Goal: Task Accomplishment & Management: Use online tool/utility

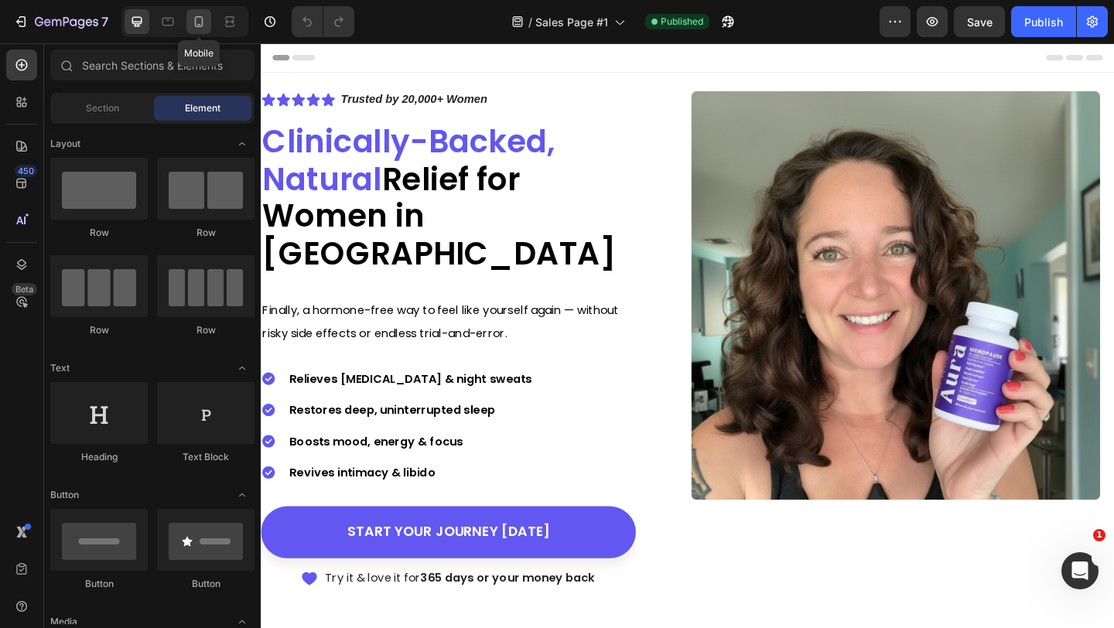
click at [196, 15] on icon at bounding box center [198, 21] width 15 height 15
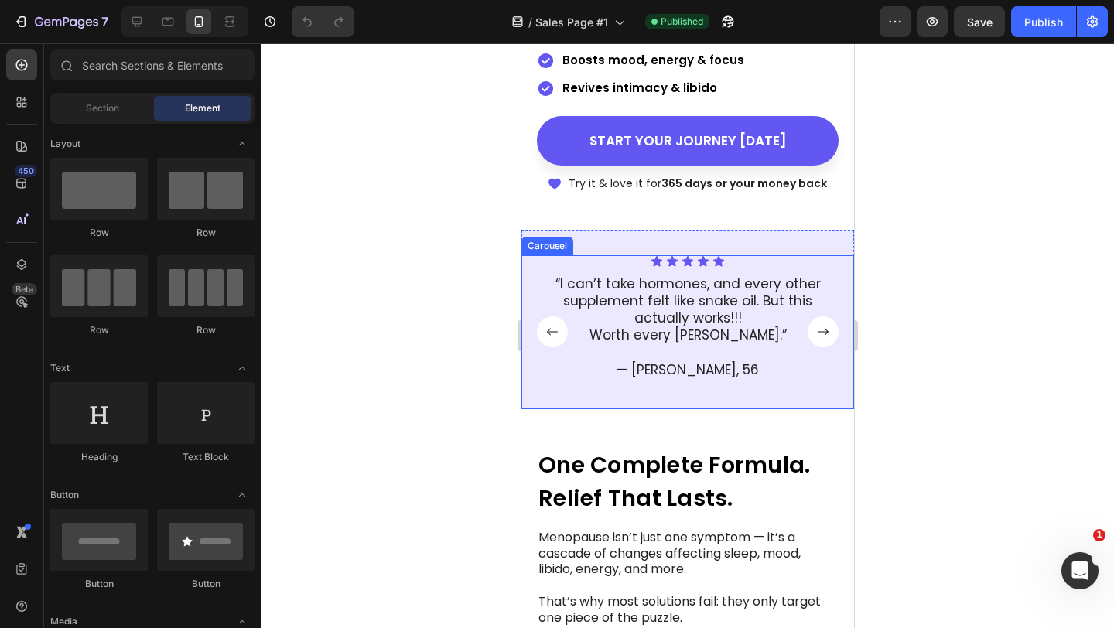
click at [913, 271] on div at bounding box center [687, 335] width 853 height 585
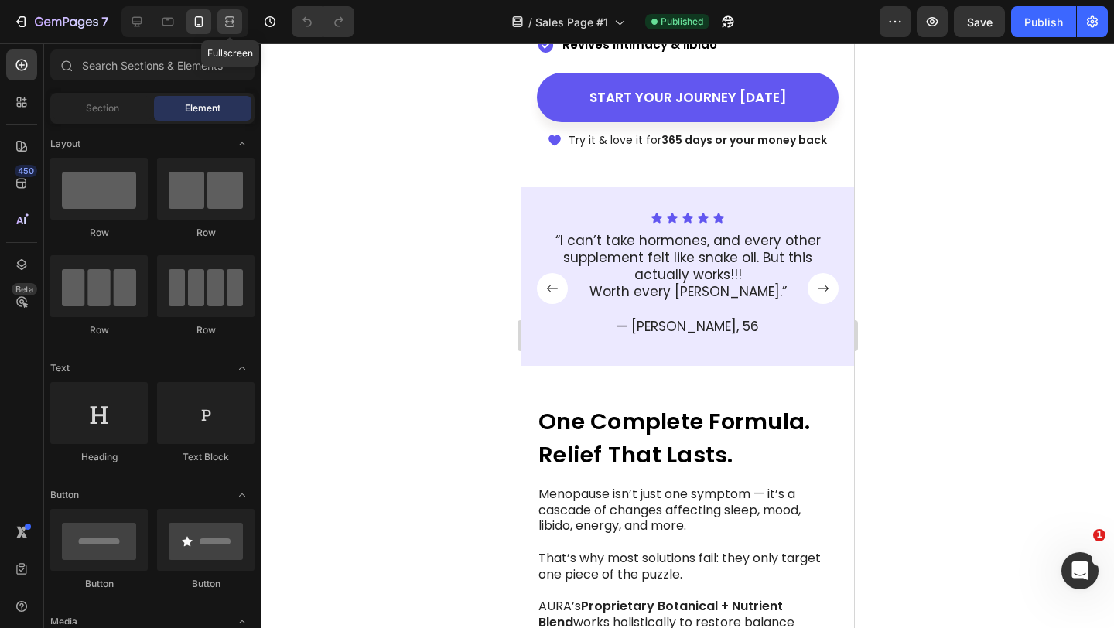
click at [231, 22] on icon at bounding box center [232, 21] width 5 height 4
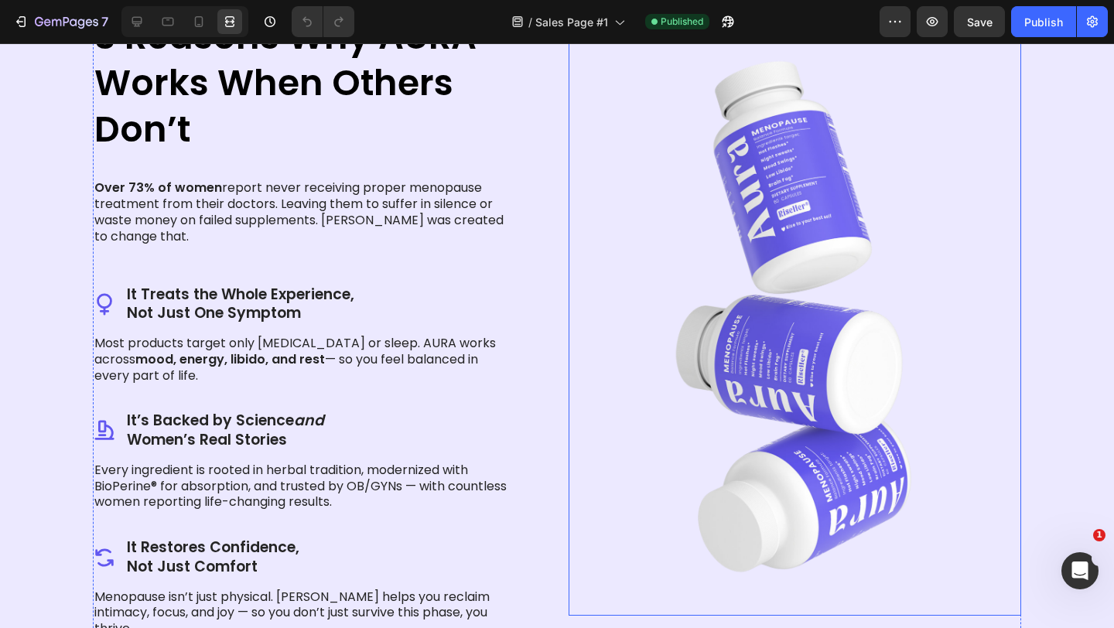
click at [780, 262] on img at bounding box center [794, 313] width 452 height 603
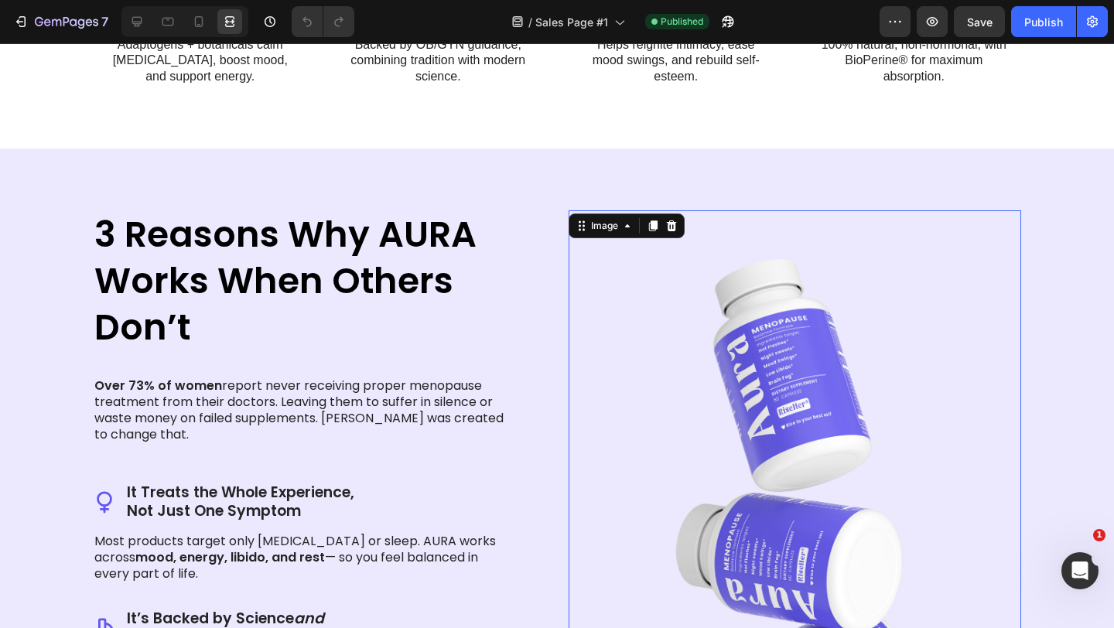
scroll to position [1145, 0]
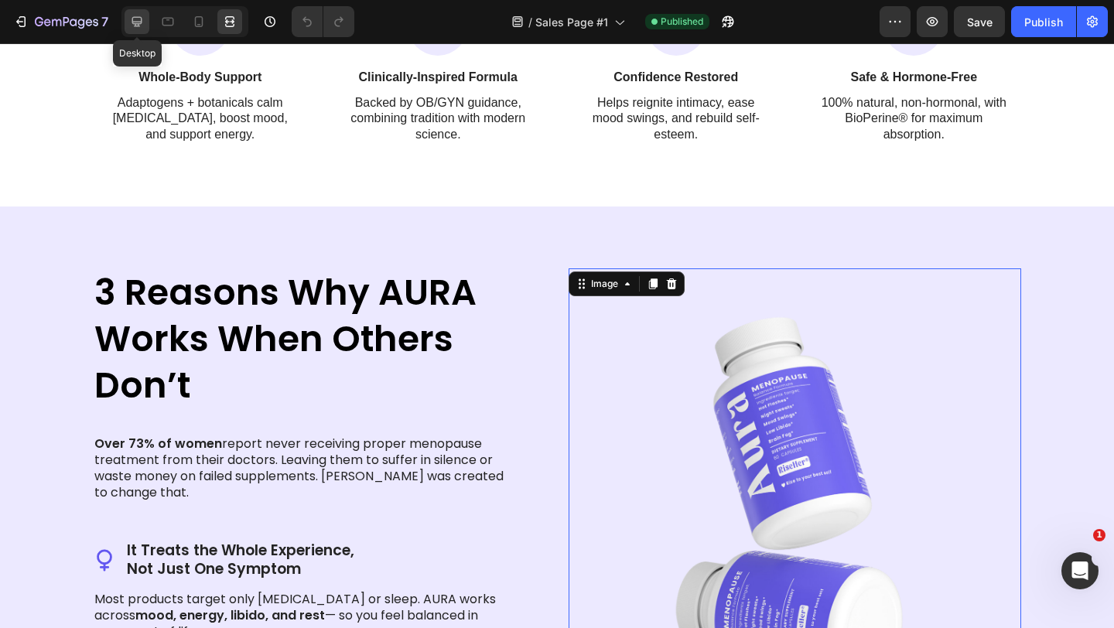
click at [143, 29] on icon at bounding box center [136, 21] width 15 height 15
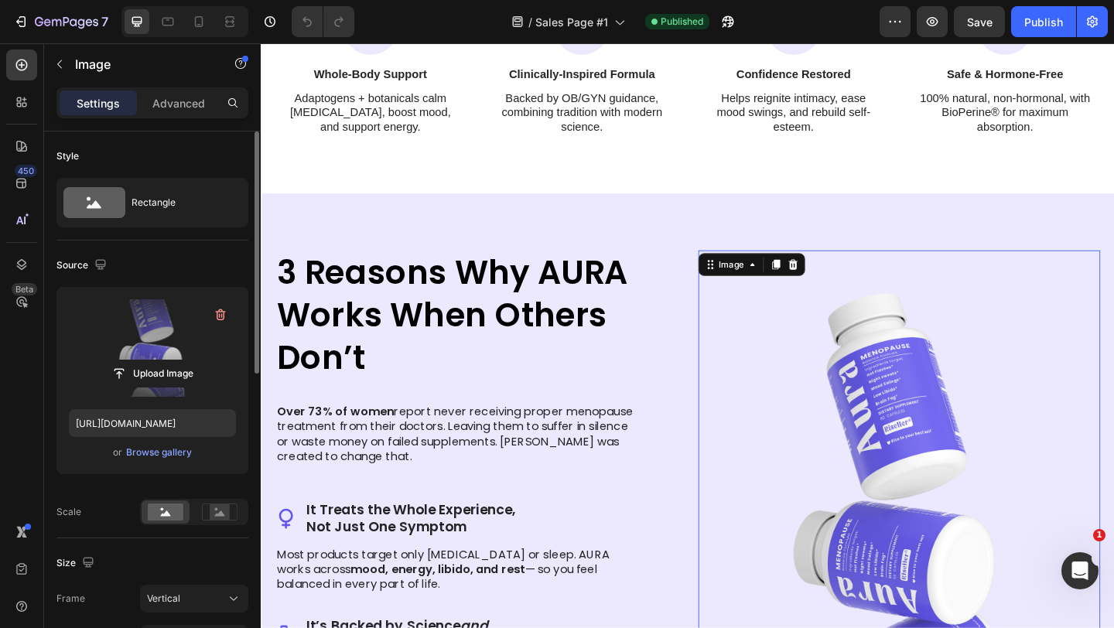
click at [158, 349] on label at bounding box center [152, 347] width 167 height 97
click at [158, 360] on input "file" at bounding box center [152, 373] width 107 height 26
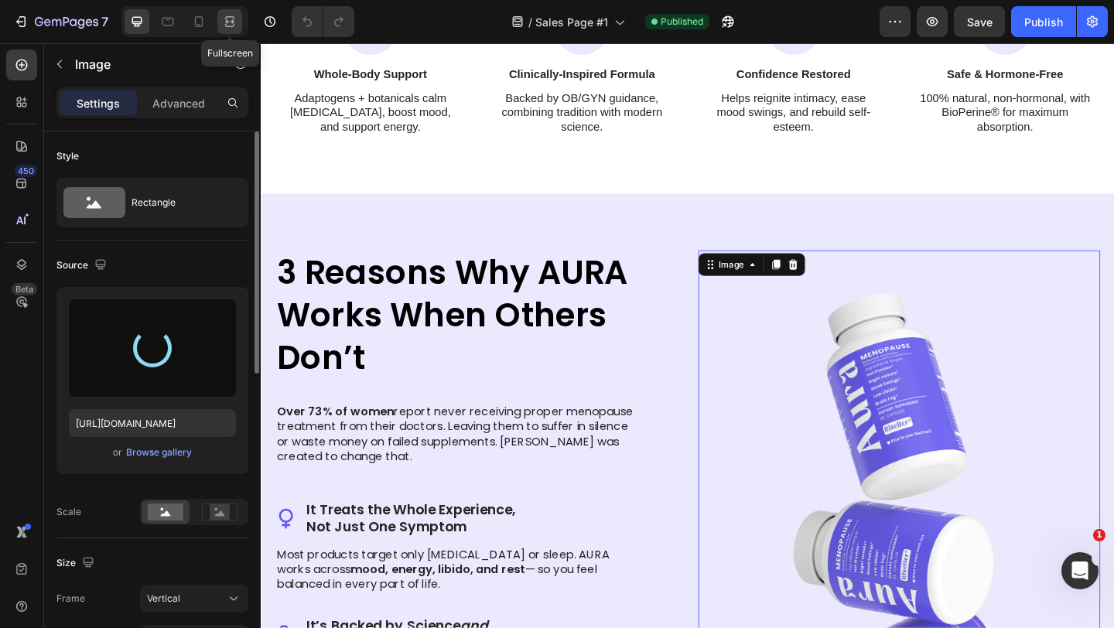
click at [227, 21] on icon at bounding box center [227, 21] width 5 height 4
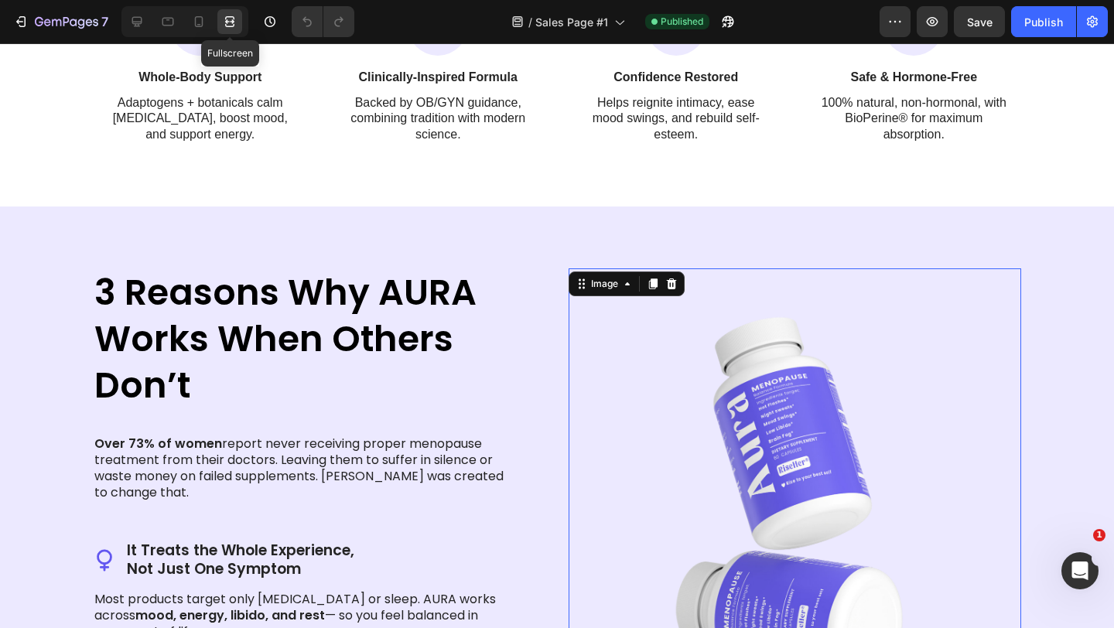
type input "[URL][DOMAIN_NAME]"
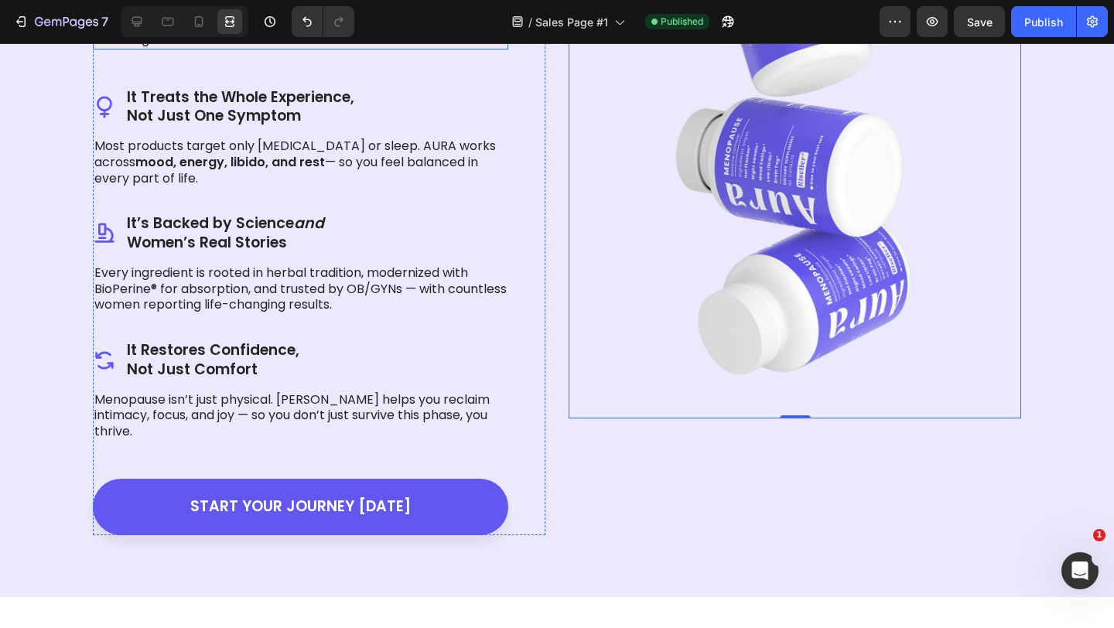
scroll to position [1599, 0]
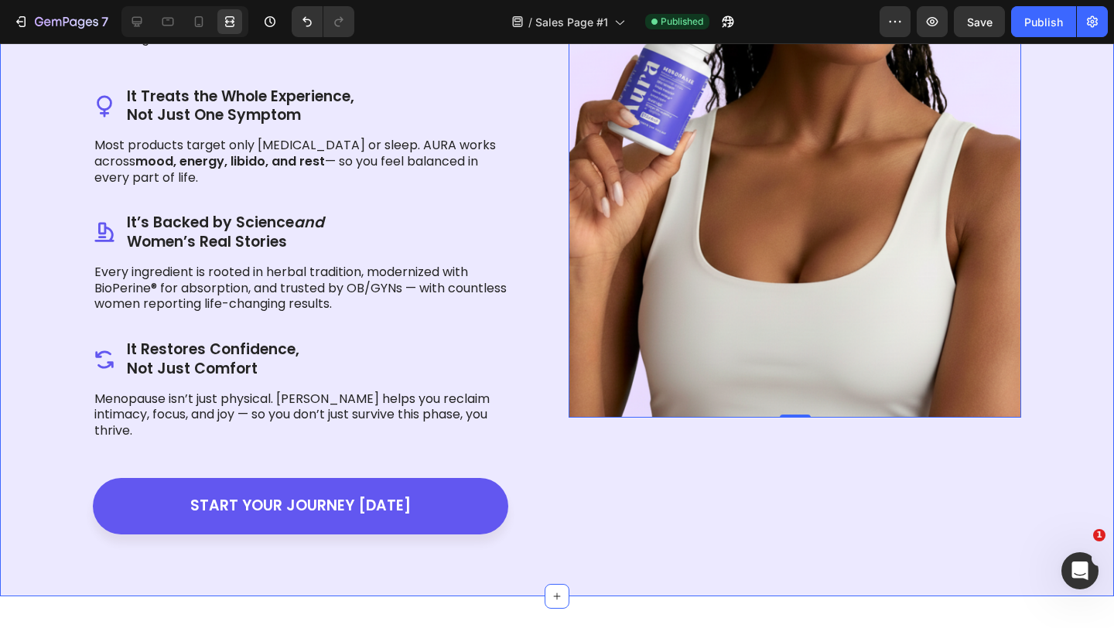
click at [931, 542] on div "3 Reasons Why AURA Works When Others Don’t Heading Over 73% of women report nev…" at bounding box center [557, 174] width 1114 height 844
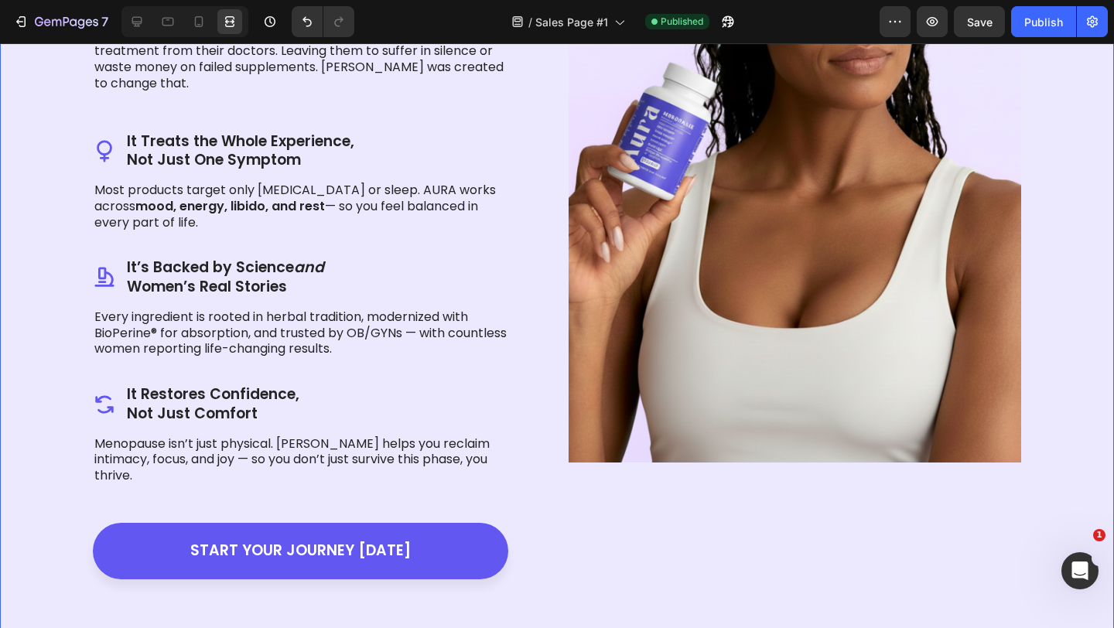
scroll to position [1562, 0]
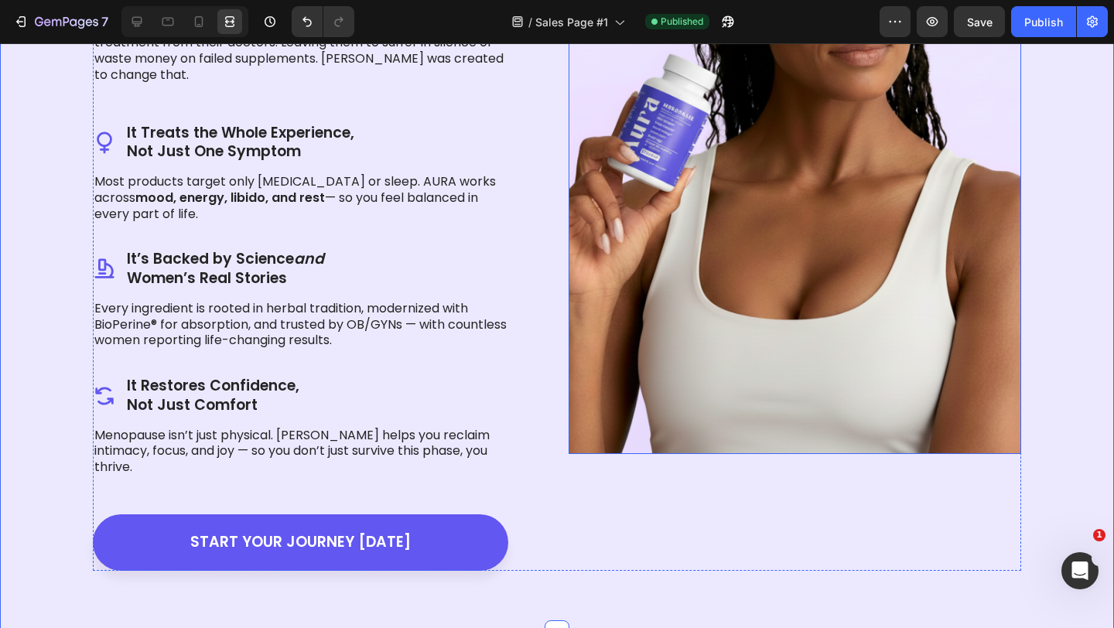
click at [779, 379] on img at bounding box center [794, 152] width 452 height 603
click at [655, 510] on div "Image 0" at bounding box center [794, 211] width 452 height 720
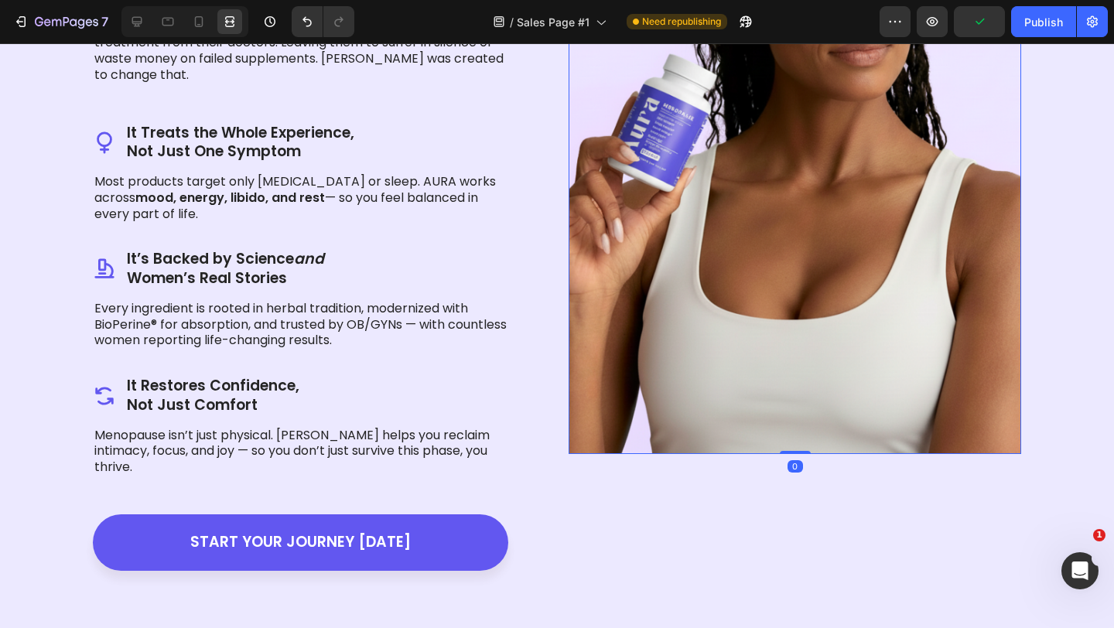
click at [614, 133] on img at bounding box center [794, 152] width 452 height 603
click at [139, 20] on icon at bounding box center [136, 21] width 15 height 15
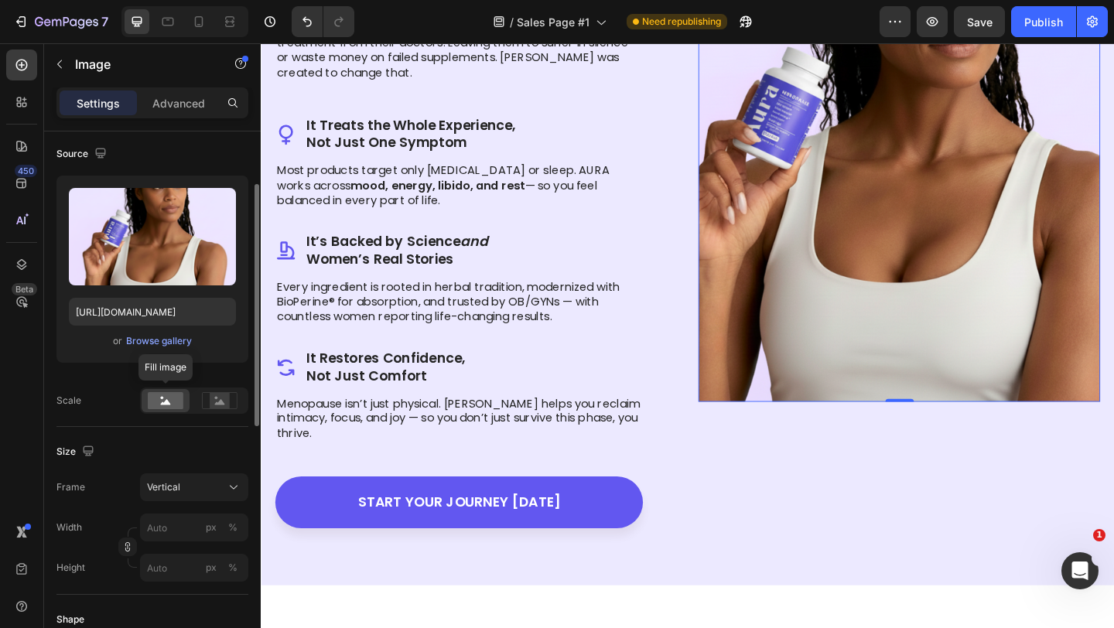
scroll to position [114, 0]
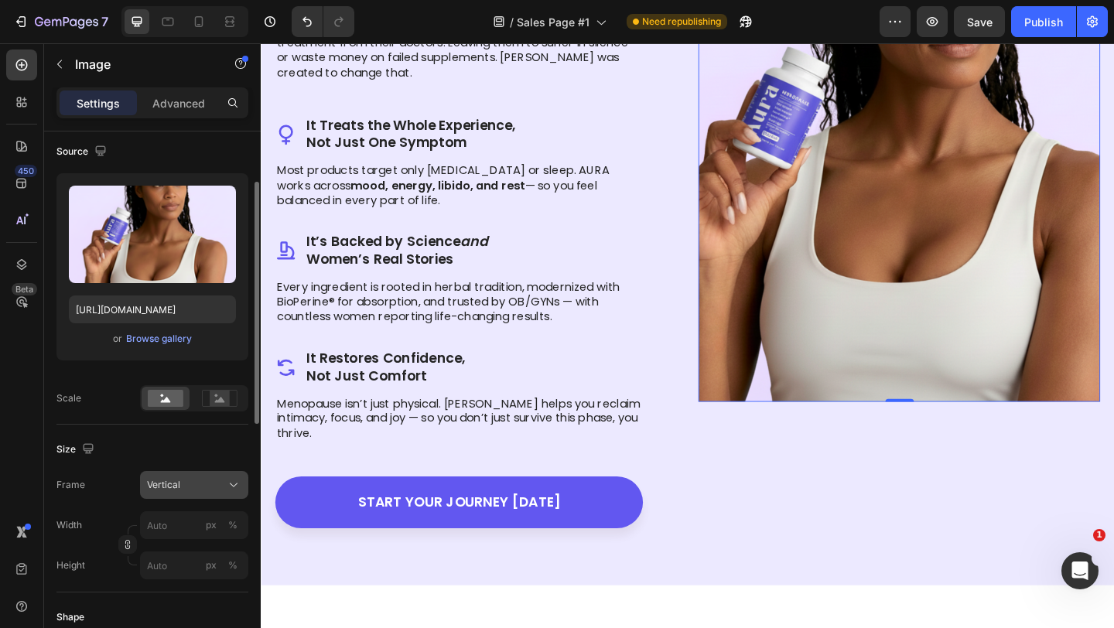
click at [161, 494] on button "Vertical" at bounding box center [194, 485] width 108 height 28
click at [104, 480] on div "Frame Vertical" at bounding box center [152, 485] width 192 height 28
click at [151, 479] on span "Vertical" at bounding box center [163, 485] width 33 height 14
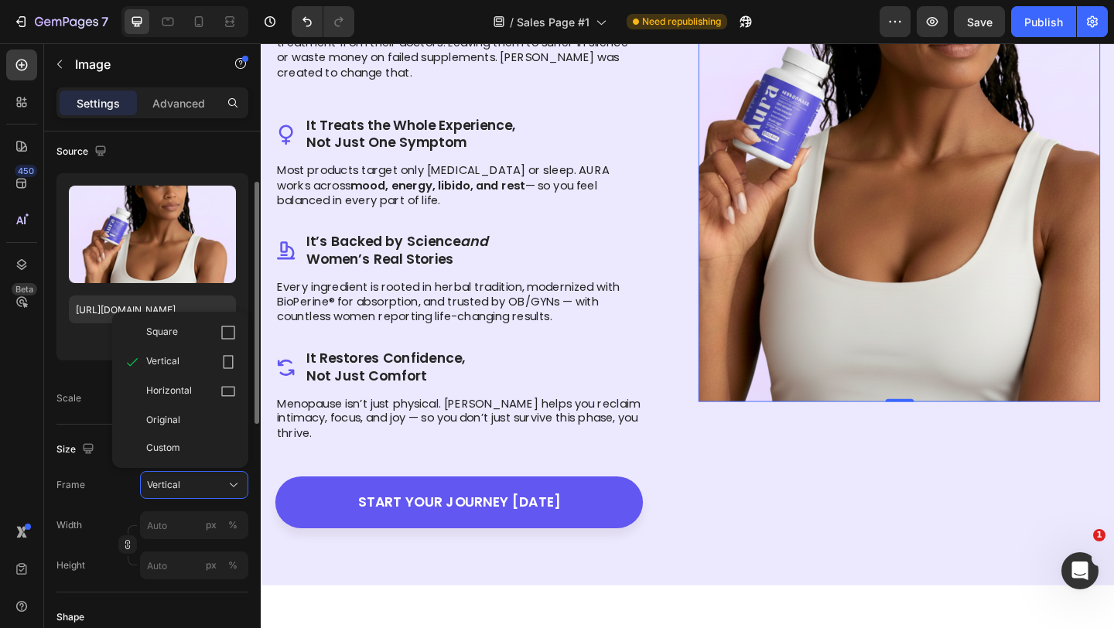
click at [97, 479] on div "Frame Vertical Square Vertical Horizontal Original Custom" at bounding box center [152, 485] width 192 height 28
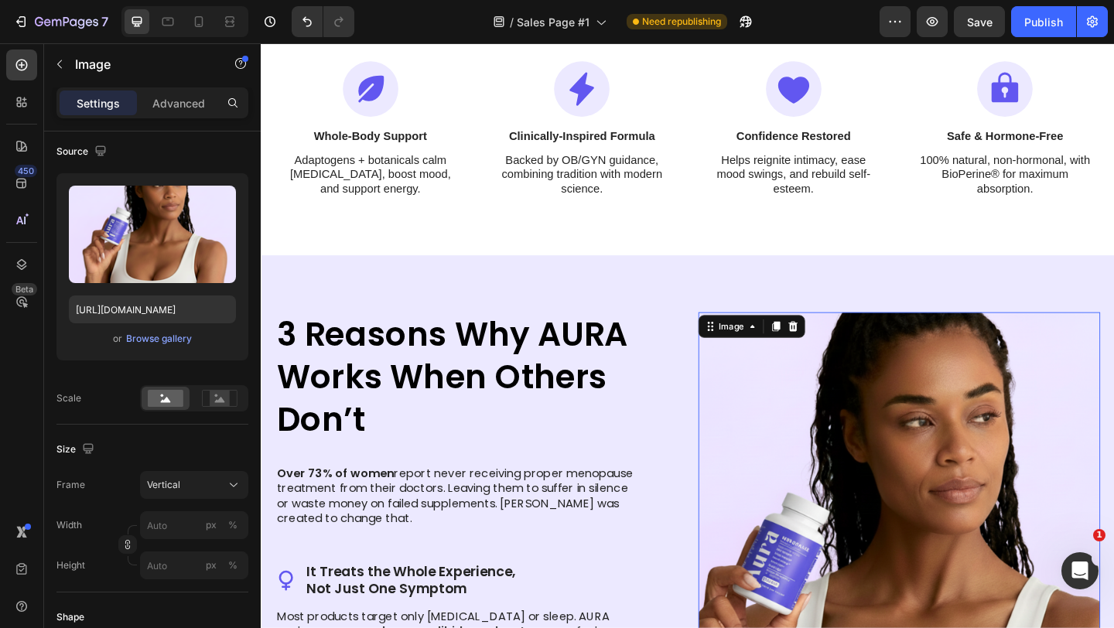
scroll to position [888, 0]
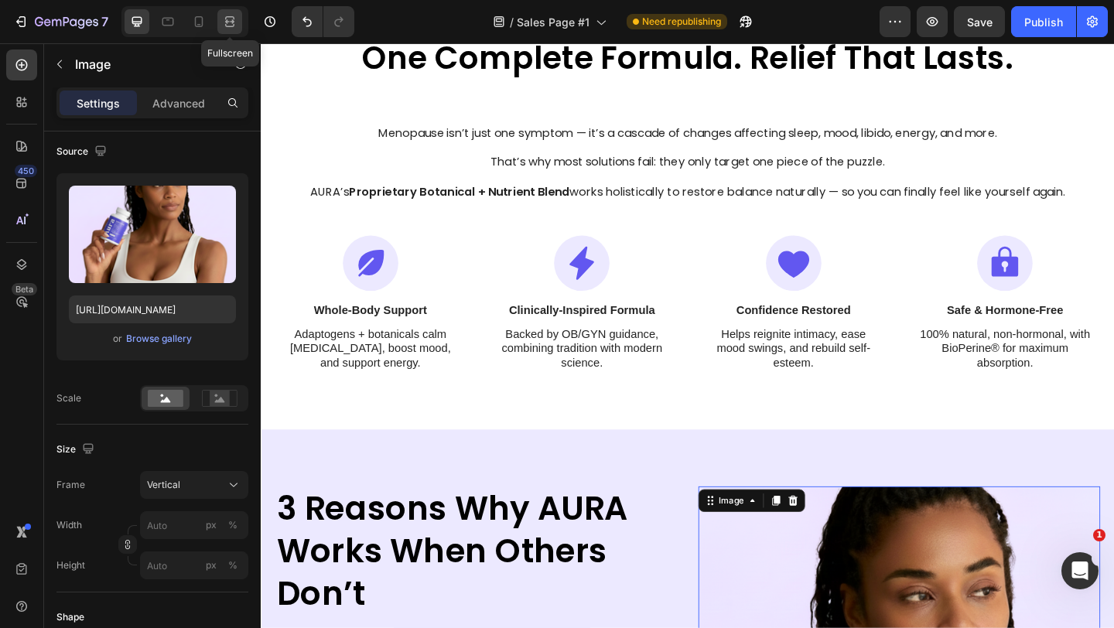
click at [222, 22] on icon at bounding box center [229, 21] width 15 height 15
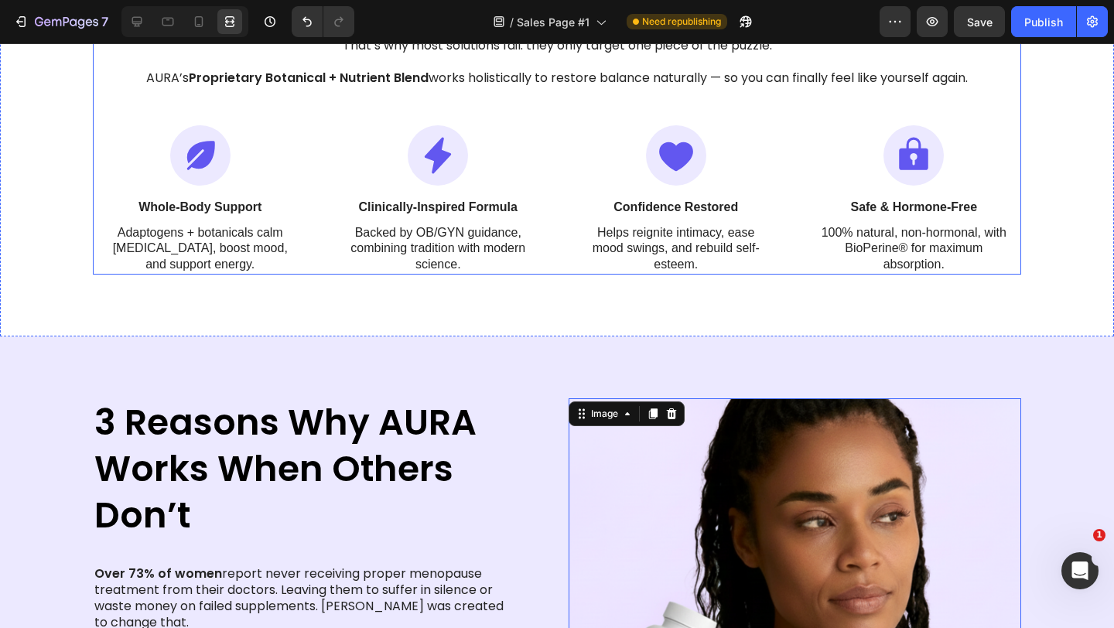
scroll to position [1019, 0]
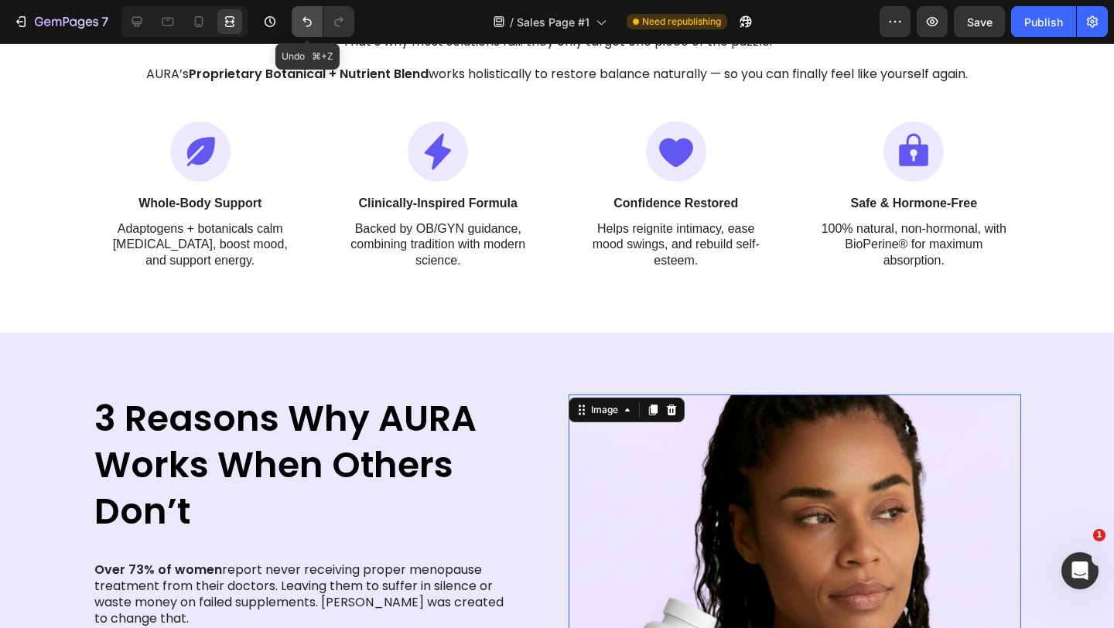
click at [305, 19] on icon "Undo/Redo" at bounding box center [306, 21] width 15 height 15
click at [312, 20] on icon "Undo/Redo" at bounding box center [306, 21] width 15 height 15
type input "[URL][DOMAIN_NAME]"
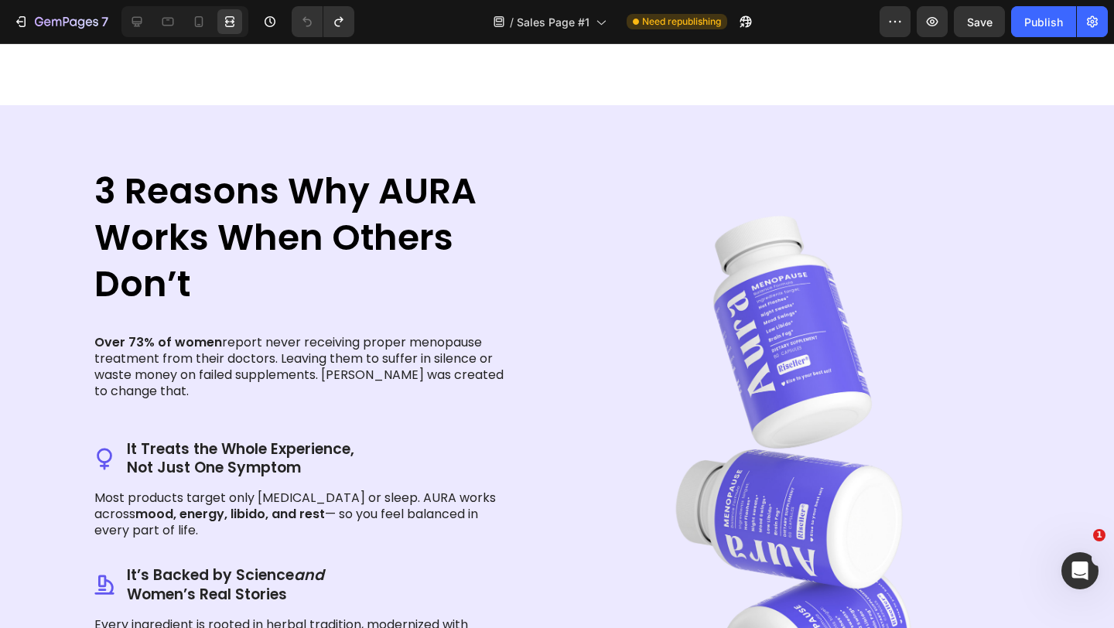
scroll to position [1279, 0]
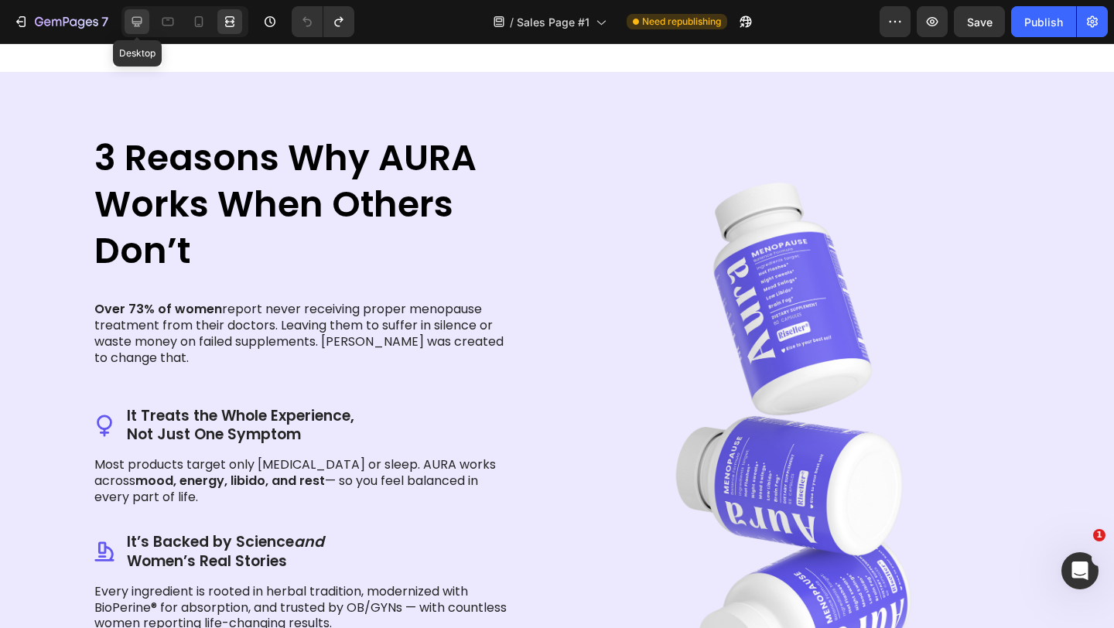
click at [136, 15] on icon at bounding box center [136, 21] width 15 height 15
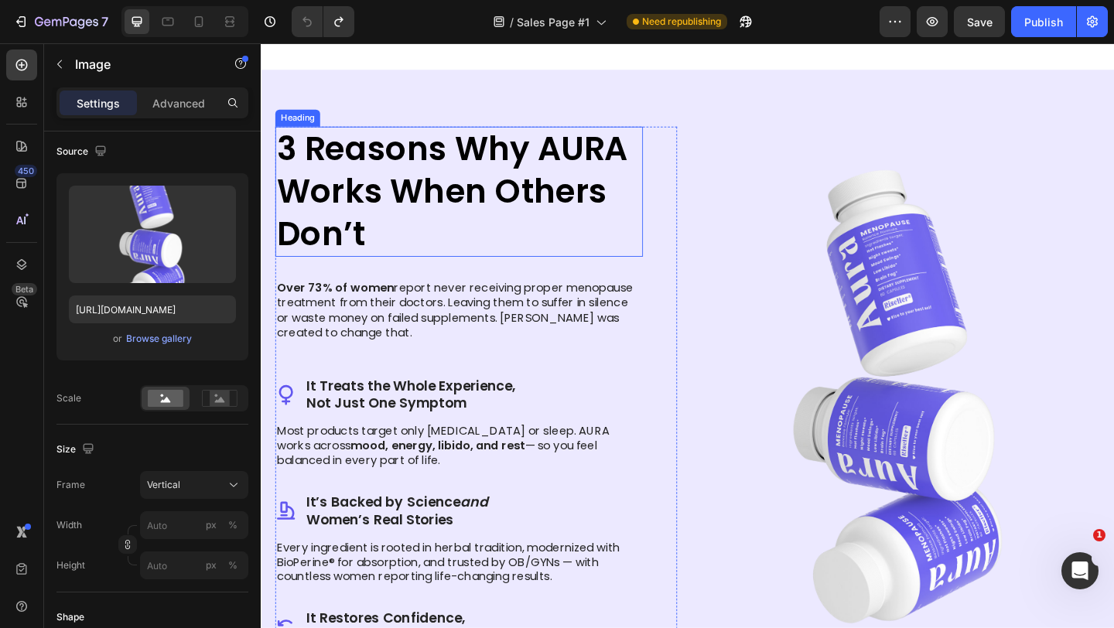
click at [452, 210] on strong "3 Reasons Why AURA Works When Others Don’t" at bounding box center [469, 204] width 382 height 142
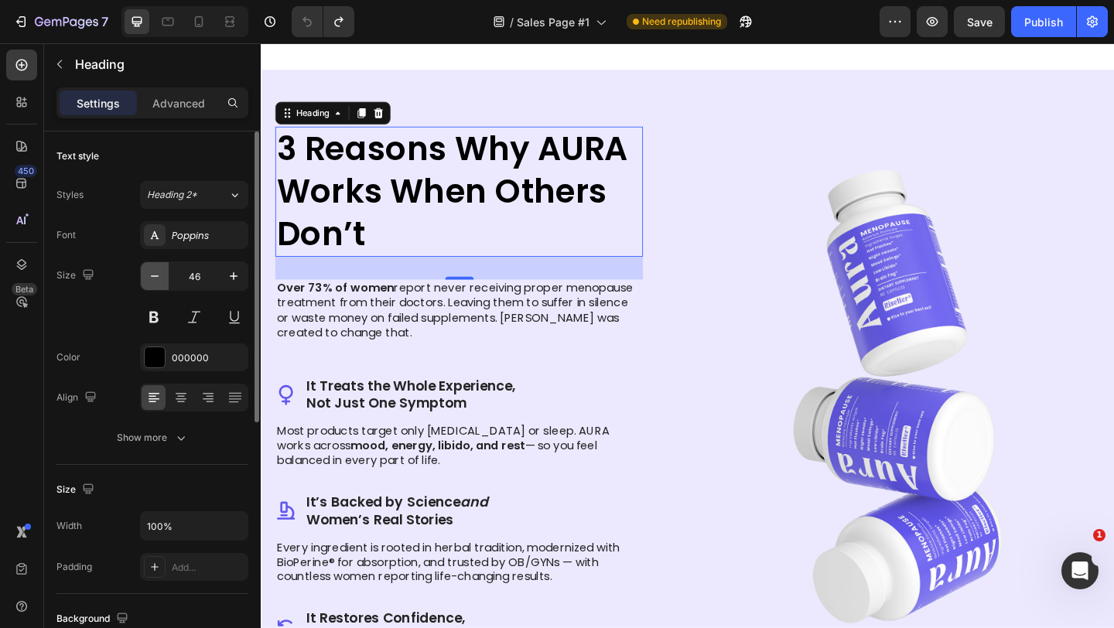
click at [149, 278] on icon "button" at bounding box center [154, 275] width 15 height 15
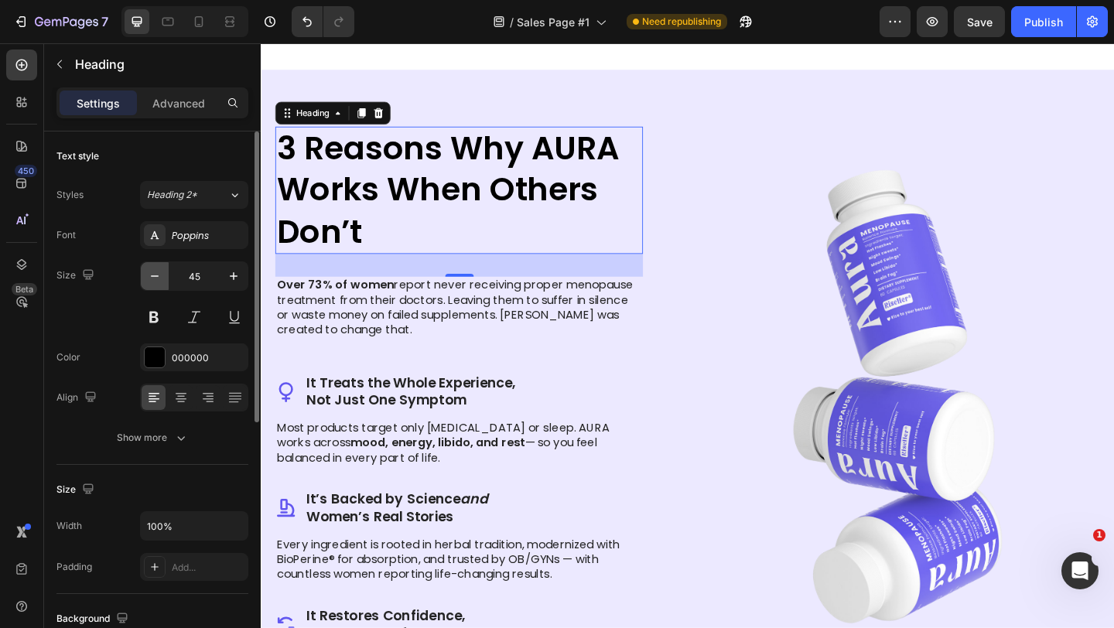
click at [149, 278] on icon "button" at bounding box center [154, 275] width 15 height 15
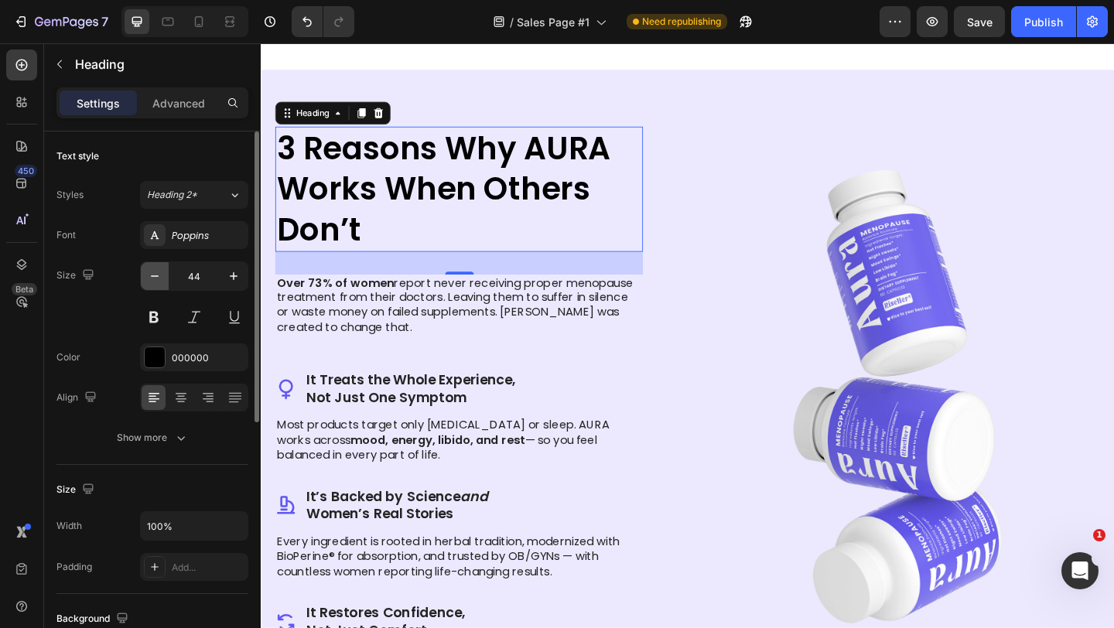
click at [149, 278] on icon "button" at bounding box center [154, 275] width 15 height 15
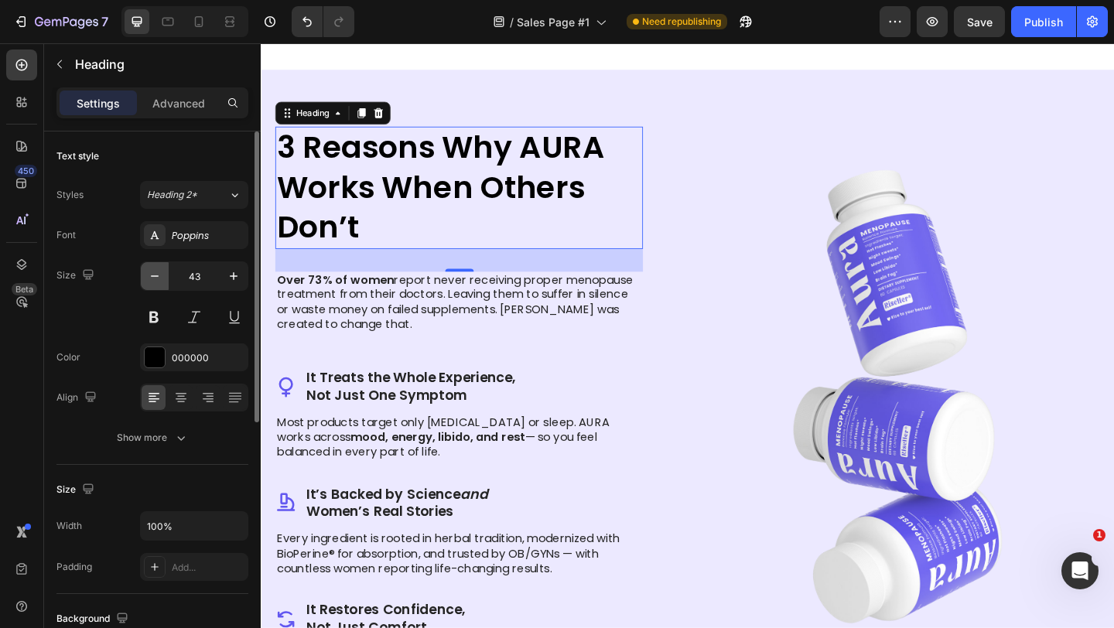
click at [149, 278] on icon "button" at bounding box center [154, 275] width 15 height 15
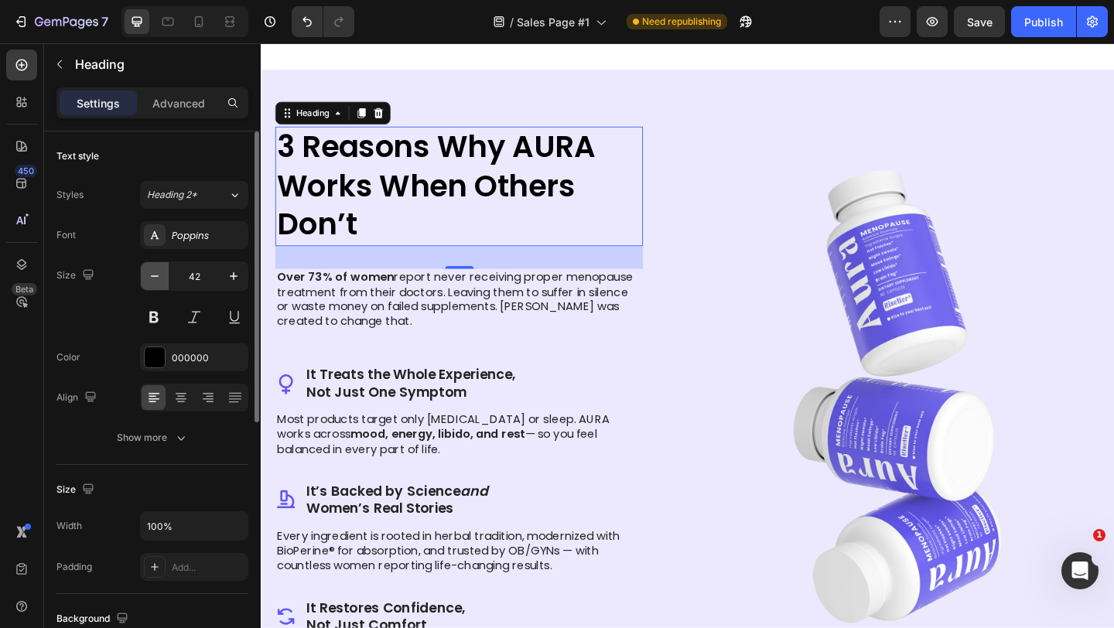
click at [149, 278] on icon "button" at bounding box center [154, 275] width 15 height 15
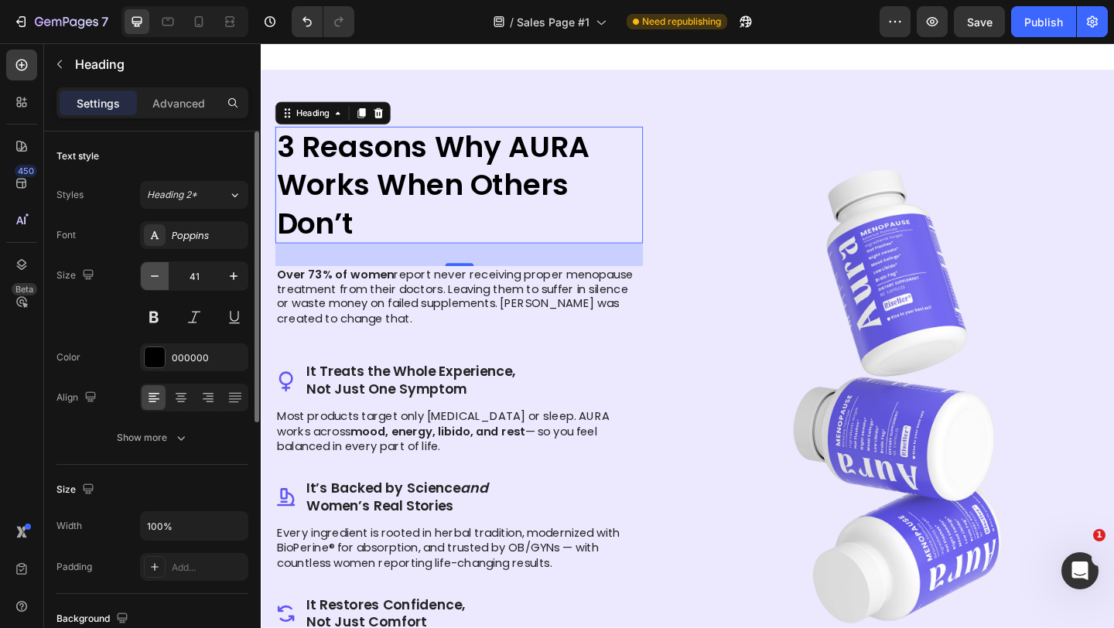
click at [150, 276] on icon "button" at bounding box center [154, 275] width 15 height 15
type input "40"
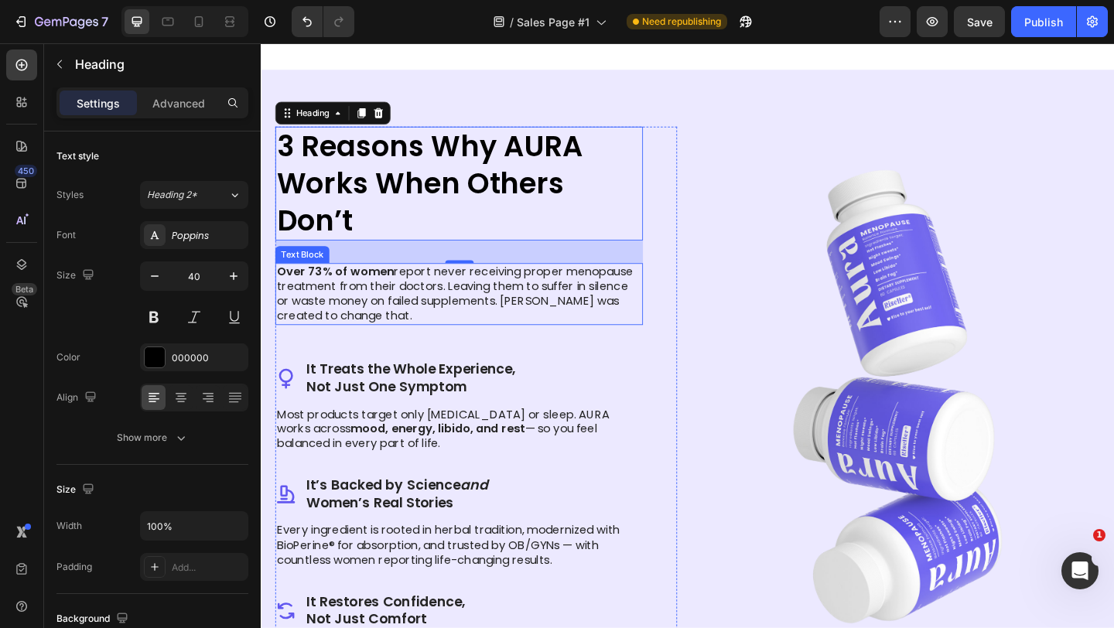
click at [507, 326] on p "Over 73% of women report never receiving proper menopause treatment from their …" at bounding box center [476, 316] width 397 height 64
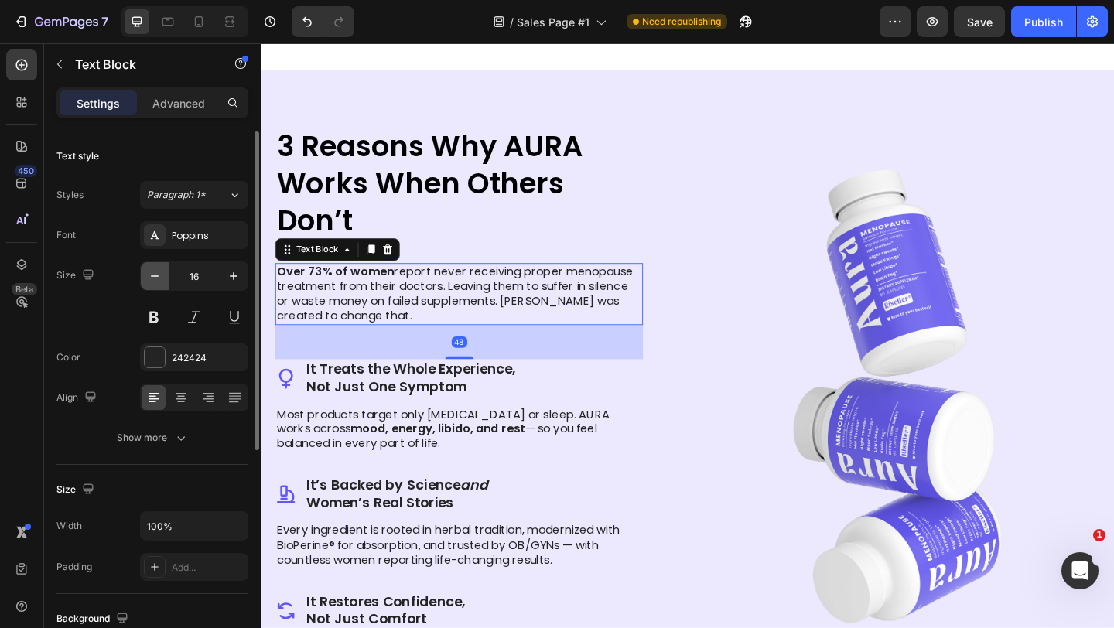
click at [158, 275] on icon "button" at bounding box center [155, 276] width 8 height 2
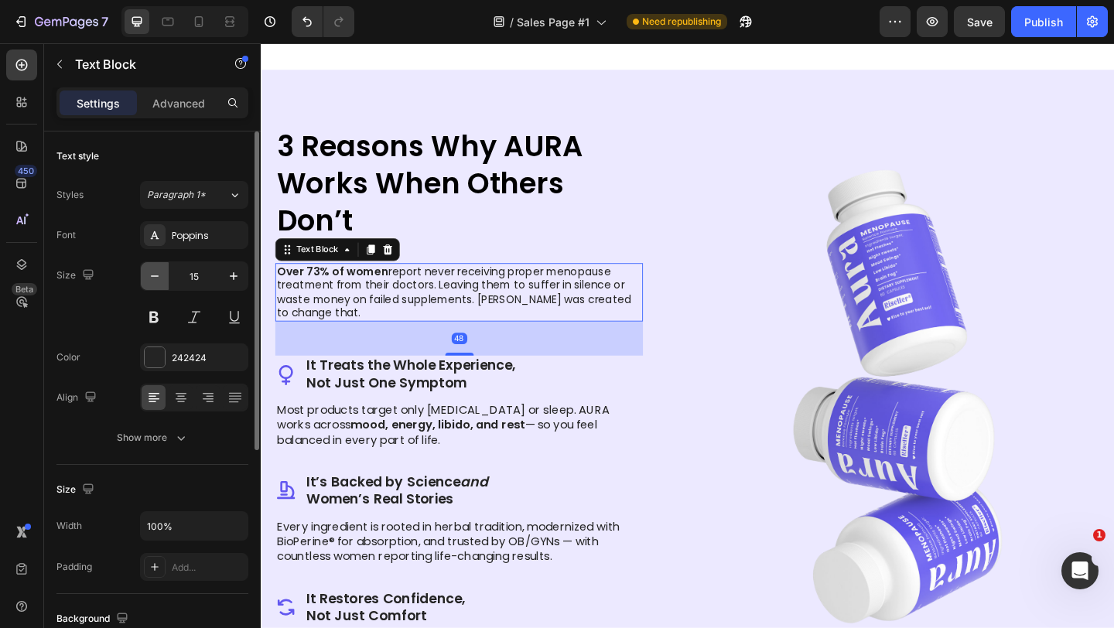
click at [158, 275] on icon "button" at bounding box center [155, 276] width 8 height 2
type input "14"
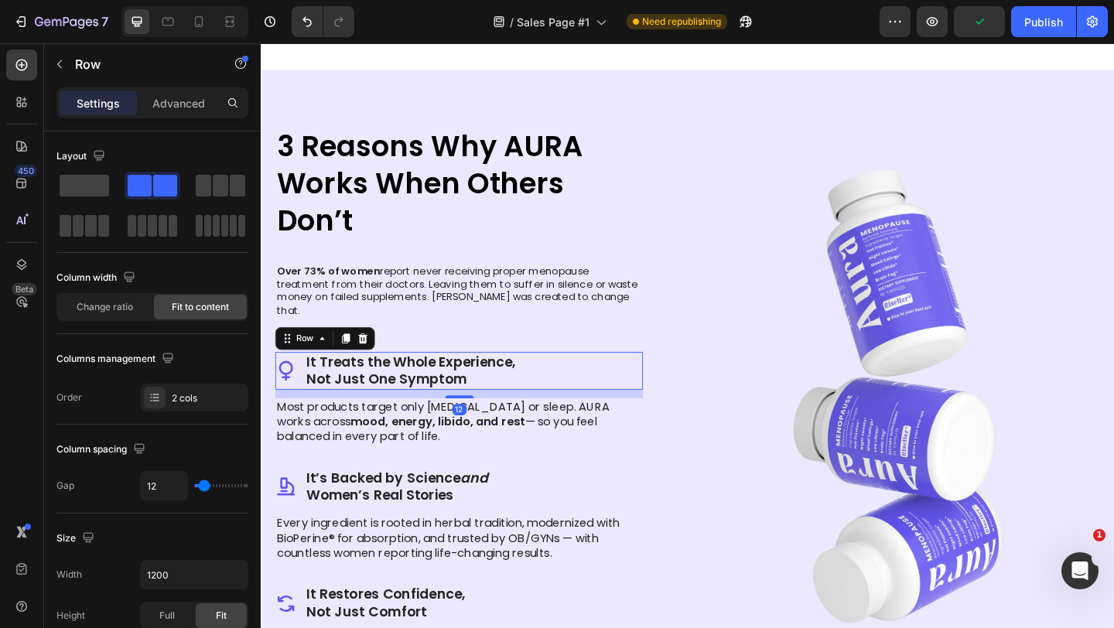
click at [615, 387] on div "Icon It Treats the Whole Experience, Not Just One Symptom Text Block Row 12" at bounding box center [476, 399] width 400 height 41
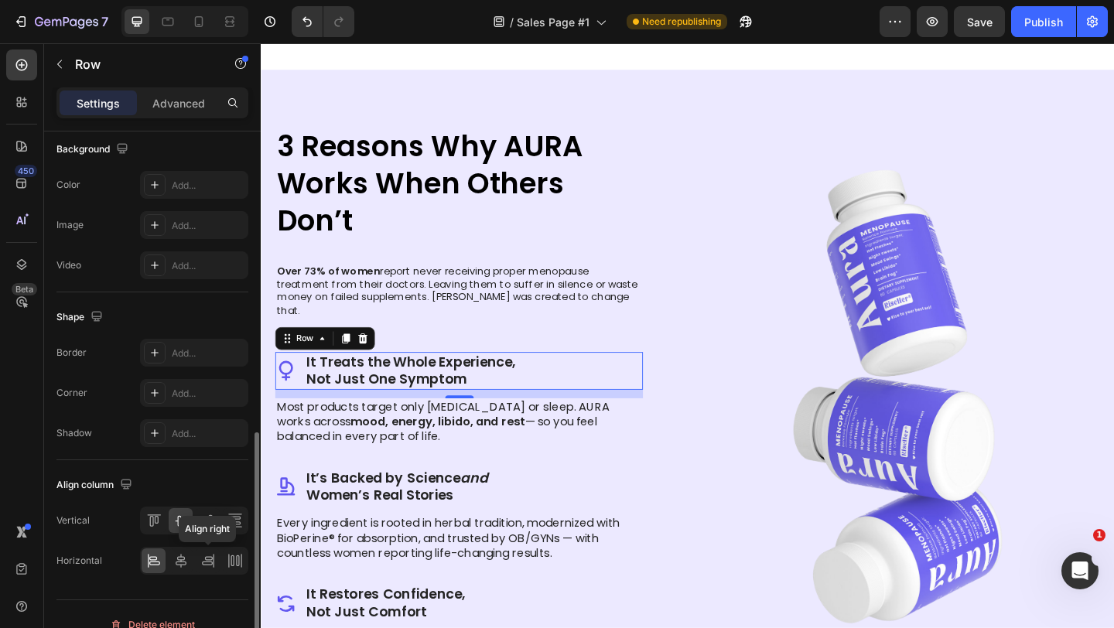
scroll to position [579, 0]
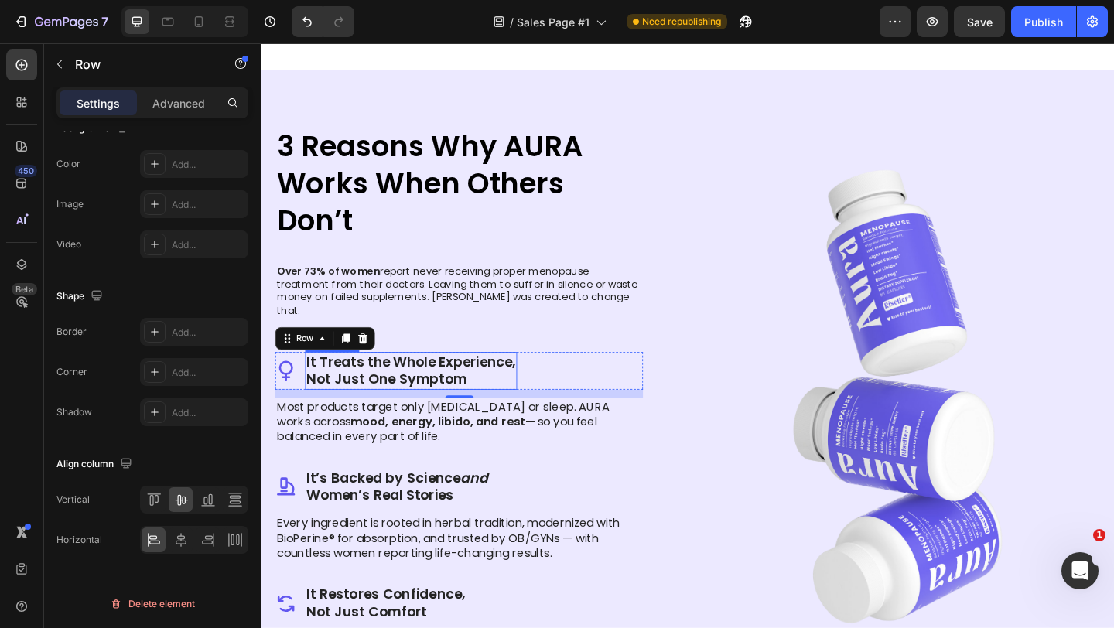
click at [364, 381] on p "It Treats the Whole Experience," at bounding box center [423, 390] width 227 height 19
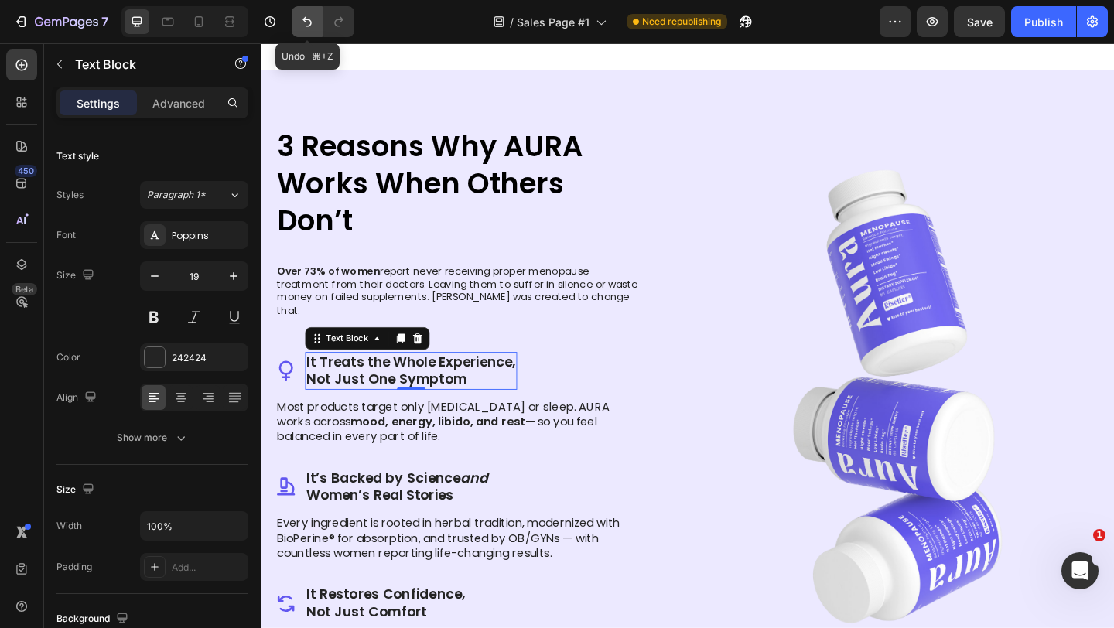
click at [305, 23] on icon "Undo/Redo" at bounding box center [306, 21] width 15 height 15
click at [306, 22] on icon "Undo/Redo" at bounding box center [306, 22] width 9 height 10
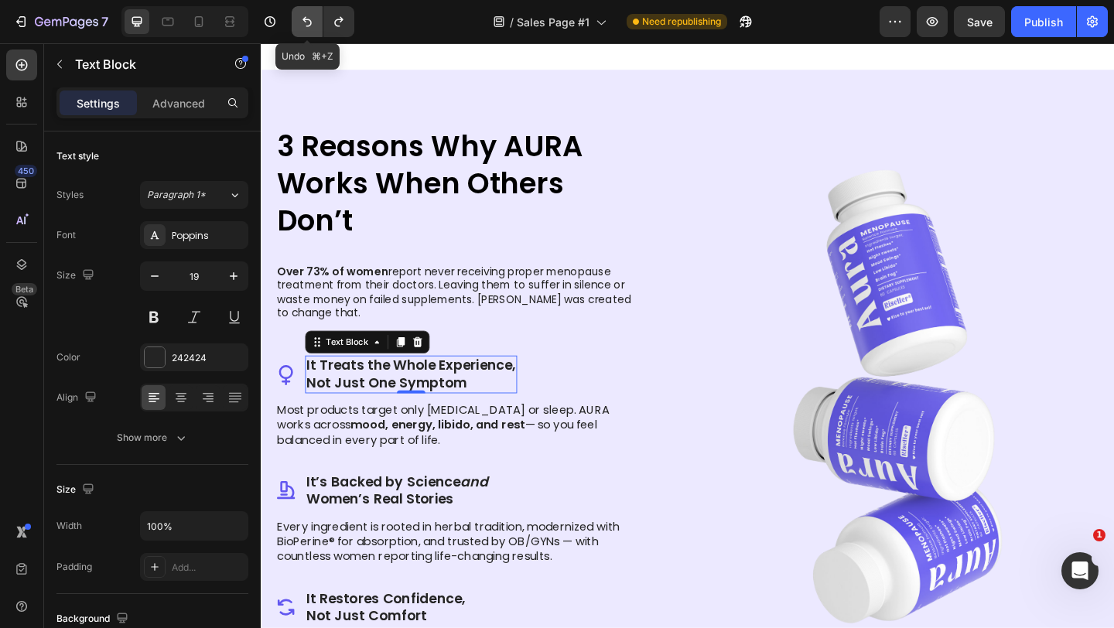
click at [306, 22] on icon "Undo/Redo" at bounding box center [306, 22] width 9 height 10
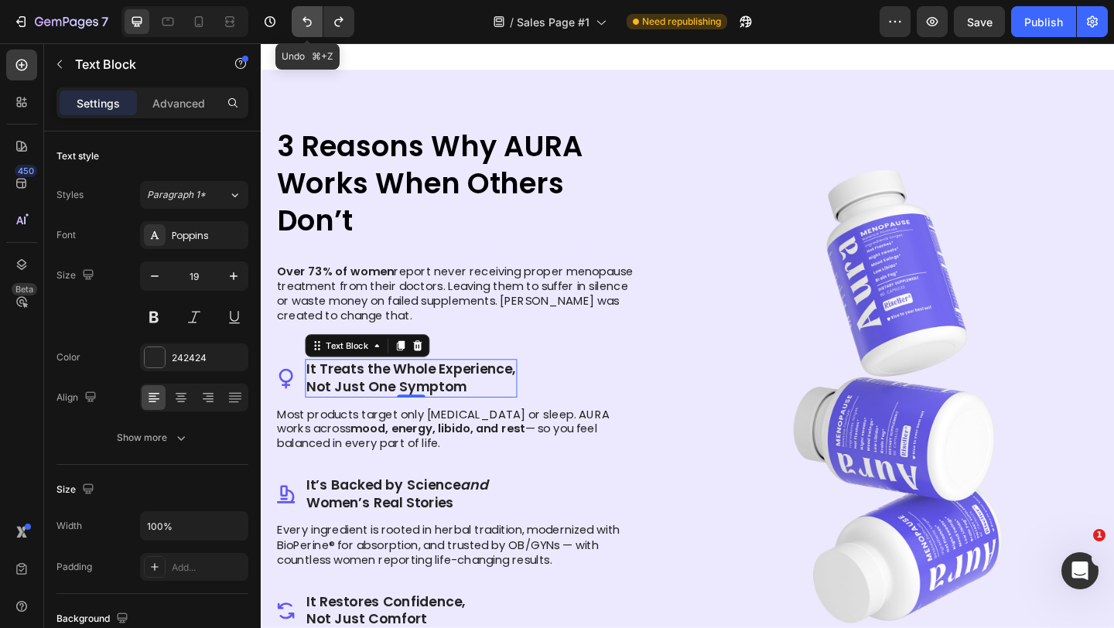
click at [306, 22] on icon "Undo/Redo" at bounding box center [306, 22] width 9 height 10
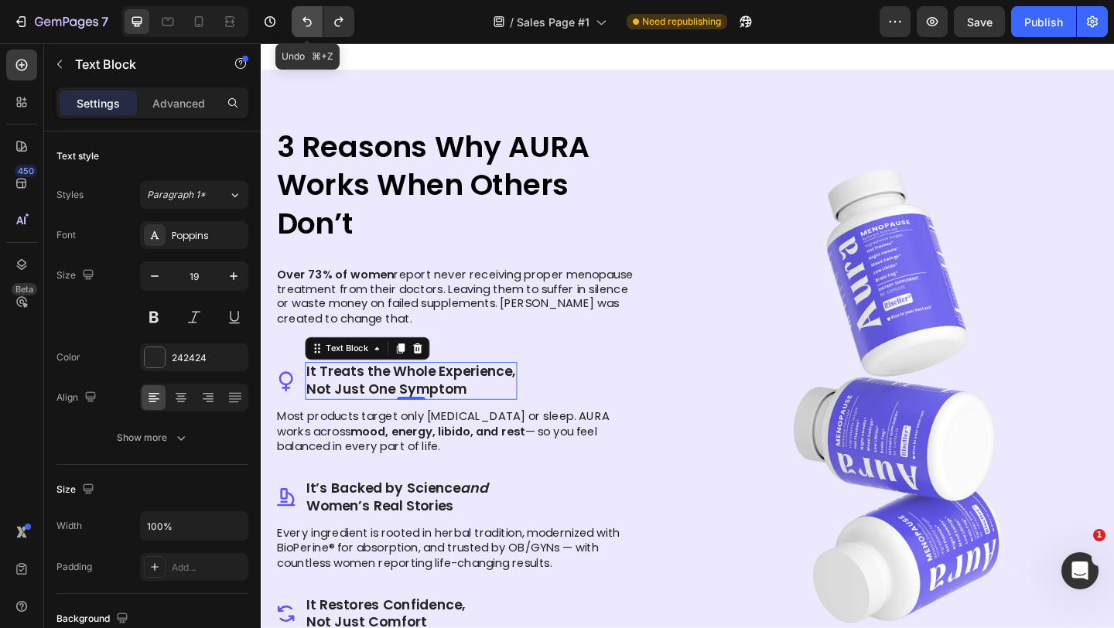
click at [306, 22] on icon "Undo/Redo" at bounding box center [306, 22] width 9 height 10
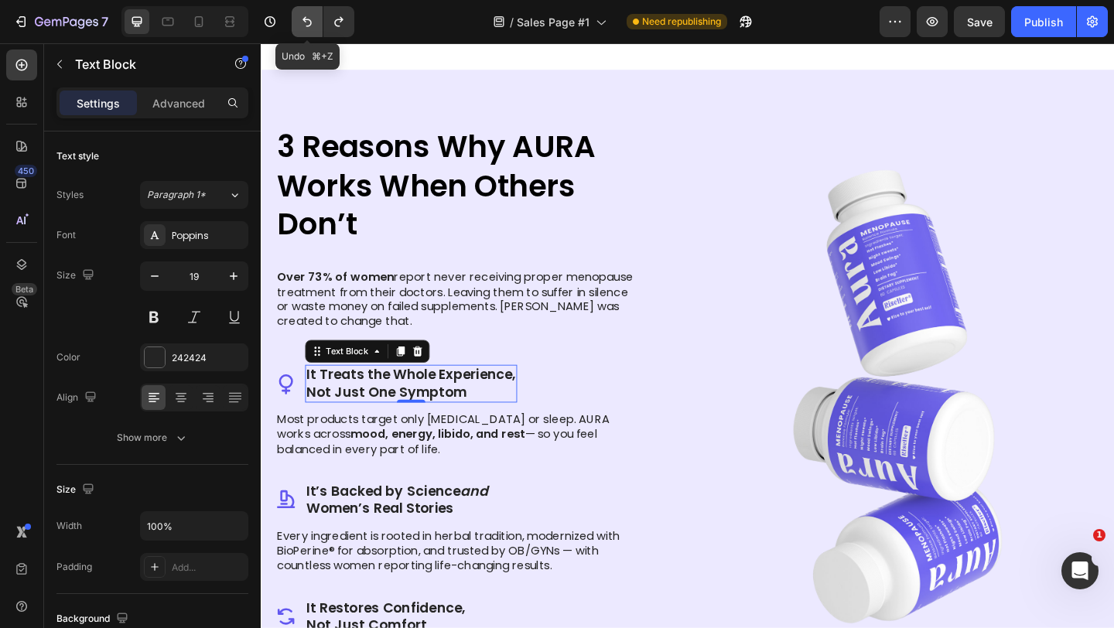
click at [306, 22] on icon "Undo/Redo" at bounding box center [306, 22] width 9 height 10
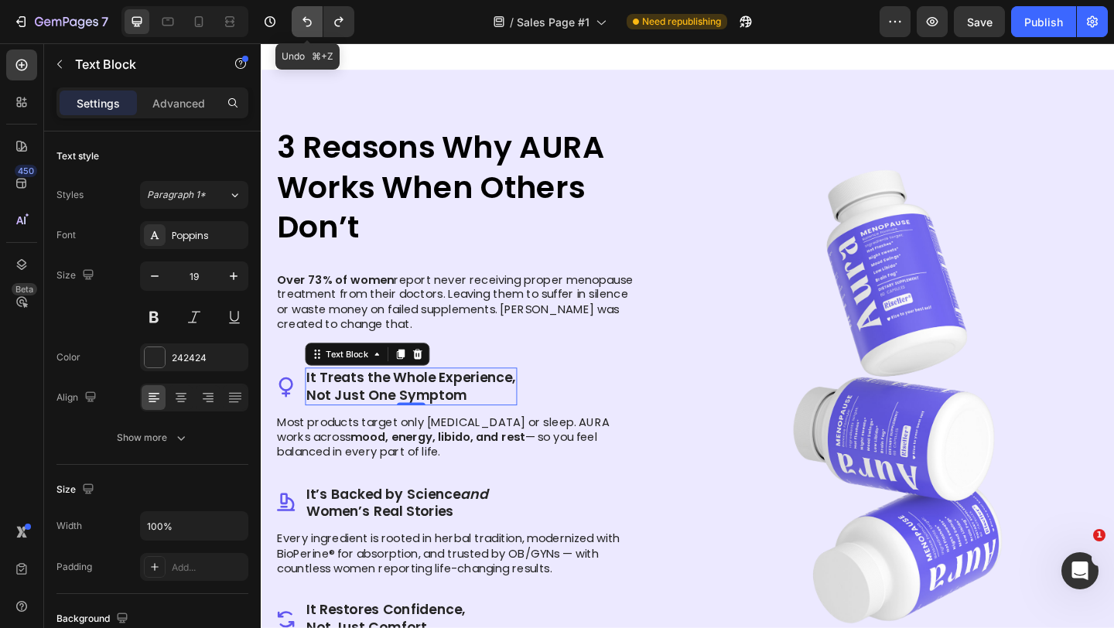
click at [306, 22] on icon "Undo/Redo" at bounding box center [306, 22] width 9 height 10
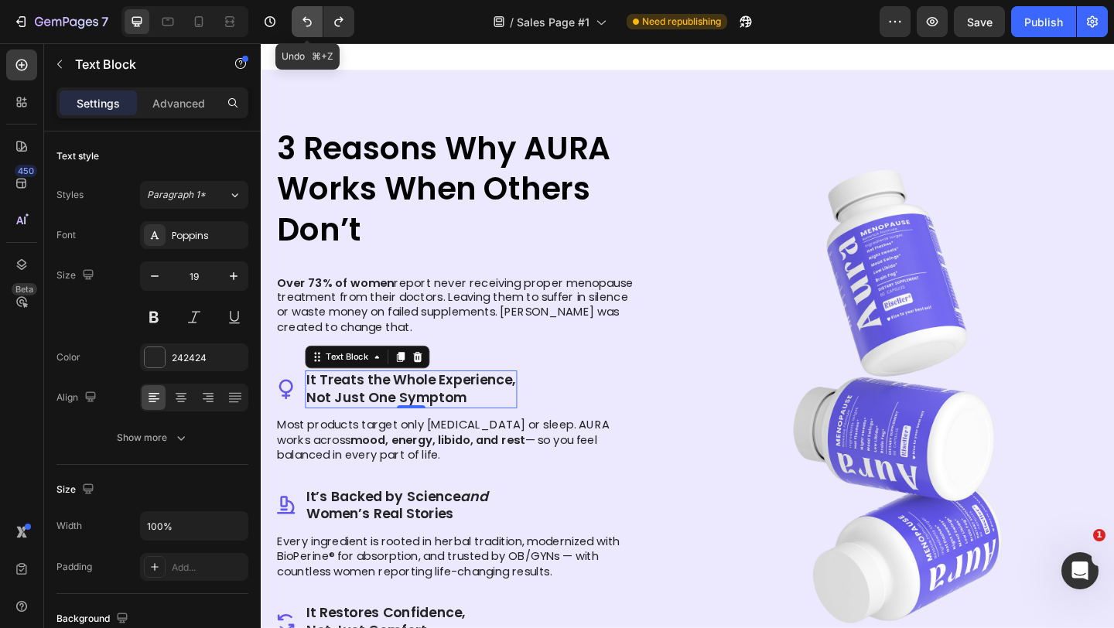
click at [306, 22] on icon "Undo/Redo" at bounding box center [306, 22] width 9 height 10
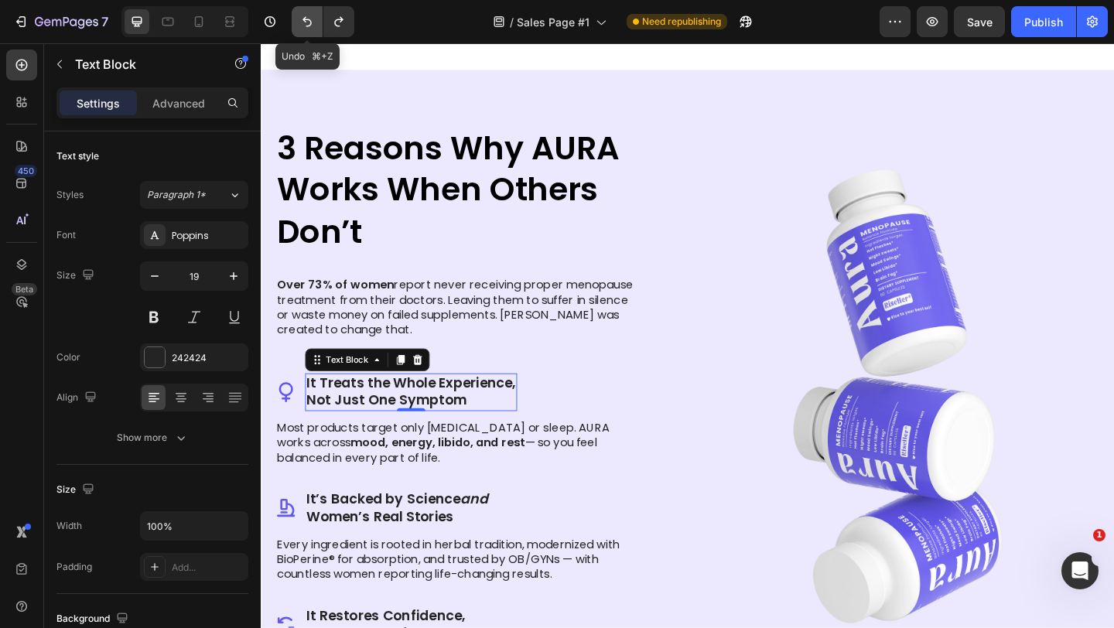
click at [306, 22] on icon "Undo/Redo" at bounding box center [306, 22] width 9 height 10
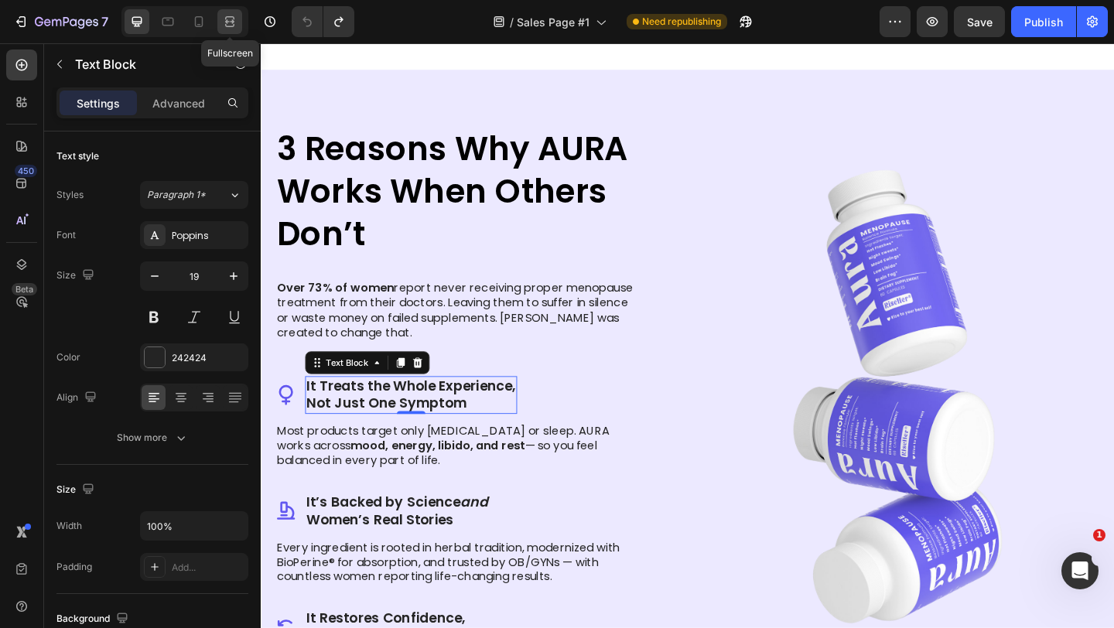
click at [228, 20] on icon at bounding box center [229, 21] width 15 height 15
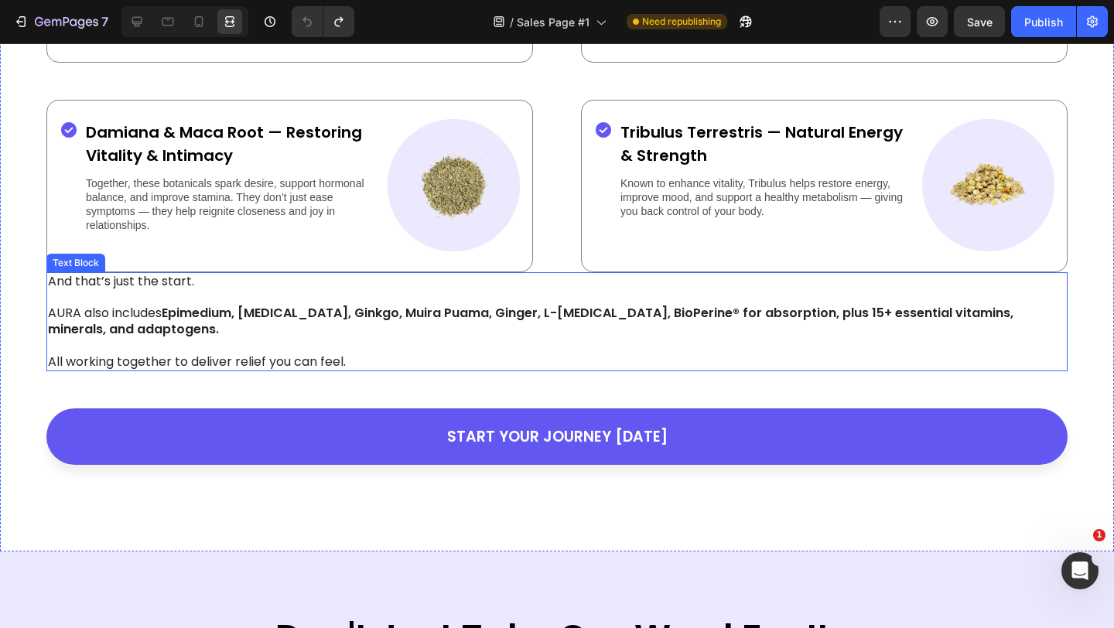
scroll to position [2760, 0]
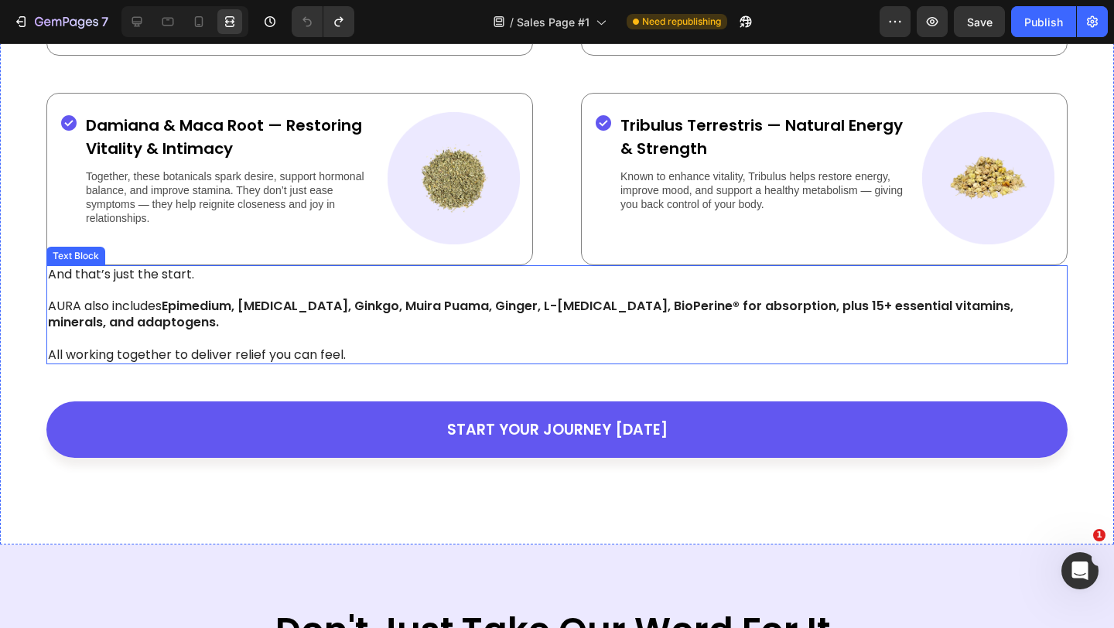
click at [705, 317] on p "AURA also includes Epimedium, [MEDICAL_DATA], Ginkgo, Muira Puama, Ginger, L-[M…" at bounding box center [557, 315] width 1018 height 32
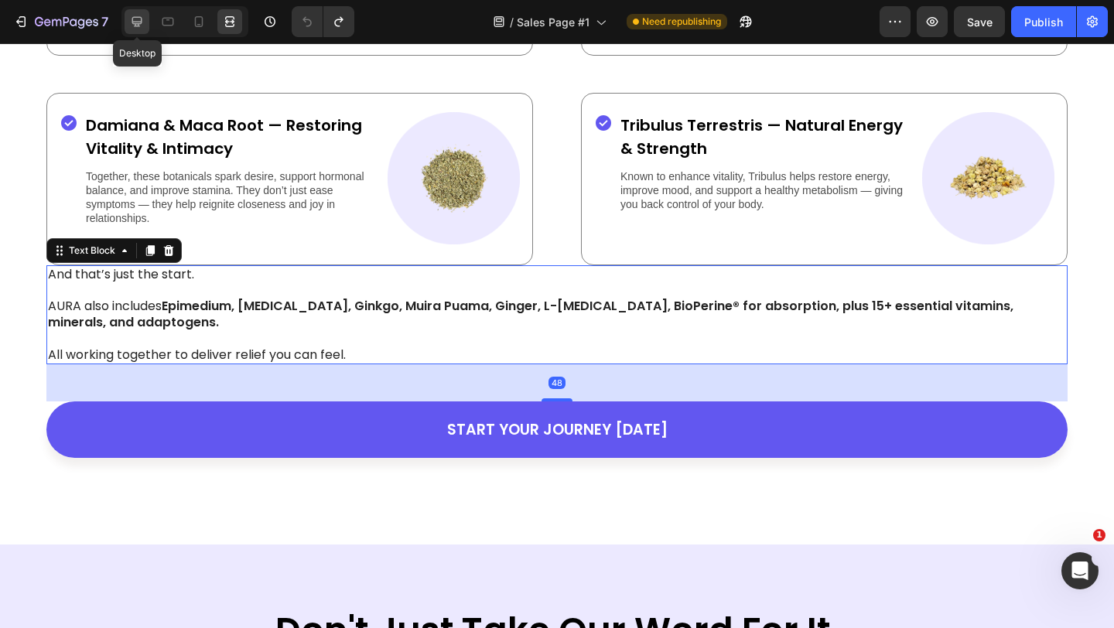
click at [146, 24] on div at bounding box center [137, 21] width 25 height 25
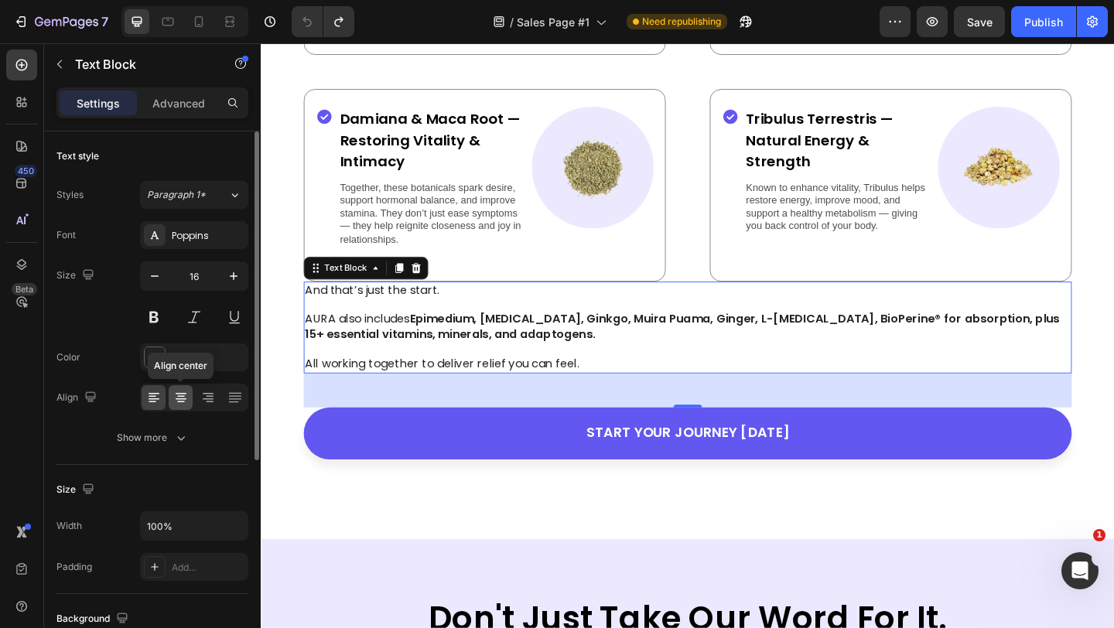
click at [177, 396] on icon at bounding box center [181, 397] width 8 height 2
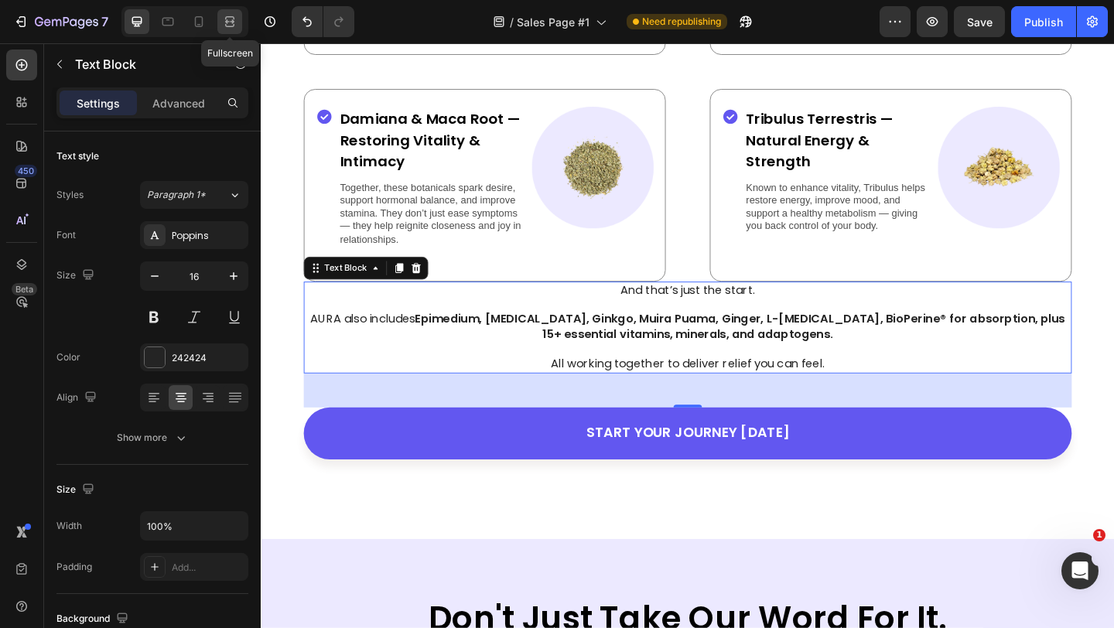
click at [230, 15] on icon at bounding box center [229, 21] width 15 height 15
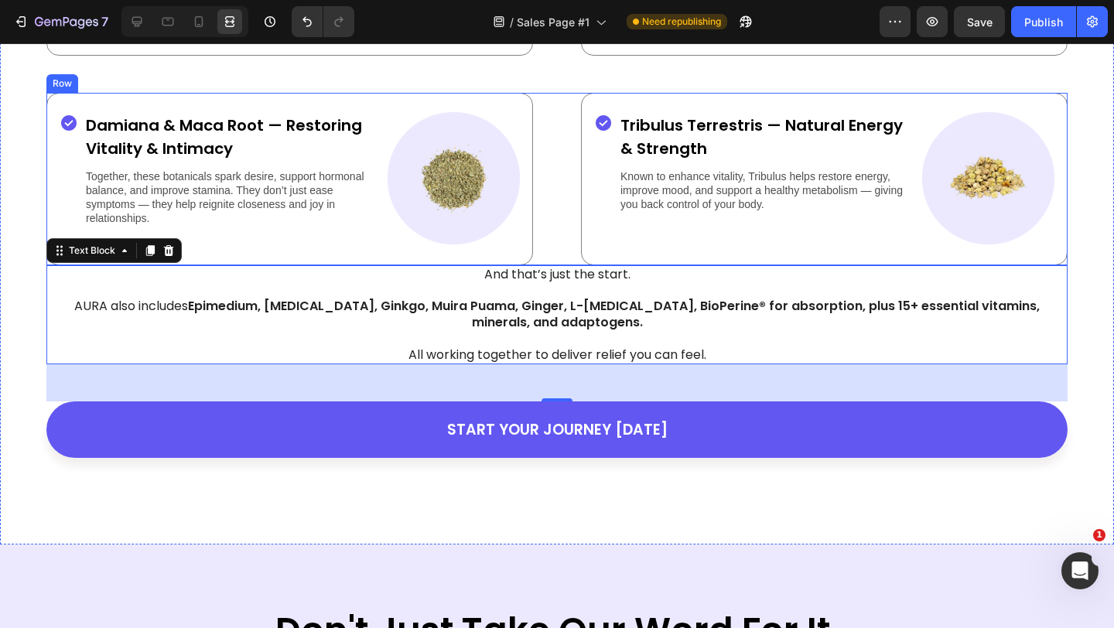
click at [560, 207] on div "Icon [PERSON_NAME] & Maca Root — Restoring Vitality & Intimacy Text Block Toget…" at bounding box center [556, 179] width 1021 height 172
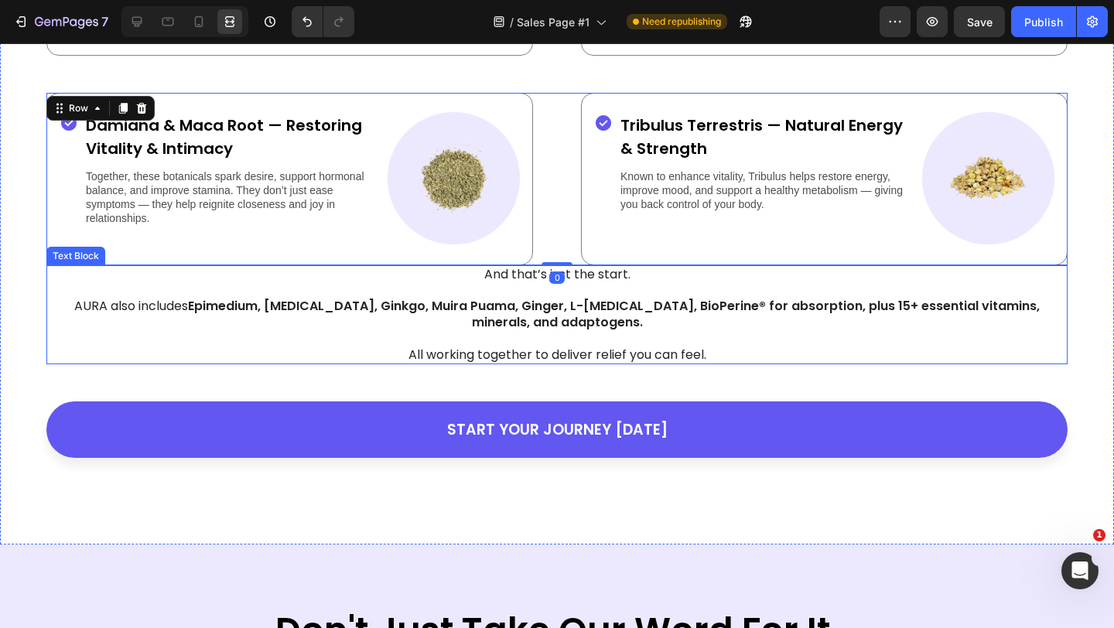
click at [531, 328] on strong "Epimedium, [MEDICAL_DATA], Ginkgo, Muira Puama, Ginger, L-[MEDICAL_DATA], BioPe…" at bounding box center [614, 314] width 852 height 34
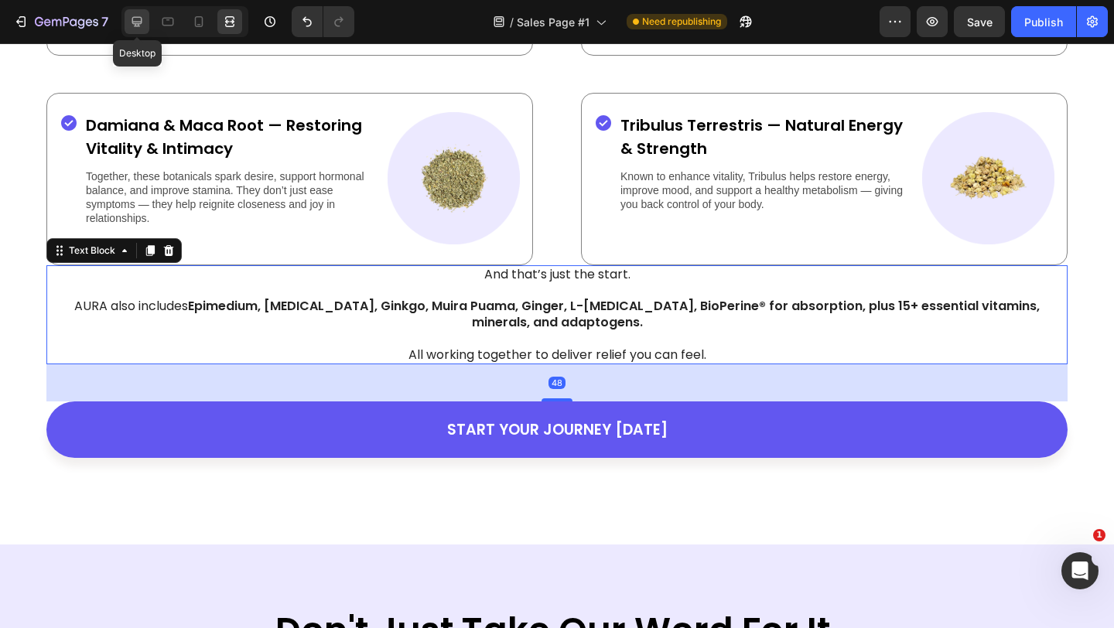
click at [139, 15] on icon at bounding box center [136, 21] width 15 height 15
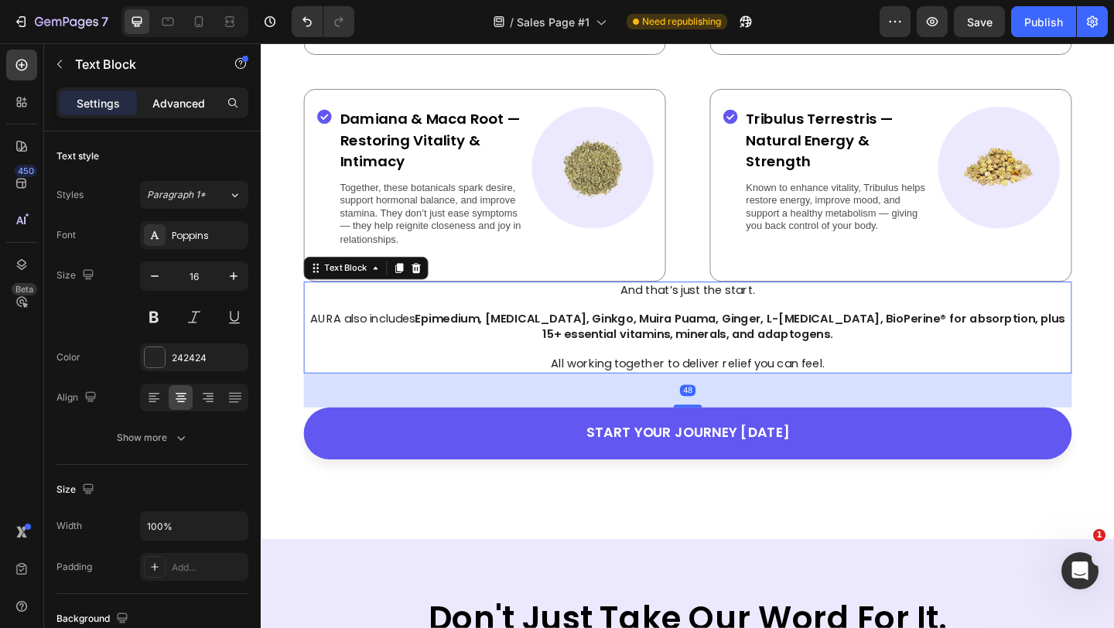
click at [184, 103] on p "Advanced" at bounding box center [178, 103] width 53 height 16
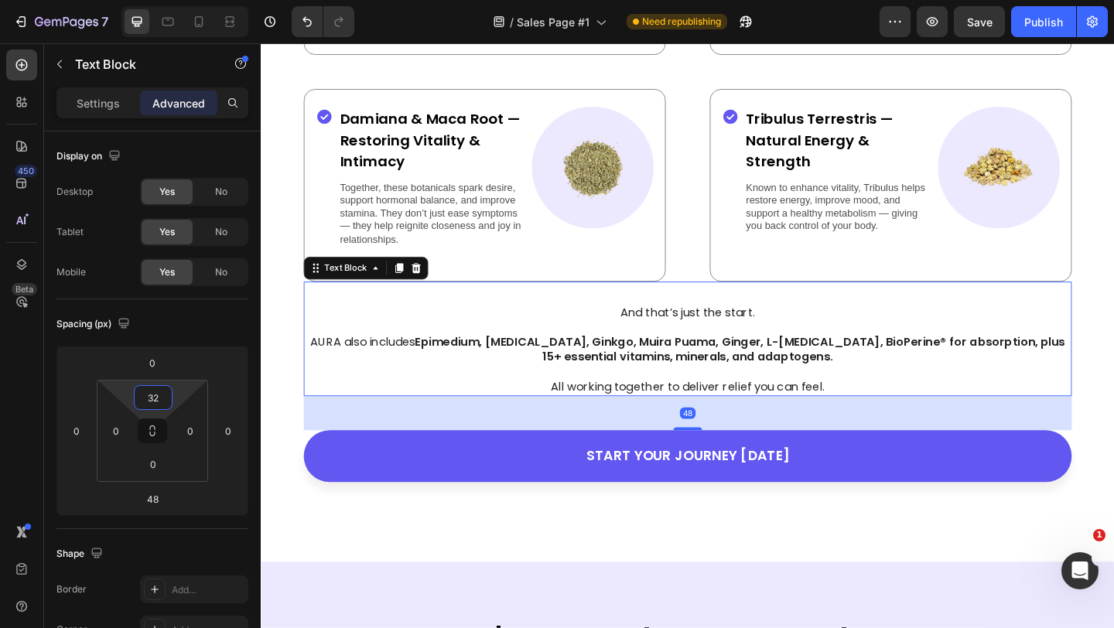
drag, startPoint x: 155, startPoint y: 412, endPoint x: 154, endPoint y: 398, distance: 13.9
click at [154, 0] on html "7 Version history / Sales Page #1 Need republishing Preview Save Publish 450 Be…" at bounding box center [557, 0] width 1114 height 0
type input "36"
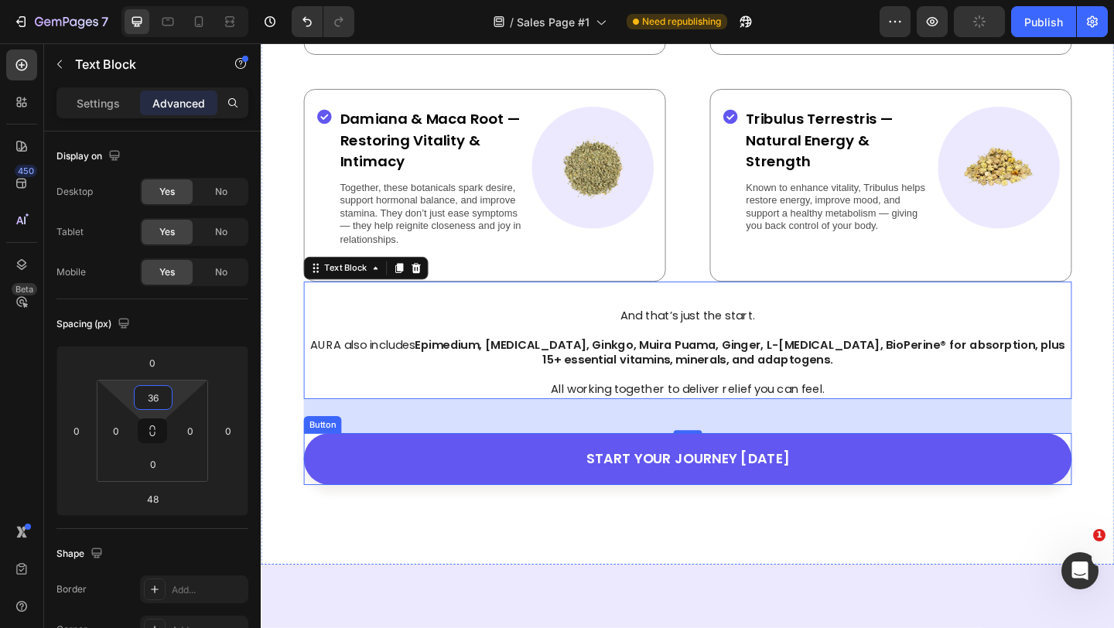
click at [418, 524] on link "START YOUR JOURNEY [DATE]" at bounding box center [724, 495] width 835 height 56
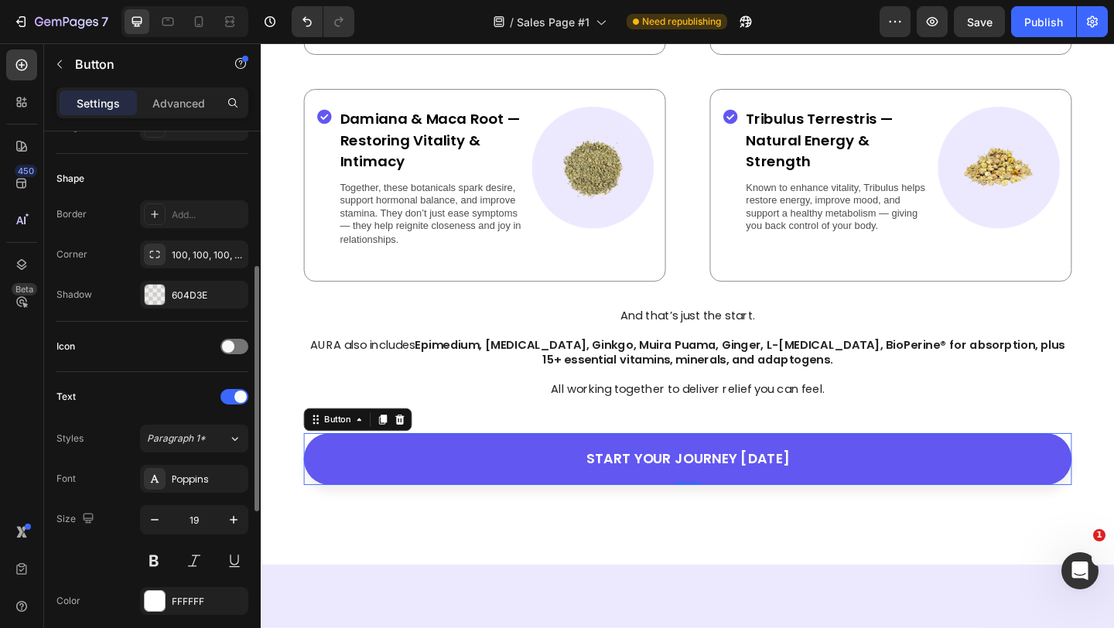
scroll to position [293, 0]
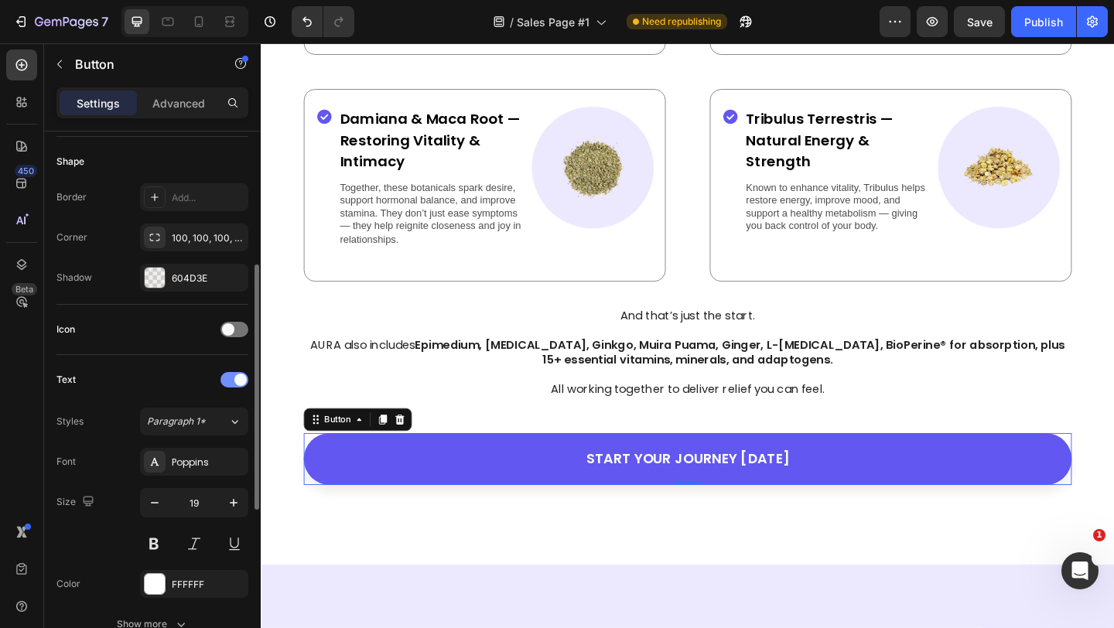
click at [241, 377] on span at bounding box center [240, 380] width 12 height 12
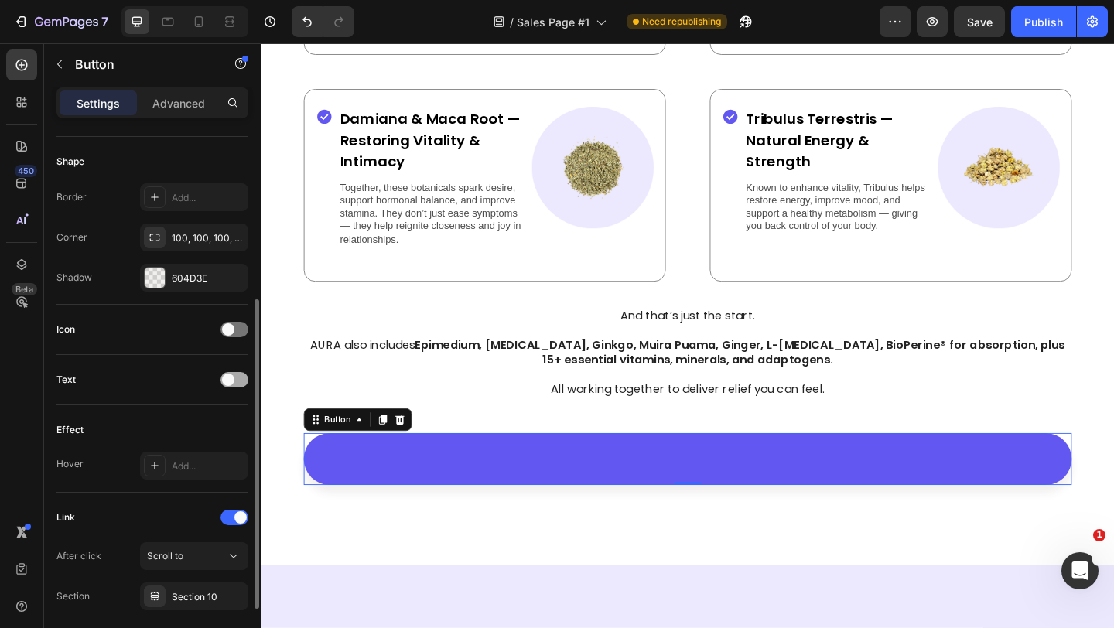
click at [241, 377] on div at bounding box center [234, 379] width 28 height 15
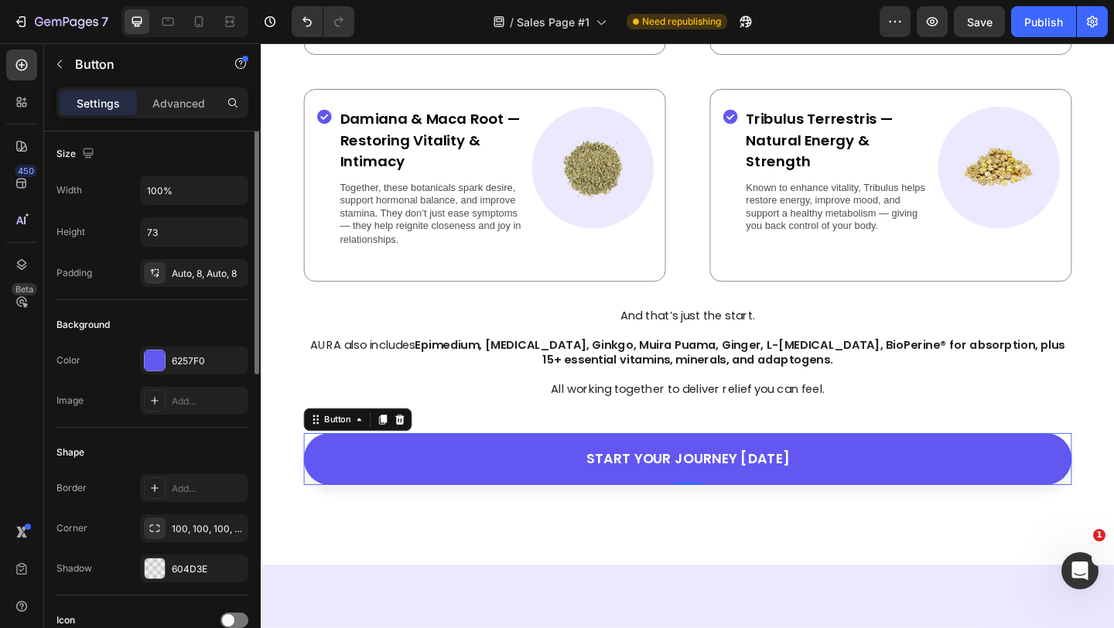
scroll to position [0, 0]
click at [232, 200] on icon "button" at bounding box center [233, 192] width 15 height 15
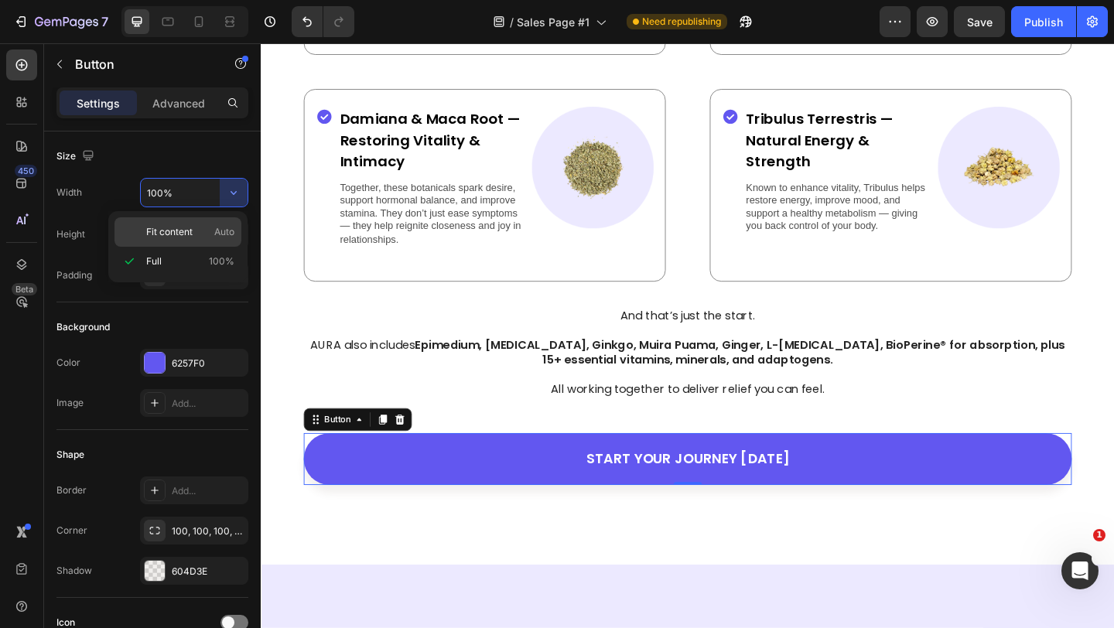
click at [224, 233] on span "Auto" at bounding box center [224, 232] width 20 height 14
type input "Auto"
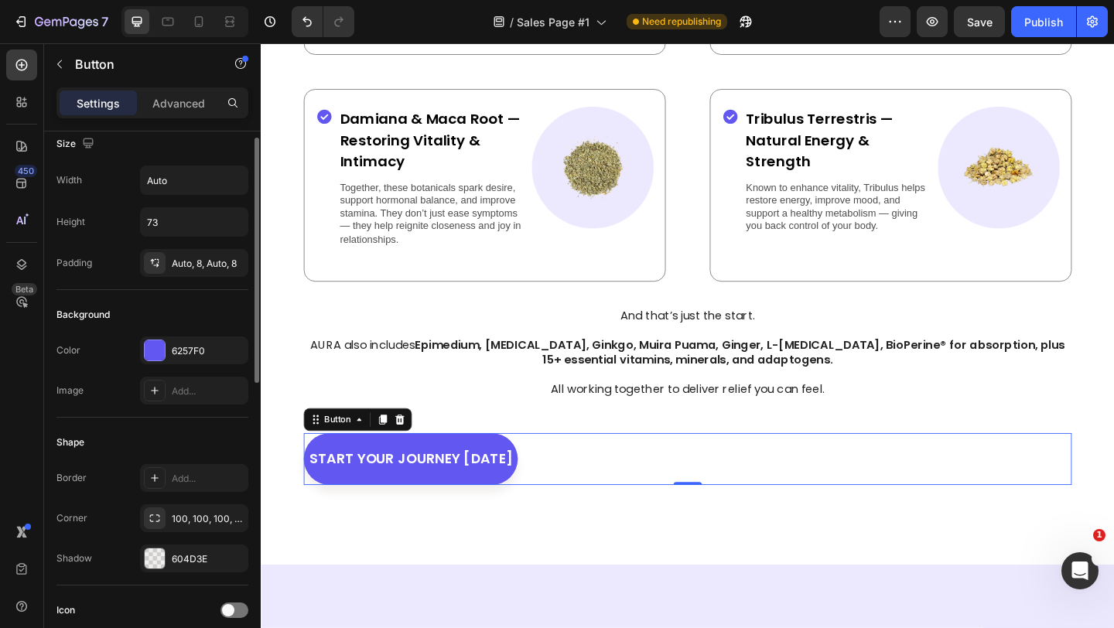
scroll to position [13, 0]
click at [230, 217] on icon "button" at bounding box center [233, 220] width 15 height 15
click at [196, 254] on p "Fit content Auto" at bounding box center [190, 261] width 88 height 14
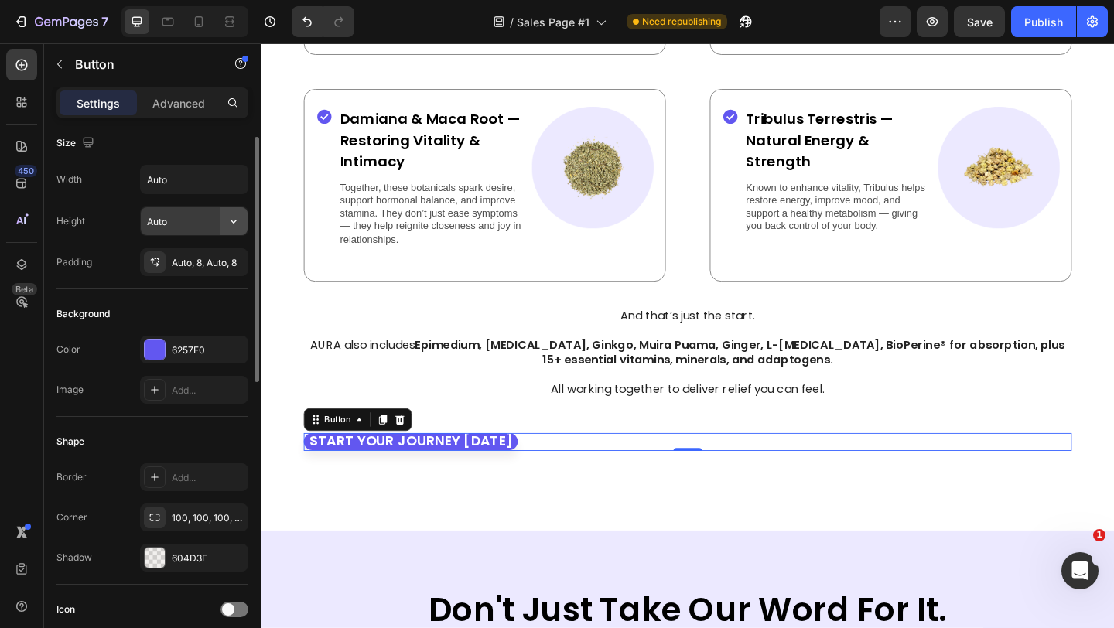
click at [234, 220] on icon "button" at bounding box center [233, 220] width 15 height 15
click at [195, 254] on p "Fit content Auto" at bounding box center [190, 261] width 88 height 14
click at [177, 217] on input "Auto" at bounding box center [194, 221] width 107 height 28
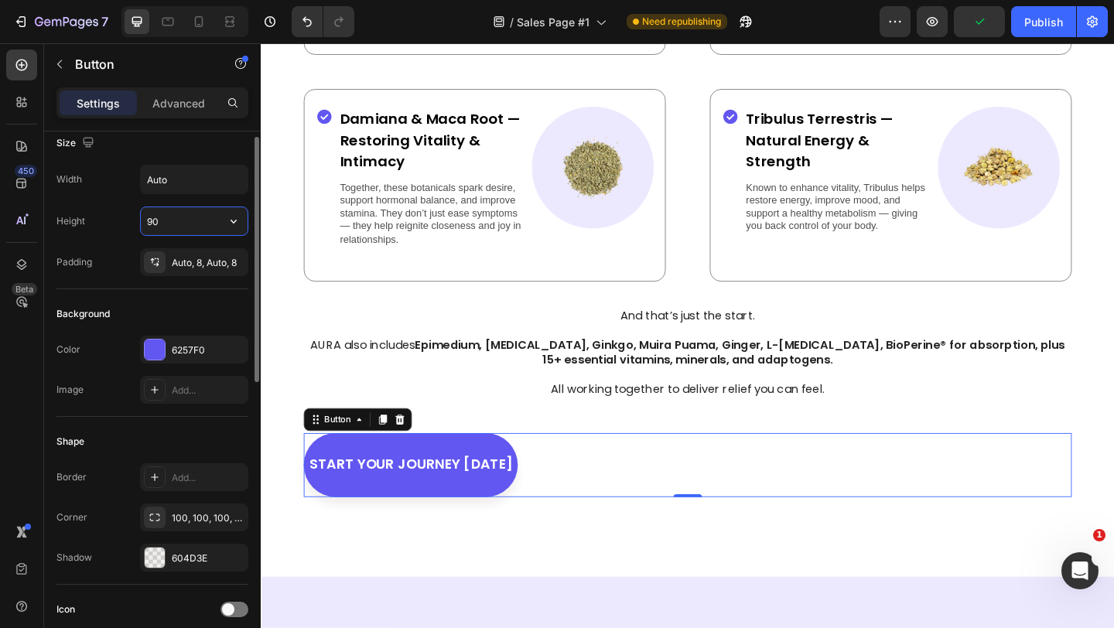
type input "9"
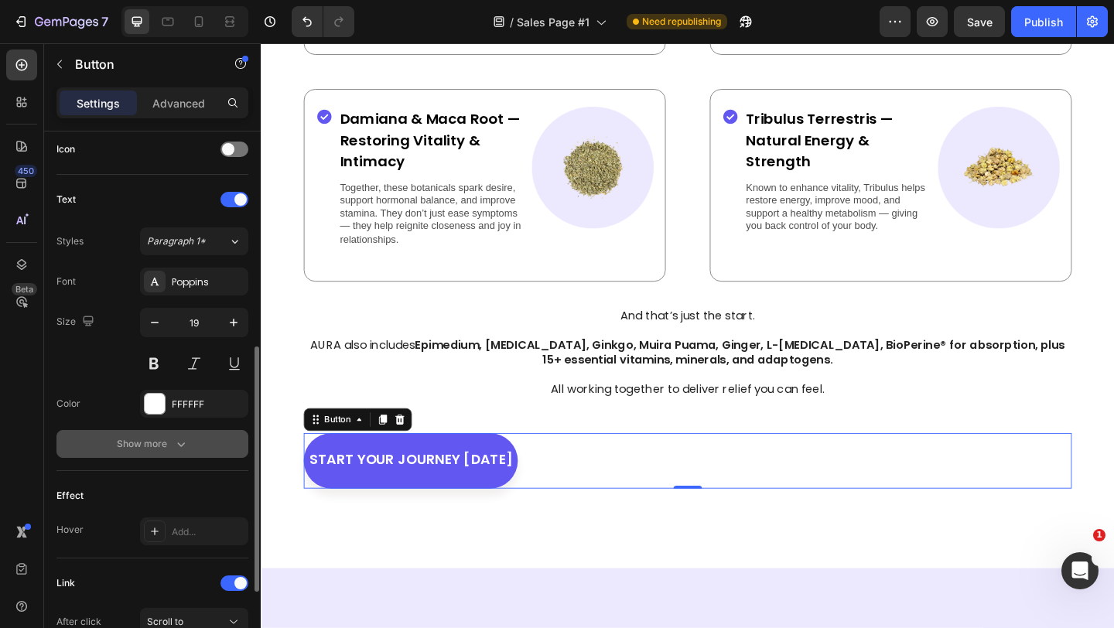
type input "78"
click at [161, 447] on div "Show more" at bounding box center [153, 443] width 72 height 15
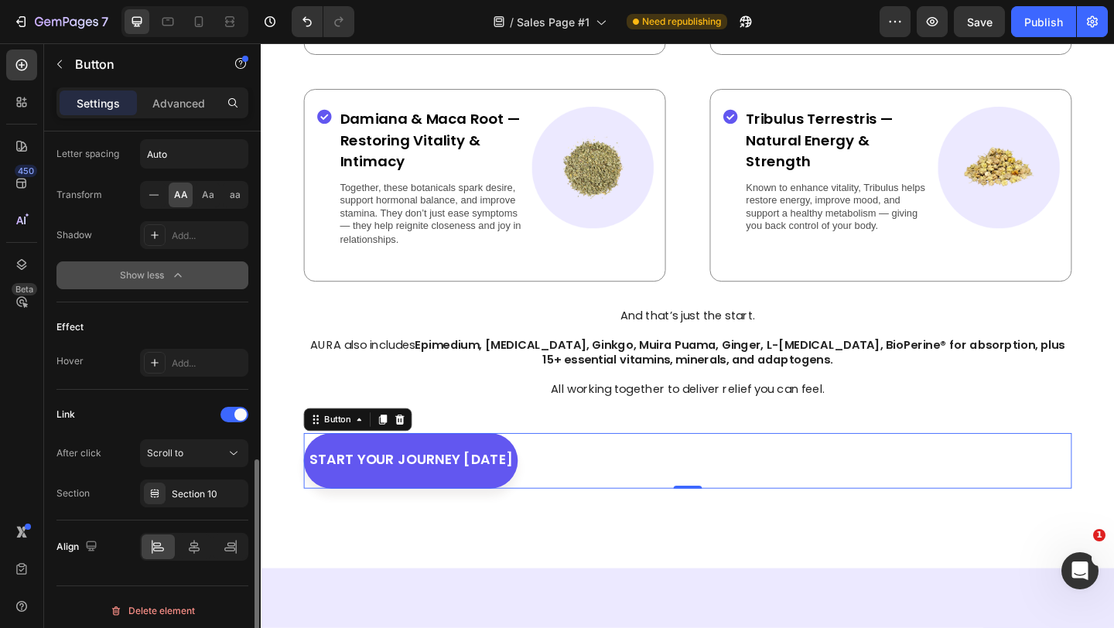
scroll to position [853, 0]
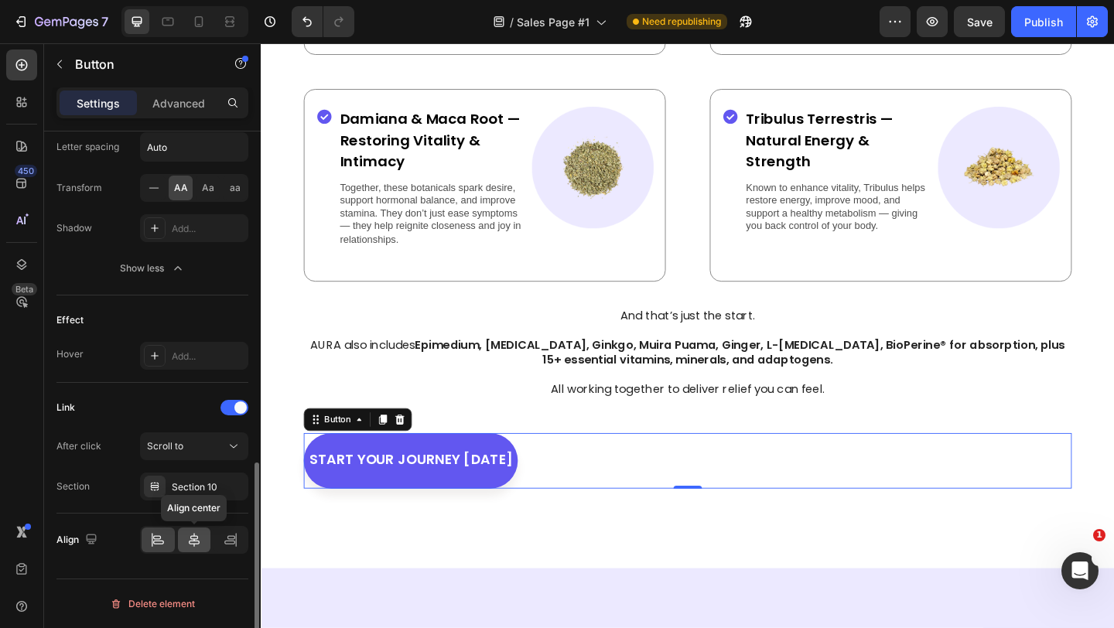
click at [200, 551] on div at bounding box center [194, 539] width 33 height 25
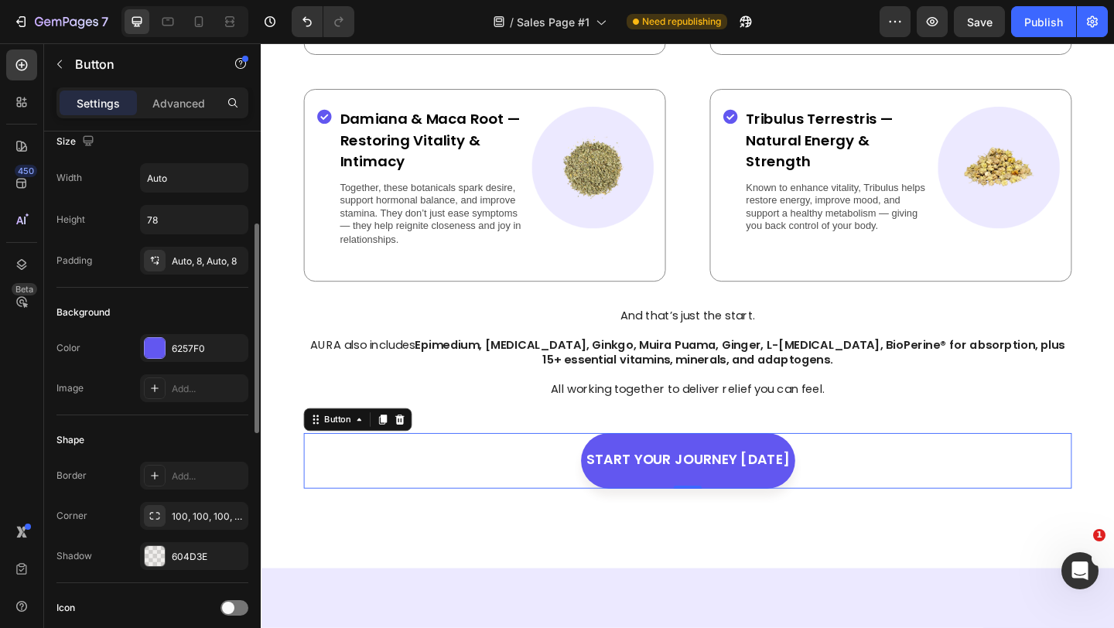
scroll to position [0, 0]
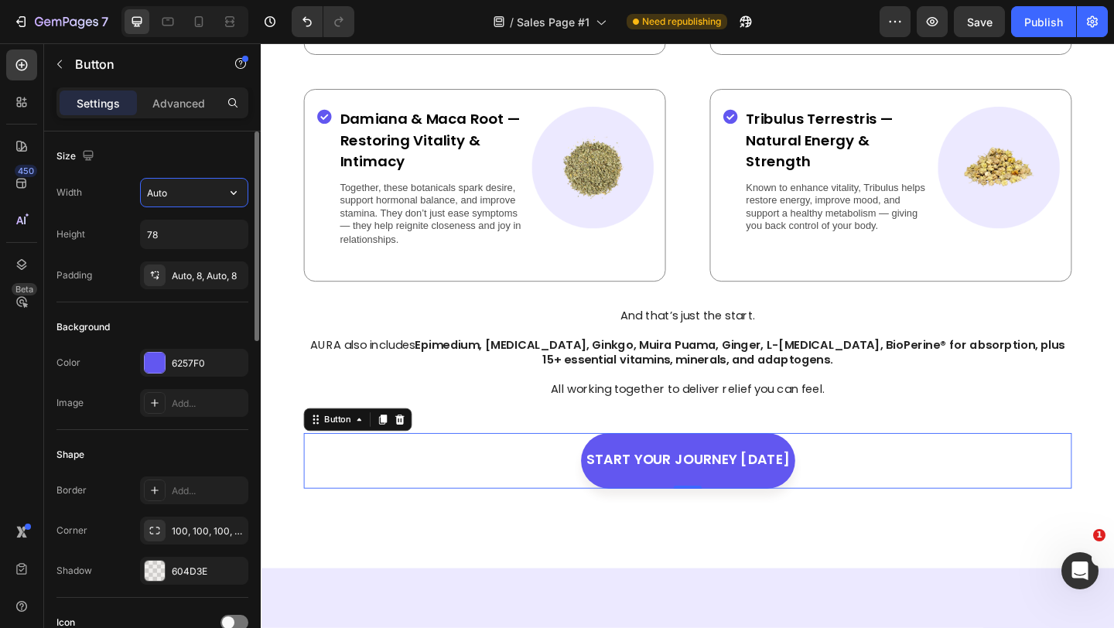
click at [202, 196] on input "Auto" at bounding box center [194, 193] width 107 height 28
click at [244, 196] on button "button" at bounding box center [234, 193] width 28 height 28
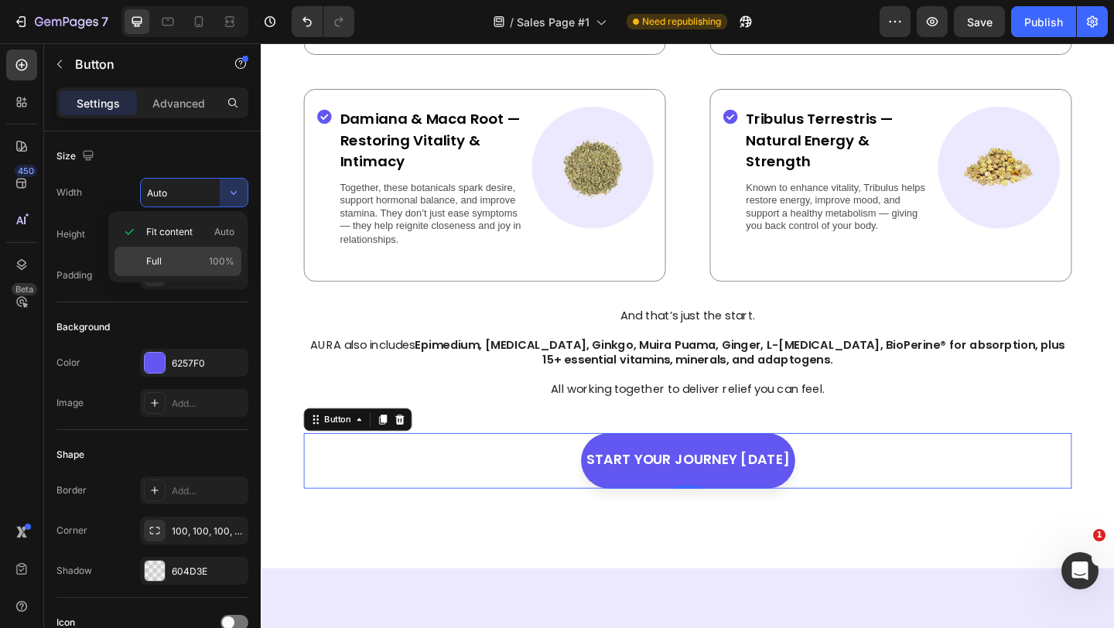
click at [213, 251] on div "Full 100%" at bounding box center [177, 261] width 127 height 29
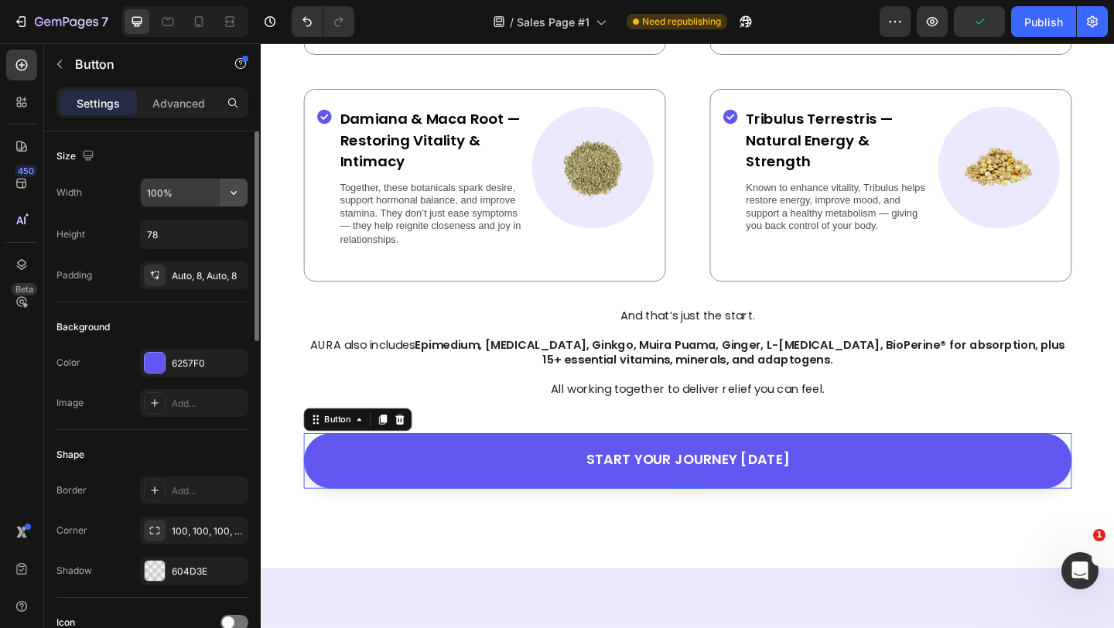
click at [230, 195] on icon "button" at bounding box center [233, 192] width 15 height 15
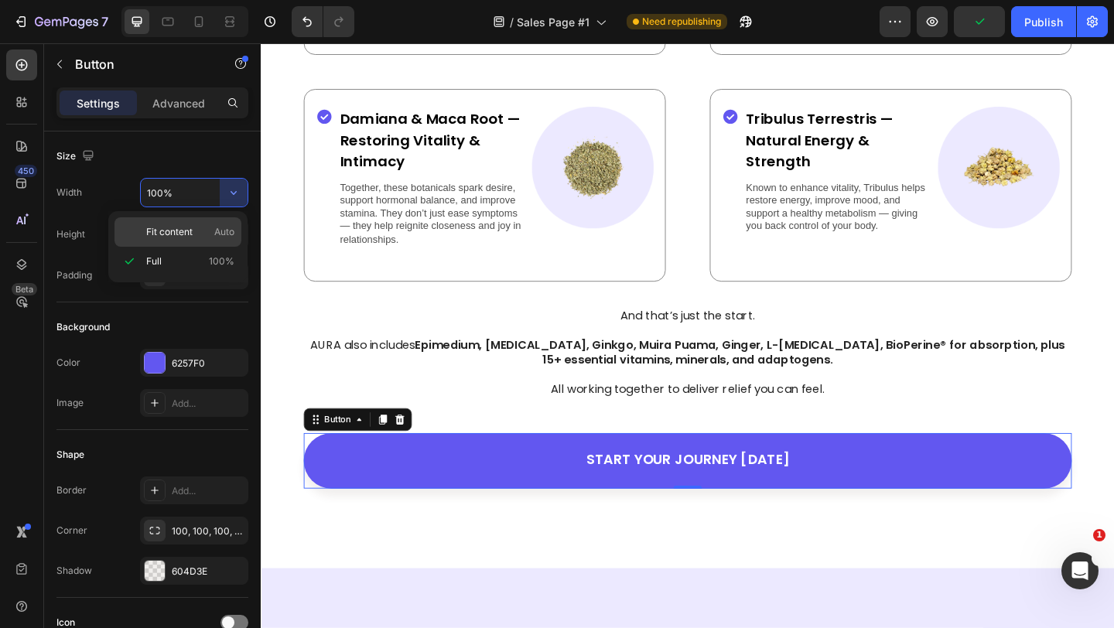
click at [211, 223] on div "Fit content Auto" at bounding box center [177, 231] width 127 height 29
type input "Auto"
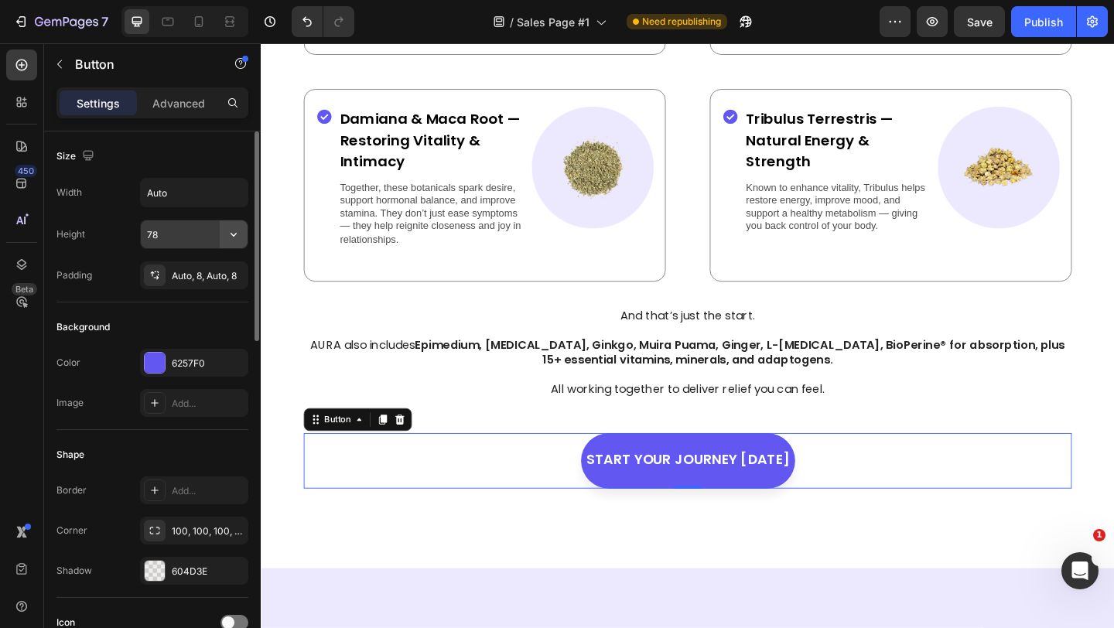
click at [240, 237] on icon "button" at bounding box center [233, 234] width 15 height 15
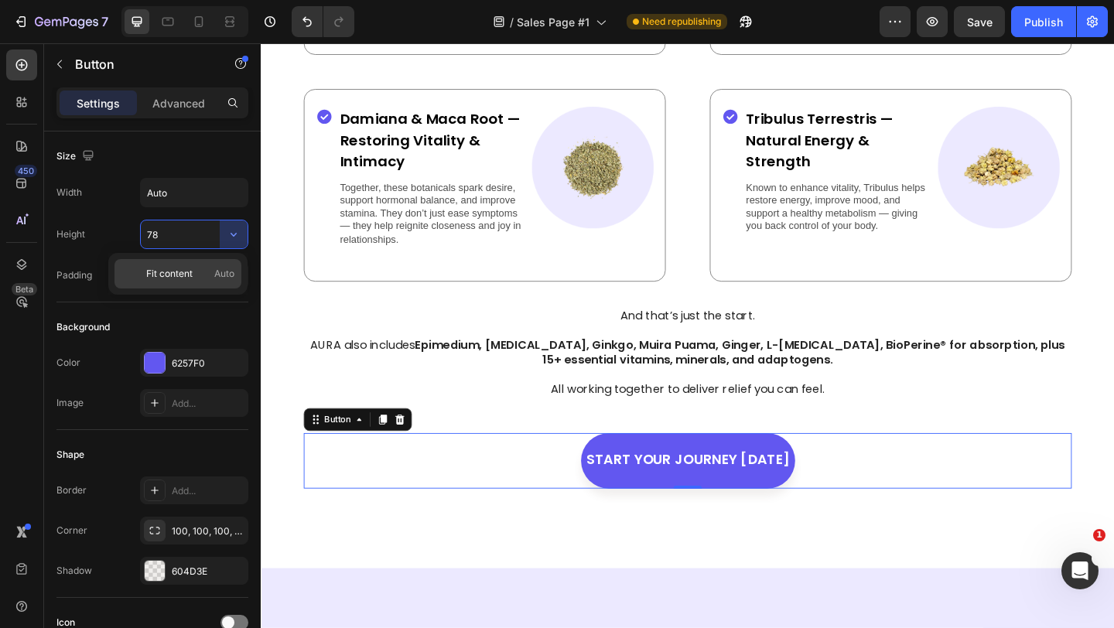
click at [217, 267] on span "Auto" at bounding box center [224, 274] width 20 height 14
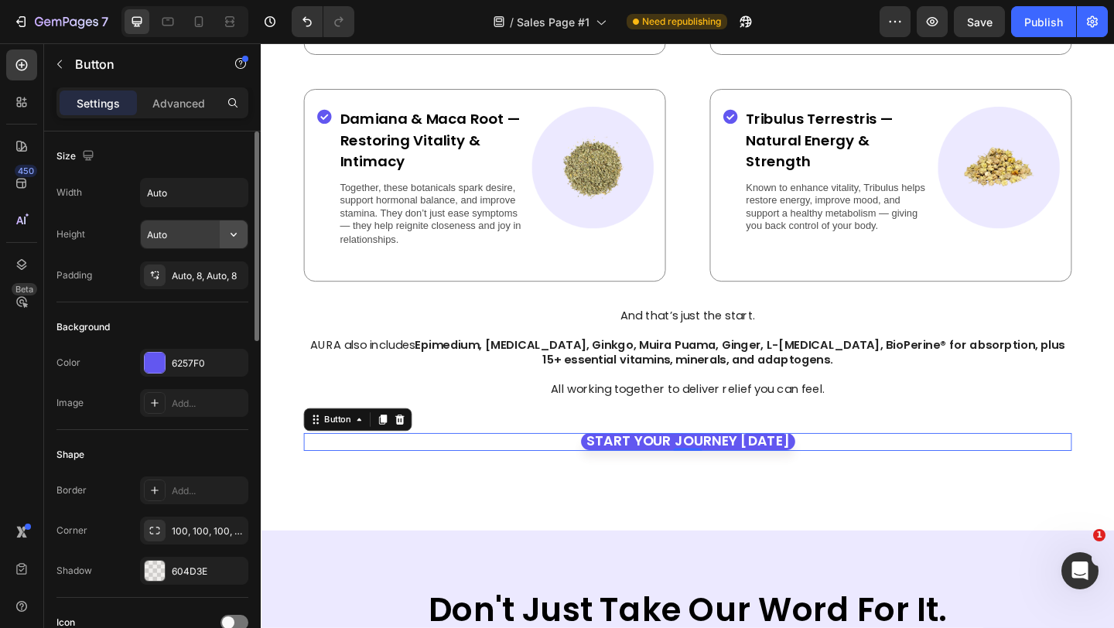
click at [237, 241] on icon "button" at bounding box center [233, 234] width 15 height 15
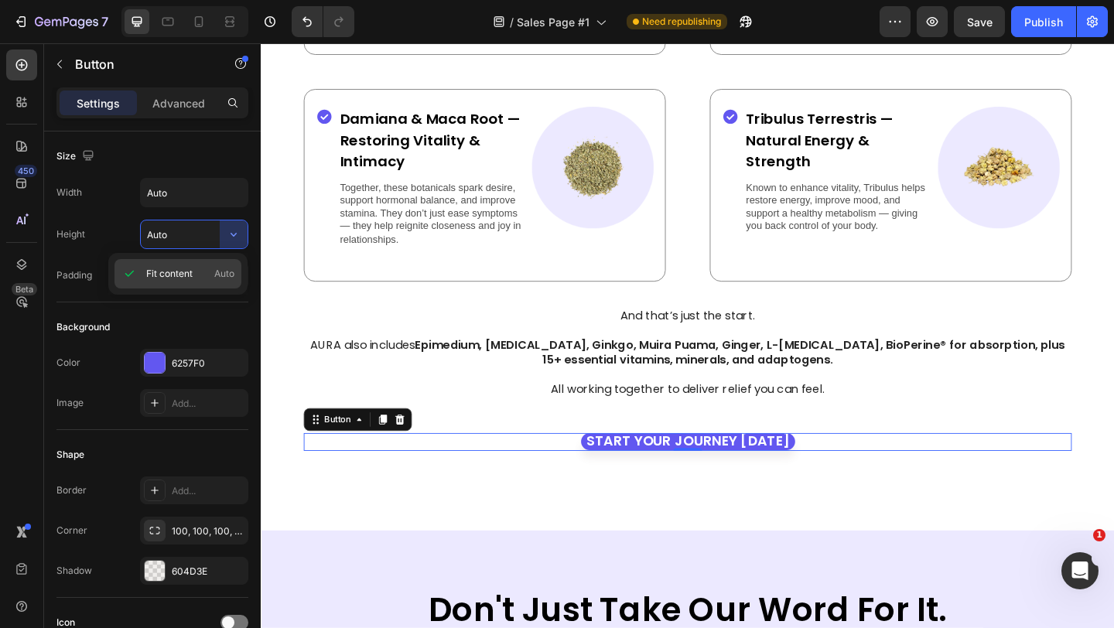
click at [218, 273] on span "Auto" at bounding box center [224, 274] width 20 height 14
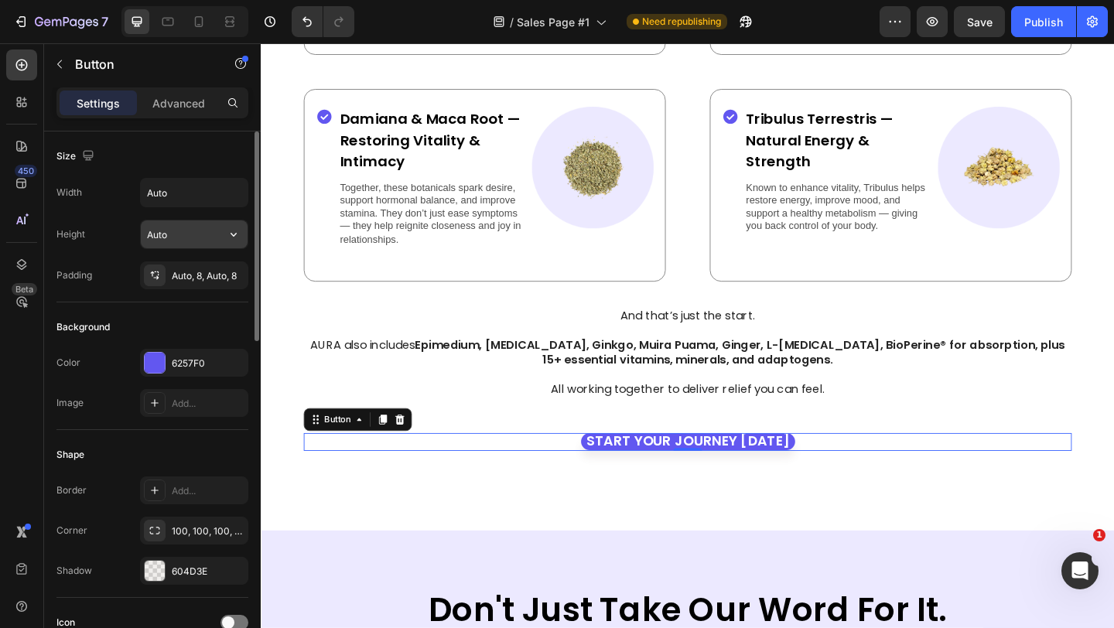
click at [198, 233] on input "Auto" at bounding box center [194, 234] width 107 height 28
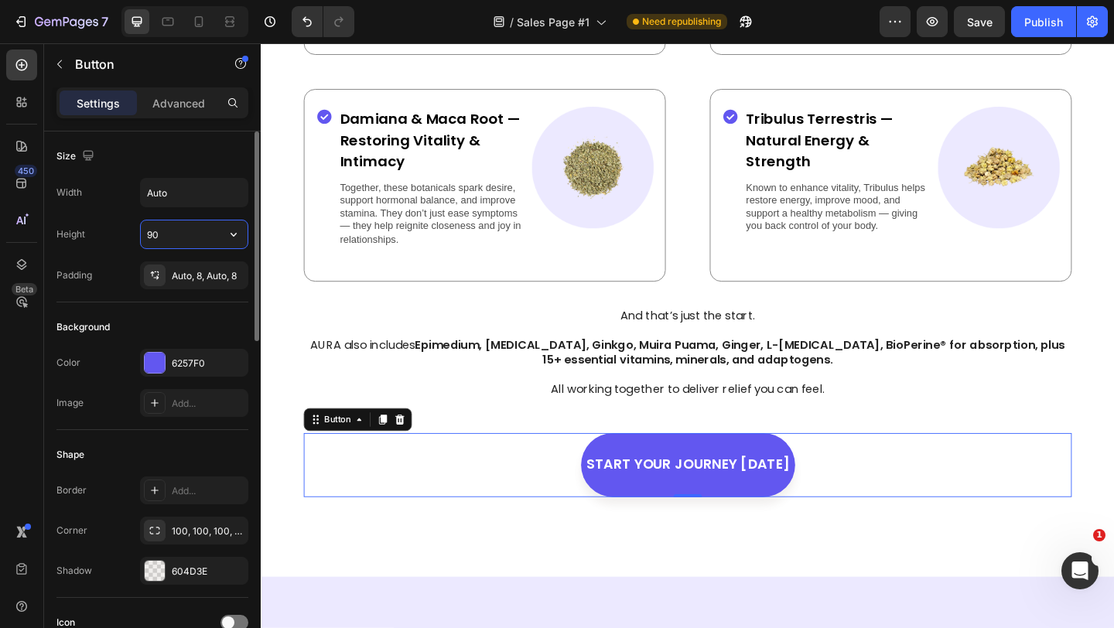
type input "9"
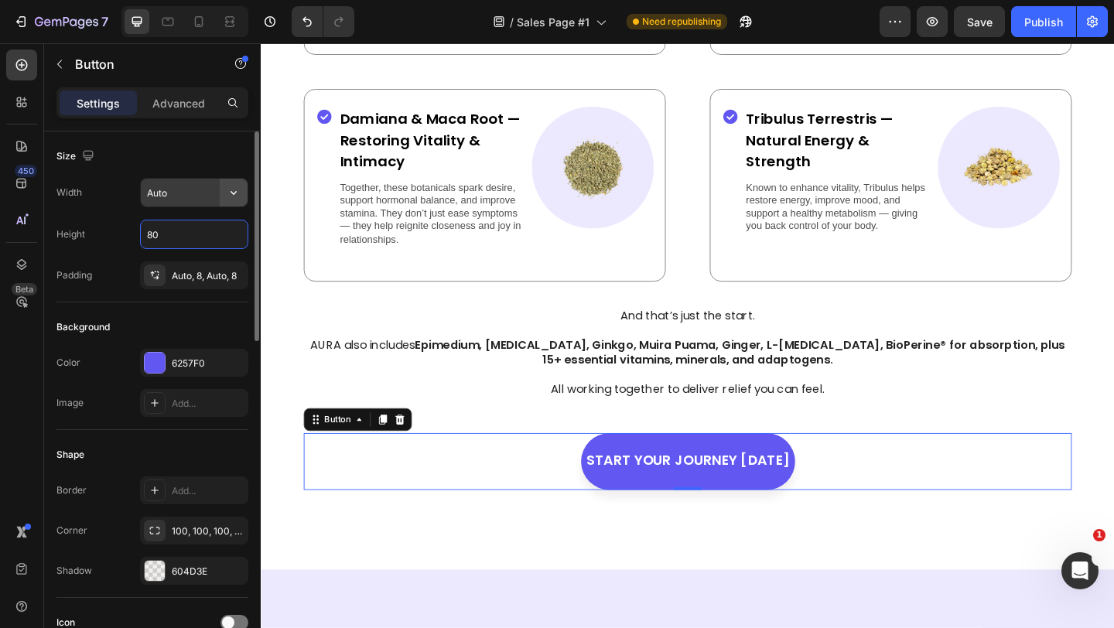
type input "80"
click at [231, 191] on icon "button" at bounding box center [233, 193] width 6 height 4
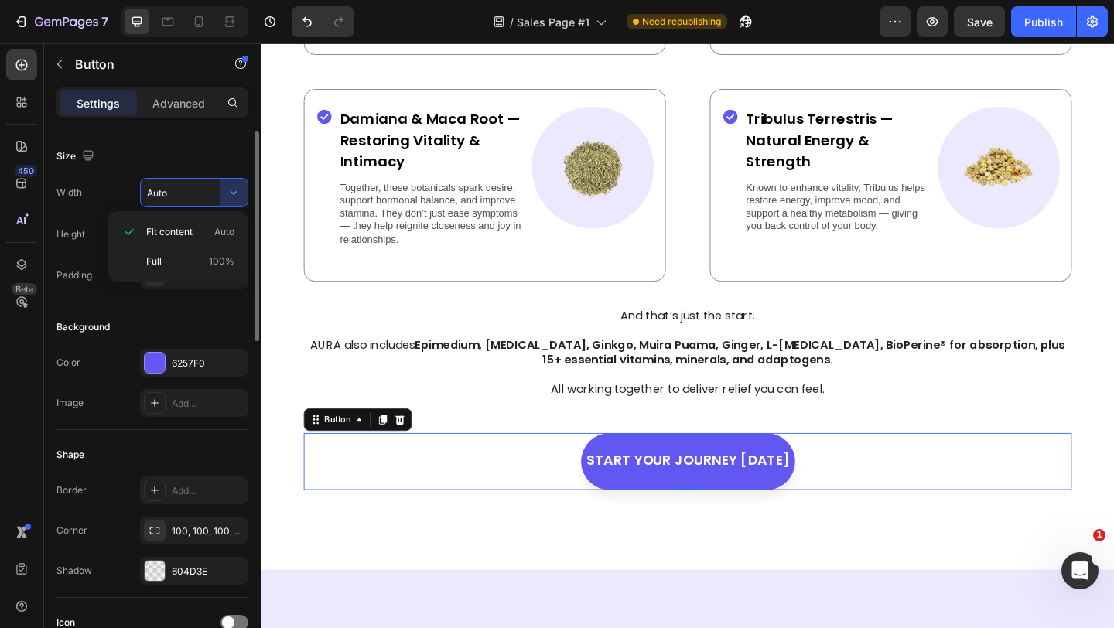
click at [212, 158] on div "Size" at bounding box center [152, 156] width 192 height 25
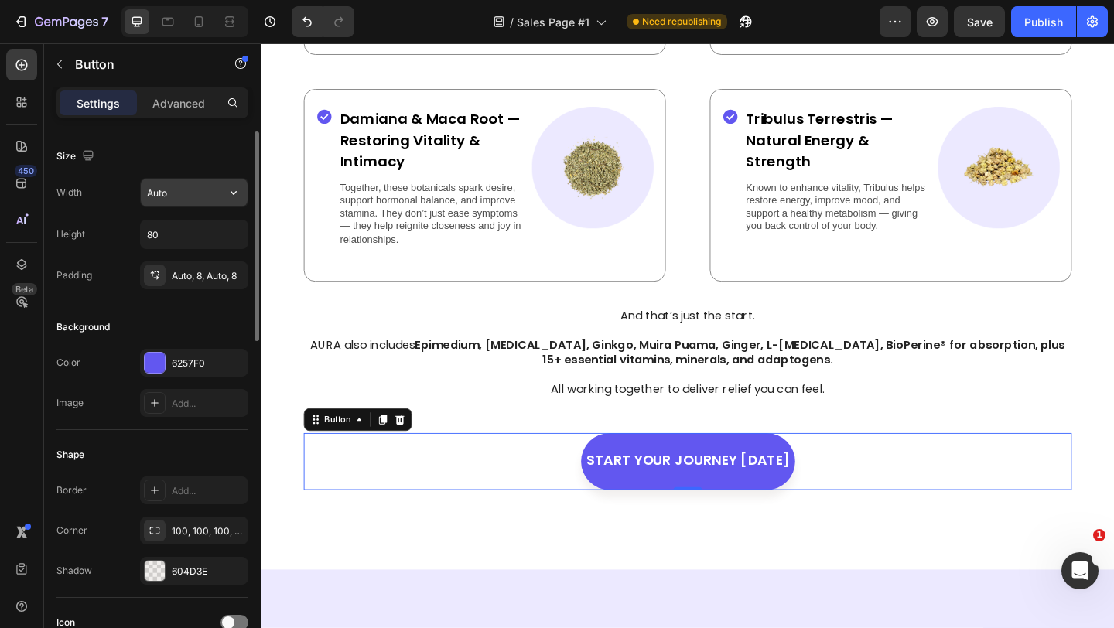
click at [193, 195] on input "Auto" at bounding box center [194, 193] width 107 height 28
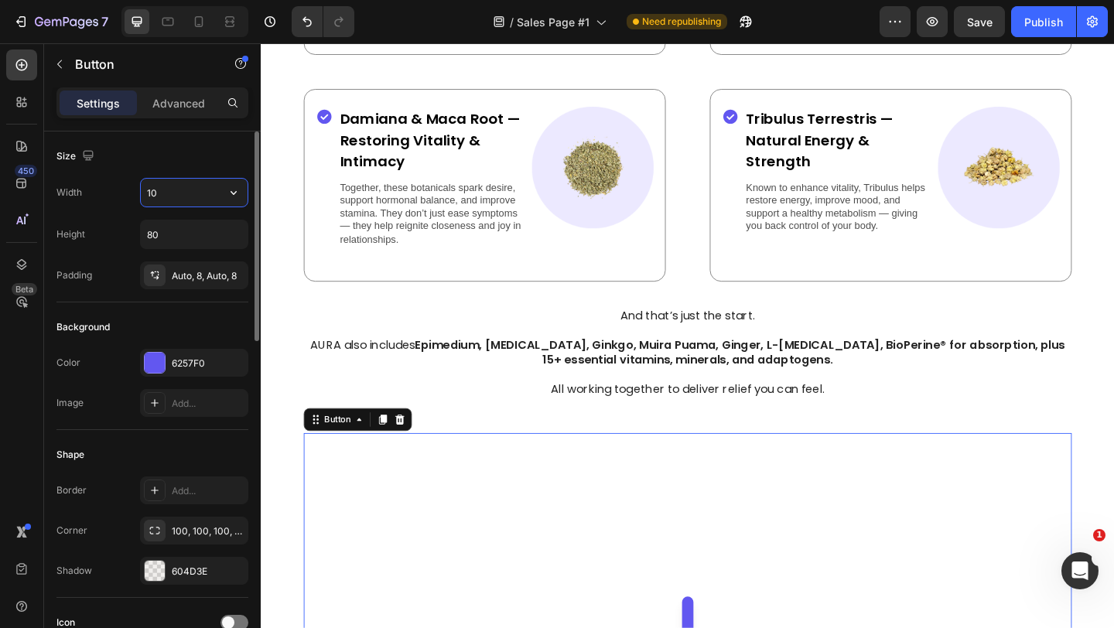
type input "1"
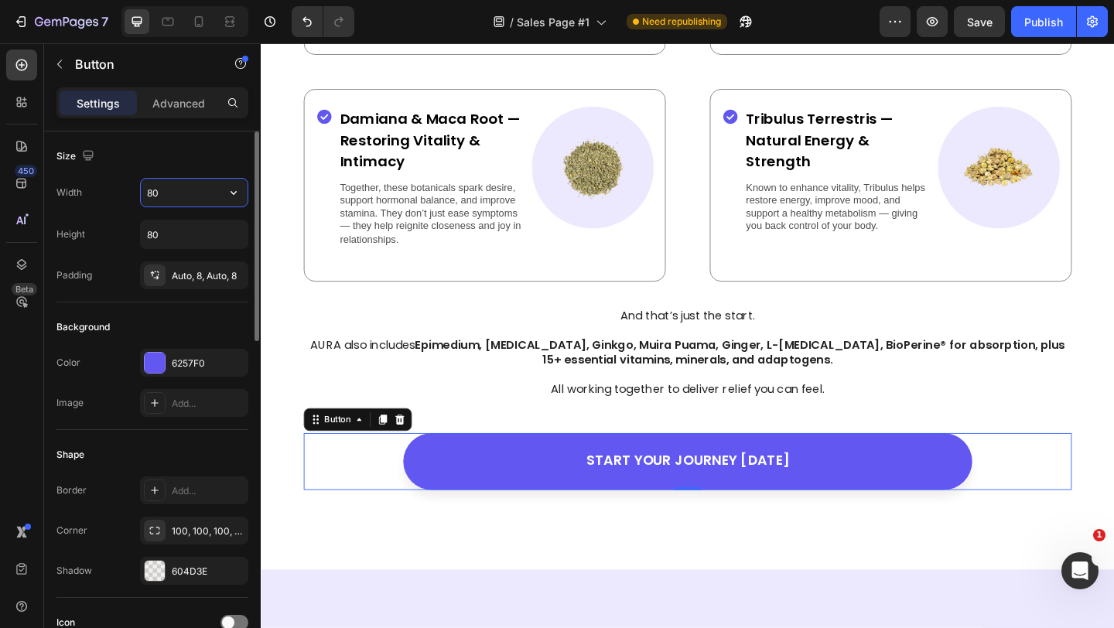
type input "8"
type input "7"
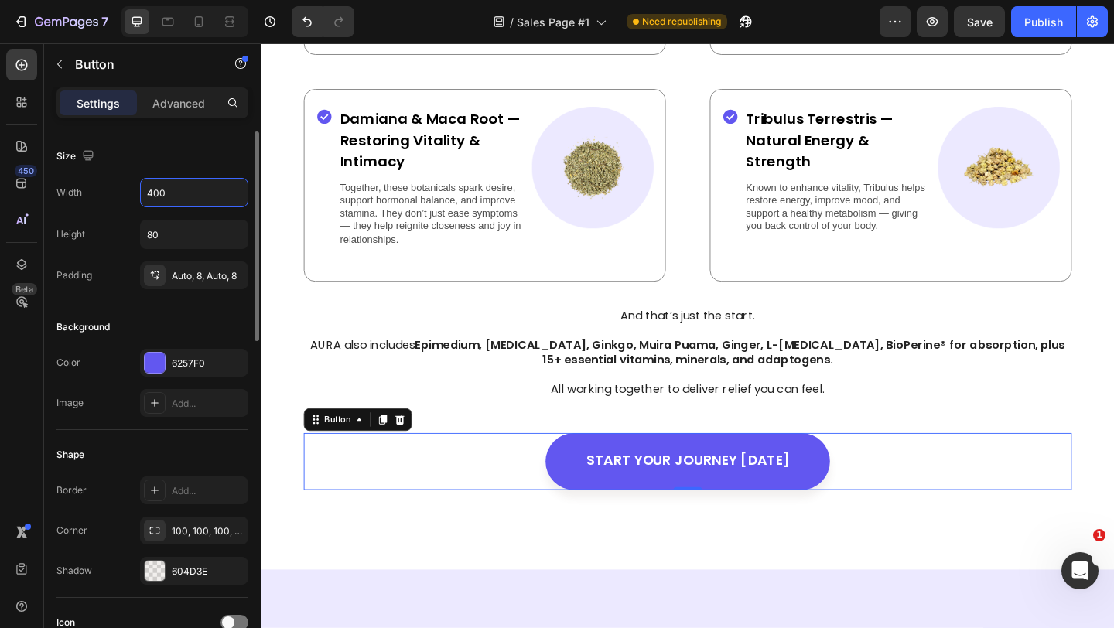
type input "400"
click at [168, 162] on div "Size" at bounding box center [152, 156] width 192 height 25
click at [237, 23] on div at bounding box center [229, 21] width 25 height 25
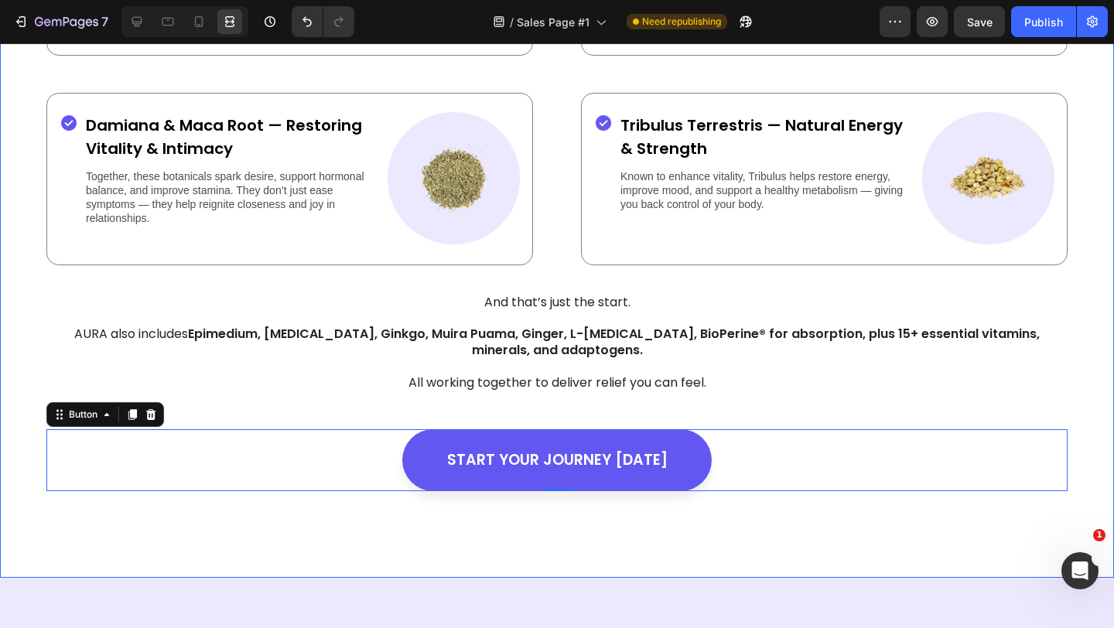
click at [1087, 367] on div "The Natural, Science-Backed Blend That Restores Balance at Every Level. Heading…" at bounding box center [557, 171] width 1114 height 814
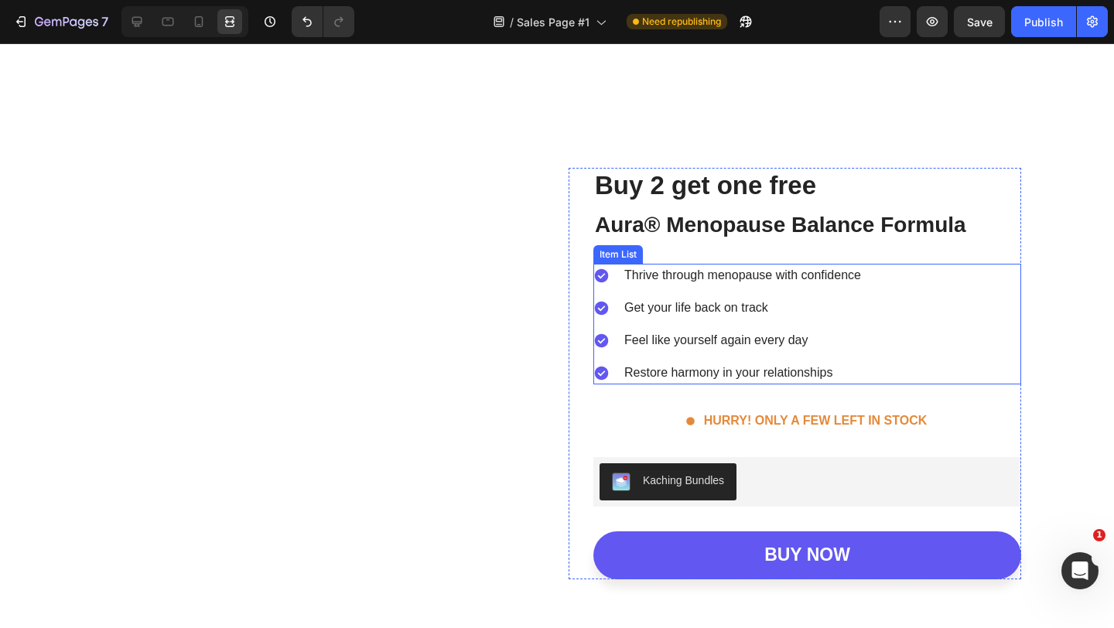
scroll to position [4378, 0]
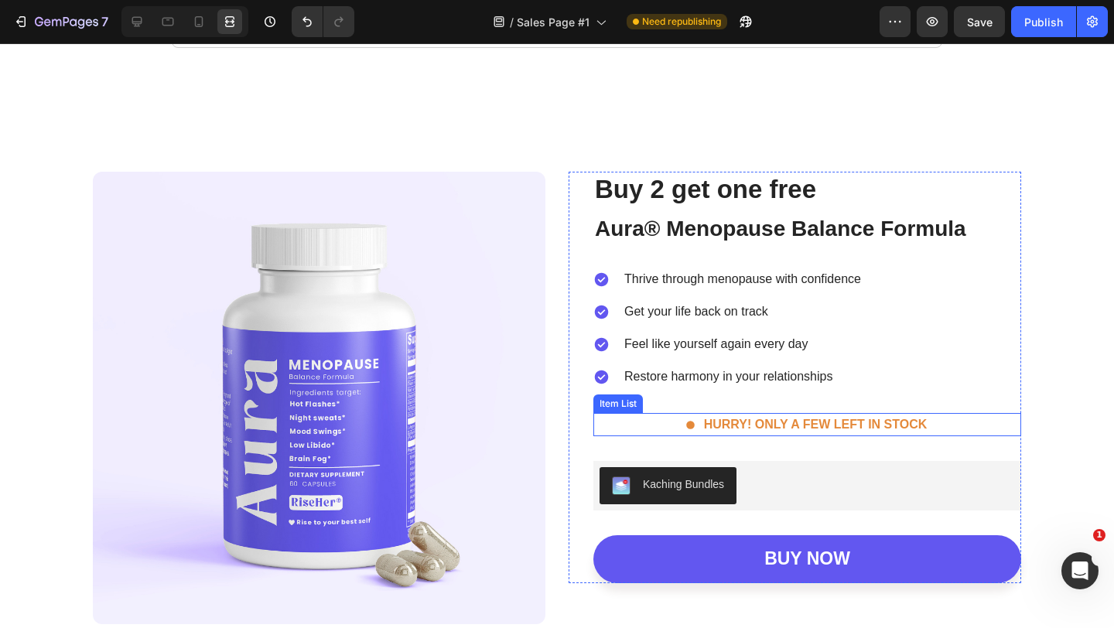
click at [756, 422] on p "HURRY! ONLY A FEW LEFT IN STOCK" at bounding box center [816, 424] width 224 height 19
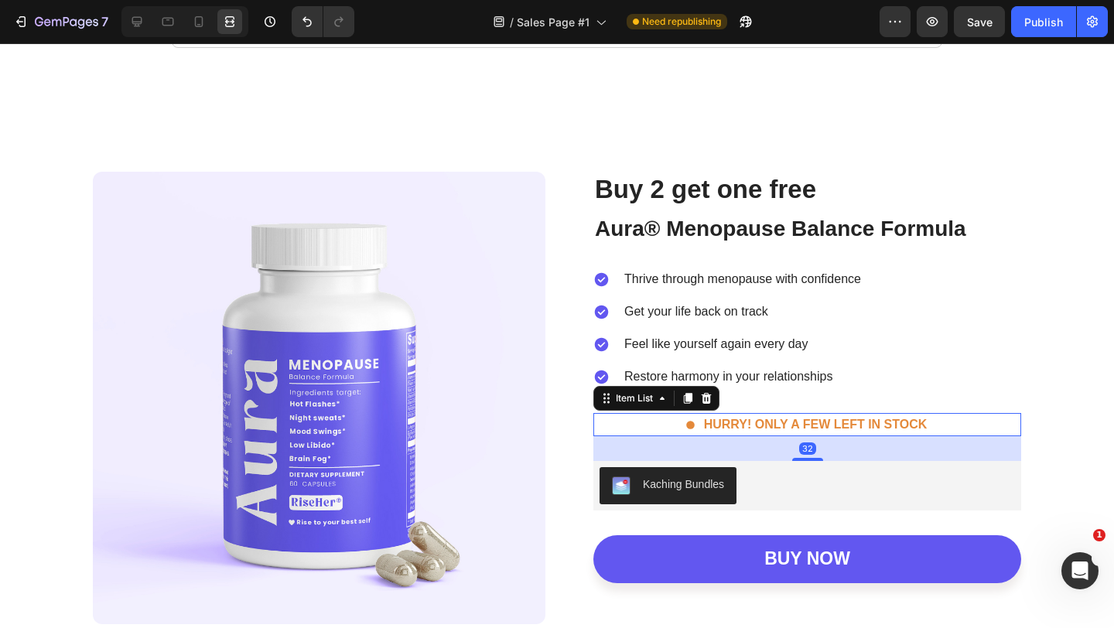
click at [976, 417] on div "HURRY! ONLY A FEW LEFT IN STOCK" at bounding box center [807, 424] width 428 height 23
click at [139, 19] on icon at bounding box center [136, 21] width 15 height 15
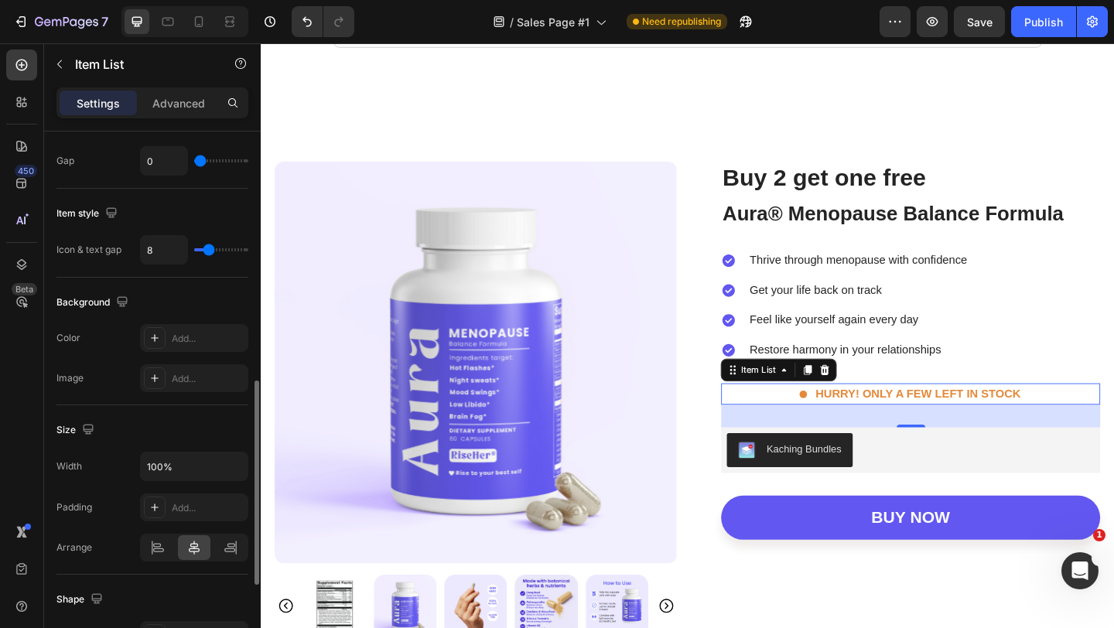
scroll to position [888, 0]
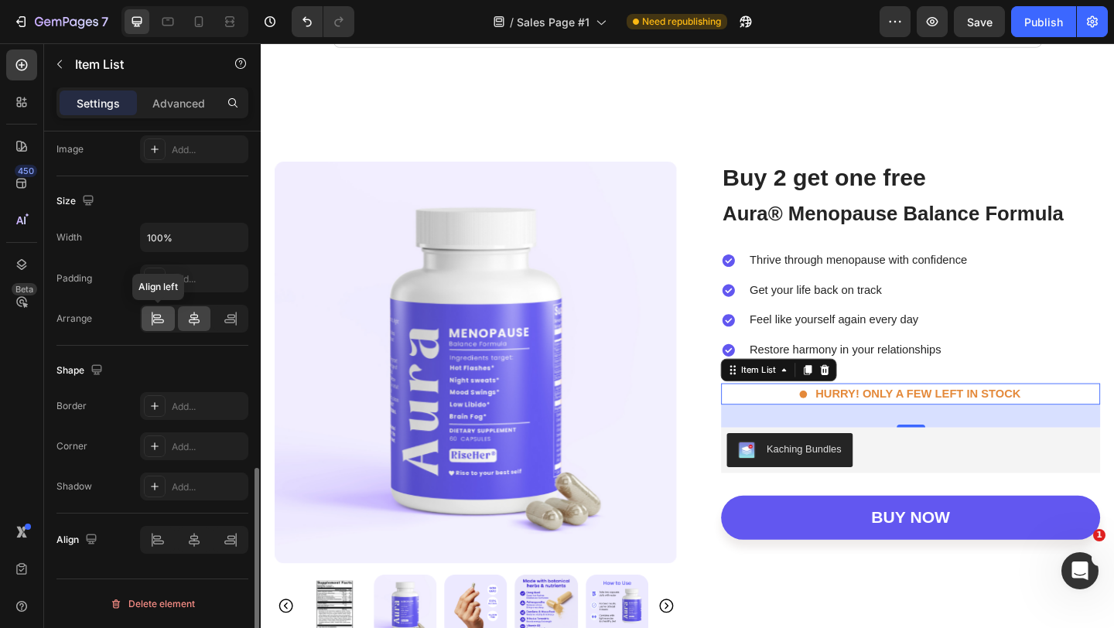
click at [159, 326] on div at bounding box center [158, 318] width 33 height 25
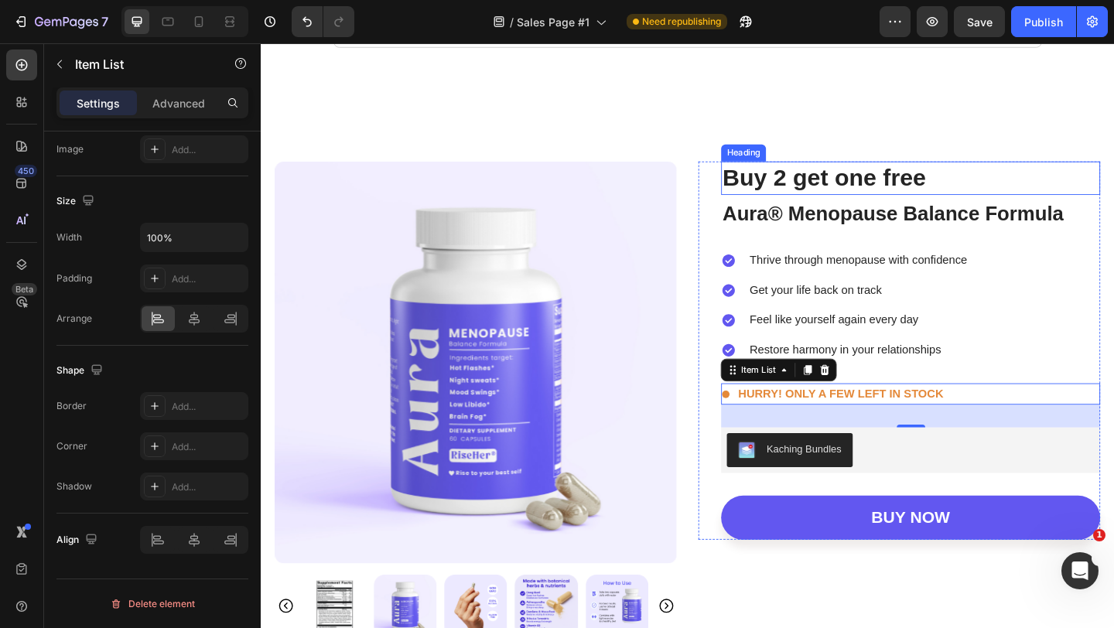
click at [906, 193] on h2 "Buy 2 get one free" at bounding box center [967, 190] width 412 height 36
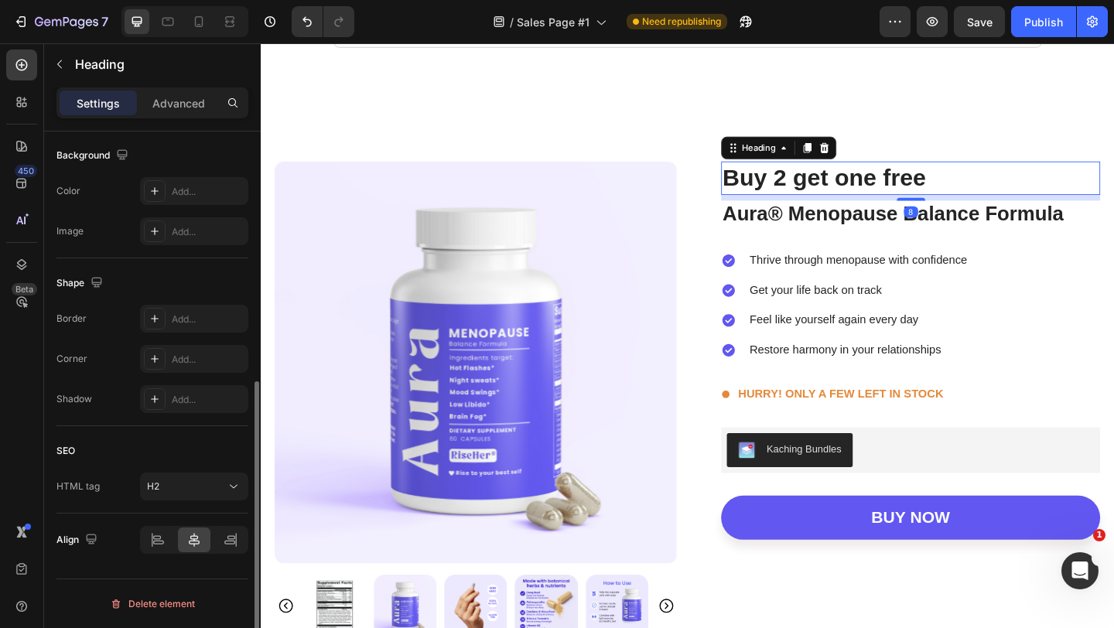
scroll to position [0, 0]
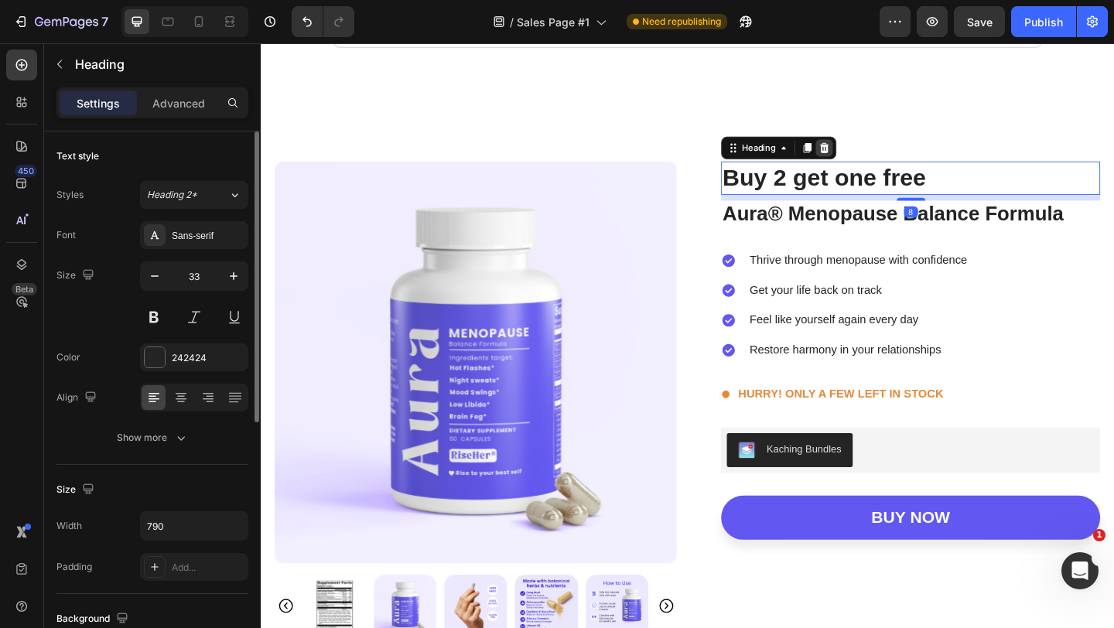
click at [870, 149] on div at bounding box center [873, 157] width 19 height 19
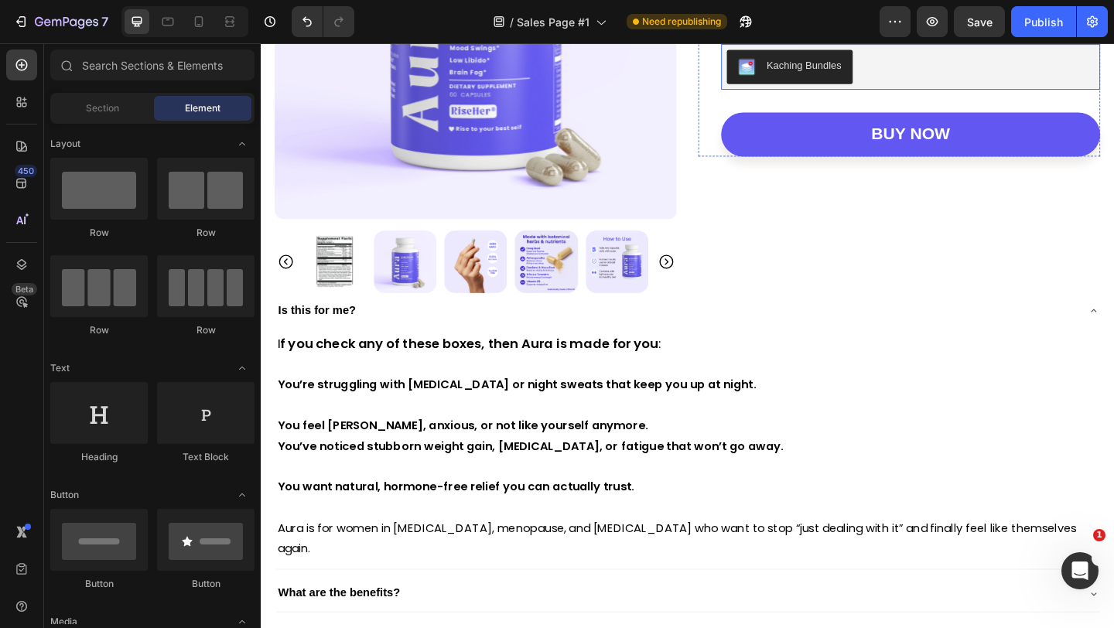
scroll to position [4754, 0]
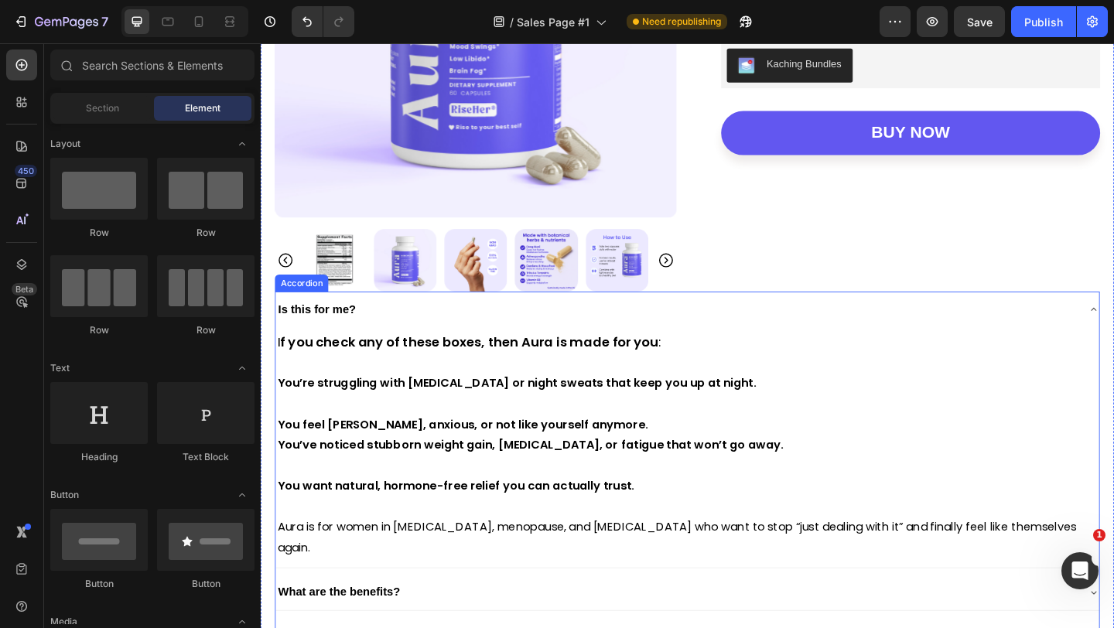
click at [824, 330] on div "Is this for me?" at bounding box center [712, 332] width 871 height 27
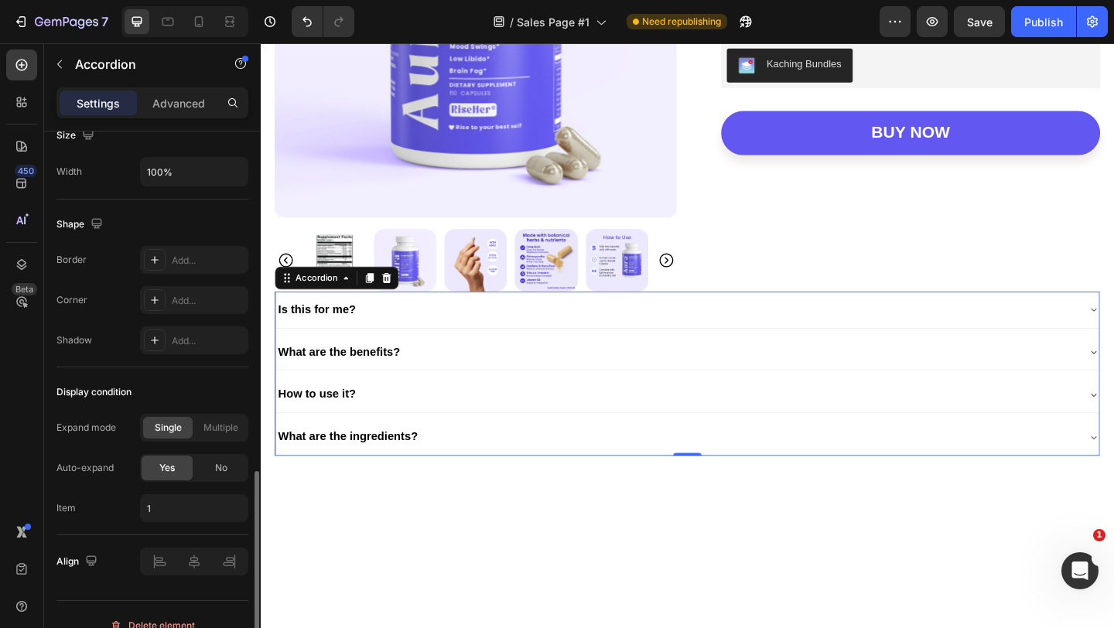
scroll to position [972, 0]
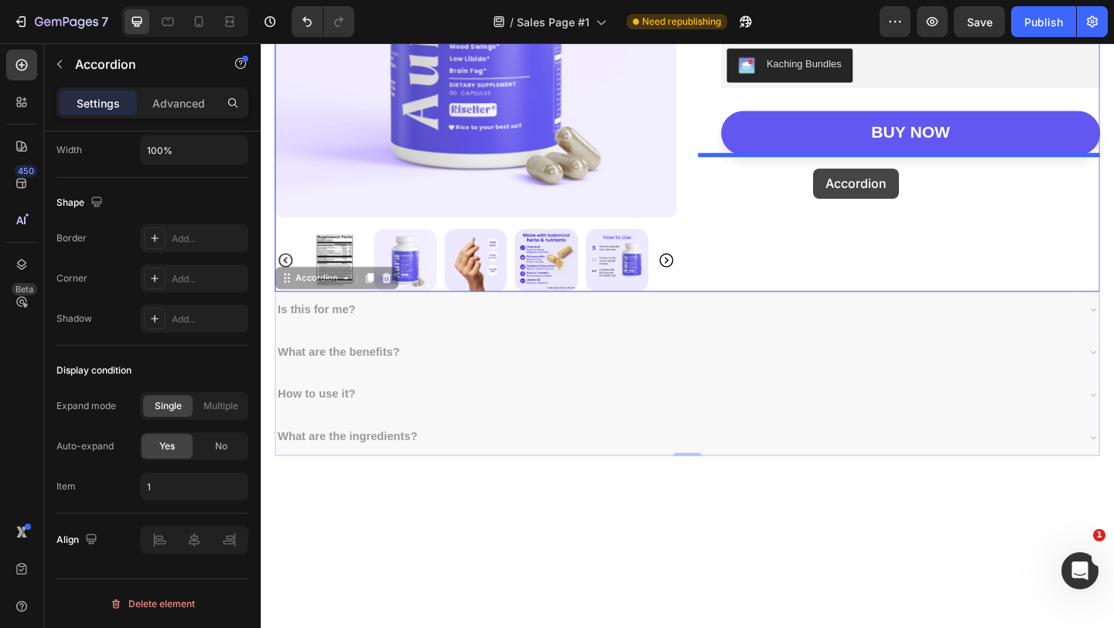
drag, startPoint x: 313, startPoint y: 297, endPoint x: 861, endPoint y: 179, distance: 560.1
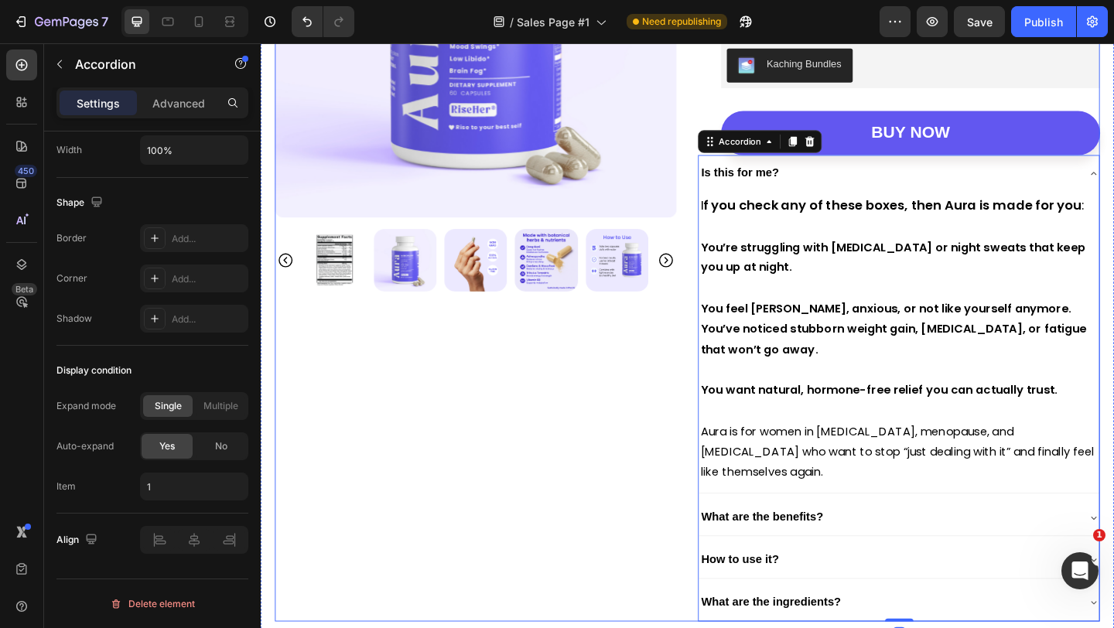
click at [623, 424] on div "Product Images" at bounding box center [494, 234] width 437 height 876
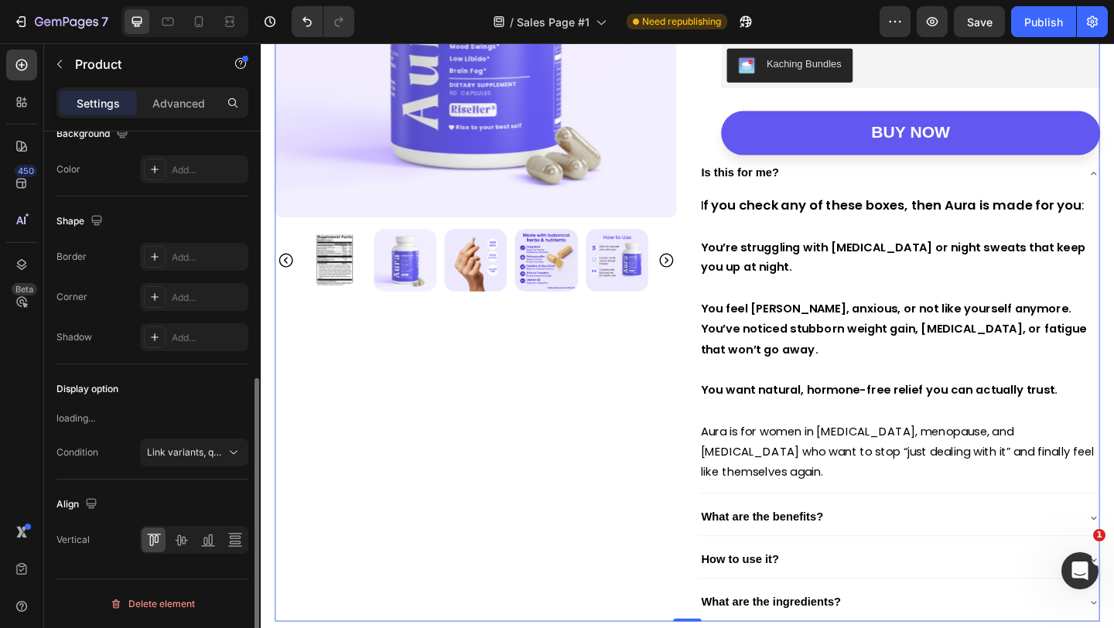
scroll to position [0, 0]
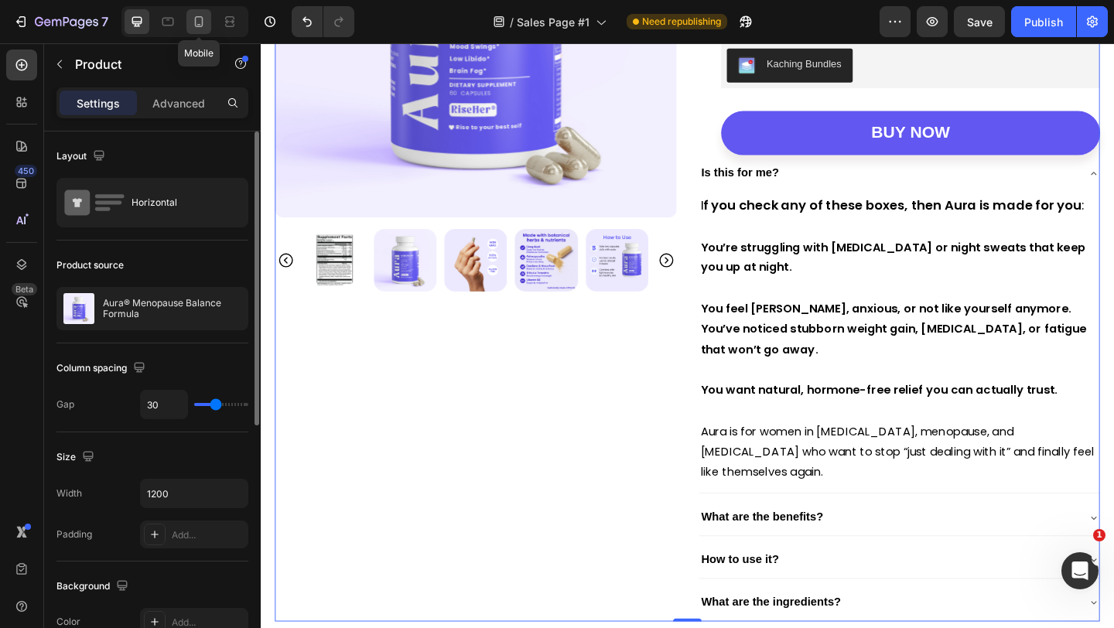
click at [203, 26] on icon at bounding box center [199, 21] width 9 height 11
type input "0"
type input "100%"
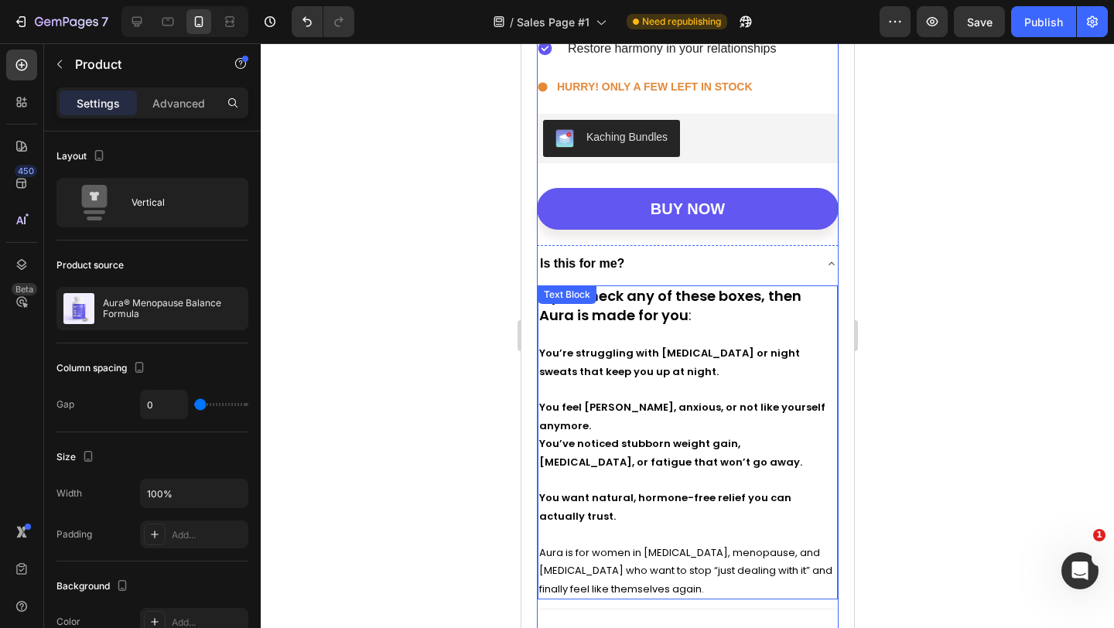
scroll to position [5402, 0]
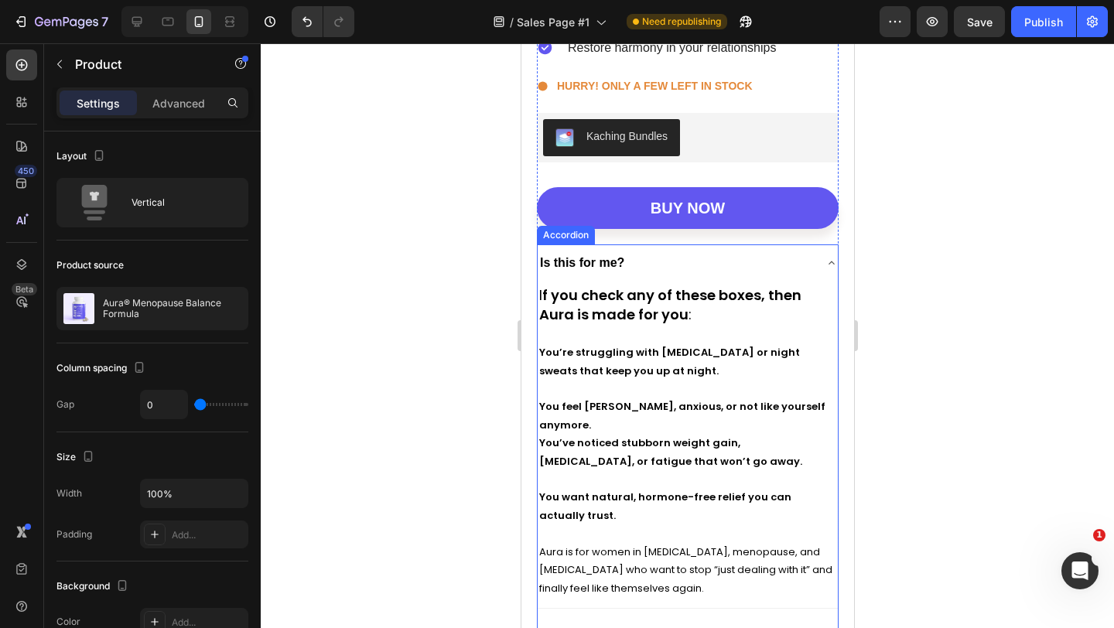
click at [691, 259] on div "Is this for me?" at bounding box center [674, 263] width 275 height 25
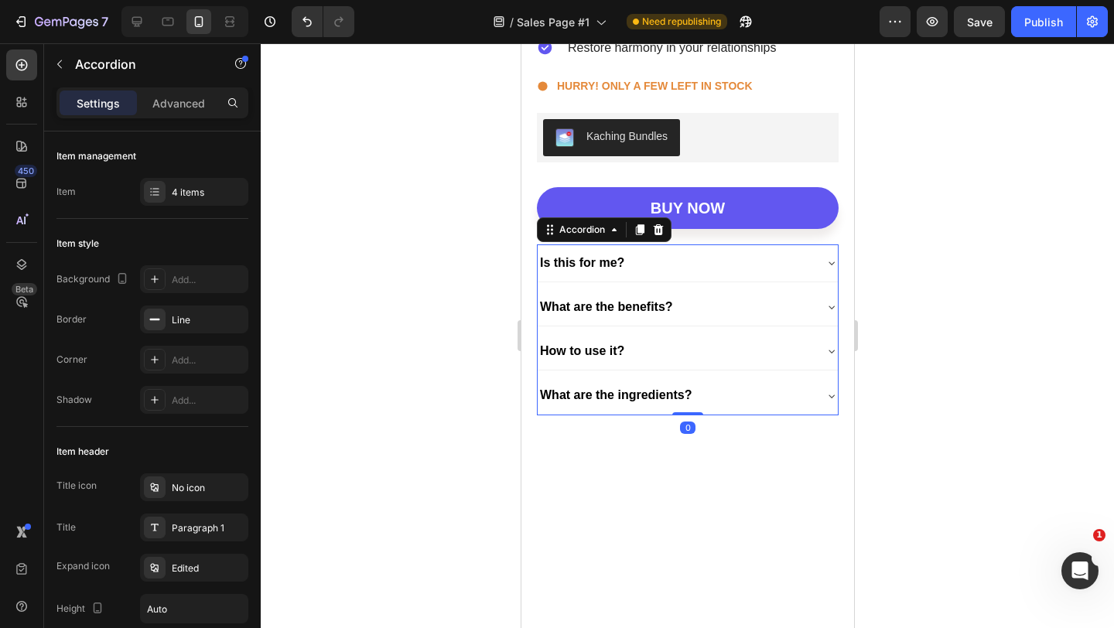
click at [904, 315] on div at bounding box center [687, 335] width 853 height 585
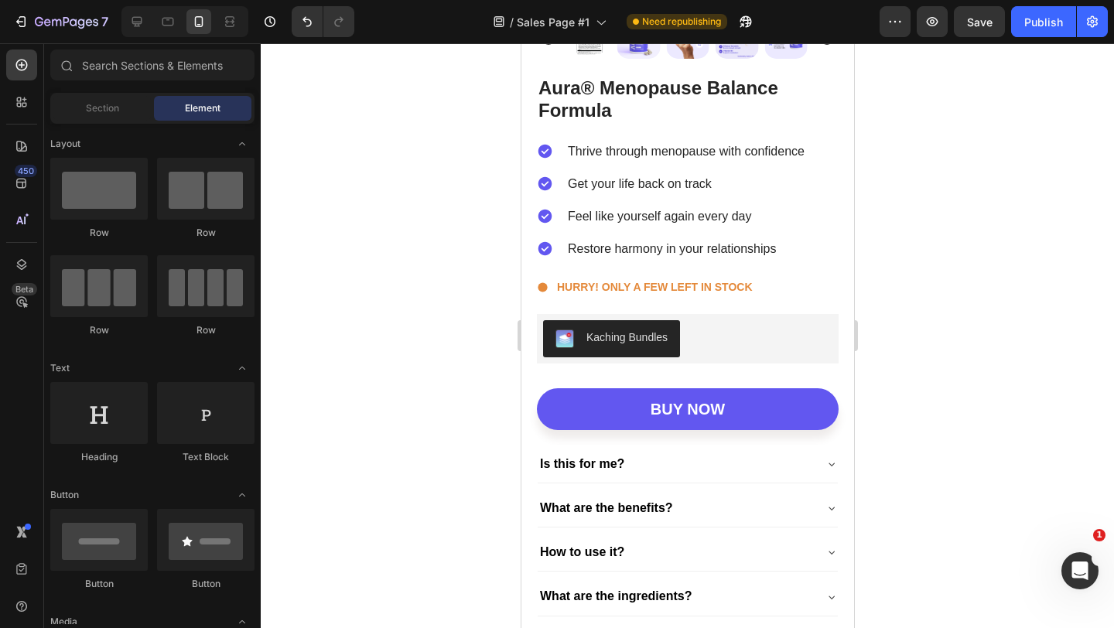
scroll to position [5190, 0]
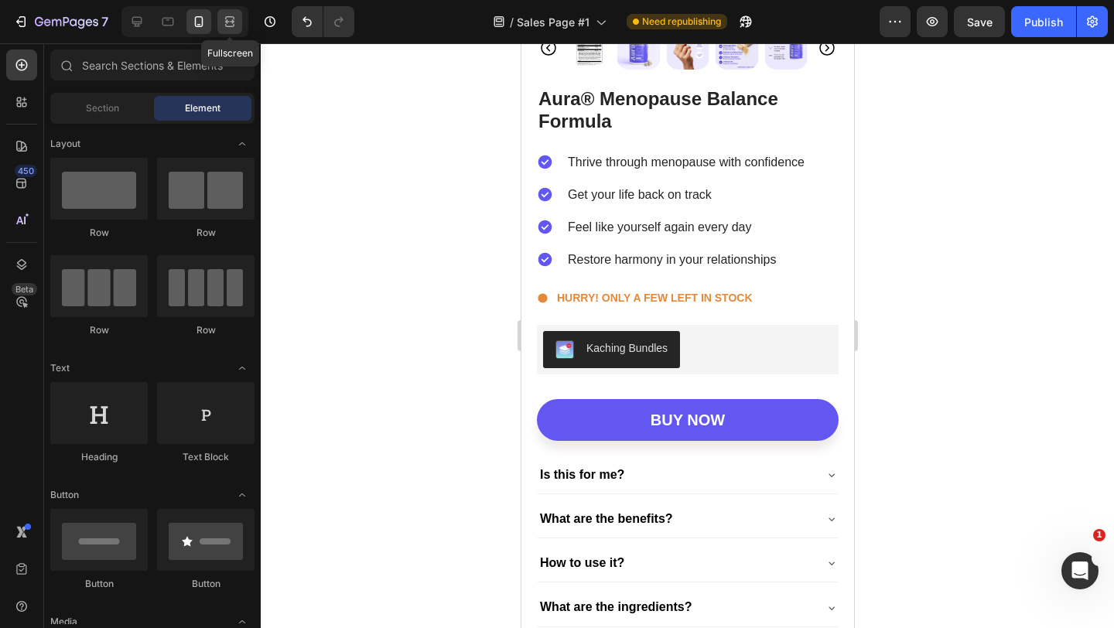
click at [227, 14] on icon at bounding box center [229, 21] width 15 height 15
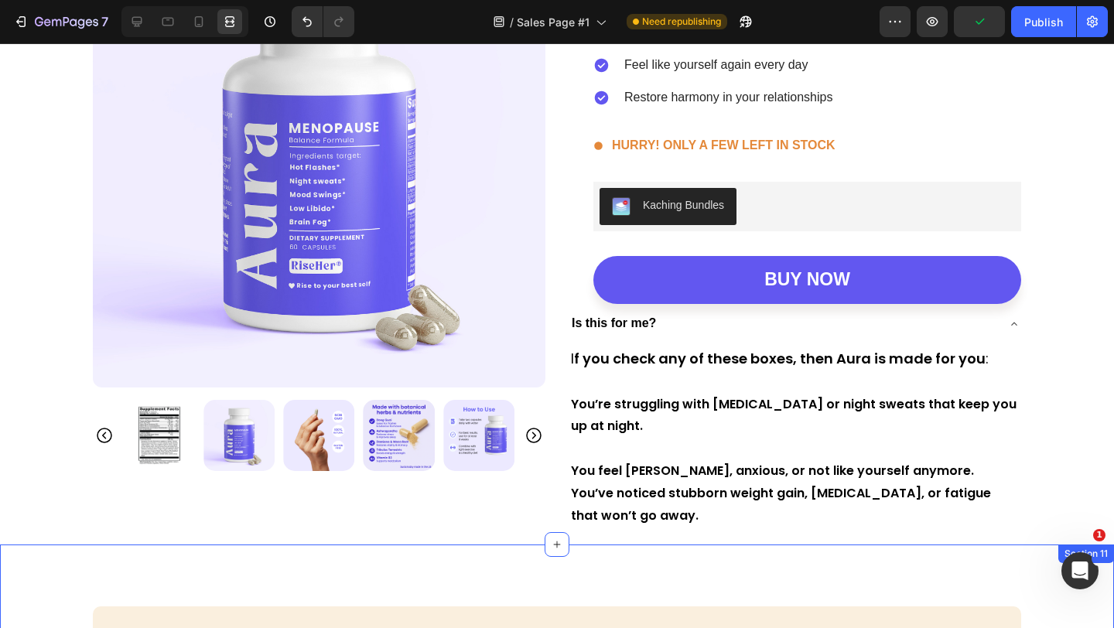
scroll to position [4616, 0]
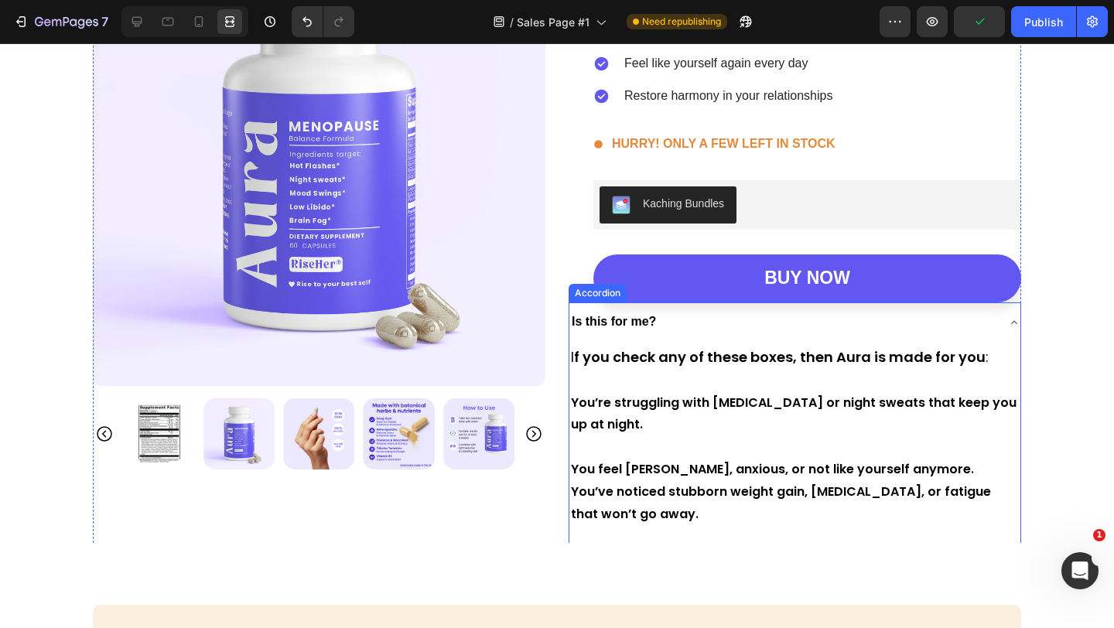
click at [615, 337] on div "Is this for me?" at bounding box center [794, 321] width 451 height 39
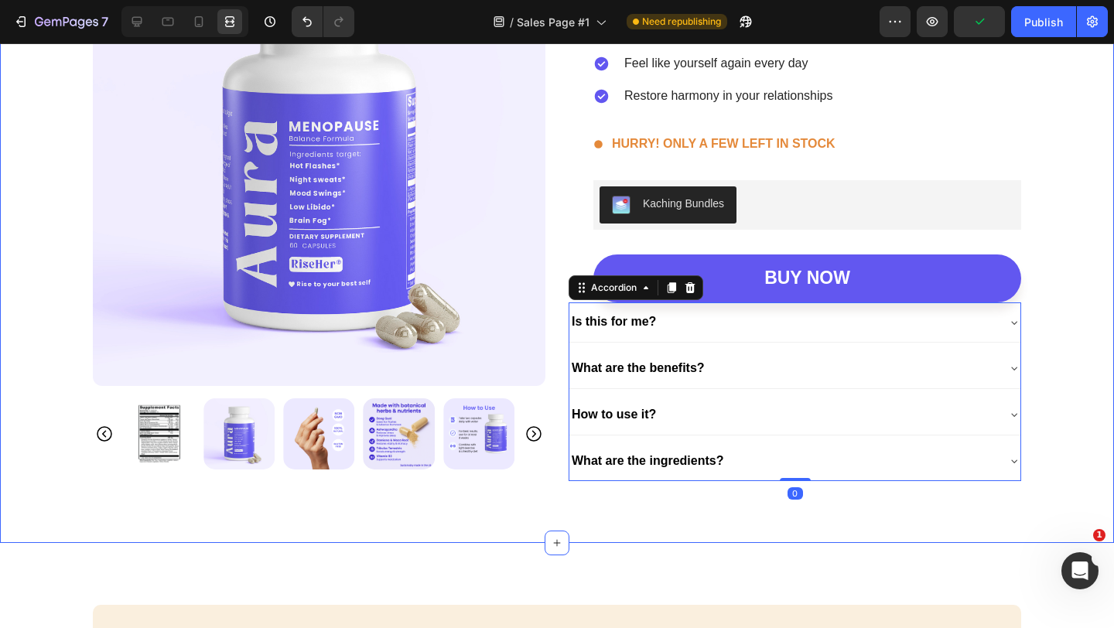
click at [478, 519] on div "Product Images Aura® Menopause Balance Formula Product Title Thrive through men…" at bounding box center [557, 208] width 1114 height 672
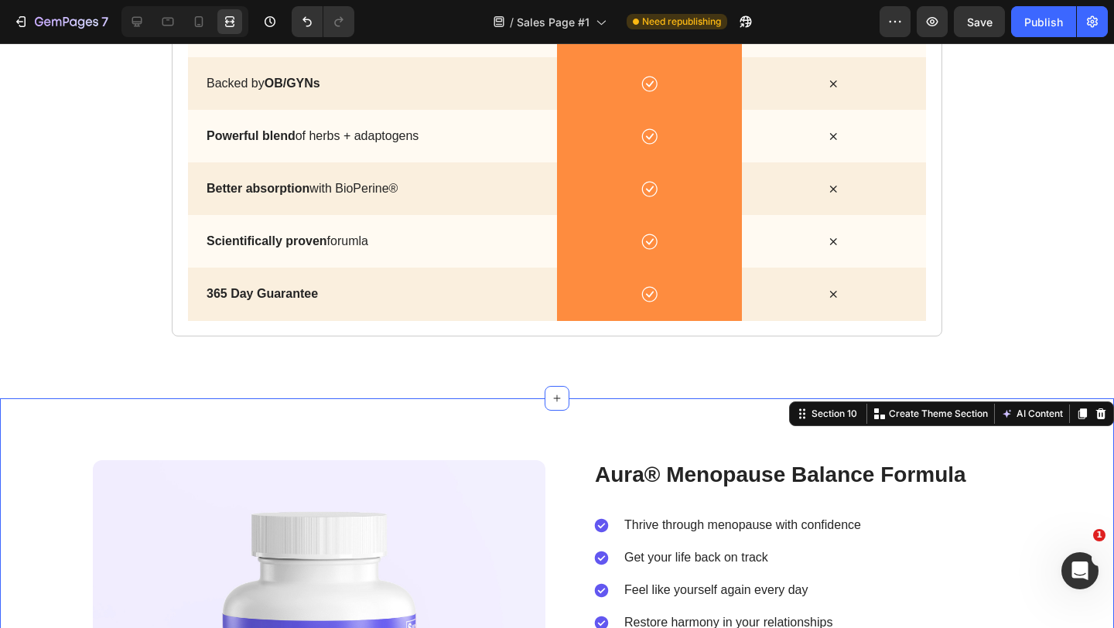
scroll to position [4092, 0]
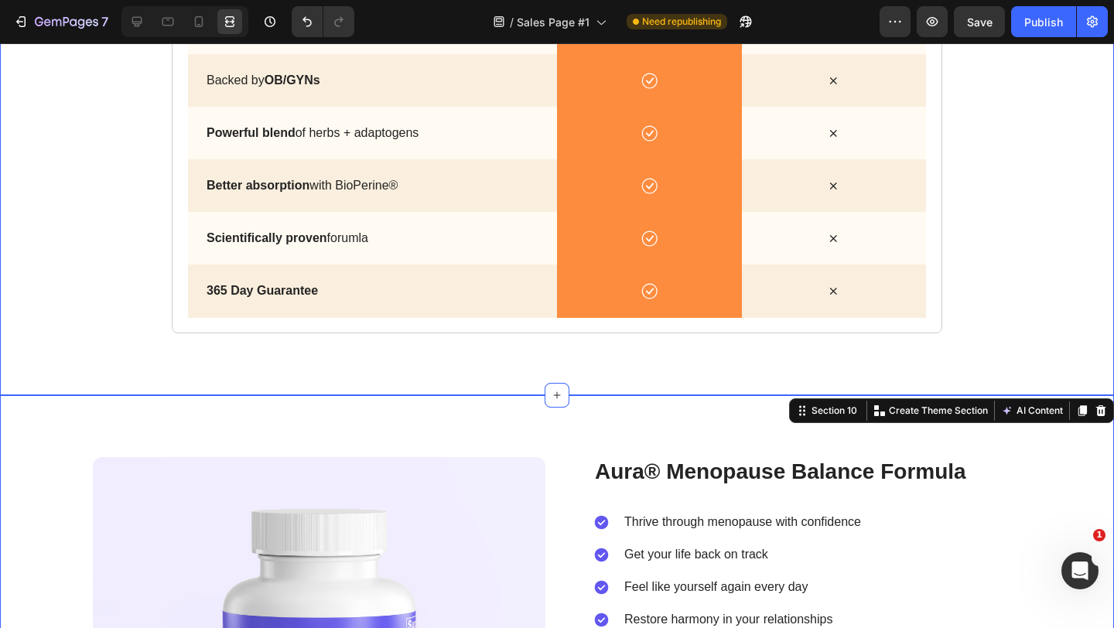
click at [467, 362] on div "why aura wins Heading Aura isn’t another supplement — it’s the complete solutio…" at bounding box center [557, 76] width 1114 height 635
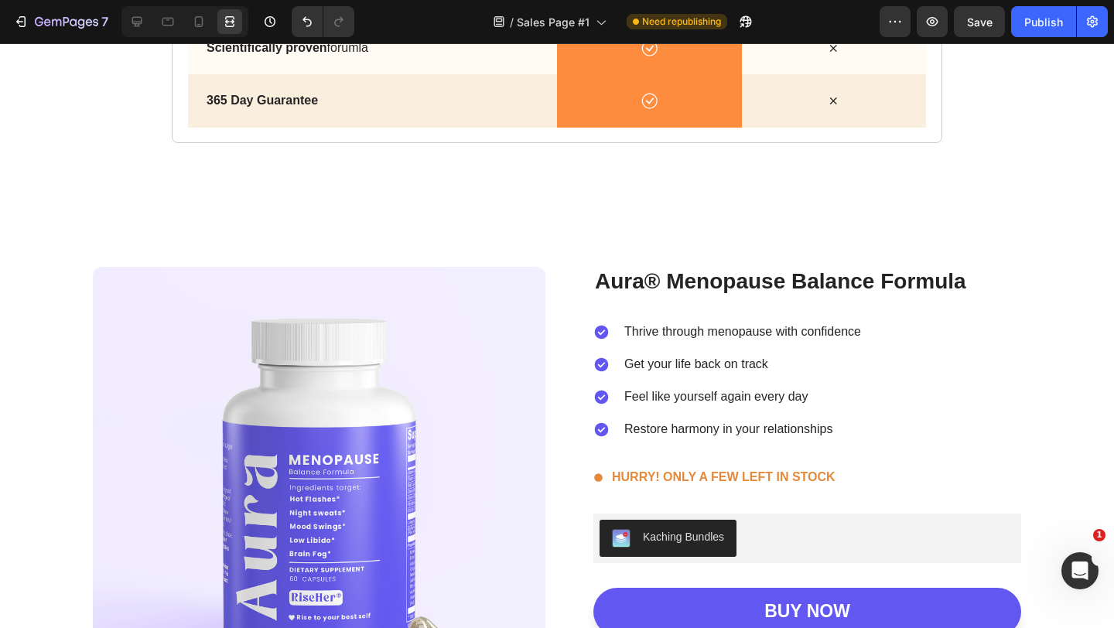
scroll to position [4281, 0]
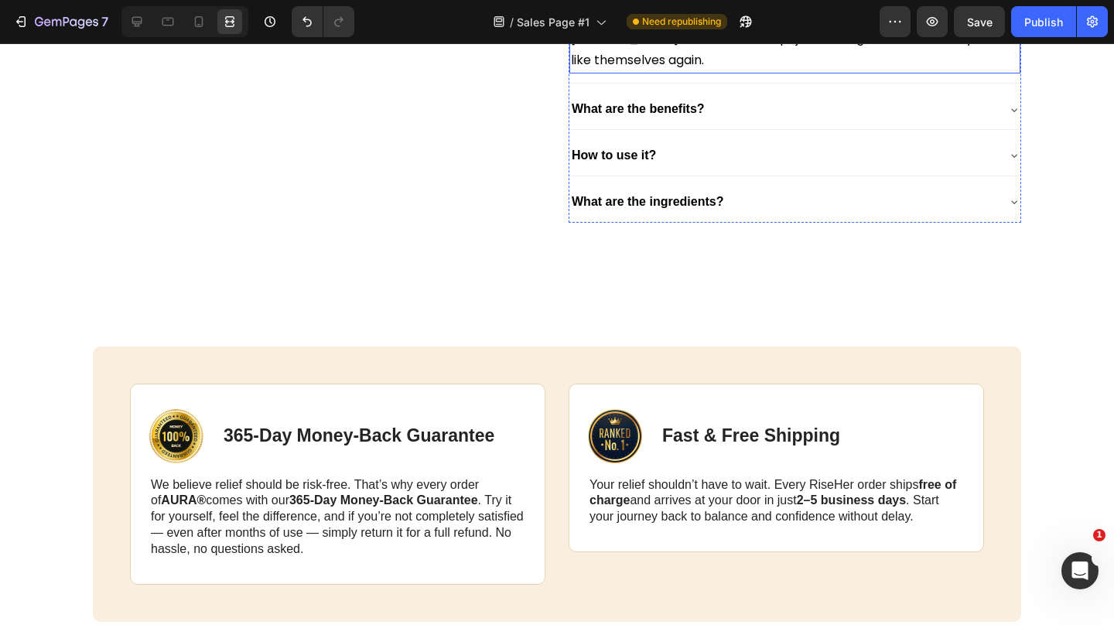
scroll to position [5437, 0]
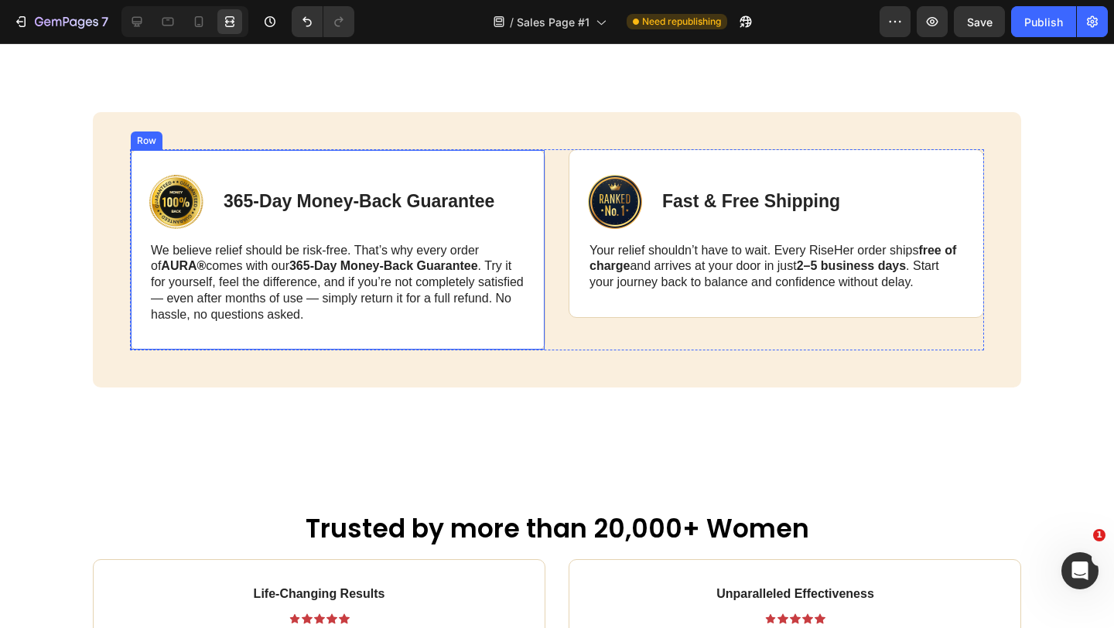
click at [512, 166] on div "Image 365-Day Money-Back Guarantee Text Block Row We believe relief should be r…" at bounding box center [337, 249] width 415 height 201
click at [133, 20] on icon at bounding box center [136, 21] width 15 height 15
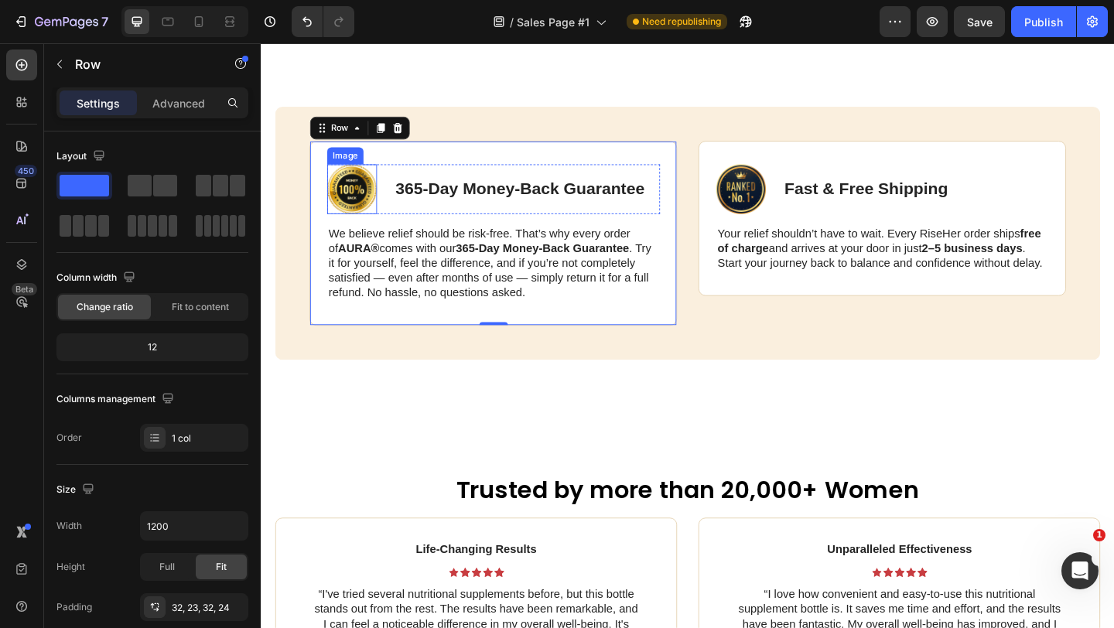
click at [368, 192] on img at bounding box center [360, 202] width 54 height 54
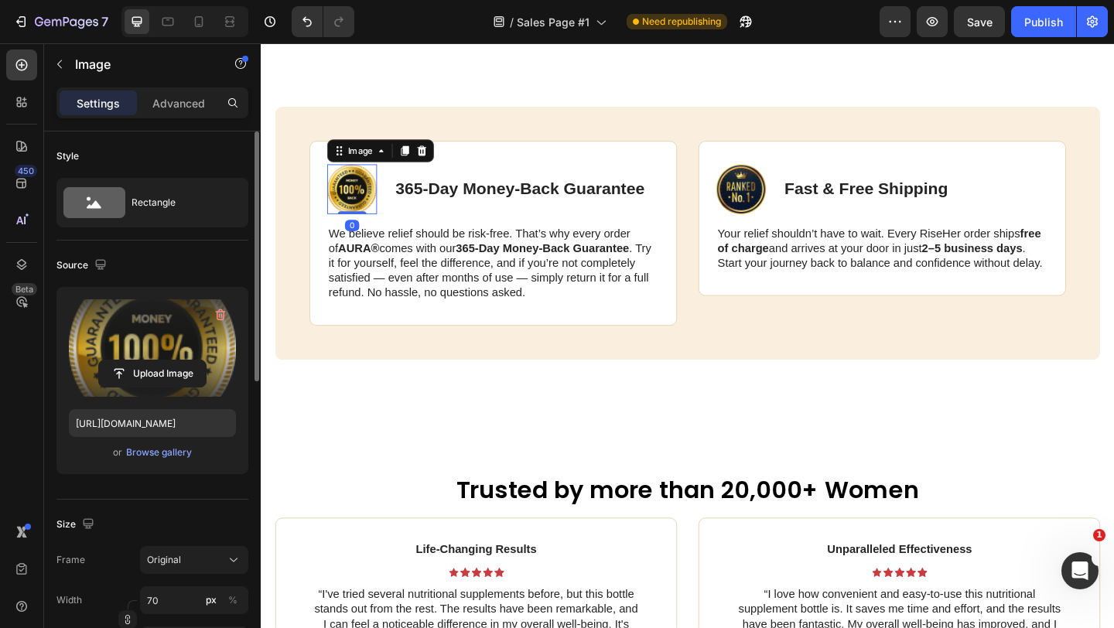
click at [193, 327] on label at bounding box center [152, 347] width 167 height 97
click at [193, 360] on input "file" at bounding box center [152, 373] width 107 height 26
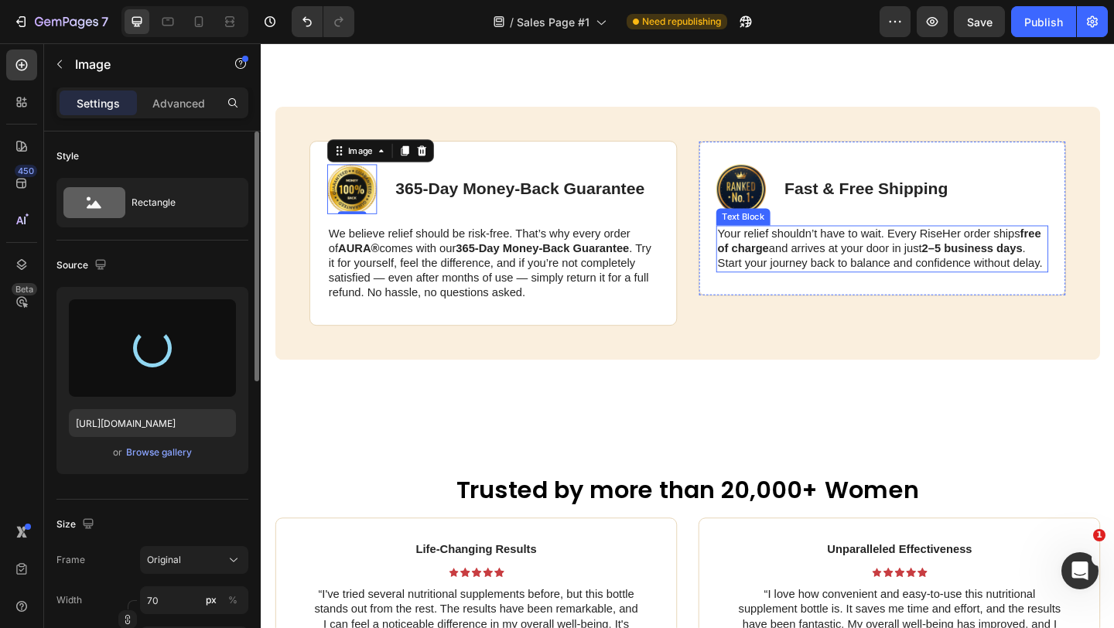
type input "[URL][DOMAIN_NAME]"
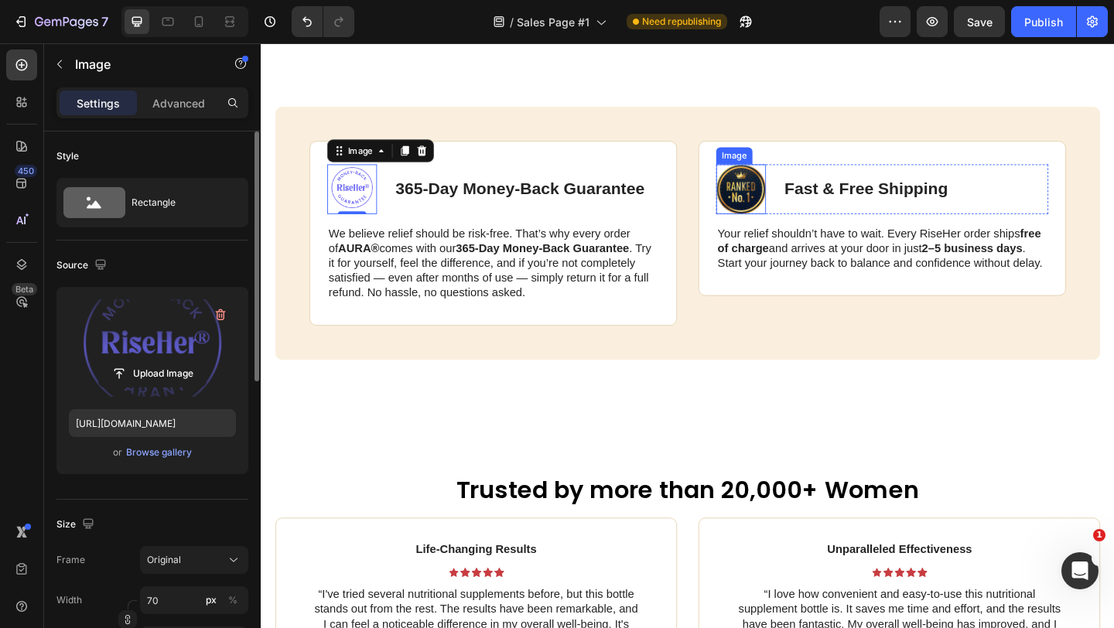
click at [797, 197] on img at bounding box center [783, 202] width 54 height 54
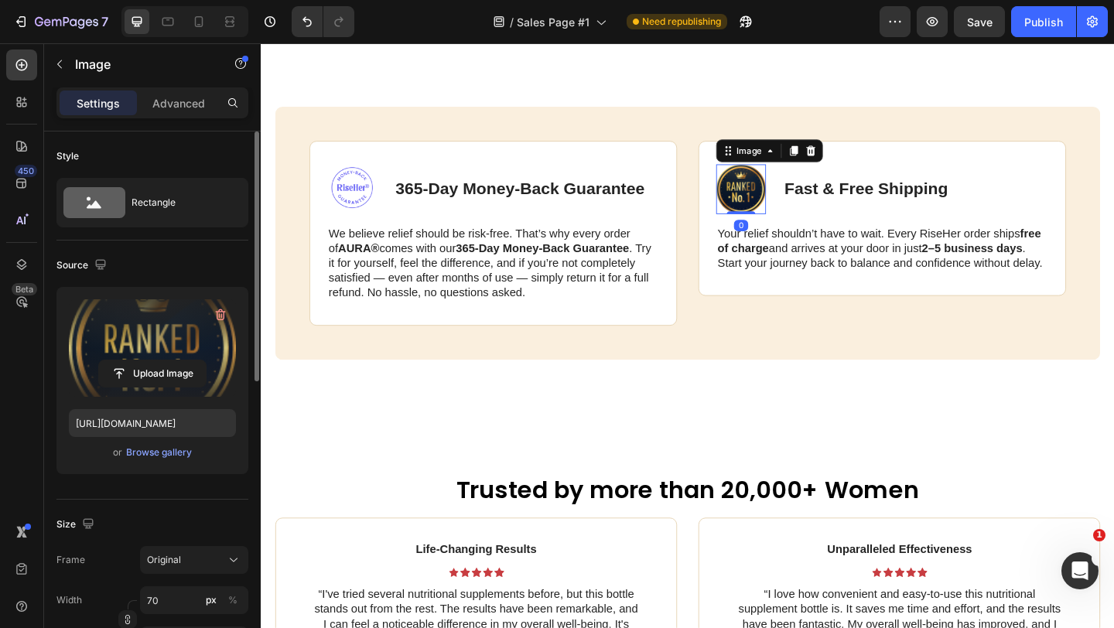
click at [207, 366] on div "Upload Image" at bounding box center [152, 374] width 167 height 28
click at [155, 373] on input "file" at bounding box center [152, 373] width 107 height 26
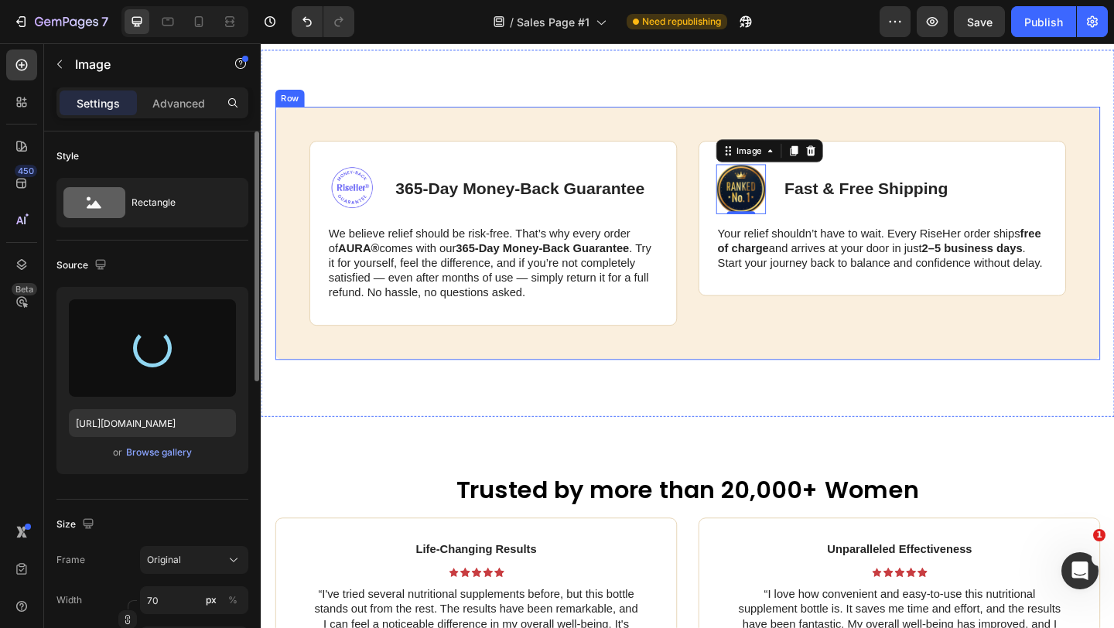
type input "[URL][DOMAIN_NAME]"
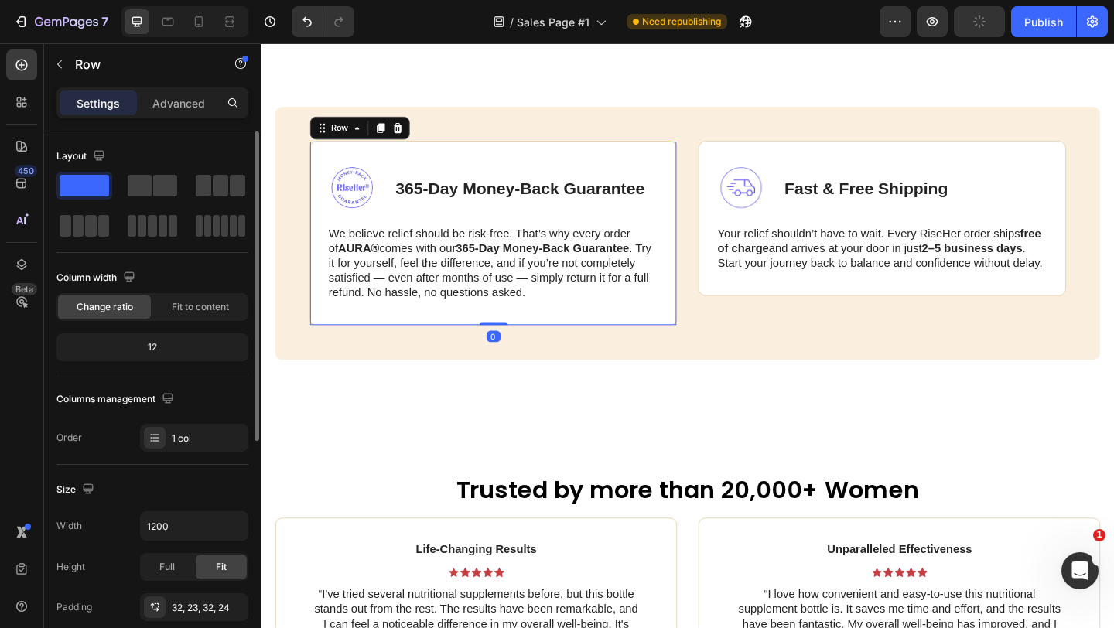
click at [667, 162] on div "Image 365-Day Money-Back Guarantee Text Block Row We believe relief should be r…" at bounding box center [513, 249] width 400 height 201
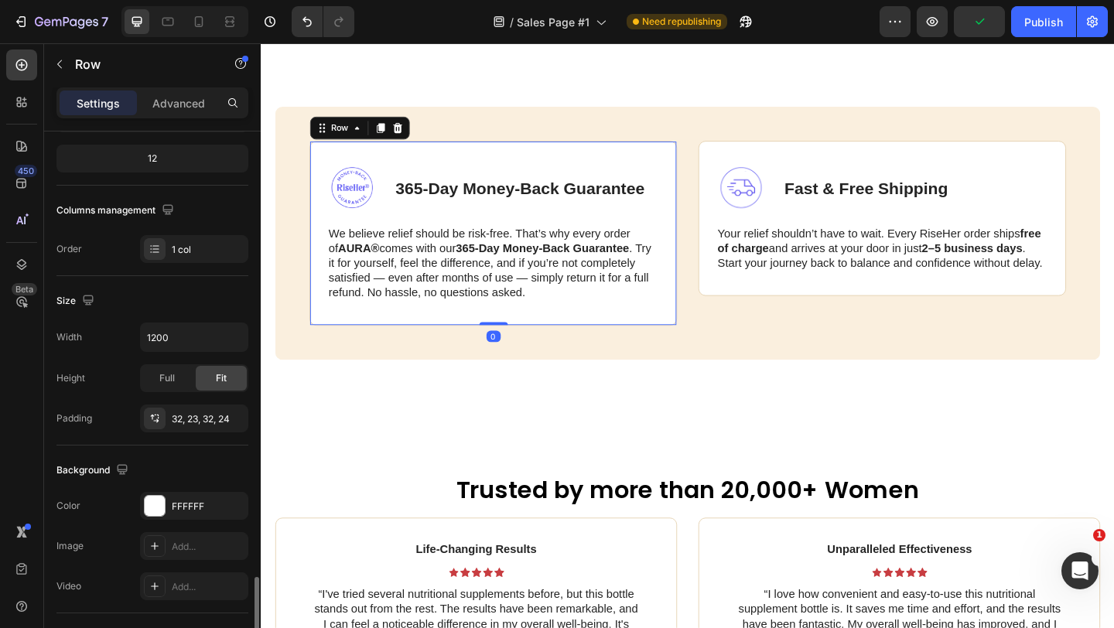
scroll to position [403, 0]
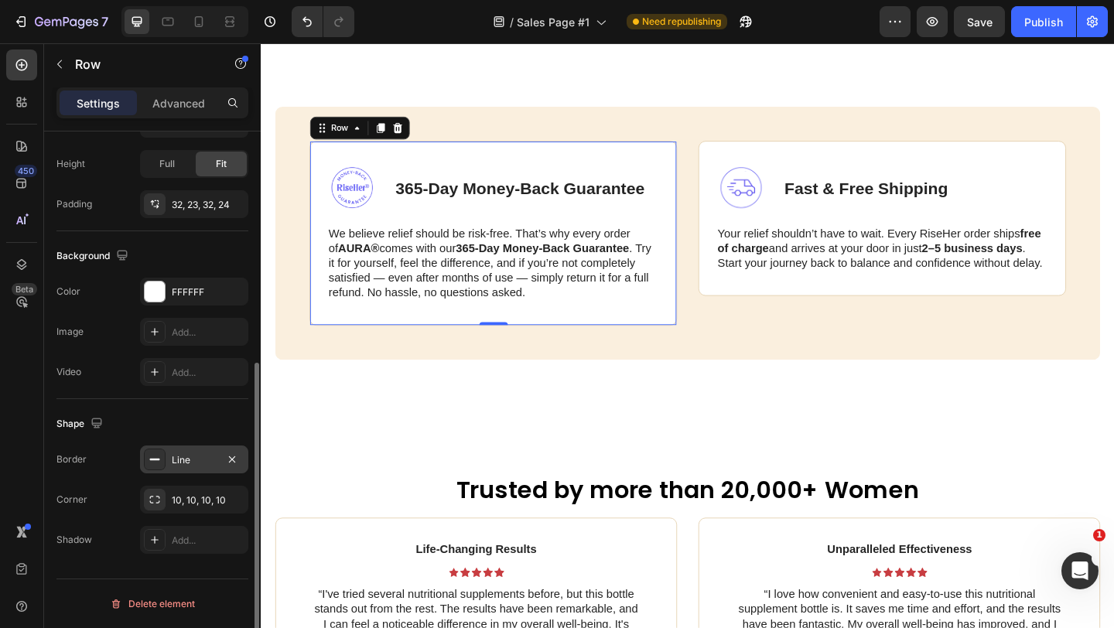
click at [158, 461] on icon at bounding box center [155, 459] width 12 height 12
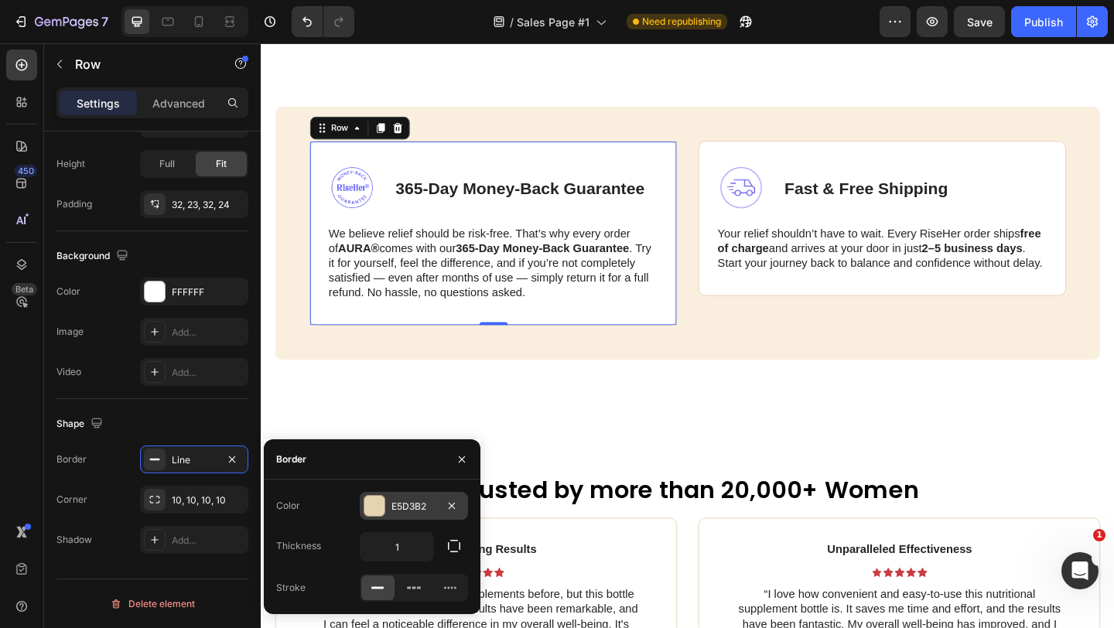
click at [374, 500] on div at bounding box center [374, 506] width 20 height 20
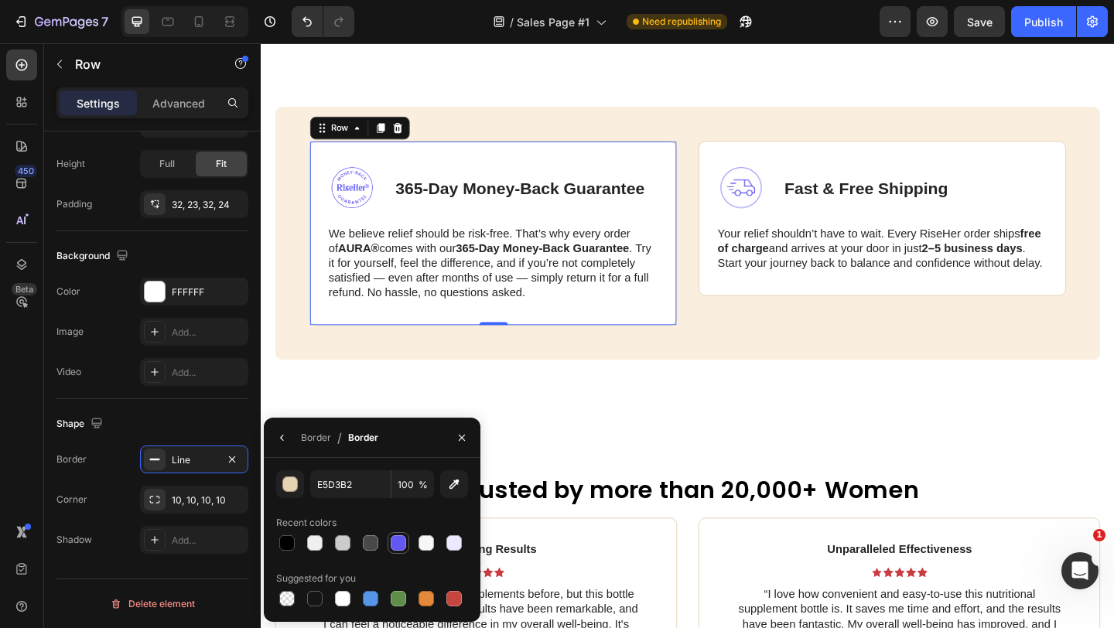
click at [400, 545] on div at bounding box center [398, 542] width 15 height 15
type input "6257F0"
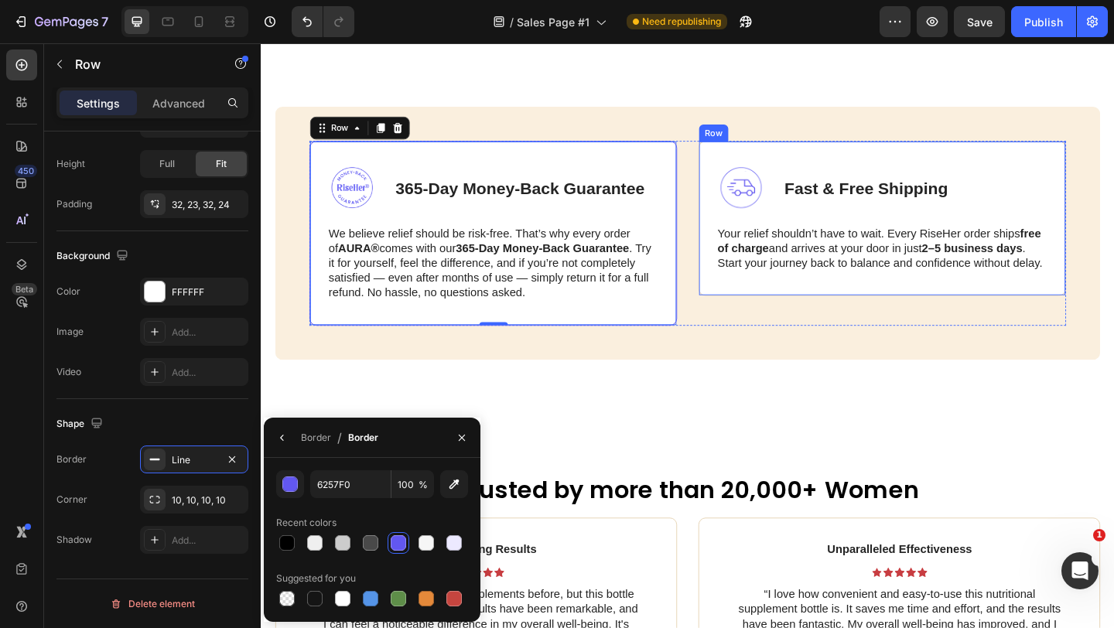
click at [767, 162] on div "Image Fast & Free Shipping Text Block Row Your relief shouldn’t have to wait. E…" at bounding box center [936, 233] width 400 height 169
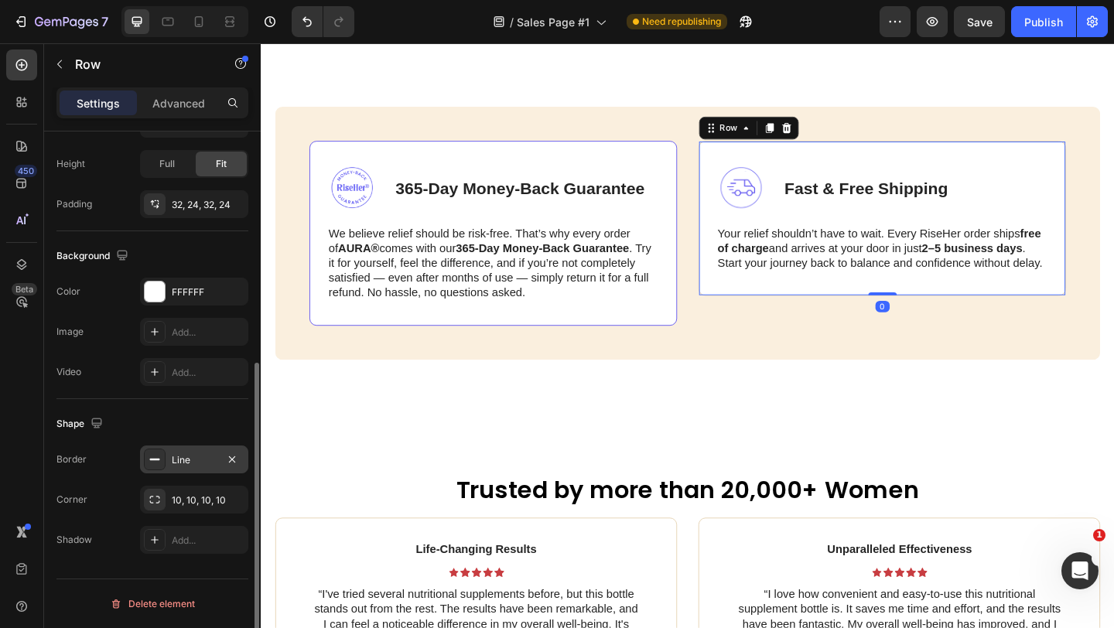
click at [167, 453] on div "Line" at bounding box center [194, 460] width 108 height 28
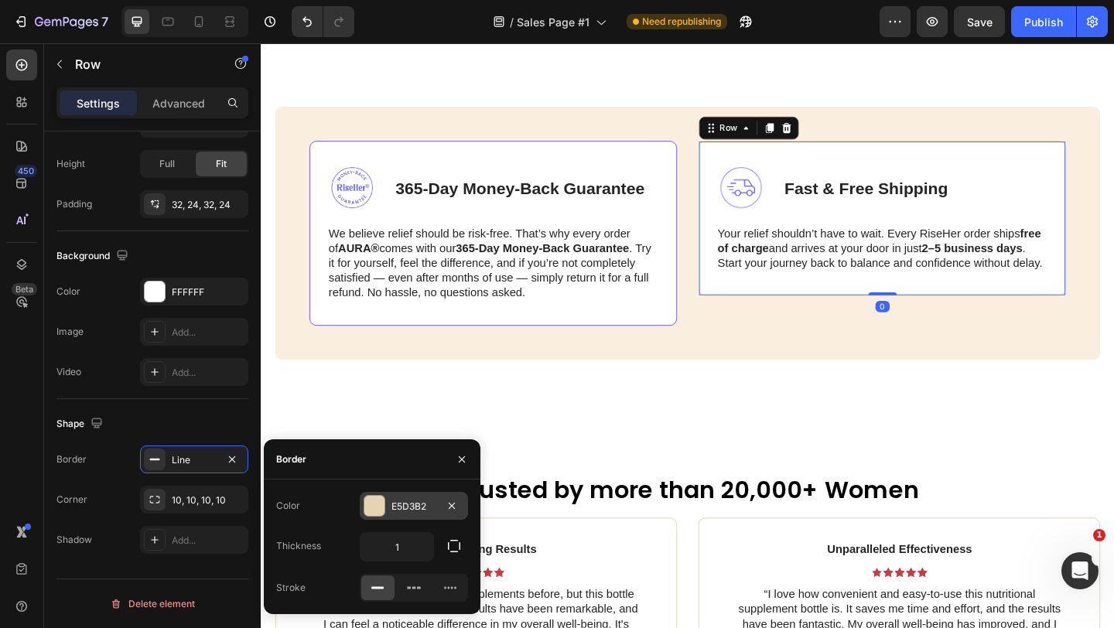
click at [381, 493] on div "E5D3B2" at bounding box center [414, 506] width 108 height 28
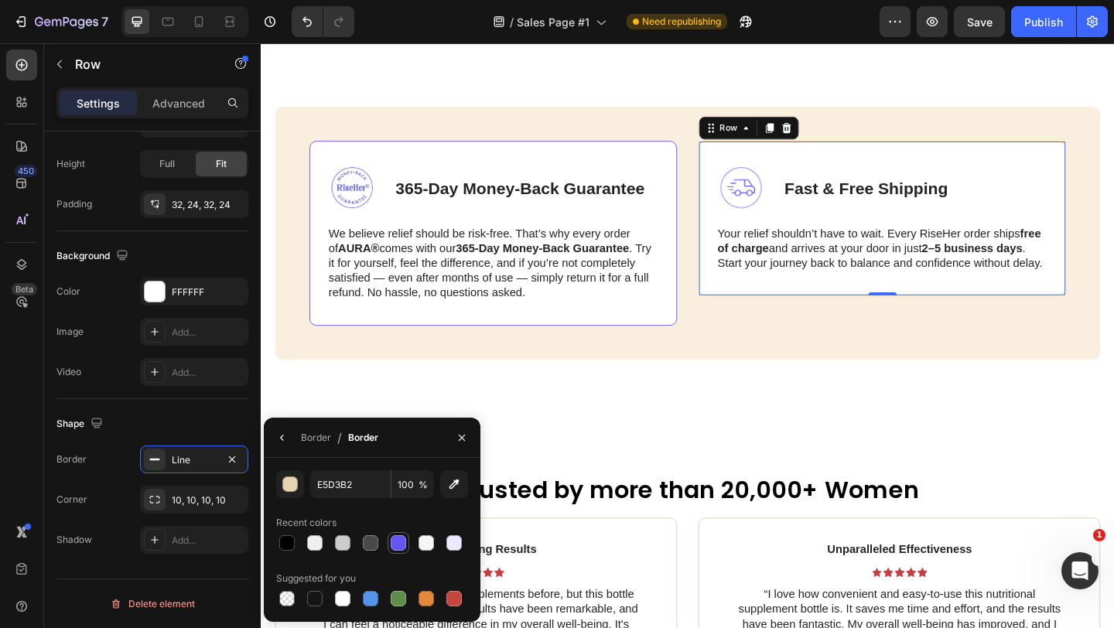
click at [401, 540] on div at bounding box center [398, 542] width 15 height 15
type input "6257F0"
click at [603, 359] on div "Image 365-Day Money-Back Guarantee Text Block Row We believe relief should be r…" at bounding box center [724, 249] width 897 height 275
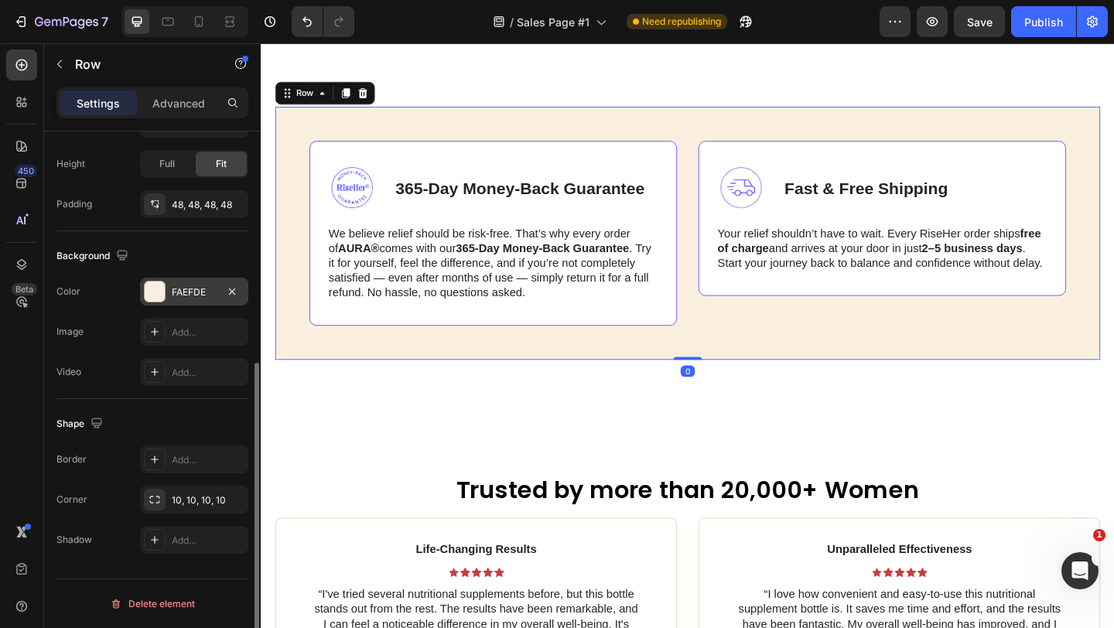
click at [169, 284] on div "FAEFDE" at bounding box center [194, 292] width 108 height 28
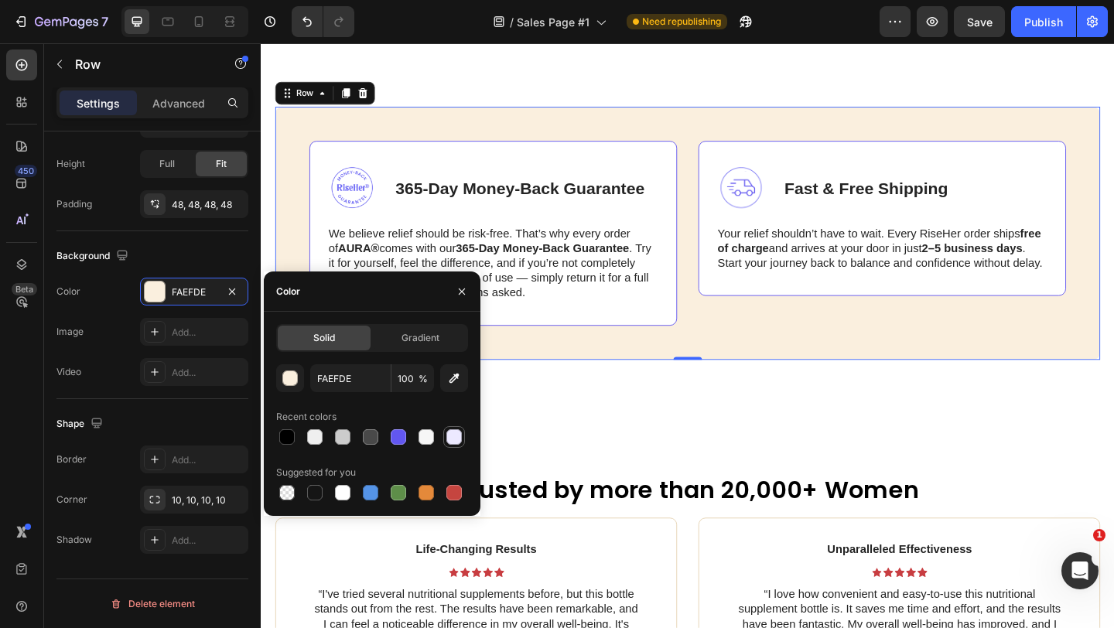
click at [462, 443] on div at bounding box center [454, 437] width 19 height 19
type input "ECE9FF"
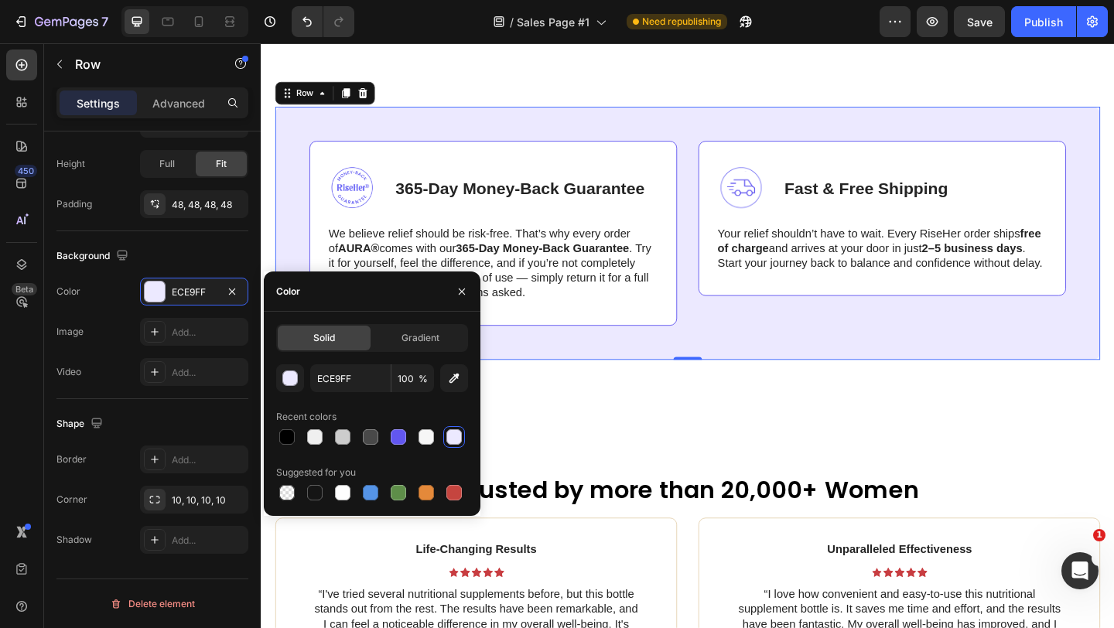
click at [521, 112] on div "Image 365-Day Money-Back Guarantee Text Block Row We believe relief should be r…" at bounding box center [724, 249] width 897 height 275
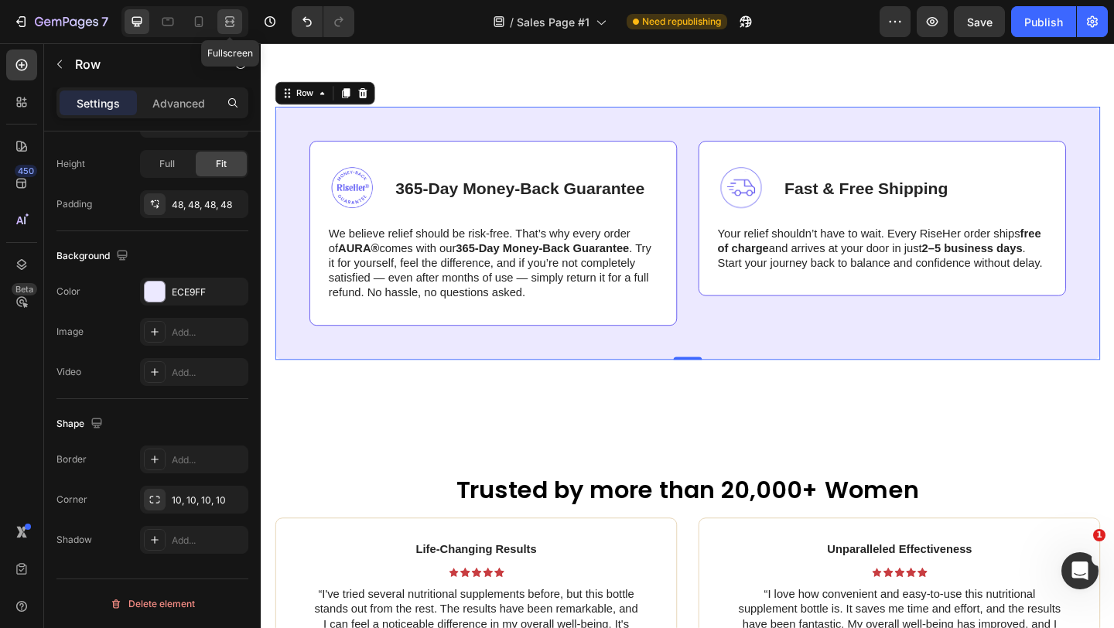
click at [225, 24] on icon at bounding box center [229, 25] width 9 height 3
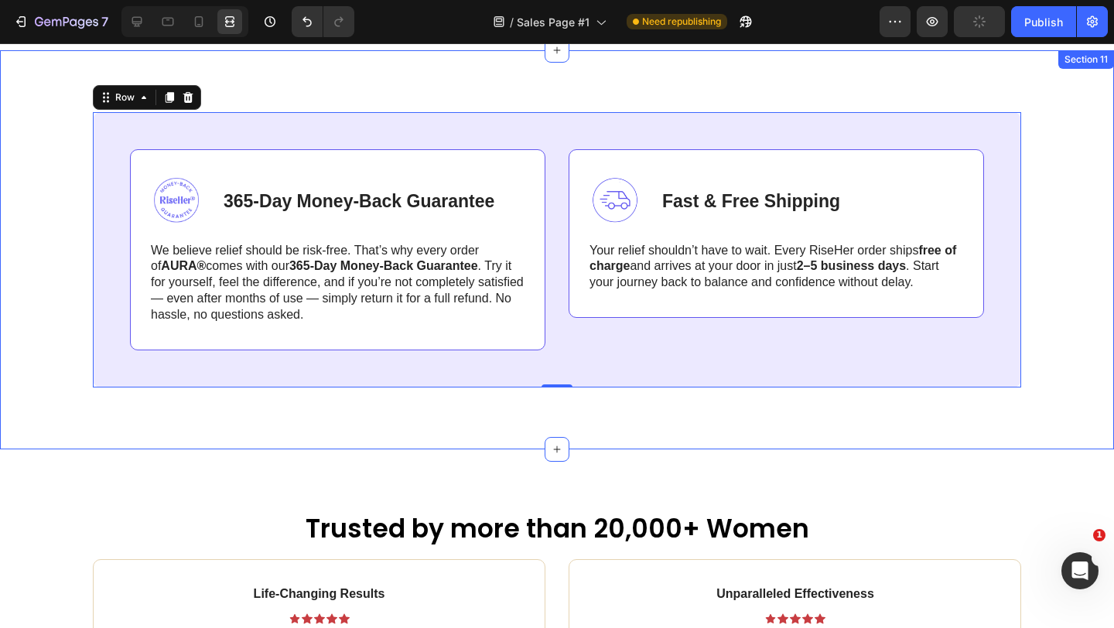
click at [459, 89] on div "Image 365-Day Money-Back Guarantee Text Block Row We believe relief should be r…" at bounding box center [557, 249] width 1114 height 399
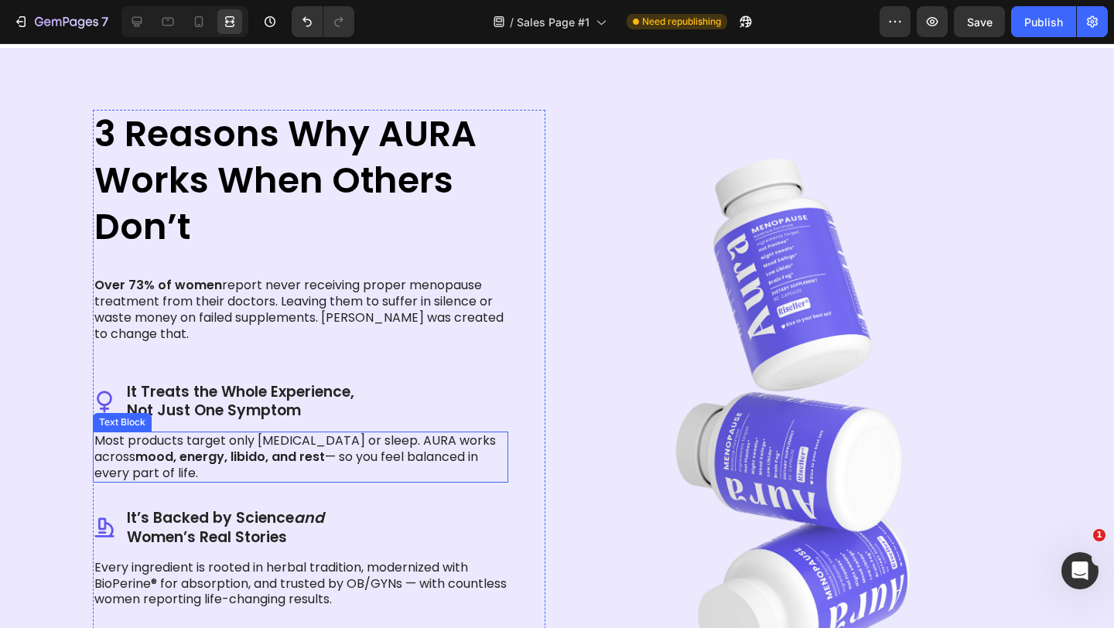
scroll to position [1270, 0]
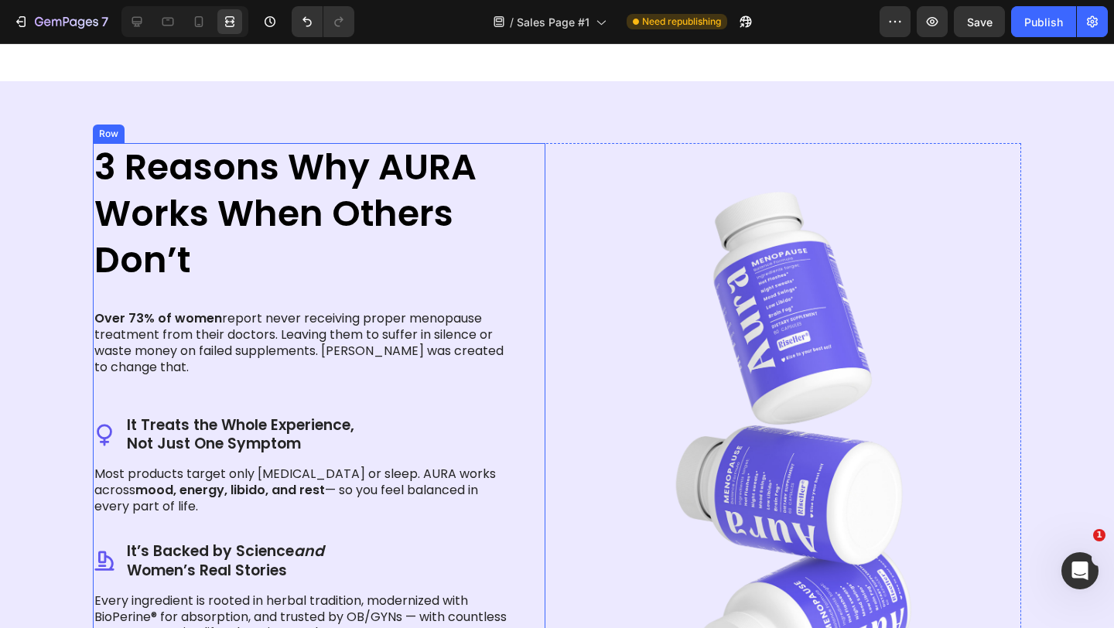
click at [519, 250] on div "3 Reasons Why AURA Works When Others Don’t Heading Over 73% of women report nev…" at bounding box center [319, 503] width 452 height 720
click at [143, 19] on icon at bounding box center [136, 21] width 15 height 15
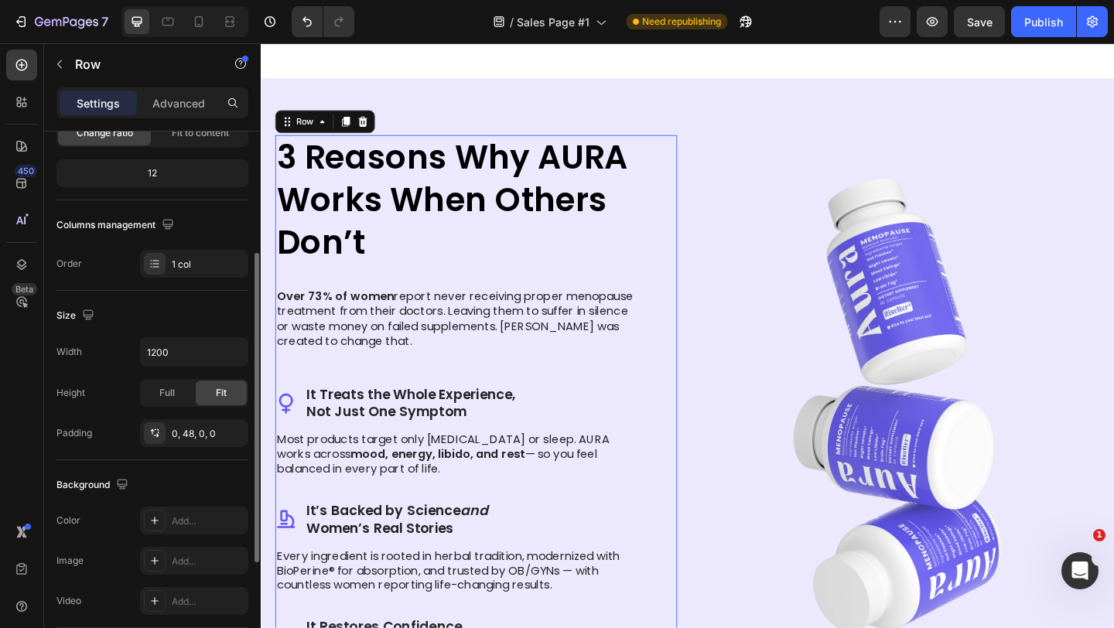
scroll to position [188, 0]
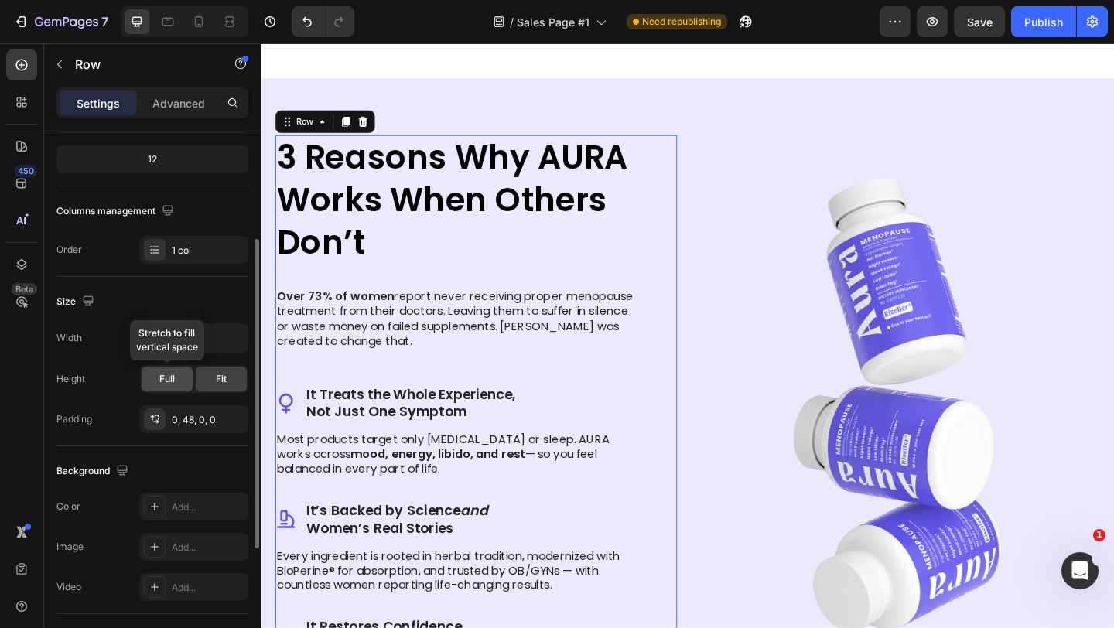
click at [162, 373] on span "Full" at bounding box center [166, 379] width 15 height 14
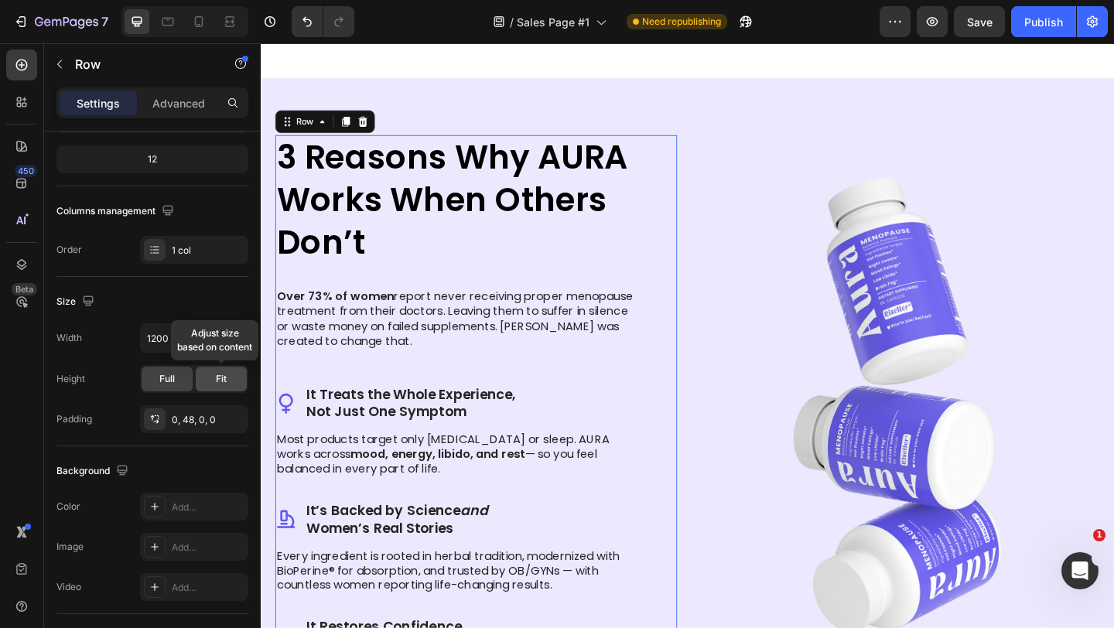
click at [223, 386] on div "Fit" at bounding box center [221, 379] width 51 height 25
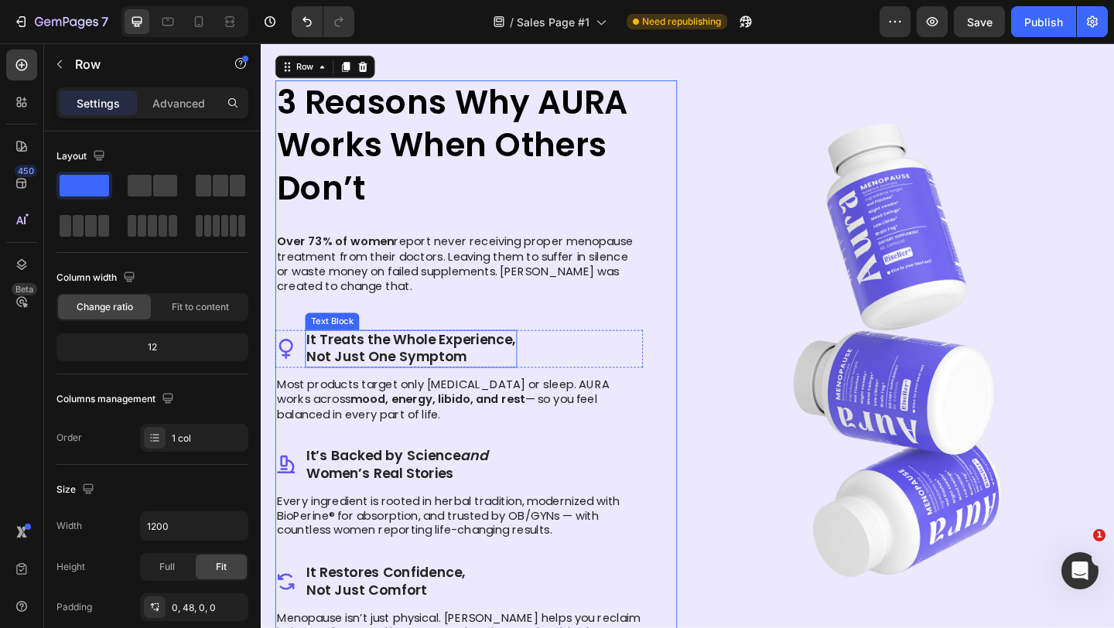
scroll to position [1346, 0]
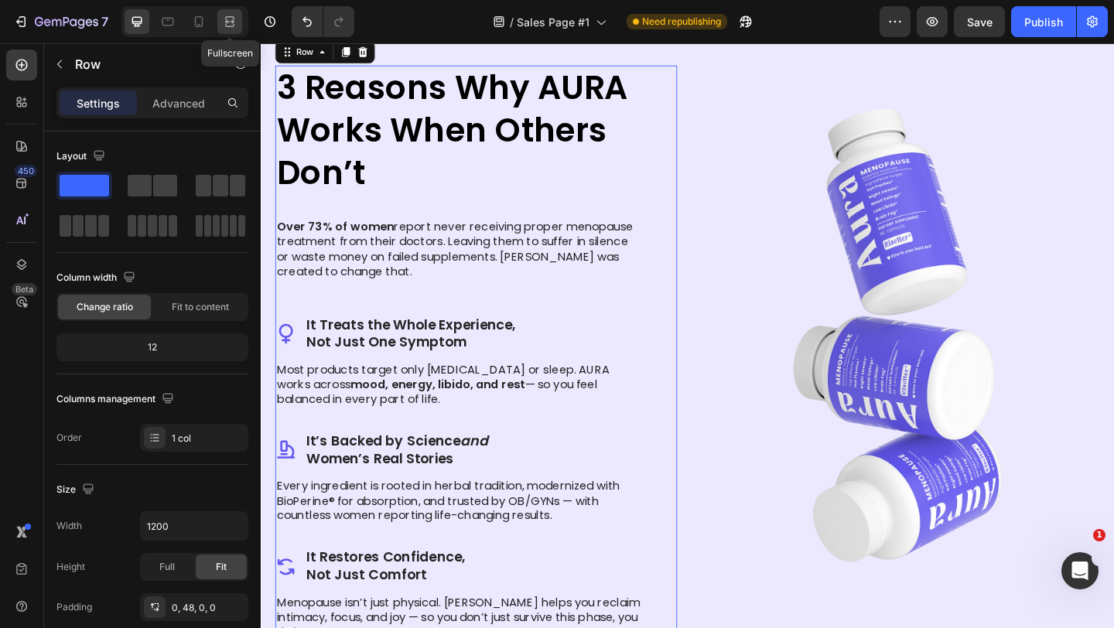
click at [234, 14] on icon at bounding box center [229, 21] width 15 height 15
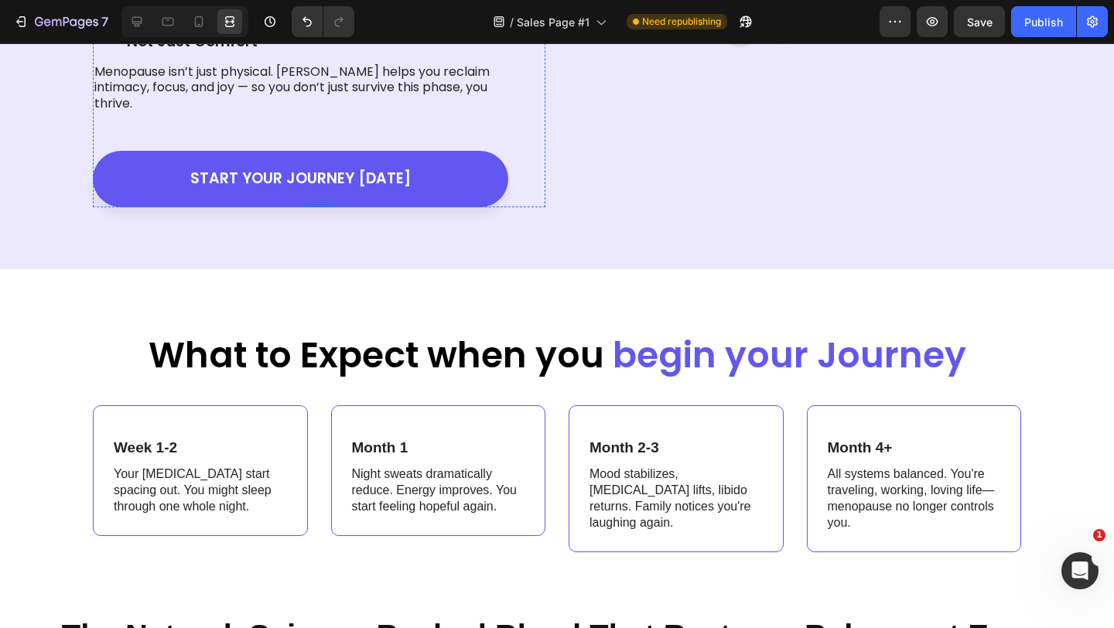
scroll to position [1927, 0]
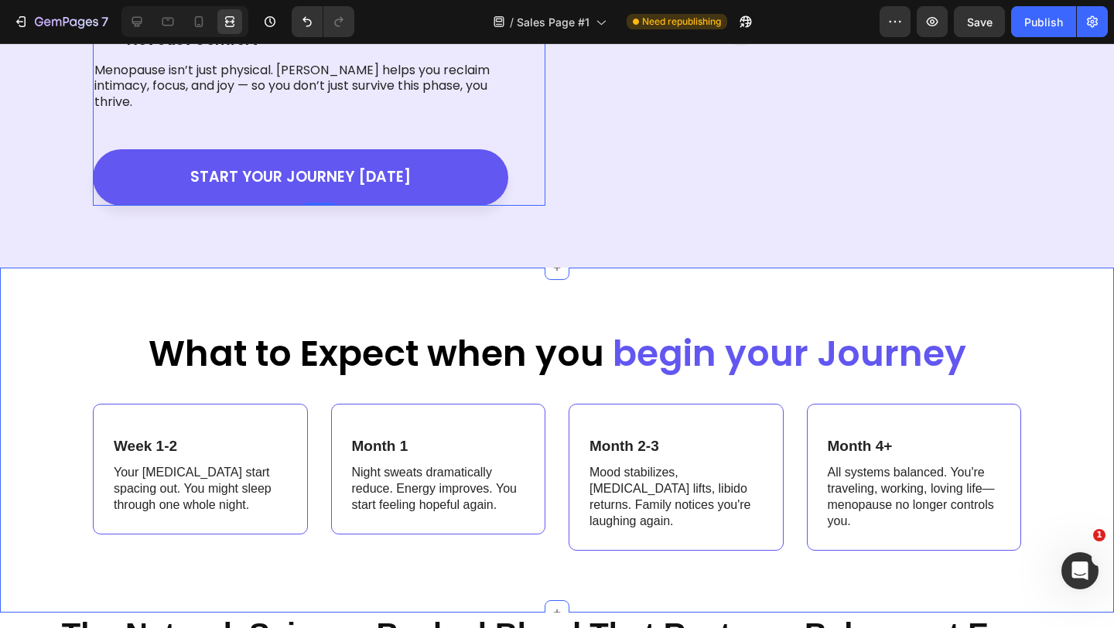
click at [483, 268] on div "What to Expect when you begin your Journey Heading Week 1-2 Text Block Your [ME…" at bounding box center [557, 440] width 1114 height 345
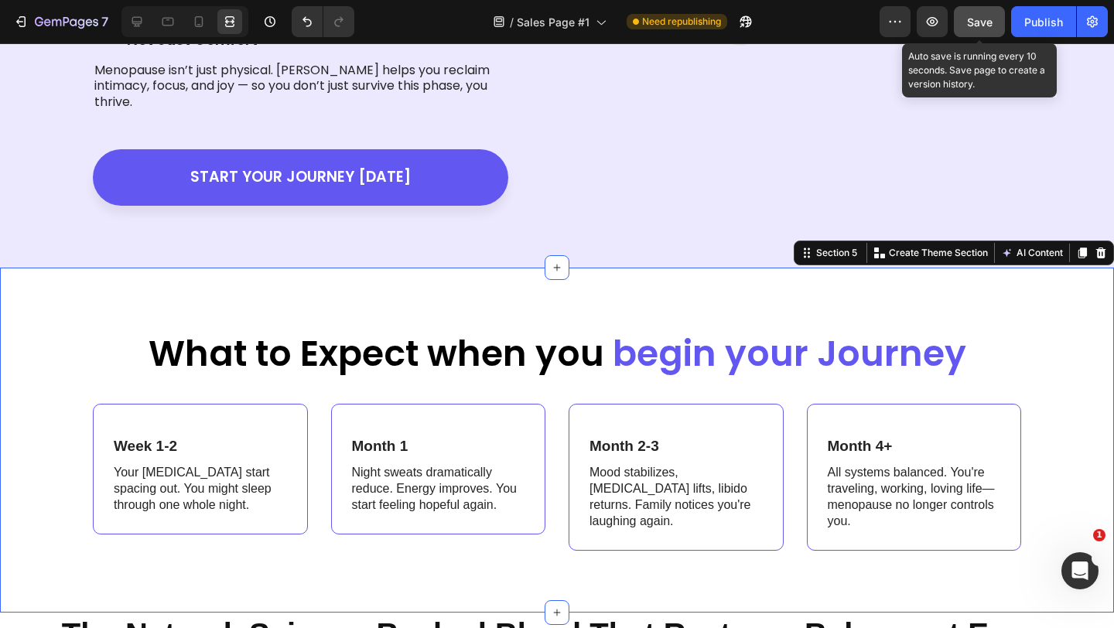
click at [993, 28] on button "Save" at bounding box center [979, 21] width 51 height 31
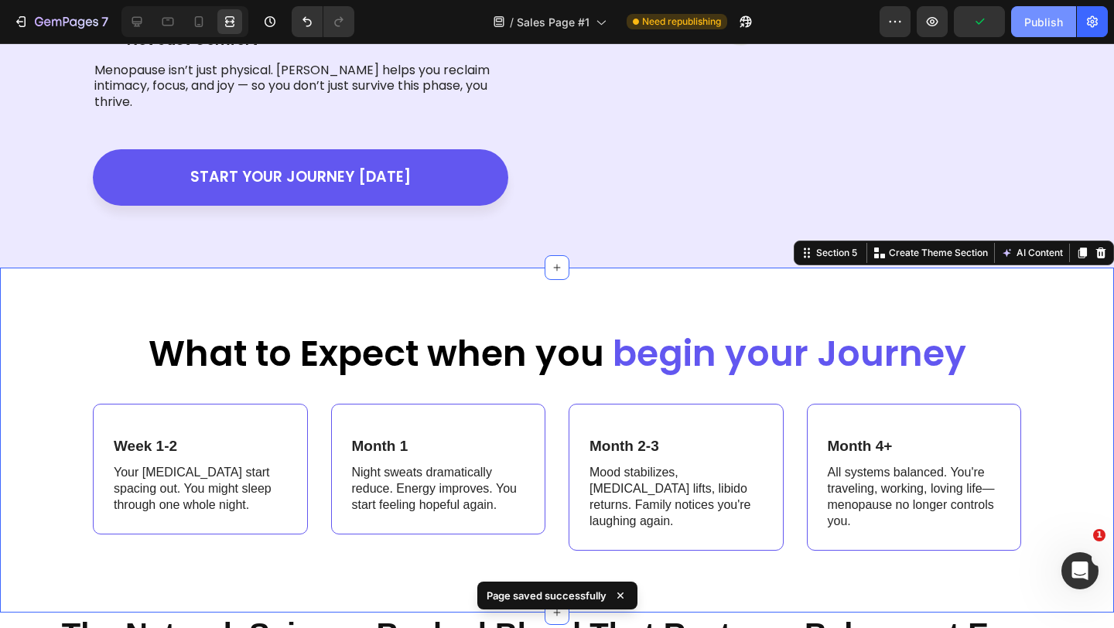
click at [1032, 26] on div "Publish" at bounding box center [1043, 22] width 39 height 16
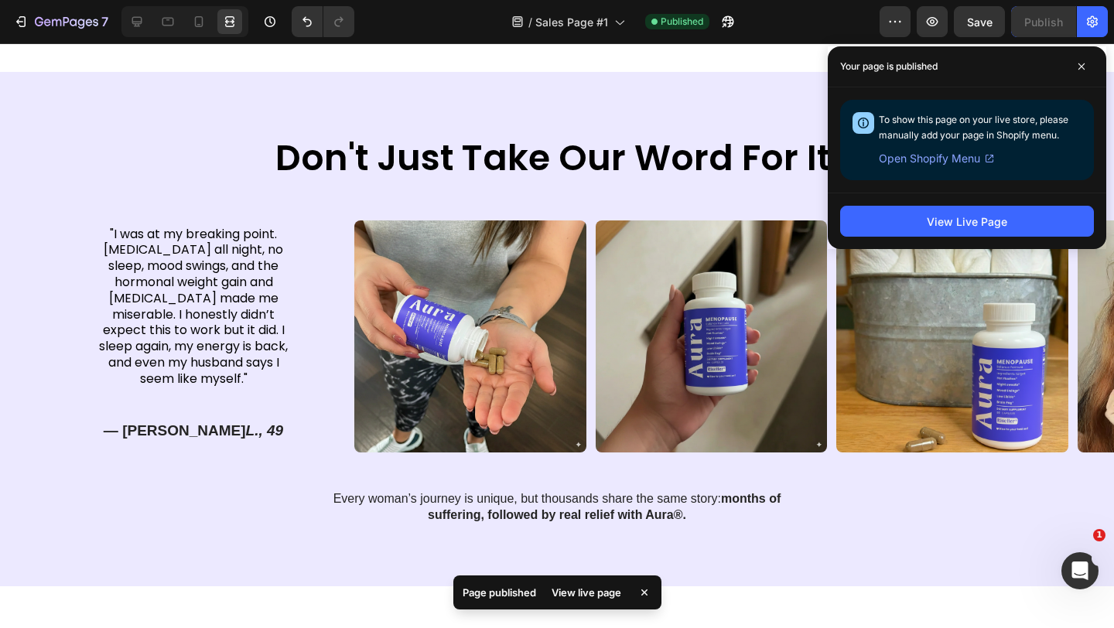
scroll to position [3276, 0]
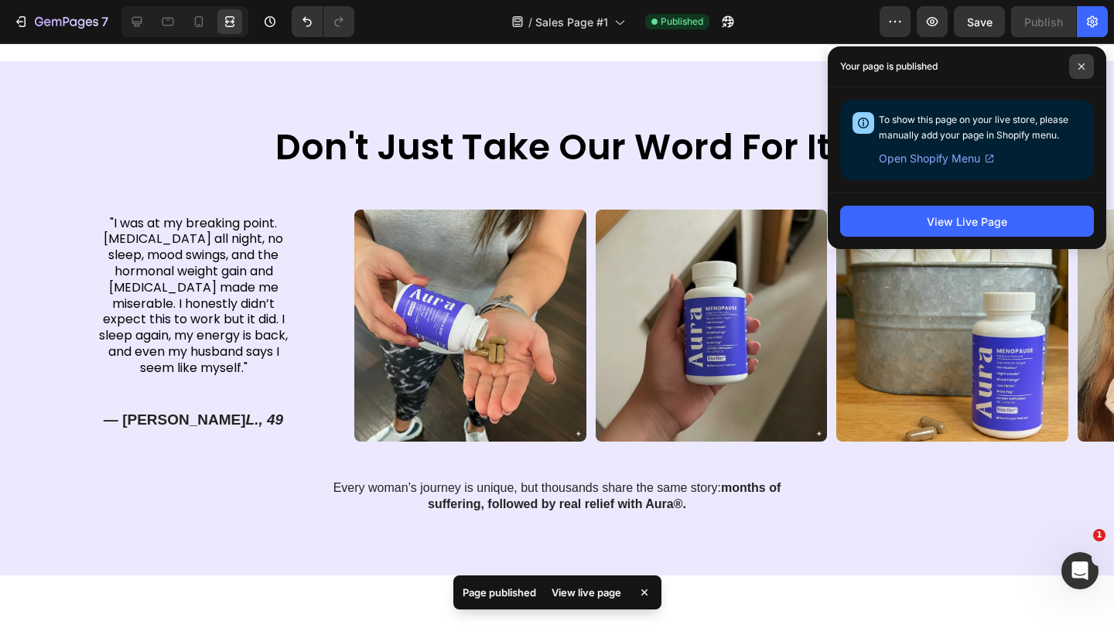
click at [1087, 59] on span at bounding box center [1081, 66] width 25 height 25
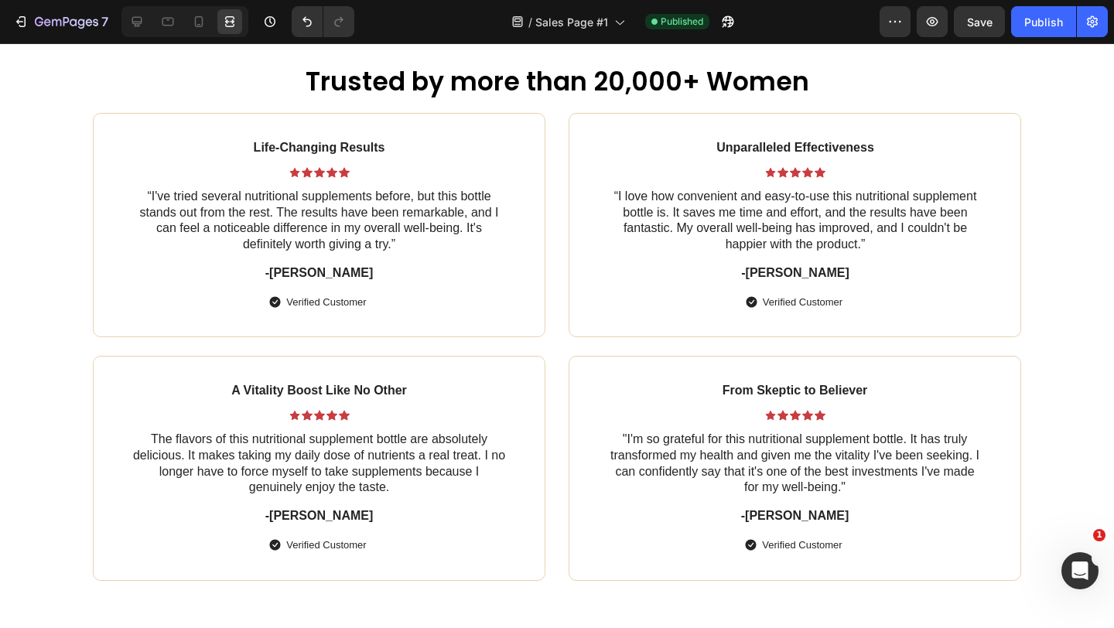
scroll to position [5867, 0]
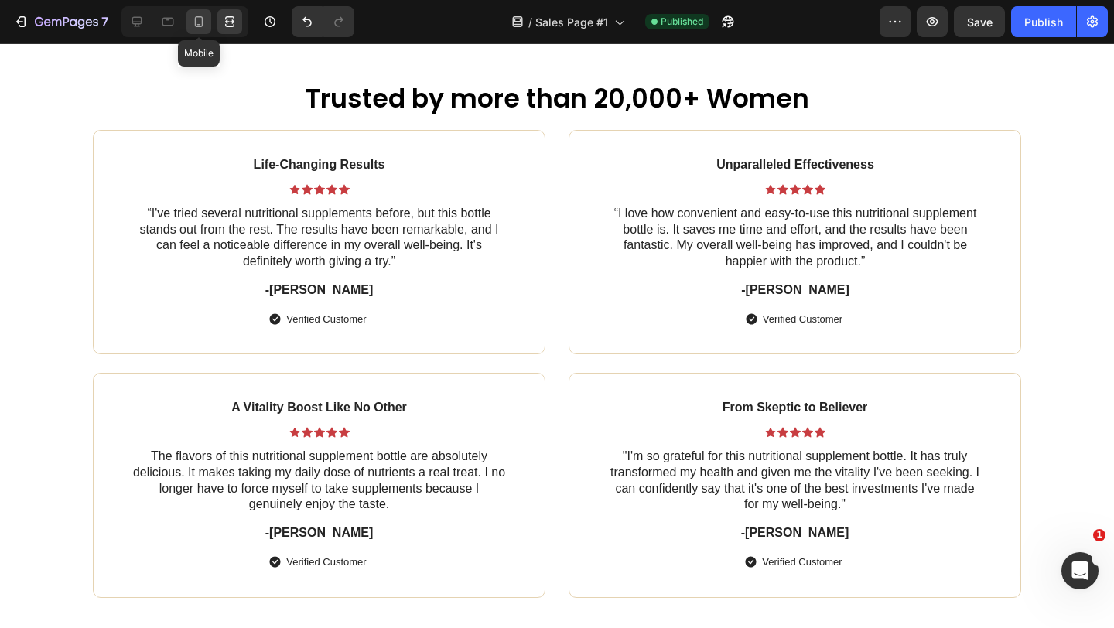
click at [202, 22] on icon at bounding box center [199, 21] width 9 height 11
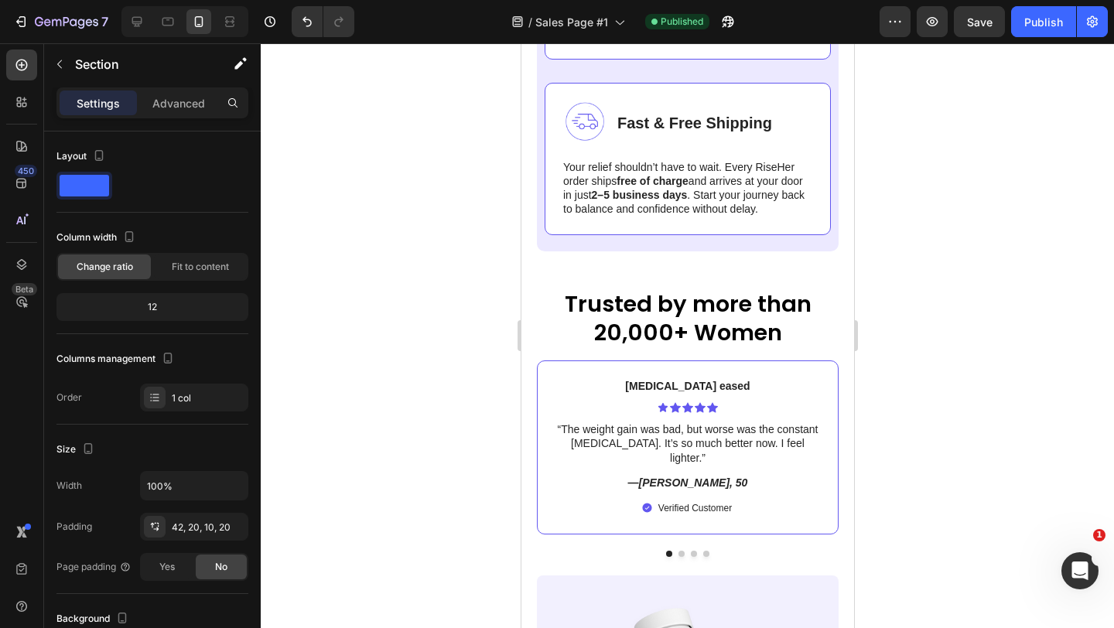
scroll to position [6339, 0]
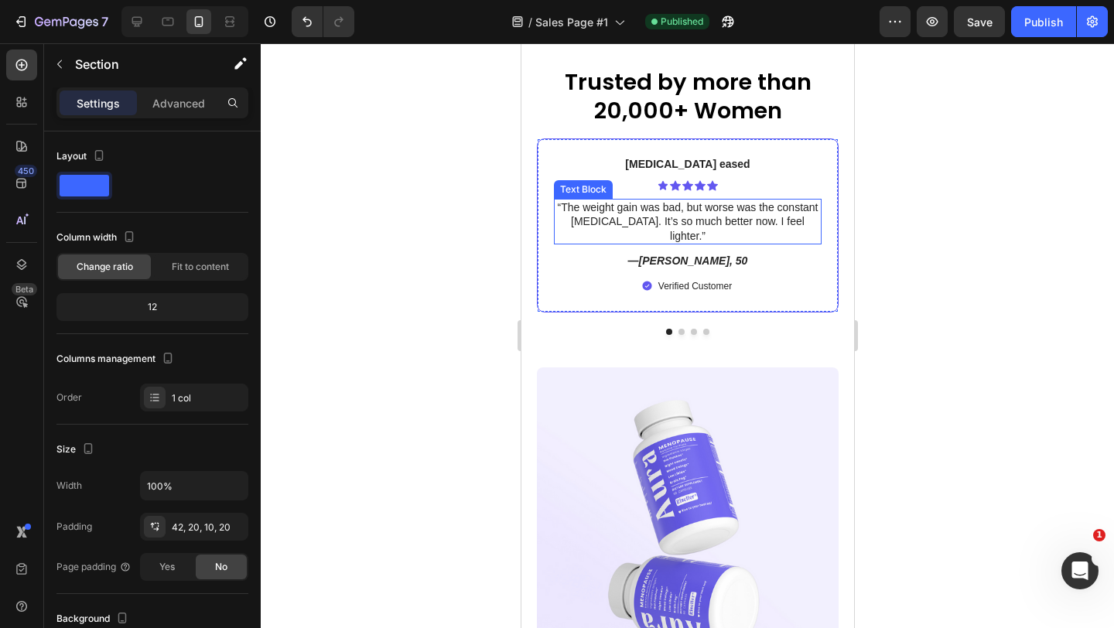
click at [698, 220] on p "“The weight gain was bad, but worse was the constant [MEDICAL_DATA]. It’s so mu…" at bounding box center [687, 221] width 265 height 43
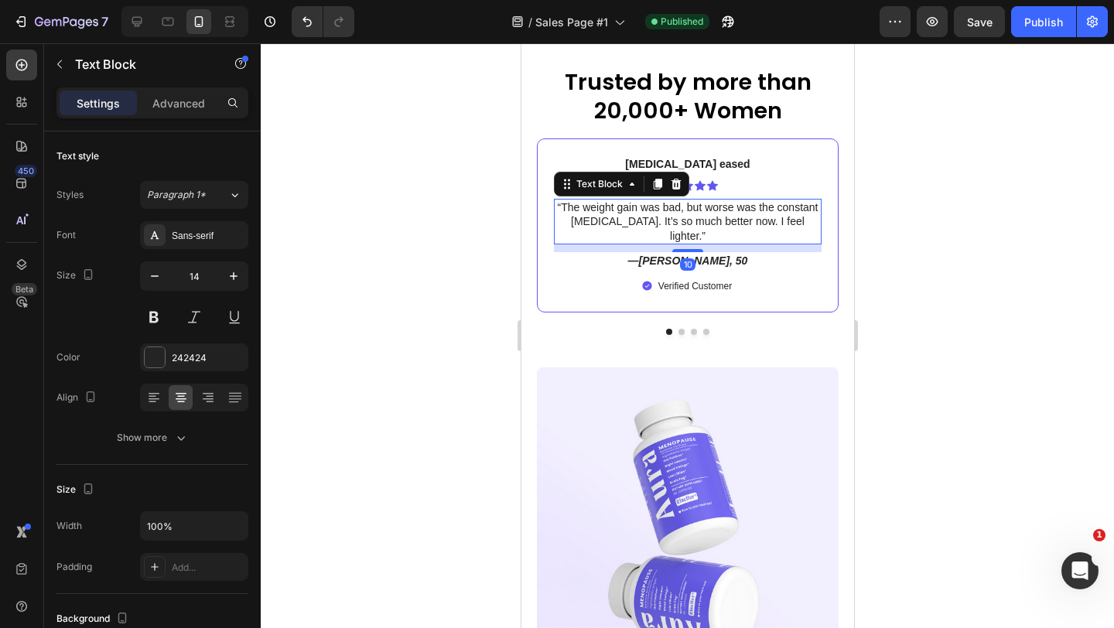
click at [636, 217] on p "“The weight gain was bad, but worse was the constant [MEDICAL_DATA]. It’s so mu…" at bounding box center [687, 221] width 265 height 43
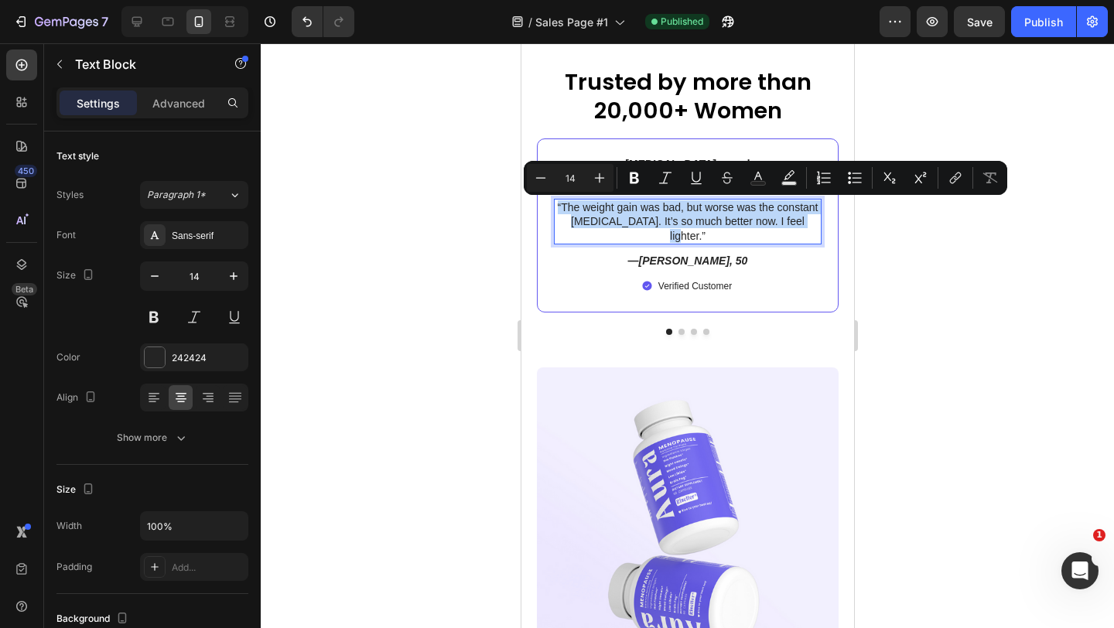
copy p "“The weight gain was bad, but worse was the constant [MEDICAL_DATA]. It’s so mu…"
click at [138, 19] on icon at bounding box center [136, 21] width 15 height 15
type input "16"
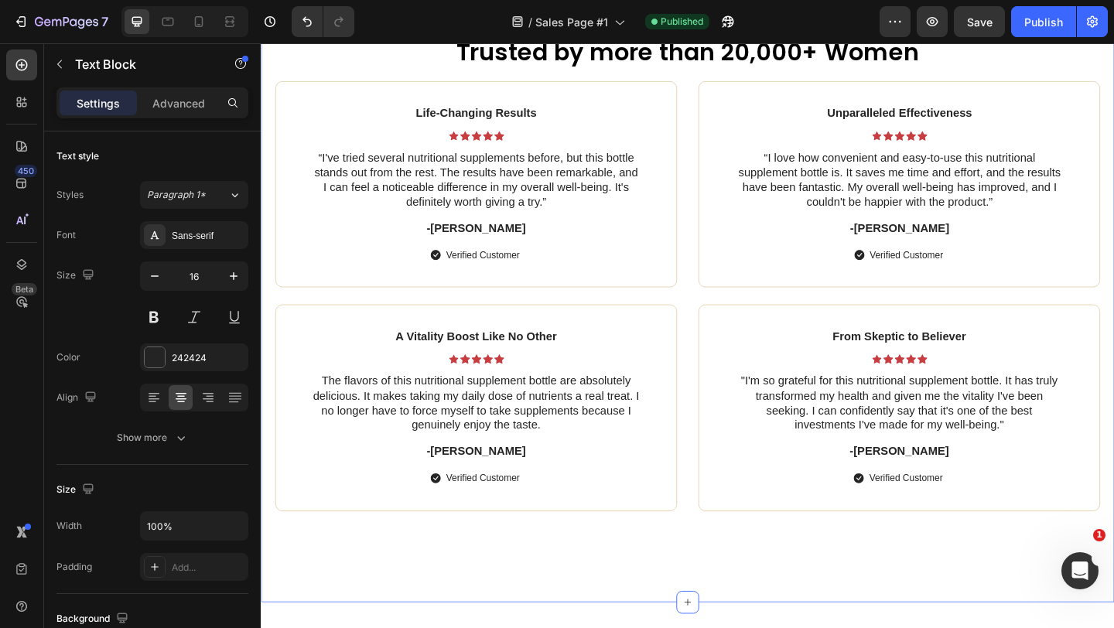
scroll to position [5919, 0]
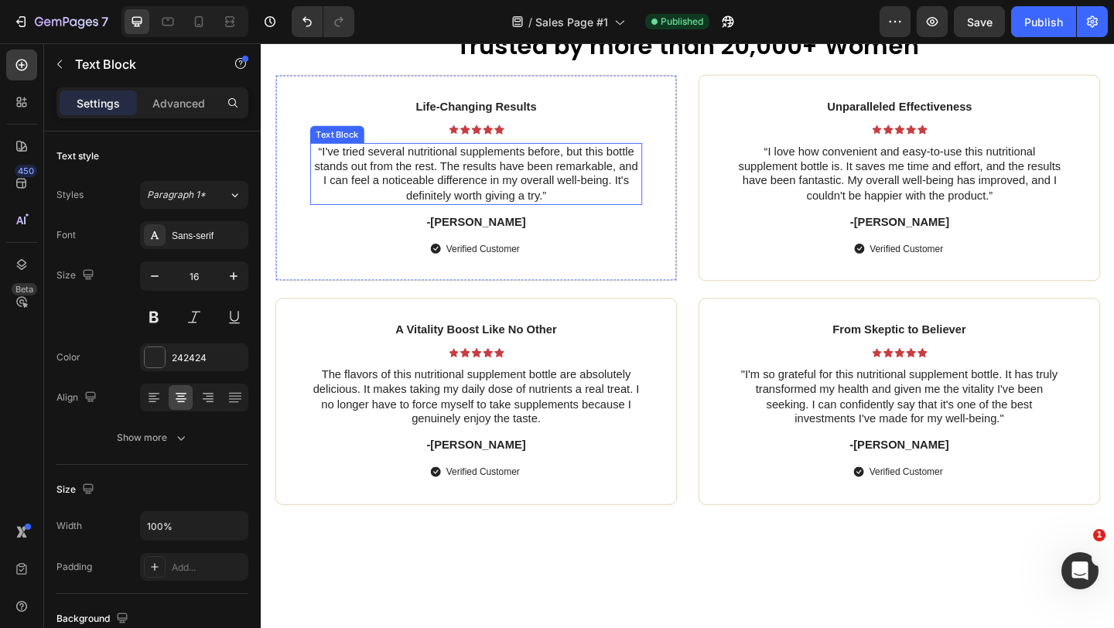
click at [509, 183] on p "“I've tried several nutritional supplements before, but this bottle stands out …" at bounding box center [495, 185] width 358 height 64
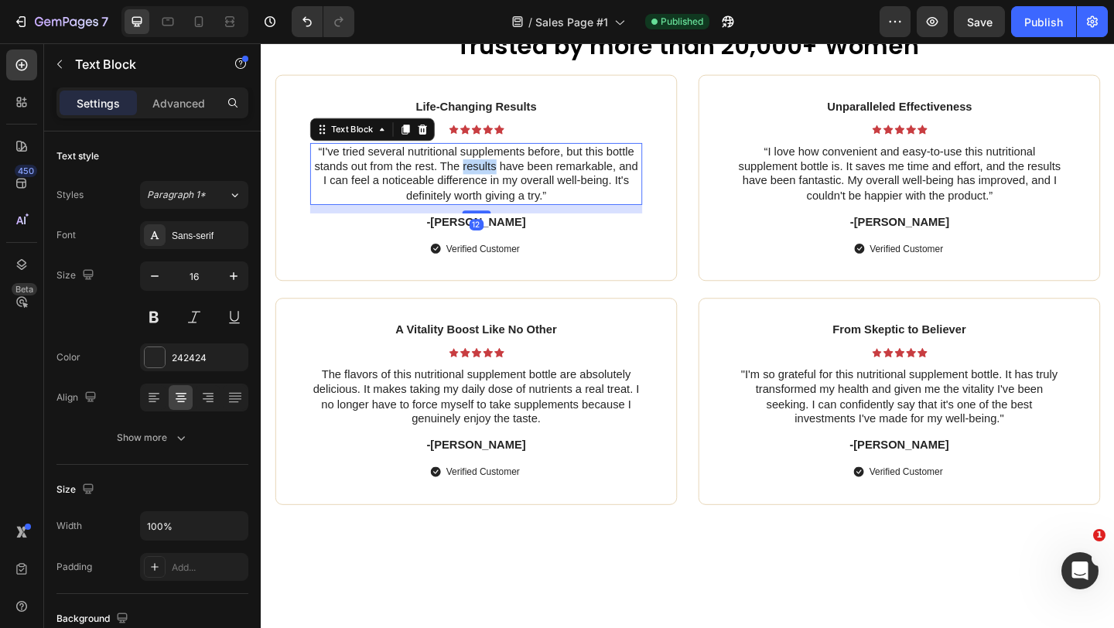
click at [509, 183] on p "“I've tried several nutritional supplements before, but this bottle stands out …" at bounding box center [495, 185] width 358 height 64
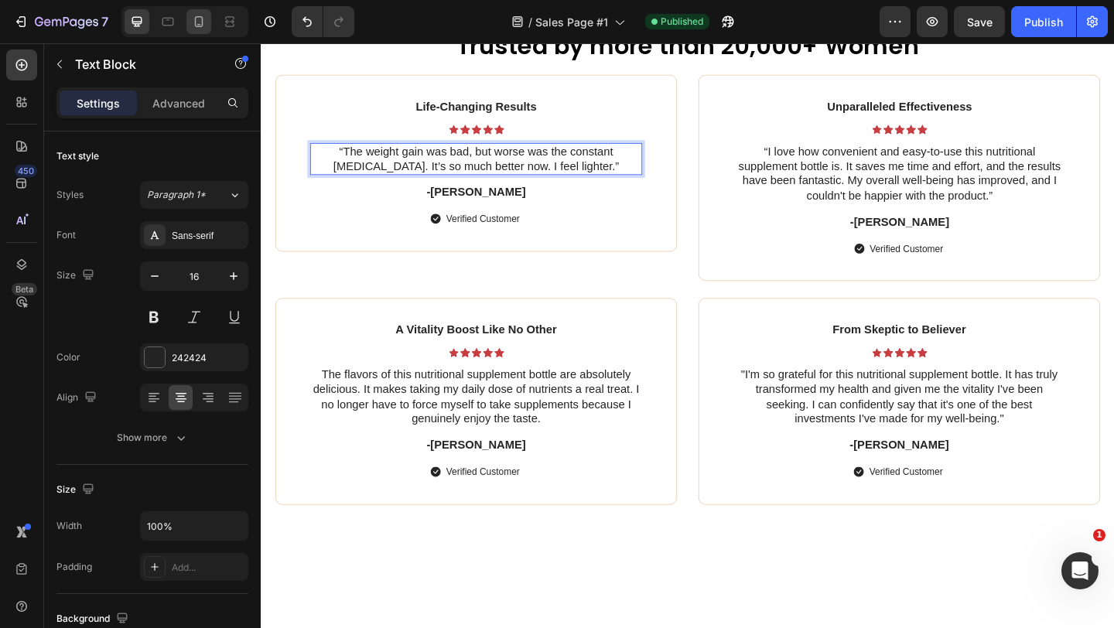
click at [203, 23] on icon at bounding box center [198, 21] width 15 height 15
type input "14"
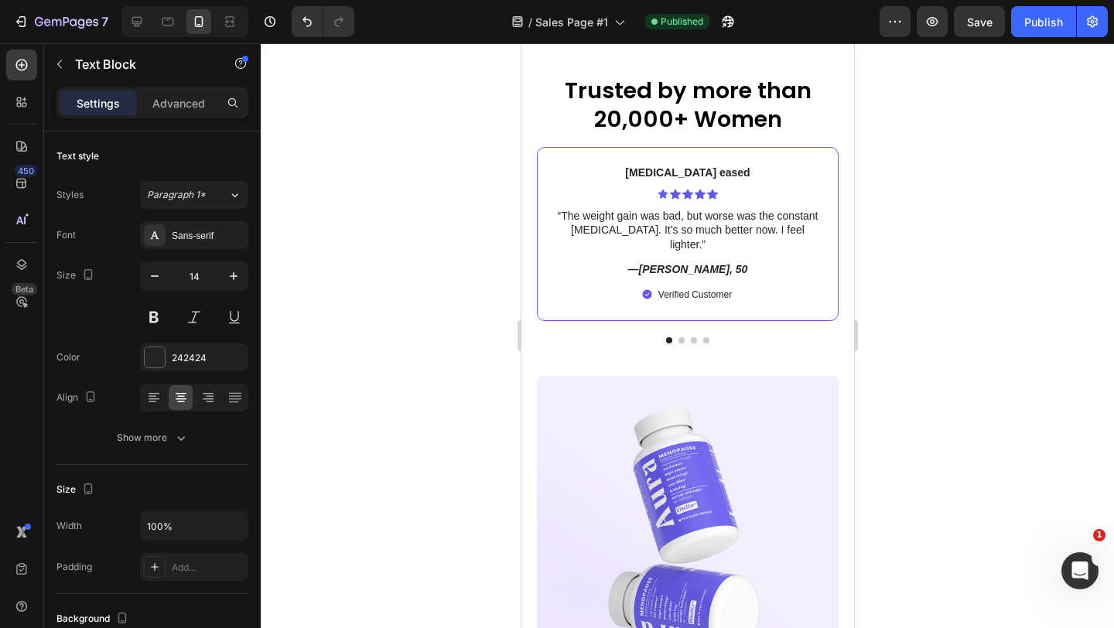
scroll to position [6297, 0]
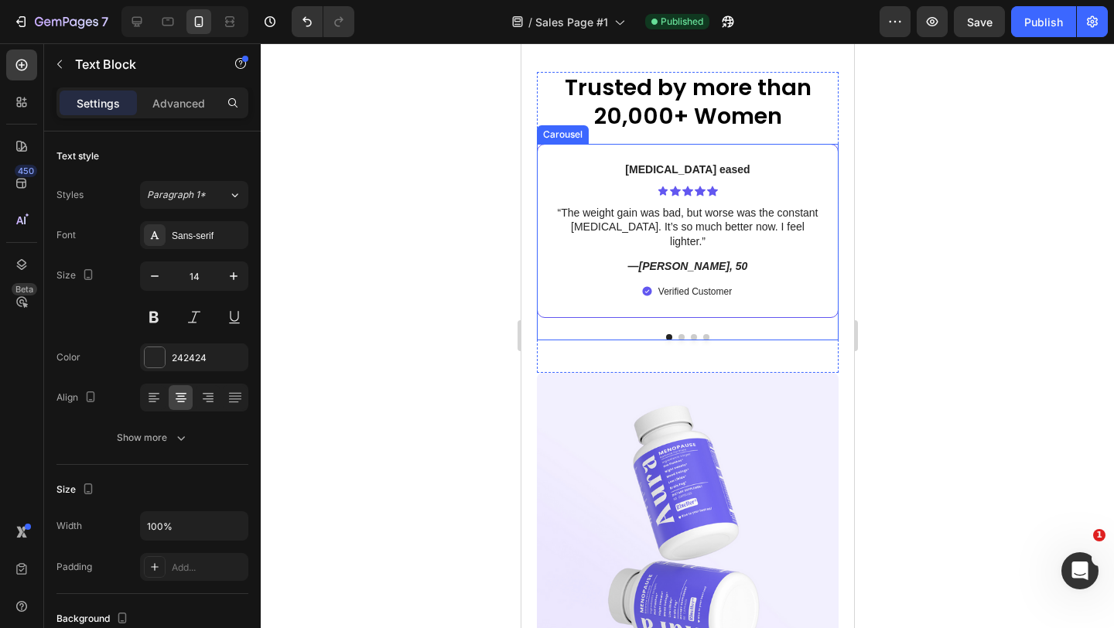
click at [678, 334] on div at bounding box center [687, 337] width 302 height 6
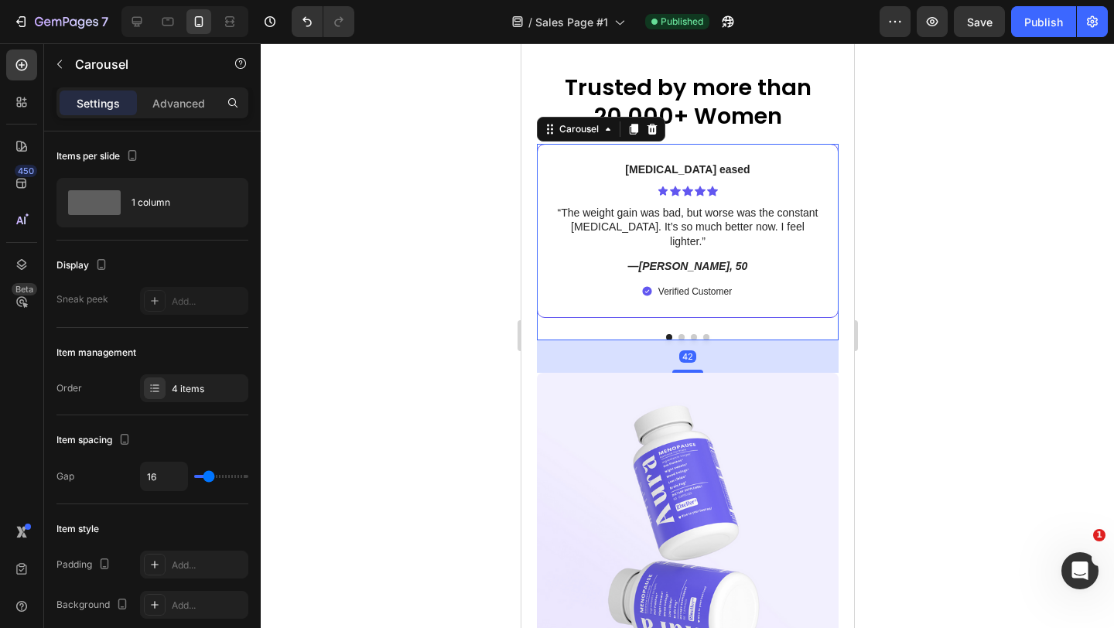
click at [681, 334] on button "Dot" at bounding box center [681, 337] width 6 height 6
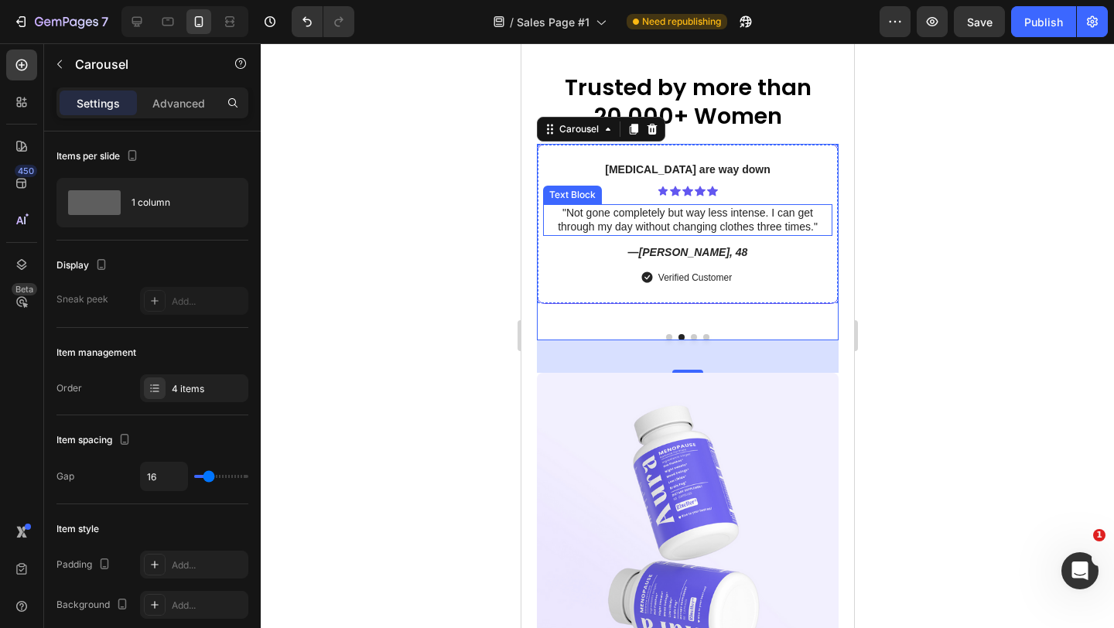
click at [720, 231] on p ""Not gone completely but way less intense. I can get through my day without cha…" at bounding box center [687, 220] width 286 height 28
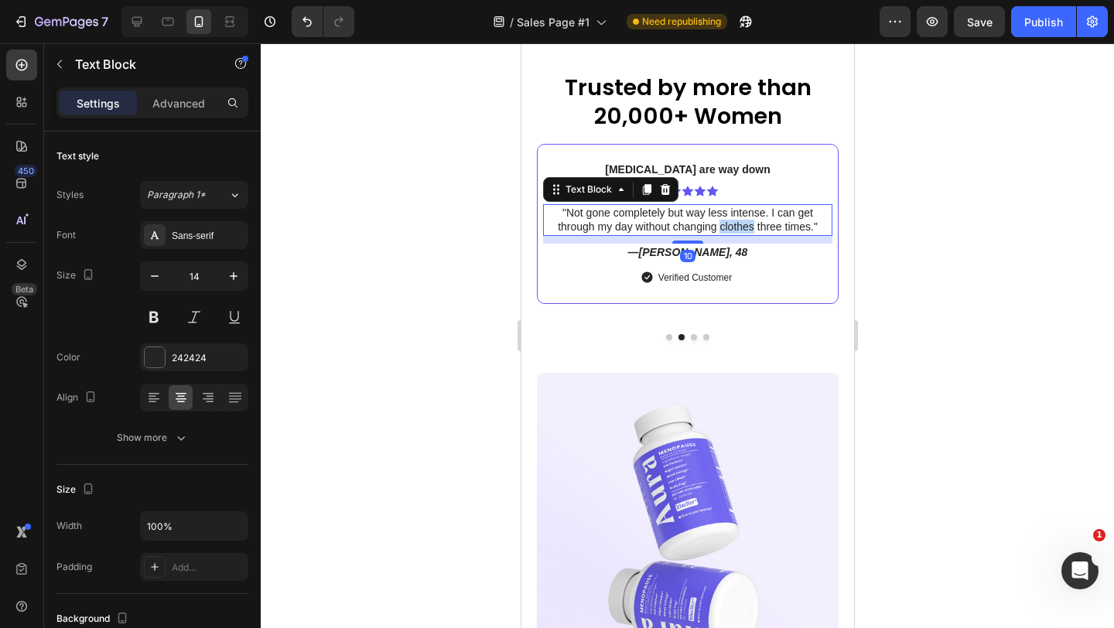
click at [720, 231] on p ""Not gone completely but way less intense. I can get through my day without cha…" at bounding box center [687, 220] width 286 height 28
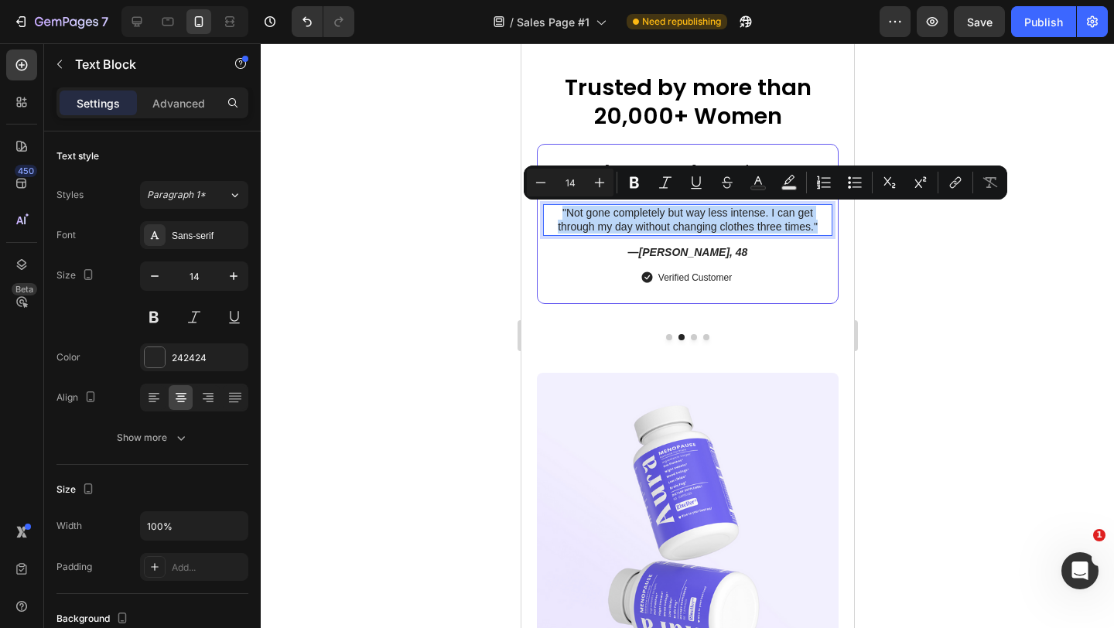
copy p ""Not gone completely but way less intense. I can get through my day without cha…"
click at [138, 26] on icon at bounding box center [137, 22] width 10 height 10
type input "16"
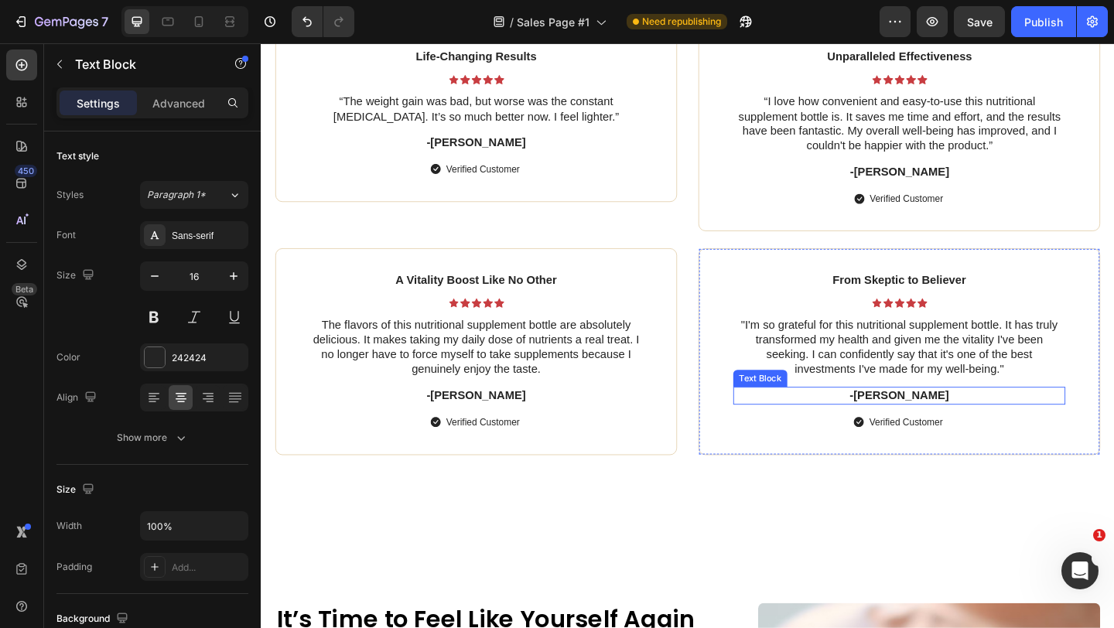
scroll to position [5973, 0]
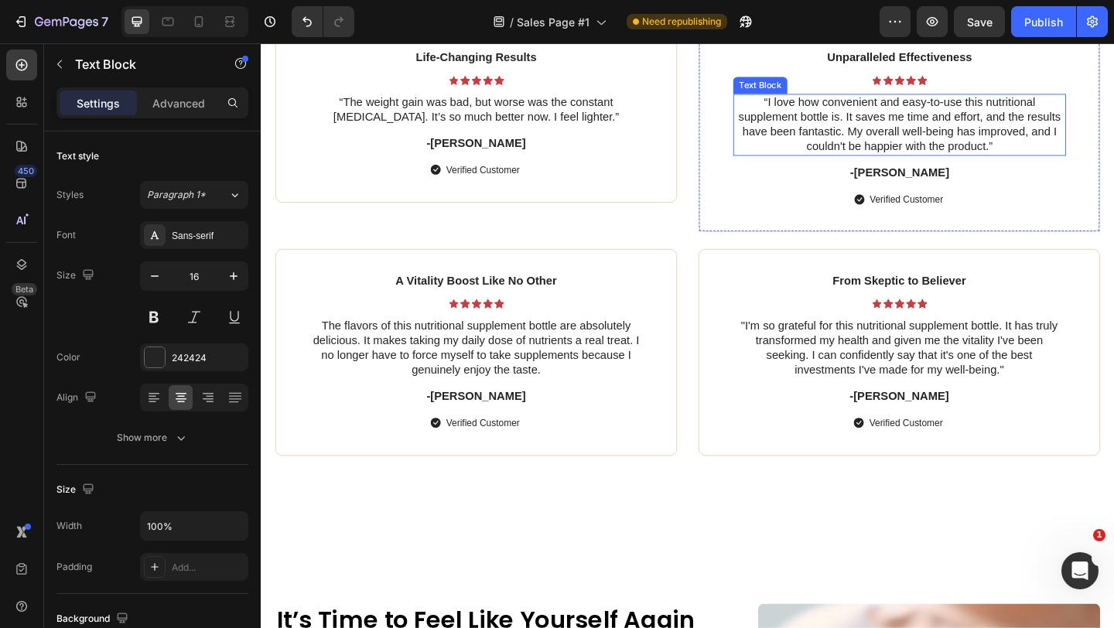
click at [854, 118] on p "“I love how convenient and easy-to-use this nutritional supplement bottle is. I…" at bounding box center [955, 132] width 359 height 64
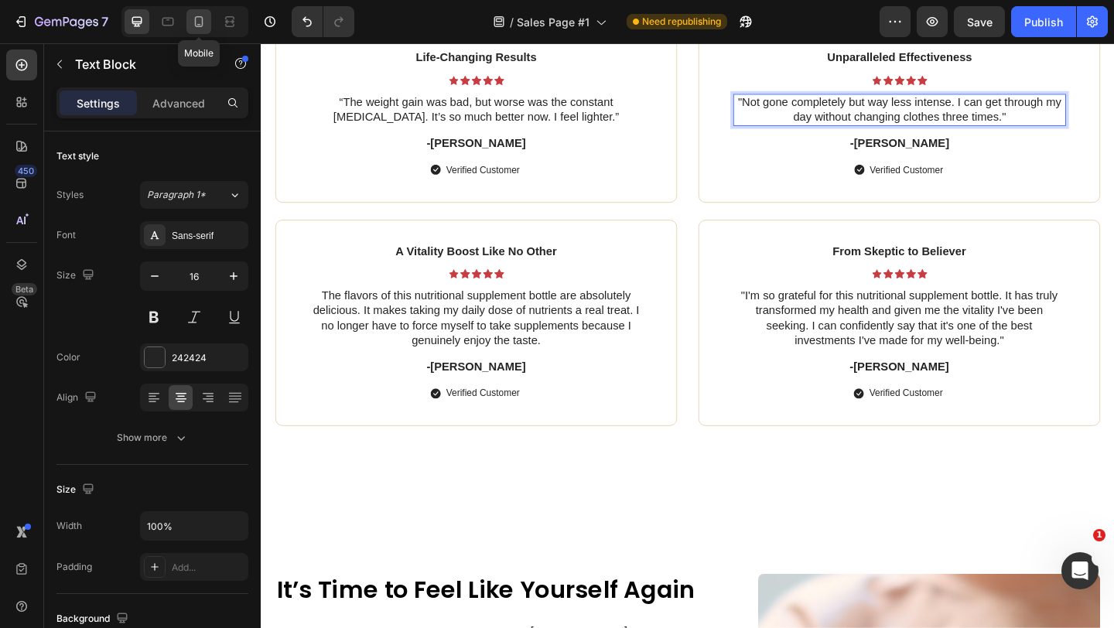
click at [195, 29] on icon at bounding box center [198, 21] width 15 height 15
type input "14"
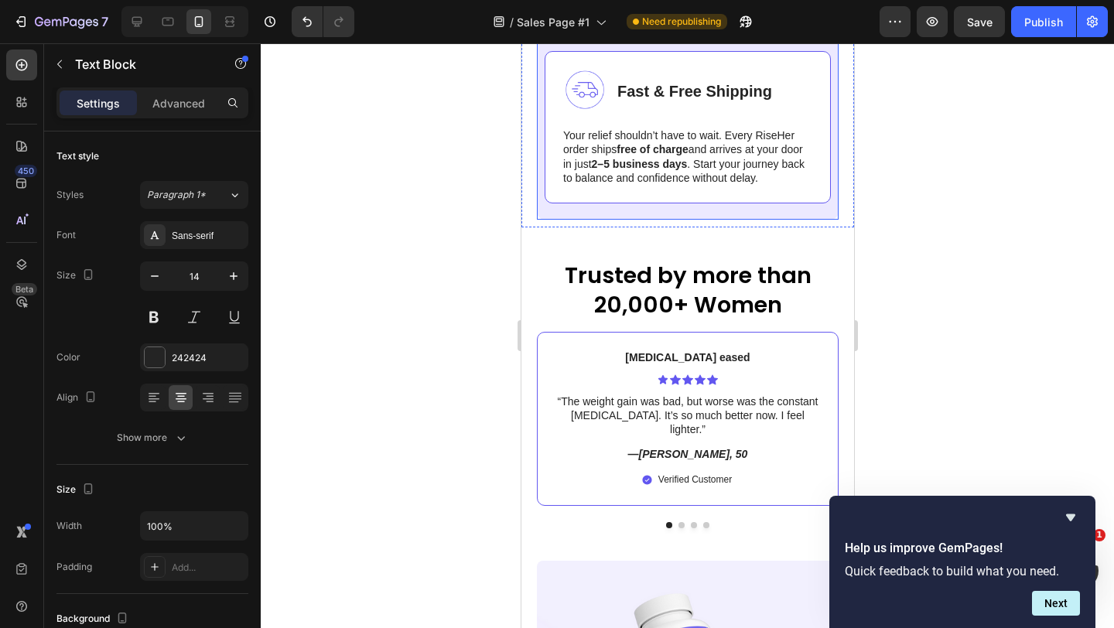
scroll to position [6050, 0]
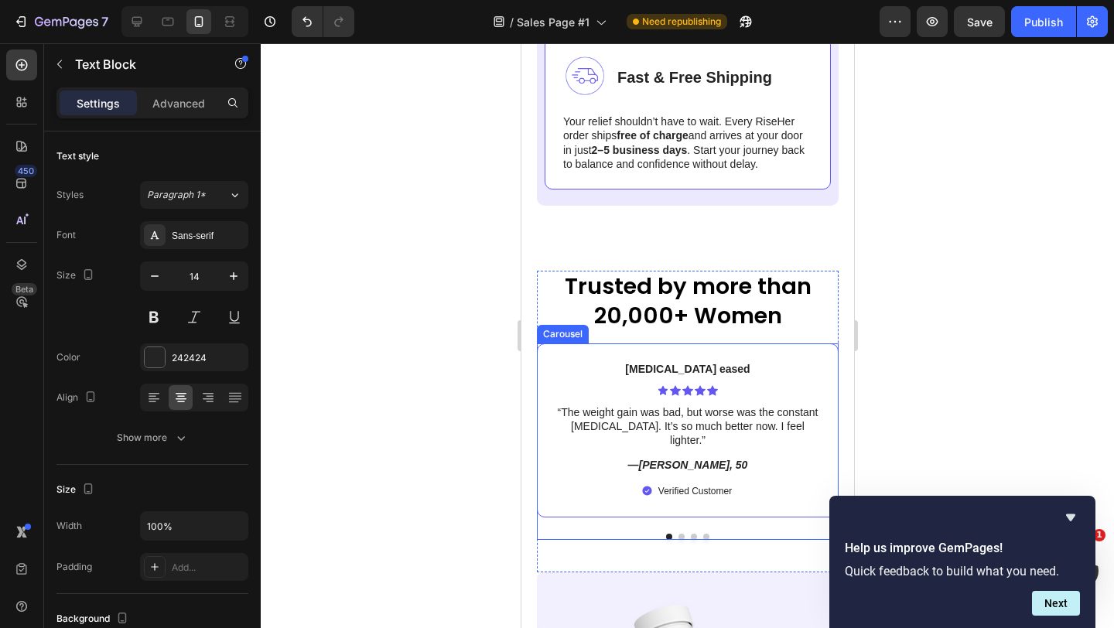
click at [694, 534] on button "Dot" at bounding box center [693, 537] width 6 height 6
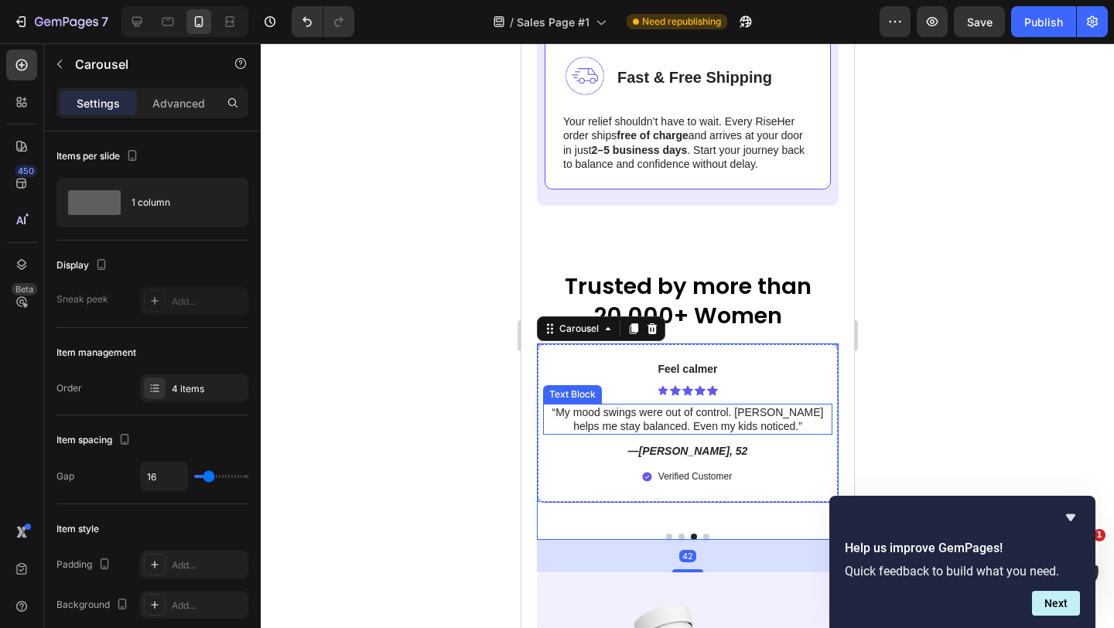
click at [692, 425] on p "“My mood swings were out of control. [PERSON_NAME] helps me stay balanced. Even…" at bounding box center [687, 419] width 286 height 28
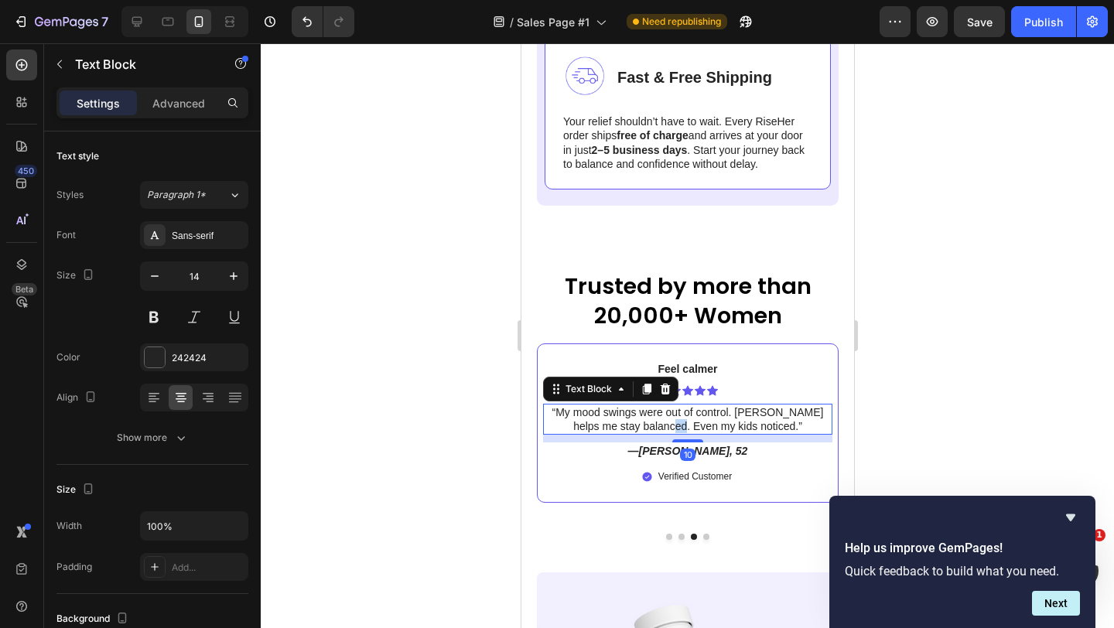
click at [692, 425] on p "“My mood swings were out of control. [PERSON_NAME] helps me stay balanced. Even…" at bounding box center [687, 419] width 286 height 28
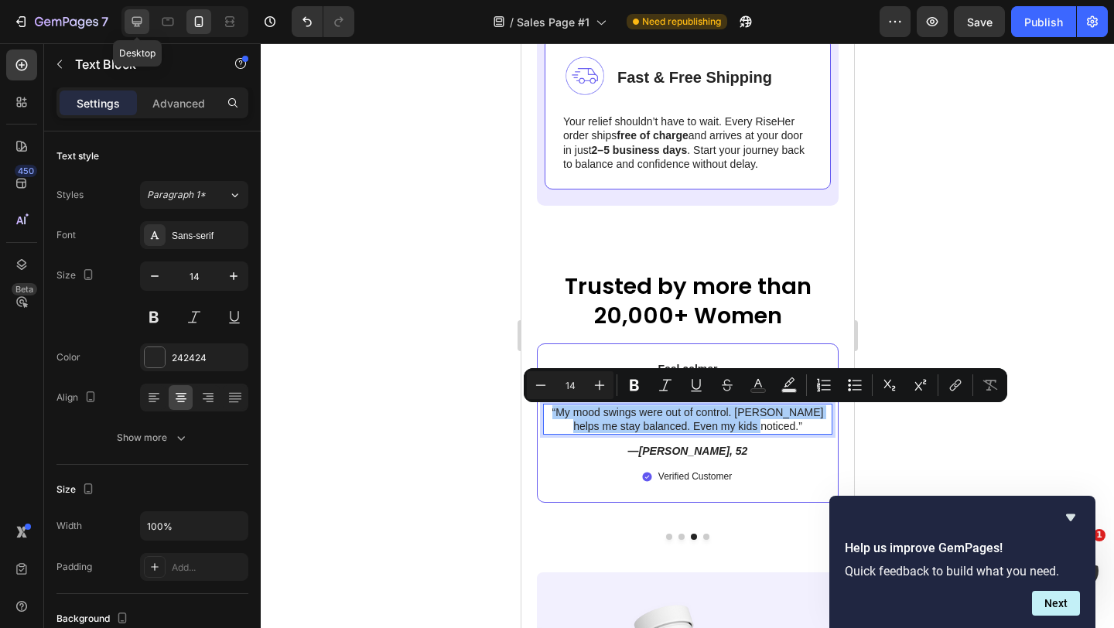
click at [139, 23] on icon at bounding box center [137, 22] width 10 height 10
type input "16"
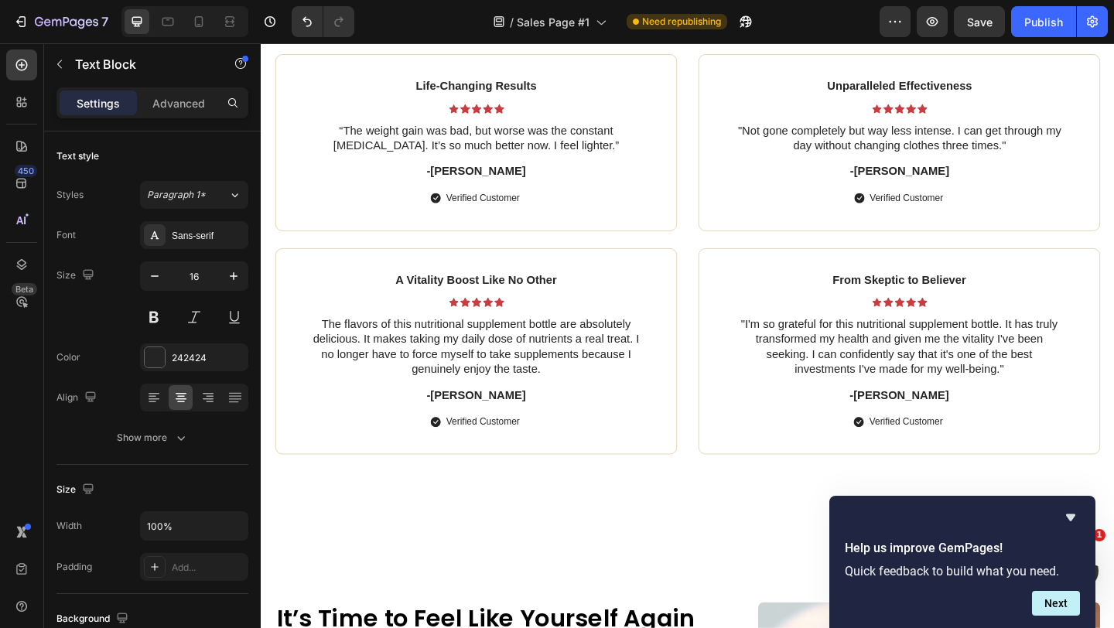
scroll to position [5938, 0]
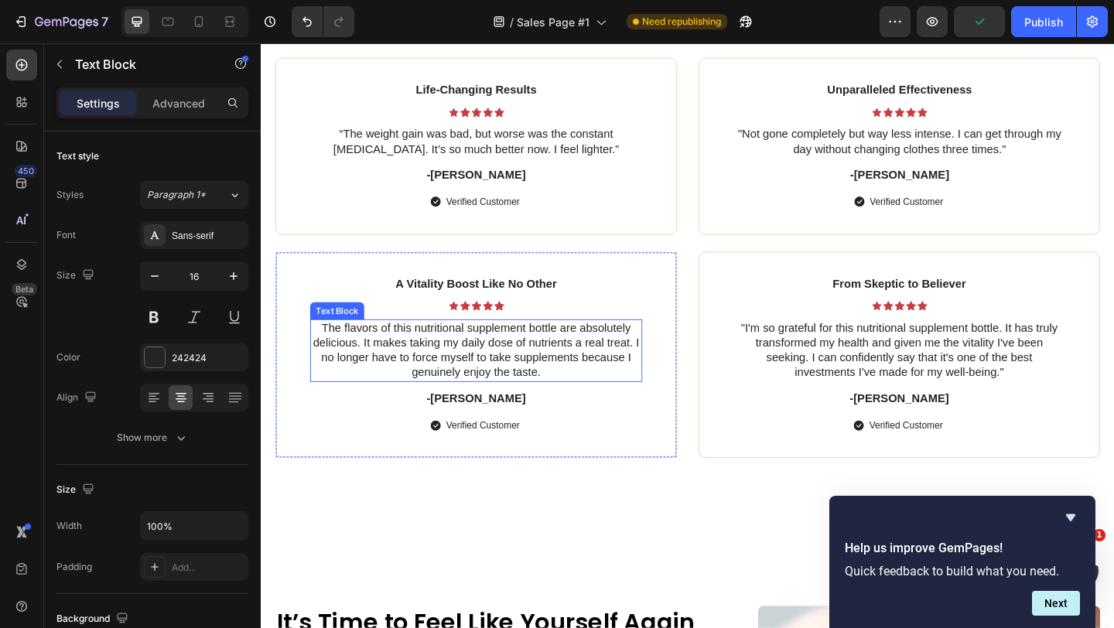
click at [503, 366] on p "The flavors of this nutritional supplement bottle are absolutely delicious. It …" at bounding box center [495, 377] width 358 height 64
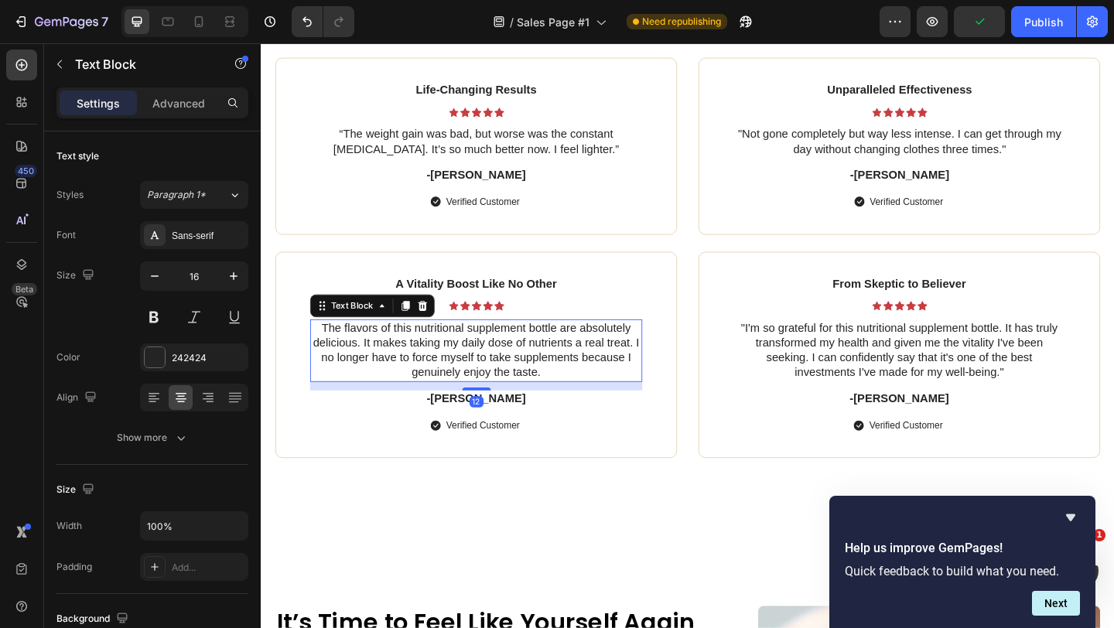
click at [503, 366] on p "The flavors of this nutritional supplement bottle are absolutely delicious. It …" at bounding box center [495, 377] width 358 height 64
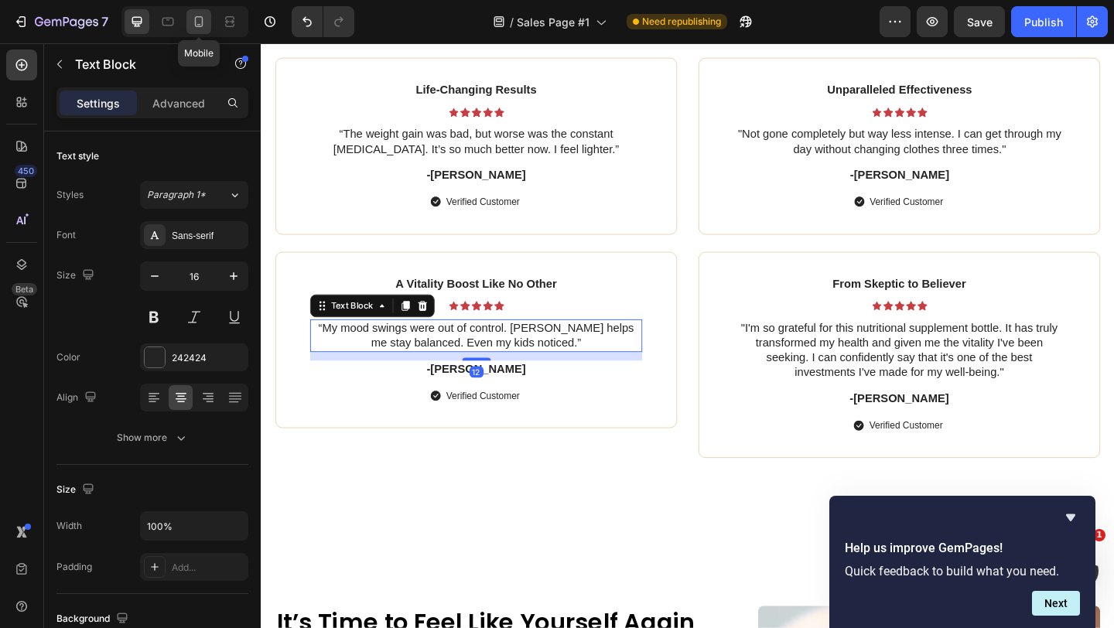
click at [209, 19] on div at bounding box center [198, 21] width 25 height 25
type input "14"
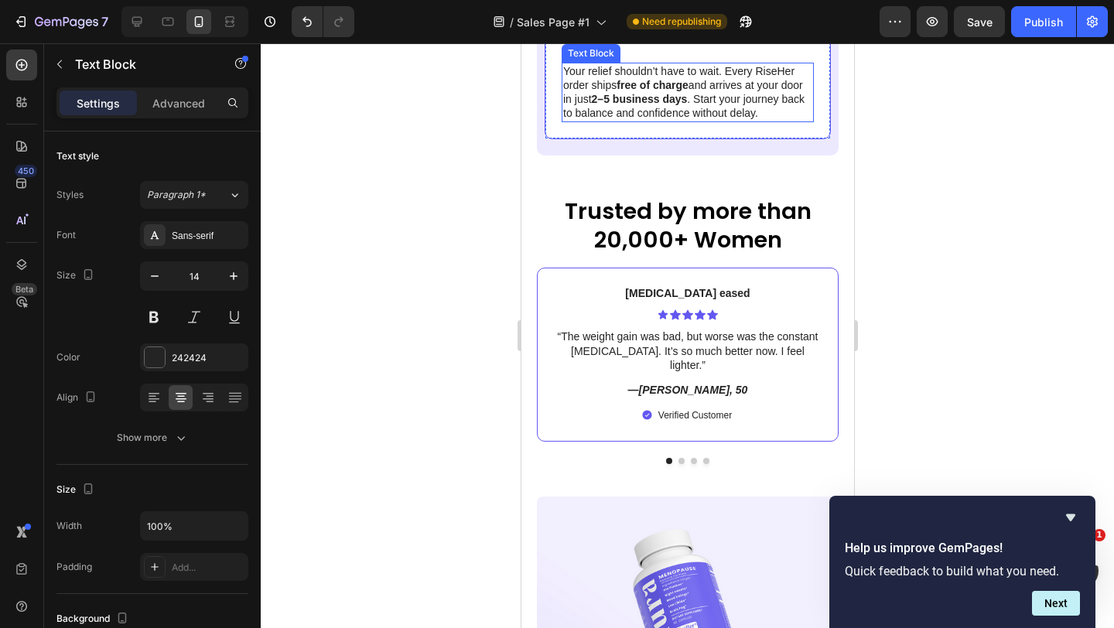
scroll to position [6196, 0]
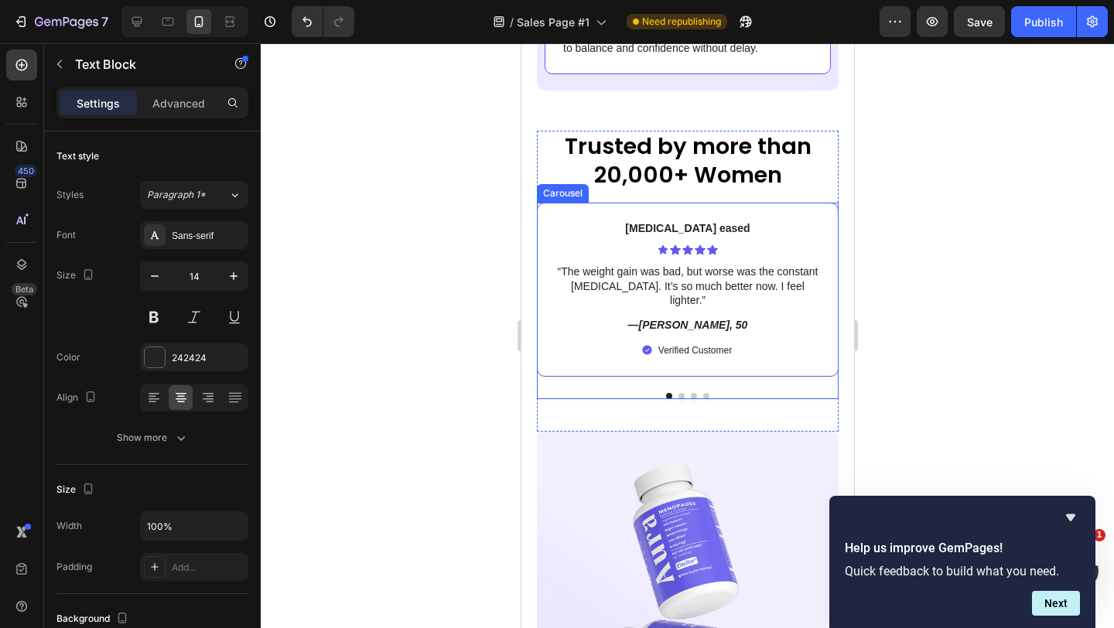
click at [701, 393] on div at bounding box center [687, 396] width 302 height 6
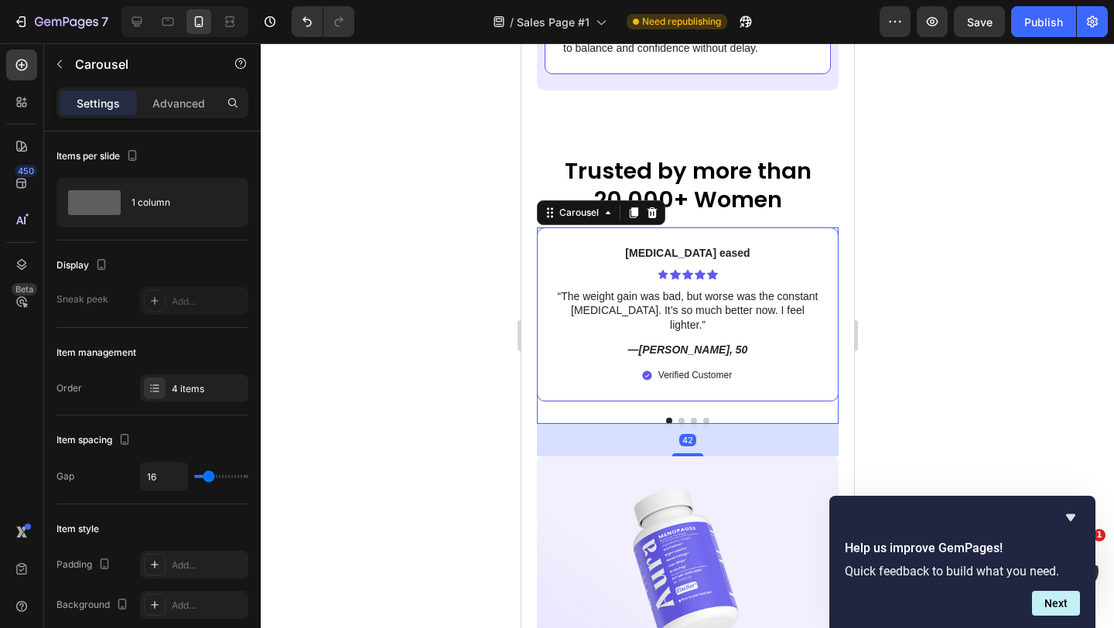
click at [704, 418] on button "Dot" at bounding box center [705, 421] width 6 height 6
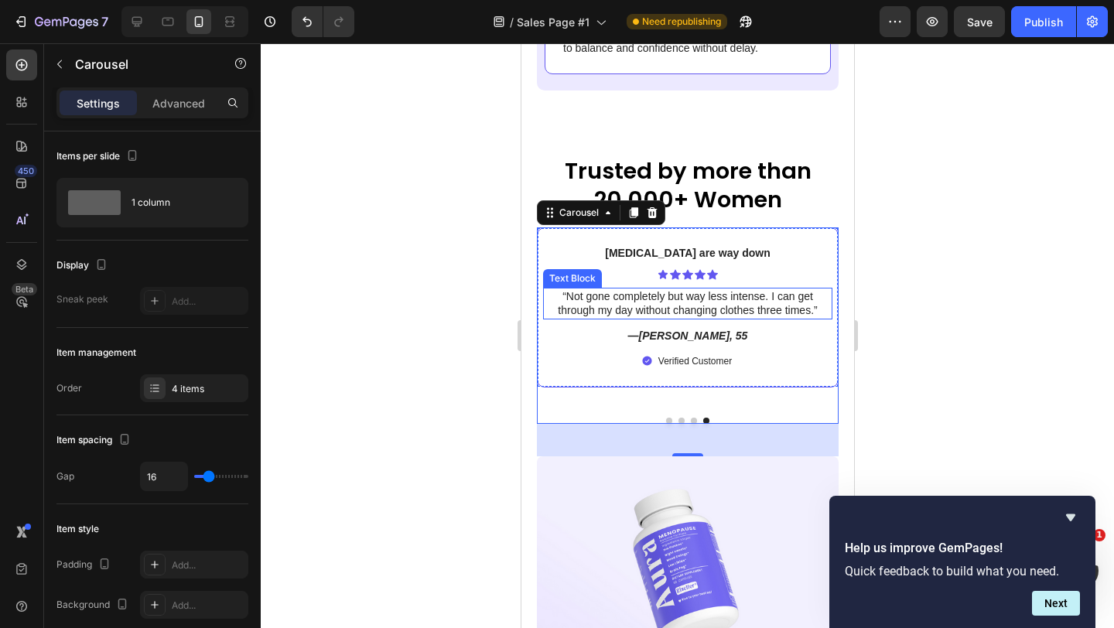
click at [725, 311] on p "“Not gone completely but way less intense. I can get through my day without cha…" at bounding box center [687, 303] width 286 height 28
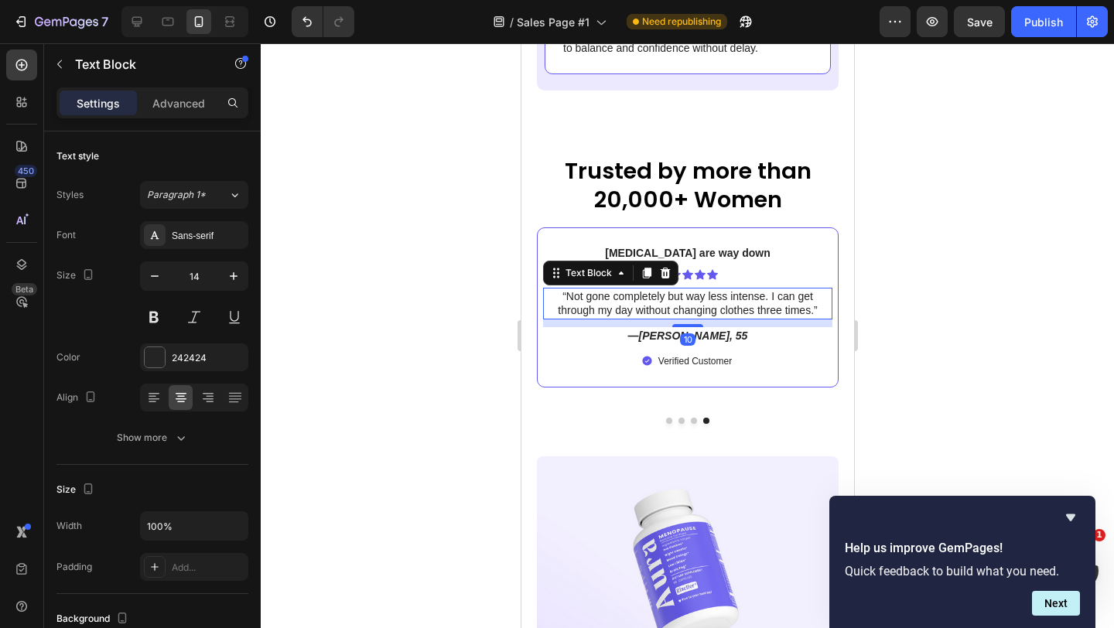
click at [725, 309] on p "“Not gone completely but way less intense. I can get through my day without cha…" at bounding box center [687, 303] width 286 height 28
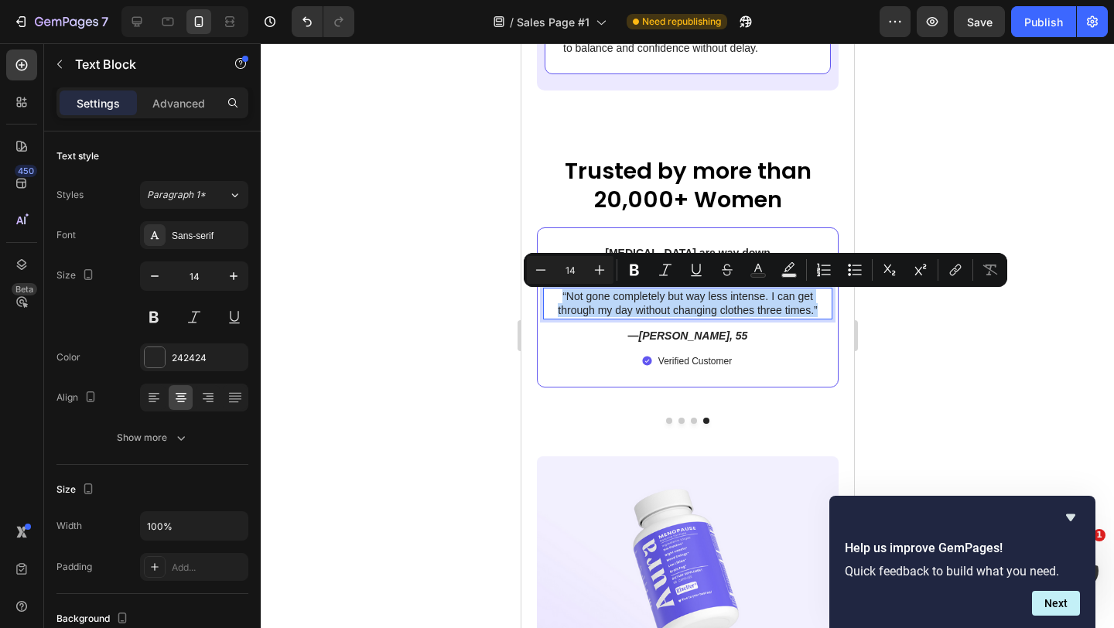
copy p "“Not gone completely but way less intense. I can get through my day without cha…"
click at [140, 15] on icon at bounding box center [136, 21] width 15 height 15
type input "16"
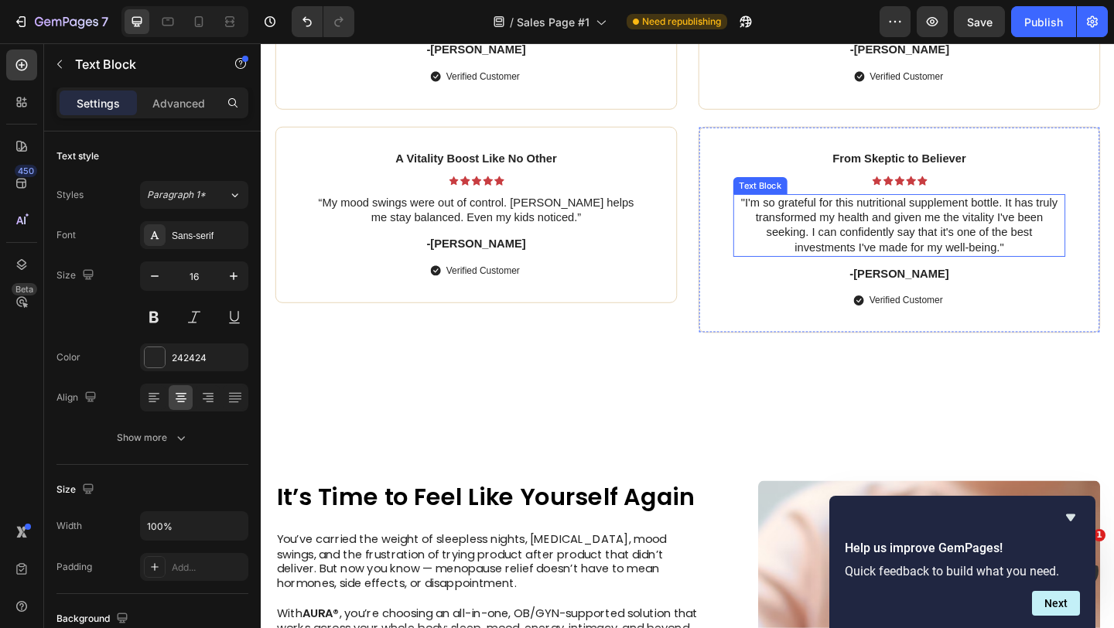
scroll to position [6069, 0]
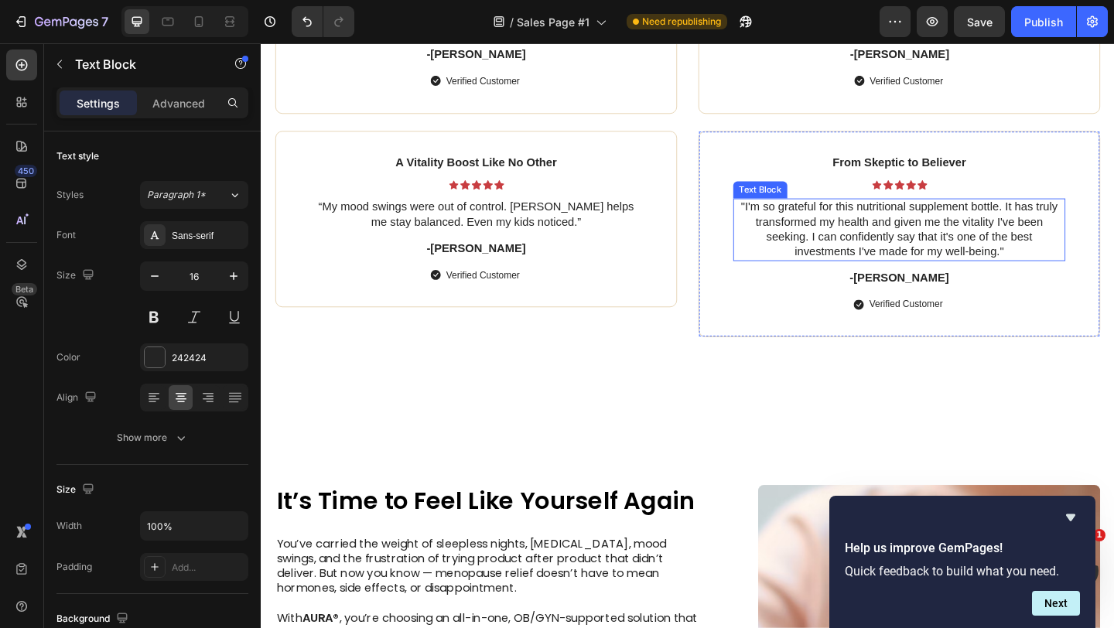
click at [927, 234] on p ""I'm so grateful for this nutritional supplement bottle. It has truly transform…" at bounding box center [955, 245] width 358 height 64
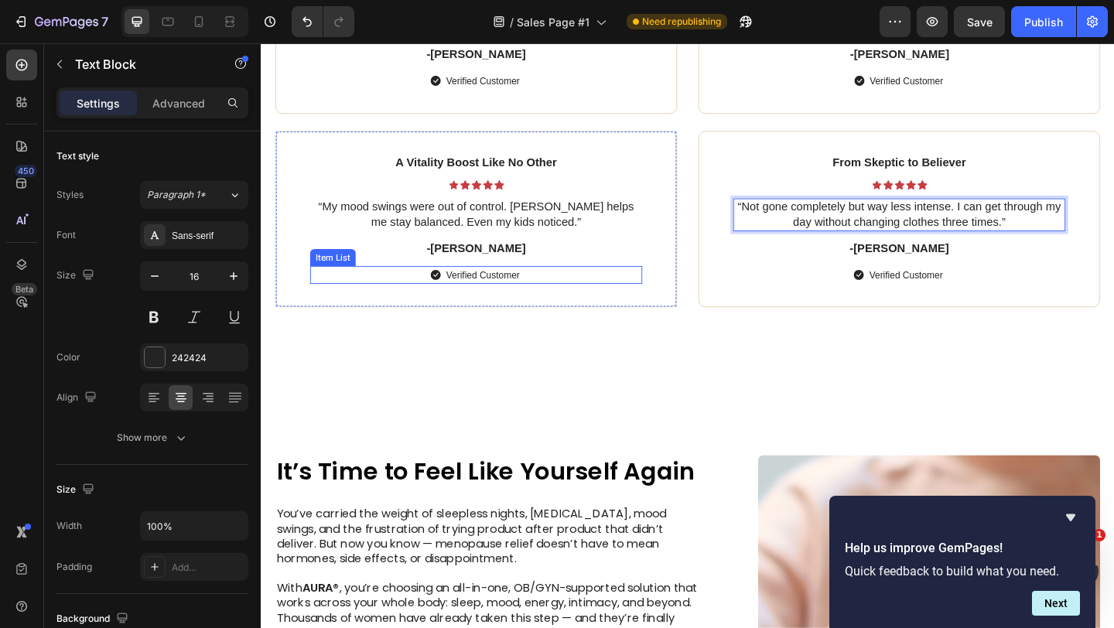
click at [620, 285] on div "Verified Customer" at bounding box center [494, 295] width 361 height 20
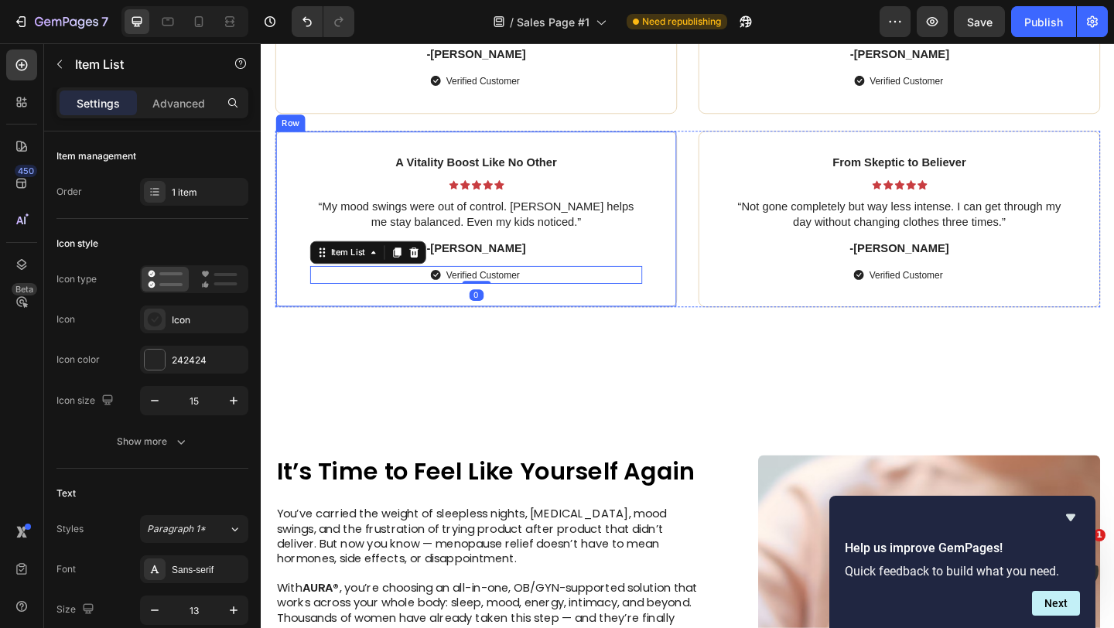
click at [694, 291] on div "A Vitality Boost Like No Other Text Block Icon Icon Icon Icon Icon Icon List “M…" at bounding box center [494, 234] width 437 height 193
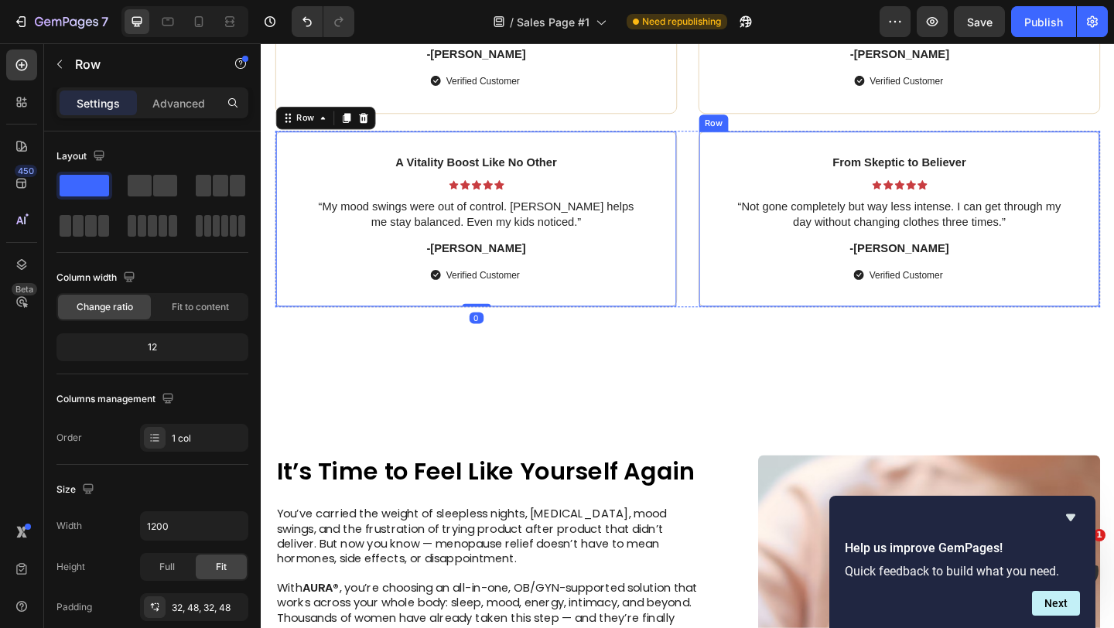
click at [760, 302] on div "From Skeptic to Believer Text Block Icon Icon Icon Icon Icon Icon List “Not gon…" at bounding box center [954, 234] width 437 height 193
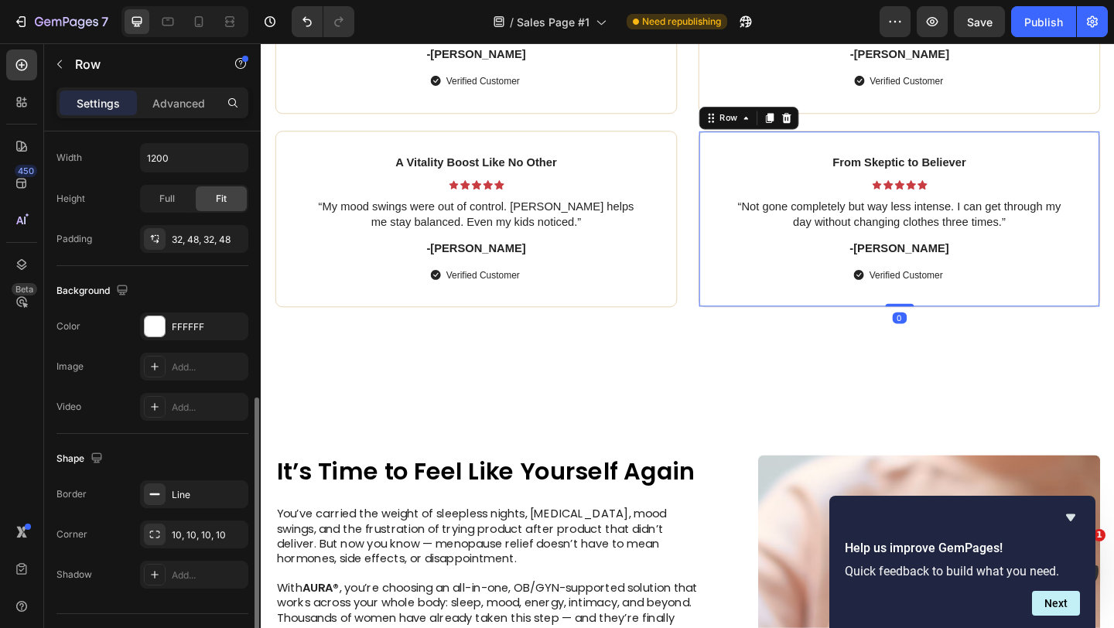
scroll to position [403, 0]
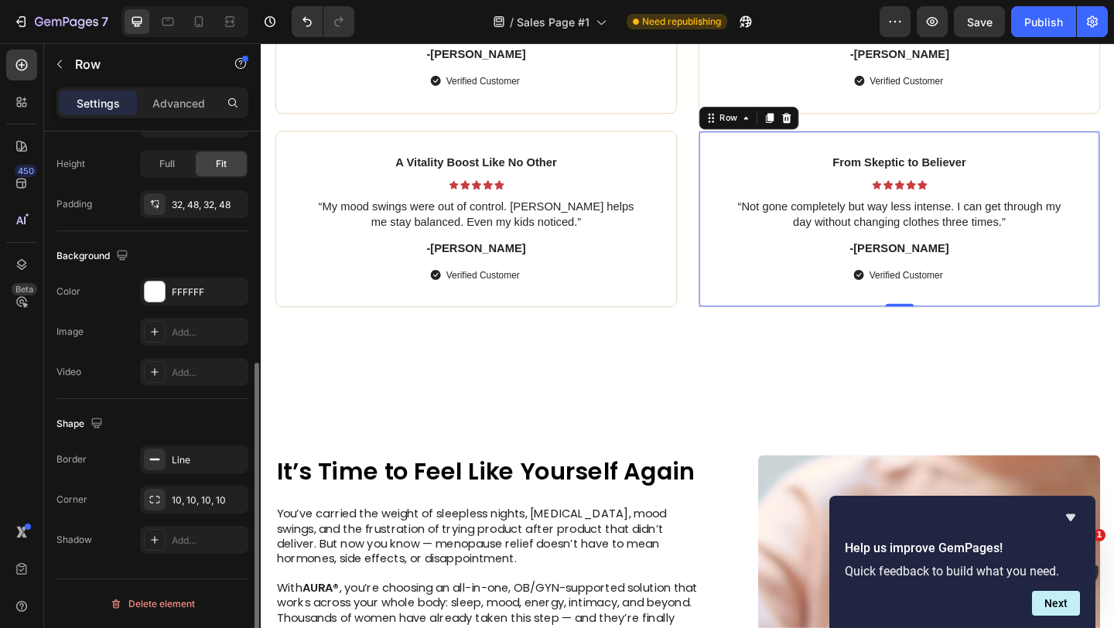
click at [158, 445] on div "Shape Border Line Corner 10, 10, 10, 10 Shadow Add..." at bounding box center [152, 482] width 192 height 167
click at [159, 457] on icon at bounding box center [155, 459] width 12 height 12
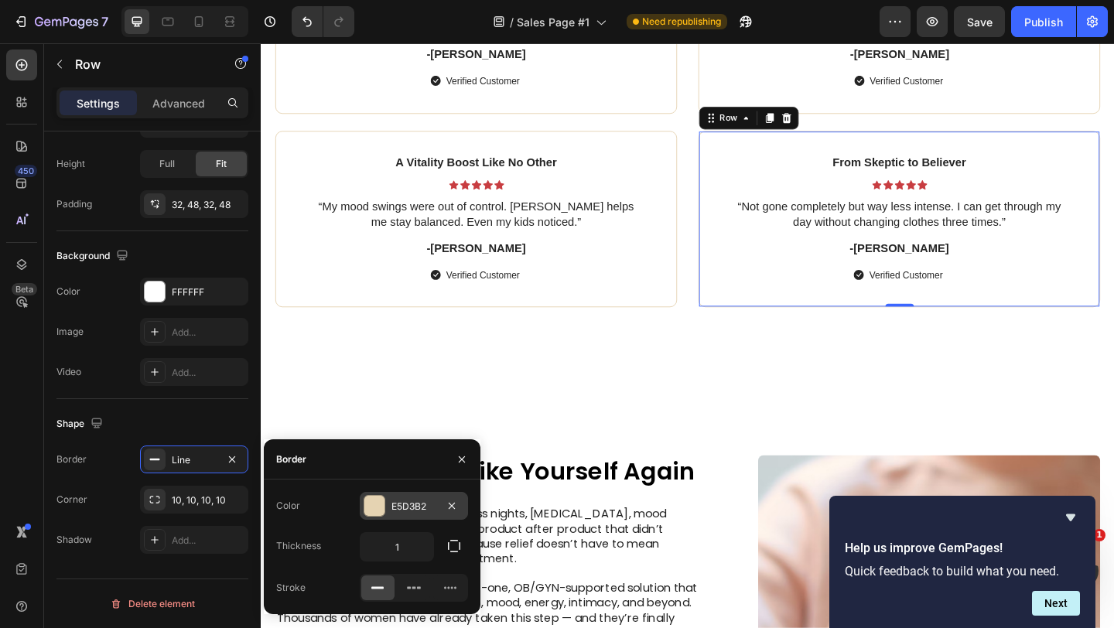
click at [378, 500] on div at bounding box center [374, 506] width 20 height 20
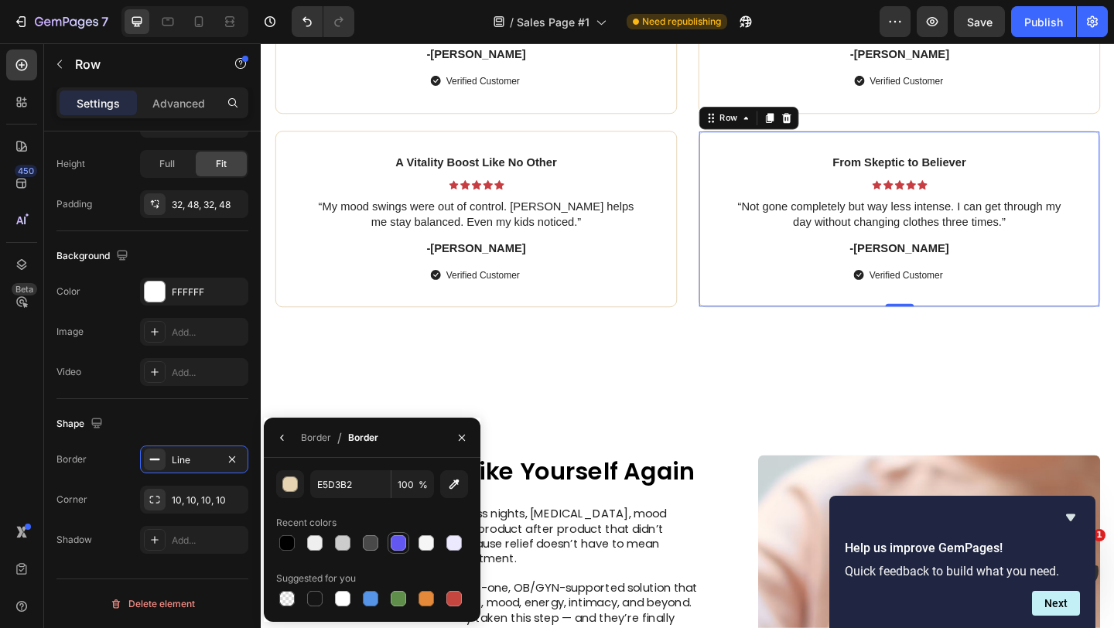
click at [404, 541] on div at bounding box center [398, 542] width 15 height 15
type input "6257F0"
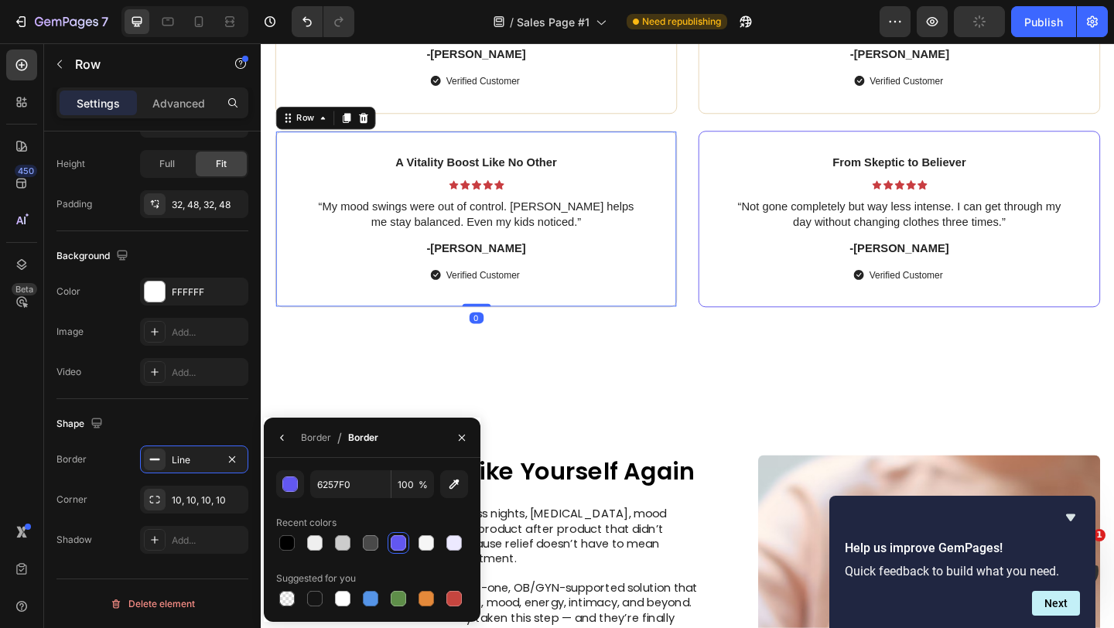
click at [624, 319] on div "A Vitality Boost Like No Other Text Block Icon Icon Icon Icon Icon Icon List “M…" at bounding box center [494, 234] width 437 height 193
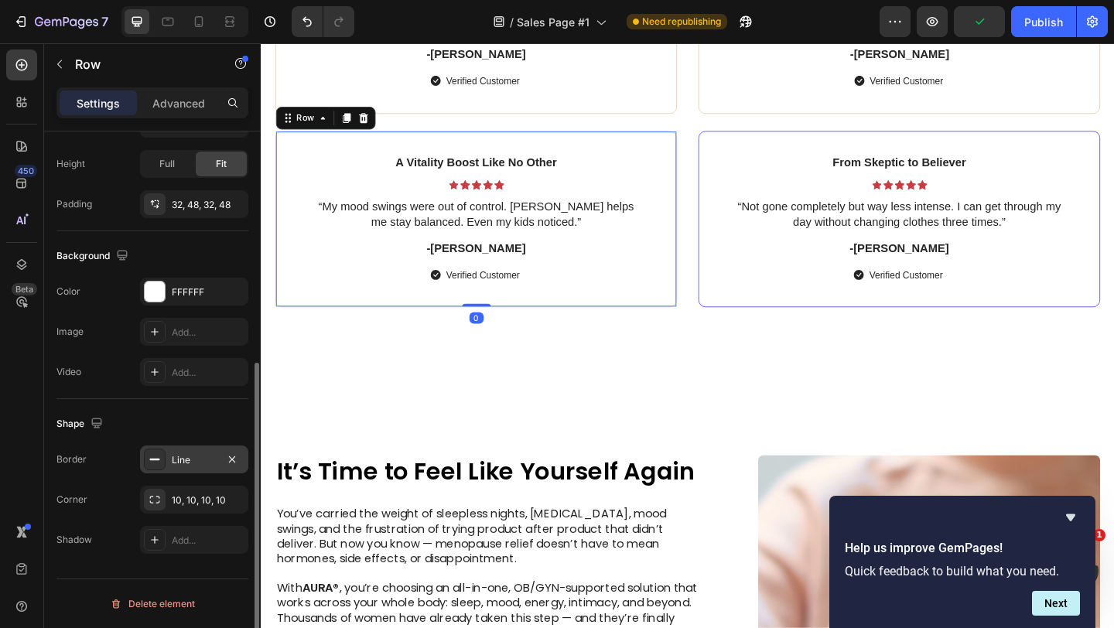
click at [151, 473] on div "Line" at bounding box center [194, 460] width 108 height 28
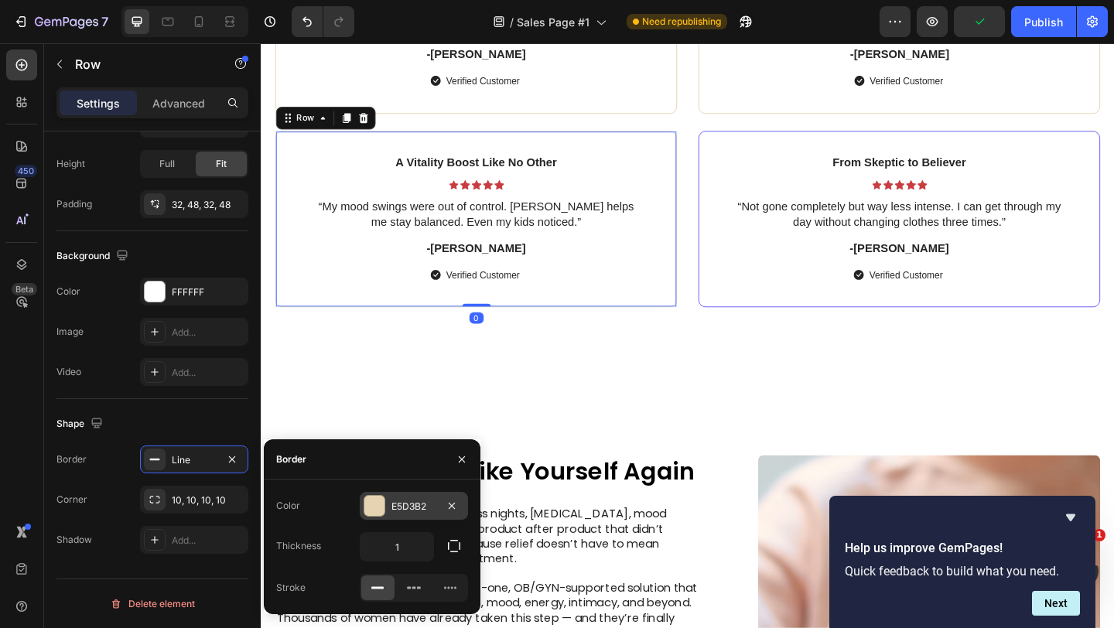
click at [374, 505] on div at bounding box center [374, 506] width 20 height 20
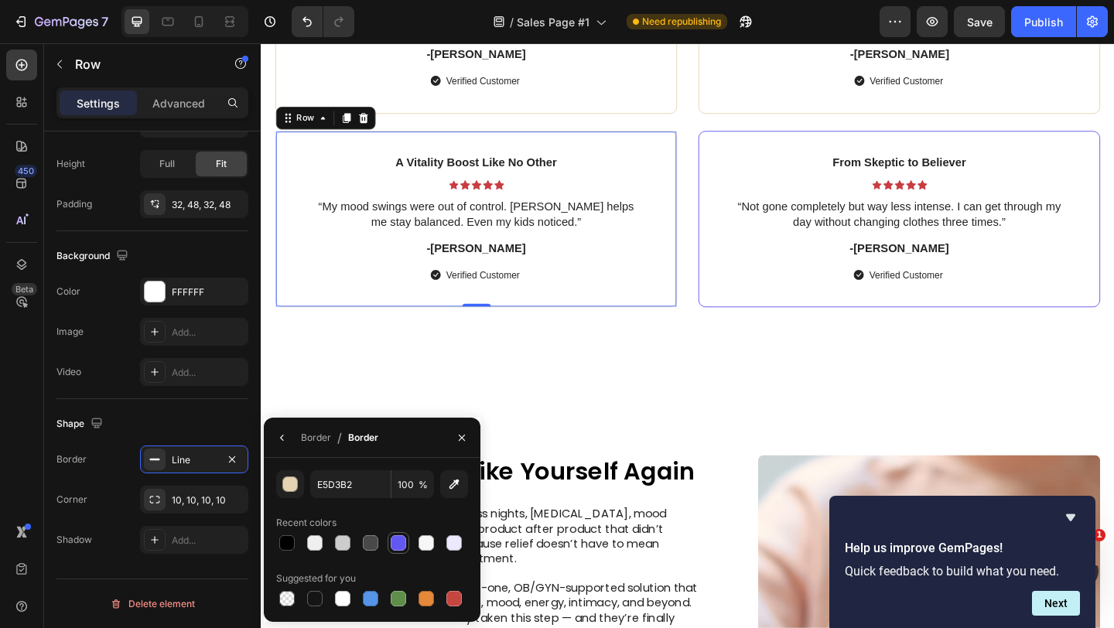
click at [397, 542] on div at bounding box center [398, 542] width 15 height 15
type input "6257F0"
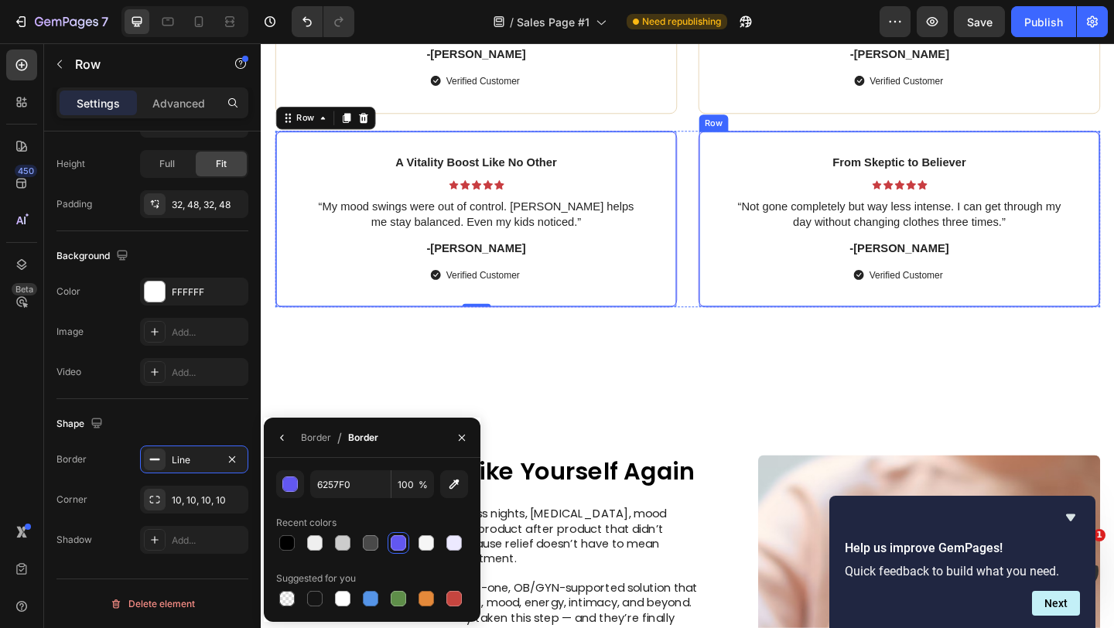
scroll to position [5983, 0]
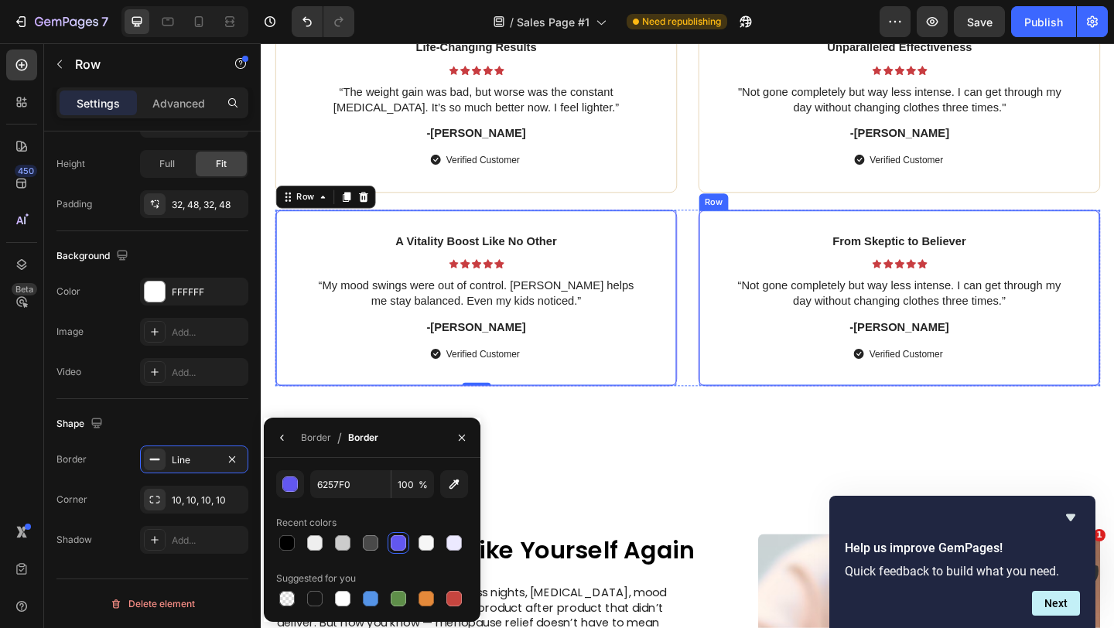
click at [772, 193] on div "Unparalleled Effectiveness Text Block Icon Icon Icon Icon Icon Icon List "Not g…" at bounding box center [954, 109] width 437 height 193
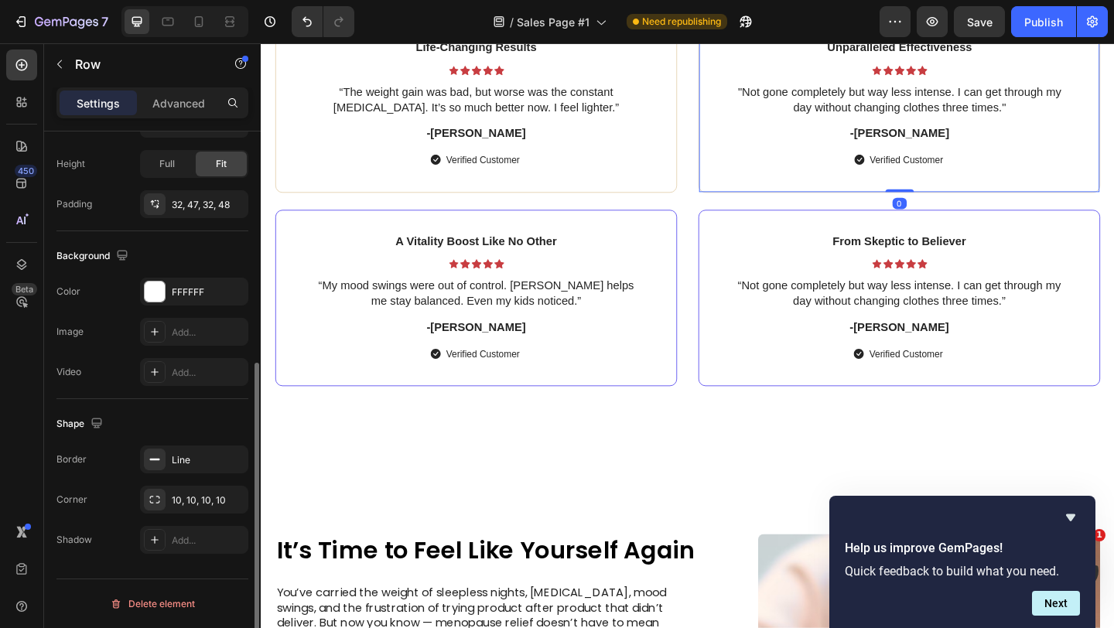
click at [186, 482] on div "Border Line Corner 10, 10, 10, 10 Shadow Add..." at bounding box center [152, 500] width 192 height 108
click at [195, 460] on div "Line" at bounding box center [194, 460] width 45 height 14
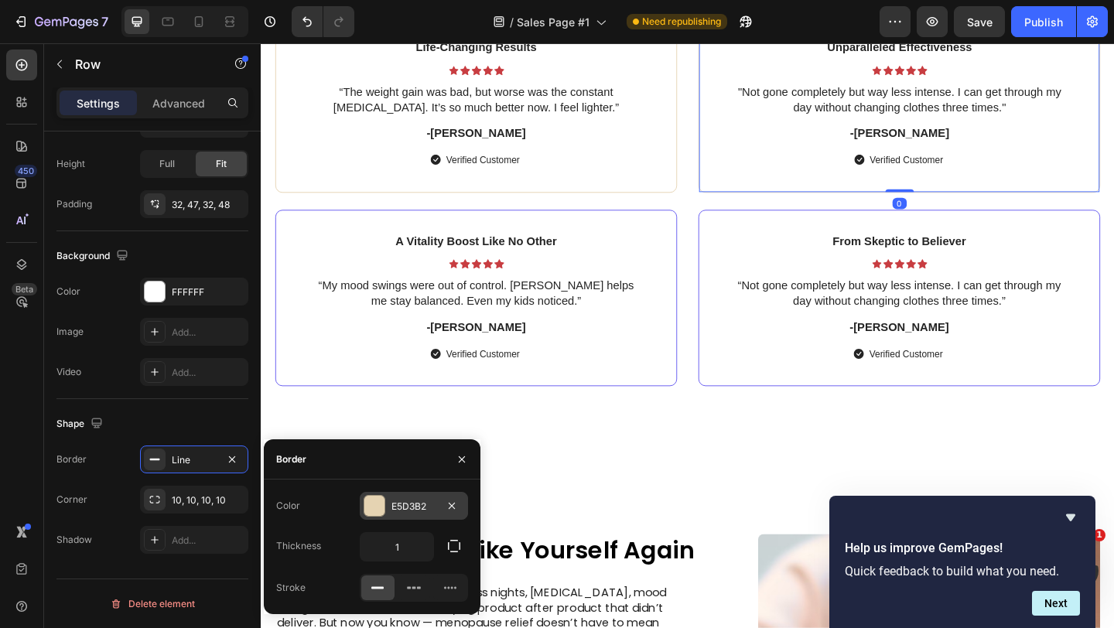
click at [377, 500] on div at bounding box center [374, 506] width 20 height 20
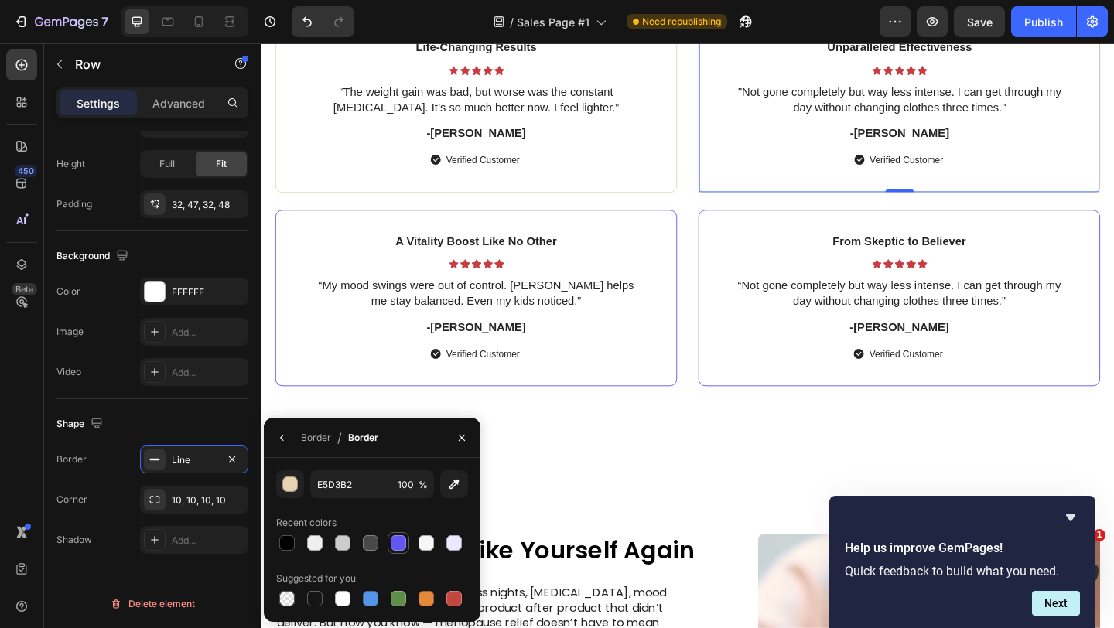
click at [395, 542] on div at bounding box center [398, 542] width 15 height 15
type input "6257F0"
click at [688, 190] on div "Life-Changing Results Text Block Icon Icon Icon Icon Icon Icon List “The weight…" at bounding box center [494, 109] width 437 height 193
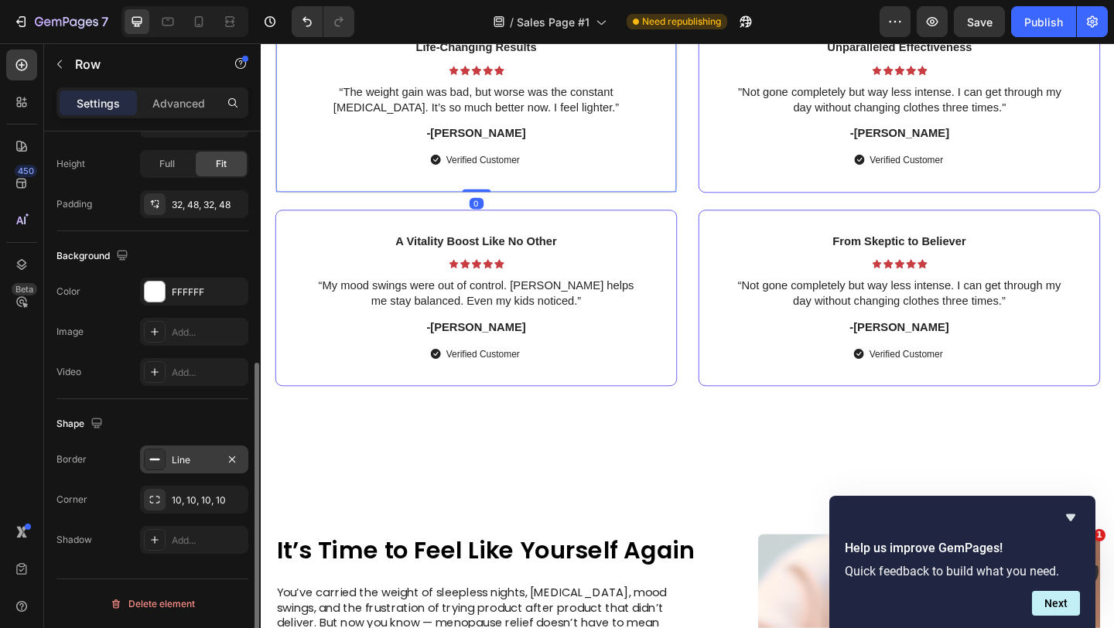
click at [163, 468] on div at bounding box center [155, 460] width 22 height 22
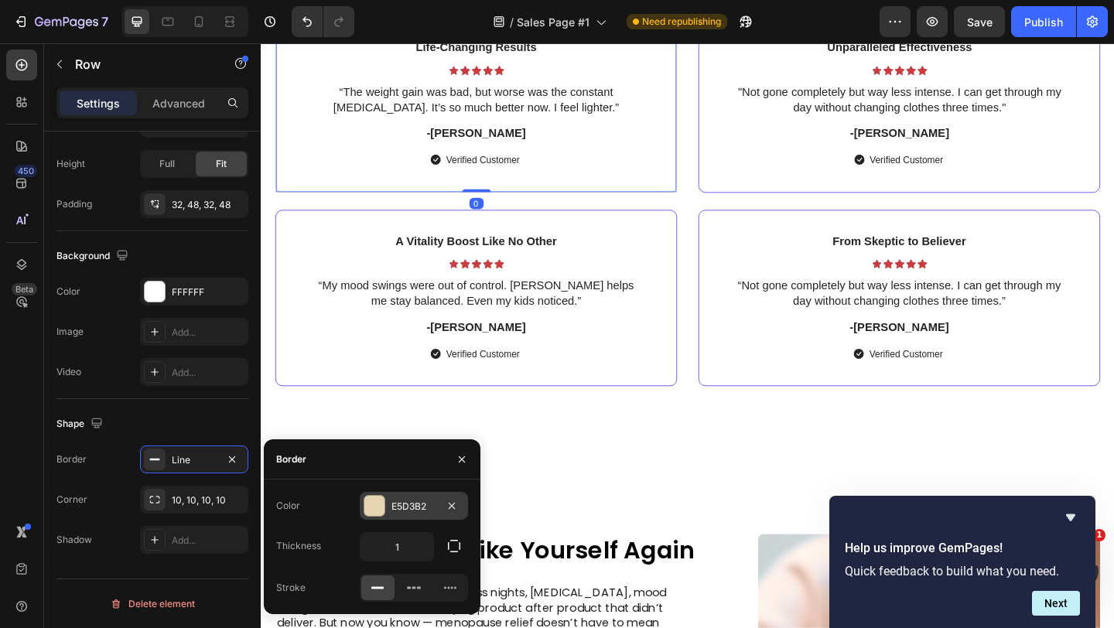
click at [382, 501] on div at bounding box center [374, 506] width 20 height 20
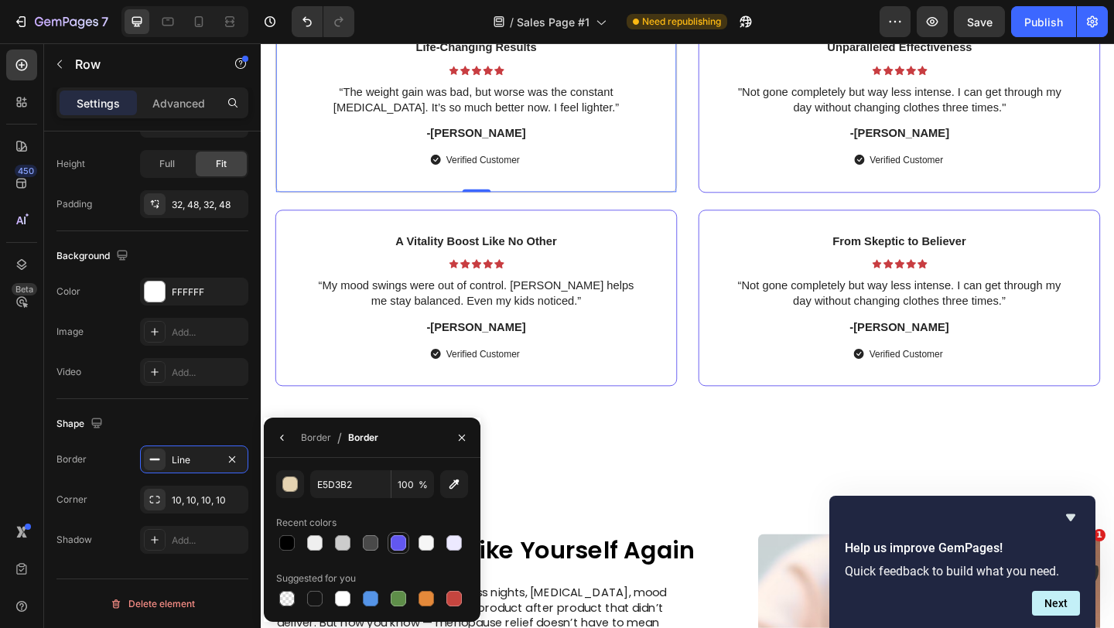
click at [398, 544] on div at bounding box center [398, 542] width 15 height 15
type input "6257F0"
click at [706, 510] on div "Trusted by more than 20,000+ Women Heading Life-Changing Results Text Block Ico…" at bounding box center [725, 209] width 928 height 613
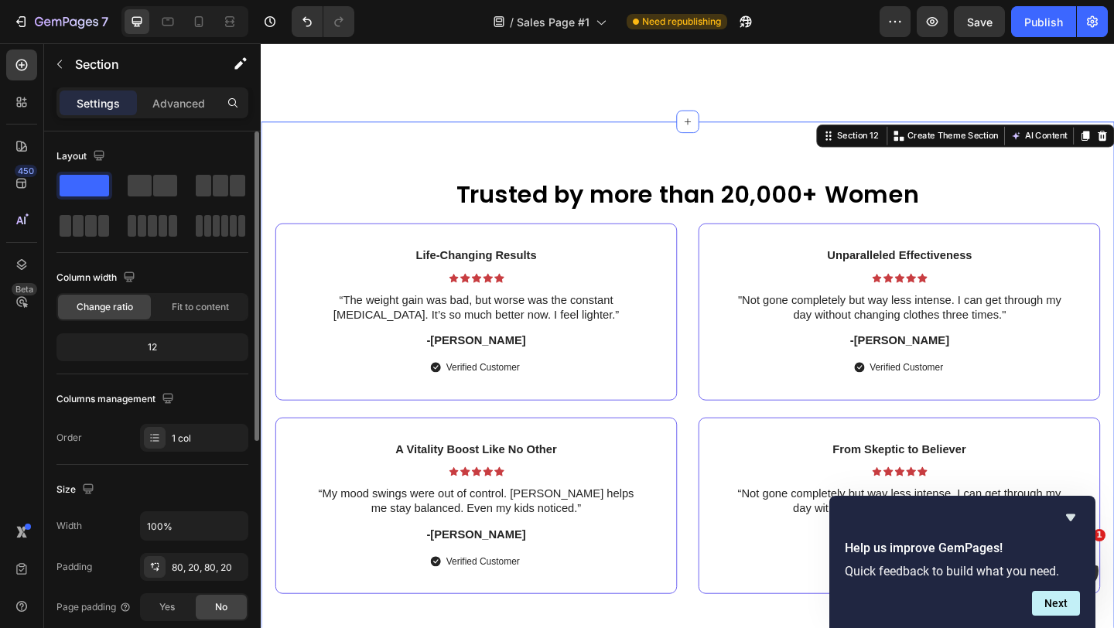
scroll to position [5733, 0]
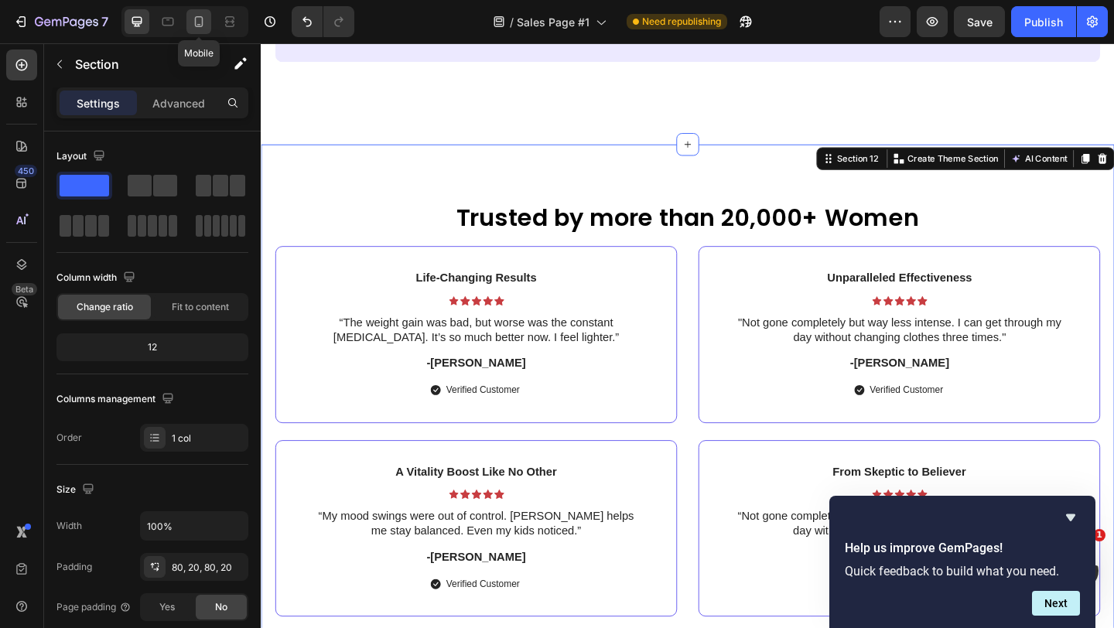
click at [199, 27] on icon at bounding box center [198, 21] width 15 height 15
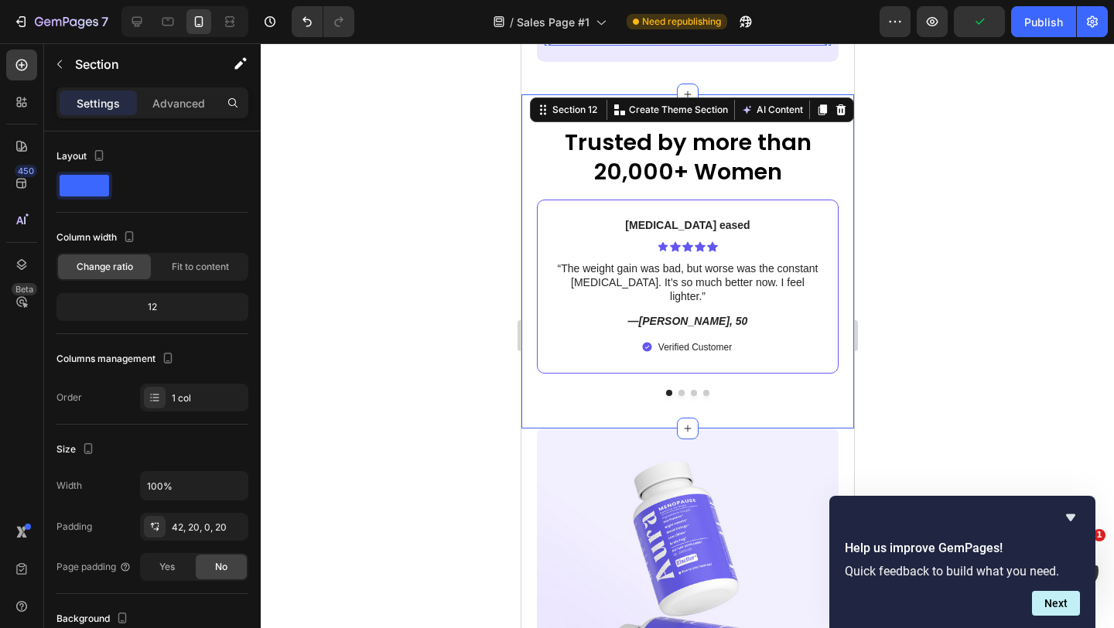
scroll to position [6195, 0]
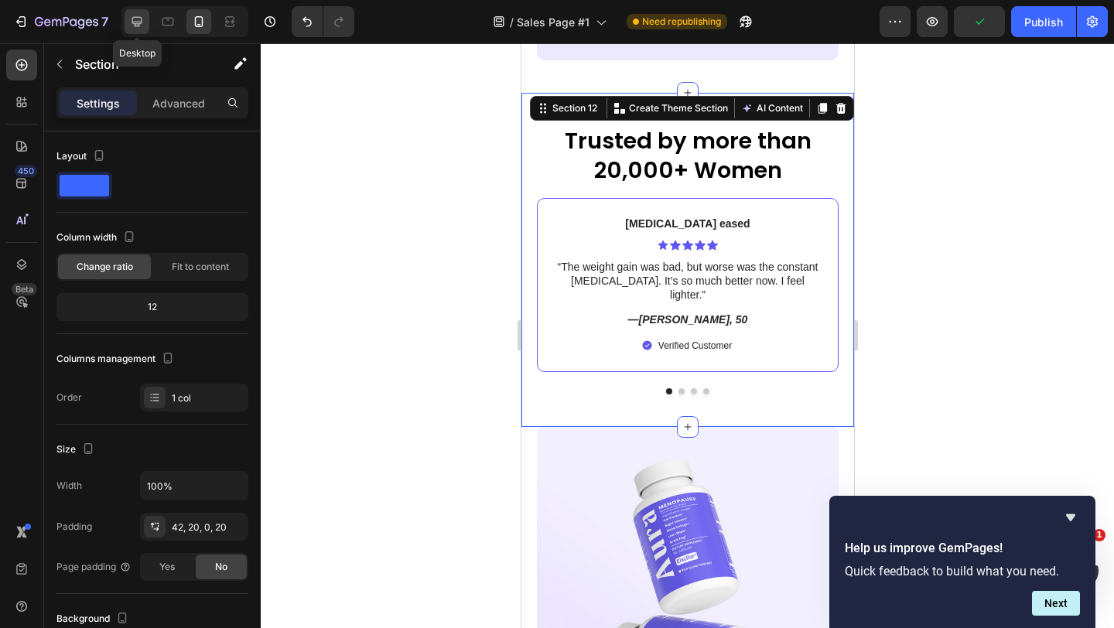
click at [138, 15] on icon at bounding box center [136, 21] width 15 height 15
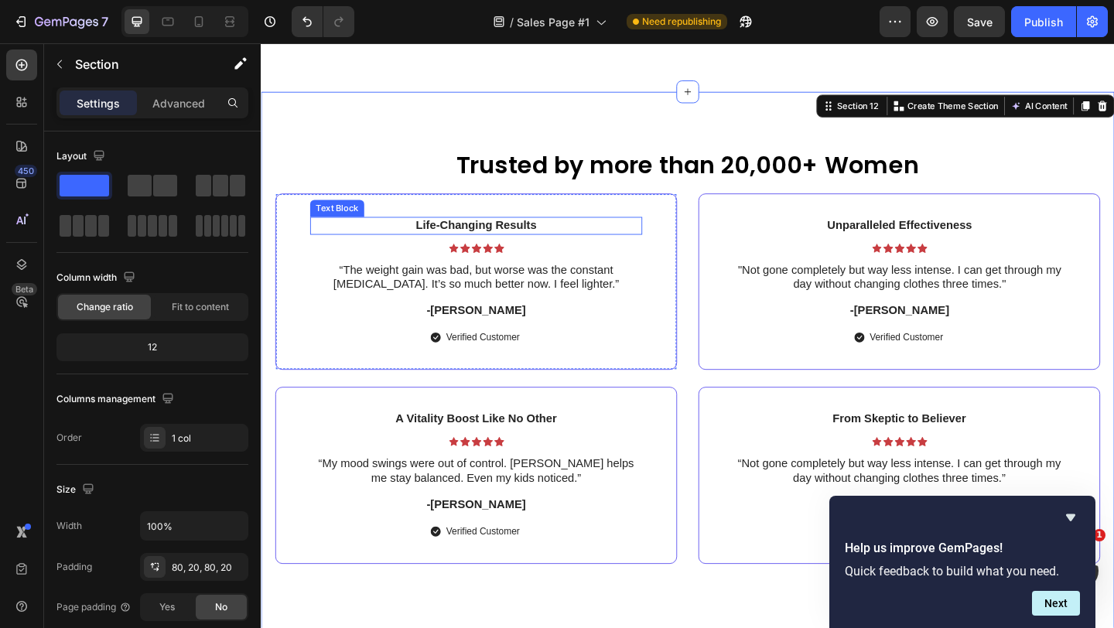
scroll to position [5805, 0]
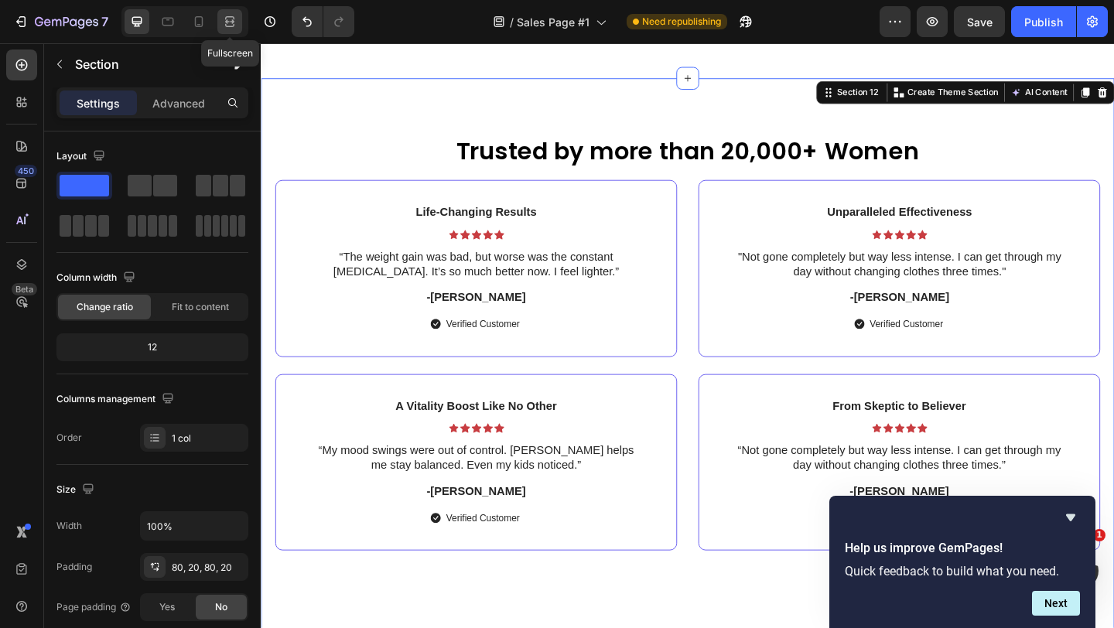
click at [229, 16] on icon at bounding box center [229, 21] width 15 height 15
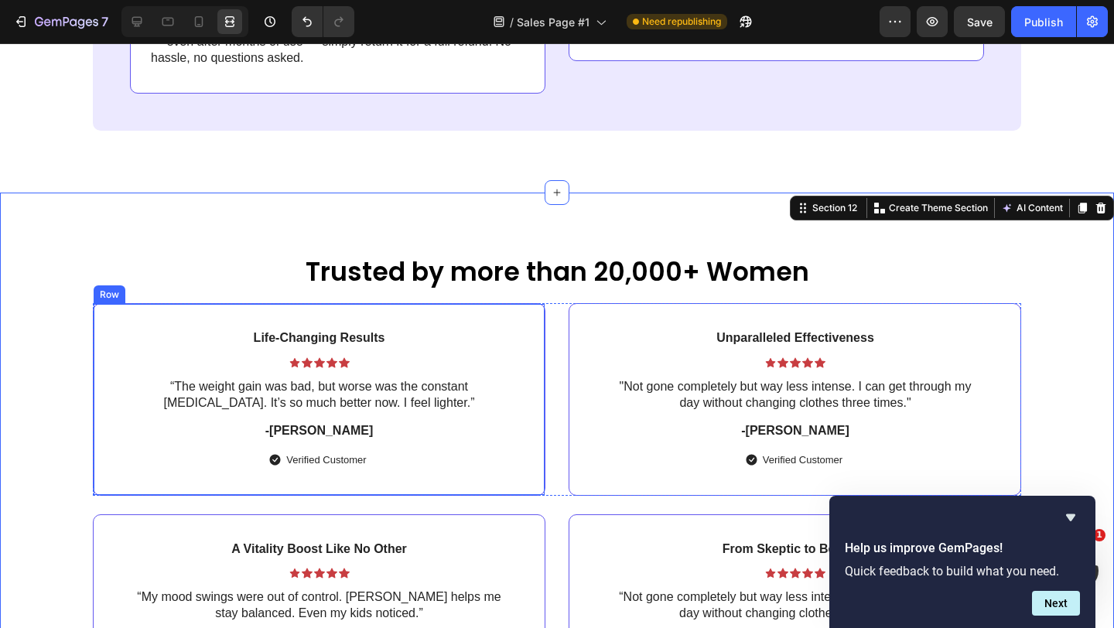
scroll to position [5670, 0]
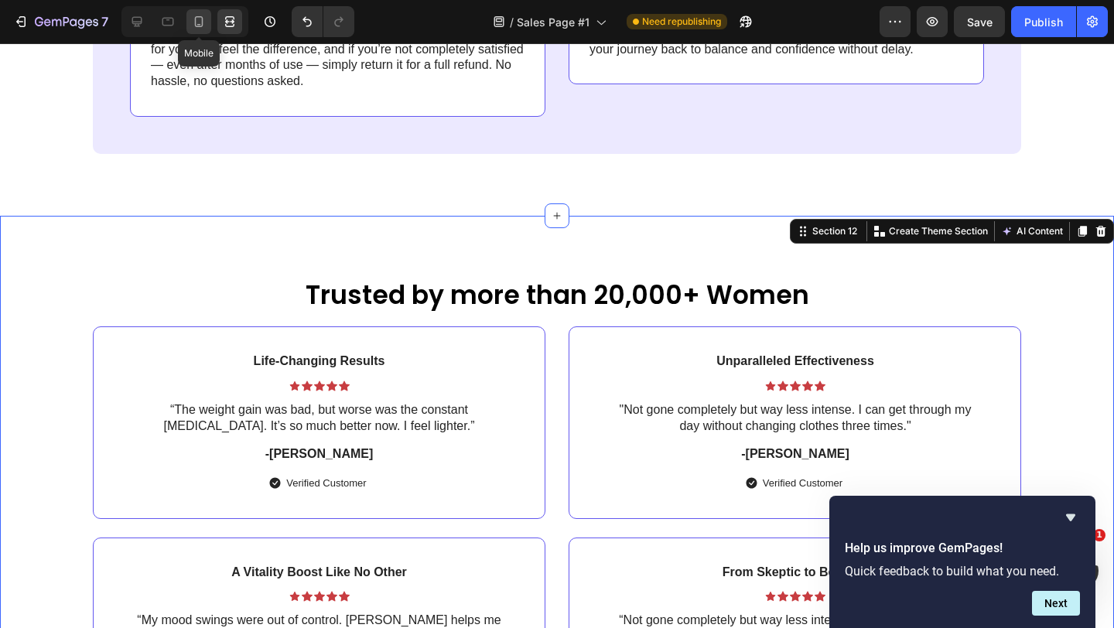
click at [195, 22] on icon at bounding box center [199, 21] width 9 height 11
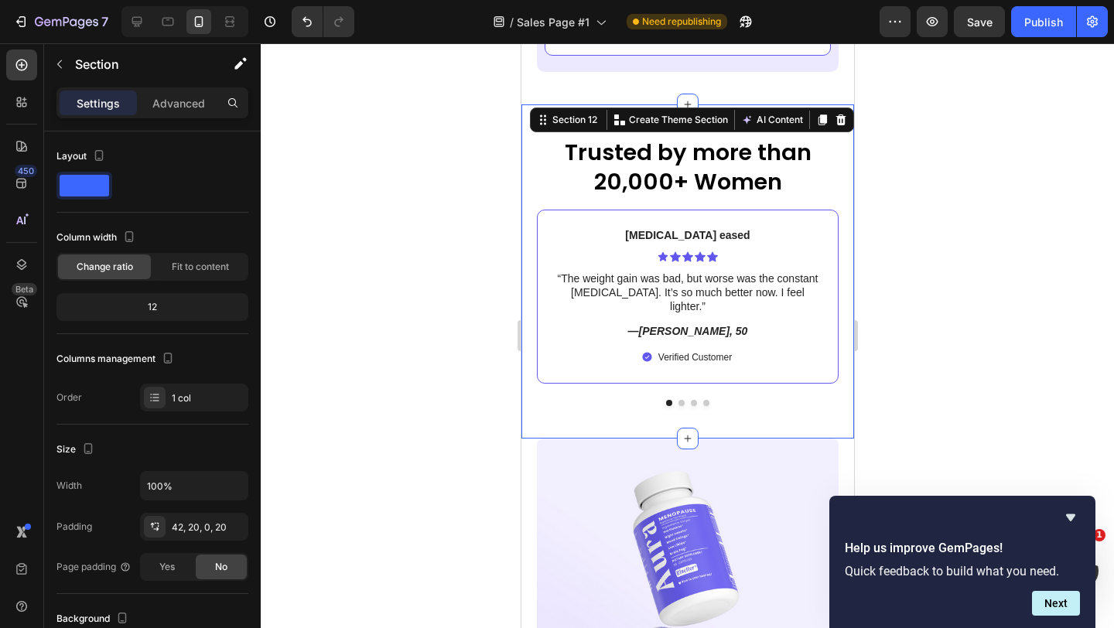
scroll to position [6208, 0]
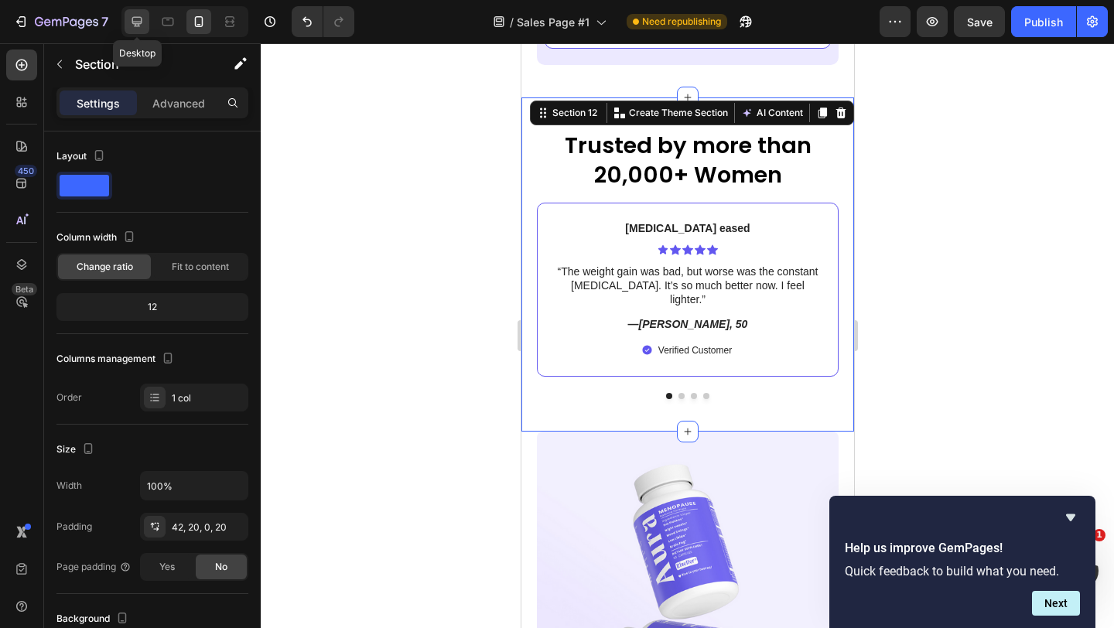
click at [146, 26] on div at bounding box center [137, 21] width 25 height 25
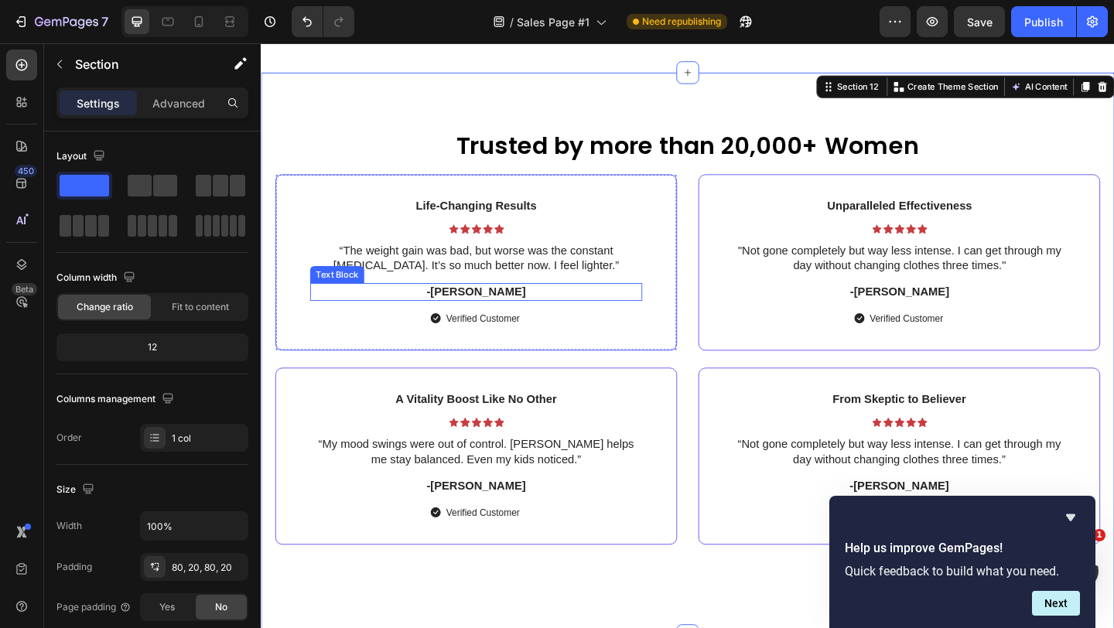
scroll to position [5843, 0]
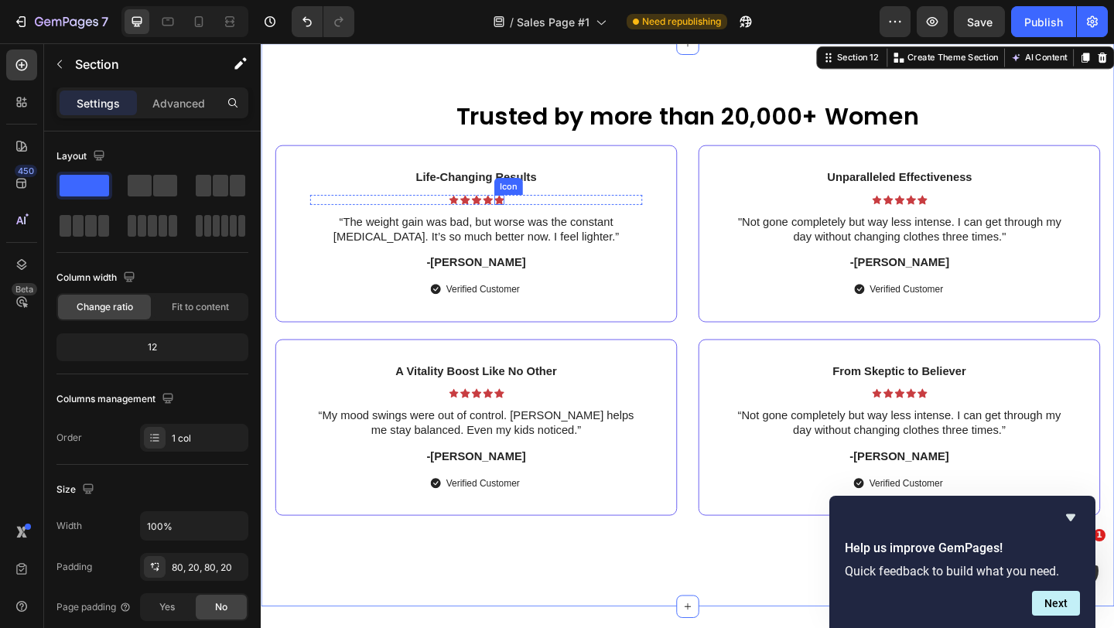
click at [517, 215] on div "Icon" at bounding box center [519, 213] width 11 height 11
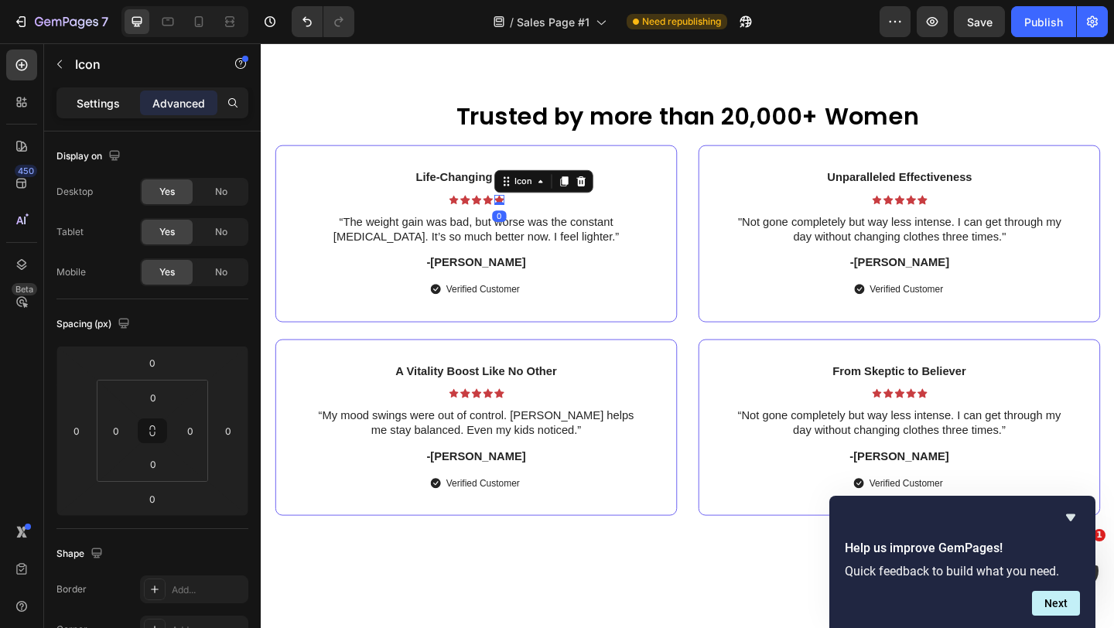
click at [108, 114] on div "Settings" at bounding box center [98, 102] width 77 height 25
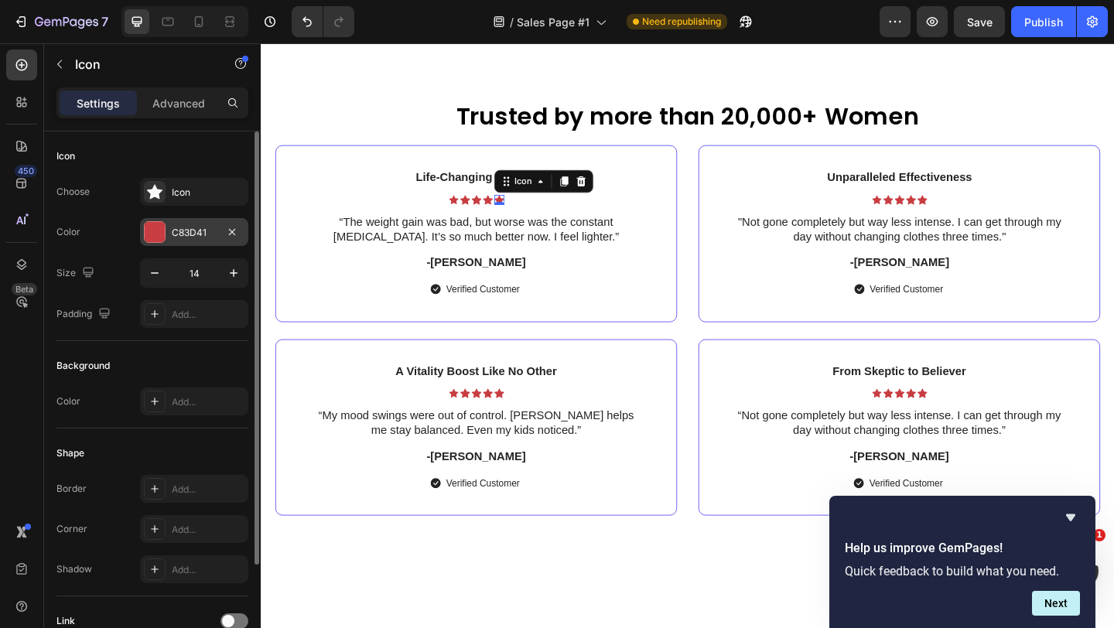
click at [219, 227] on div "C83D41" at bounding box center [194, 232] width 108 height 28
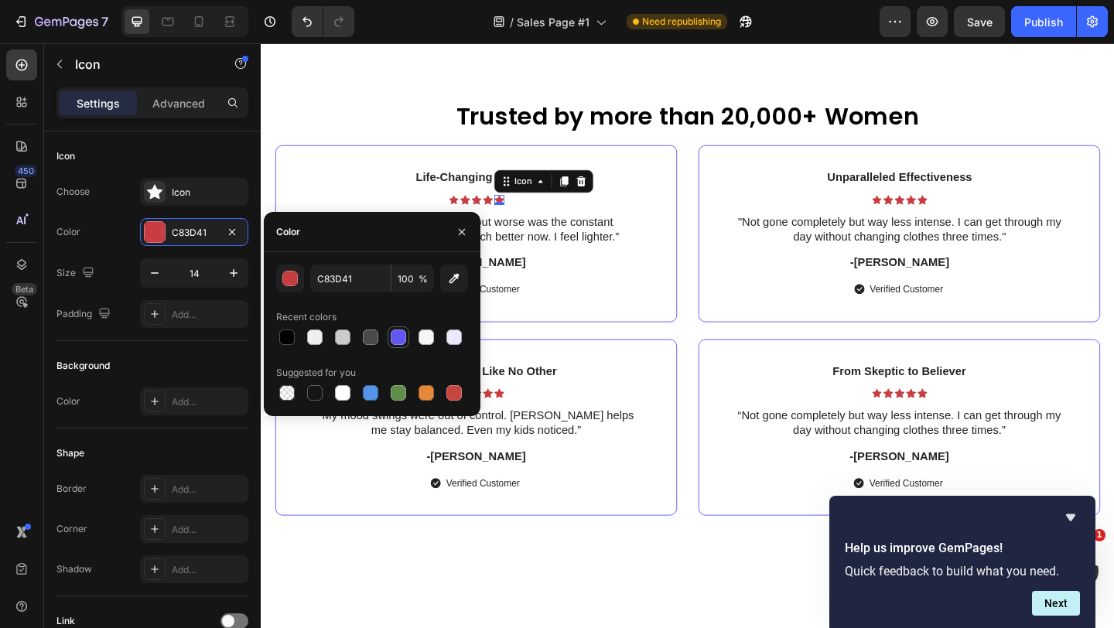
click at [397, 336] on div at bounding box center [398, 336] width 15 height 15
type input "6257F0"
click at [507, 214] on div "Icon" at bounding box center [507, 213] width 11 height 11
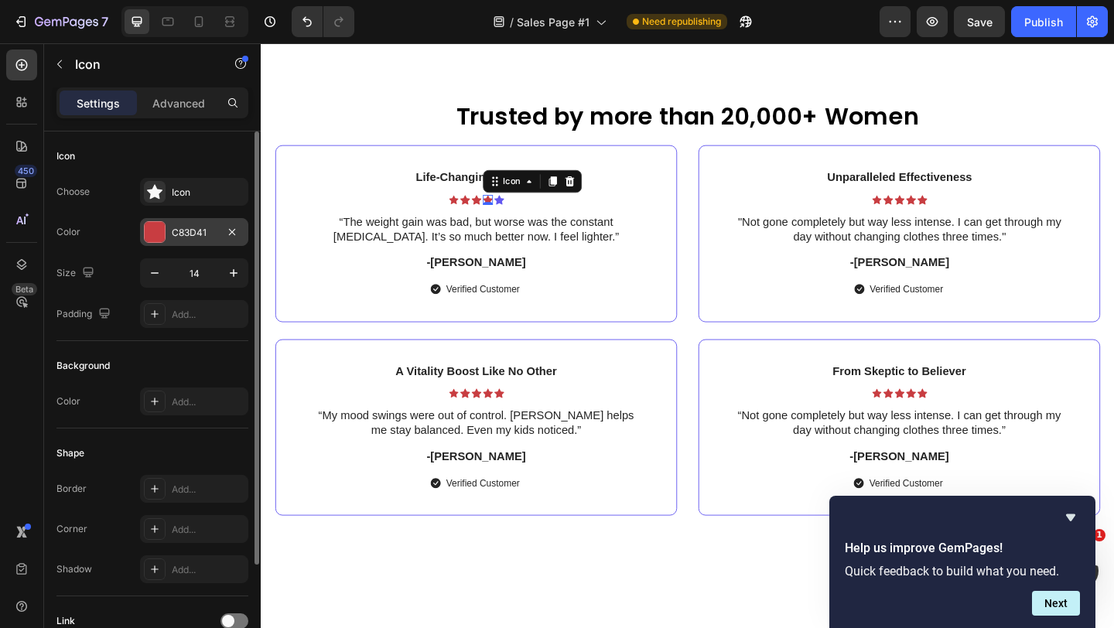
click at [196, 237] on div "C83D41" at bounding box center [194, 233] width 45 height 14
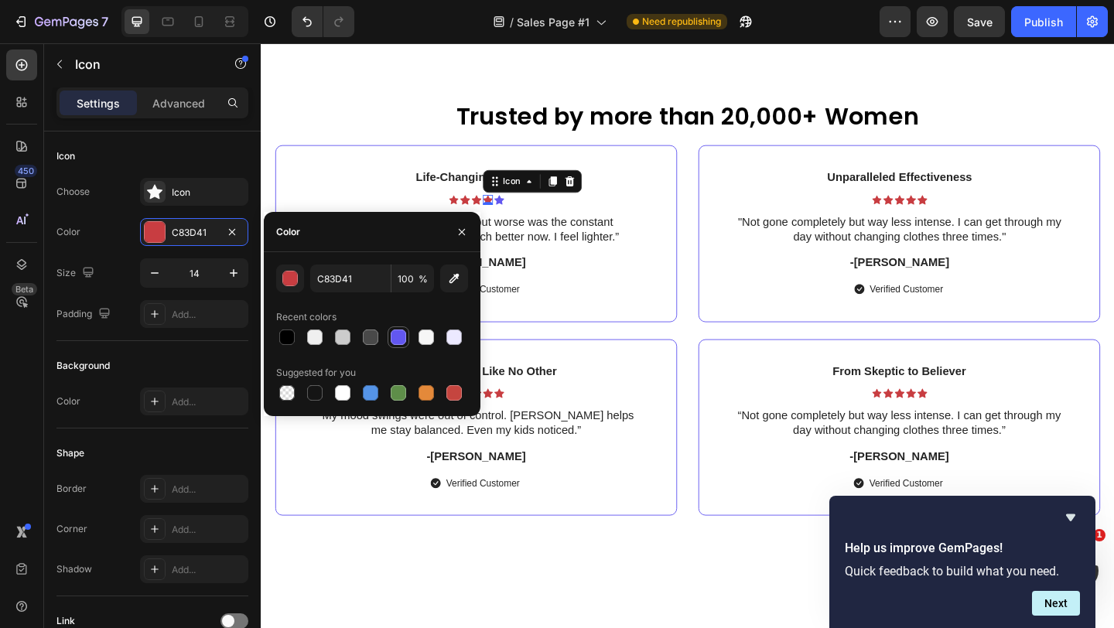
click at [391, 326] on div at bounding box center [398, 337] width 22 height 22
type input "6257F0"
click at [468, 214] on div "Icon" at bounding box center [470, 213] width 11 height 11
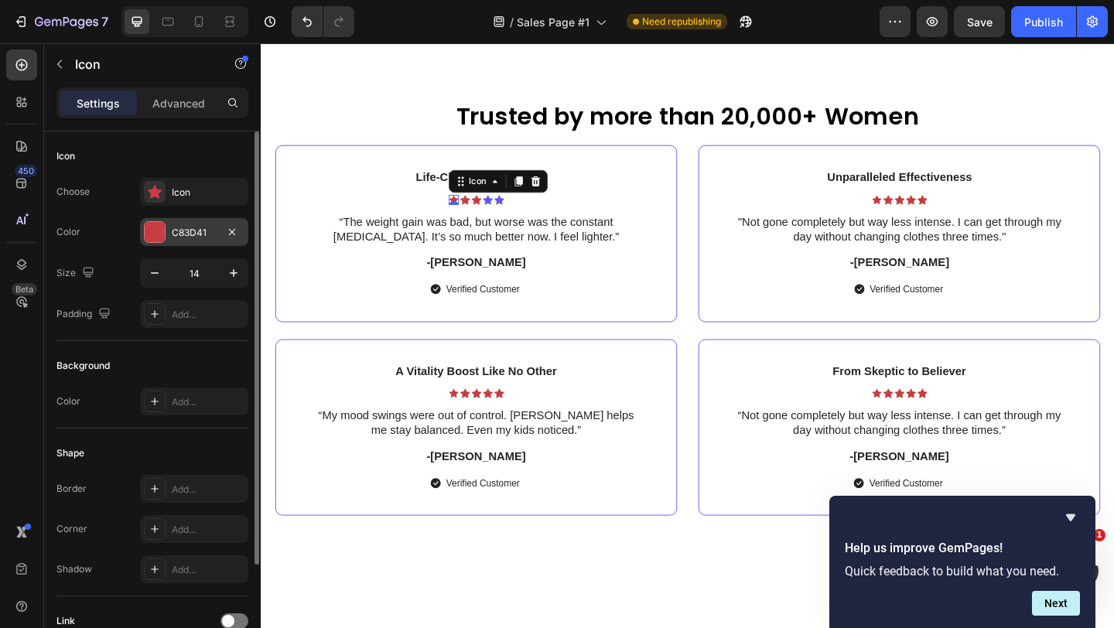
click at [180, 233] on div "C83D41" at bounding box center [194, 233] width 45 height 14
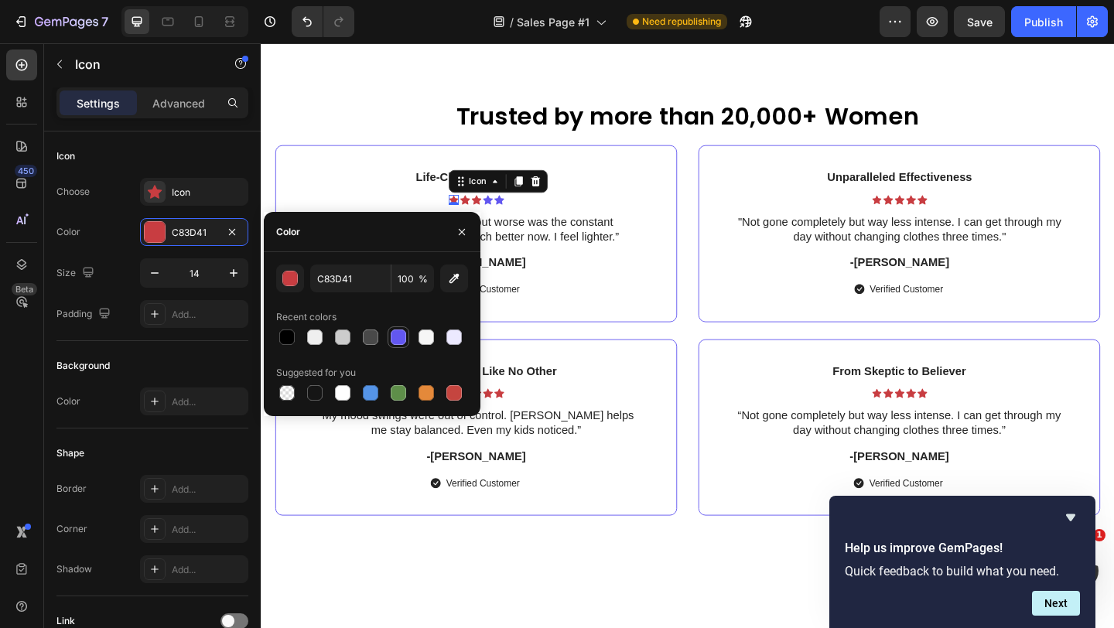
click at [399, 342] on div at bounding box center [398, 336] width 15 height 15
type input "6257F0"
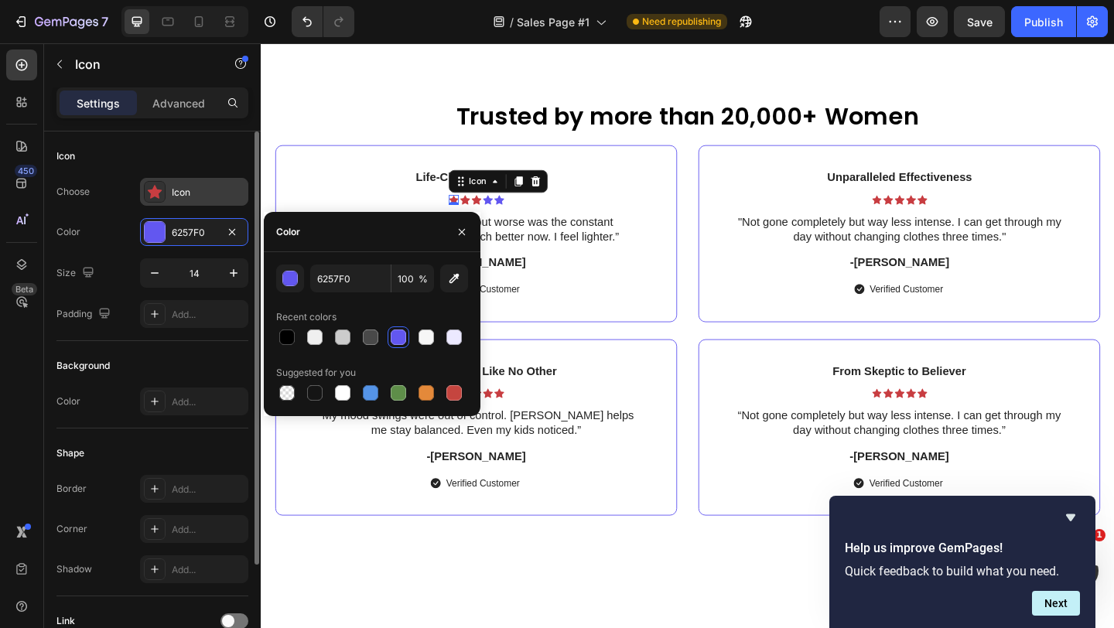
click at [189, 190] on div "Icon" at bounding box center [208, 193] width 73 height 14
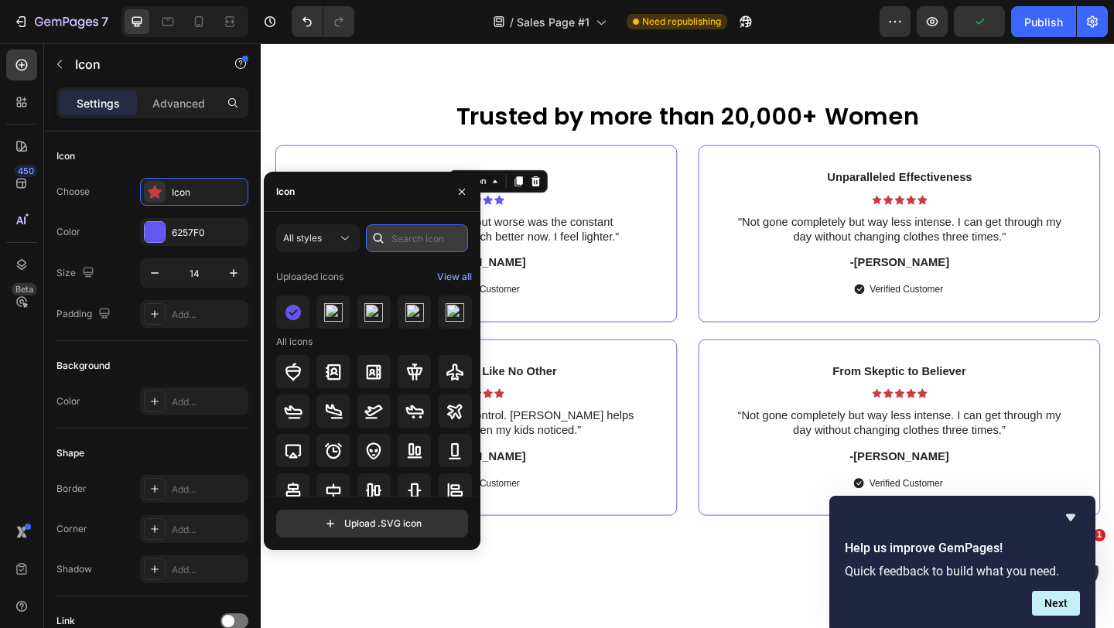
click at [410, 231] on input "text" at bounding box center [417, 238] width 102 height 28
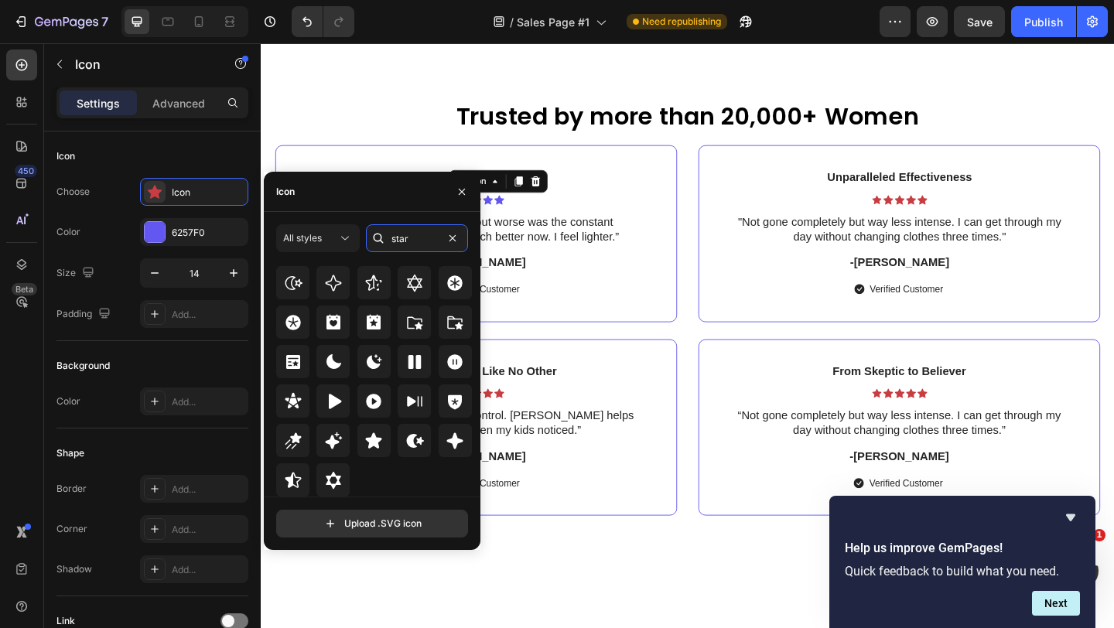
scroll to position [527, 0]
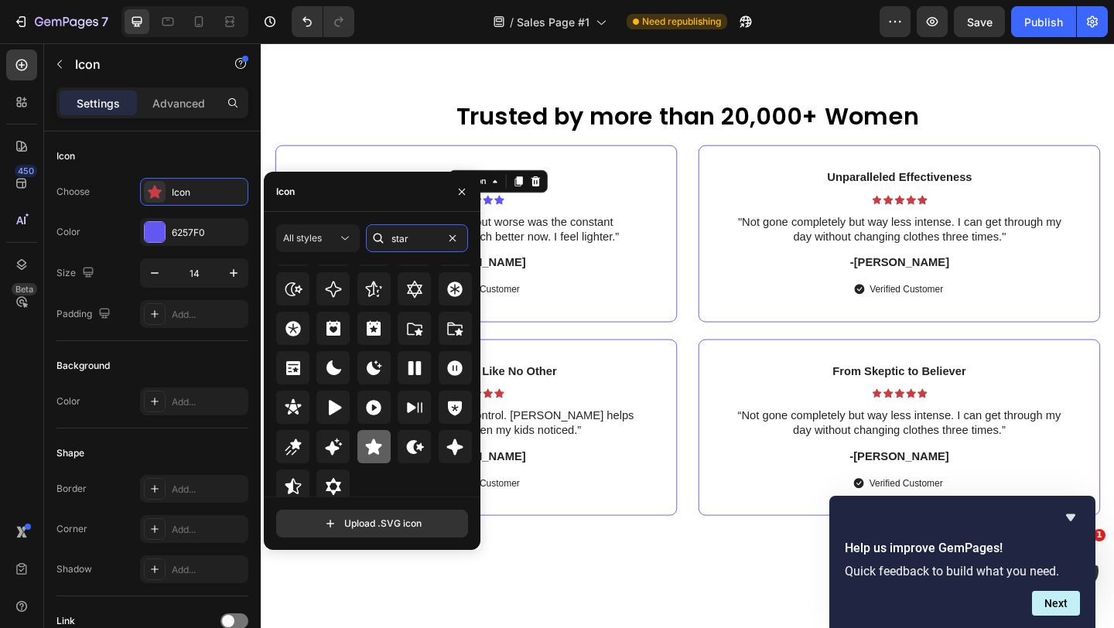
type input "star"
click at [373, 446] on icon at bounding box center [374, 446] width 16 height 15
click at [633, 217] on div "Icon 0 Icon Icon Icon Icon" at bounding box center [494, 213] width 361 height 11
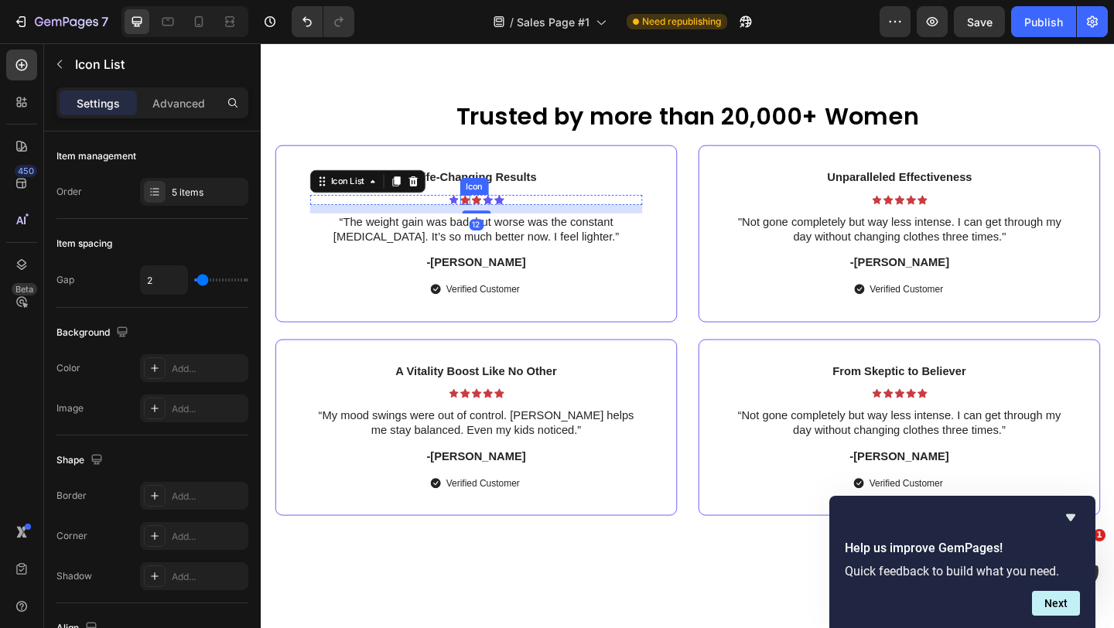
click at [482, 214] on div "Icon" at bounding box center [482, 213] width 11 height 11
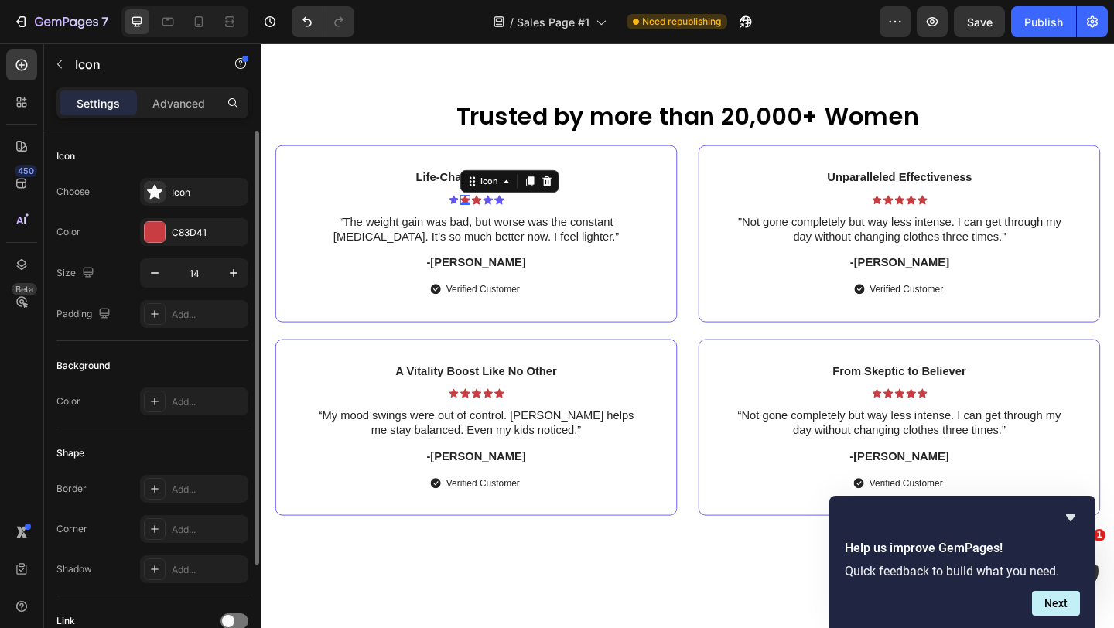
click at [186, 247] on div "Choose Icon Color C83D41 Size 14 Padding Add..." at bounding box center [152, 253] width 192 height 150
click at [185, 241] on div "C83D41" at bounding box center [194, 232] width 108 height 28
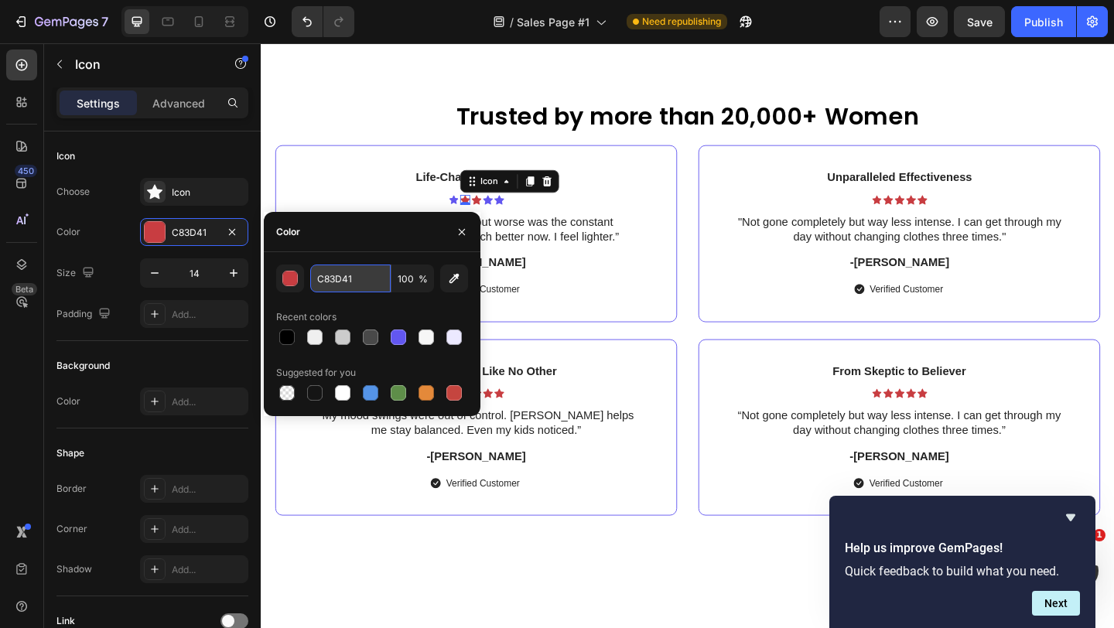
click at [351, 281] on input "C83D41" at bounding box center [350, 279] width 80 height 28
click at [386, 339] on div at bounding box center [372, 337] width 192 height 22
click at [425, 338] on div at bounding box center [425, 336] width 15 height 15
type input "6257F0"
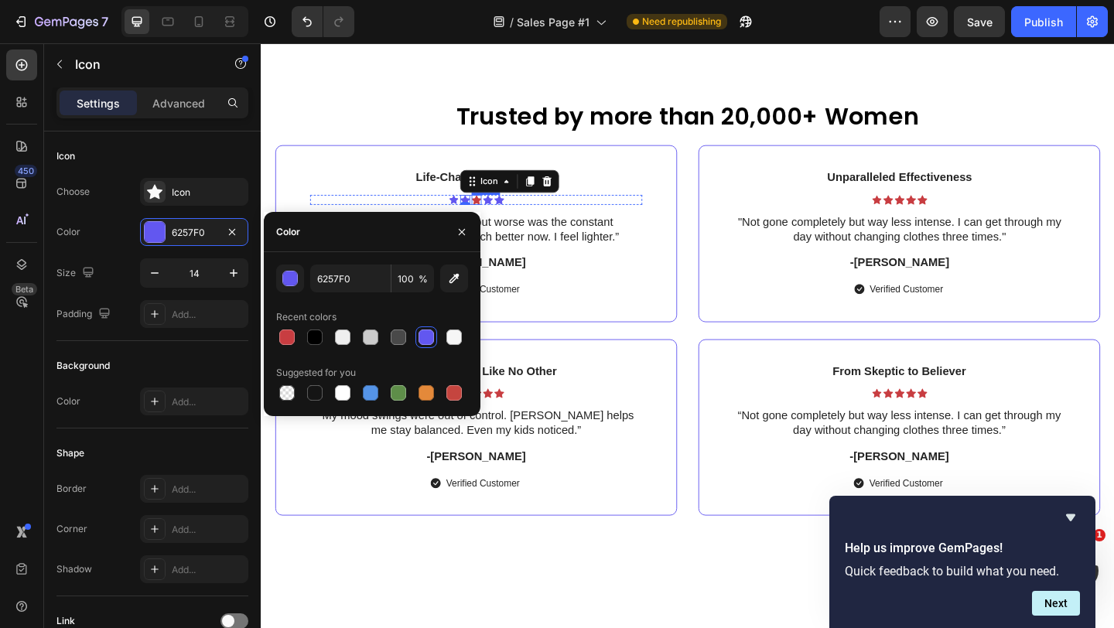
click at [493, 217] on div "Icon" at bounding box center [495, 213] width 11 height 11
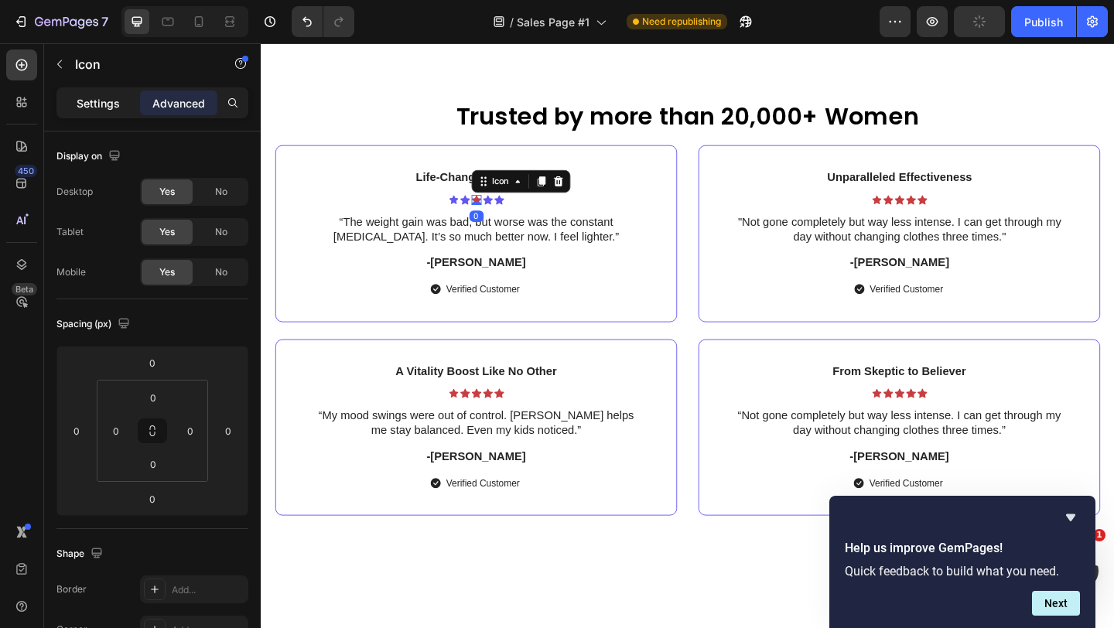
click at [101, 107] on p "Settings" at bounding box center [98, 103] width 43 height 16
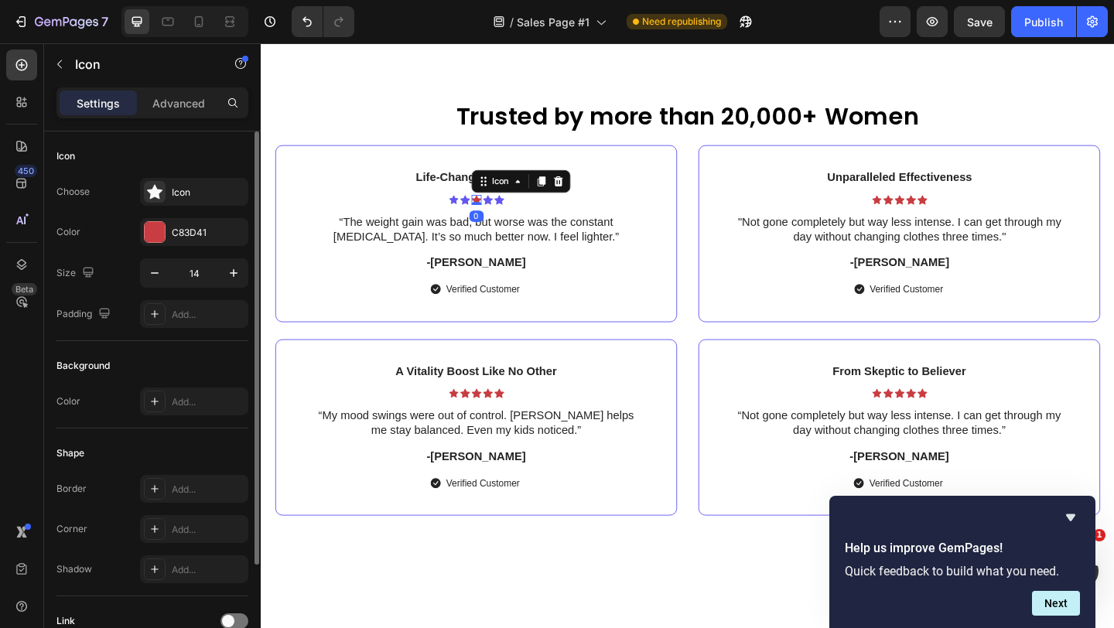
click at [176, 207] on div "Choose Icon Color C83D41 Size 14 Padding Add..." at bounding box center [152, 253] width 192 height 150
click at [193, 229] on div "C83D41" at bounding box center [194, 233] width 45 height 14
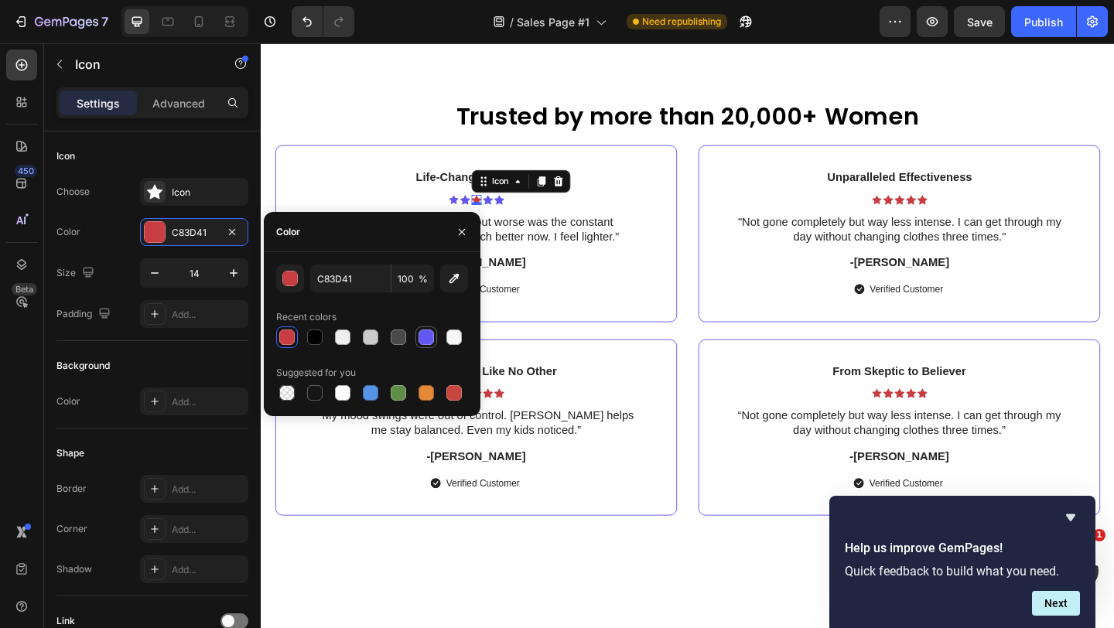
click at [429, 336] on div at bounding box center [425, 336] width 15 height 15
type input "6257F0"
click at [781, 244] on p ""Not gone completely but way less intense. I can get through my day without cha…" at bounding box center [955, 246] width 359 height 32
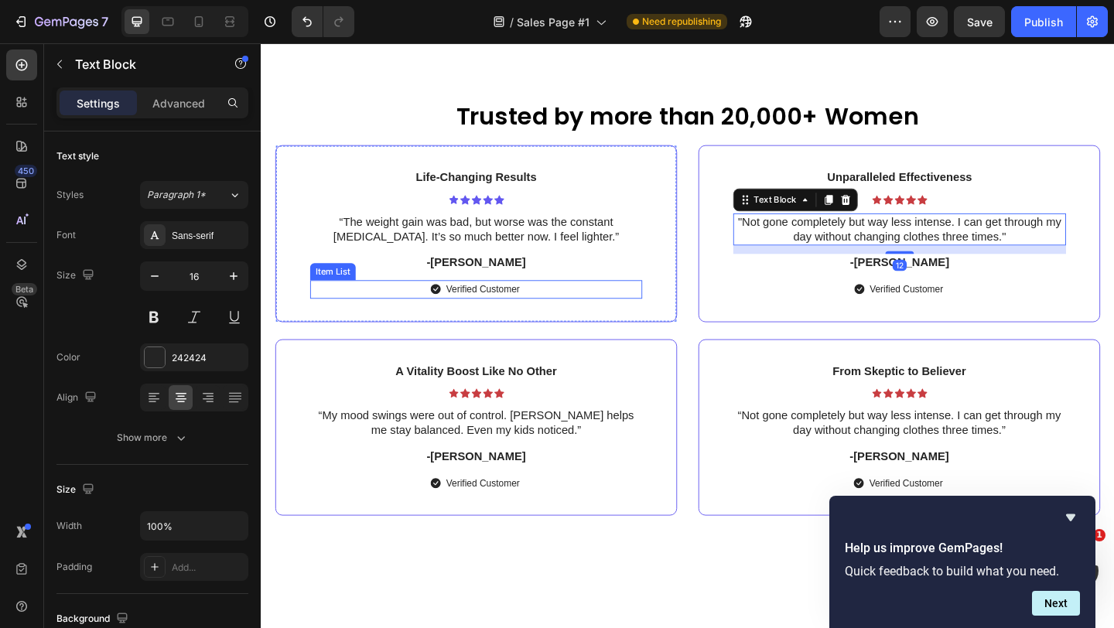
click at [449, 316] on icon at bounding box center [451, 311] width 11 height 11
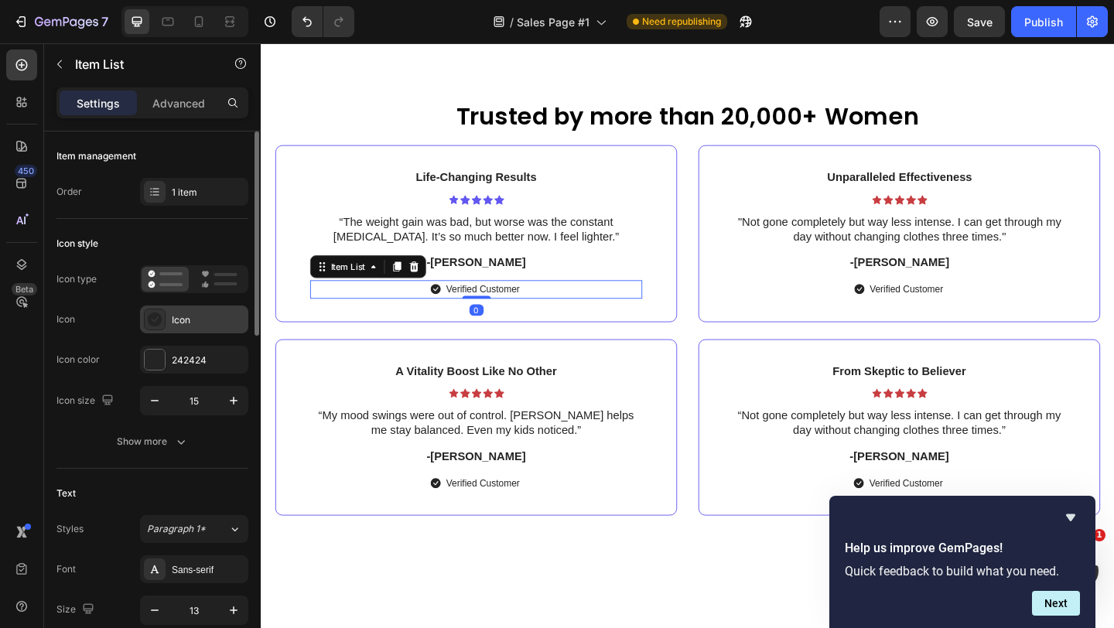
click at [147, 313] on icon at bounding box center [154, 319] width 15 height 15
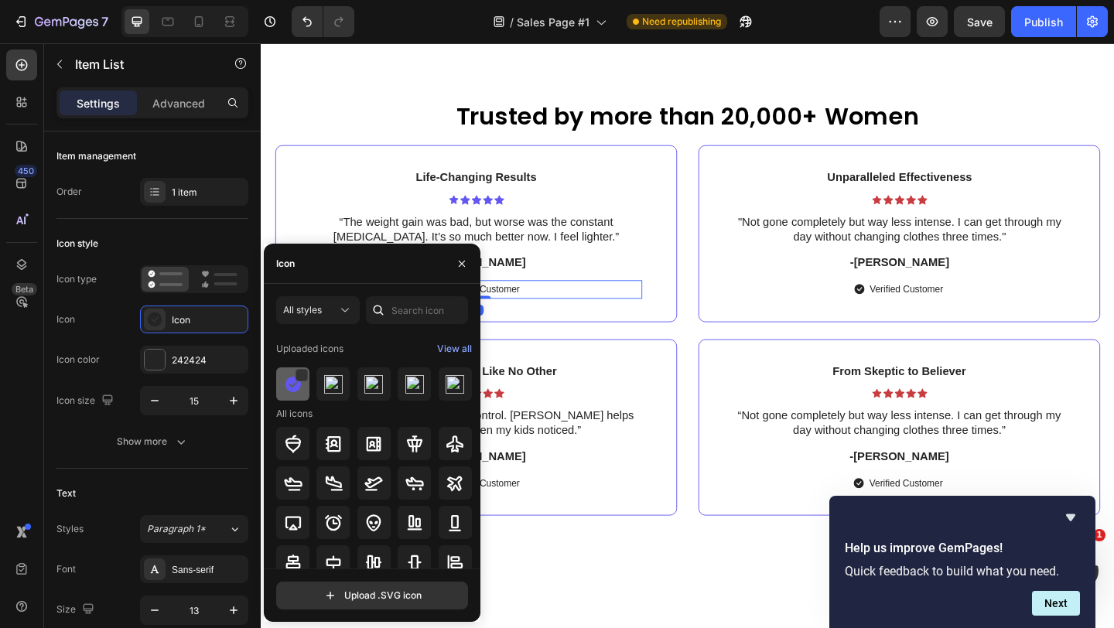
click at [285, 385] on img at bounding box center [293, 384] width 19 height 19
click at [917, 304] on div "Verified Customer" at bounding box center [955, 311] width 99 height 20
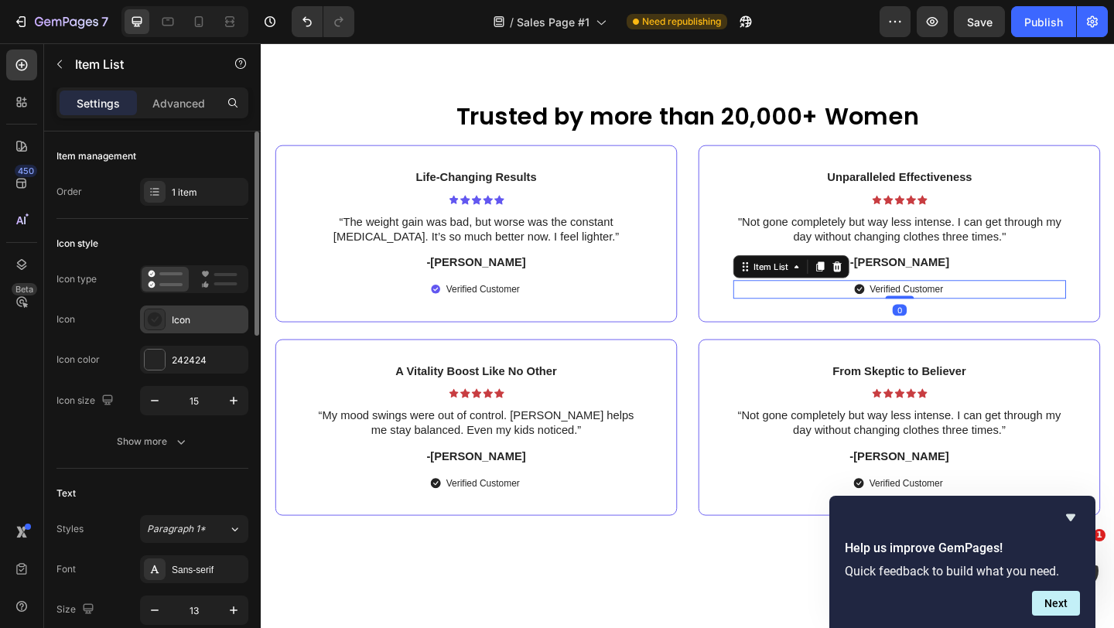
click at [152, 318] on icon at bounding box center [155, 319] width 15 height 15
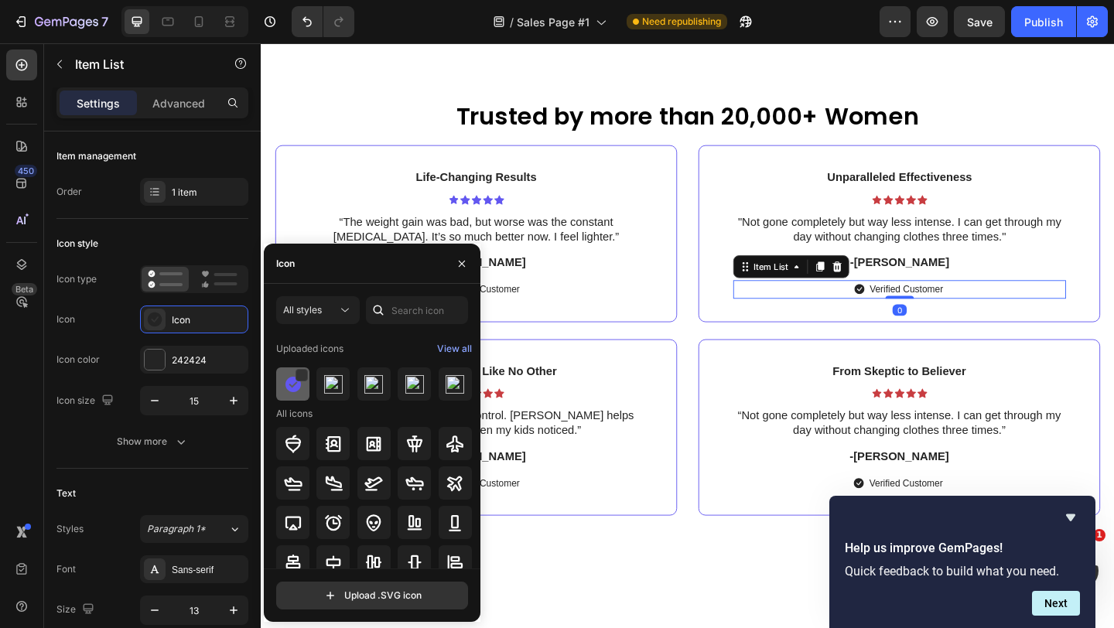
click at [295, 382] on img at bounding box center [293, 384] width 19 height 19
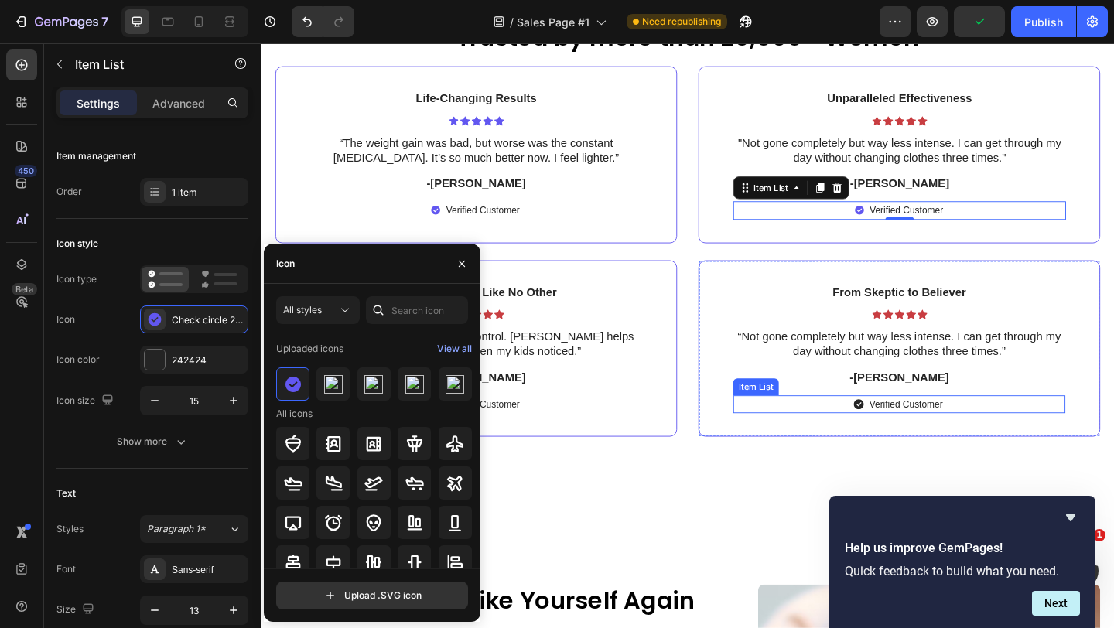
click at [913, 435] on icon at bounding box center [911, 436] width 11 height 11
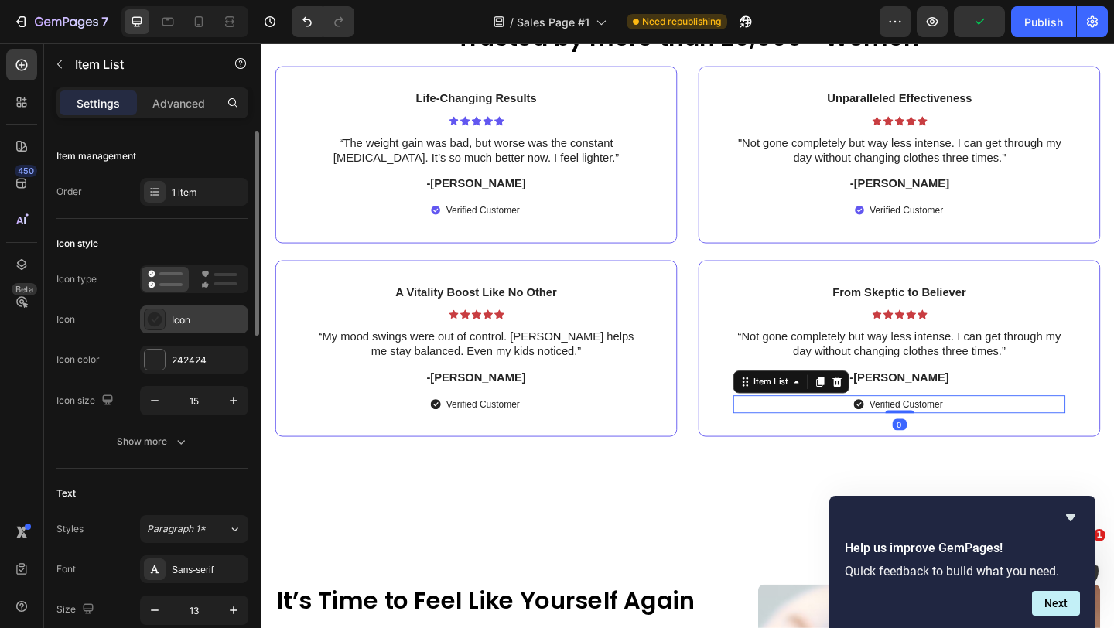
click at [181, 316] on div "Icon" at bounding box center [208, 320] width 73 height 14
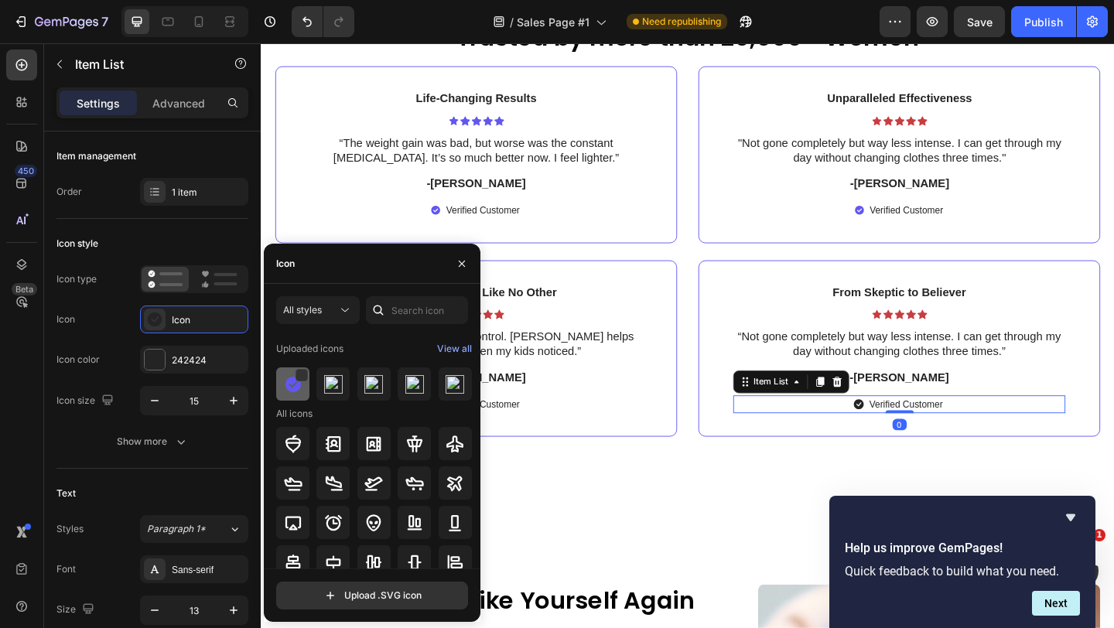
click at [286, 379] on img at bounding box center [293, 384] width 19 height 19
click at [585, 438] on div "Verified Customer" at bounding box center [494, 436] width 361 height 20
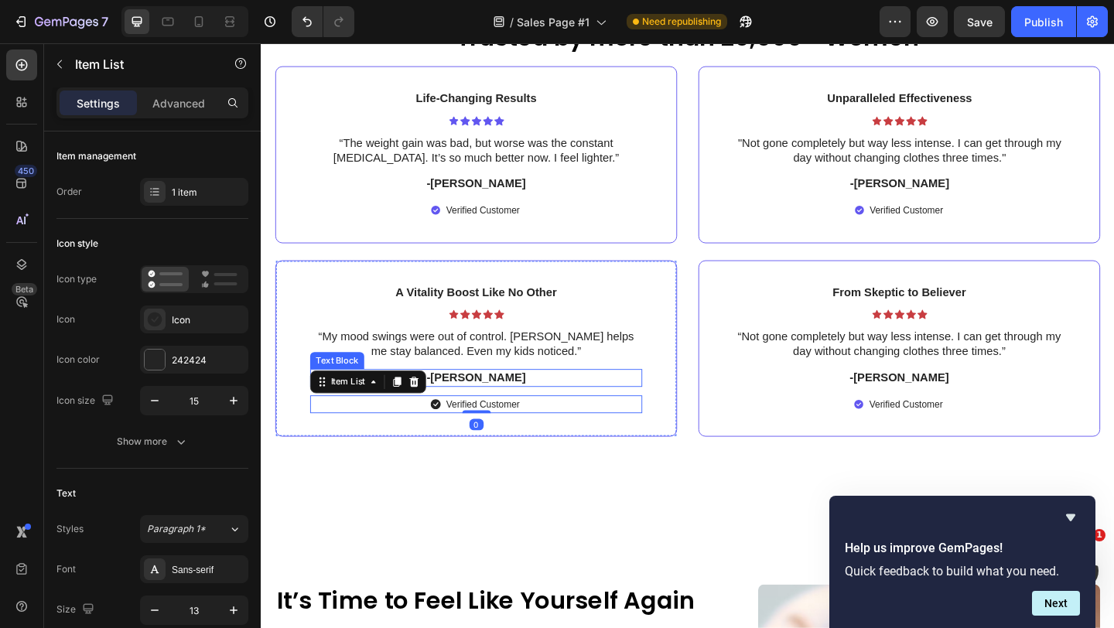
click at [525, 405] on p "-[PERSON_NAME]" at bounding box center [495, 407] width 358 height 16
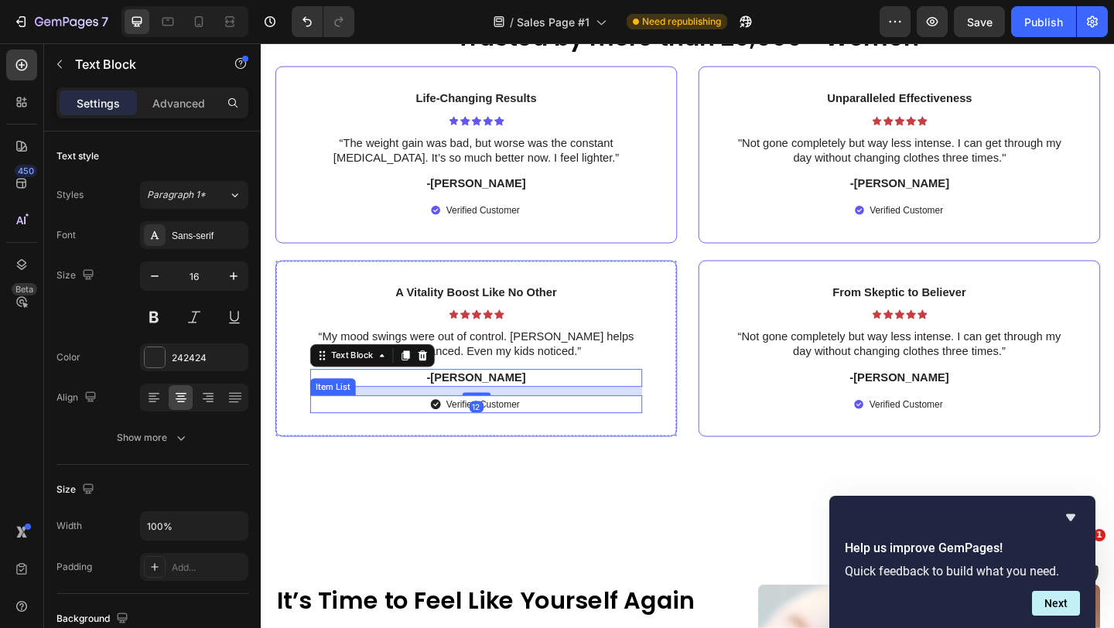
click at [589, 434] on div "Verified Customer" at bounding box center [494, 436] width 361 height 20
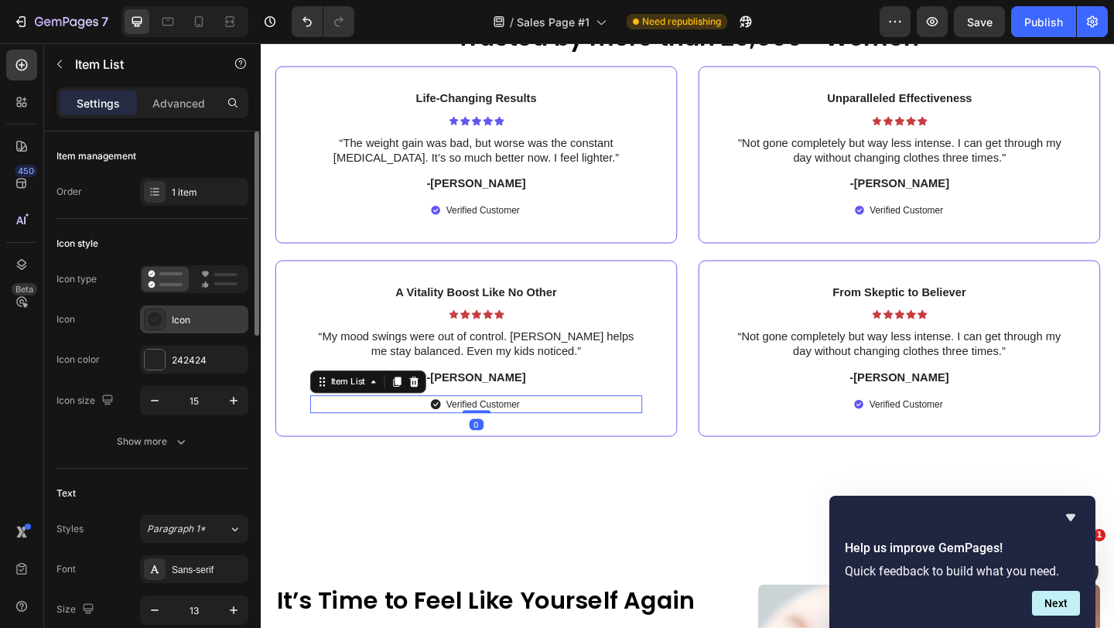
click at [189, 321] on div "Icon" at bounding box center [208, 320] width 73 height 14
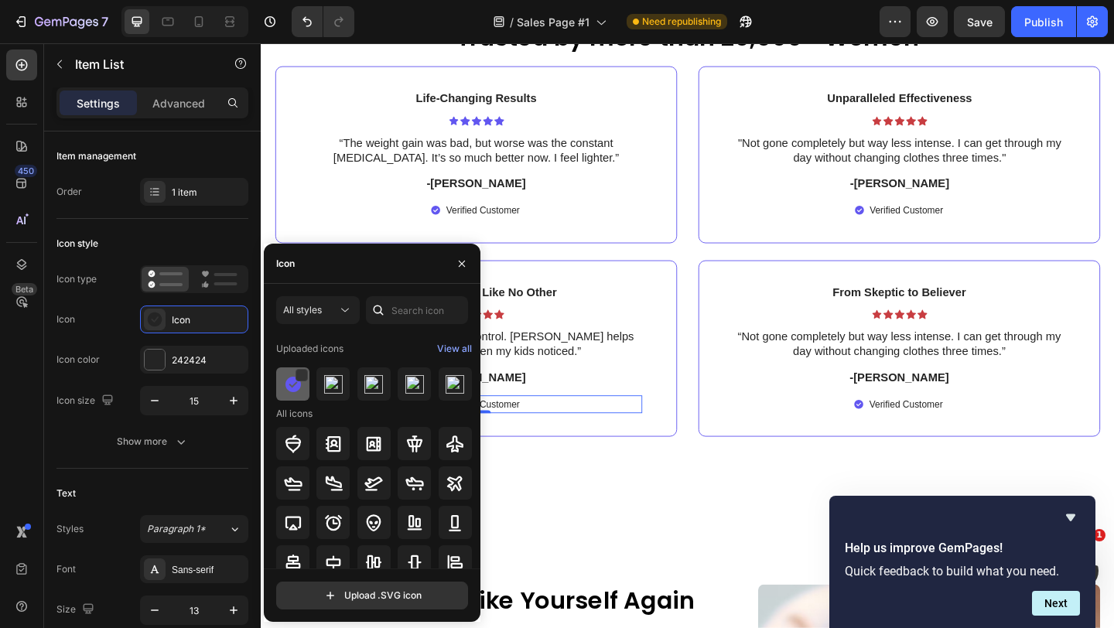
click at [286, 380] on img at bounding box center [293, 384] width 19 height 19
click at [720, 521] on div "Trusted by more than 20,000+ Women Heading Life-Changing Results Text Block Ico…" at bounding box center [725, 263] width 928 height 613
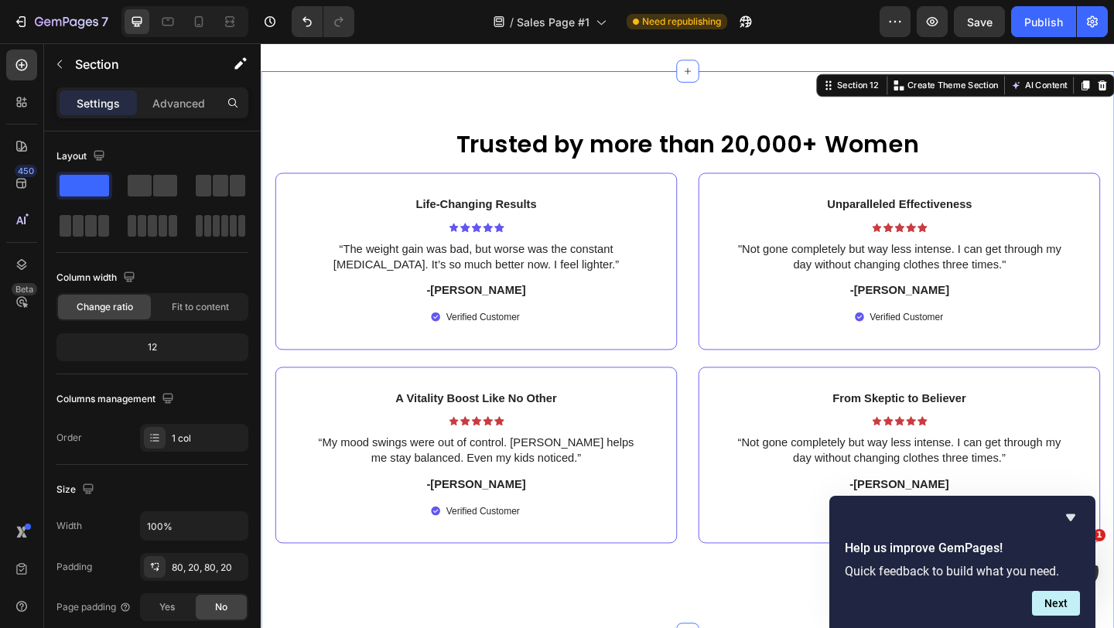
scroll to position [5814, 0]
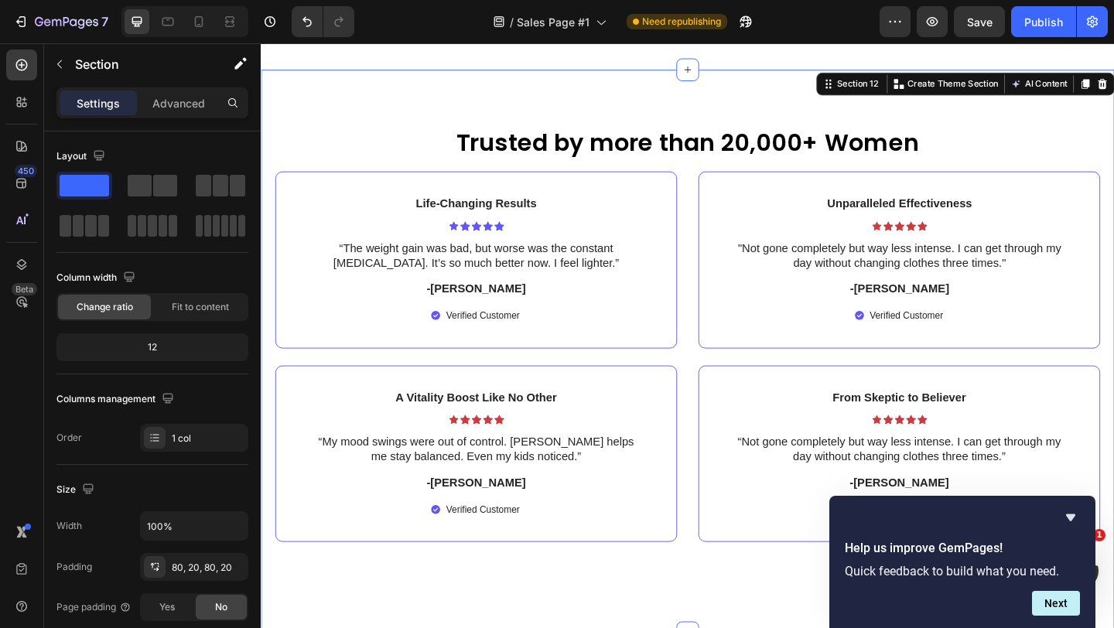
click at [217, 17] on div at bounding box center [184, 21] width 127 height 31
click at [233, 26] on icon at bounding box center [229, 25] width 9 height 3
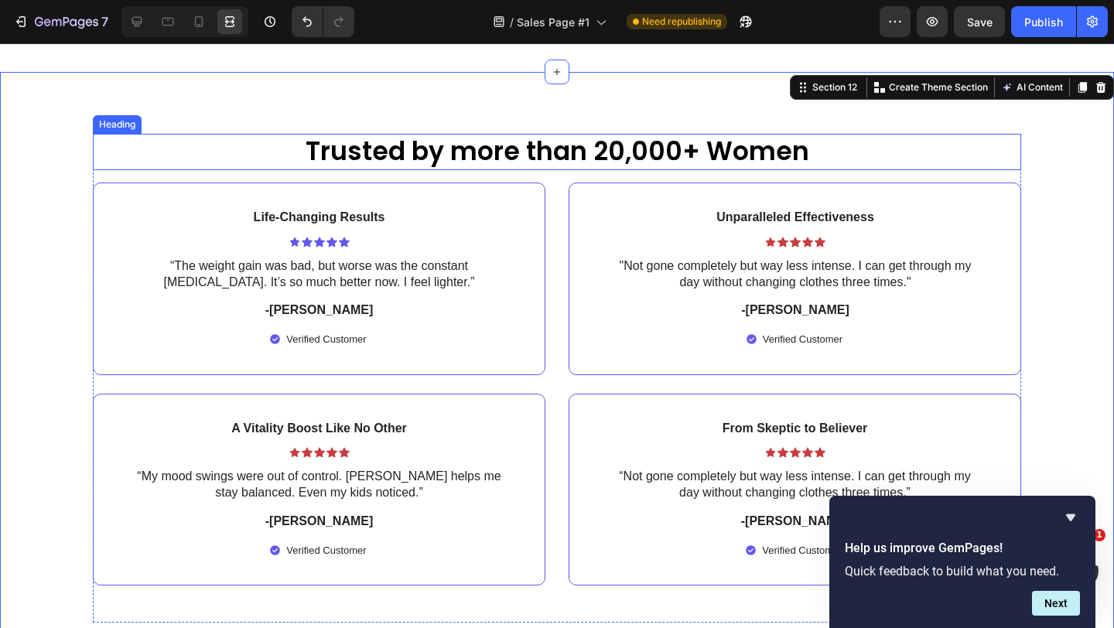
click at [399, 162] on h2 "Trusted by more than 20,000+ Women" at bounding box center [557, 152] width 530 height 36
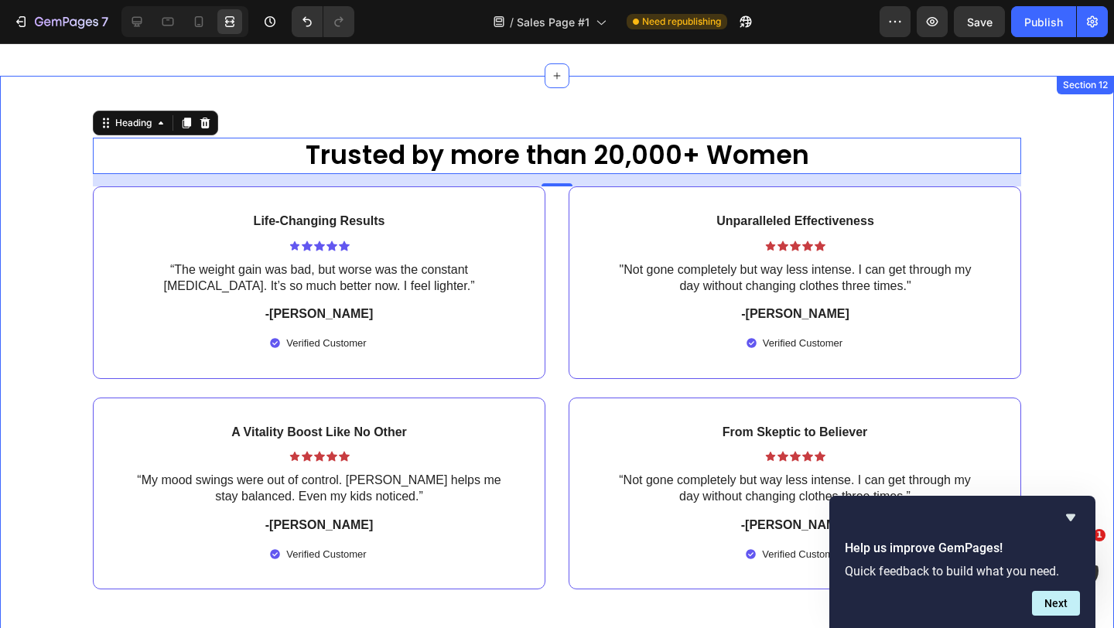
scroll to position [5812, 0]
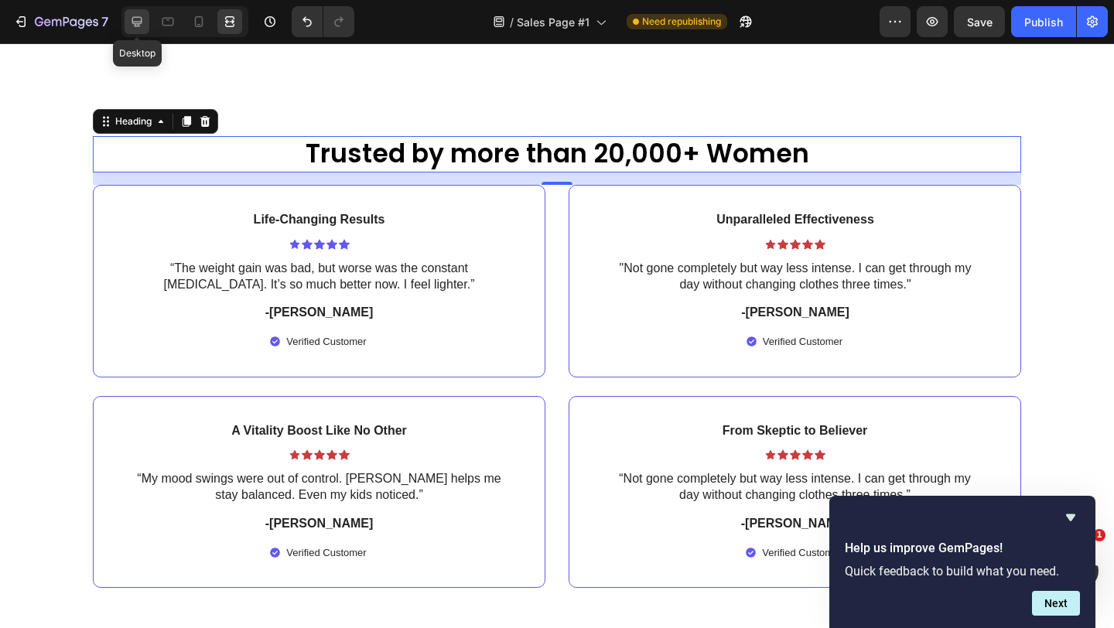
click at [148, 22] on div at bounding box center [137, 21] width 25 height 25
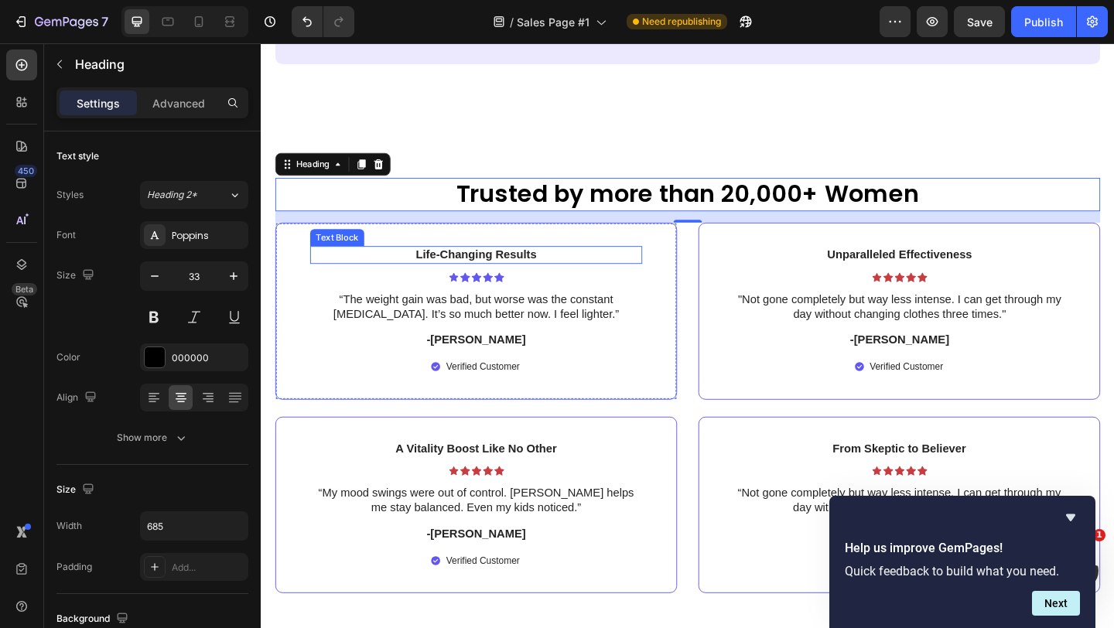
scroll to position [5769, 0]
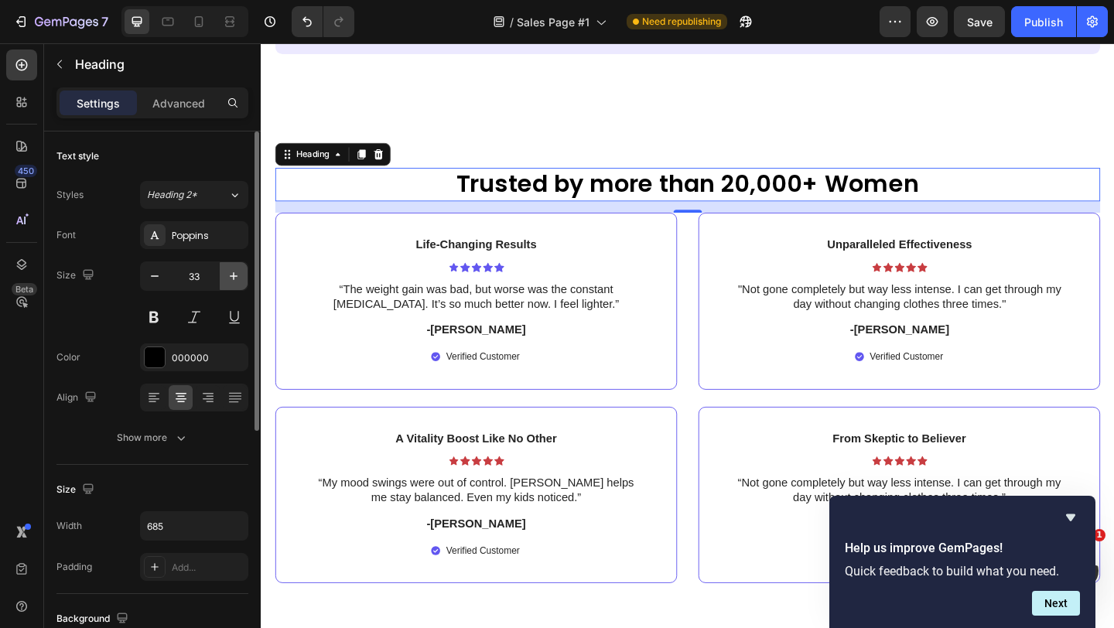
click at [233, 265] on button "button" at bounding box center [234, 276] width 28 height 28
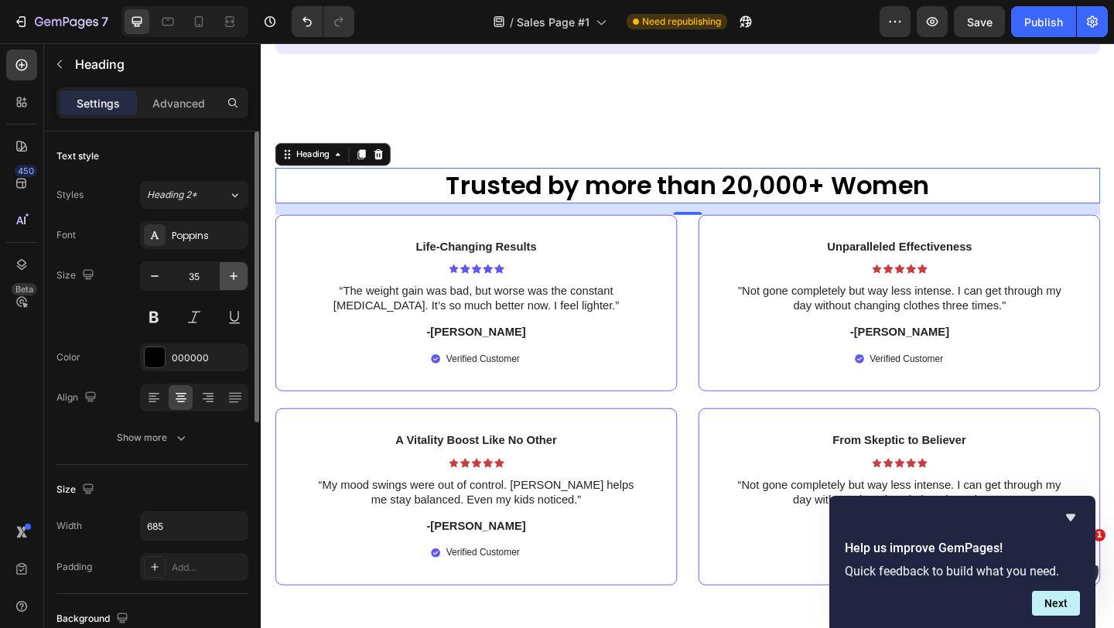
click at [233, 265] on button "button" at bounding box center [234, 276] width 28 height 28
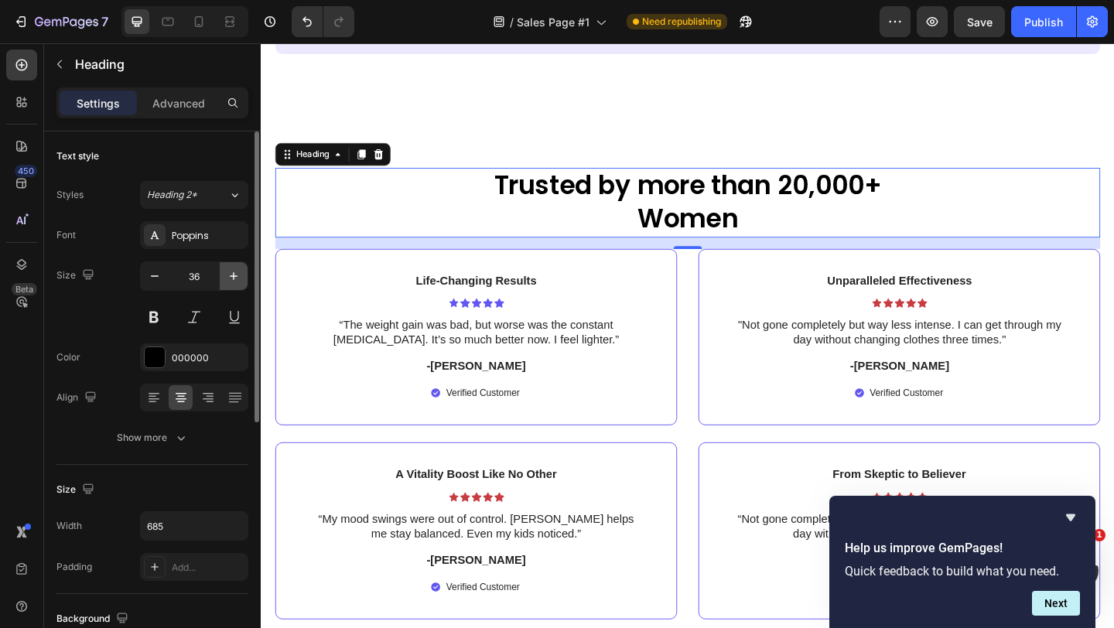
click at [233, 265] on button "button" at bounding box center [234, 276] width 28 height 28
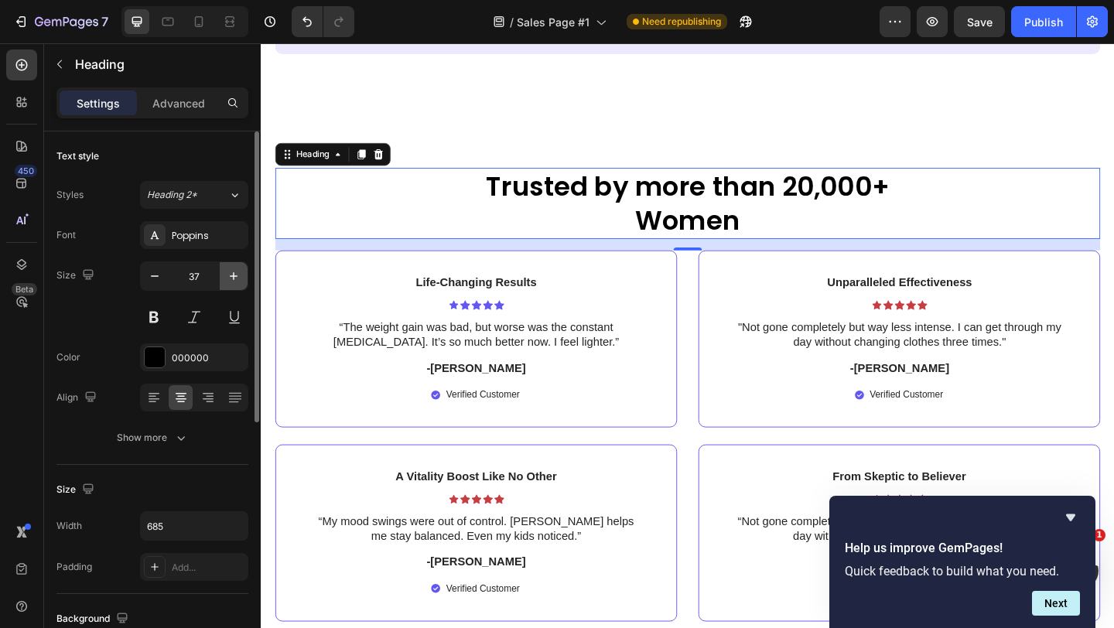
click at [233, 265] on button "button" at bounding box center [234, 276] width 28 height 28
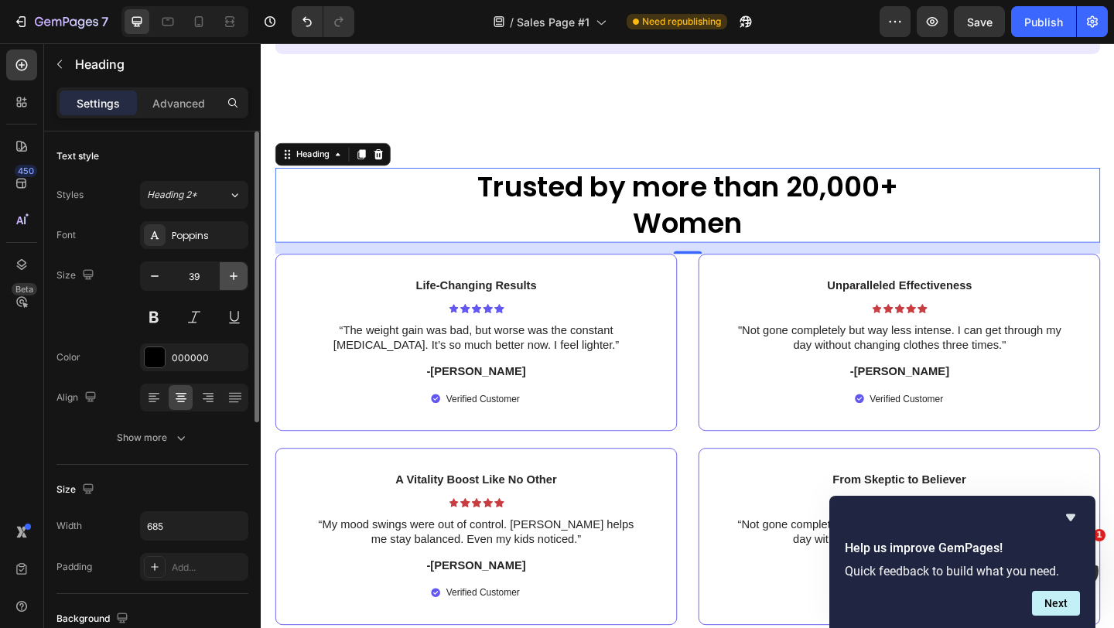
click at [233, 265] on button "button" at bounding box center [234, 276] width 28 height 28
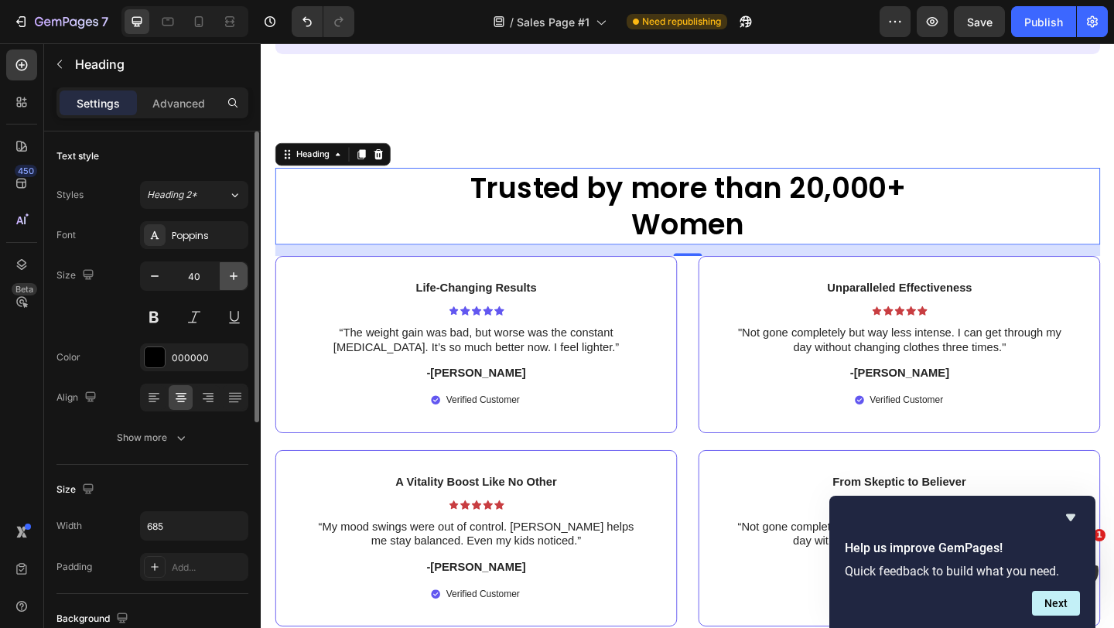
click at [233, 265] on button "button" at bounding box center [234, 276] width 28 height 28
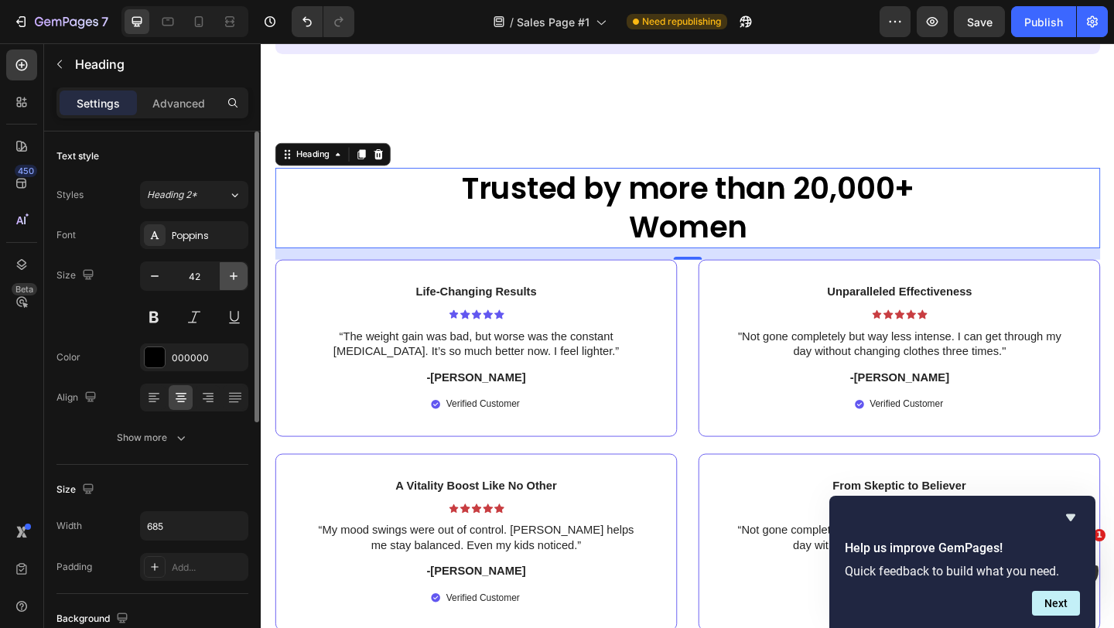
click at [233, 265] on button "button" at bounding box center [234, 276] width 28 height 28
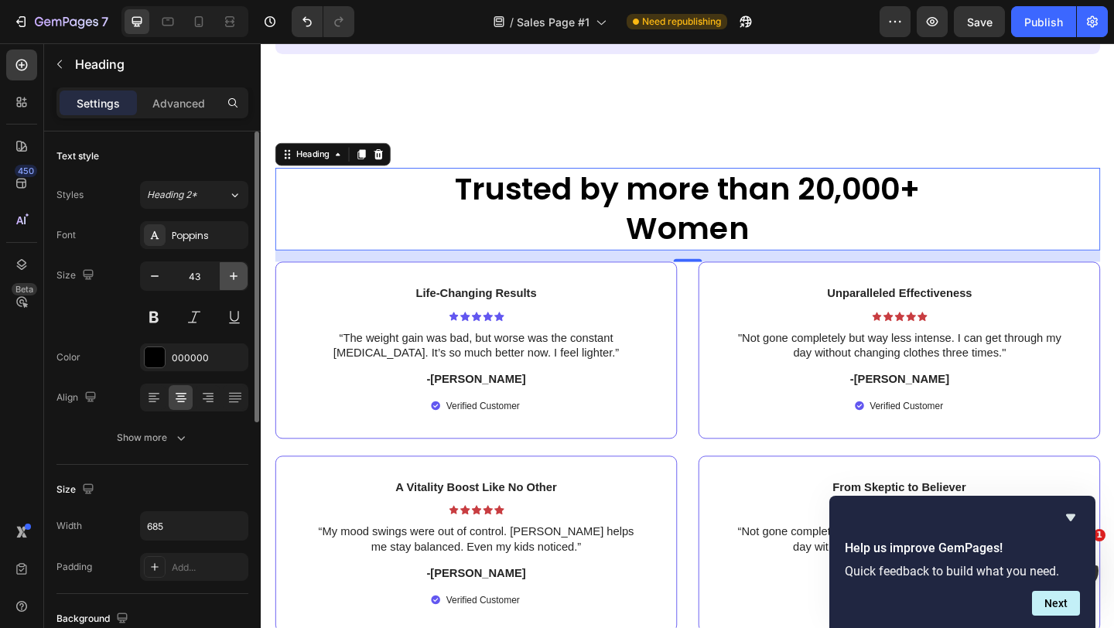
click at [233, 265] on button "button" at bounding box center [234, 276] width 28 height 28
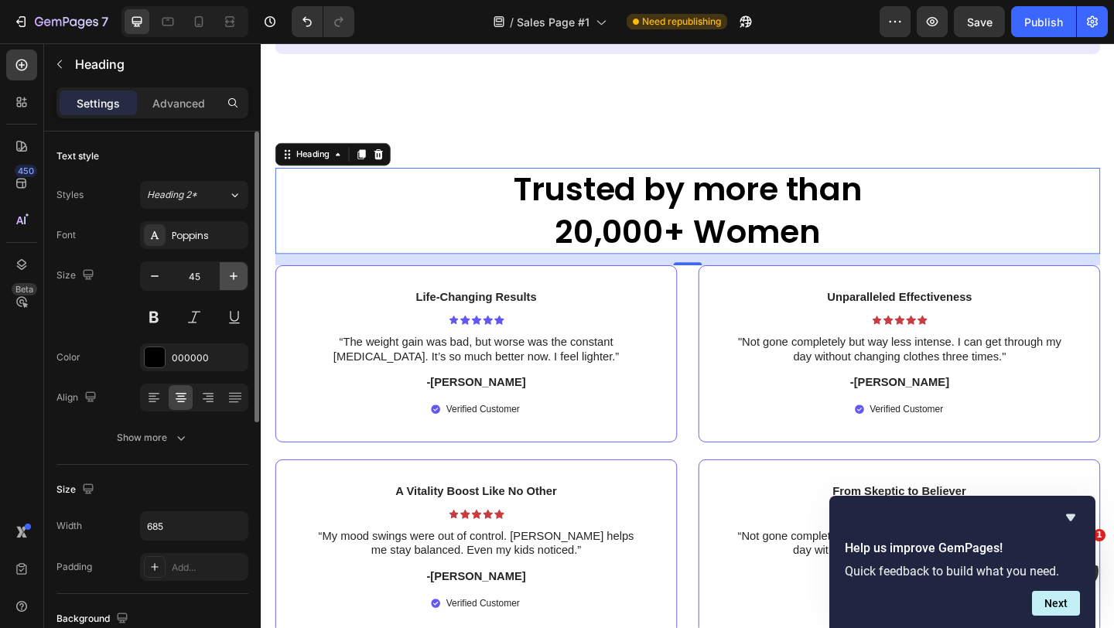
click at [233, 265] on button "button" at bounding box center [234, 276] width 28 height 28
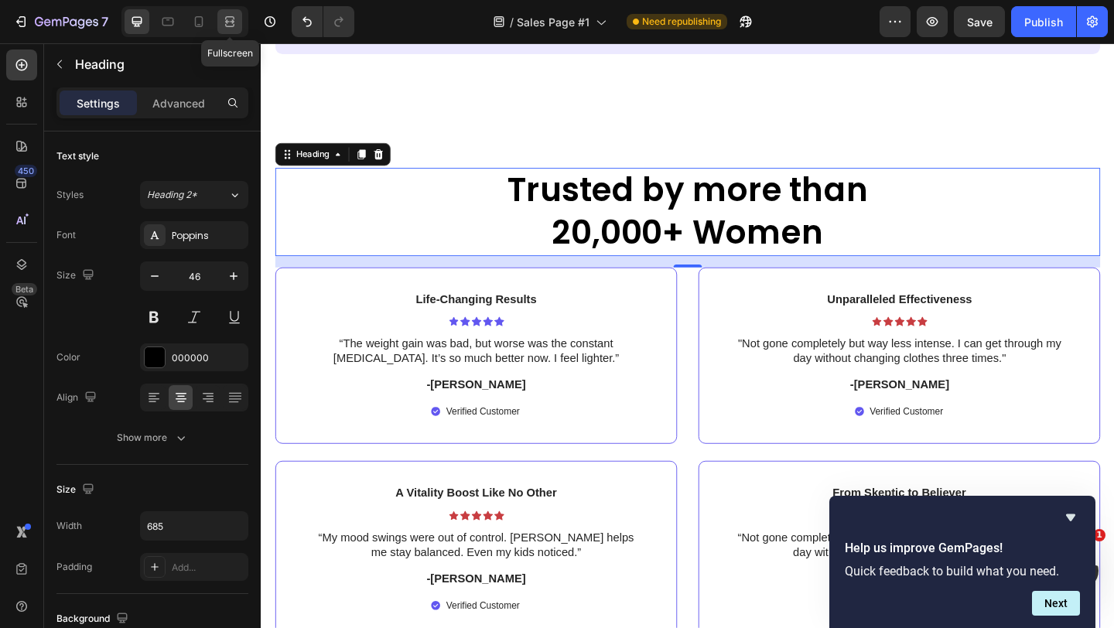
click at [229, 19] on icon at bounding box center [229, 21] width 15 height 15
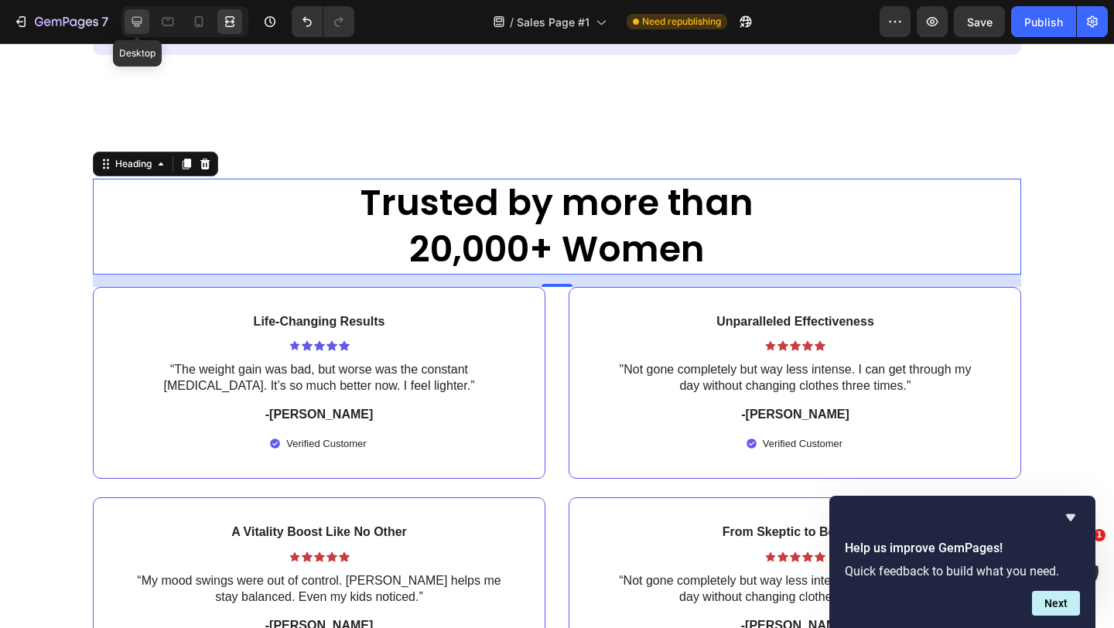
click at [145, 26] on div at bounding box center [137, 21] width 25 height 25
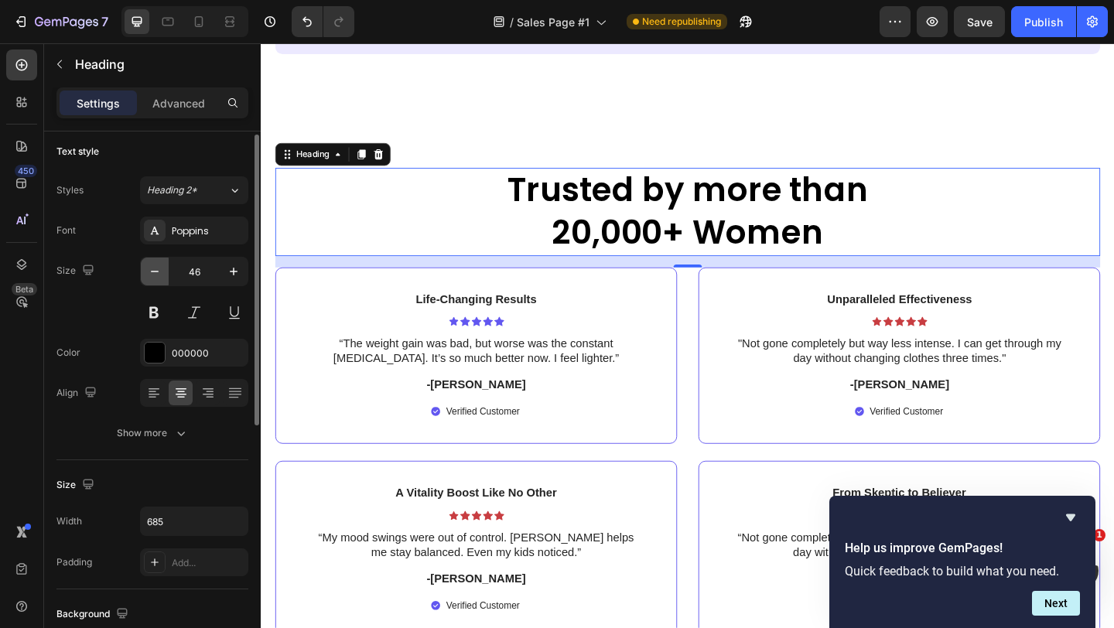
scroll to position [5, 0]
click at [198, 168] on div "Text style Styles Heading 2* Font Poppins Size 46 Color 000000 Align Show more" at bounding box center [152, 292] width 192 height 333
click at [198, 179] on button "Heading 2*" at bounding box center [194, 190] width 108 height 28
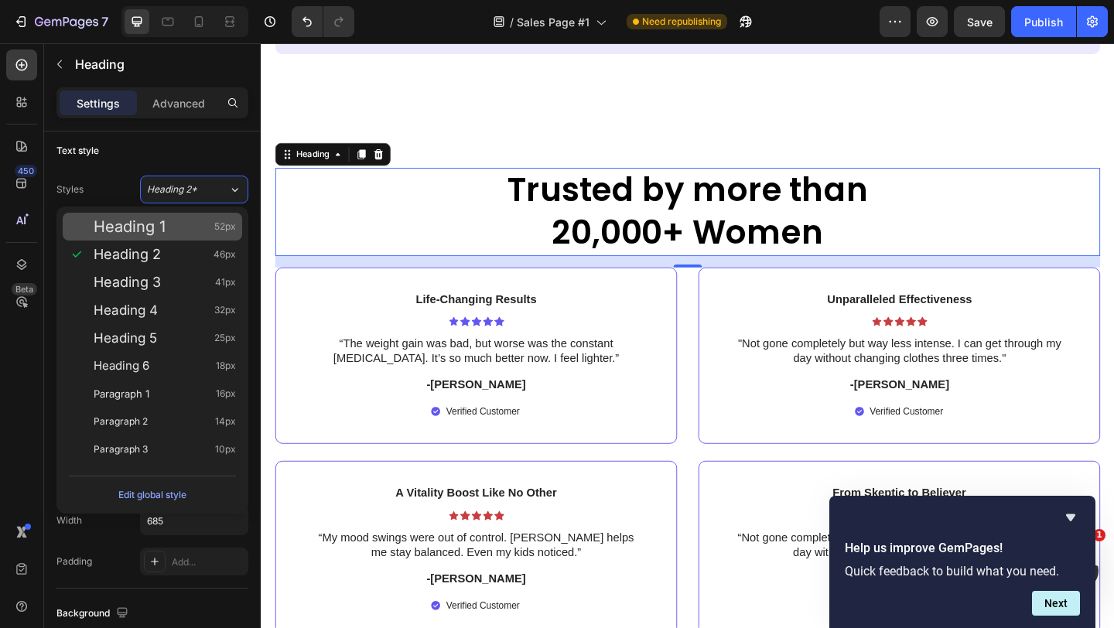
click at [189, 221] on div "Heading 1 52px" at bounding box center [165, 226] width 142 height 15
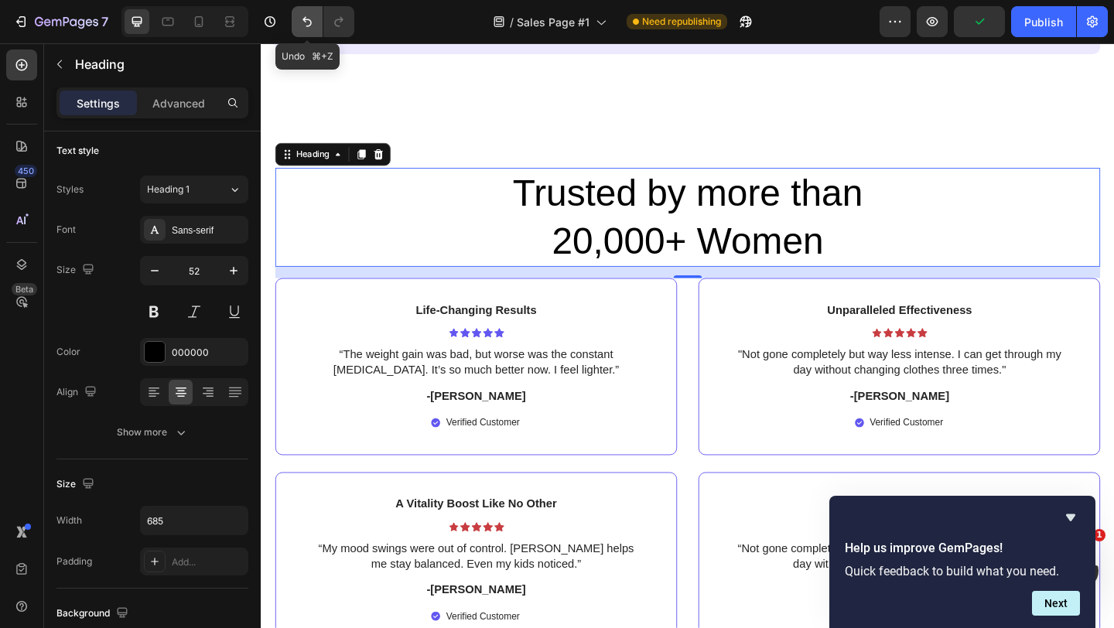
click at [295, 24] on button "Undo/Redo" at bounding box center [307, 21] width 31 height 31
type input "46"
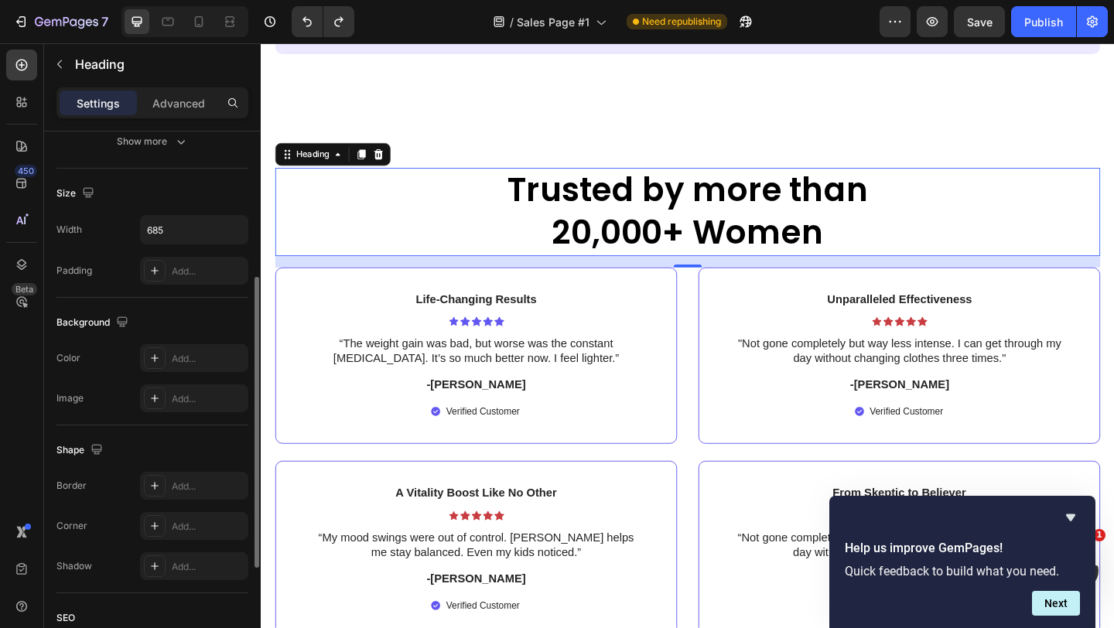
scroll to position [300, 0]
click at [217, 220] on input "685" at bounding box center [194, 226] width 107 height 28
click at [241, 231] on button "button" at bounding box center [234, 226] width 28 height 28
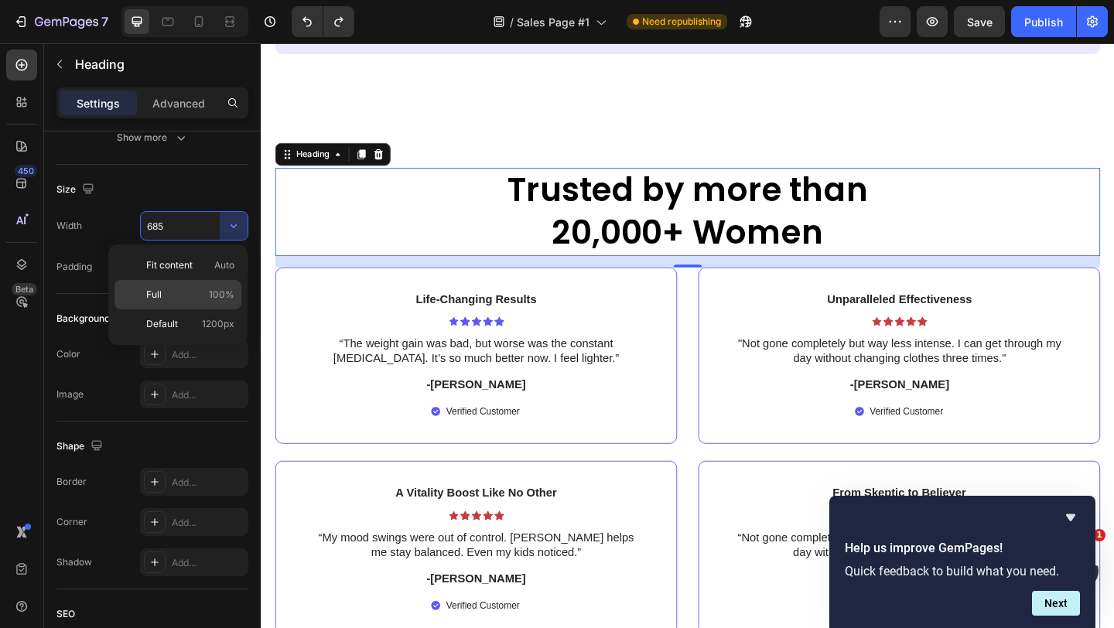
click at [211, 289] on span "100%" at bounding box center [222, 295] width 26 height 14
type input "100%"
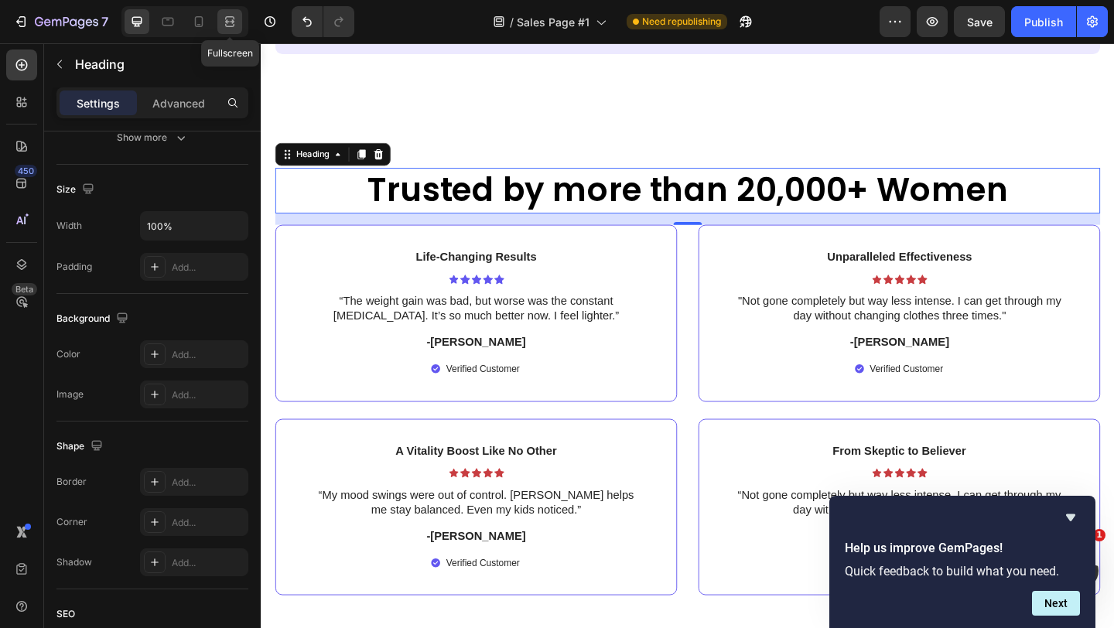
click at [232, 20] on icon at bounding box center [232, 21] width 5 height 4
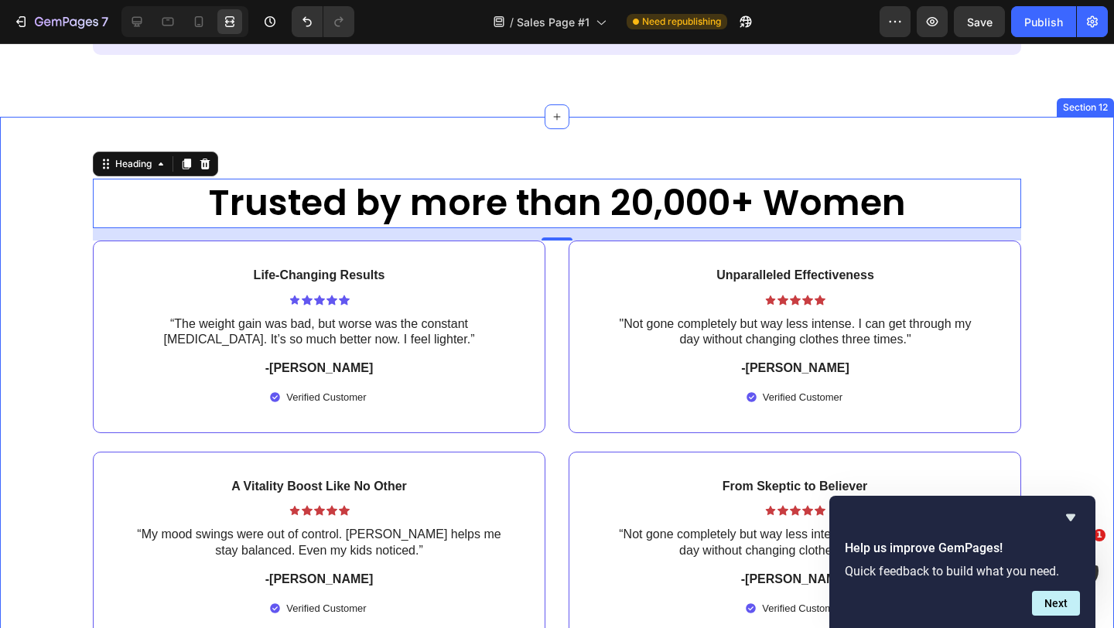
click at [512, 127] on div "Trusted by more than 20,000+ Women Heading 16 Life-Changing Results Text Block …" at bounding box center [557, 430] width 1114 height 626
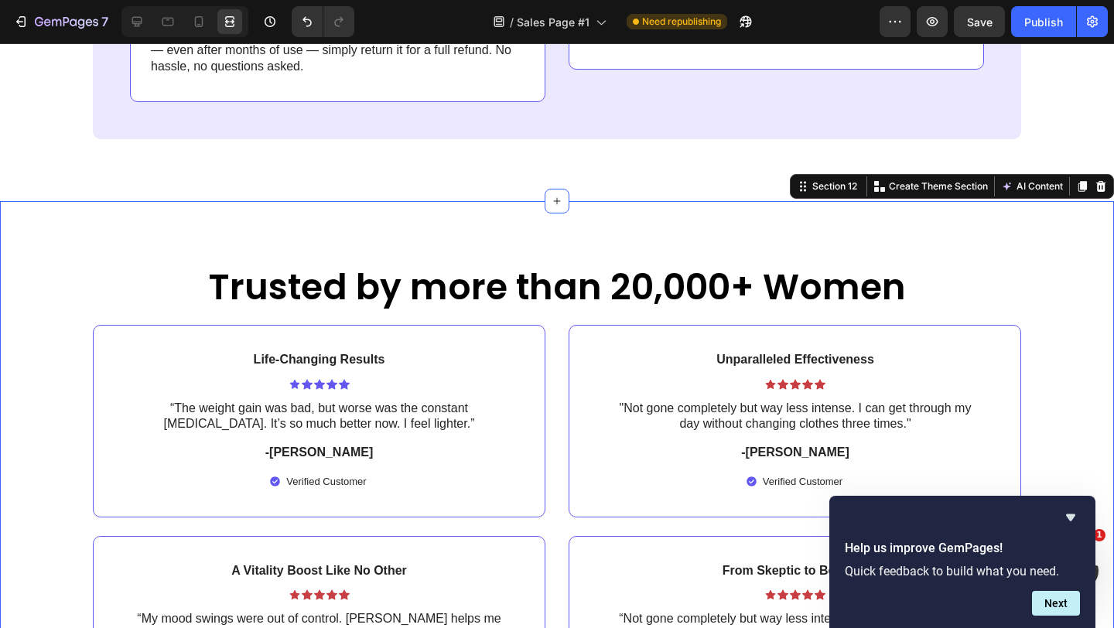
scroll to position [5670, 0]
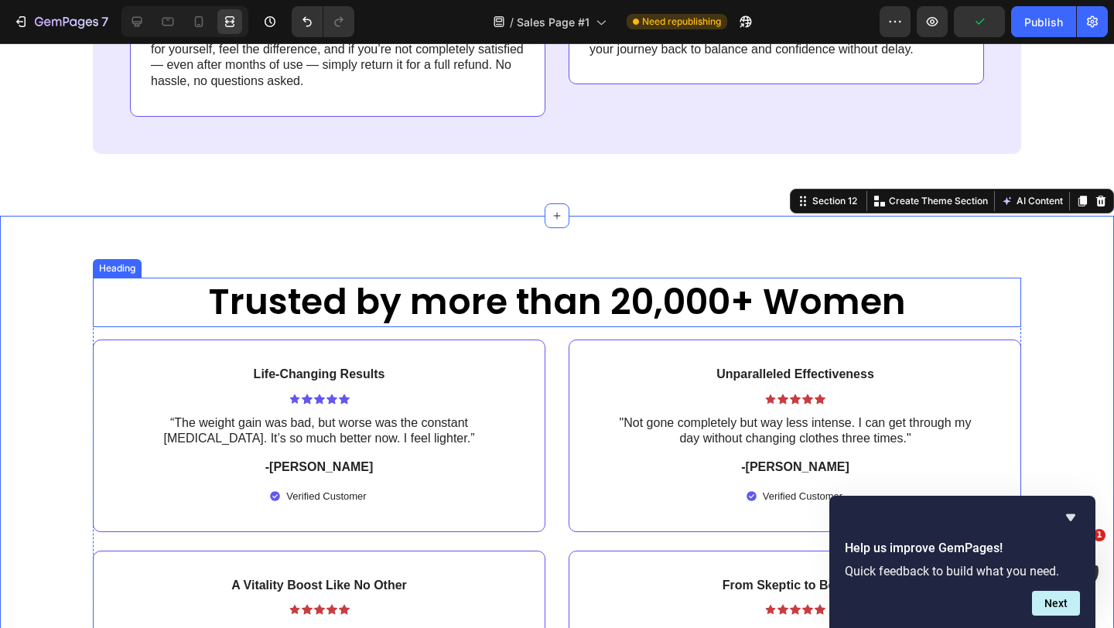
click at [451, 302] on h2 "Trusted by more than 20,000+ Women" at bounding box center [557, 303] width 928 height 50
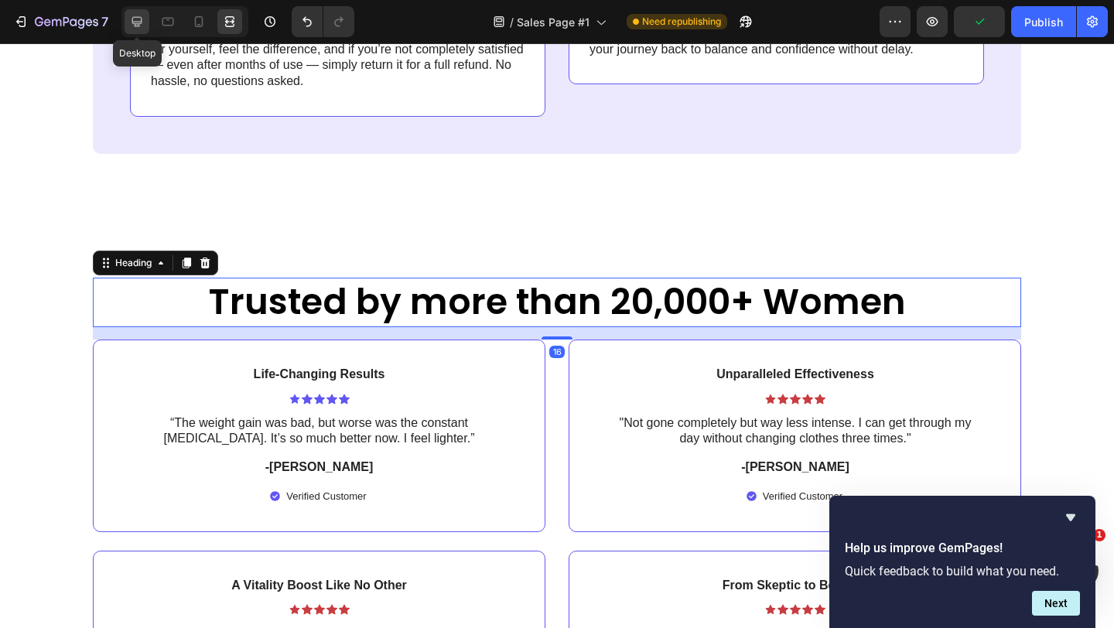
click at [142, 15] on icon at bounding box center [136, 21] width 15 height 15
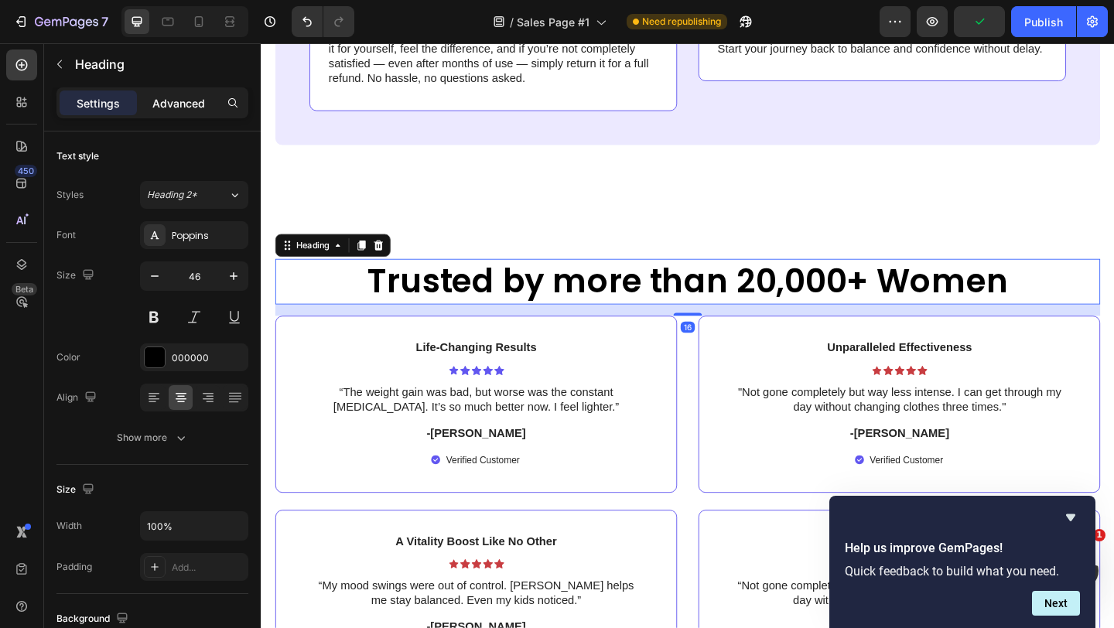
click at [189, 101] on p "Advanced" at bounding box center [178, 103] width 53 height 16
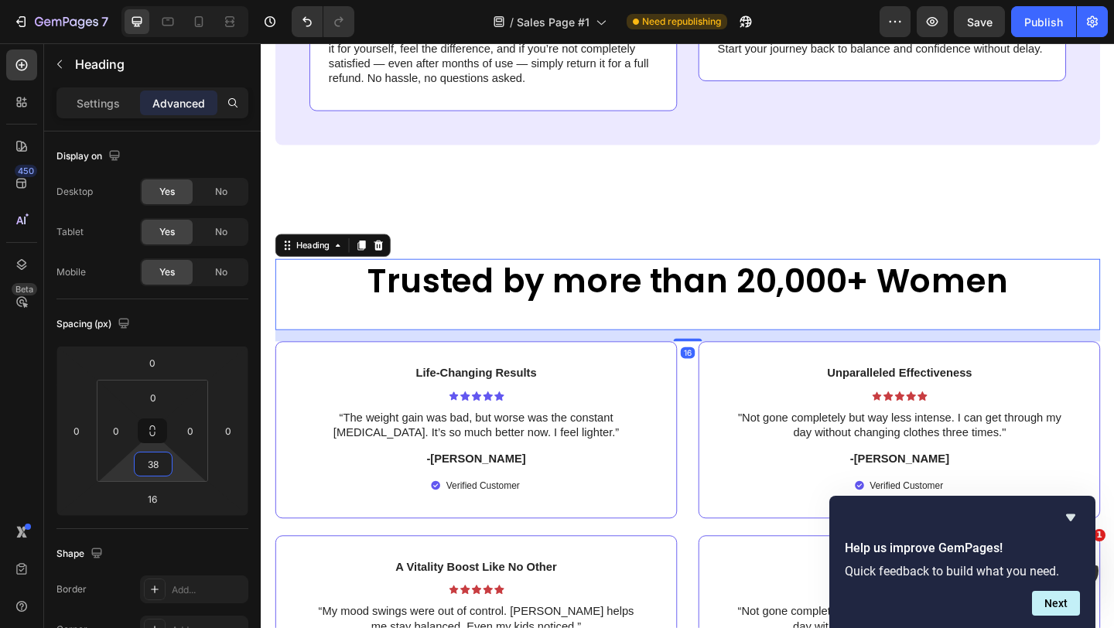
type input "40"
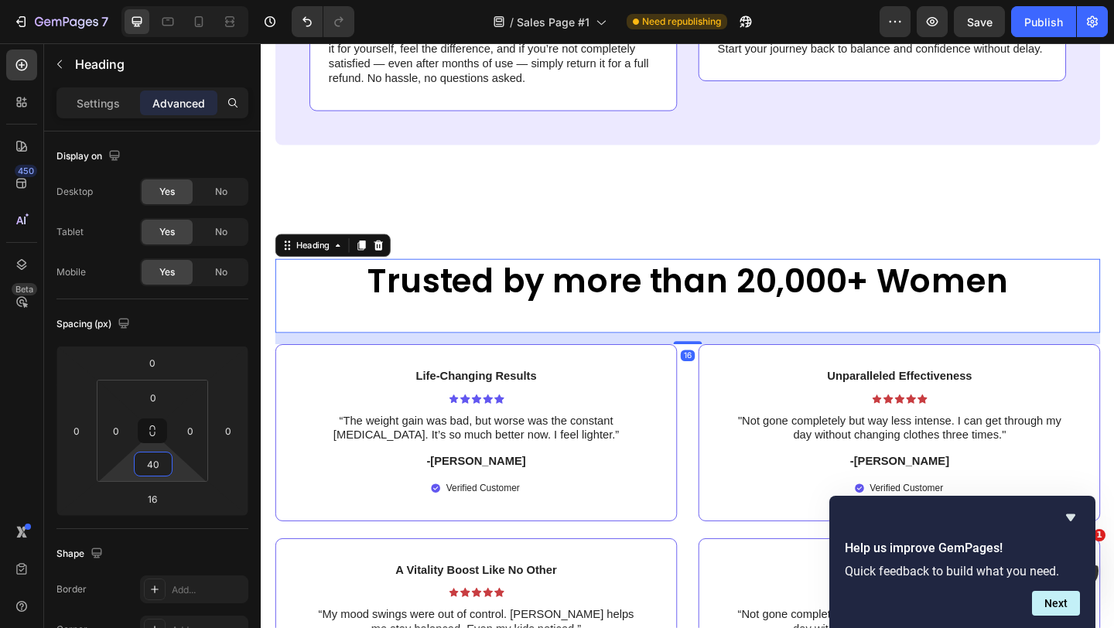
drag, startPoint x: 154, startPoint y: 448, endPoint x: 155, endPoint y: 432, distance: 15.5
click at [155, 0] on html "7 Version history / Sales Page #1 Need republishing Preview Save Publish 450 Be…" at bounding box center [557, 0] width 1114 height 0
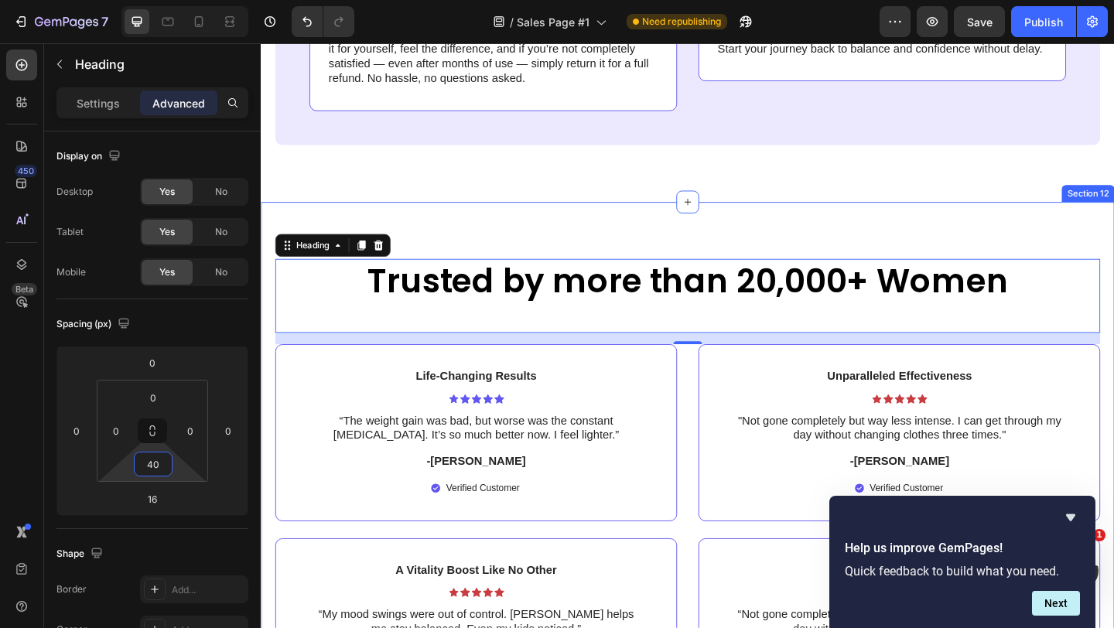
click at [480, 235] on div "Trusted by more than 20,000+ Women Heading 16 Life-Changing Results Text Block …" at bounding box center [725, 544] width 928 height 657
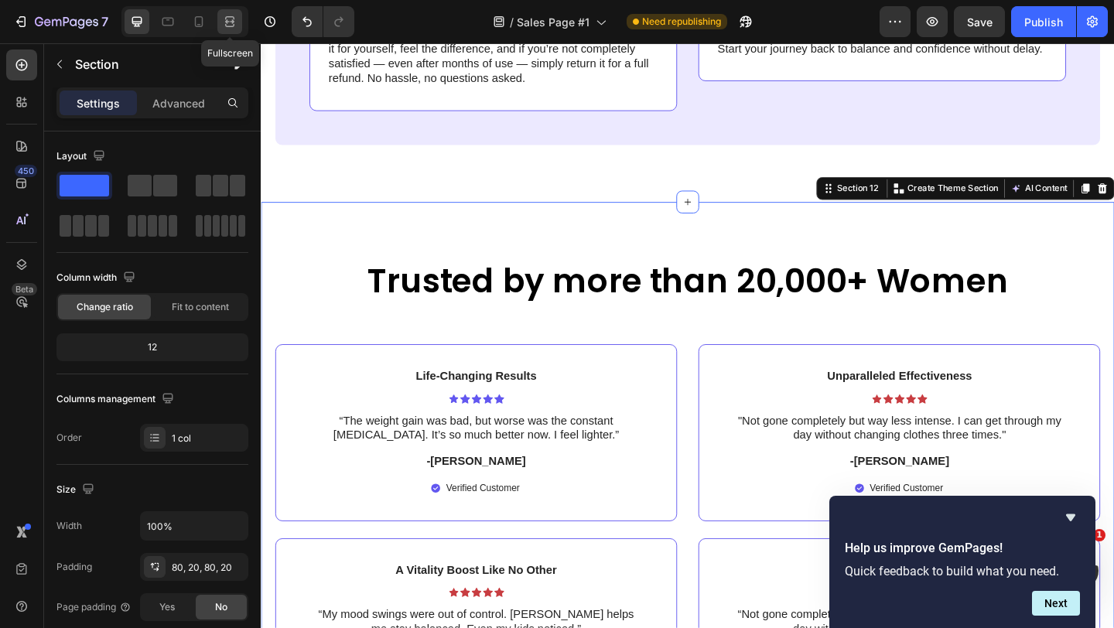
click at [230, 19] on icon at bounding box center [229, 21] width 15 height 15
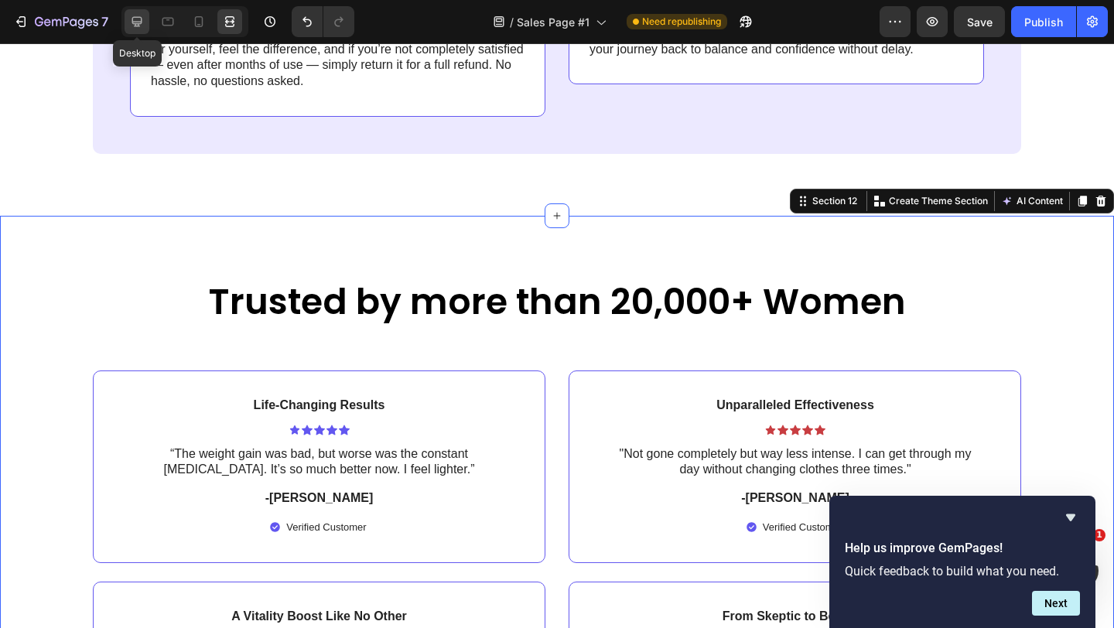
click at [146, 23] on div at bounding box center [137, 21] width 25 height 25
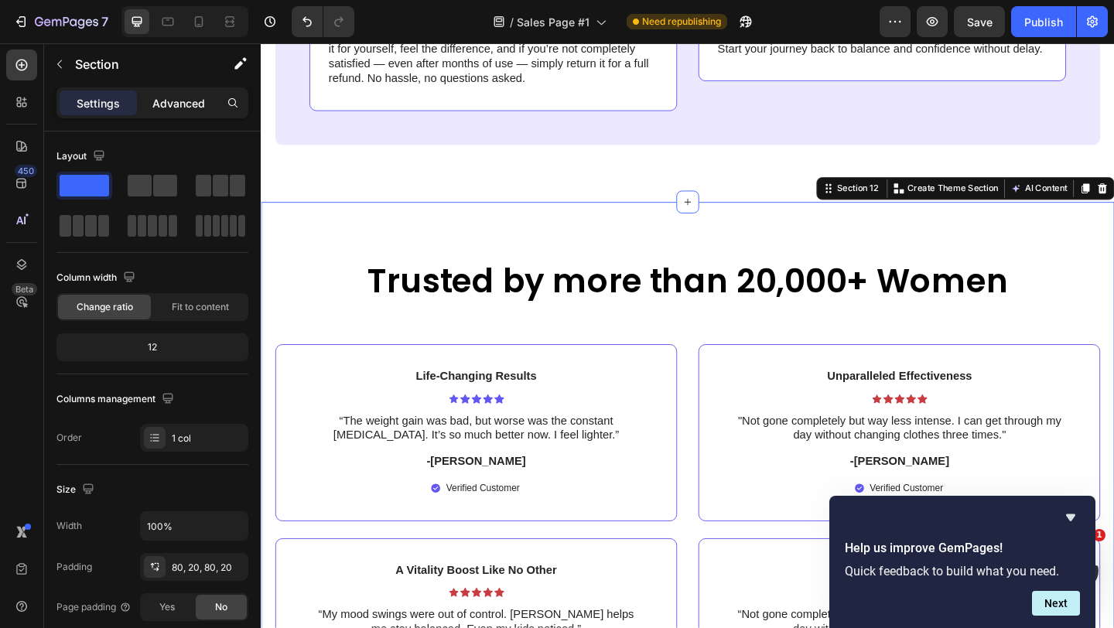
click at [198, 108] on p "Advanced" at bounding box center [178, 103] width 53 height 16
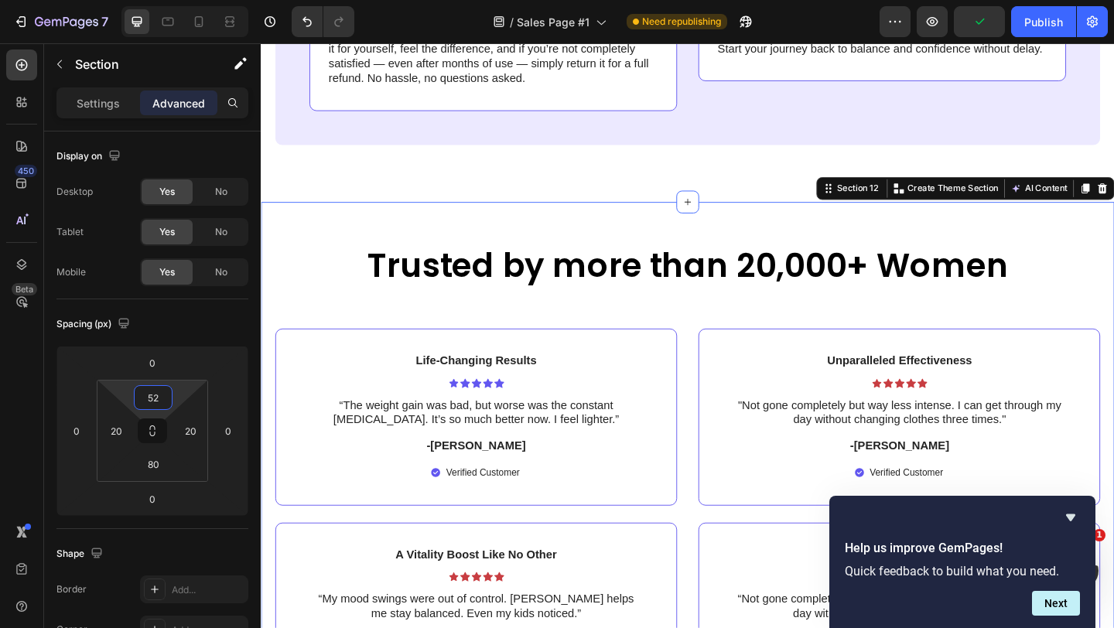
type input "50"
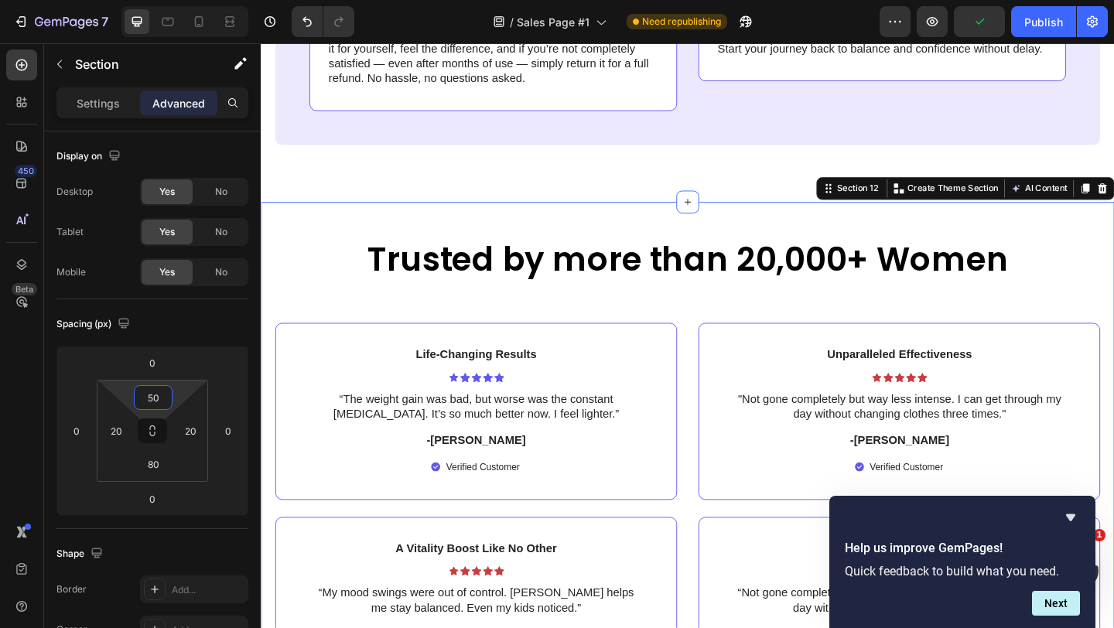
drag, startPoint x: 155, startPoint y: 382, endPoint x: 156, endPoint y: 394, distance: 11.6
click at [156, 0] on html "7 Version history / Sales Page #1 Need republishing Preview Publish 450 Beta Se…" at bounding box center [557, 0] width 1114 height 0
click at [224, 30] on div at bounding box center [229, 21] width 25 height 25
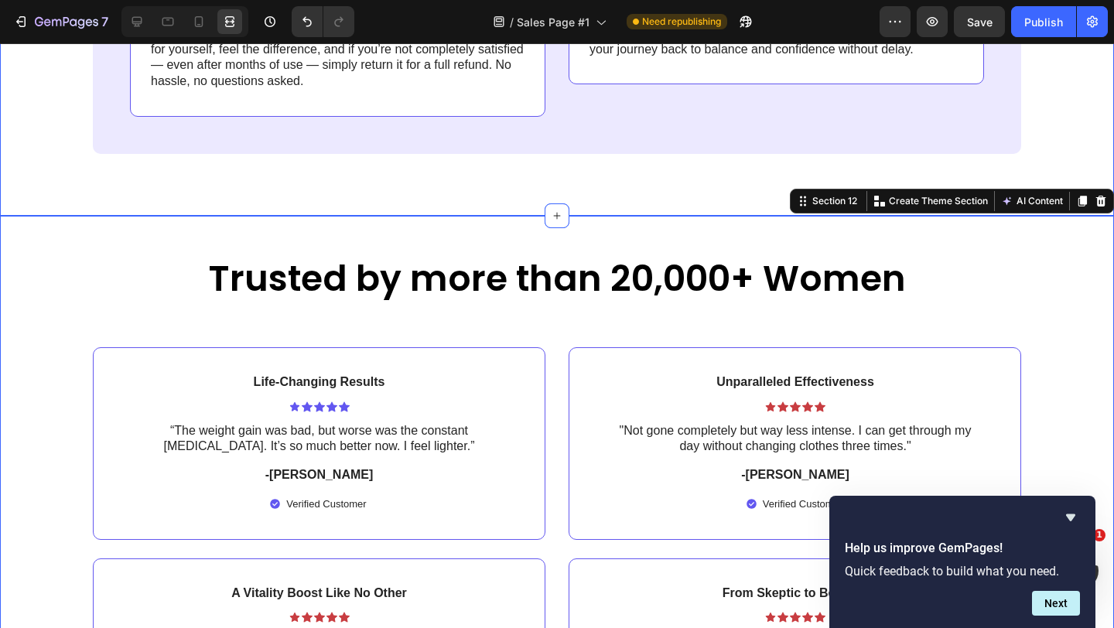
click at [484, 175] on div "Image 365-Day Money-Back Guarantee Text Block Row We believe relief should be r…" at bounding box center [557, 16] width 1114 height 399
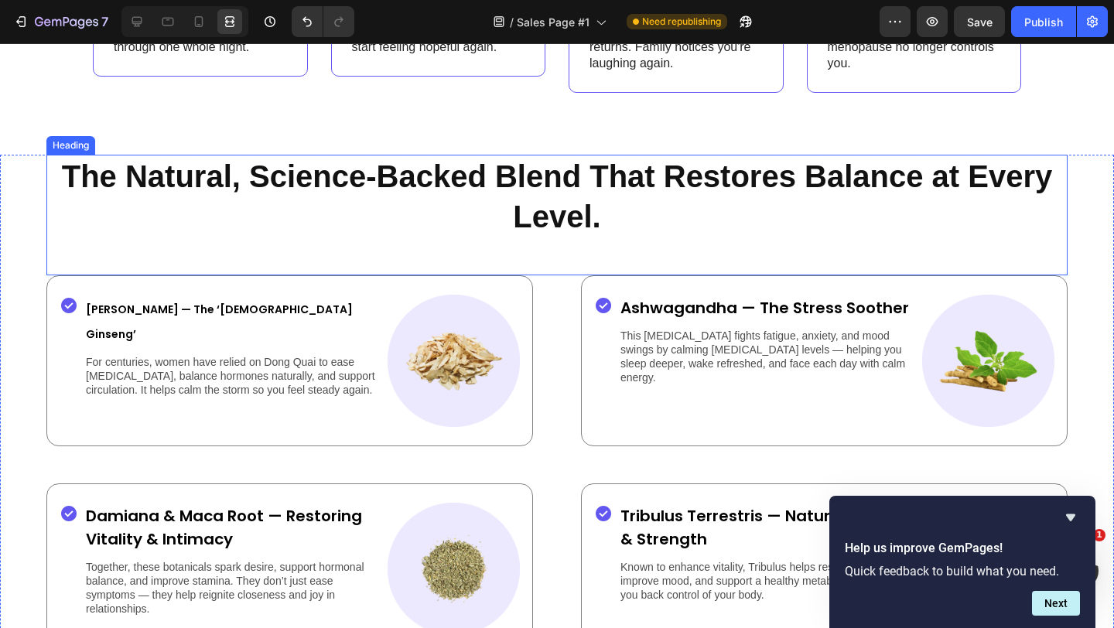
scroll to position [2388, 0]
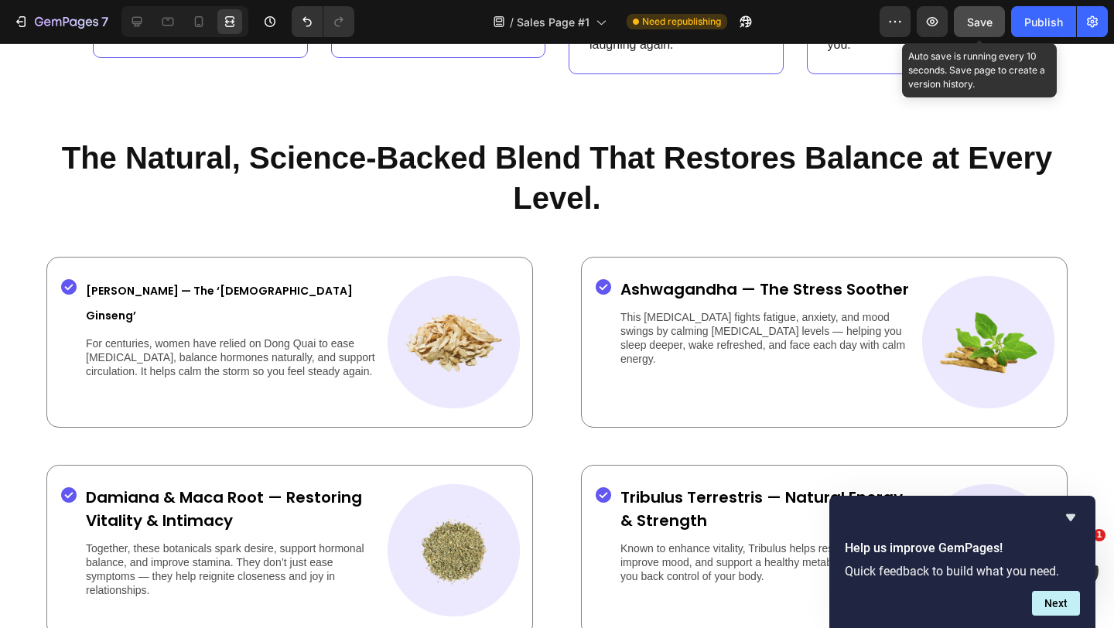
click at [979, 33] on button "Save" at bounding box center [979, 21] width 51 height 31
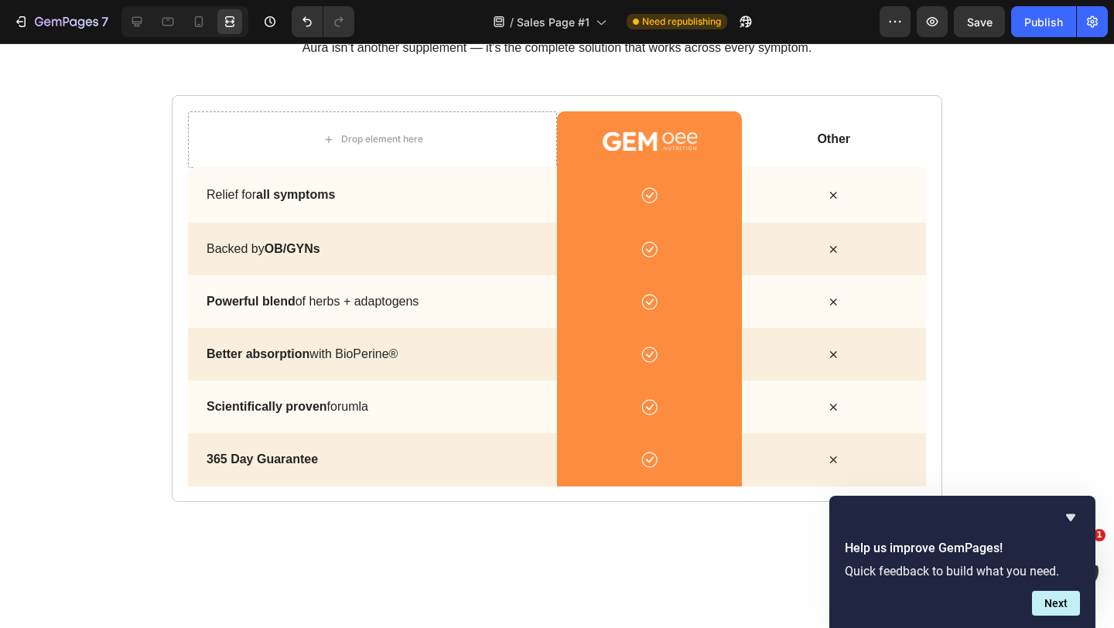
scroll to position [3904, 0]
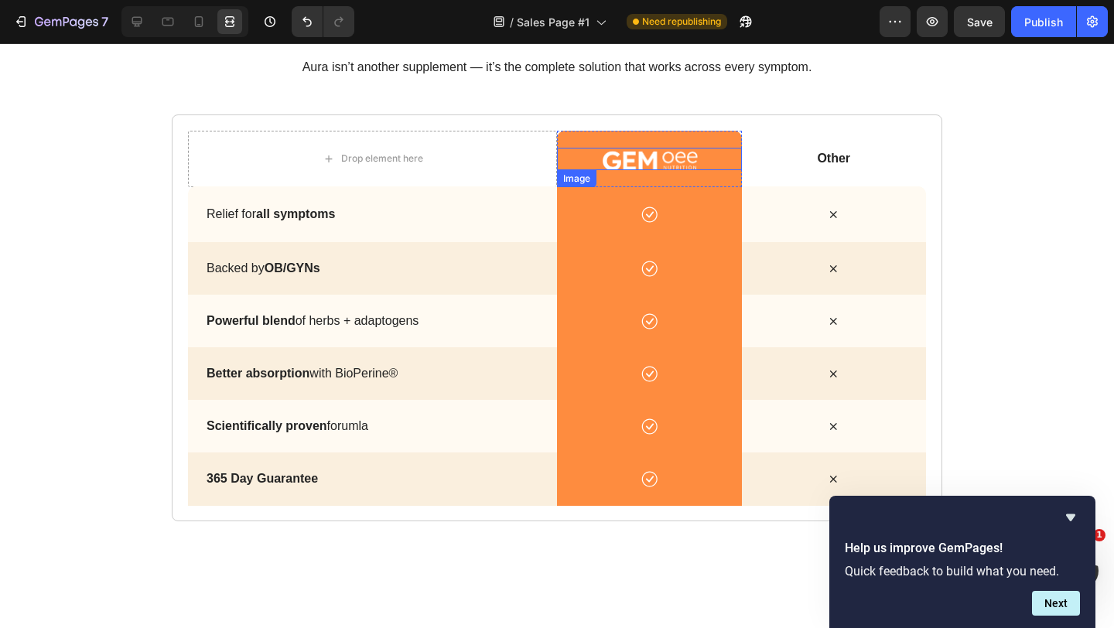
click at [665, 159] on img at bounding box center [649, 159] width 97 height 22
click at [145, 25] on div at bounding box center [137, 21] width 25 height 25
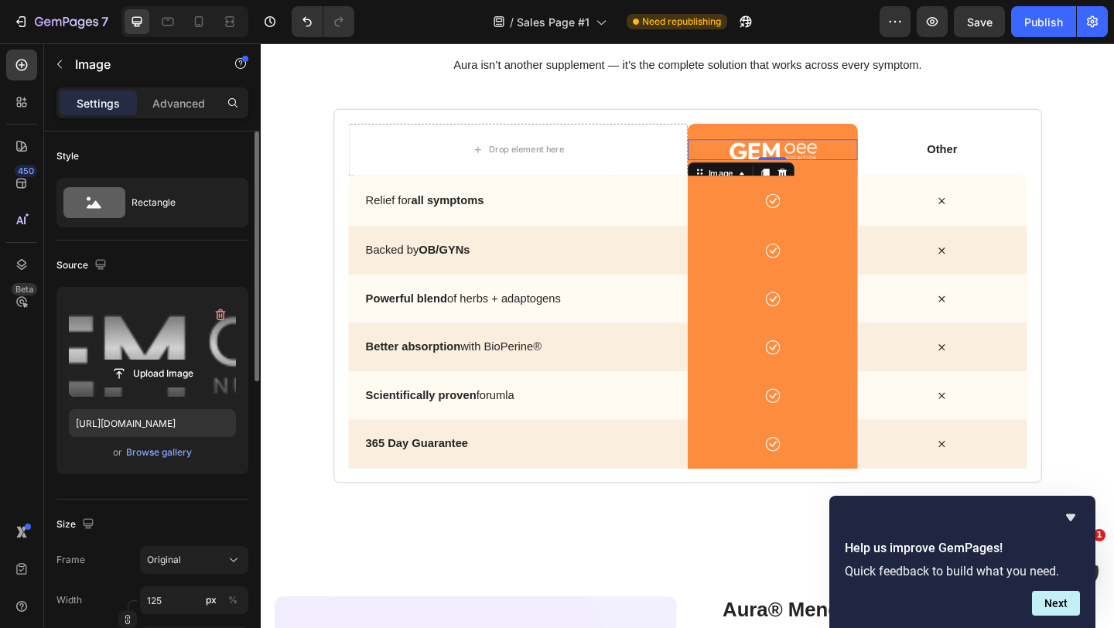
click at [154, 311] on label at bounding box center [152, 347] width 167 height 97
click at [154, 360] on input "file" at bounding box center [152, 373] width 107 height 26
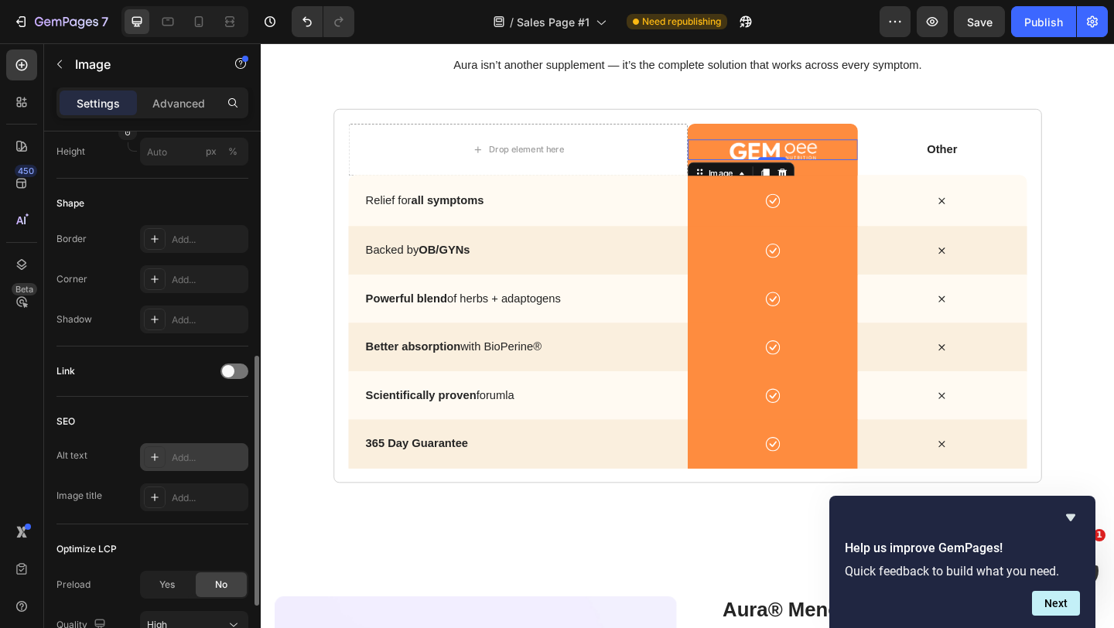
scroll to position [493, 0]
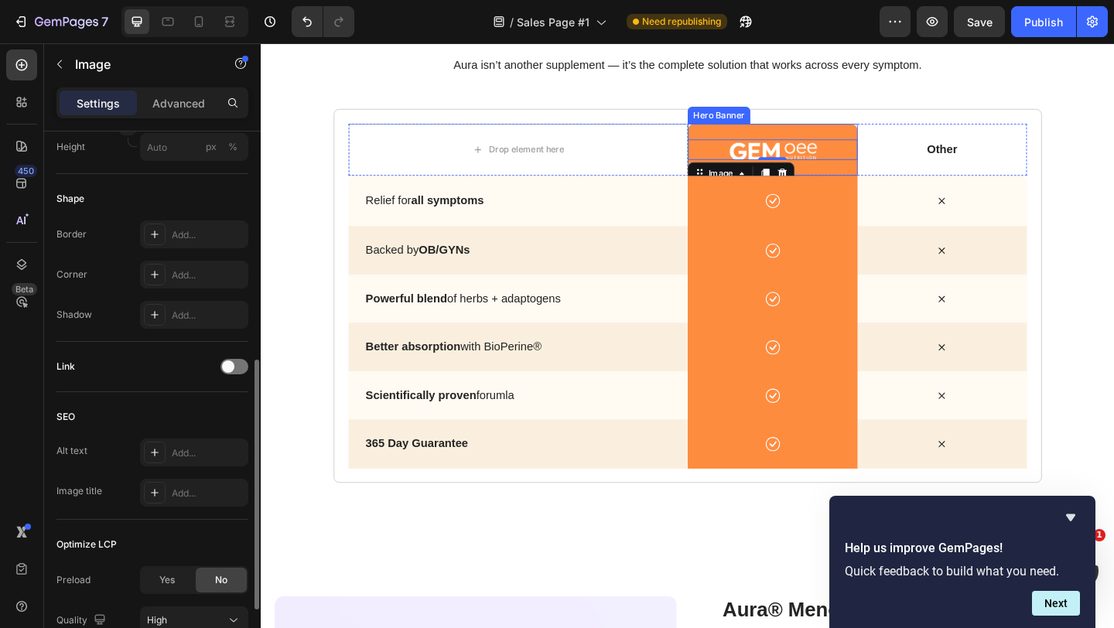
click at [780, 138] on div "Background Image" at bounding box center [817, 159] width 185 height 56
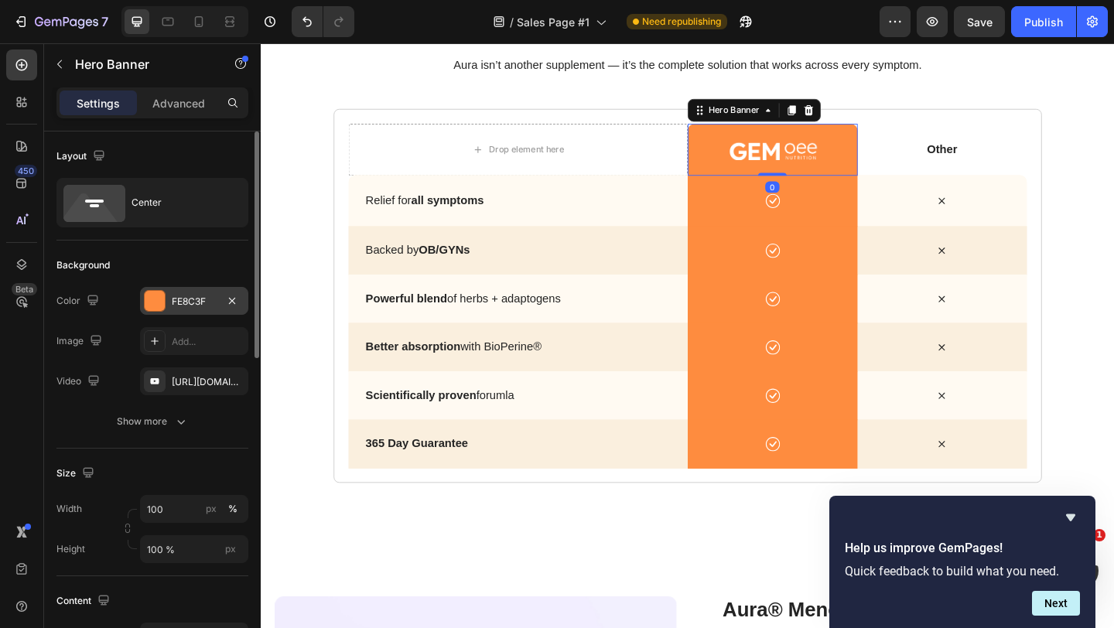
click at [183, 302] on div "FE8C3F" at bounding box center [194, 302] width 45 height 14
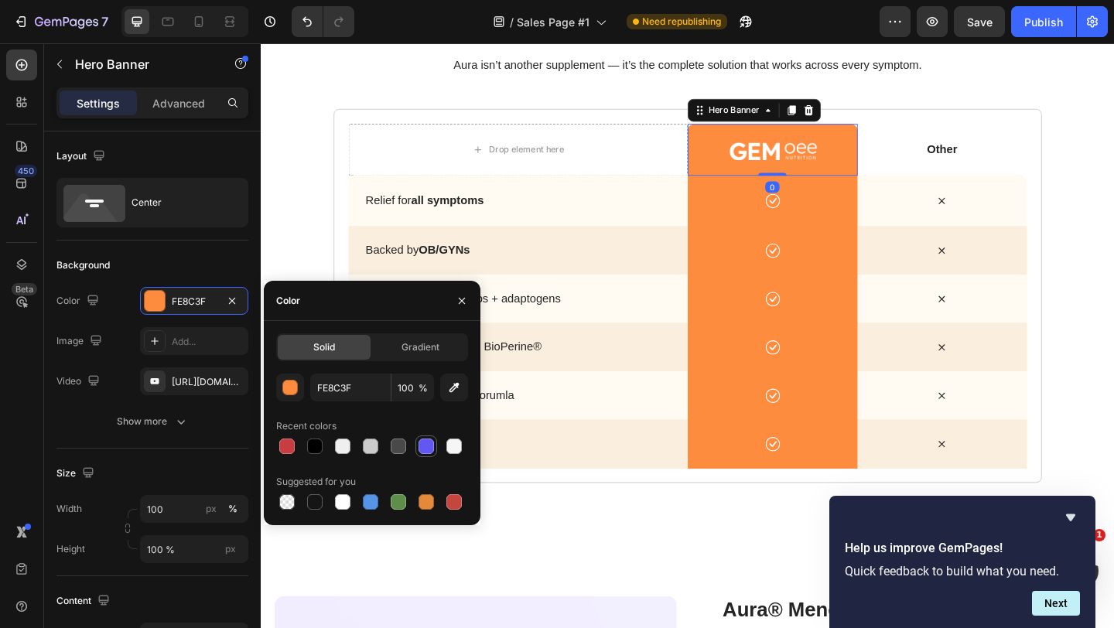
click at [428, 442] on div at bounding box center [425, 446] width 15 height 15
type input "6257F0"
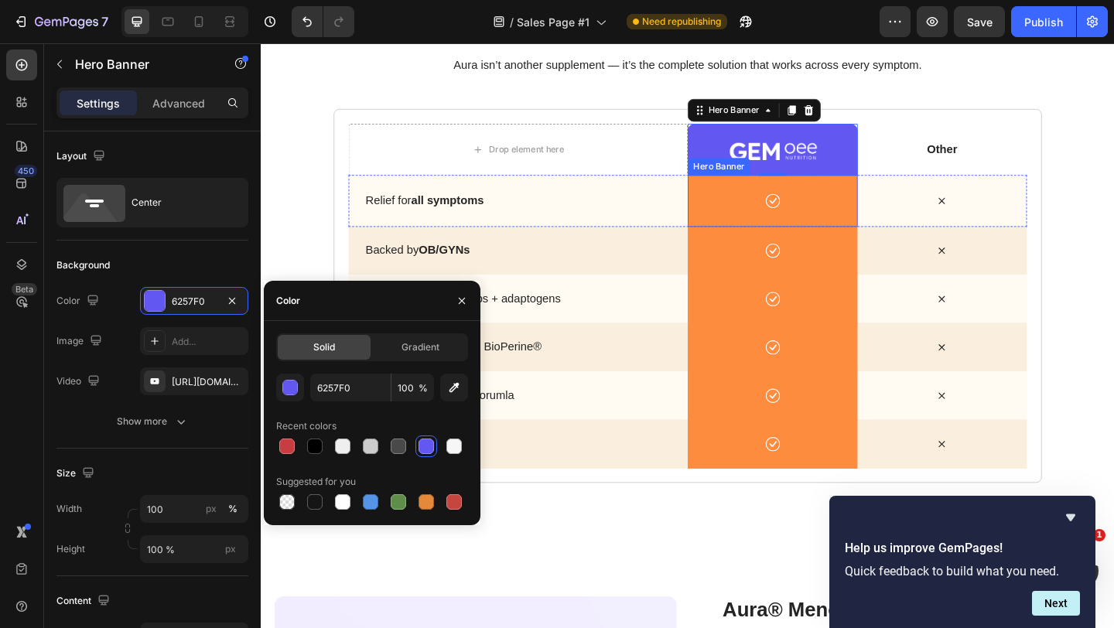
click at [756, 234] on div "Icon" at bounding box center [817, 214] width 185 height 53
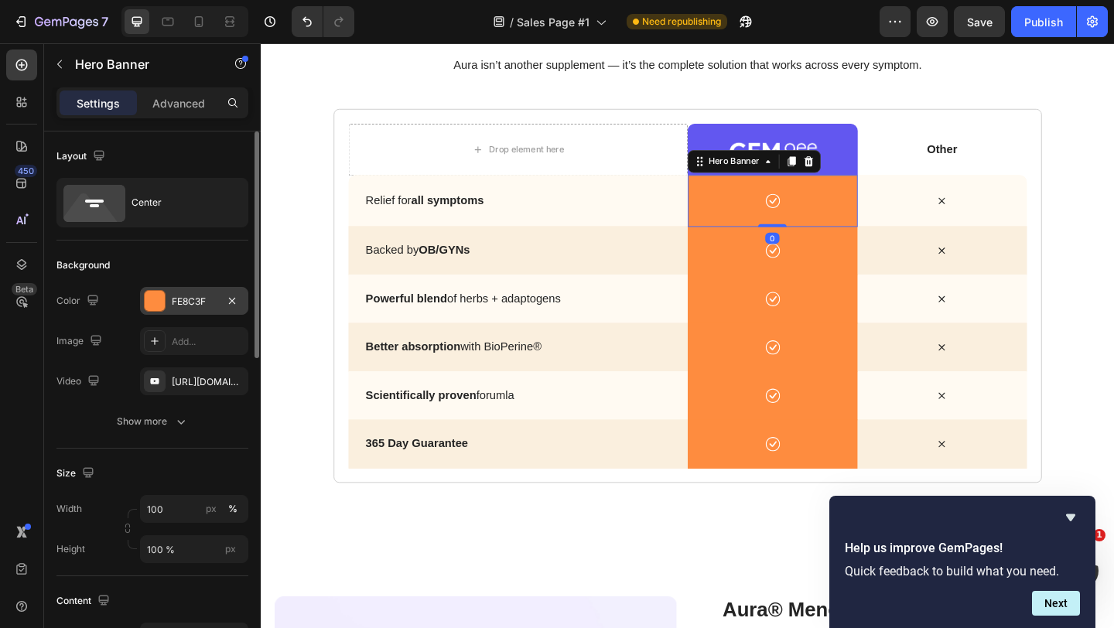
click at [193, 302] on div "FE8C3F" at bounding box center [194, 302] width 45 height 14
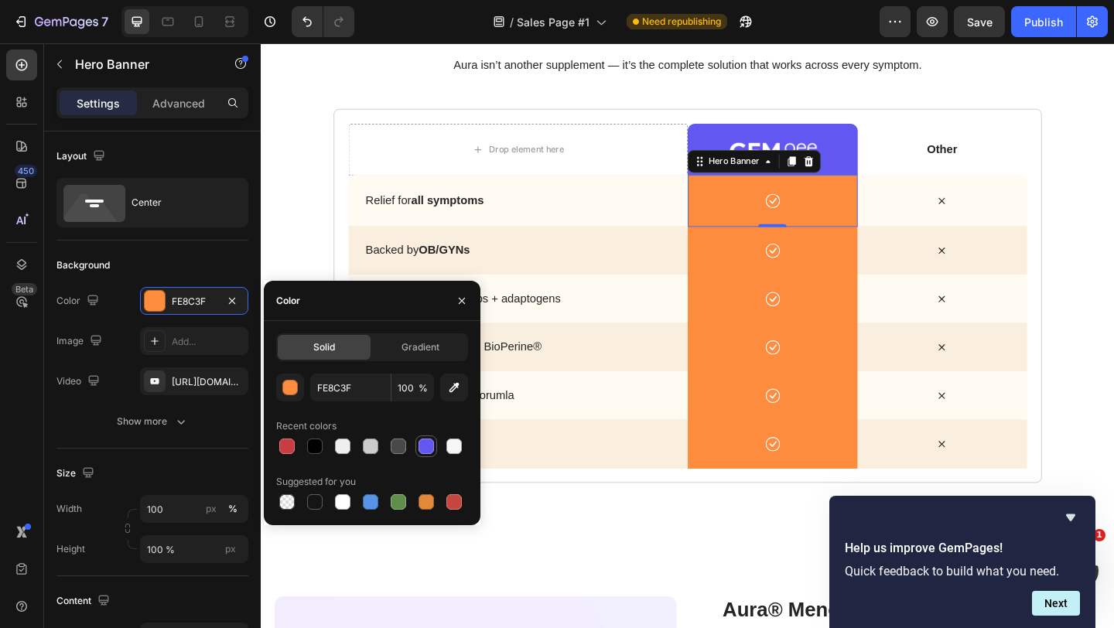
click at [424, 452] on div at bounding box center [425, 446] width 15 height 15
type input "6257F0"
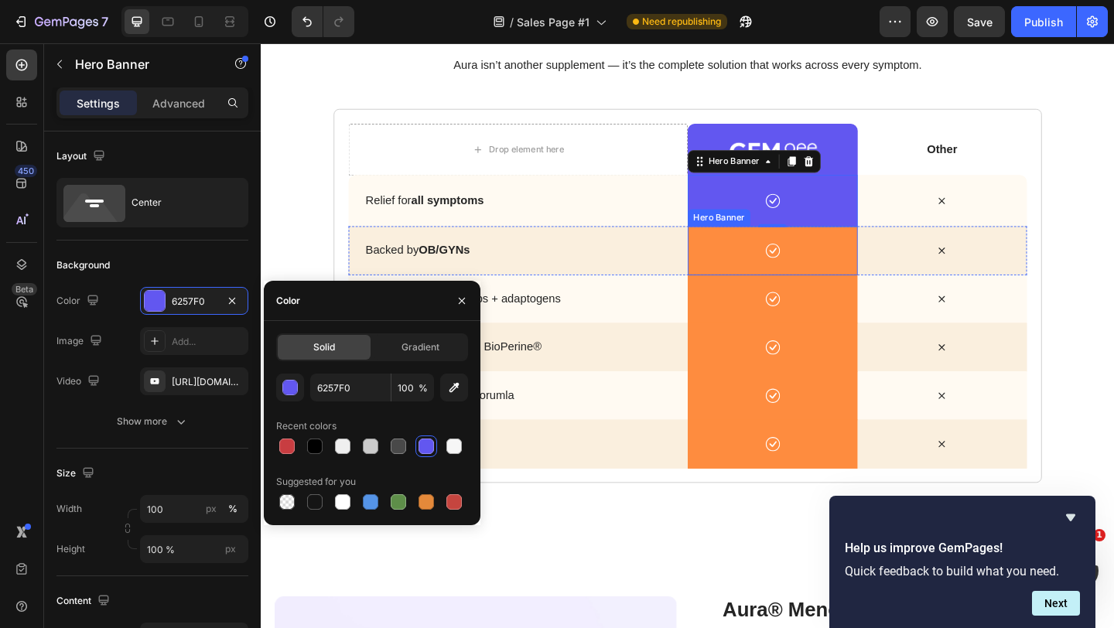
click at [778, 285] on div "Icon" at bounding box center [817, 268] width 185 height 53
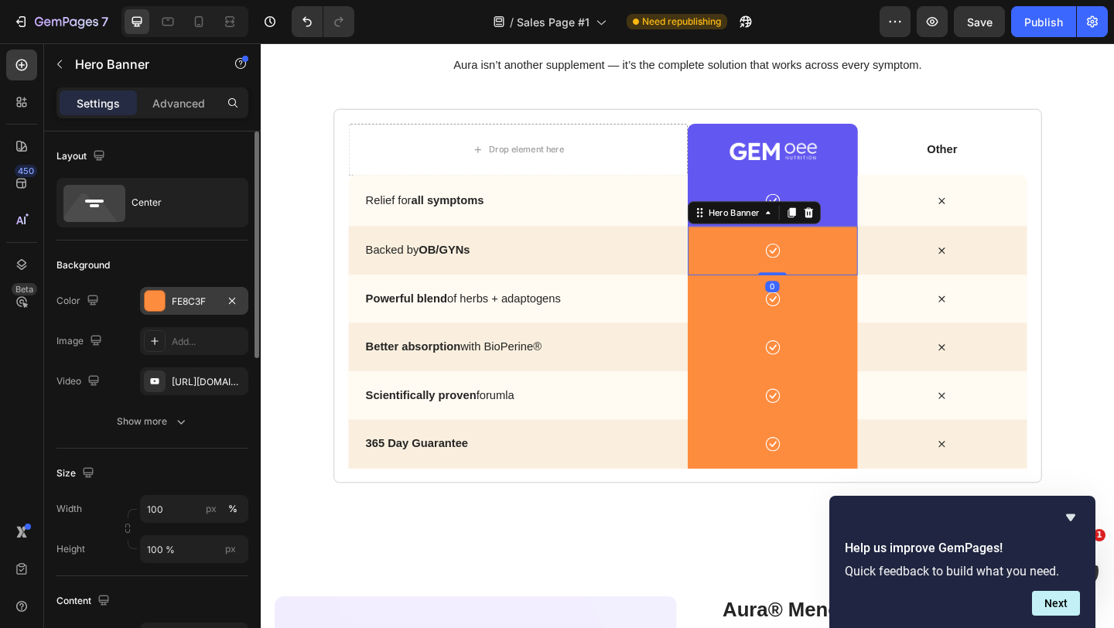
click at [166, 302] on div "FE8C3F" at bounding box center [194, 301] width 108 height 28
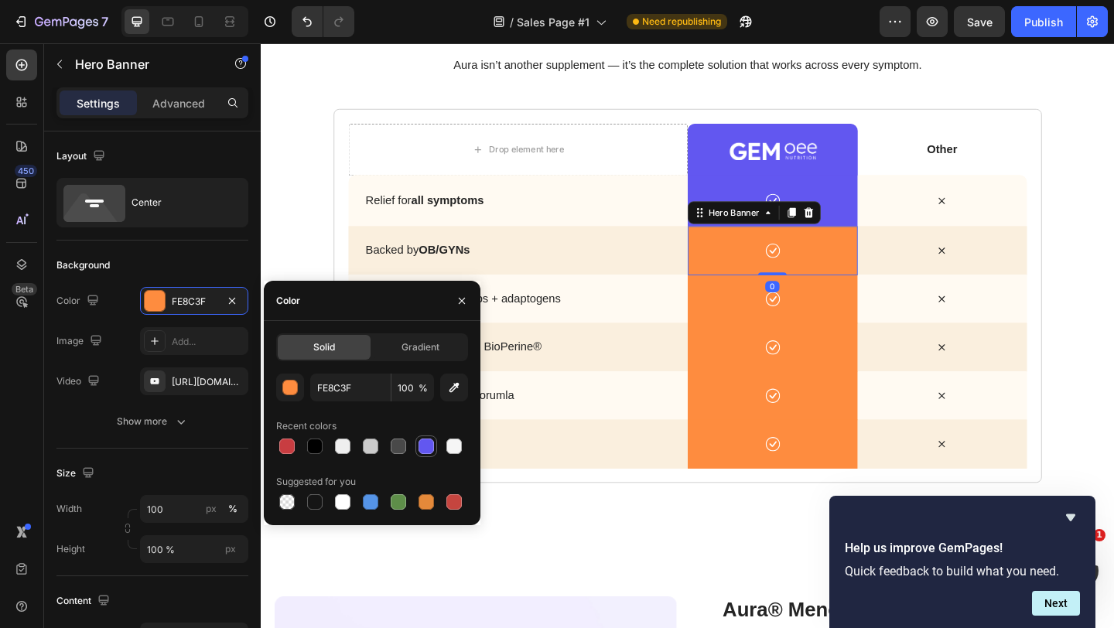
click at [422, 440] on div at bounding box center [425, 446] width 15 height 15
type input "6257F0"
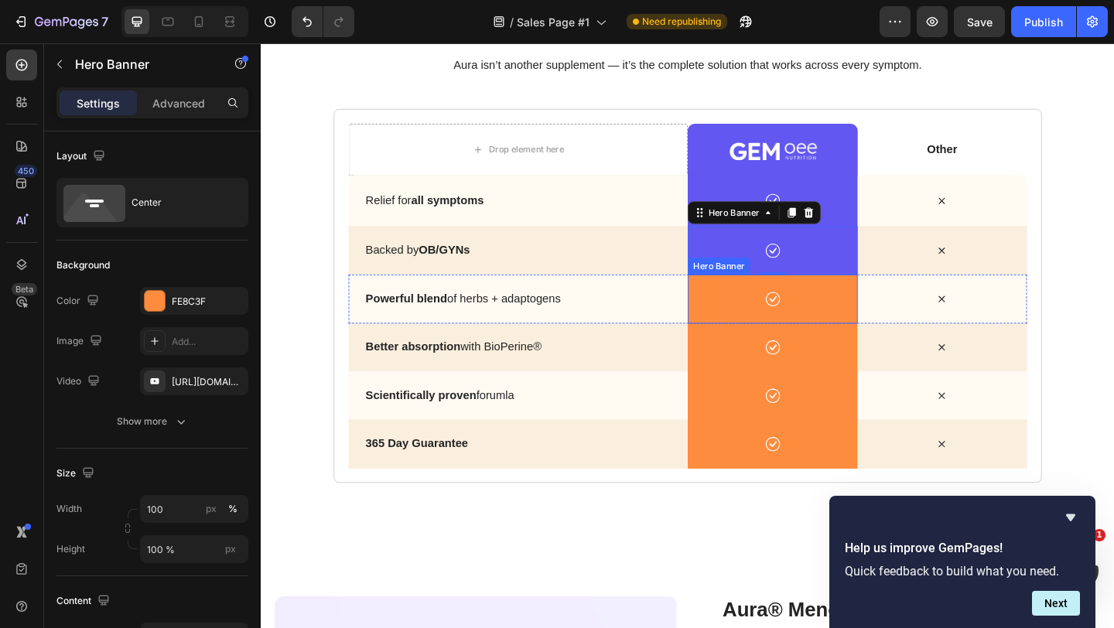
click at [770, 338] on div "Icon" at bounding box center [817, 321] width 185 height 53
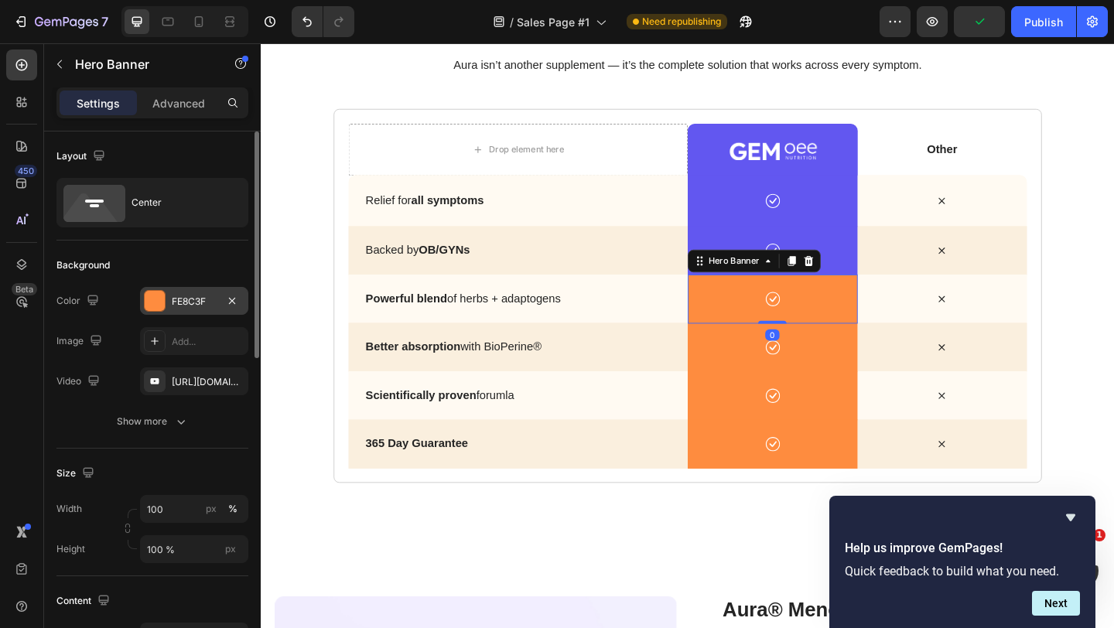
click at [173, 295] on div "FE8C3F" at bounding box center [194, 302] width 45 height 14
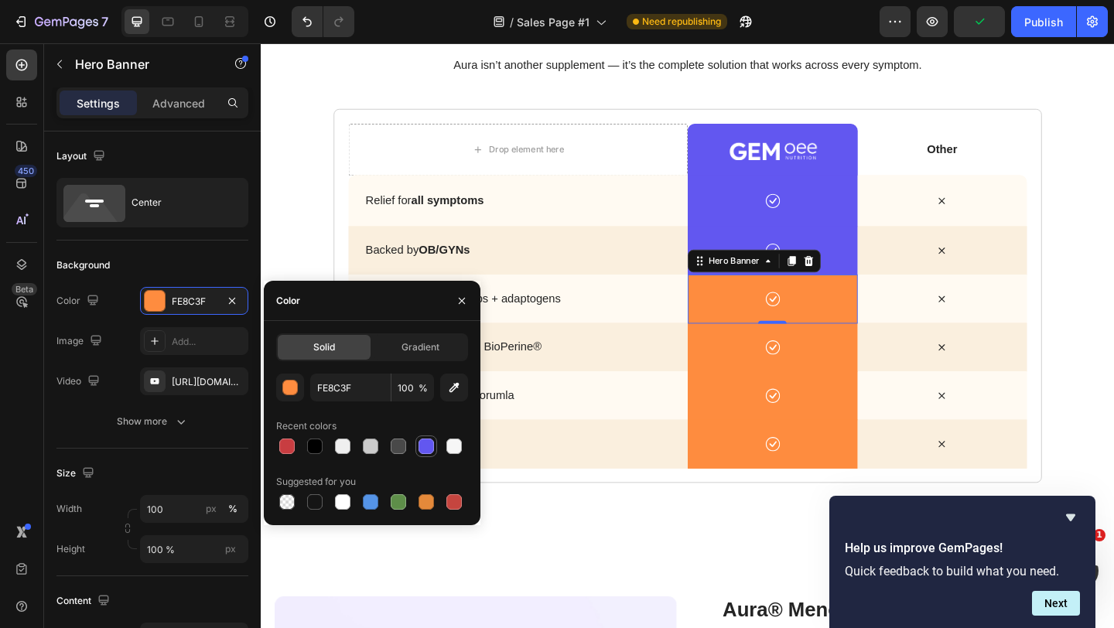
click at [420, 440] on div at bounding box center [425, 446] width 15 height 15
type input "6257F0"
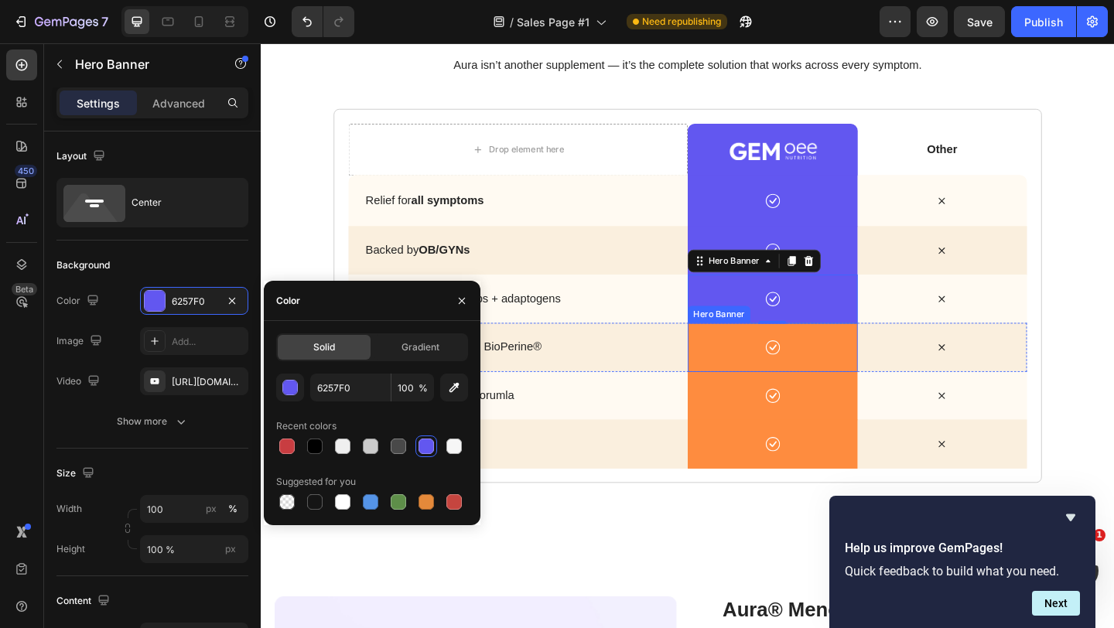
click at [799, 392] on div "Icon" at bounding box center [817, 373] width 185 height 53
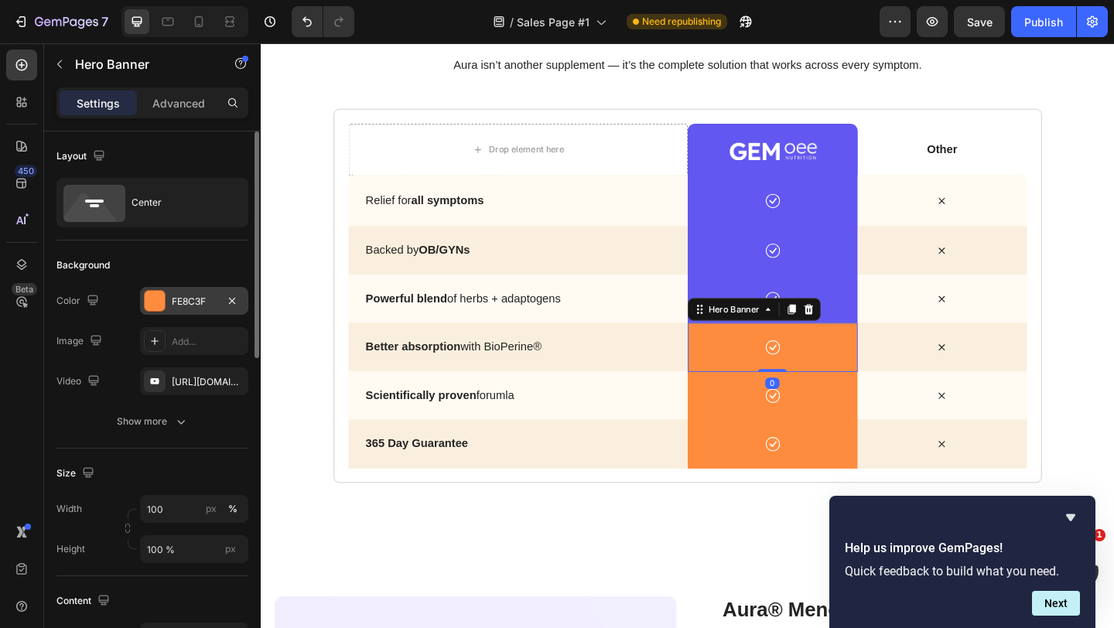
click at [197, 313] on div "FE8C3F" at bounding box center [194, 301] width 108 height 28
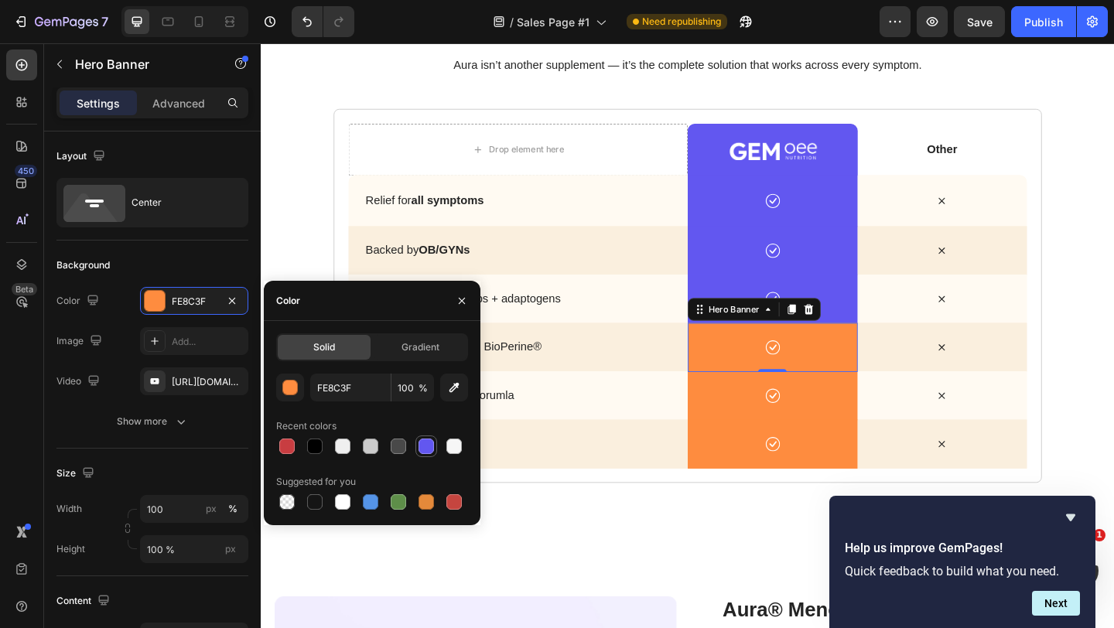
click at [418, 439] on div at bounding box center [426, 446] width 19 height 19
type input "6257F0"
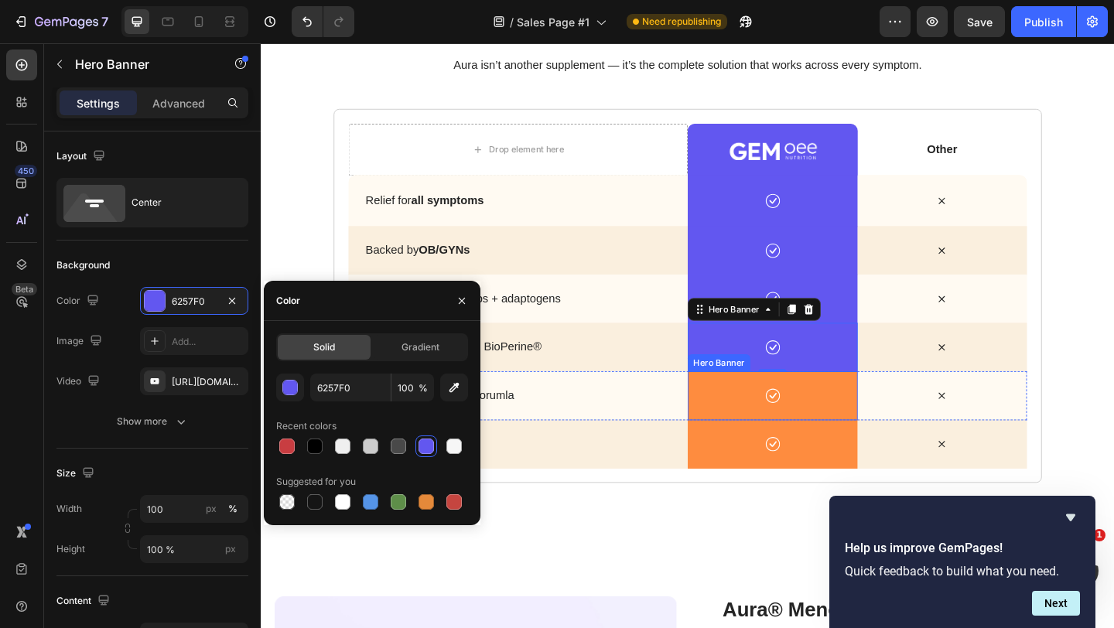
click at [750, 452] on div "Icon" at bounding box center [817, 478] width 185 height 53
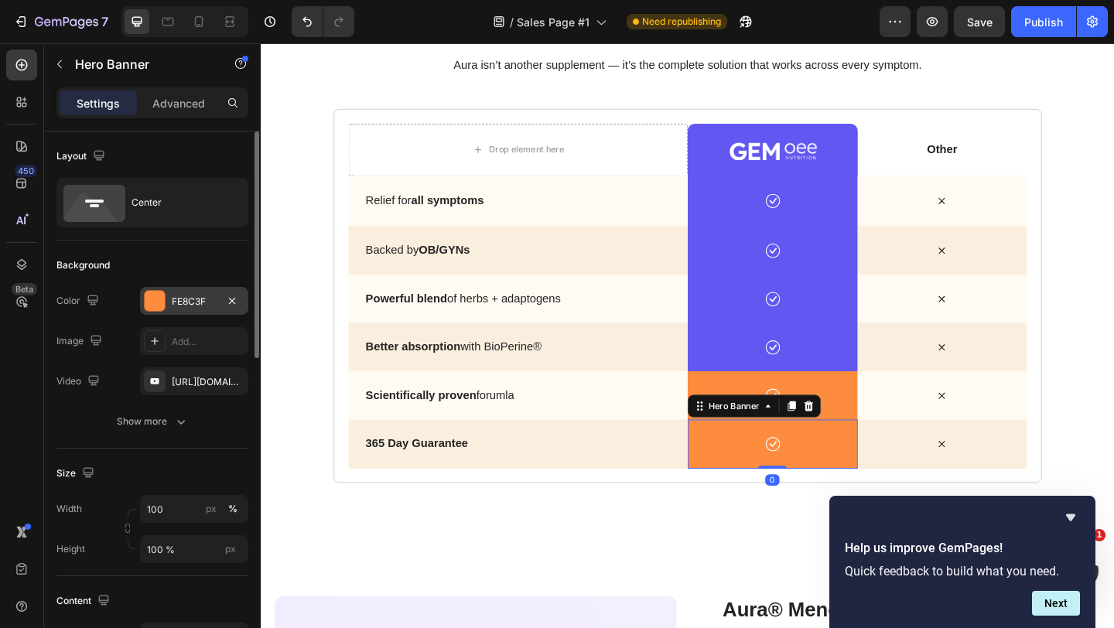
click at [169, 299] on div "FE8C3F" at bounding box center [194, 301] width 108 height 28
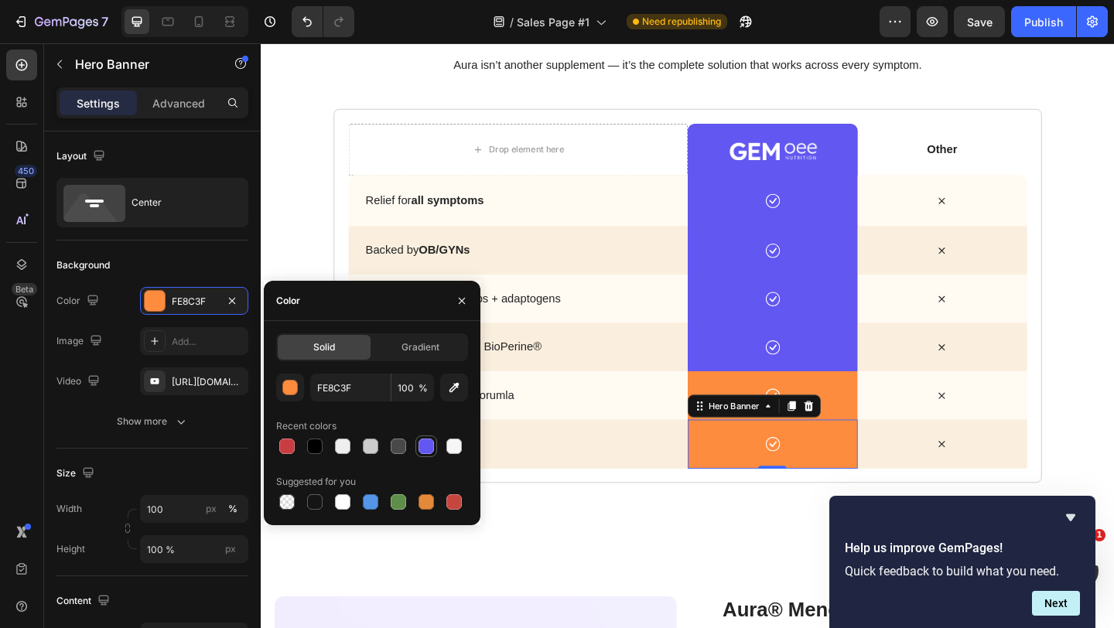
click at [421, 444] on div at bounding box center [425, 446] width 15 height 15
type input "6257F0"
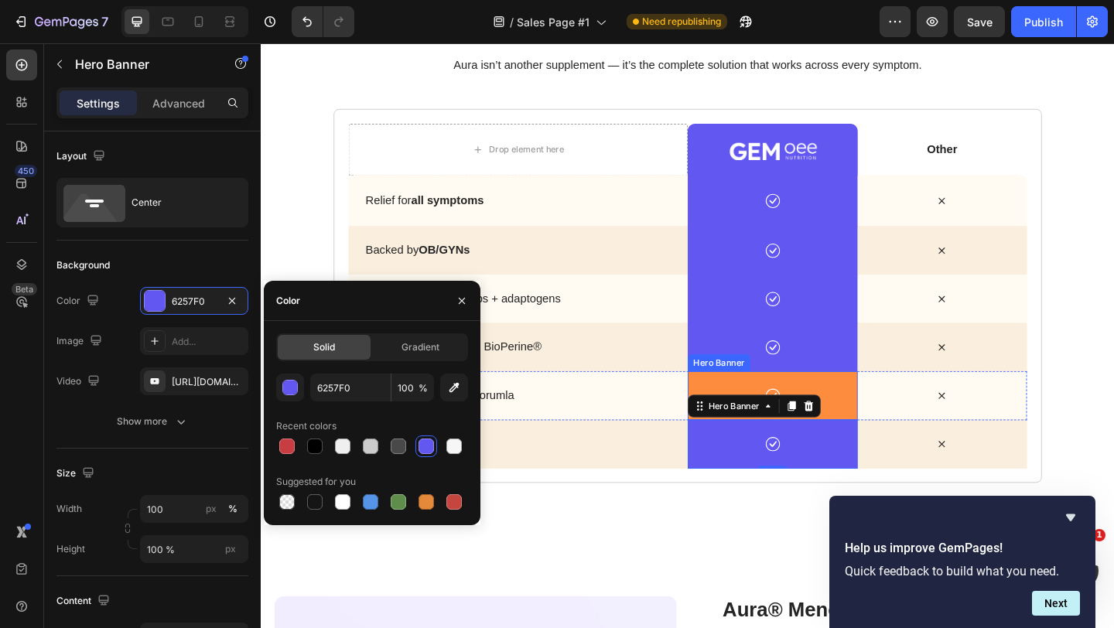
click at [750, 406] on div "Icon" at bounding box center [817, 426] width 185 height 53
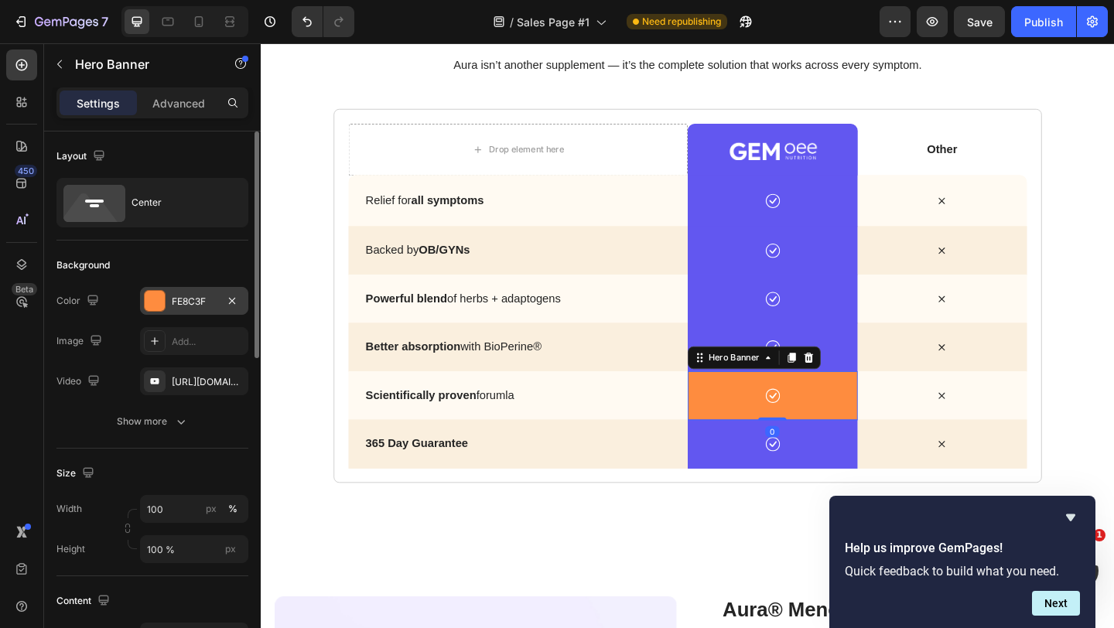
click at [179, 292] on div "FE8C3F" at bounding box center [194, 301] width 108 height 28
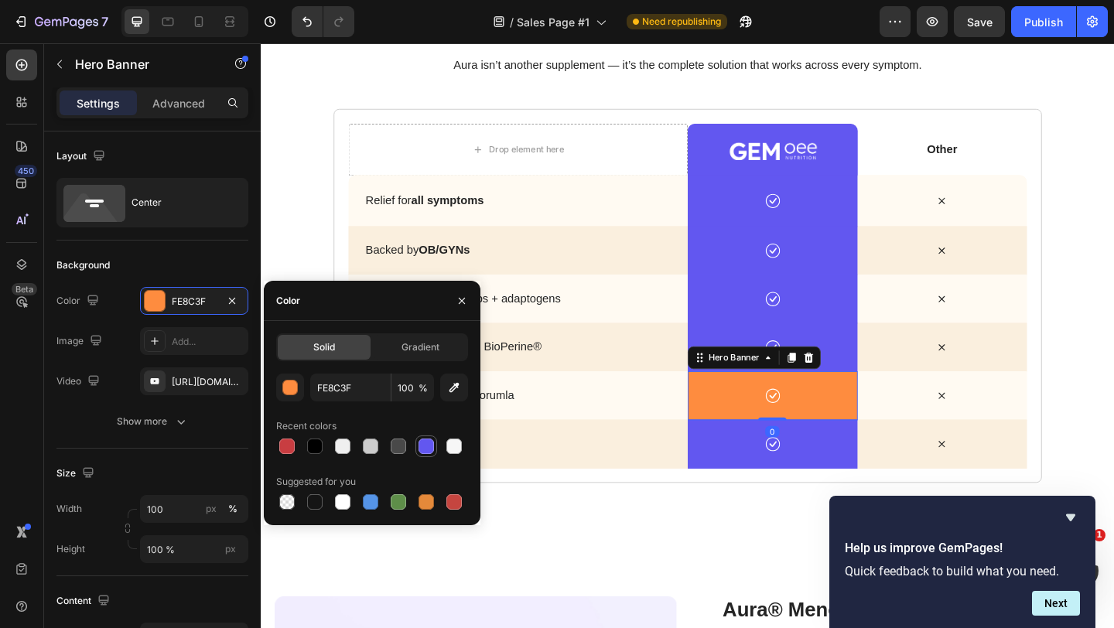
click at [430, 442] on div at bounding box center [425, 446] width 15 height 15
type input "6257F0"
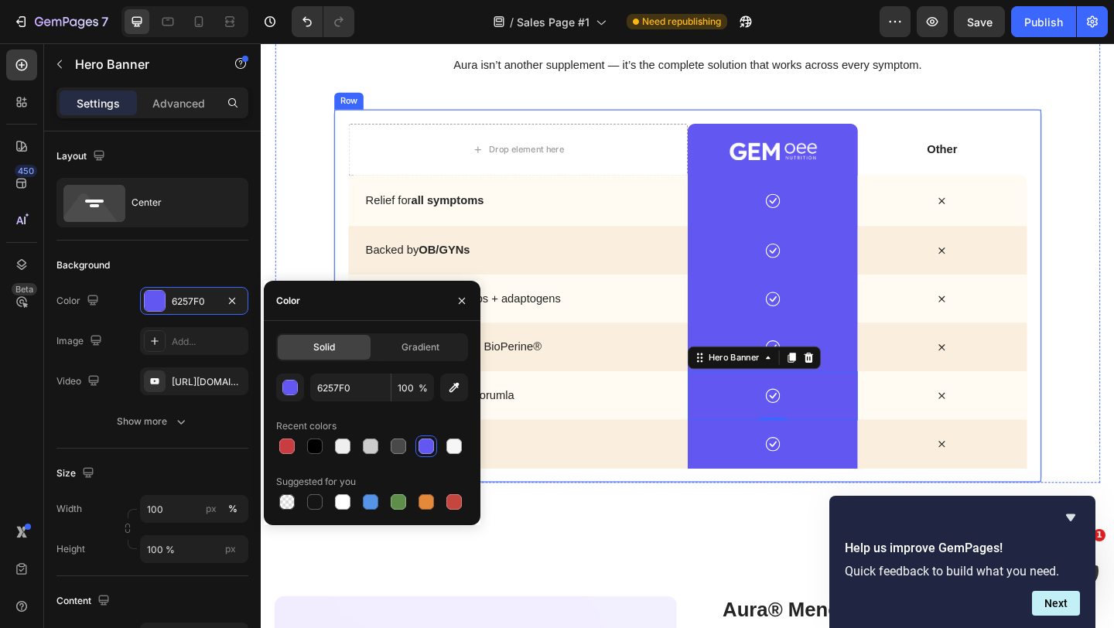
click at [1113, 288] on div "why aura wins Heading Aura isn’t another supplement — it’s the complete solutio…" at bounding box center [724, 264] width 897 height 511
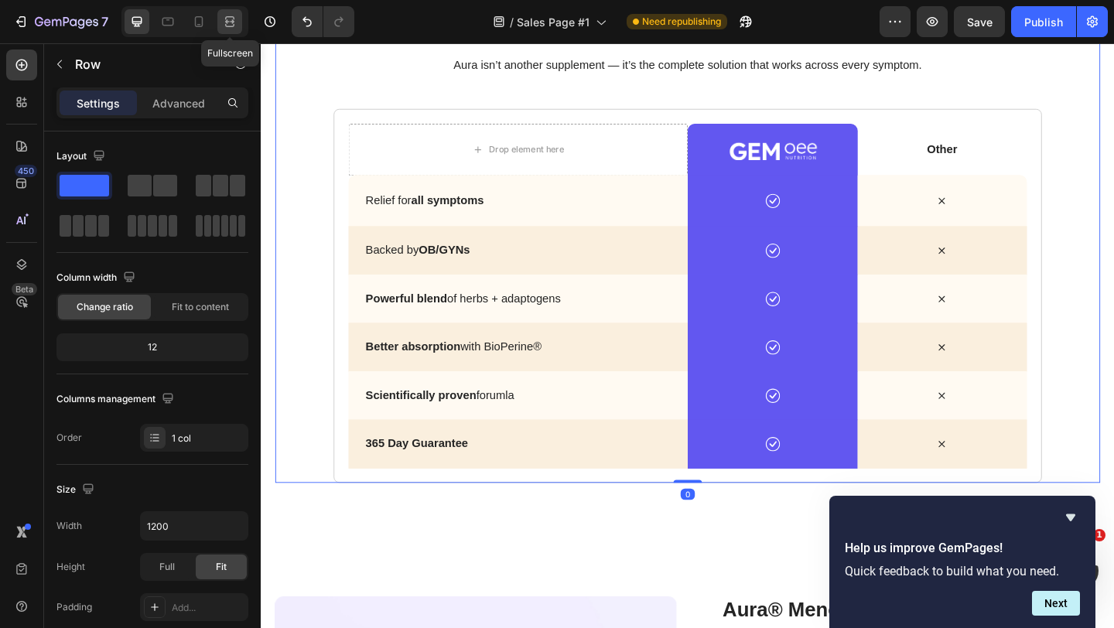
click at [227, 16] on icon at bounding box center [229, 21] width 15 height 15
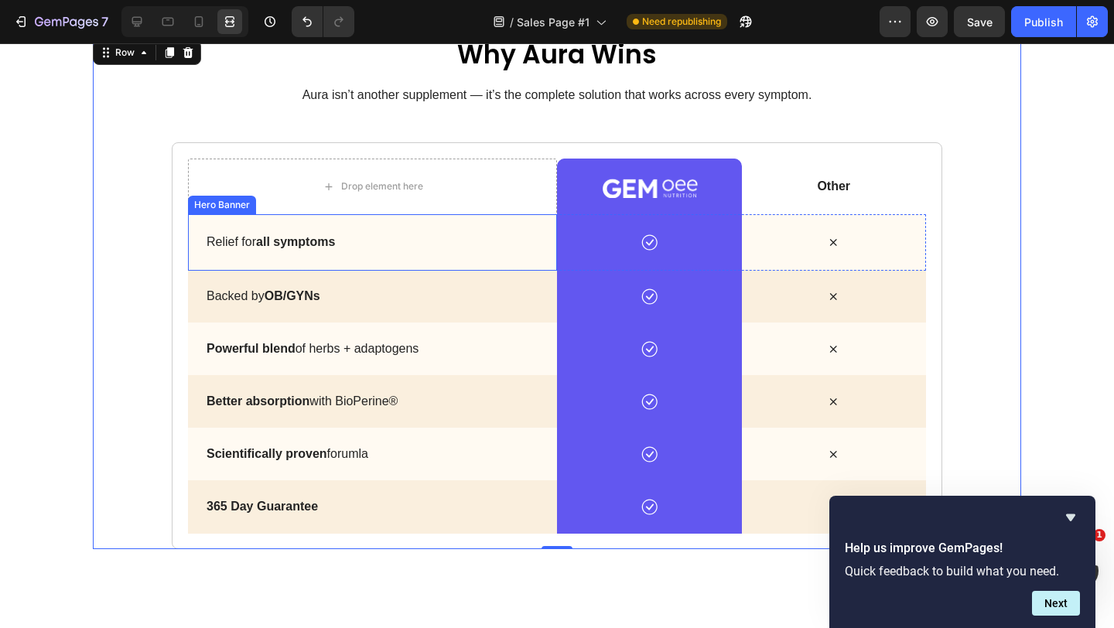
scroll to position [3873, 0]
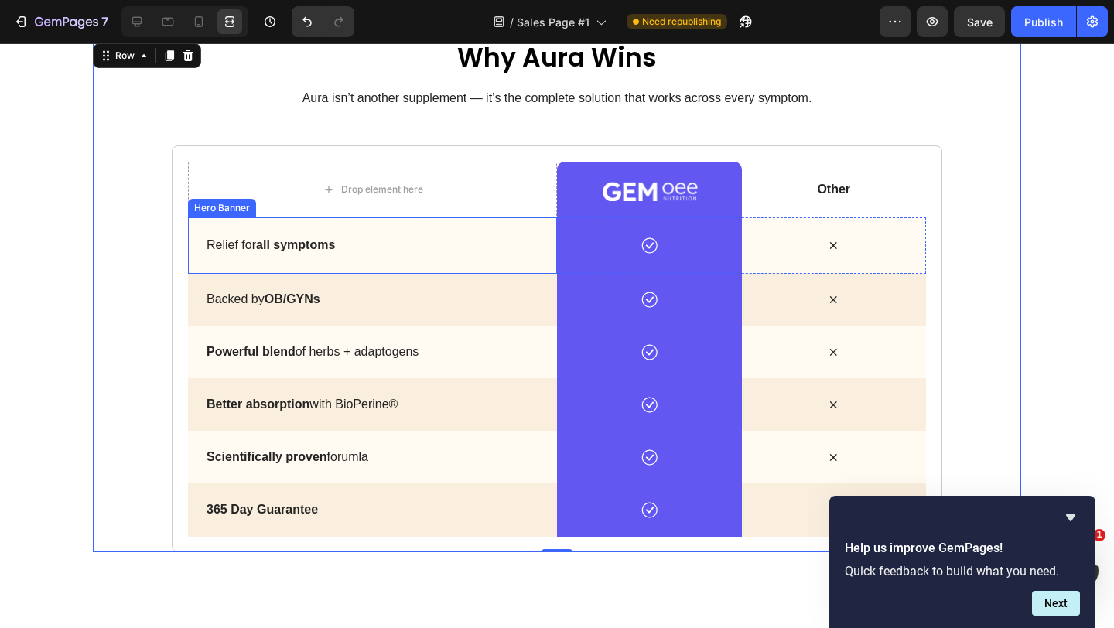
click at [412, 236] on div "Relief for all symptoms" at bounding box center [372, 245] width 369 height 19
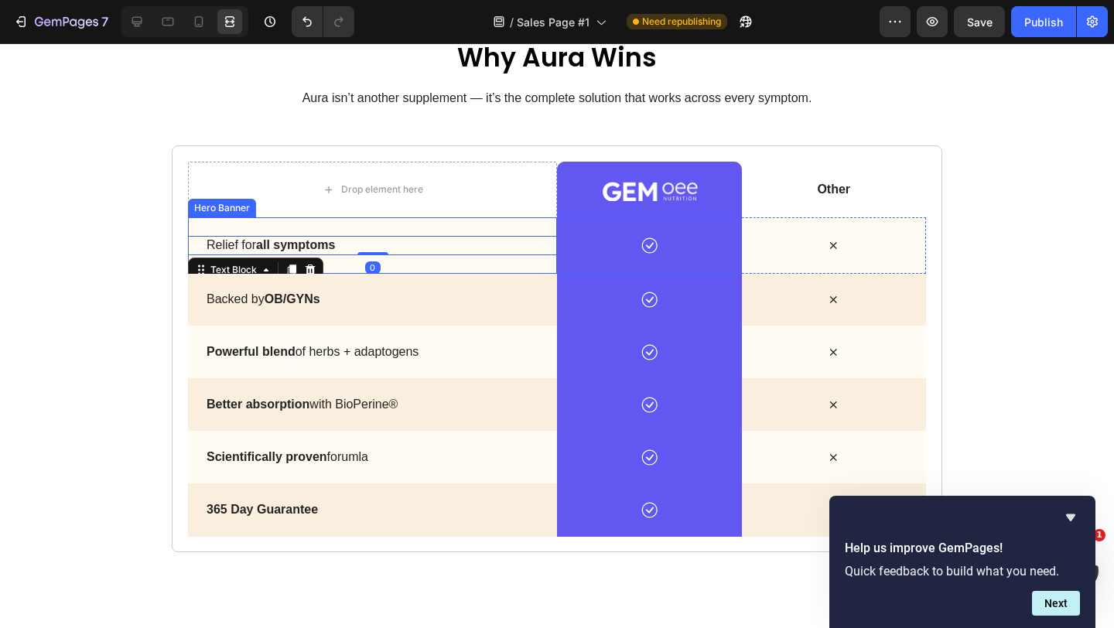
click at [444, 221] on div "Relief for all symptoms Text Block 0" at bounding box center [372, 245] width 369 height 56
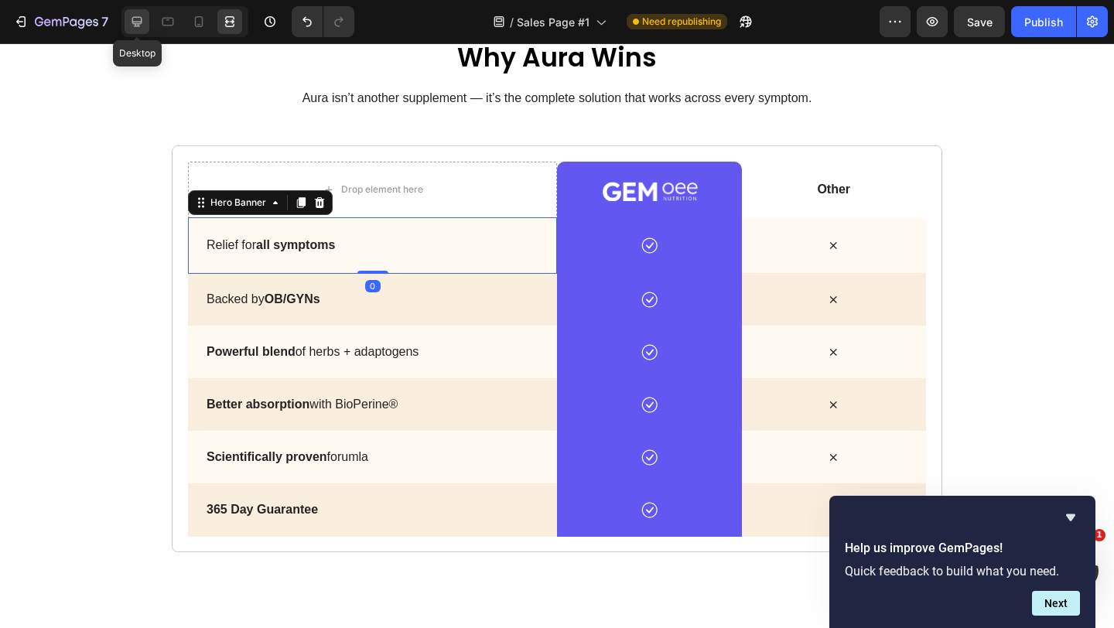
click at [130, 26] on icon at bounding box center [136, 21] width 15 height 15
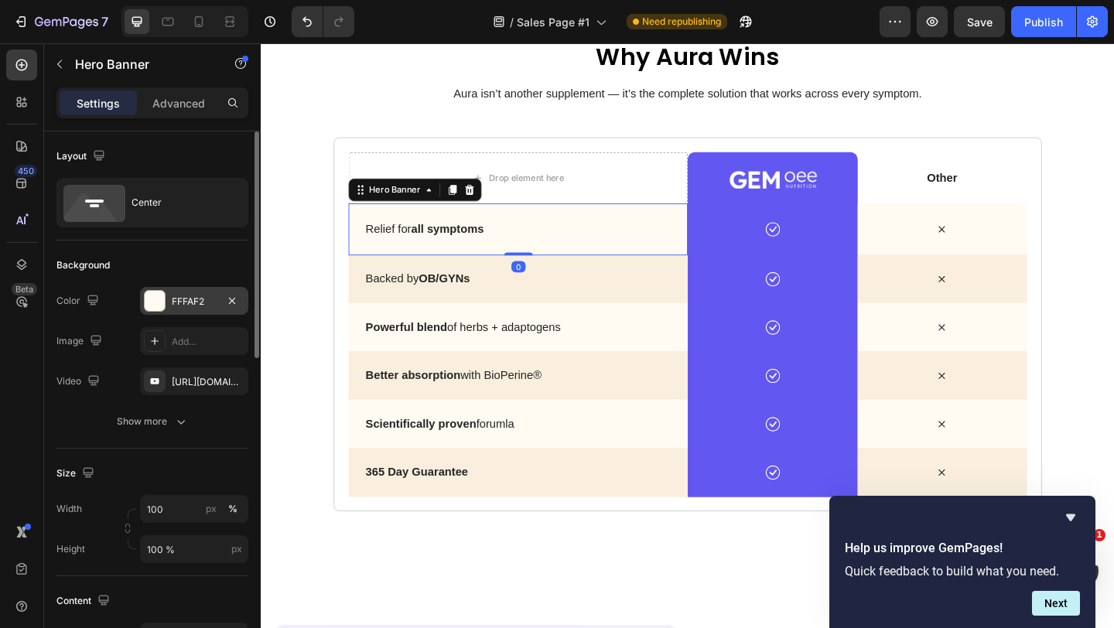
click at [170, 309] on div "FFFAF2" at bounding box center [194, 301] width 108 height 28
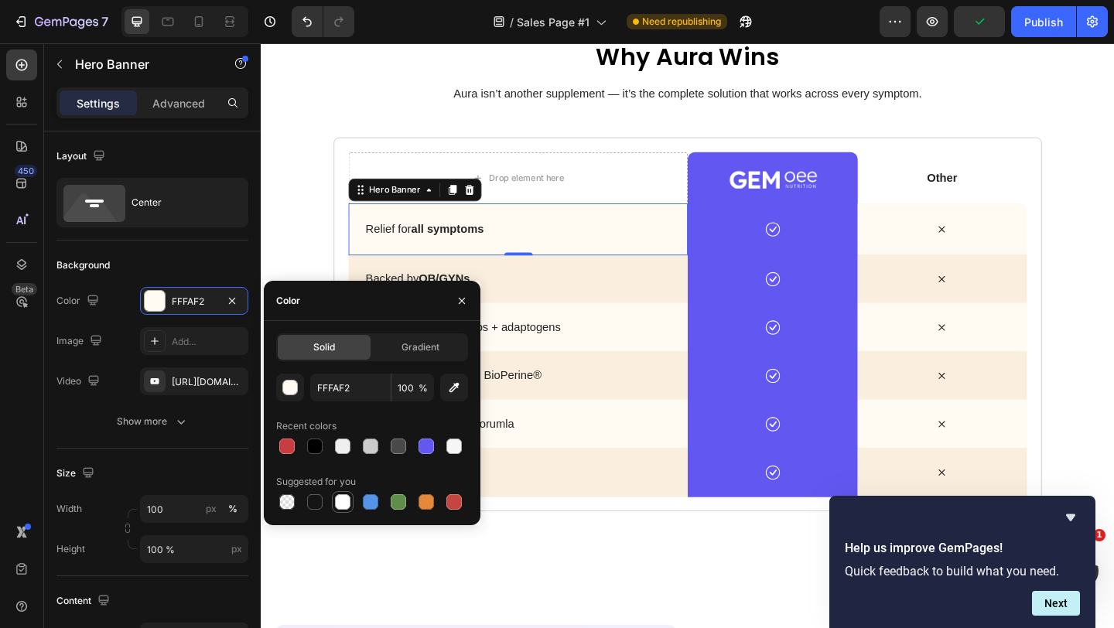
click at [340, 507] on div at bounding box center [342, 501] width 15 height 15
type input "FFFFFF"
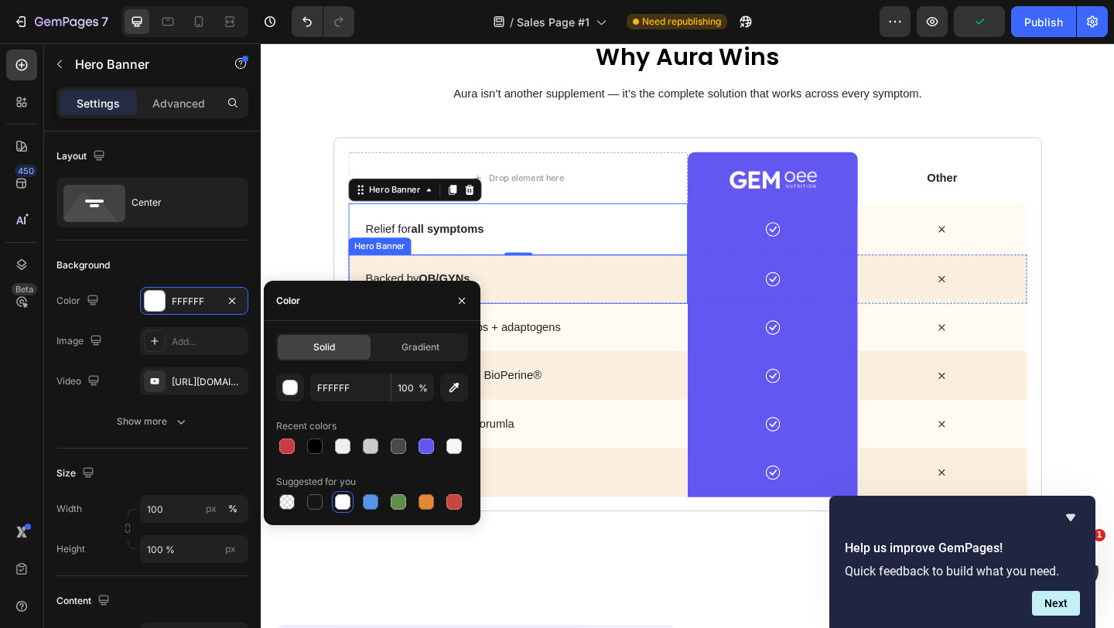
click at [632, 314] on div "Background Image" at bounding box center [540, 299] width 369 height 53
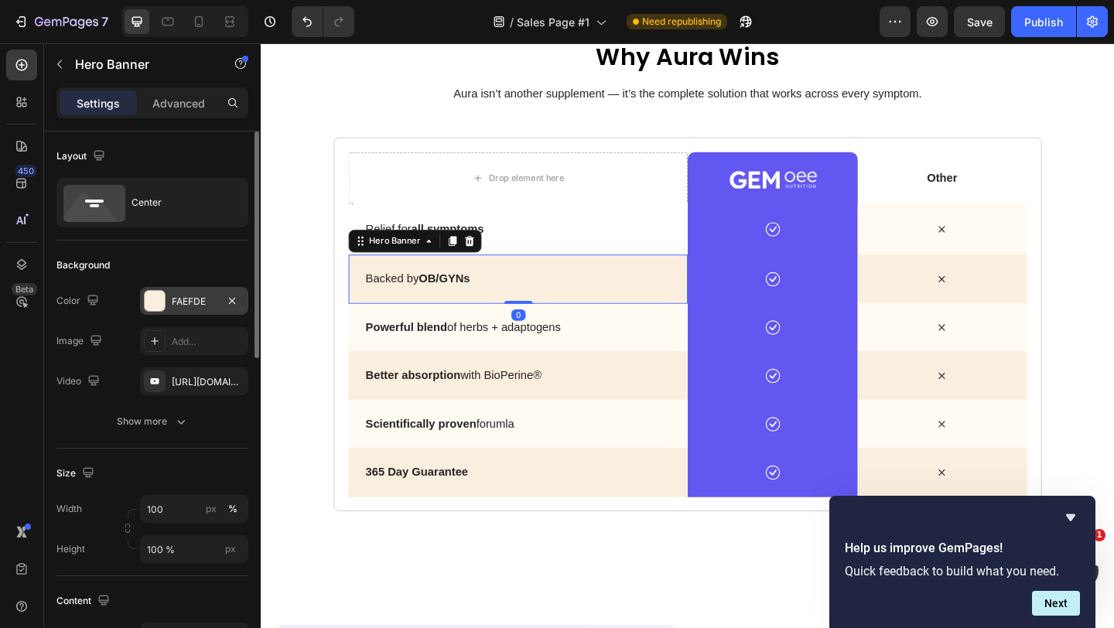
click at [163, 297] on div at bounding box center [155, 301] width 20 height 20
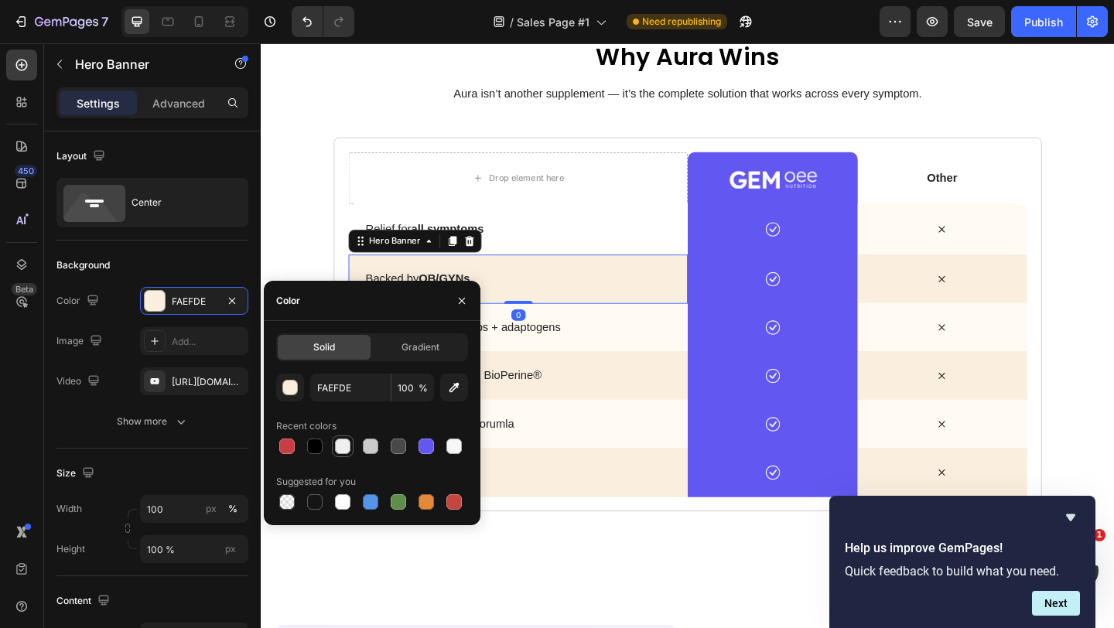
click at [346, 450] on div at bounding box center [342, 446] width 15 height 15
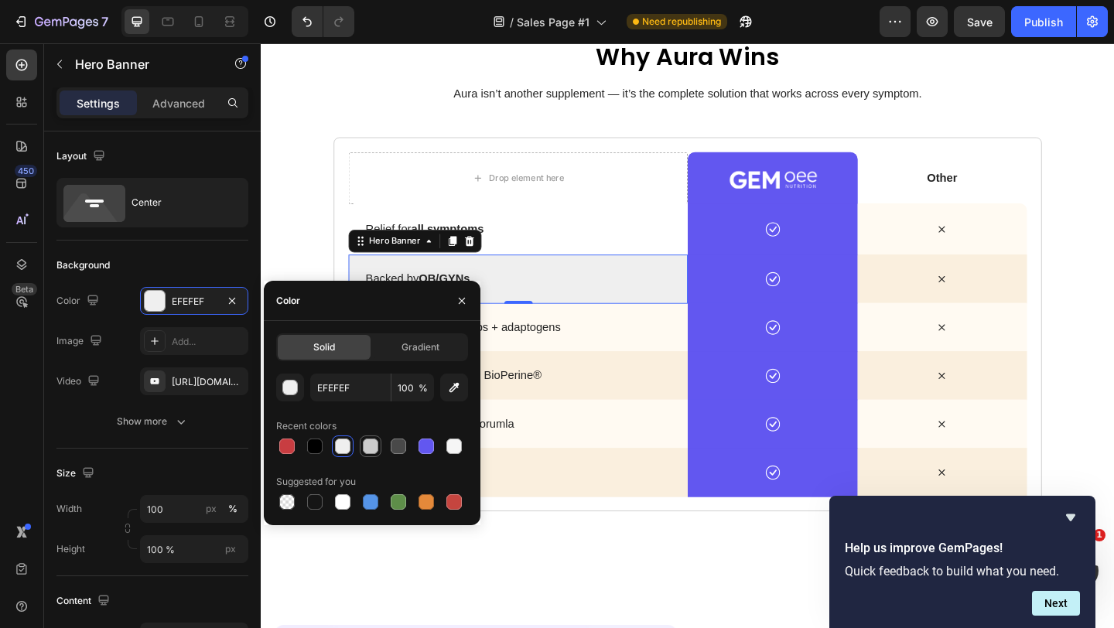
click at [361, 449] on div at bounding box center [370, 446] width 19 height 19
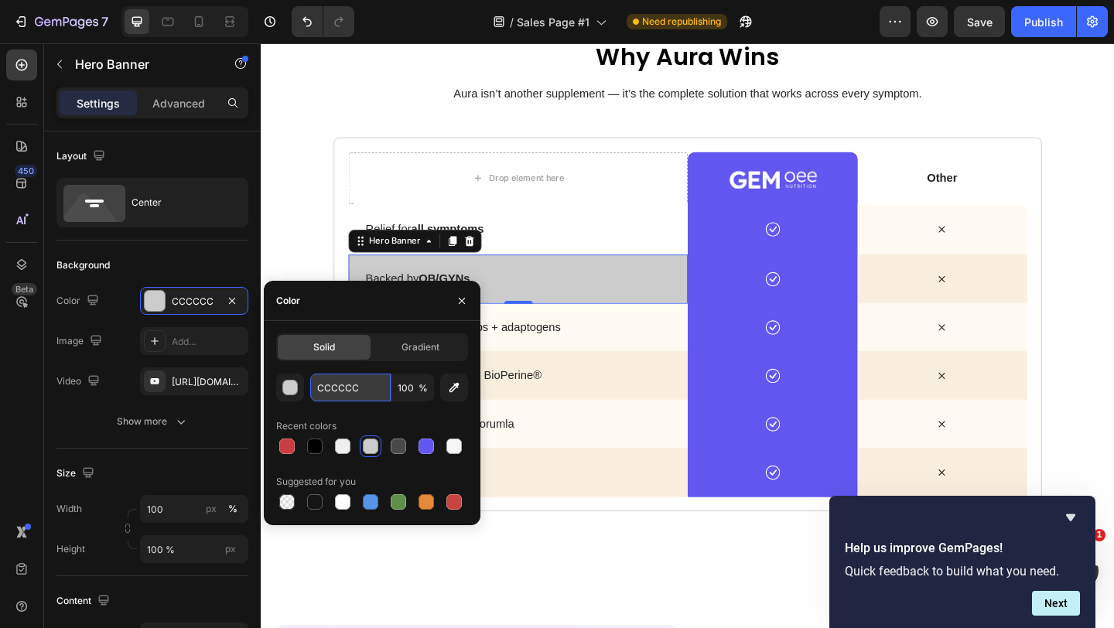
click at [353, 377] on input "CCCCCC" at bounding box center [350, 388] width 80 height 28
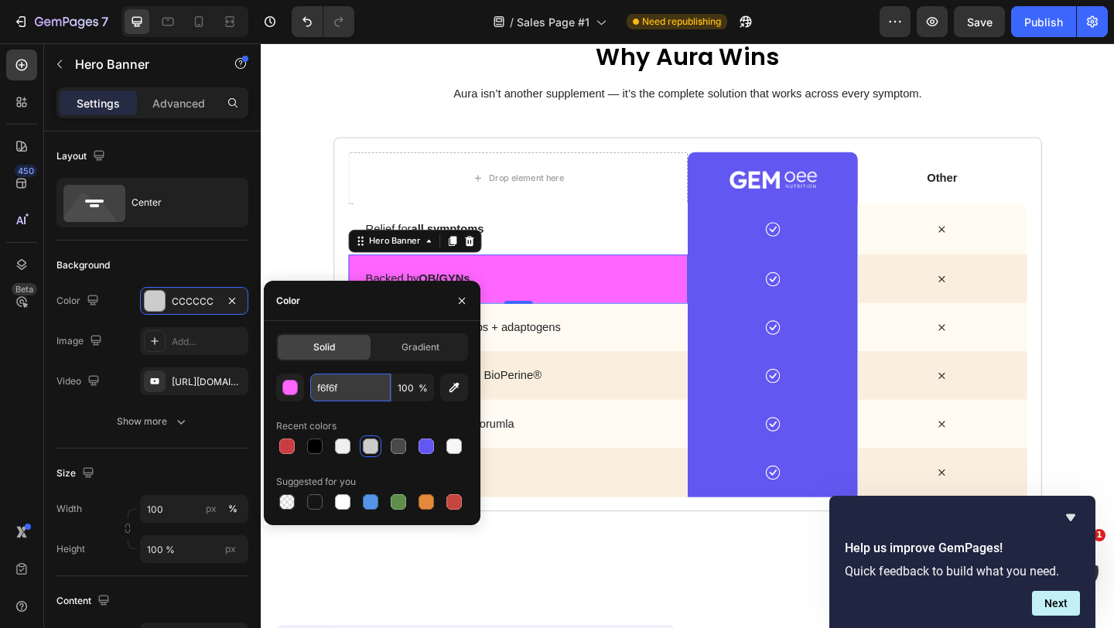
type input "f6f6f6"
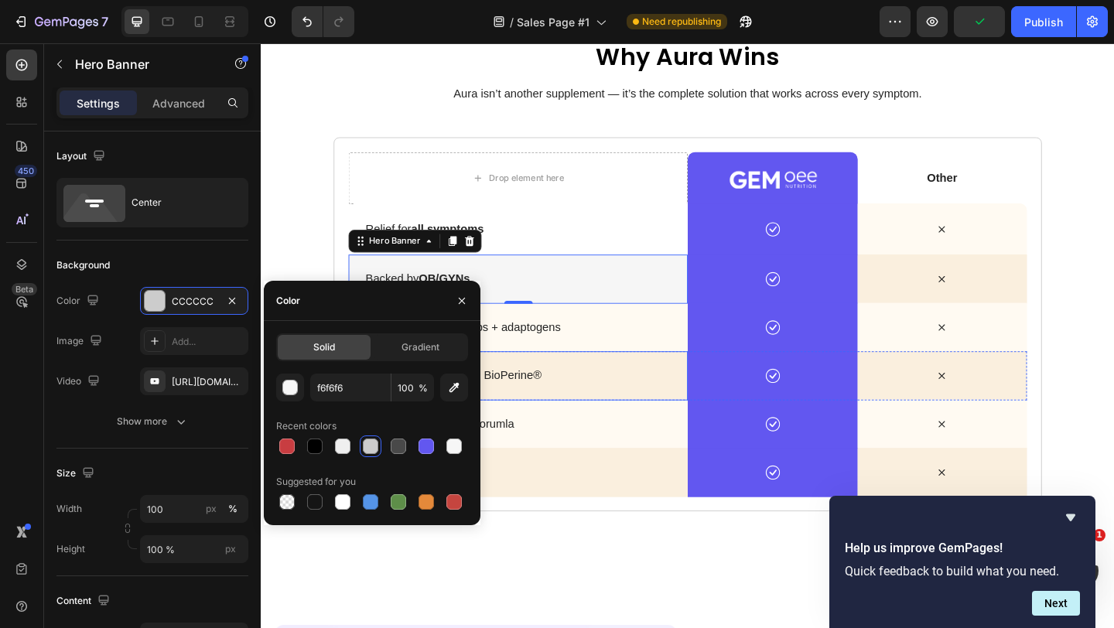
click at [638, 418] on div "Background Image" at bounding box center [540, 404] width 369 height 53
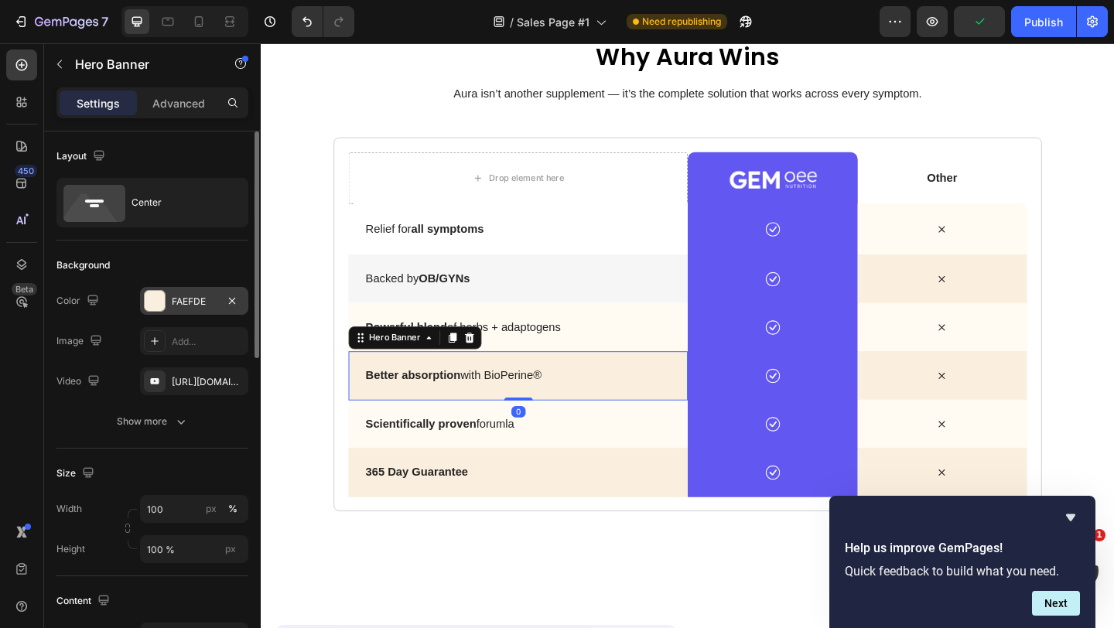
click at [169, 306] on div "FAEFDE" at bounding box center [194, 301] width 108 height 28
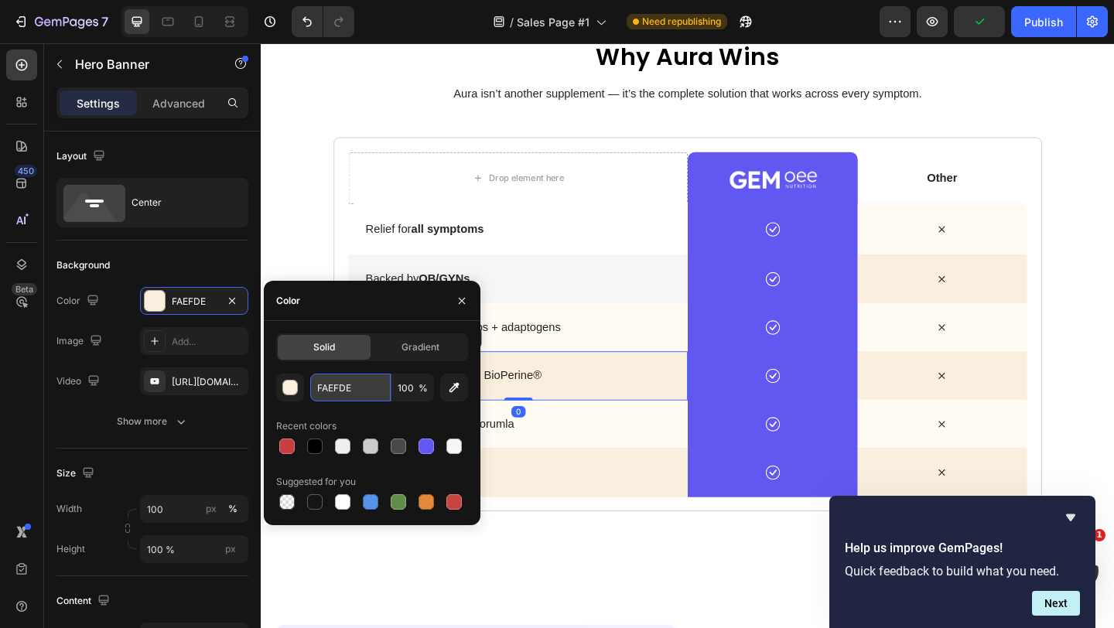
click at [356, 392] on input "FAEFDE" at bounding box center [350, 388] width 80 height 28
paste input "f6f6f6"
type input "f6f6f6"
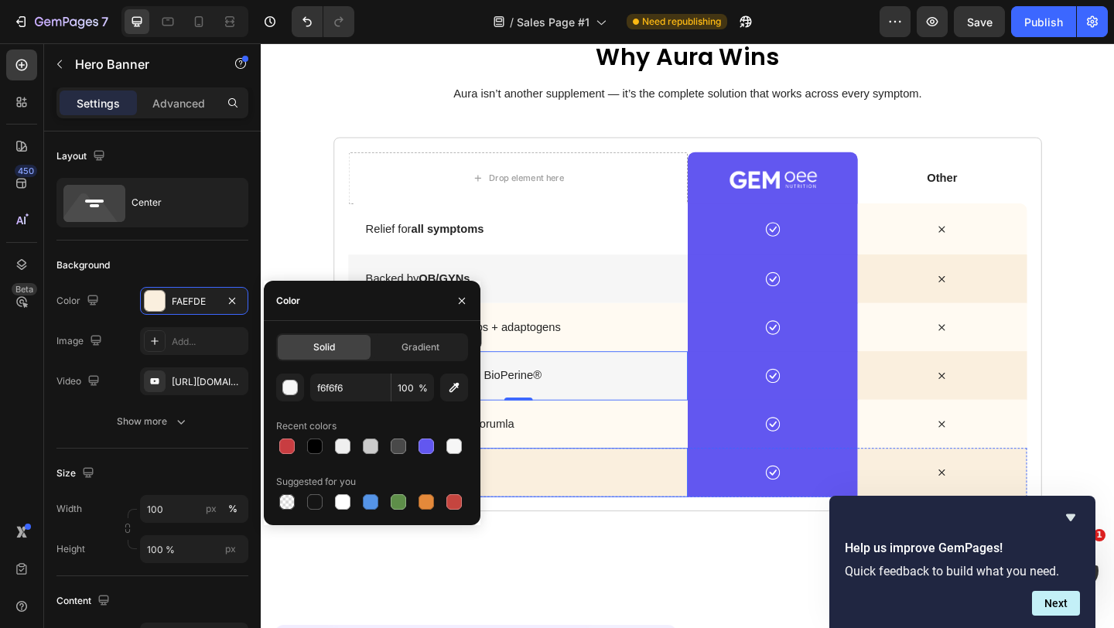
click at [612, 523] on div "Background Image" at bounding box center [540, 509] width 369 height 53
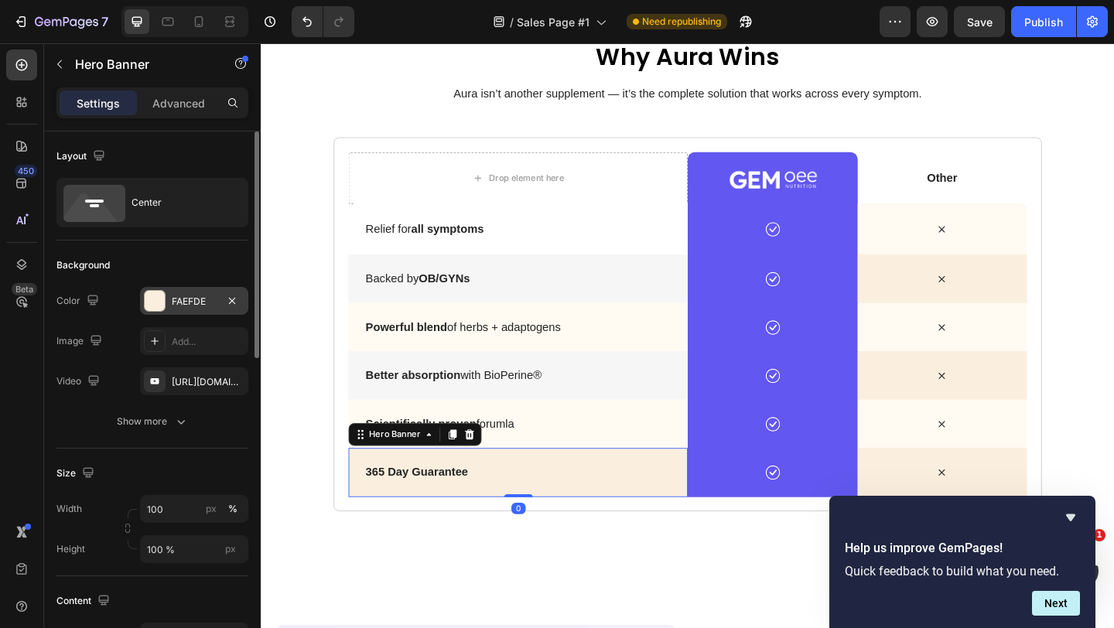
click at [196, 301] on div "FAEFDE" at bounding box center [194, 302] width 45 height 14
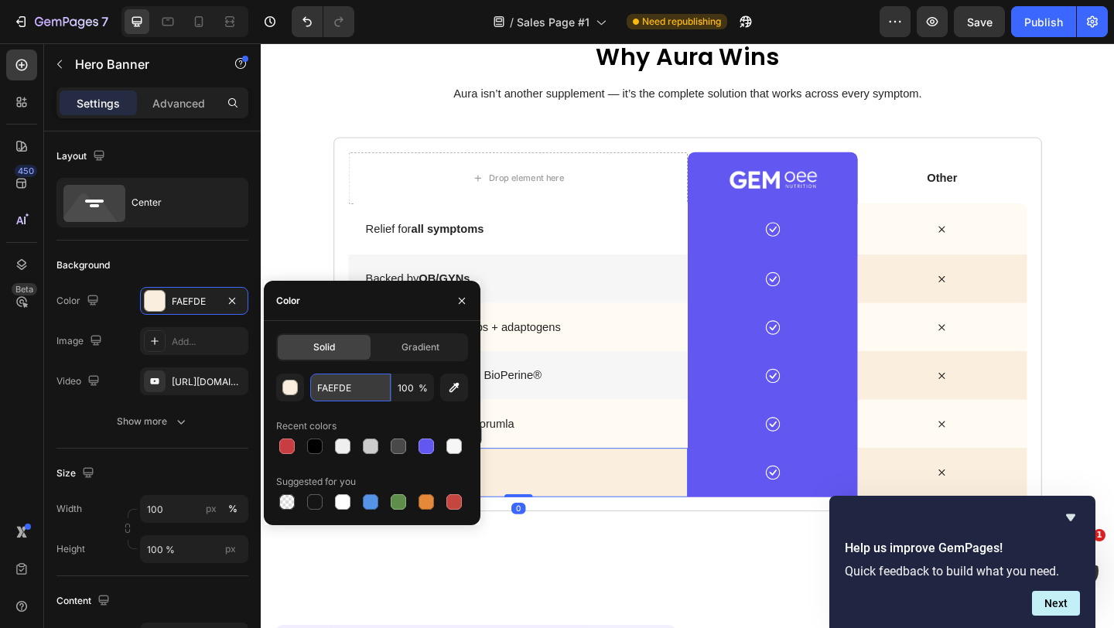
click at [351, 389] on input "FAEFDE" at bounding box center [350, 388] width 80 height 28
paste input "f6f6f6"
type input "f6f6f6"
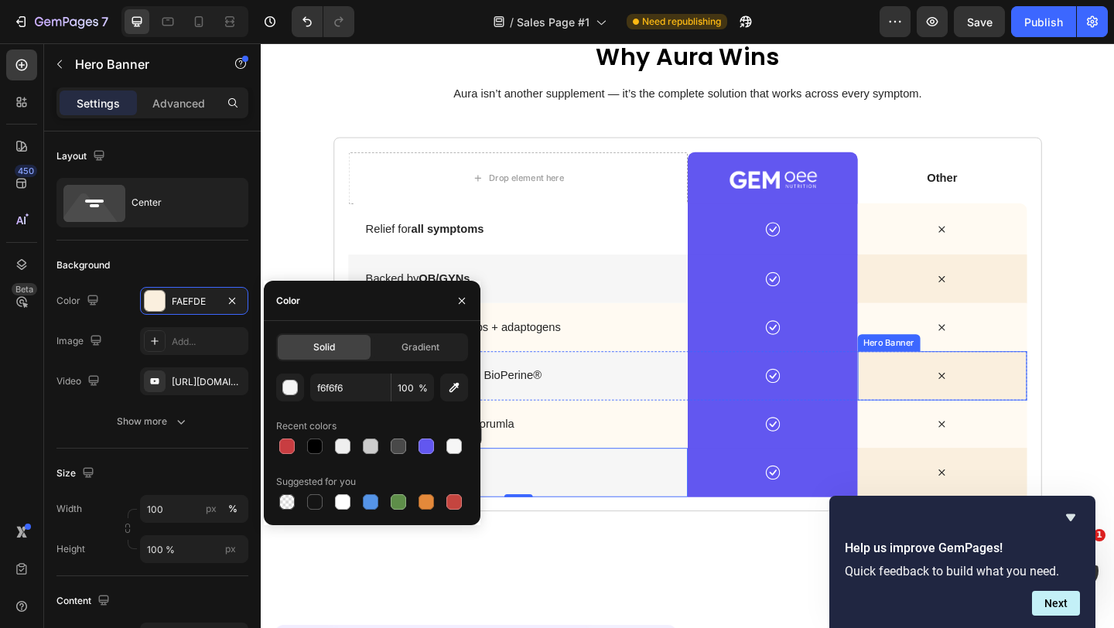
click at [944, 419] on div "Icon" at bounding box center [1002, 404] width 185 height 53
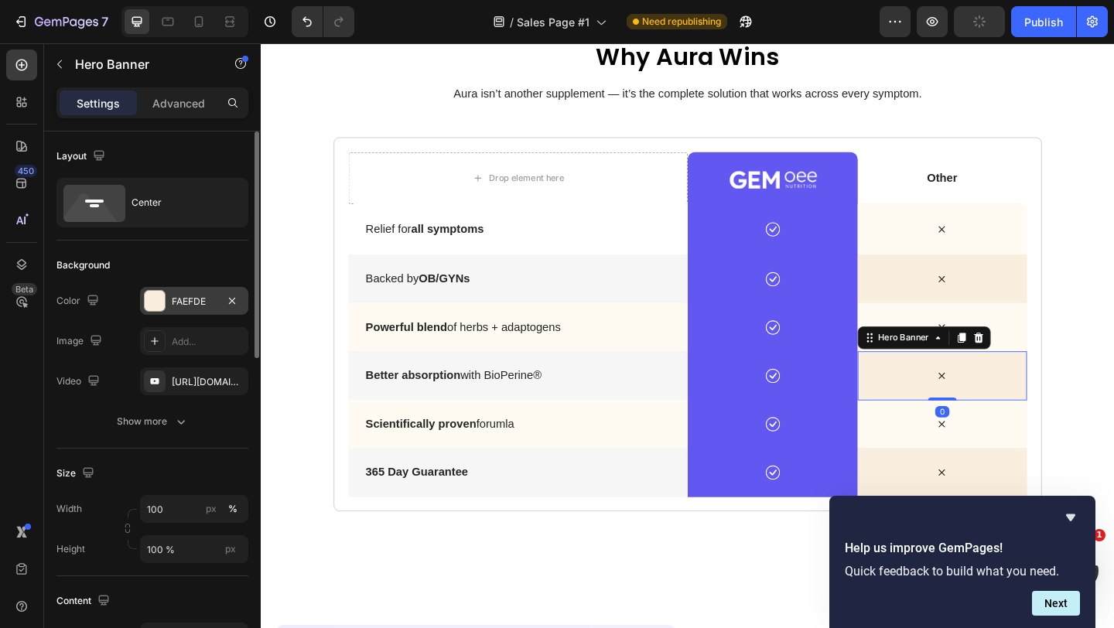
click at [186, 306] on div "FAEFDE" at bounding box center [194, 302] width 45 height 14
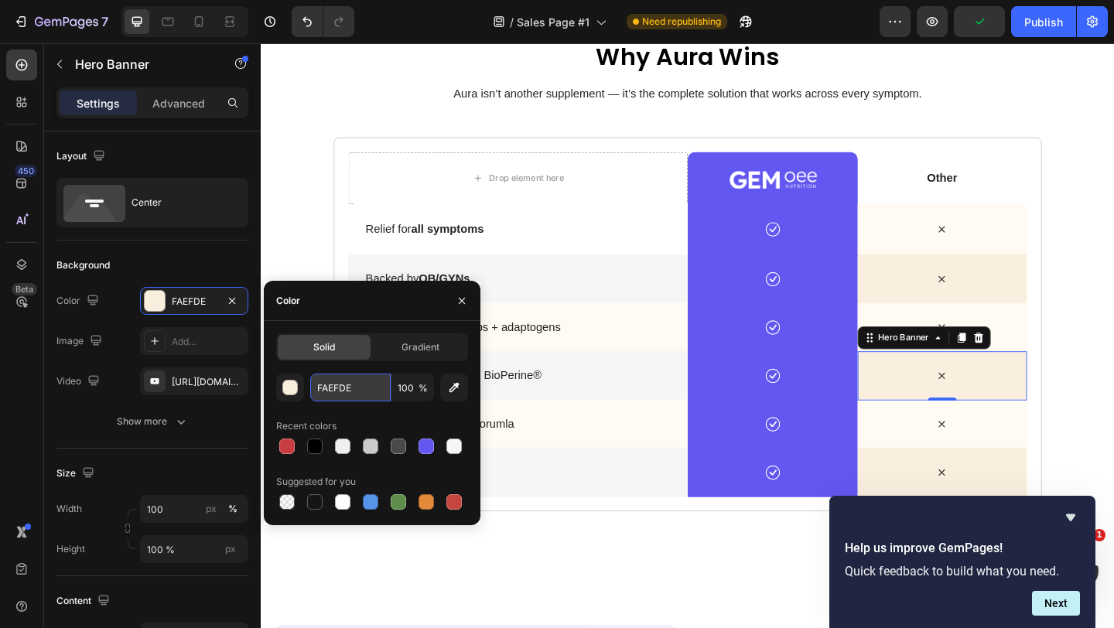
click at [377, 398] on input "FAEFDE" at bounding box center [350, 388] width 80 height 28
paste input "f6f6f6"
type input "f6f6f6"
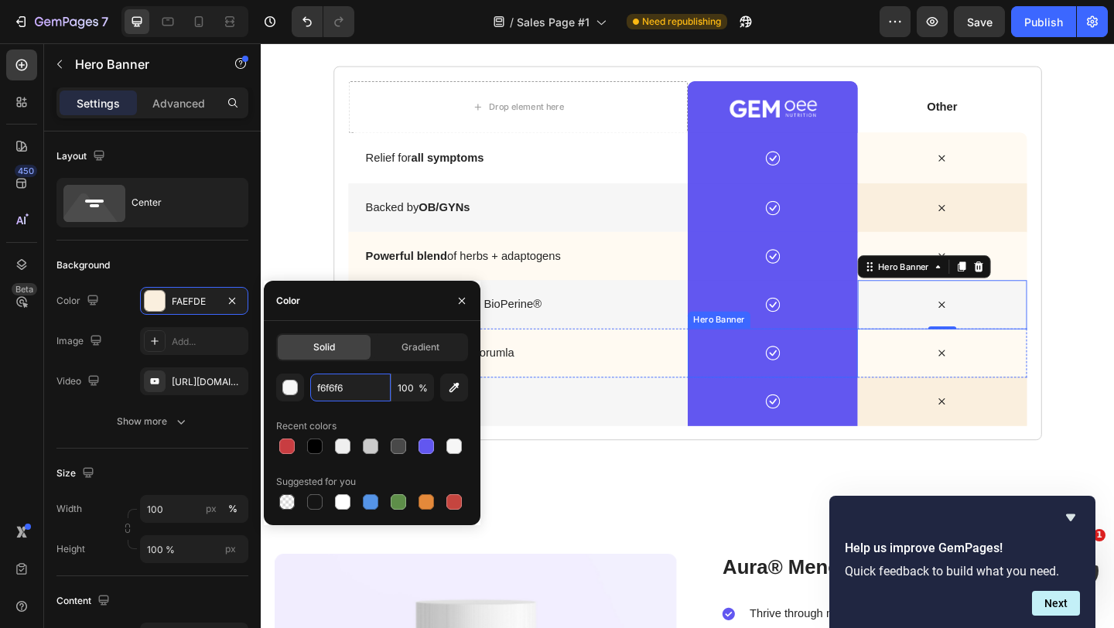
scroll to position [3965, 0]
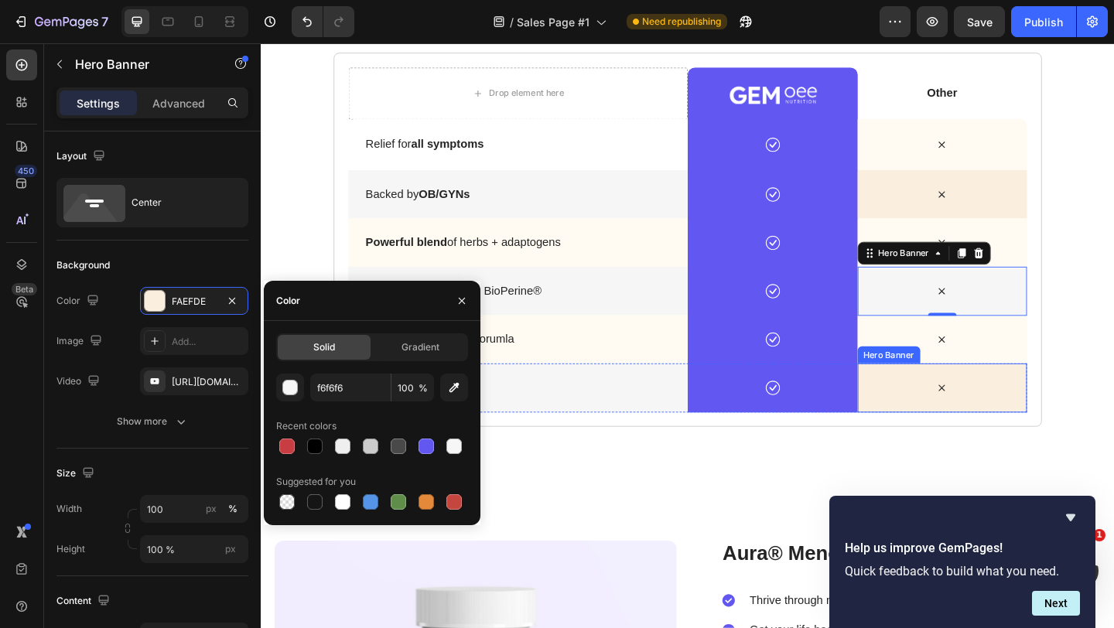
click at [954, 438] on div "Icon" at bounding box center [1002, 417] width 185 height 53
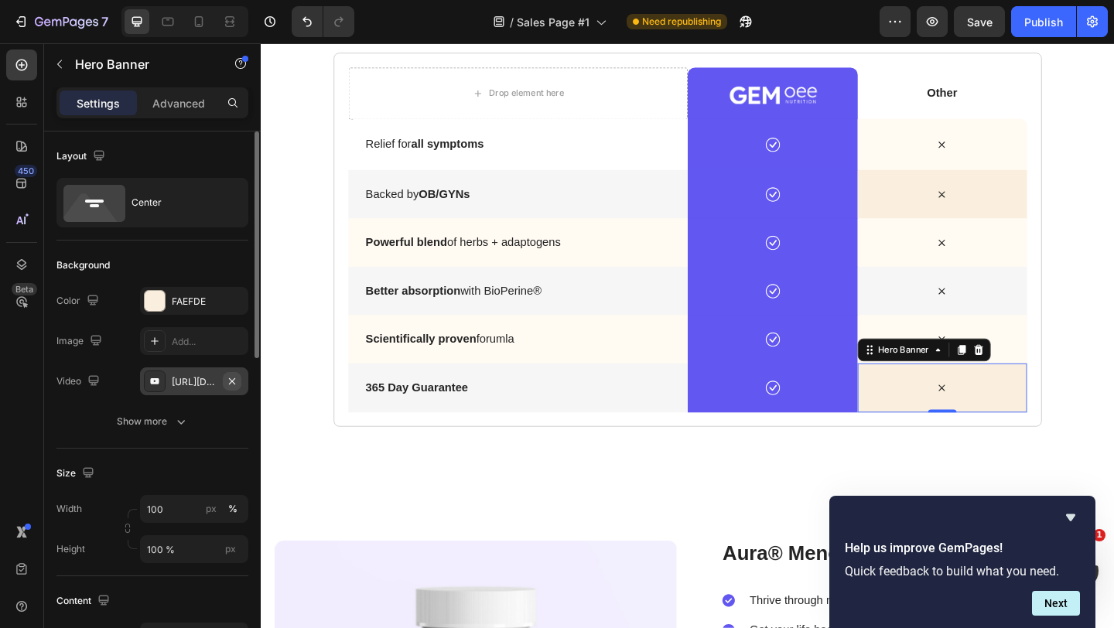
click at [233, 379] on icon "button" at bounding box center [232, 380] width 6 height 6
click at [169, 287] on div "FAEFDE" at bounding box center [194, 301] width 108 height 28
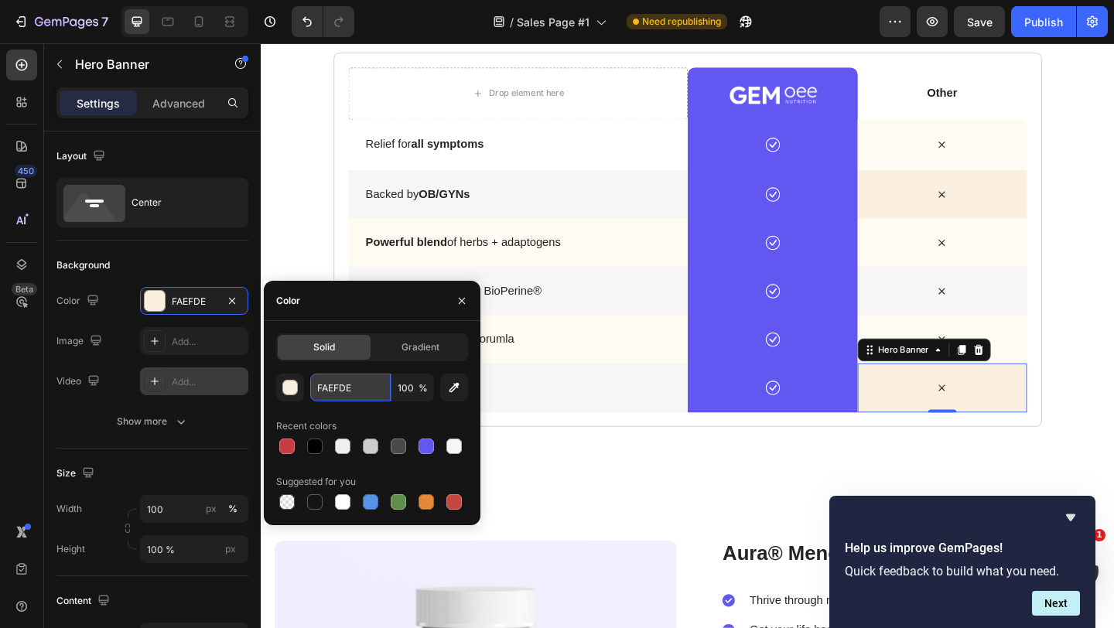
click at [383, 391] on input "FAEFDE" at bounding box center [350, 388] width 80 height 28
paste input "f6f6f6"
type input "f6f6f6"
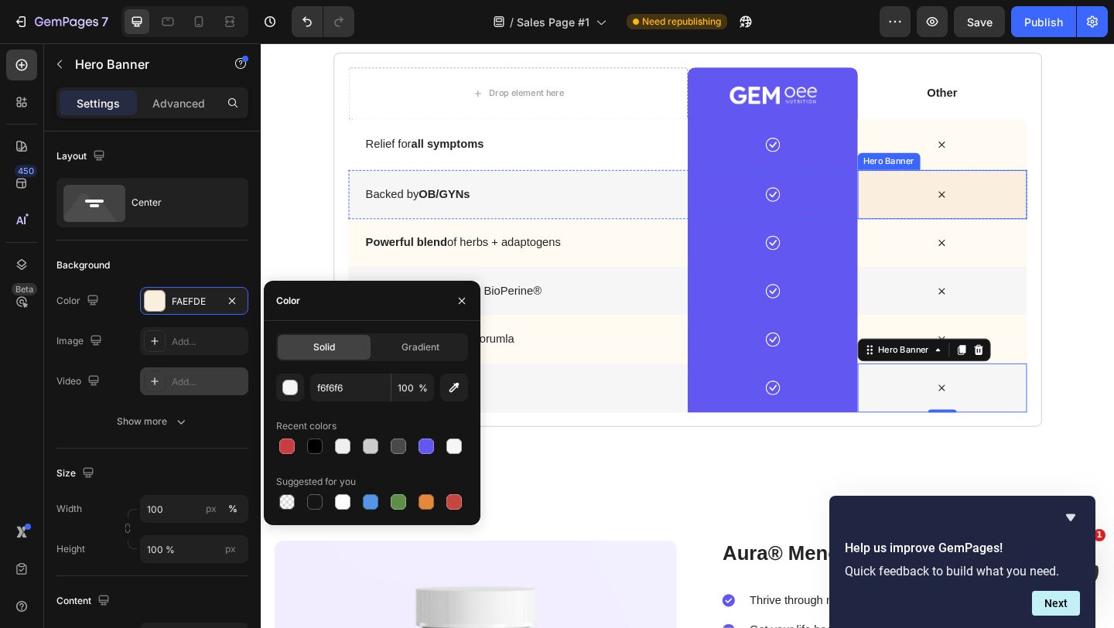
click at [1069, 189] on div "Icon" at bounding box center [1002, 207] width 185 height 53
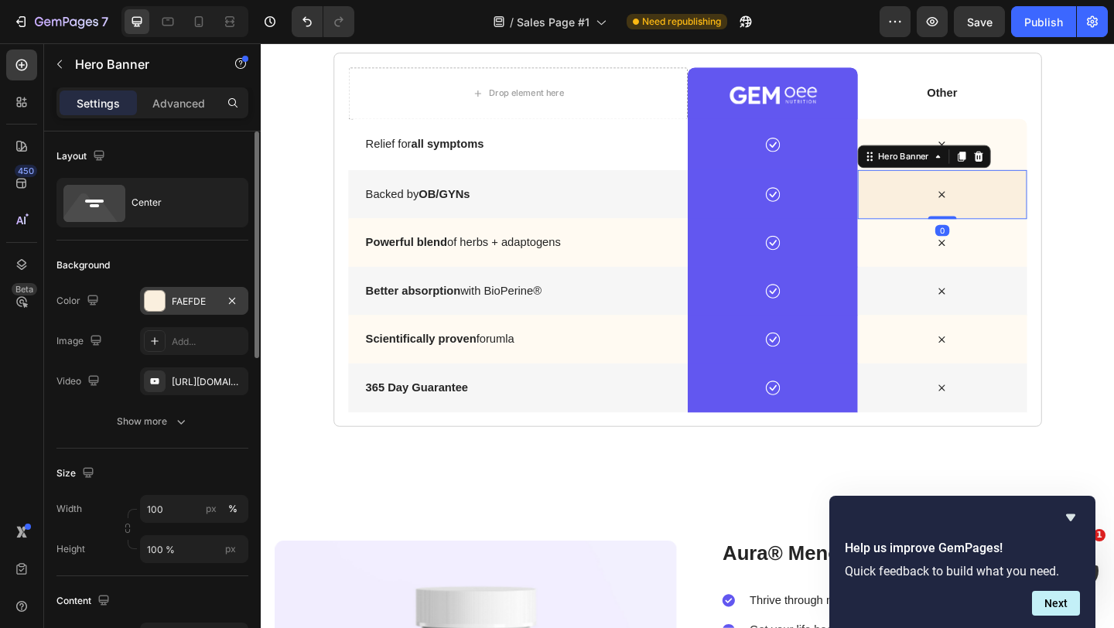
click at [173, 299] on div "FAEFDE" at bounding box center [194, 302] width 45 height 14
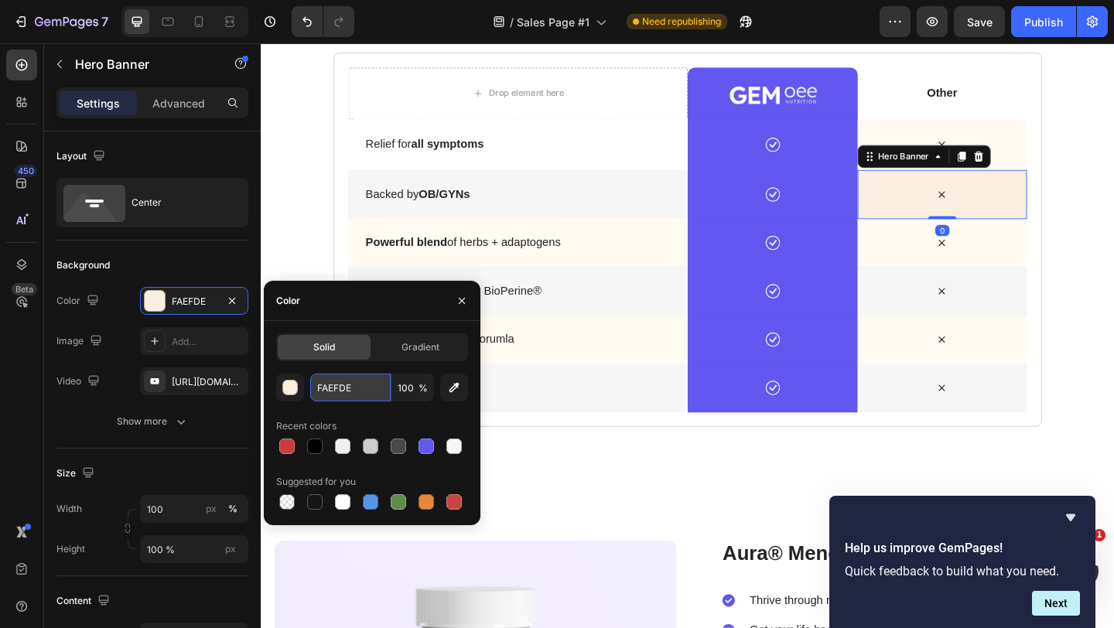
click at [356, 394] on input "FAEFDE" at bounding box center [350, 388] width 80 height 28
paste input "f6f6f6"
type input "f6f6f6"
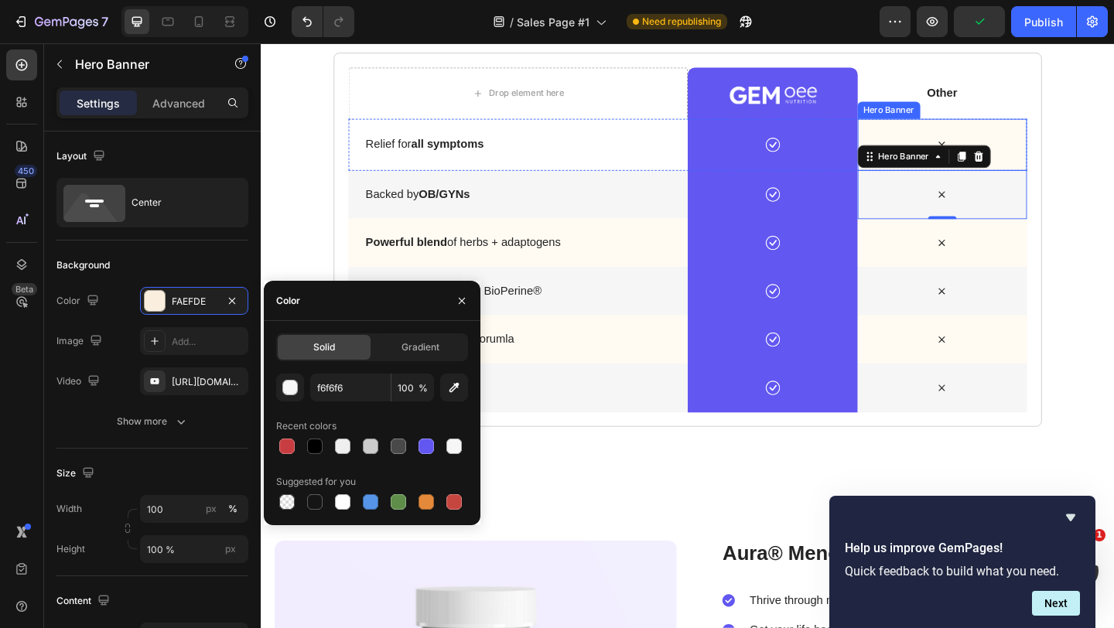
click at [1080, 128] on div "Icon" at bounding box center [1002, 153] width 185 height 53
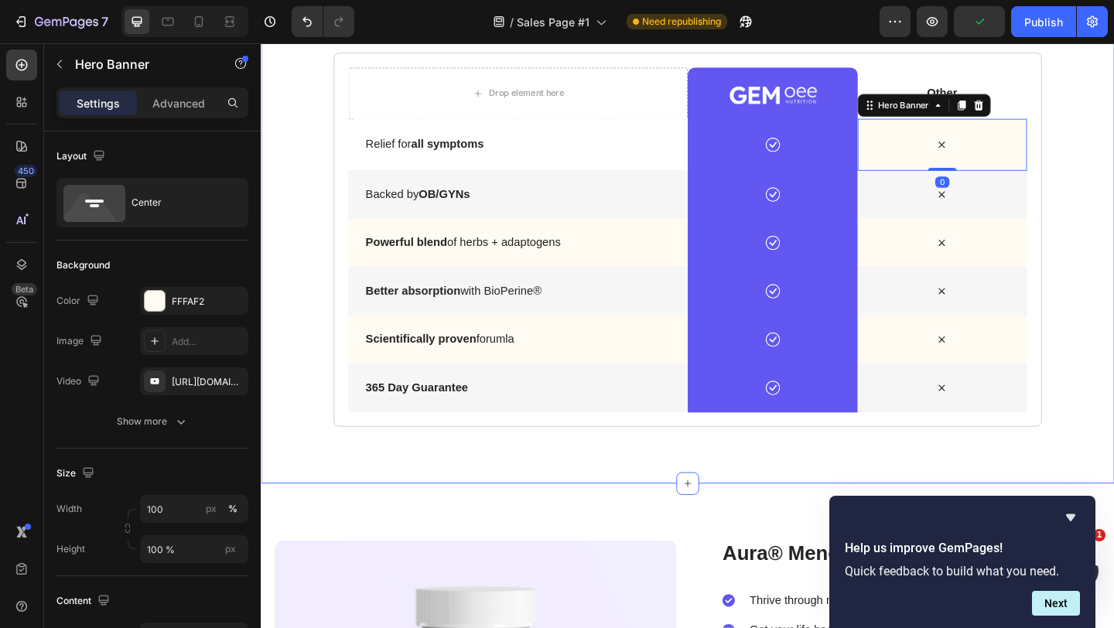
click at [1113, 172] on div "why aura wins Heading Aura isn’t another supplement — it’s the complete solutio…" at bounding box center [725, 203] width 928 height 635
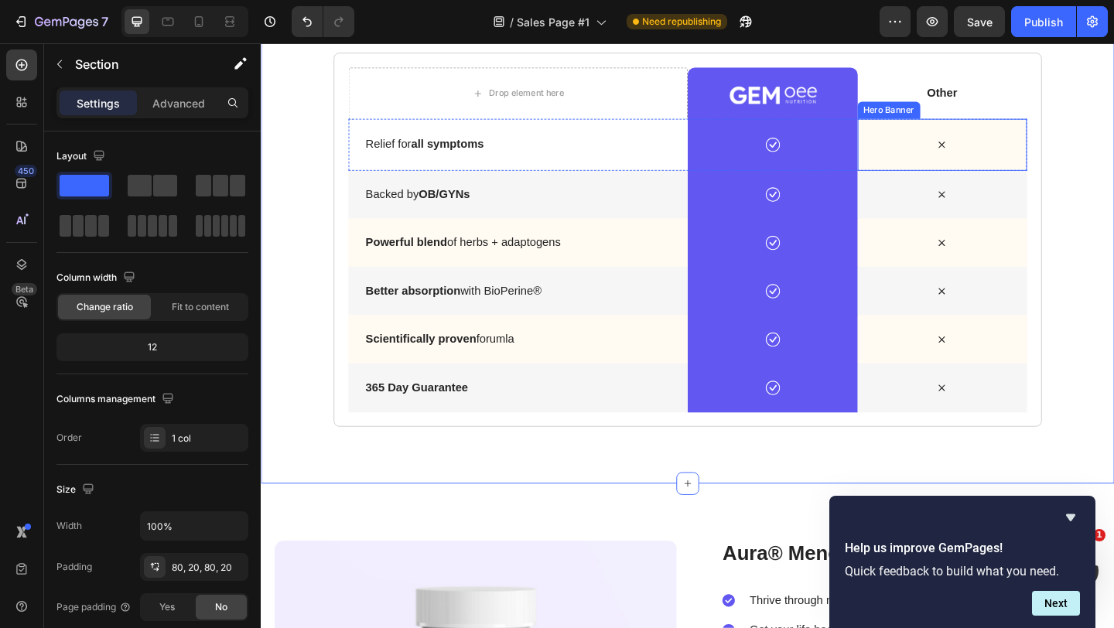
click at [1078, 138] on div "Icon" at bounding box center [1002, 153] width 185 height 53
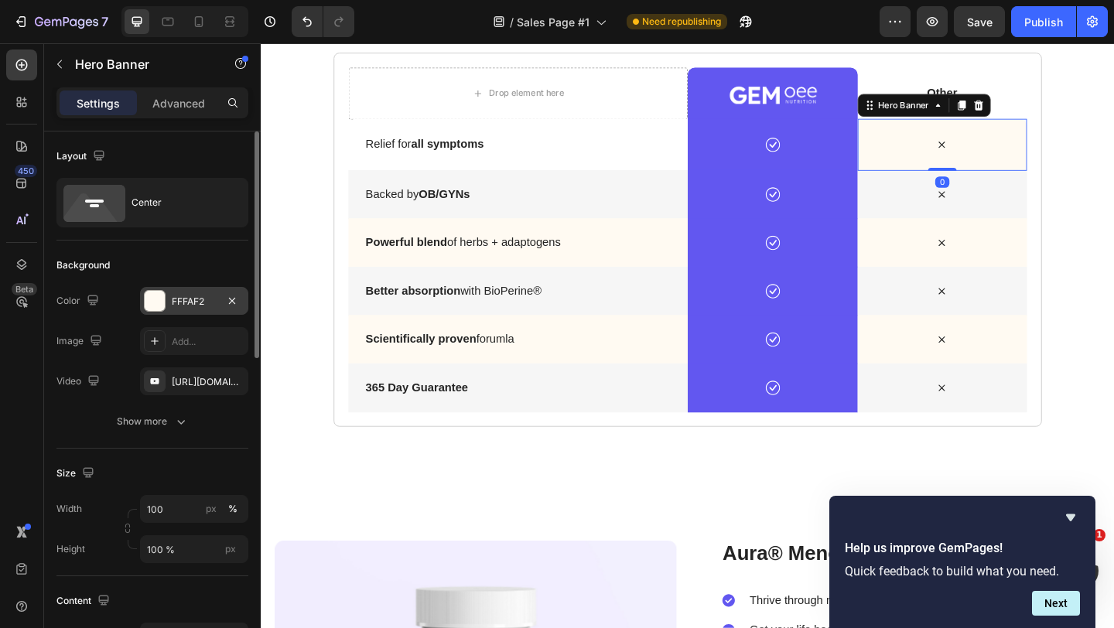
click at [159, 293] on div at bounding box center [155, 301] width 20 height 20
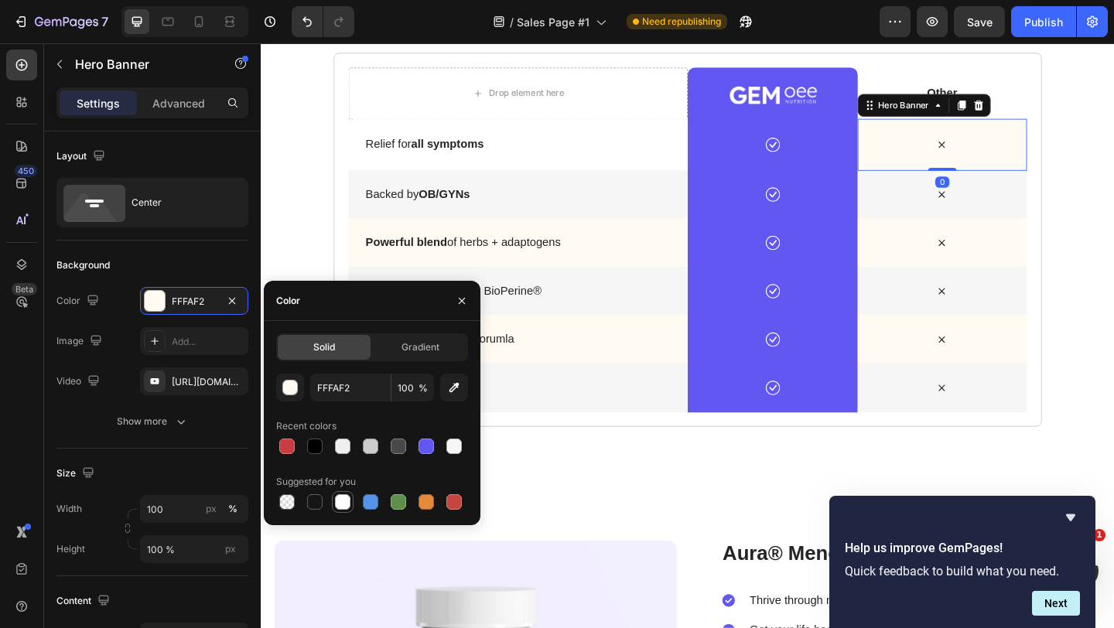
click at [337, 503] on div at bounding box center [342, 501] width 15 height 15
type input "FFFFFF"
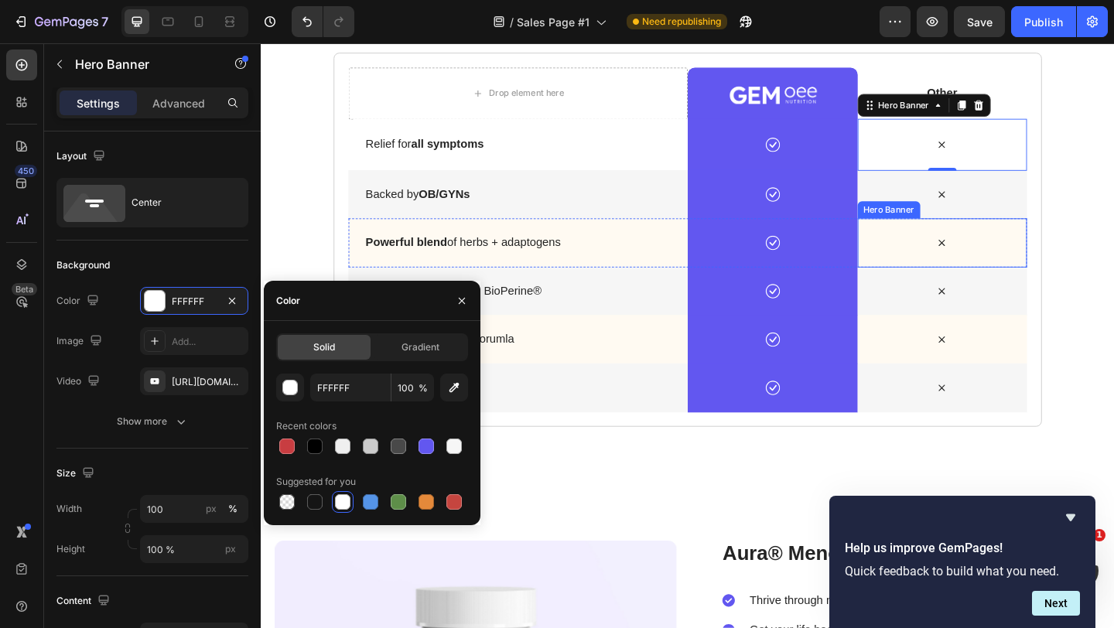
click at [1070, 245] on div "Icon" at bounding box center [1002, 260] width 185 height 53
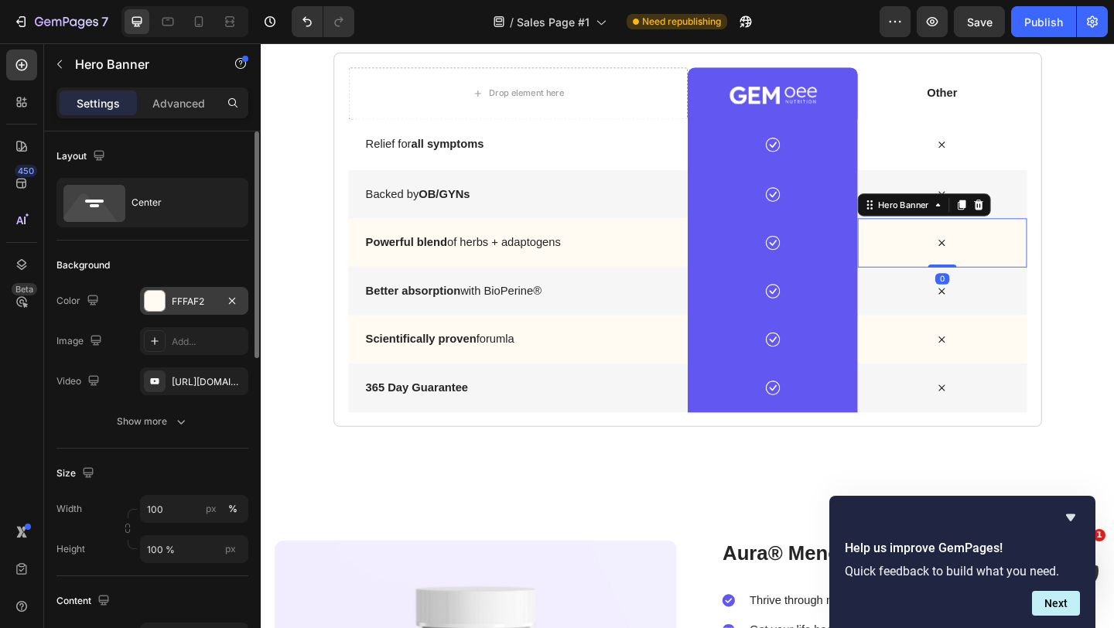
click at [169, 314] on div "FFFAF2" at bounding box center [194, 301] width 108 height 28
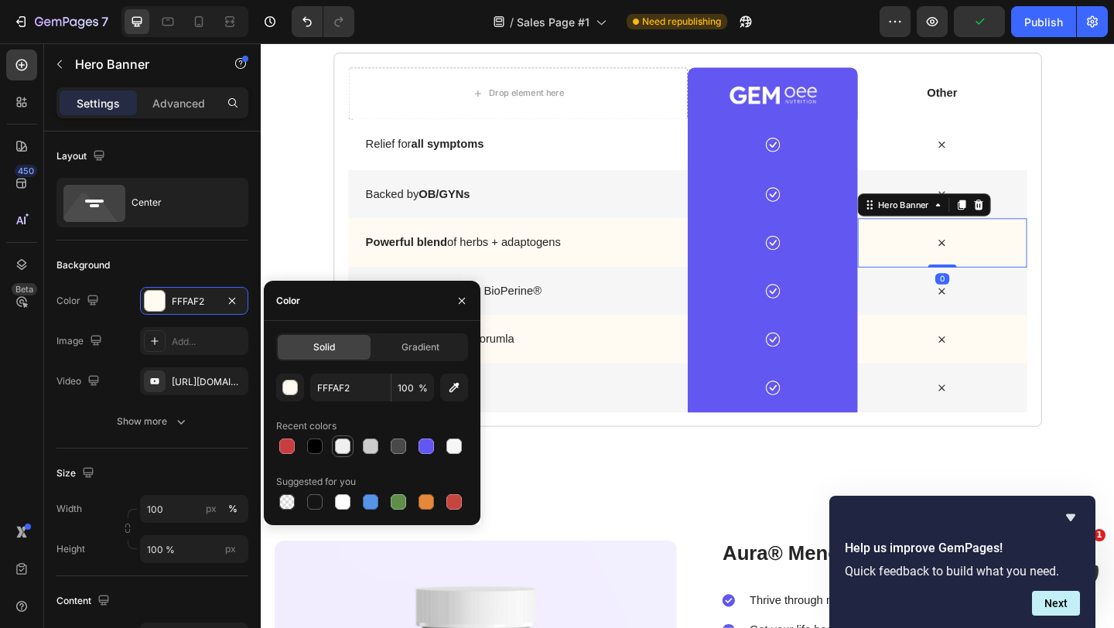
click at [340, 436] on div at bounding box center [343, 446] width 22 height 22
click at [339, 509] on div at bounding box center [342, 501] width 15 height 15
type input "FFFFFF"
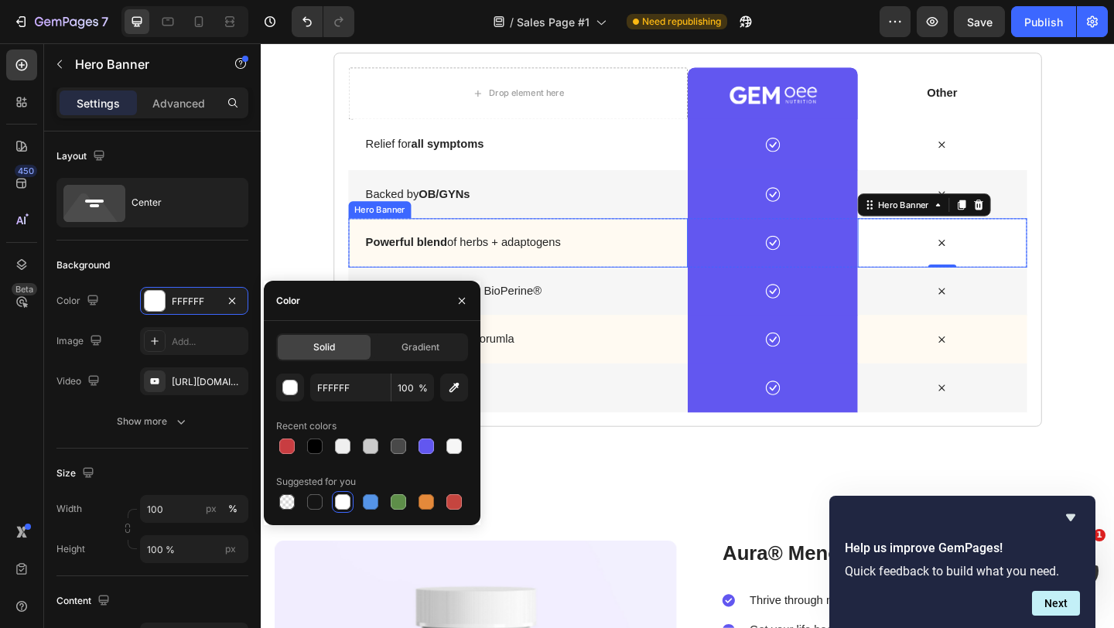
click at [678, 282] on div "Background Image" at bounding box center [540, 260] width 369 height 53
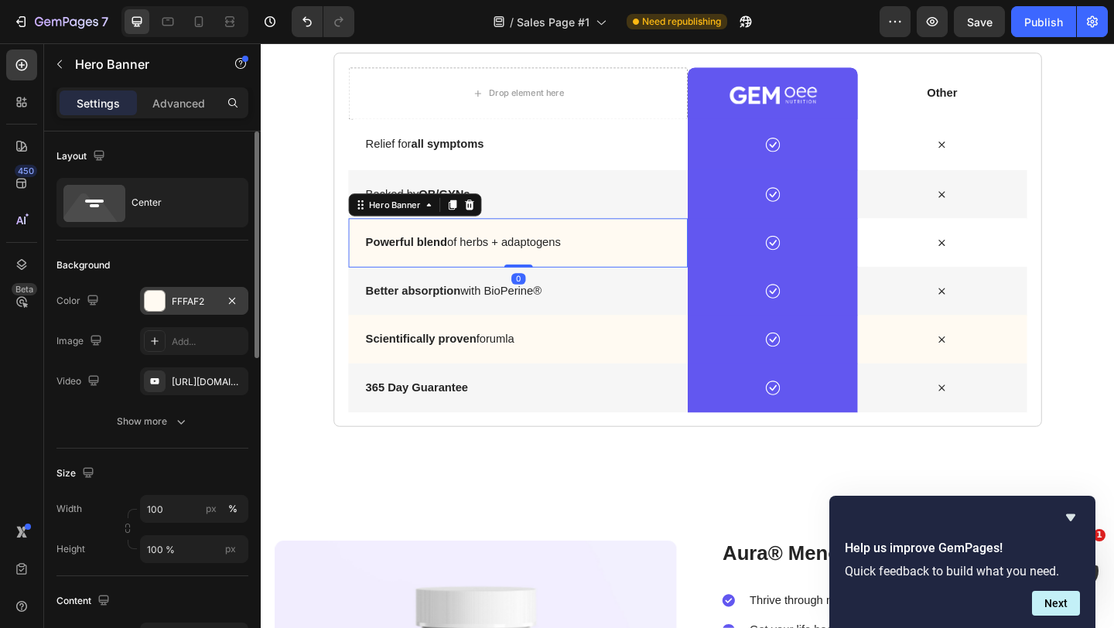
click at [170, 295] on div "FFFAF2" at bounding box center [194, 301] width 108 height 28
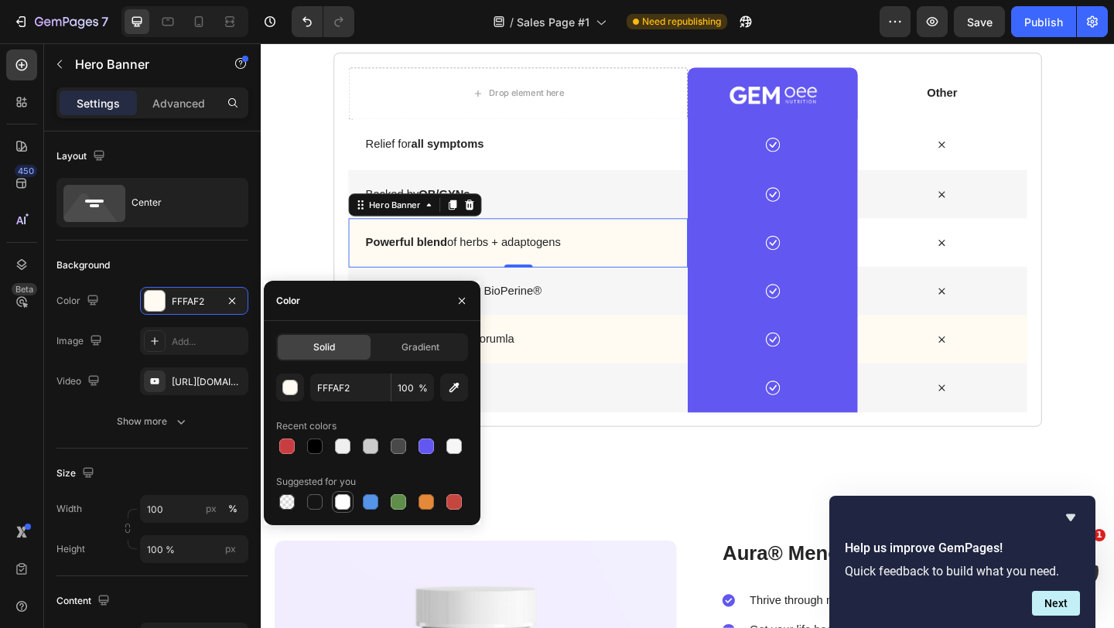
click at [341, 504] on div at bounding box center [342, 501] width 15 height 15
type input "FFFFFF"
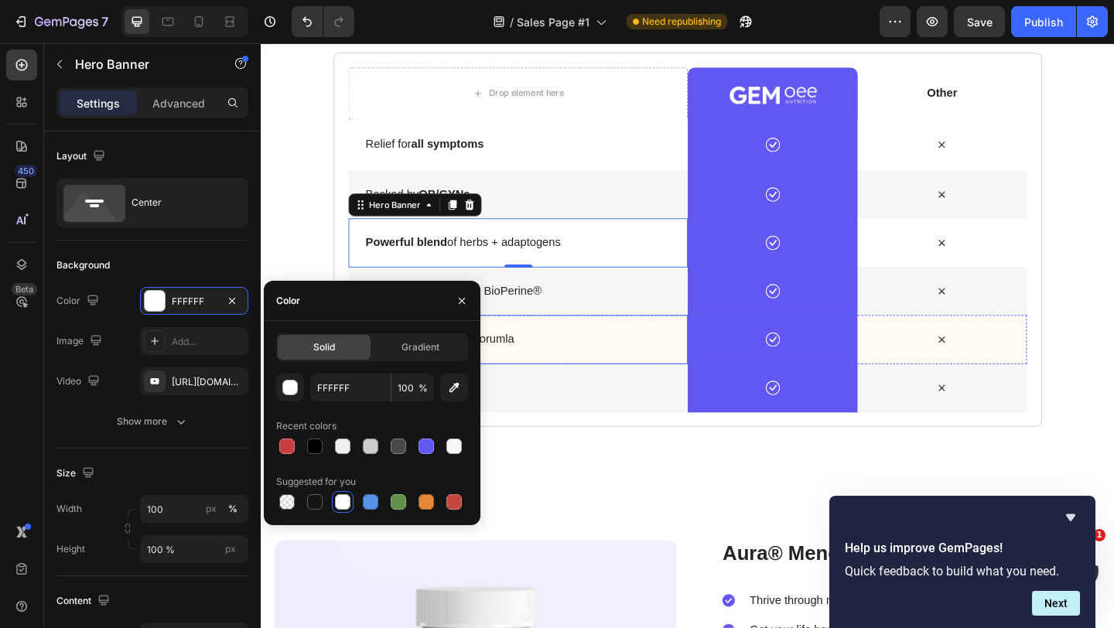
click at [671, 382] on div "Background Image" at bounding box center [540, 365] width 369 height 53
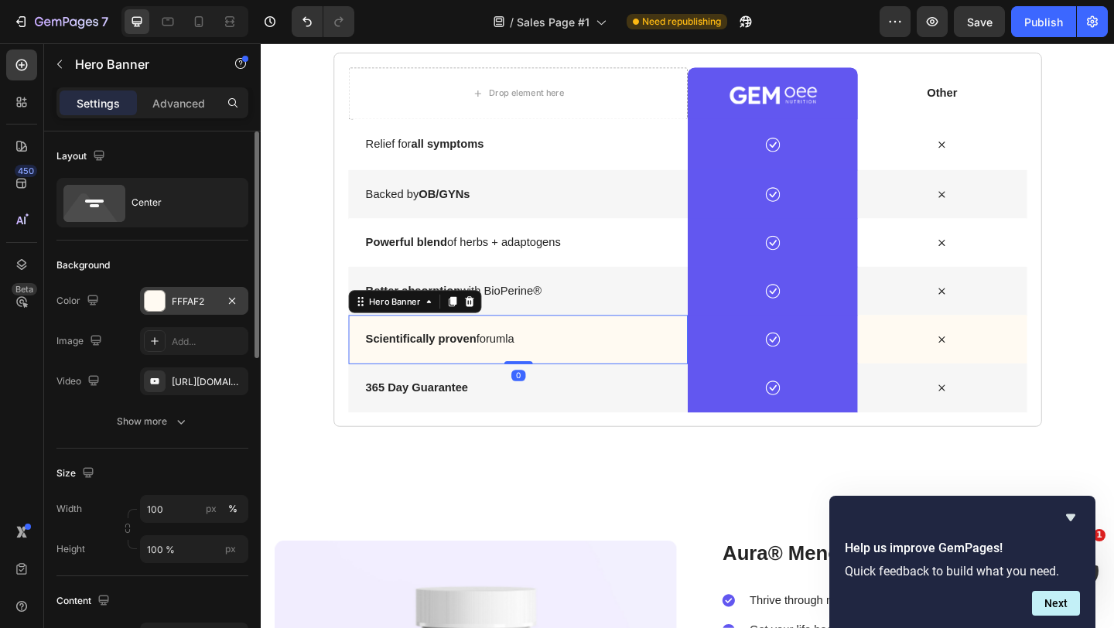
click at [179, 311] on div "FFFAF2" at bounding box center [194, 301] width 108 height 28
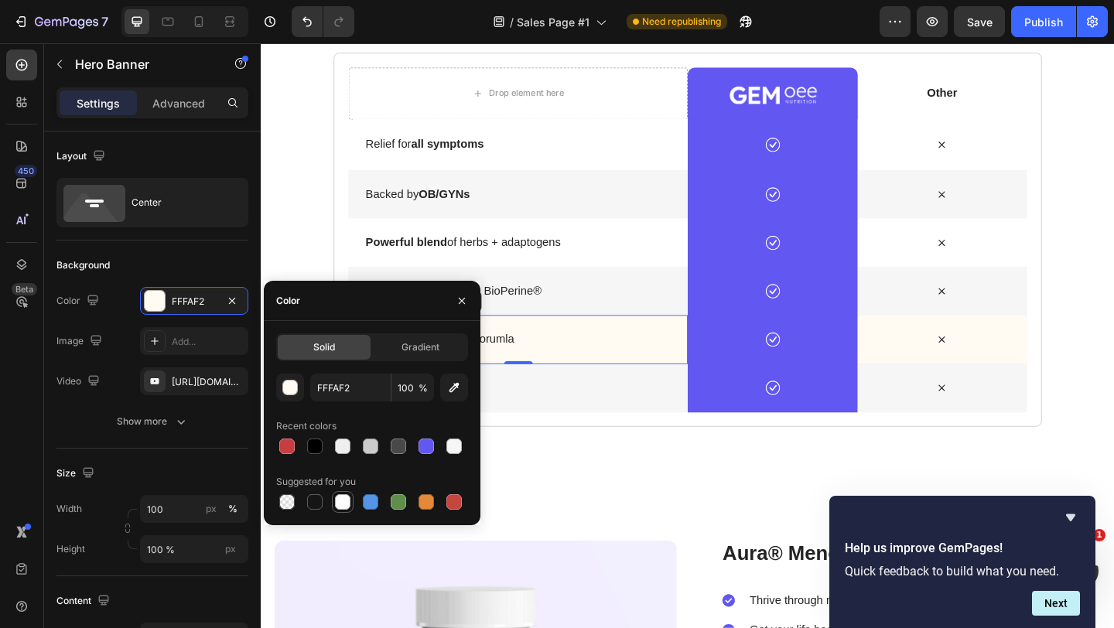
click at [344, 492] on div at bounding box center [343, 502] width 22 height 22
type input "FFFFFF"
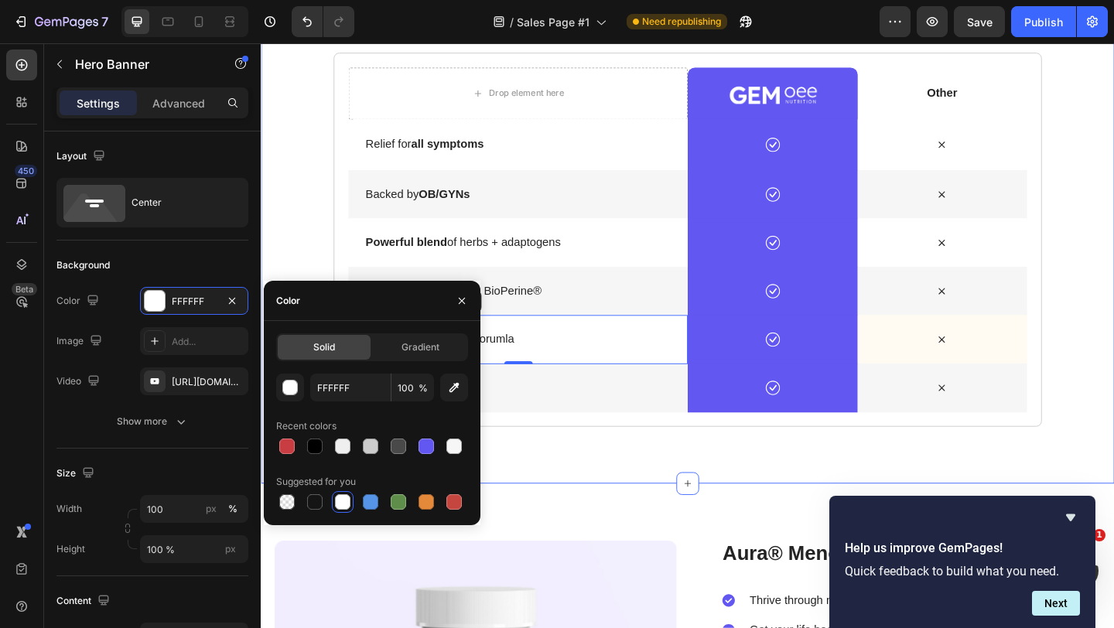
click at [708, 505] on div "why aura wins Heading Aura isn’t another supplement — it’s the complete solutio…" at bounding box center [725, 203] width 928 height 635
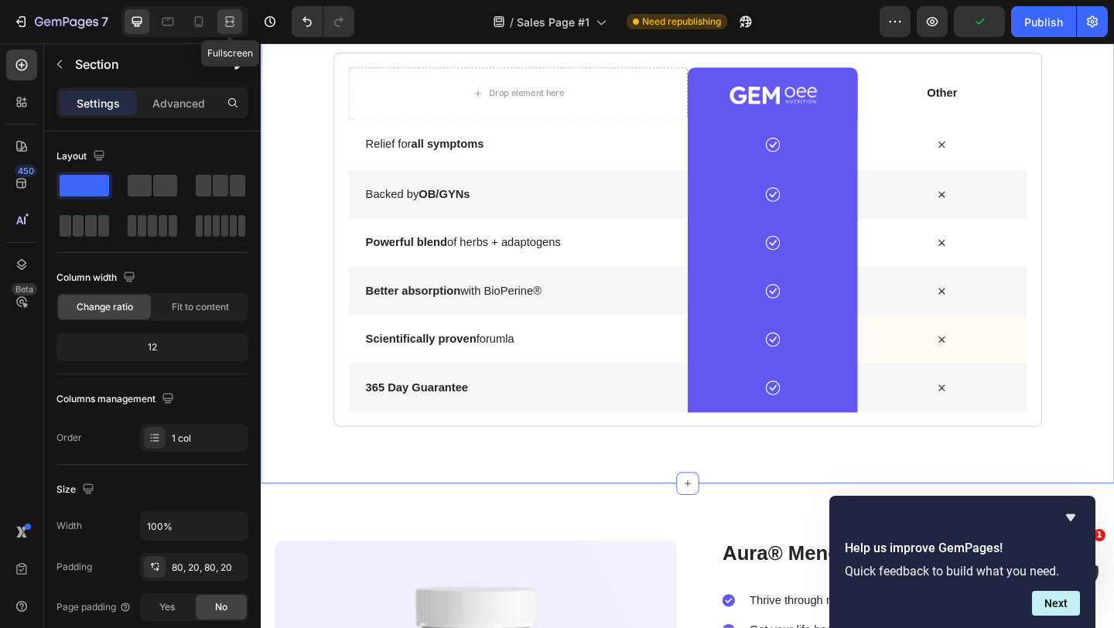
click at [228, 26] on icon at bounding box center [229, 25] width 9 height 3
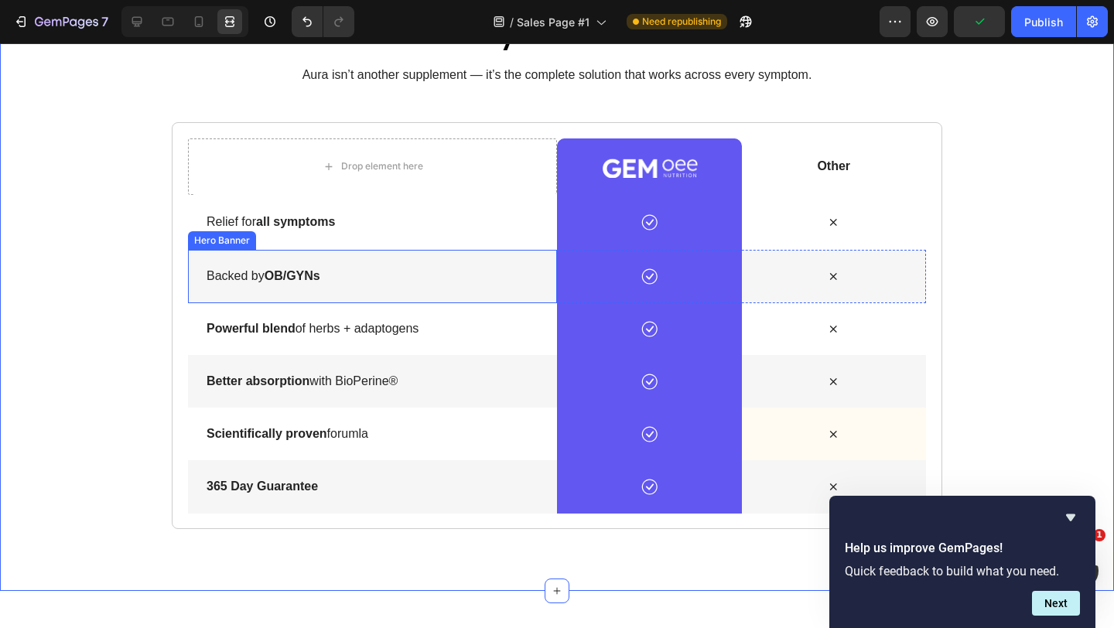
scroll to position [3883, 0]
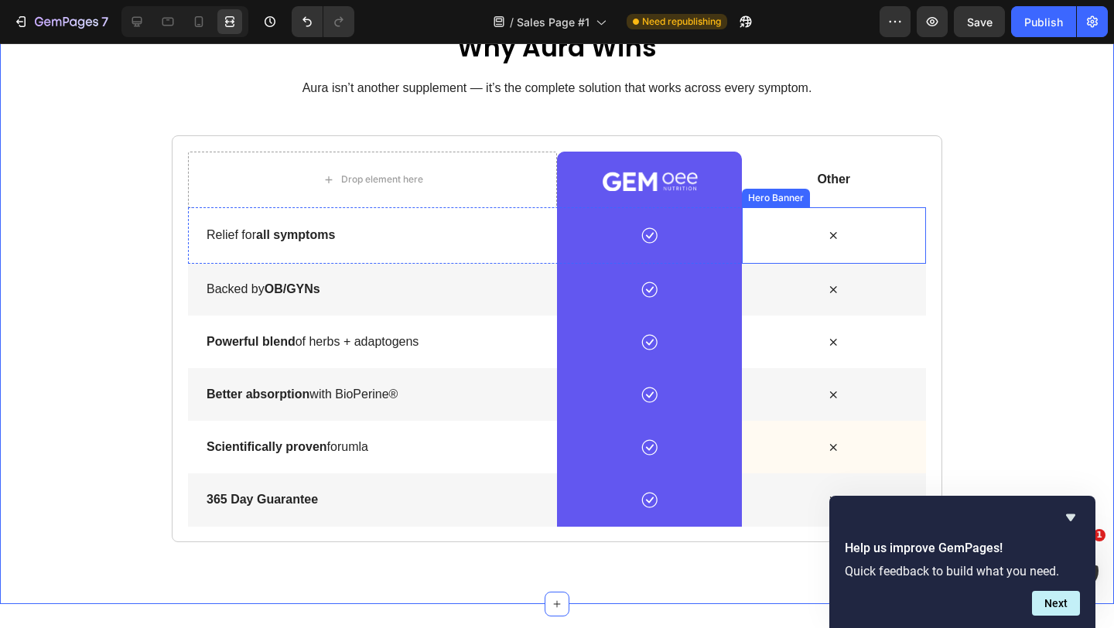
click at [913, 216] on div "Icon" at bounding box center [834, 235] width 185 height 53
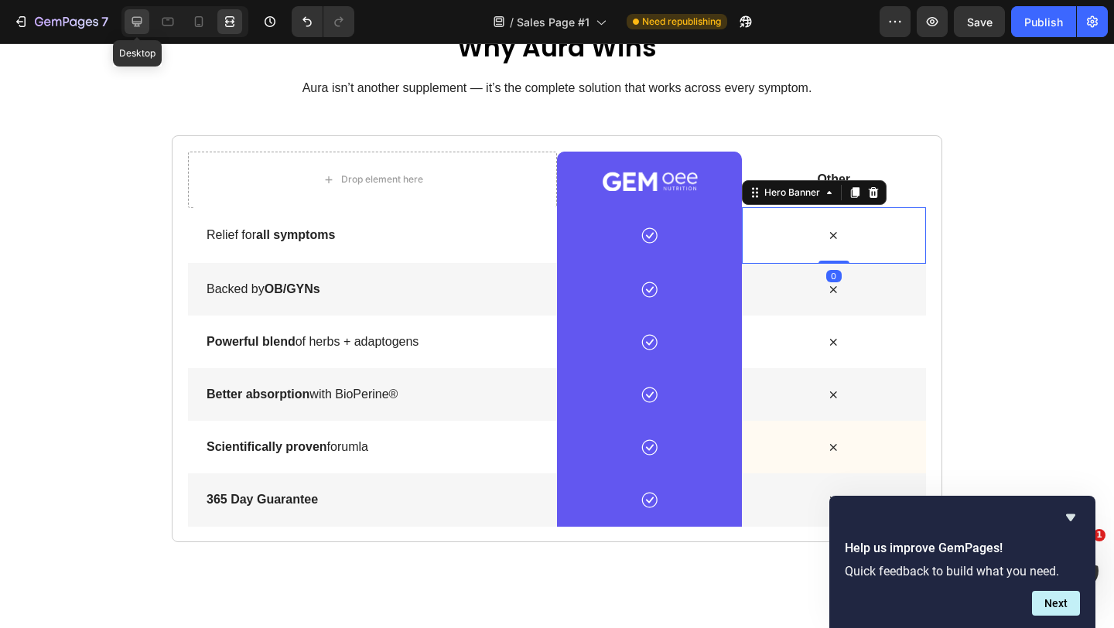
click at [130, 26] on icon at bounding box center [136, 21] width 15 height 15
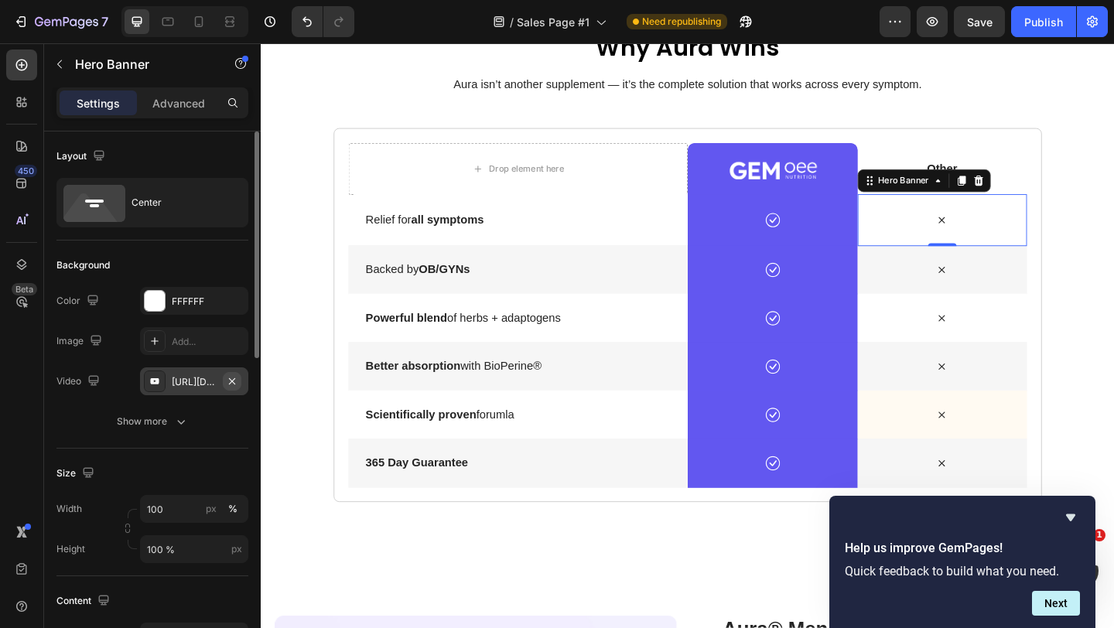
click at [234, 378] on icon "button" at bounding box center [232, 380] width 6 height 6
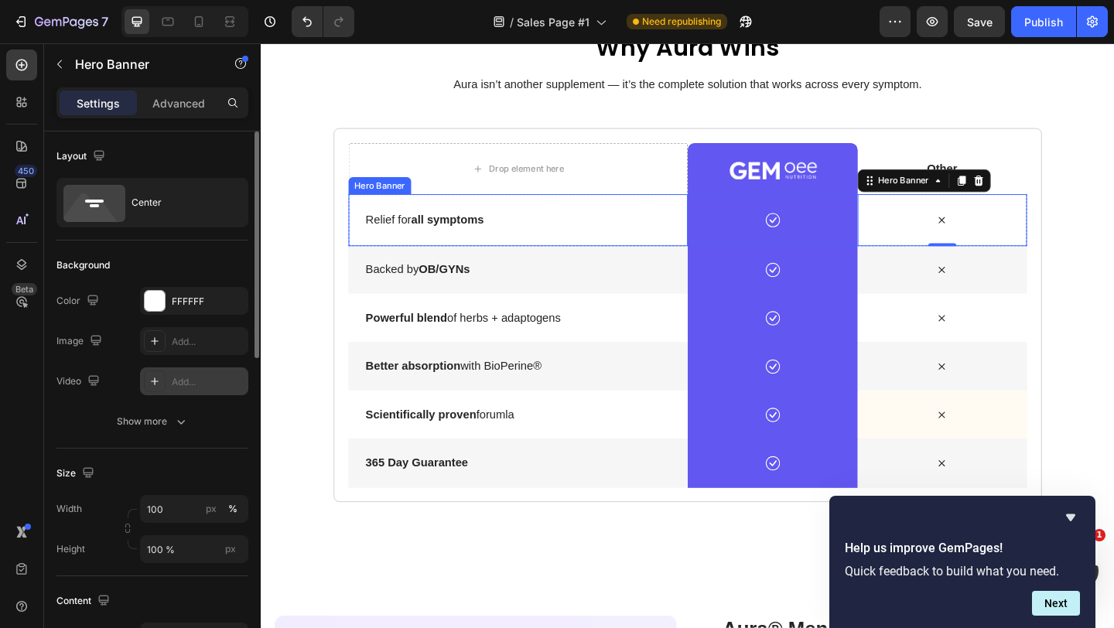
click at [695, 220] on div "Relief for all symptoms Text Block" at bounding box center [540, 235] width 369 height 56
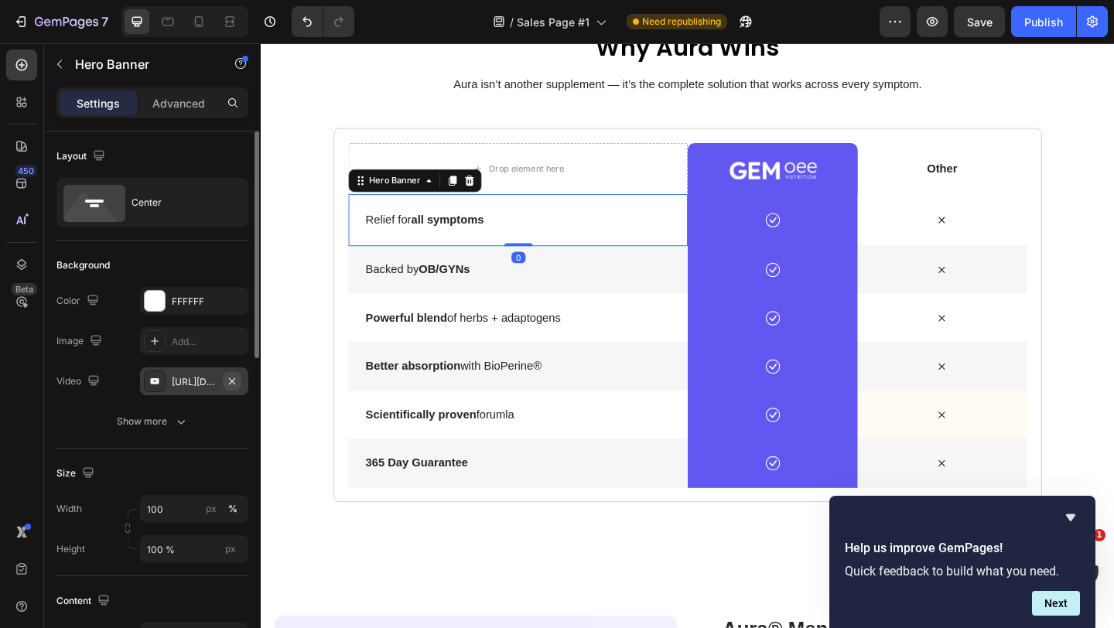
click at [230, 380] on icon "button" at bounding box center [232, 381] width 12 height 12
click at [705, 306] on div "Background Image" at bounding box center [540, 289] width 369 height 53
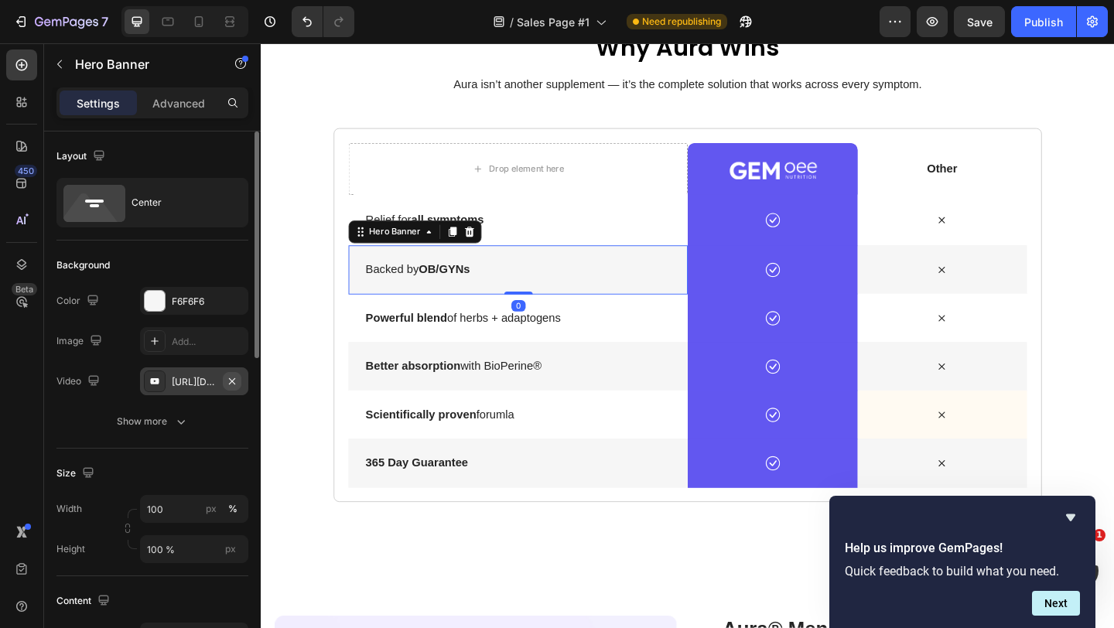
click at [234, 381] on icon "button" at bounding box center [232, 381] width 12 height 12
click at [744, 300] on div "Icon" at bounding box center [817, 289] width 185 height 53
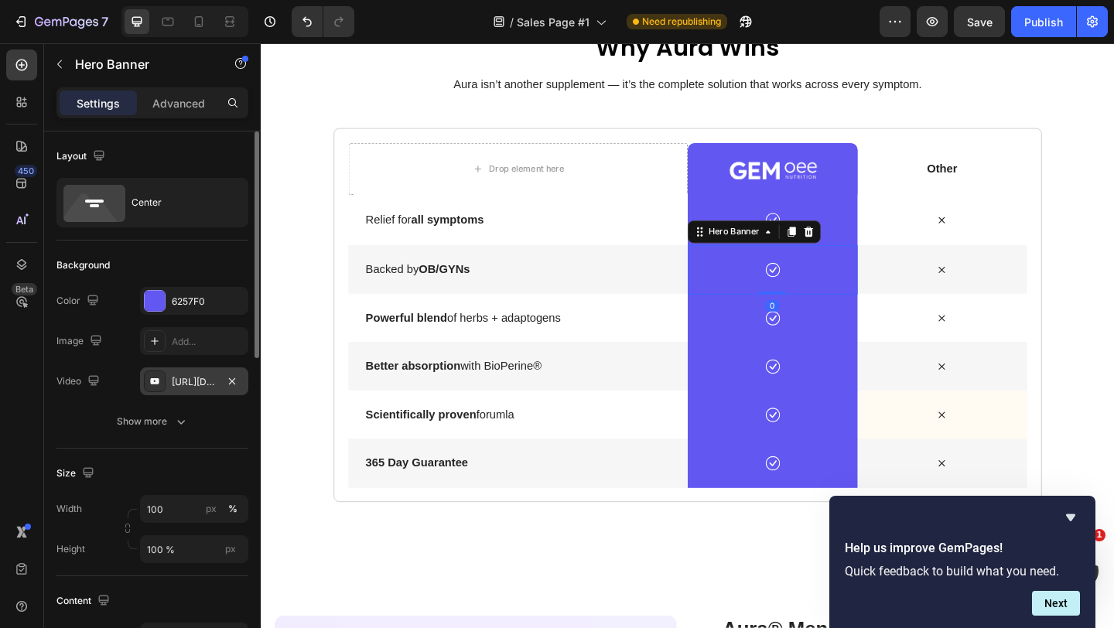
click at [190, 380] on div "https://www.youtube.com/watch?v=cyzh48XRS4M" at bounding box center [194, 382] width 45 height 14
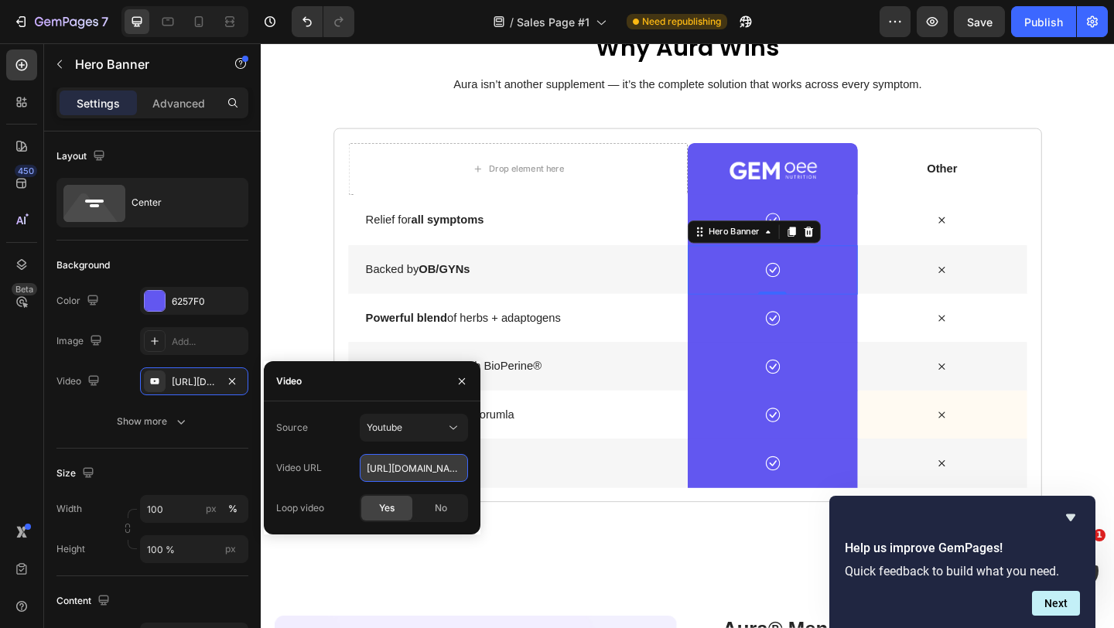
click at [401, 467] on input "https://www.youtube.com/watch?v=cyzh48XRS4M" at bounding box center [414, 468] width 108 height 28
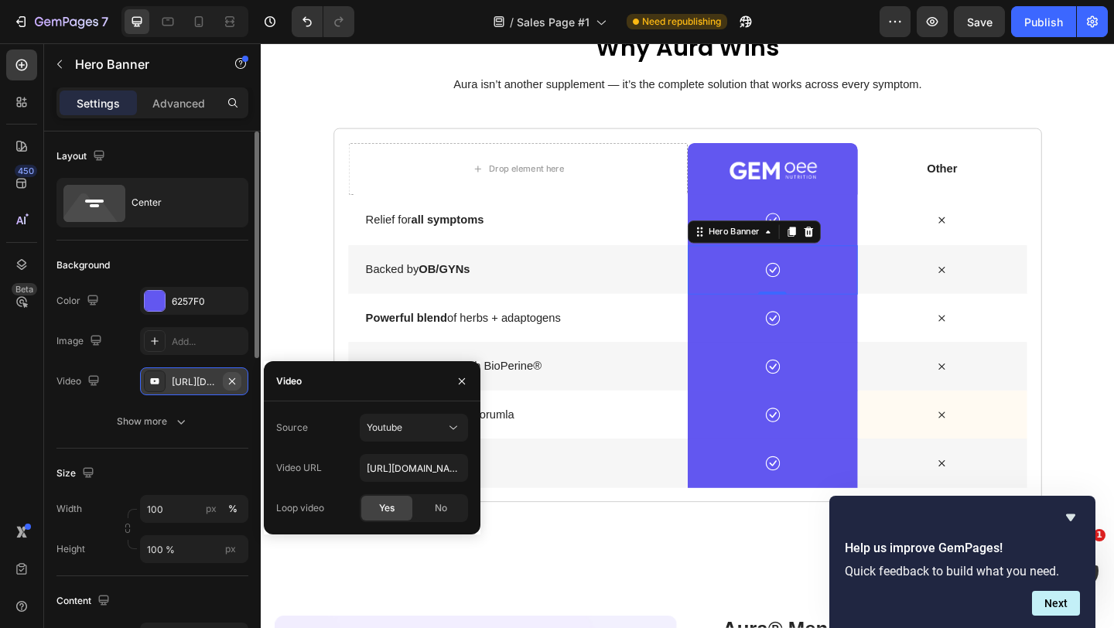
click at [229, 377] on icon "button" at bounding box center [232, 381] width 12 height 12
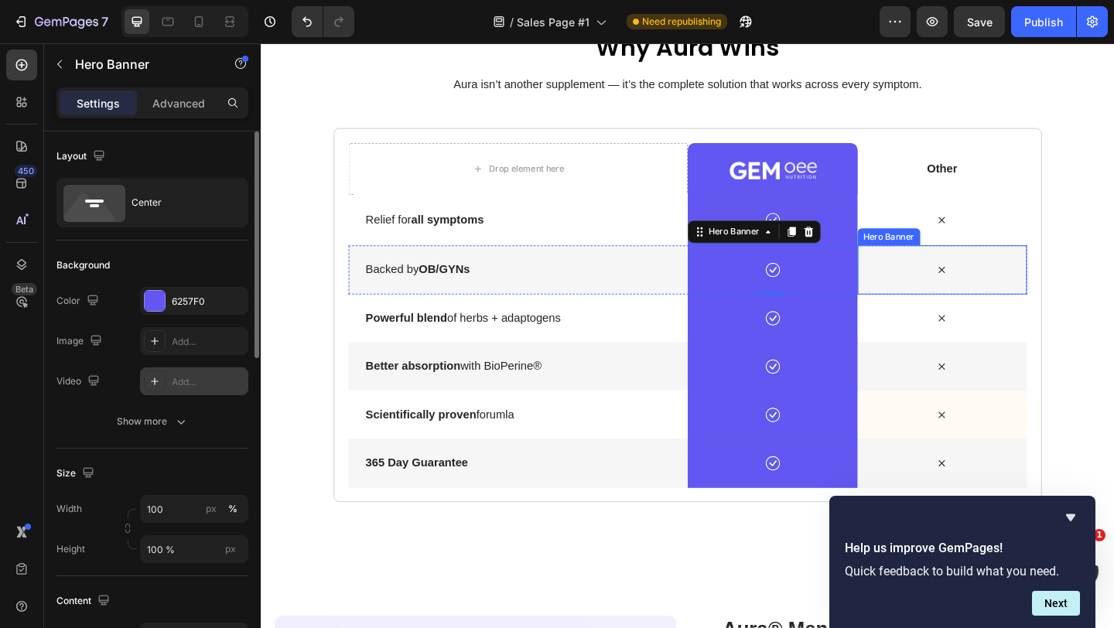
click at [942, 305] on div "Icon" at bounding box center [1002, 289] width 185 height 53
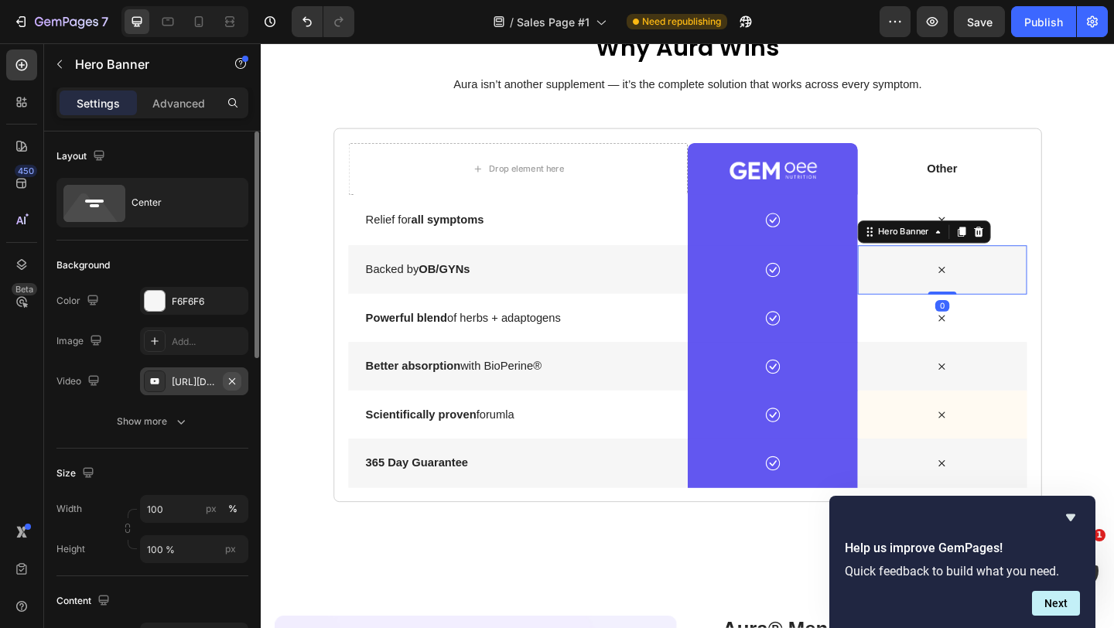
click at [233, 378] on icon "button" at bounding box center [232, 381] width 12 height 12
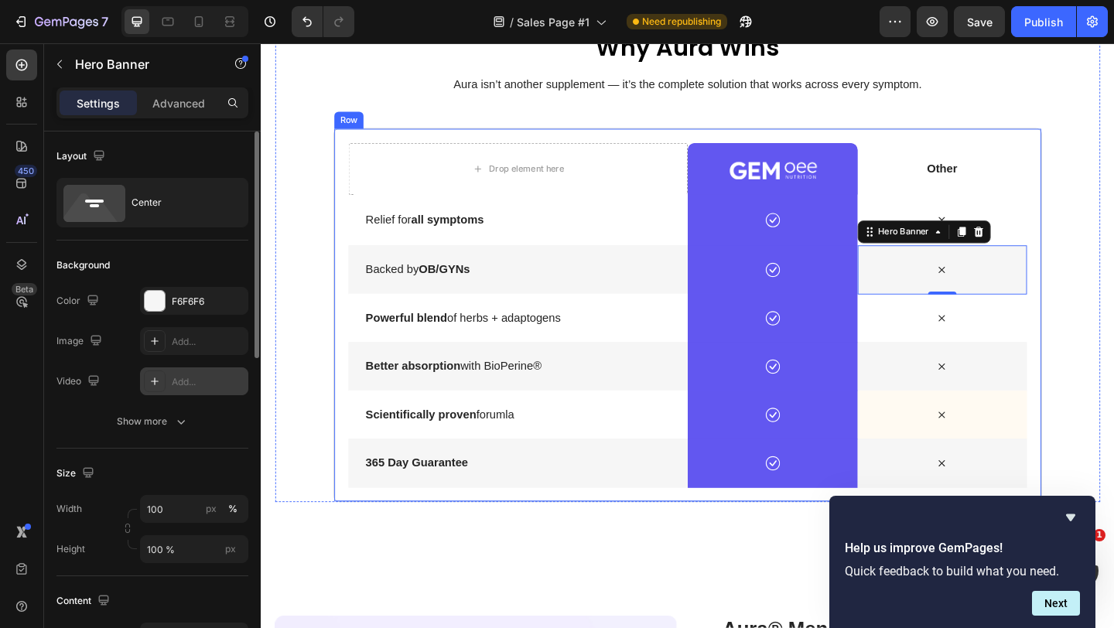
click at [783, 169] on img at bounding box center [817, 180] width 97 height 22
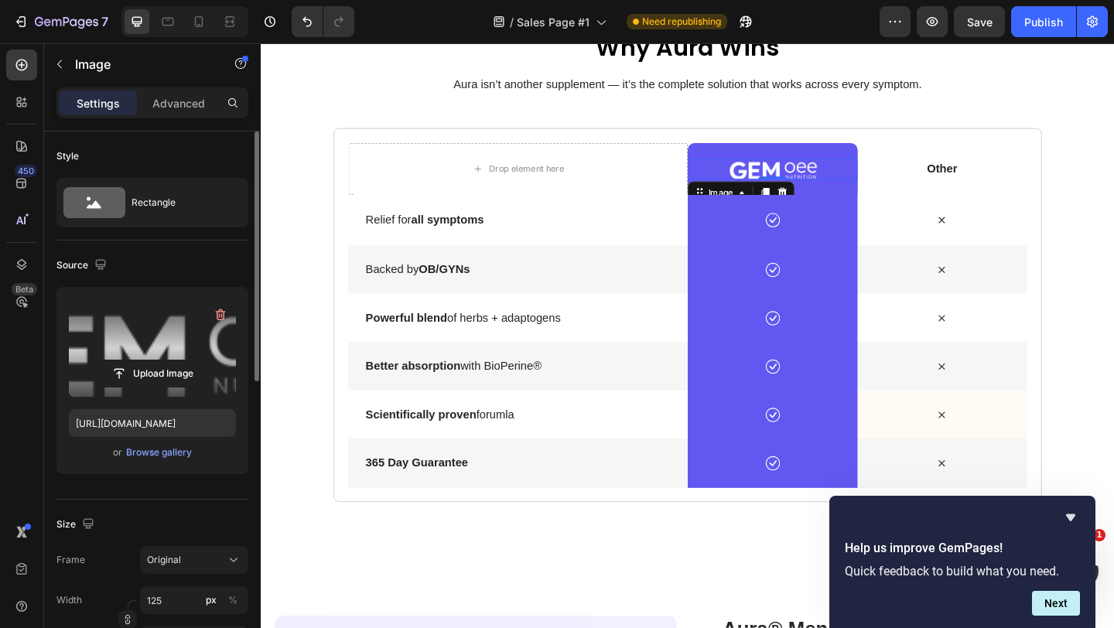
click at [138, 343] on label at bounding box center [152, 347] width 167 height 97
click at [138, 360] on input "file" at bounding box center [152, 373] width 107 height 26
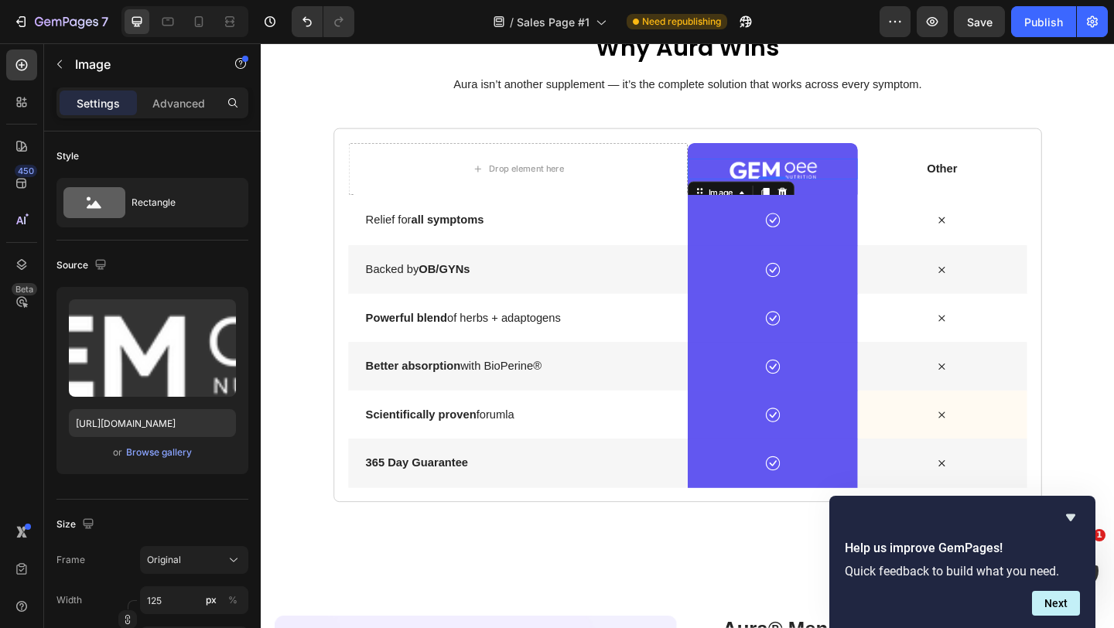
type input "https://cdn.shopify.com/s/files/1/0926/4260/7488/files/gempages_571668979009979…"
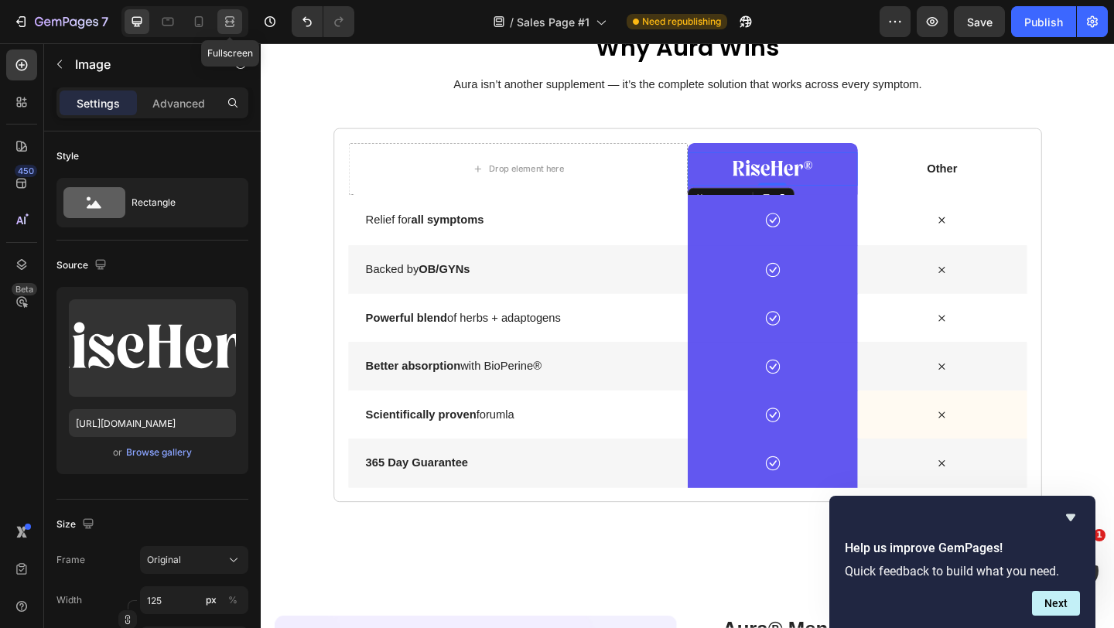
click at [227, 24] on icon at bounding box center [229, 21] width 15 height 15
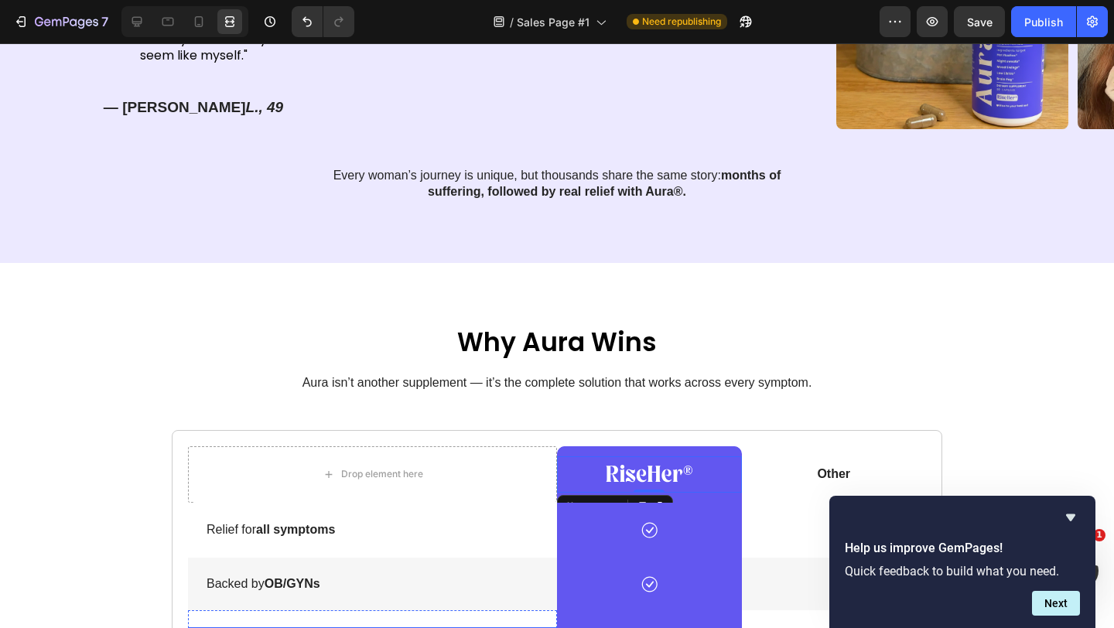
scroll to position [3578, 0]
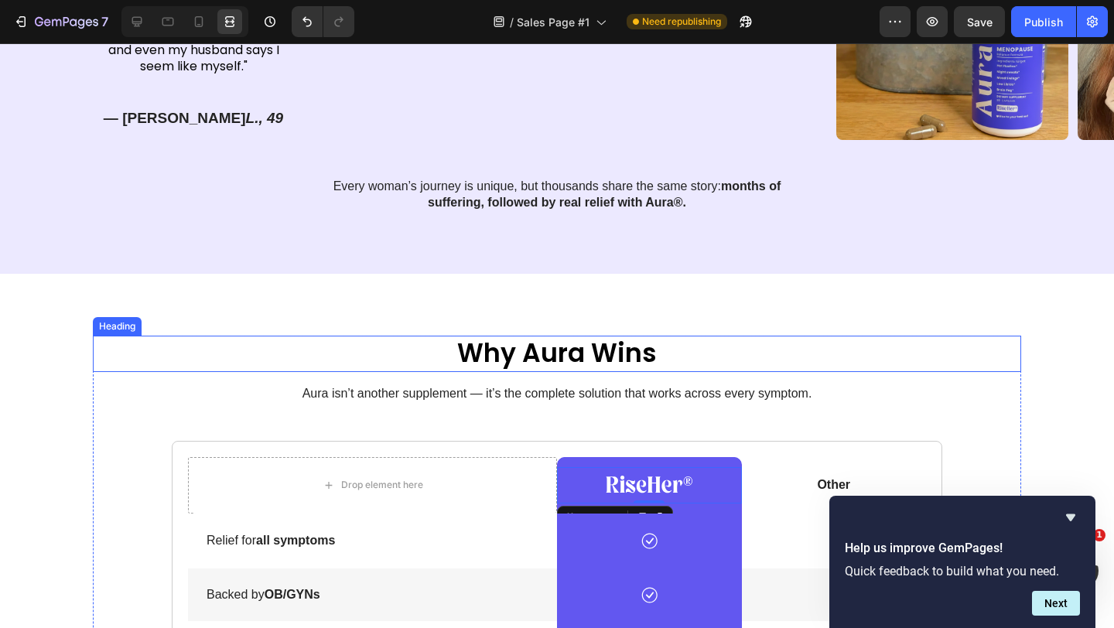
click at [507, 339] on span "why aura wins" at bounding box center [557, 353] width 200 height 36
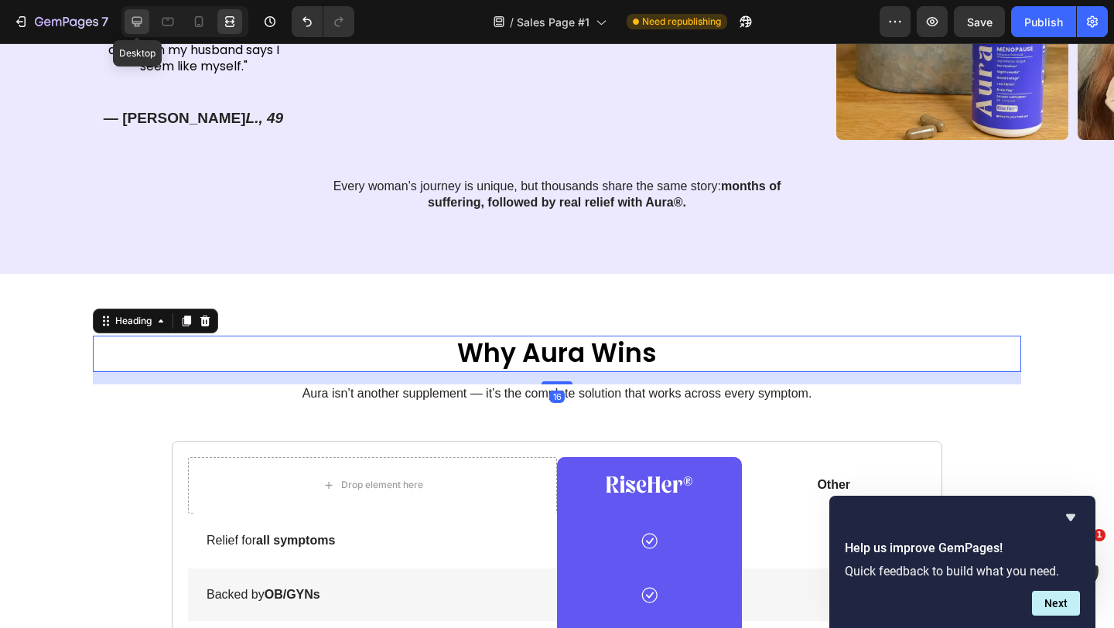
click at [144, 20] on icon at bounding box center [136, 21] width 15 height 15
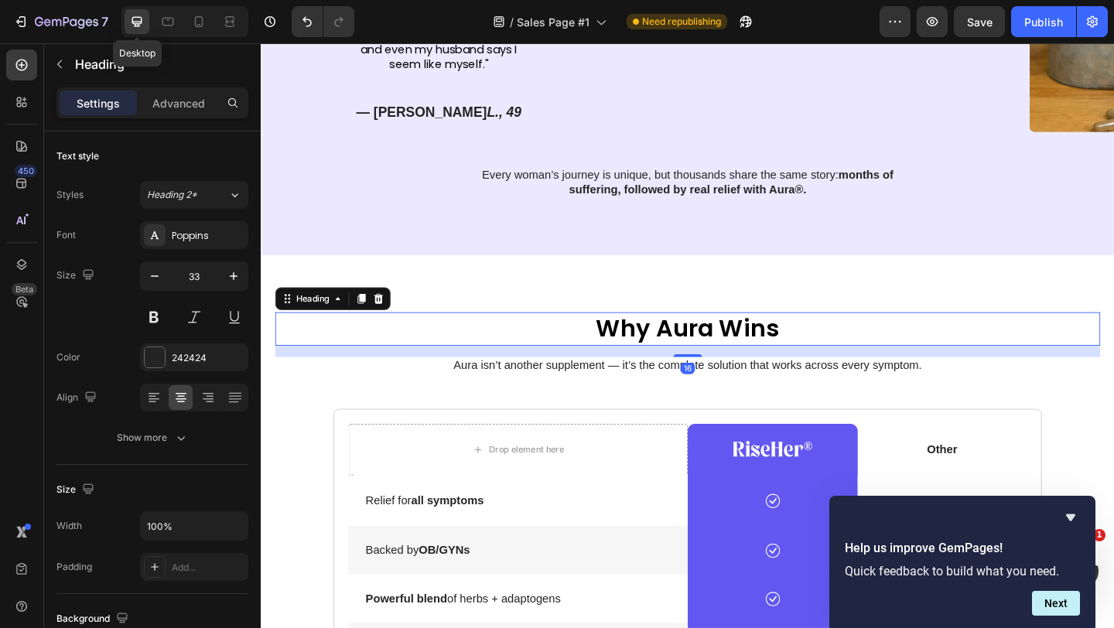
scroll to position [3566, 0]
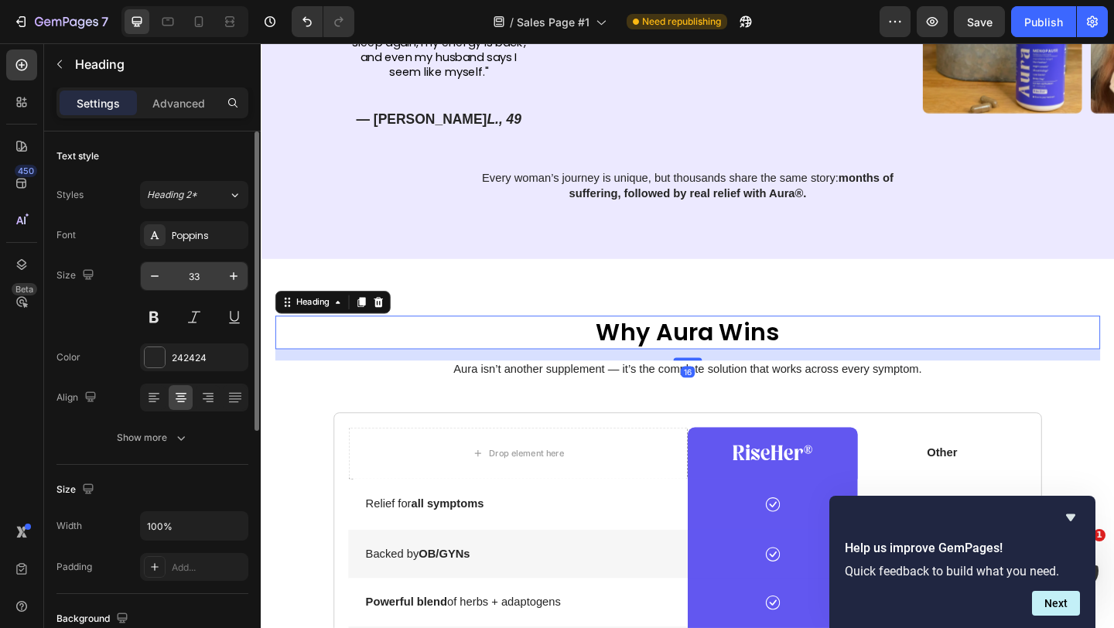
click at [186, 273] on input "33" at bounding box center [194, 276] width 51 height 28
type input "46"
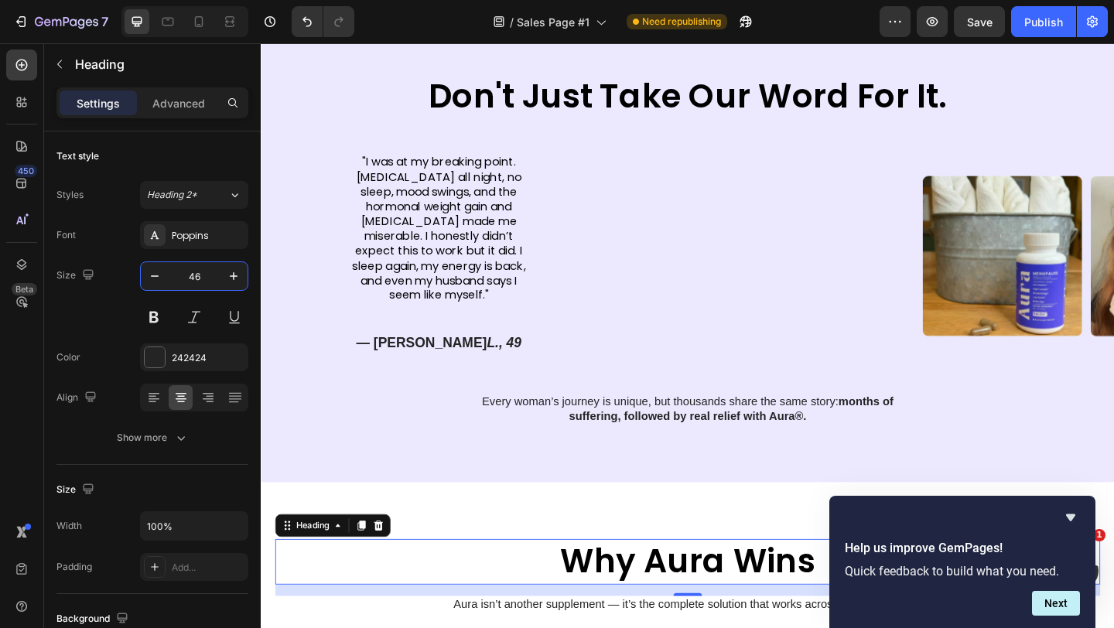
scroll to position [3242, 0]
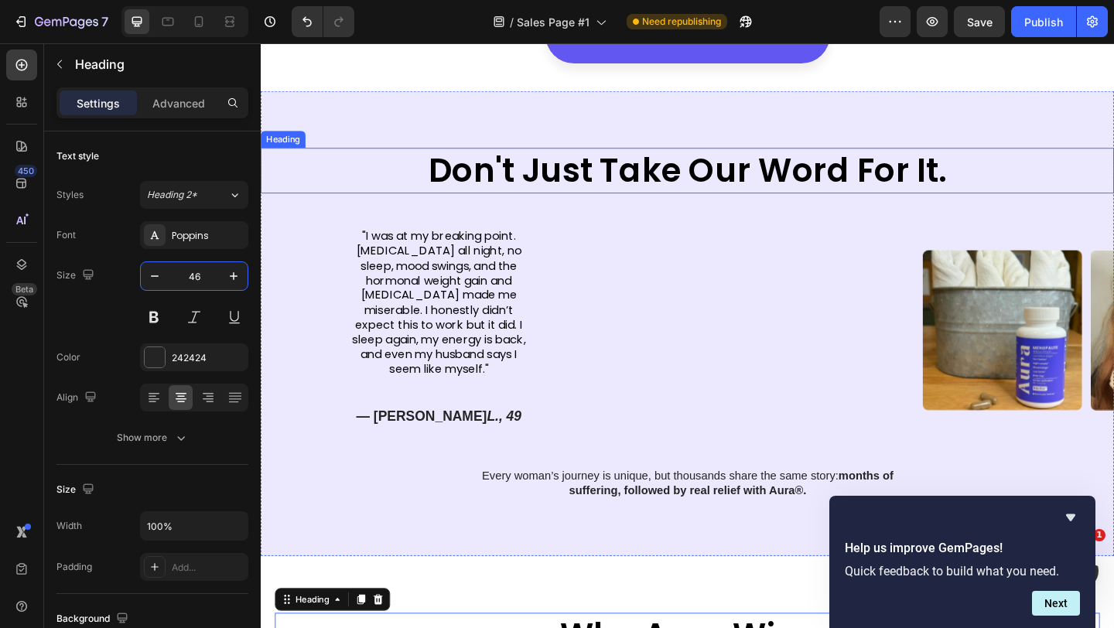
click at [570, 189] on h2 "Don't Just Take Our Word For It." at bounding box center [724, 182] width 611 height 50
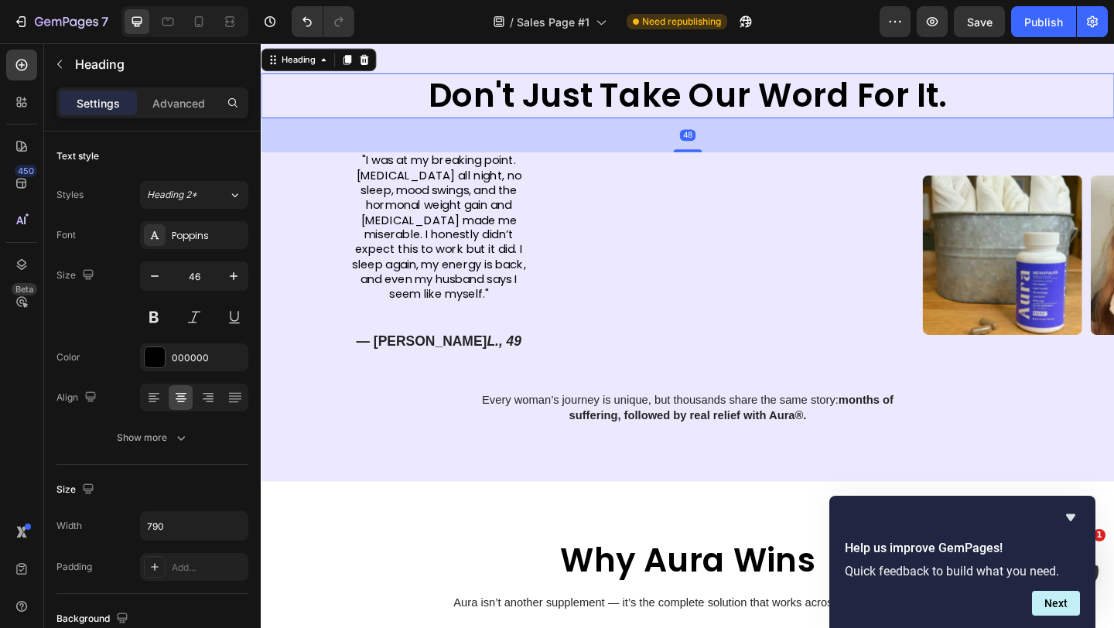
scroll to position [3455, 0]
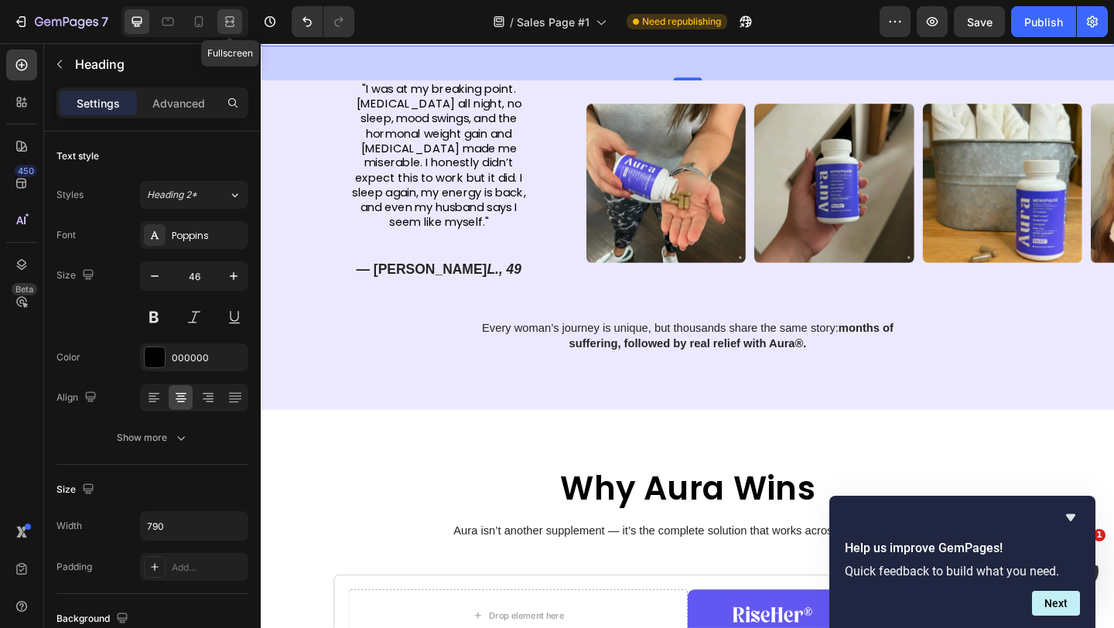
click at [232, 20] on icon at bounding box center [232, 21] width 5 height 4
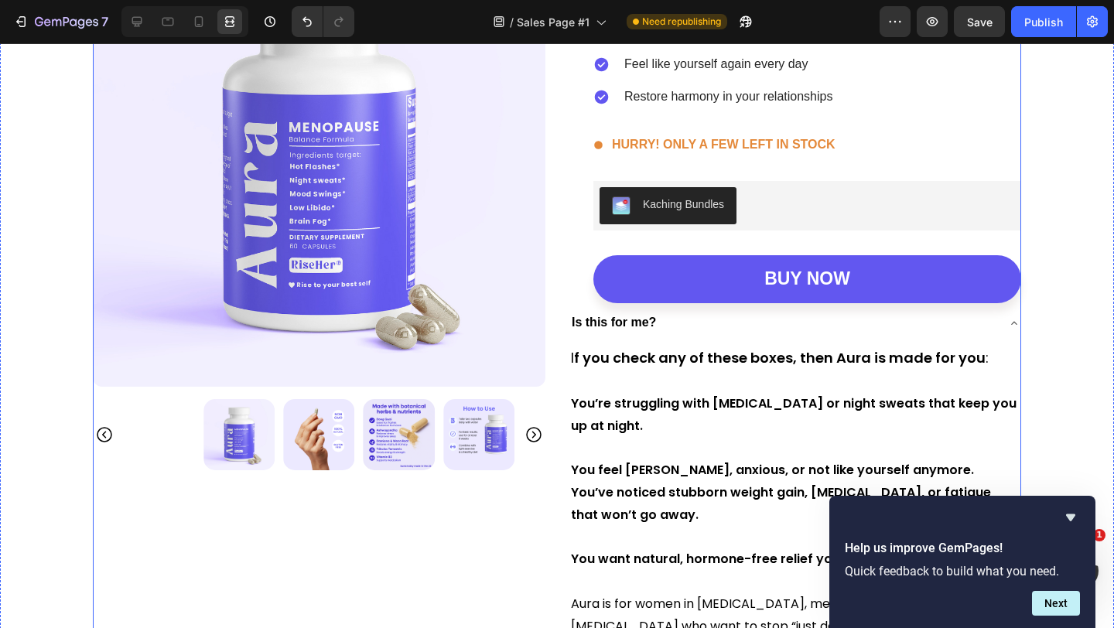
scroll to position [4676, 0]
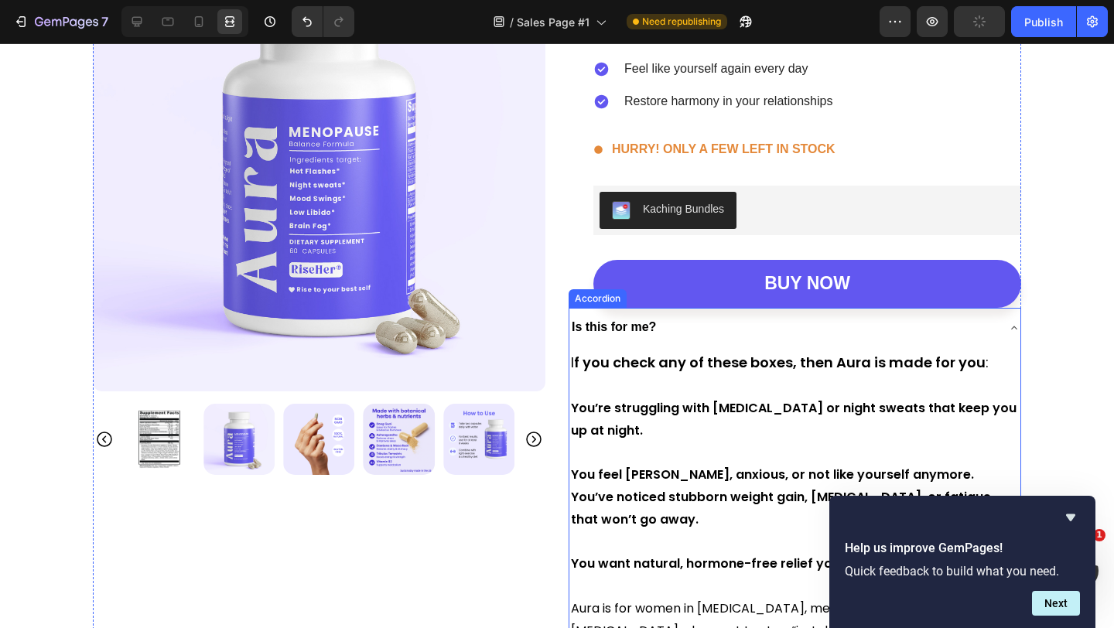
click at [709, 329] on div "Is this for me?" at bounding box center [782, 327] width 426 height 27
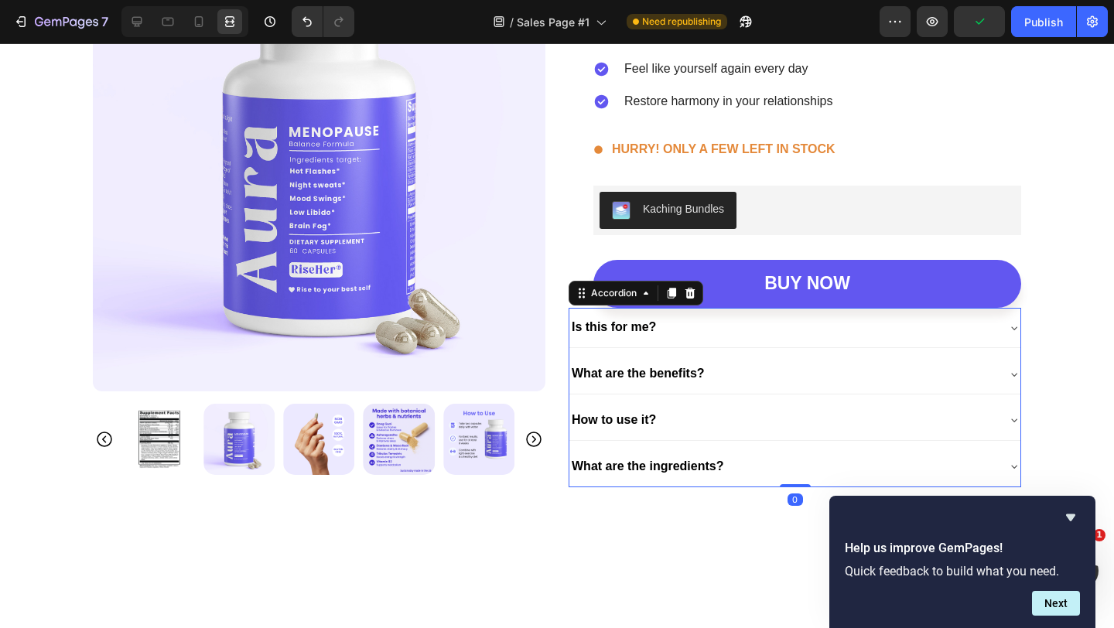
click at [713, 311] on div "Is this for me?" at bounding box center [794, 327] width 451 height 39
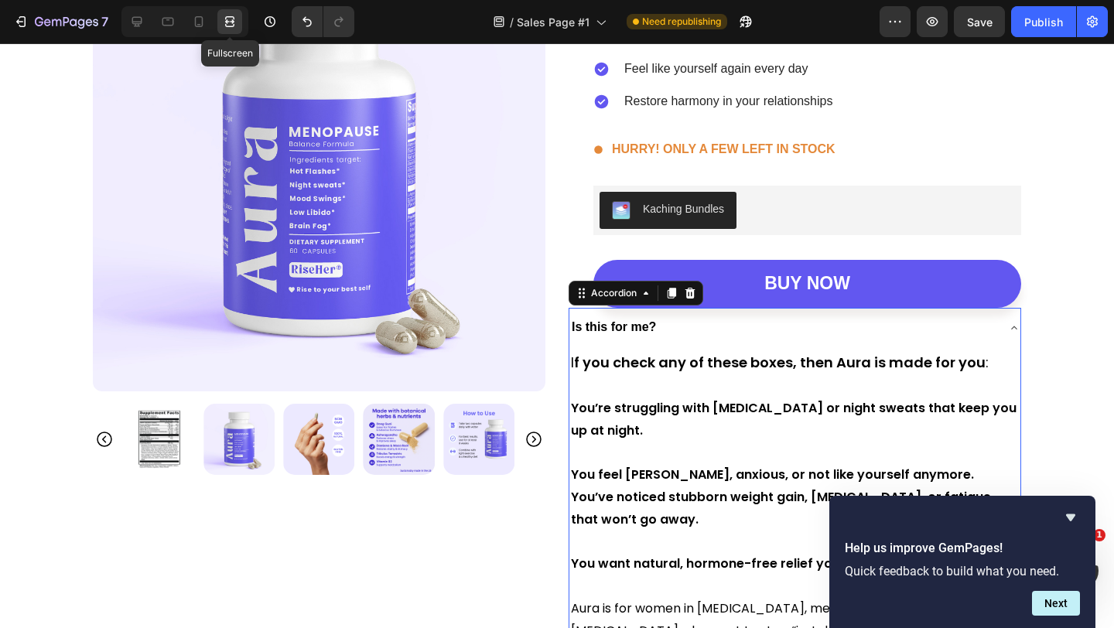
click at [135, 2] on div "7 Fullscreen Version history / Sales Page #1 Need republishing Preview Save Pub…" at bounding box center [557, 22] width 1114 height 44
click at [135, 7] on div "Fullscreen" at bounding box center [184, 21] width 127 height 31
click at [138, 49] on img at bounding box center [319, 165] width 452 height 452
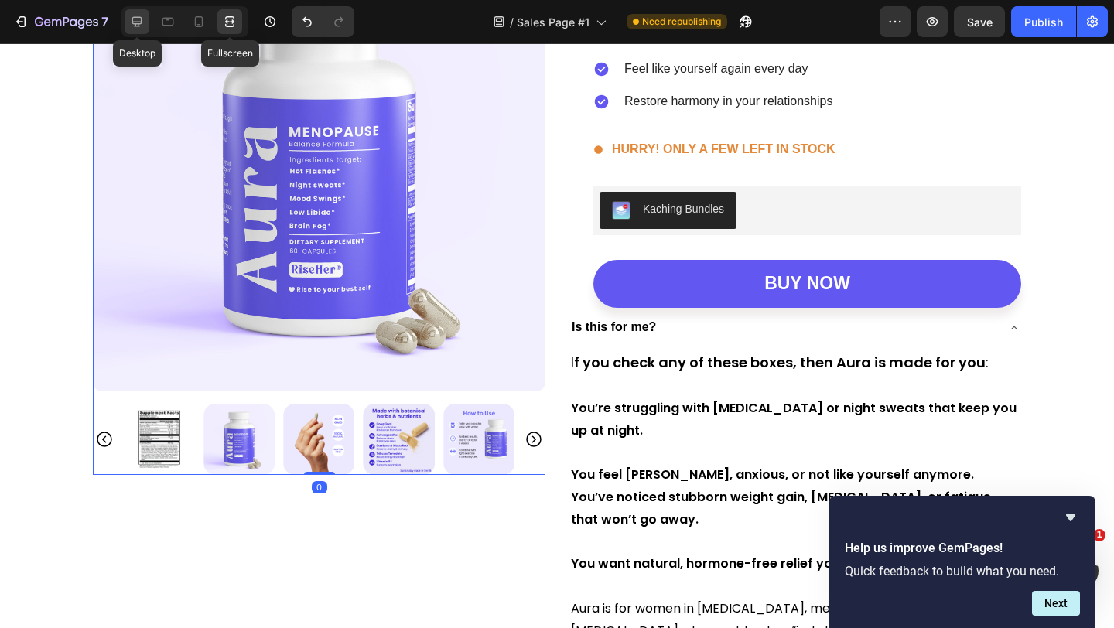
click at [140, 11] on div at bounding box center [137, 21] width 25 height 25
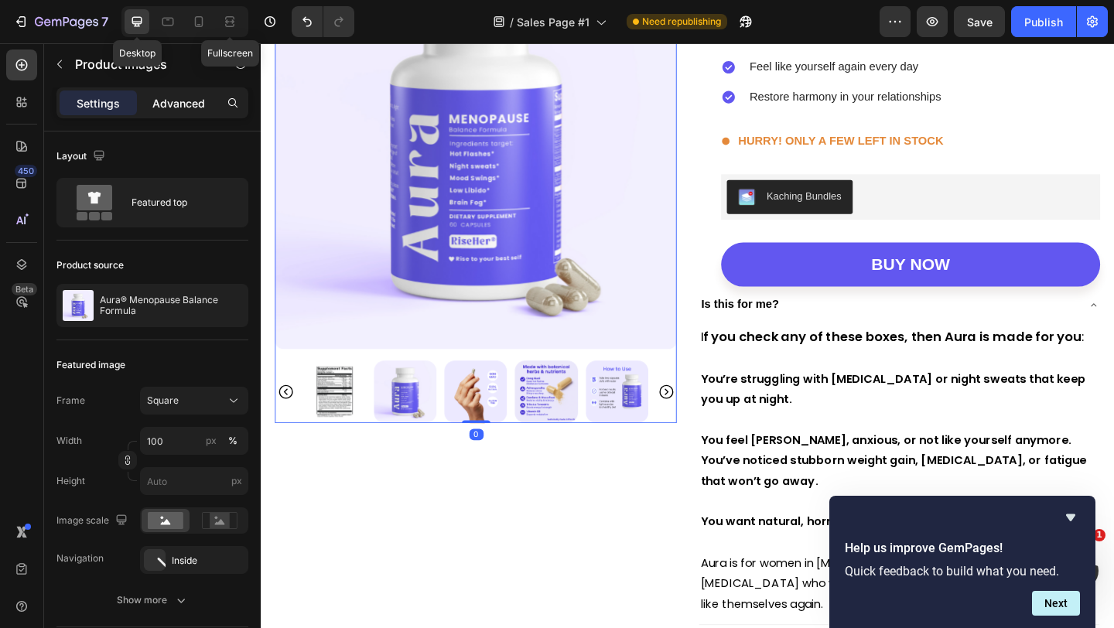
scroll to position [4668, 0]
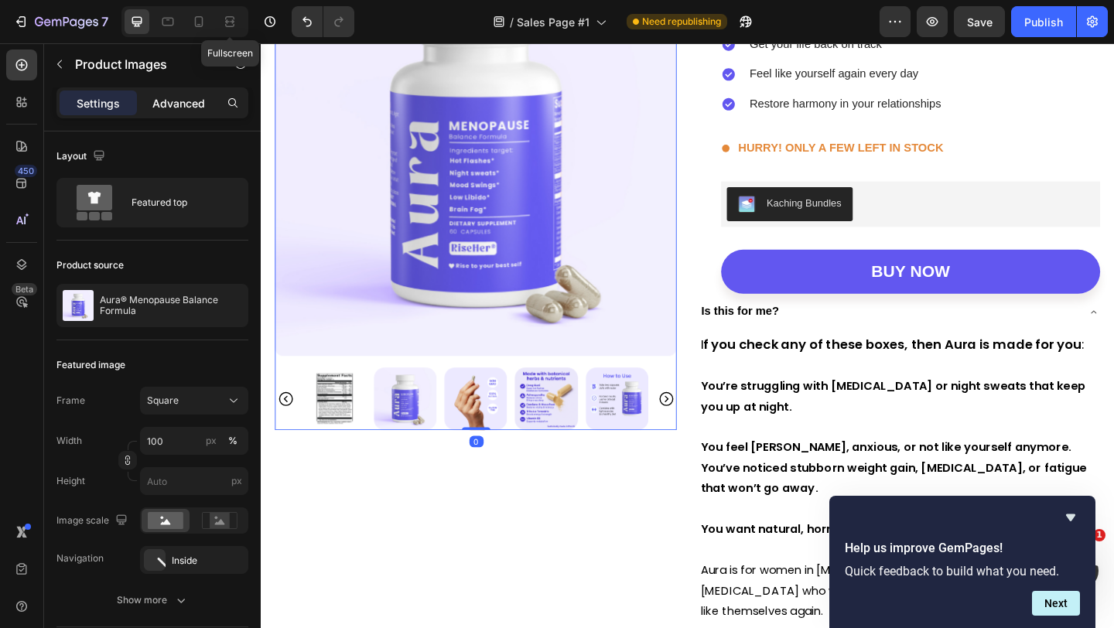
click at [190, 96] on p "Advanced" at bounding box center [178, 103] width 53 height 16
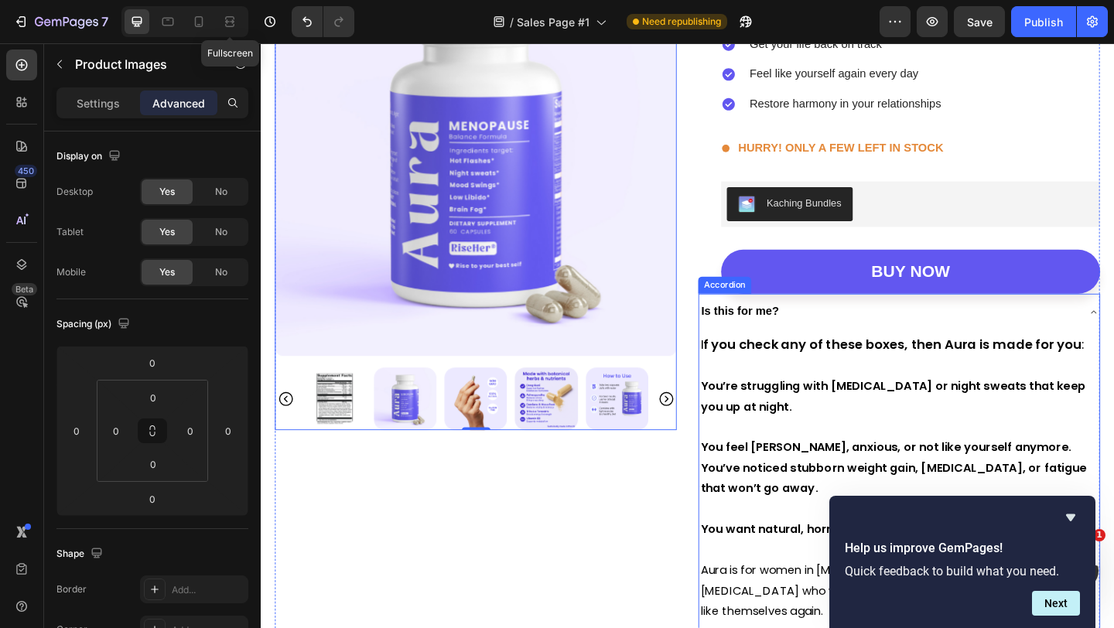
click at [863, 325] on div "Is this for me?" at bounding box center [942, 335] width 411 height 27
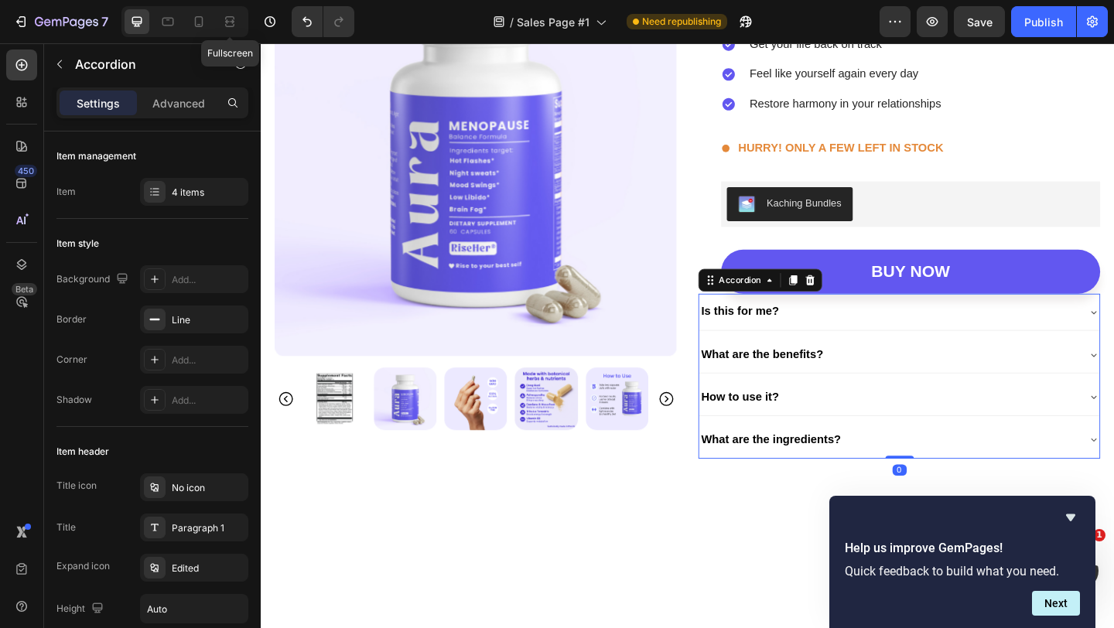
click at [170, 87] on div "Accordion" at bounding box center [132, 65] width 176 height 44
click at [173, 97] on p "Advanced" at bounding box center [178, 103] width 53 height 16
type input "100%"
type input "100"
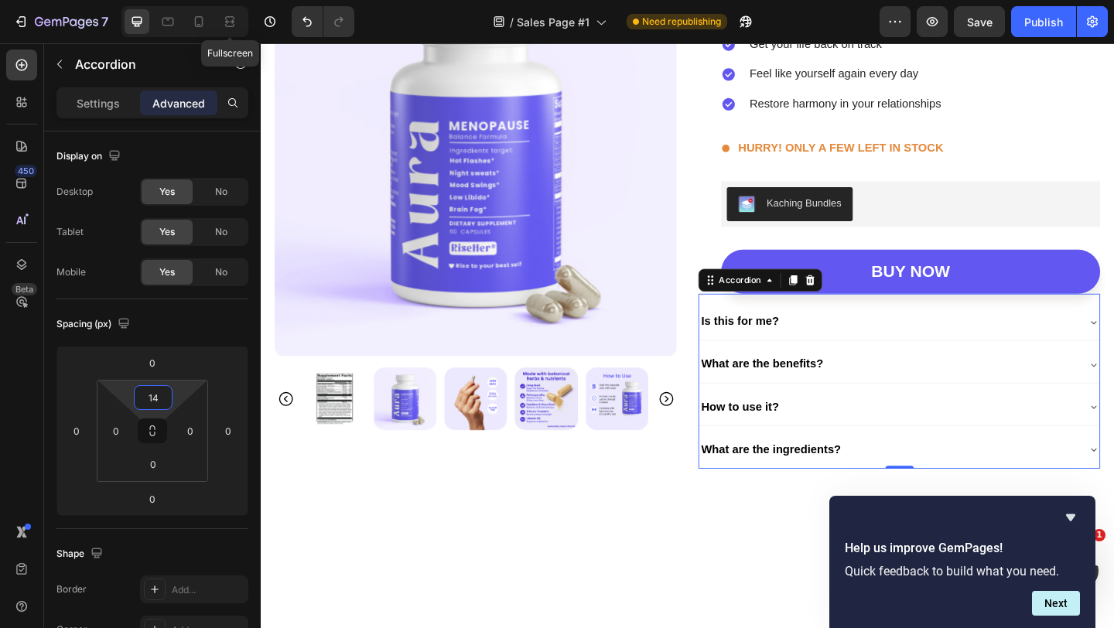
type input "16"
click at [154, 0] on html "7 Fullscreen Version history / Sales Page #1 Need republishing Preview Save Pub…" at bounding box center [557, 0] width 1114 height 0
click at [237, 29] on div at bounding box center [229, 21] width 25 height 25
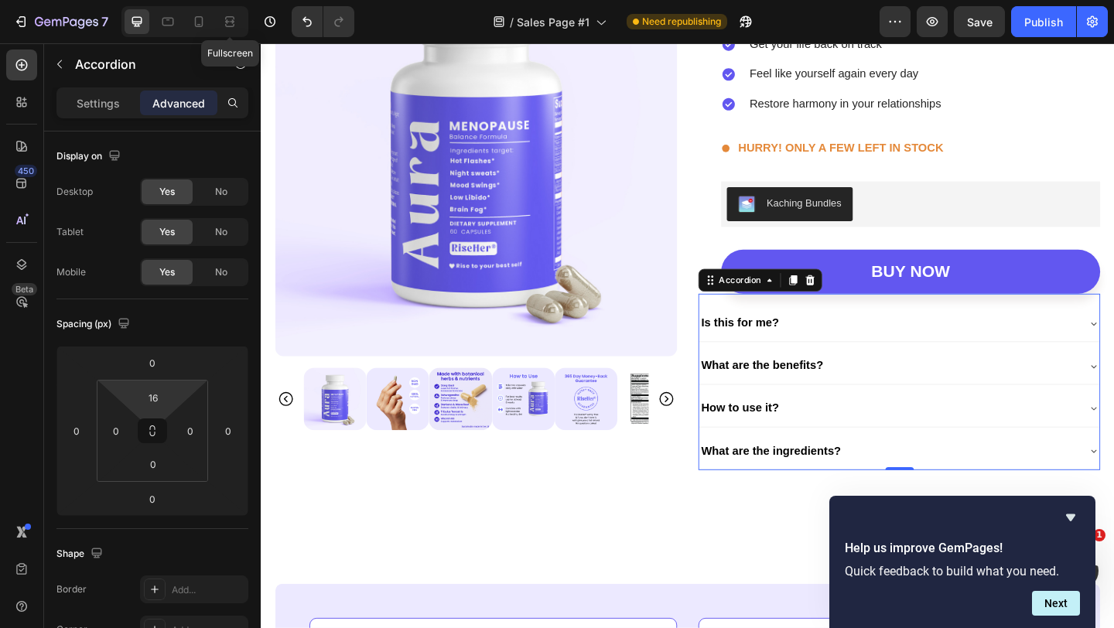
scroll to position [4676, 0]
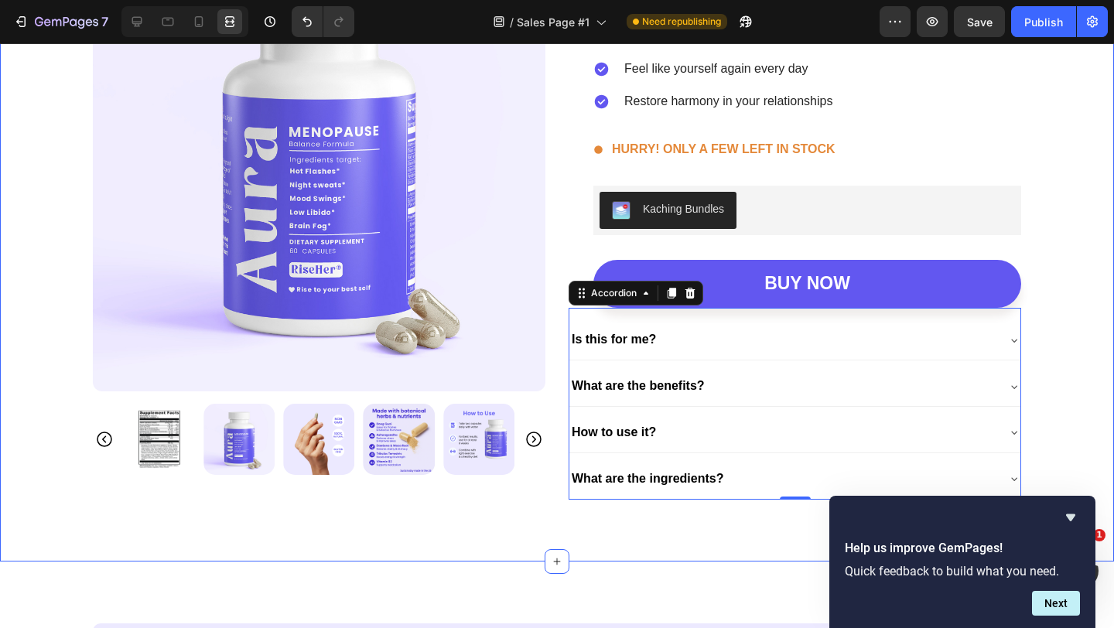
click at [1101, 277] on div "Product Images Aura® Menopause Balance Formula Product Title Thrive through men…" at bounding box center [557, 219] width 1114 height 684
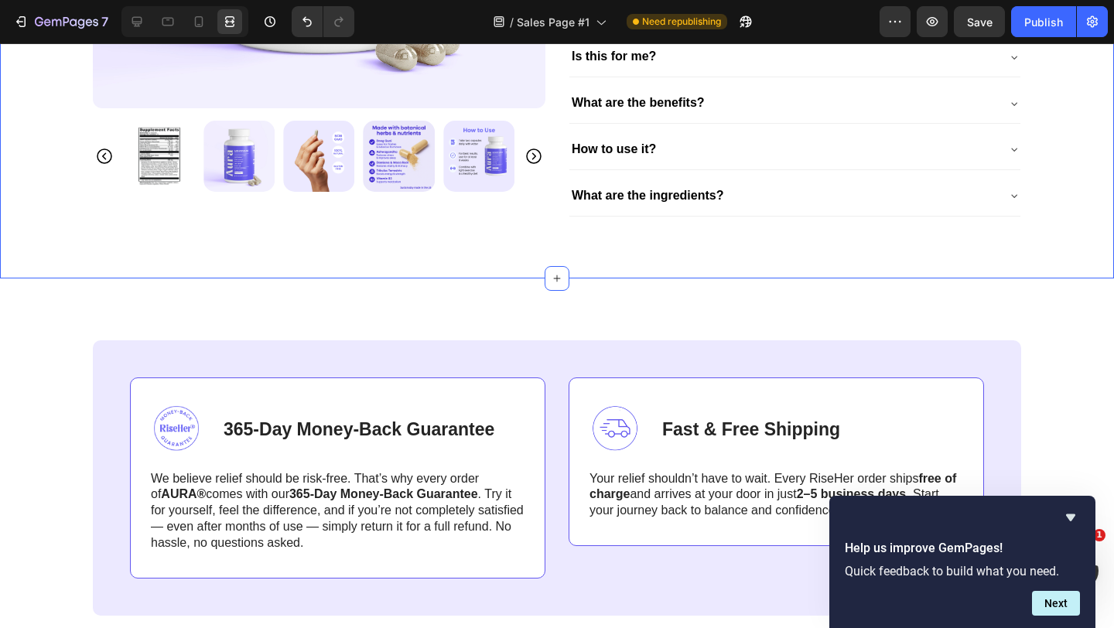
scroll to position [5006, 0]
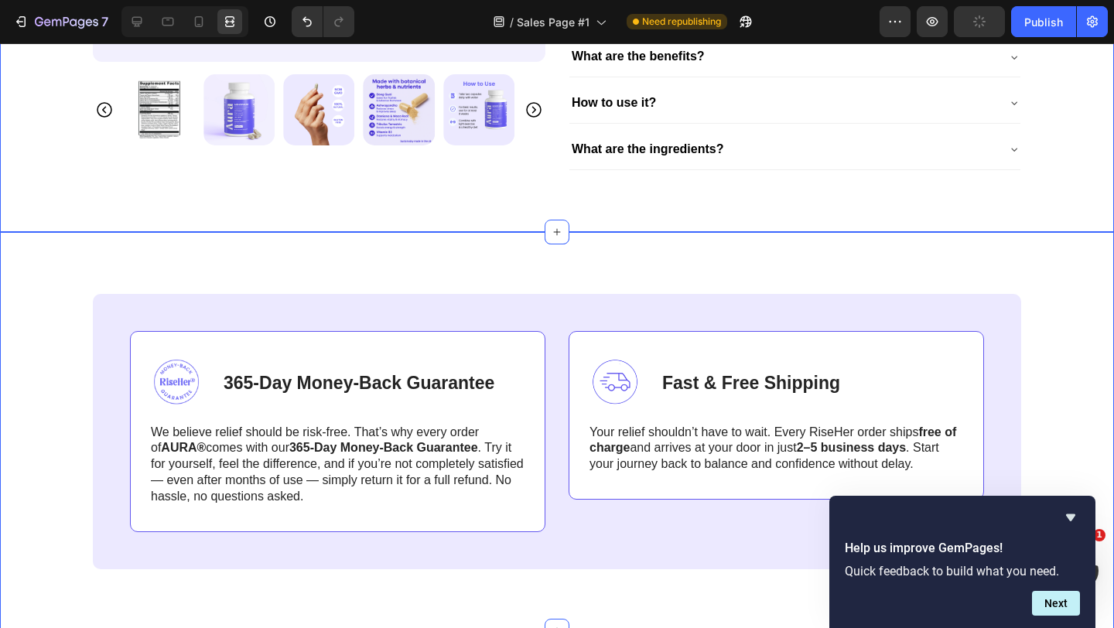
click at [1022, 275] on div "Image 365-Day Money-Back Guarantee Text Block Row We believe relief should be r…" at bounding box center [557, 431] width 1114 height 399
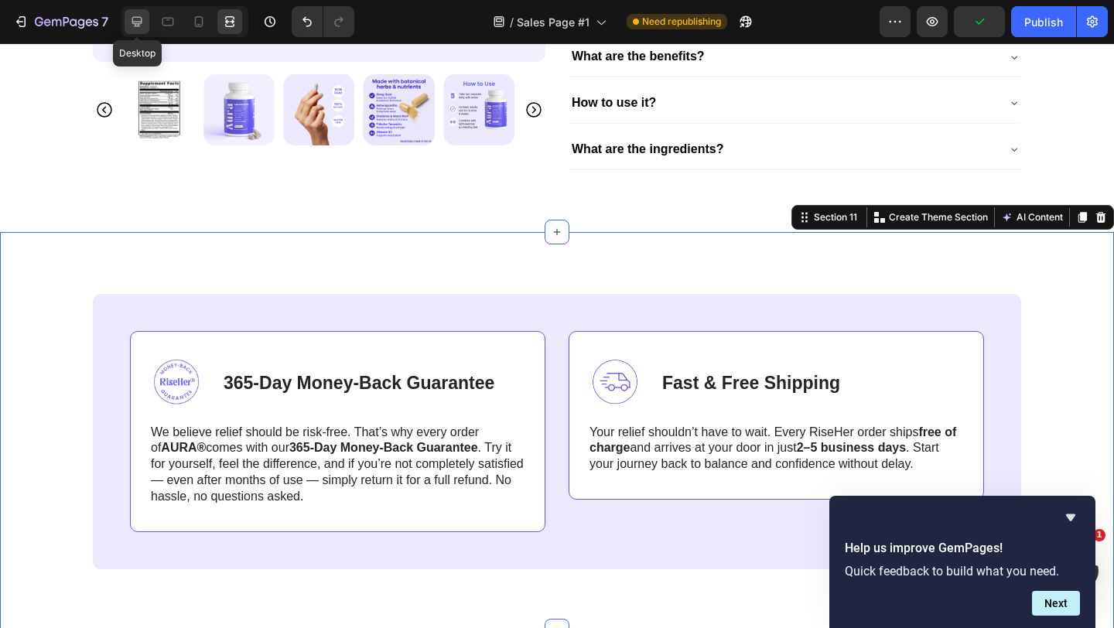
click at [141, 23] on icon at bounding box center [137, 22] width 10 height 10
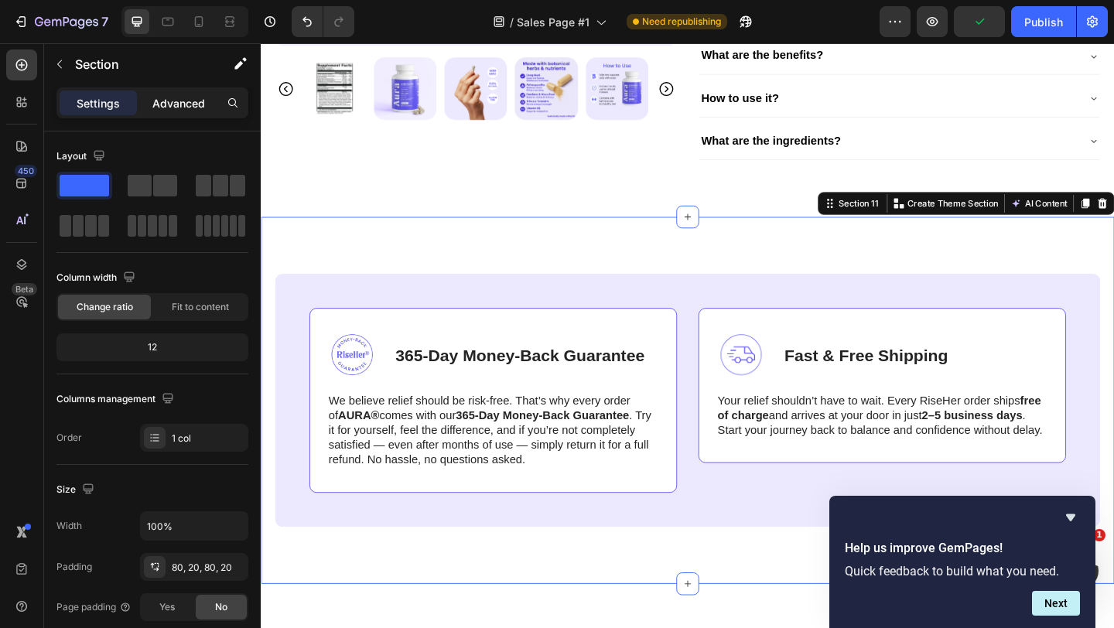
click at [190, 110] on p "Advanced" at bounding box center [178, 103] width 53 height 16
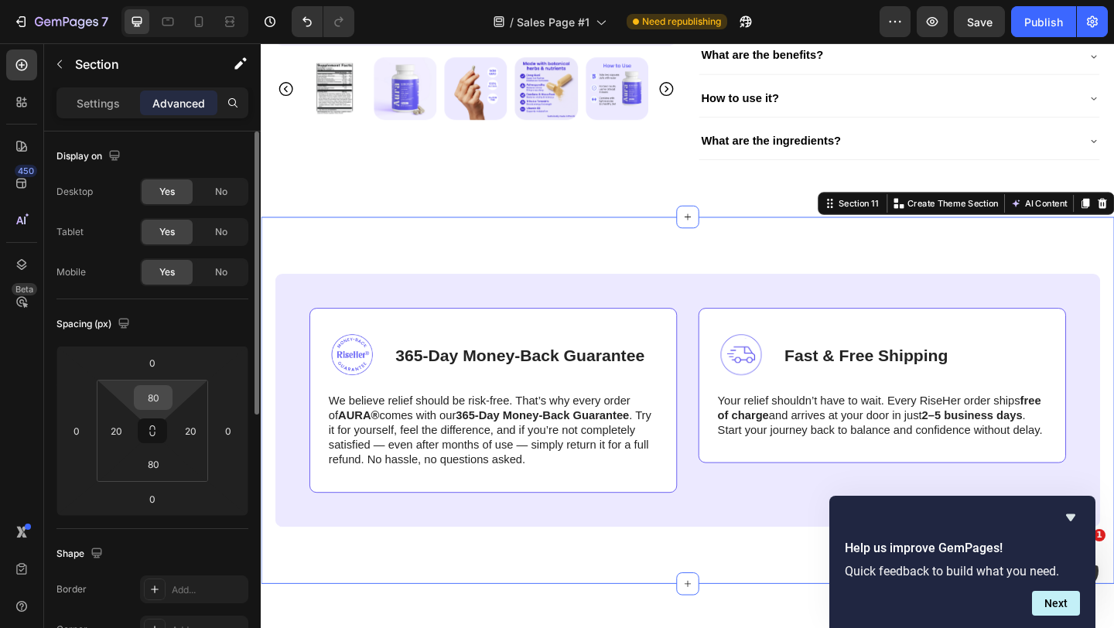
click at [152, 401] on input "80" at bounding box center [153, 397] width 31 height 23
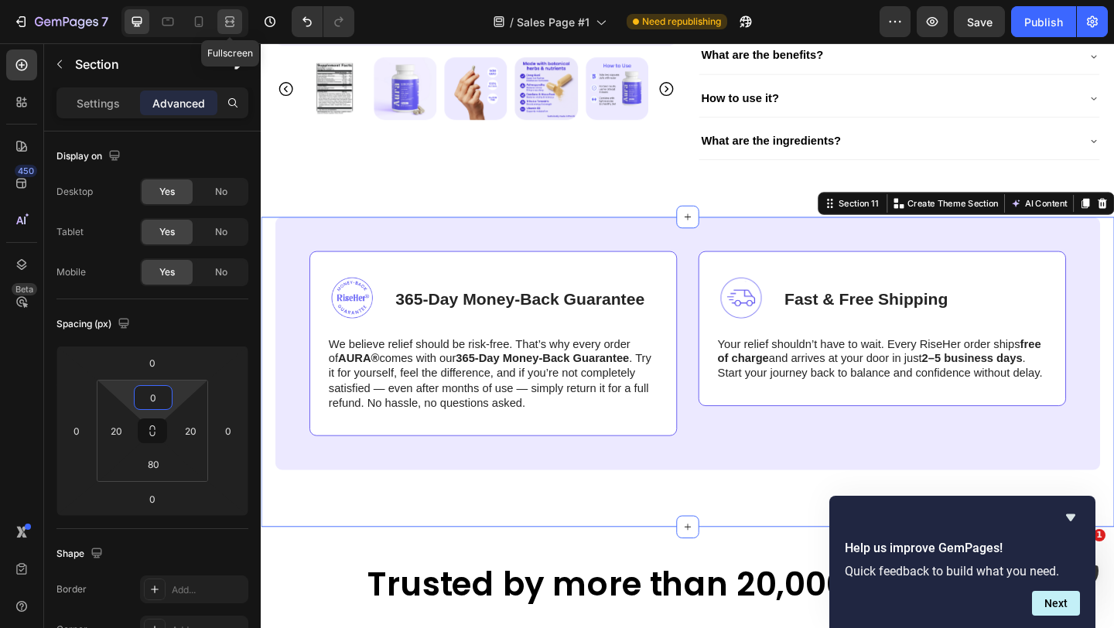
type input "0"
click at [233, 32] on div at bounding box center [229, 21] width 25 height 25
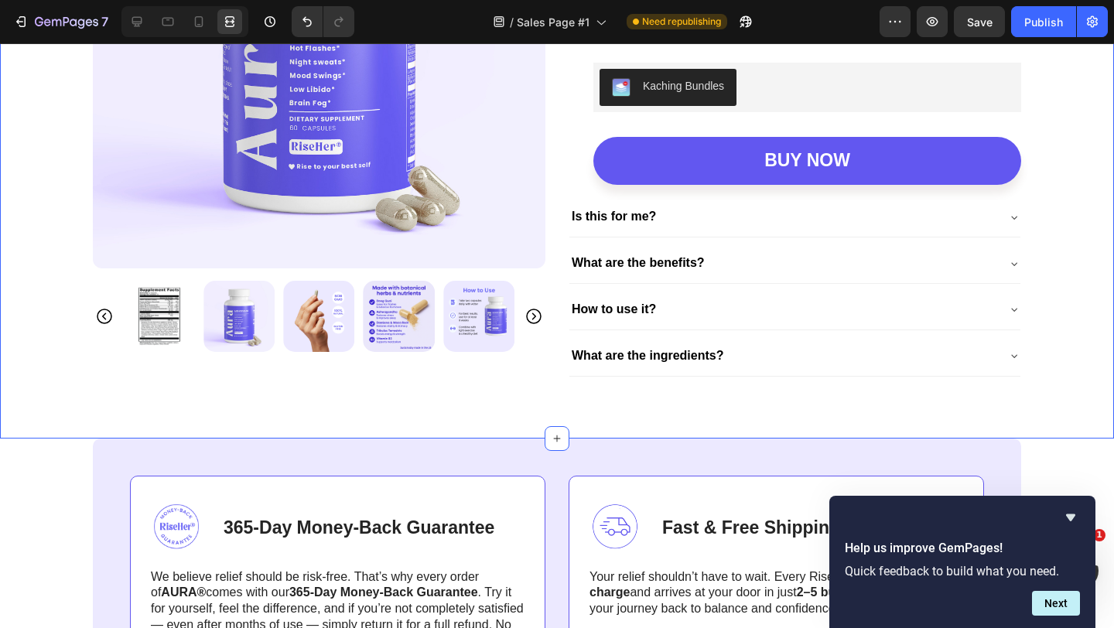
scroll to position [4792, 0]
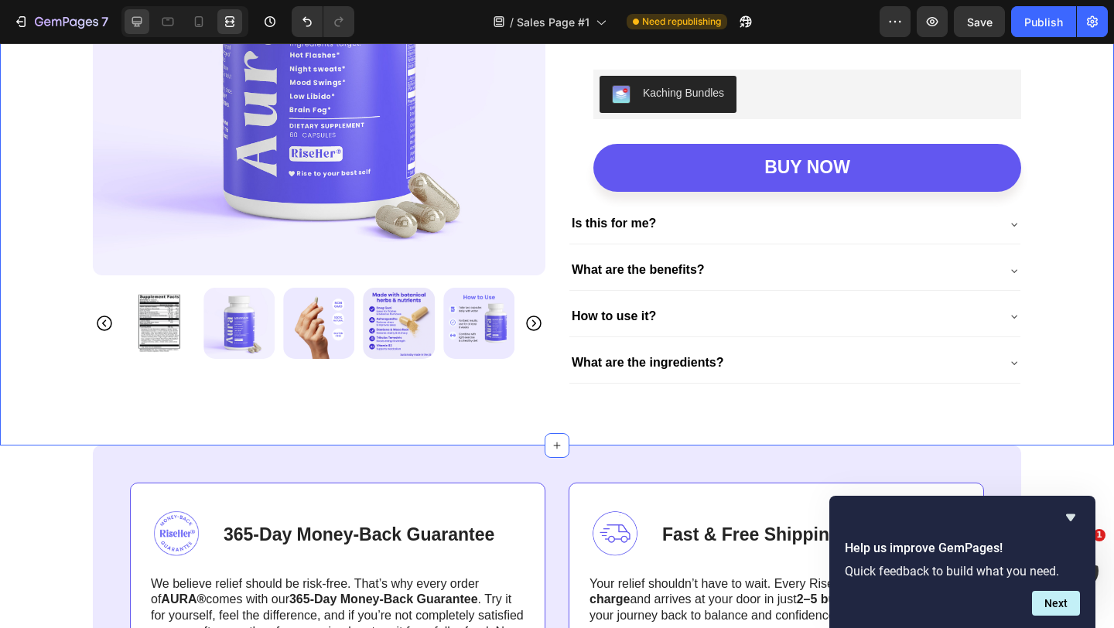
click at [140, 26] on icon at bounding box center [136, 21] width 15 height 15
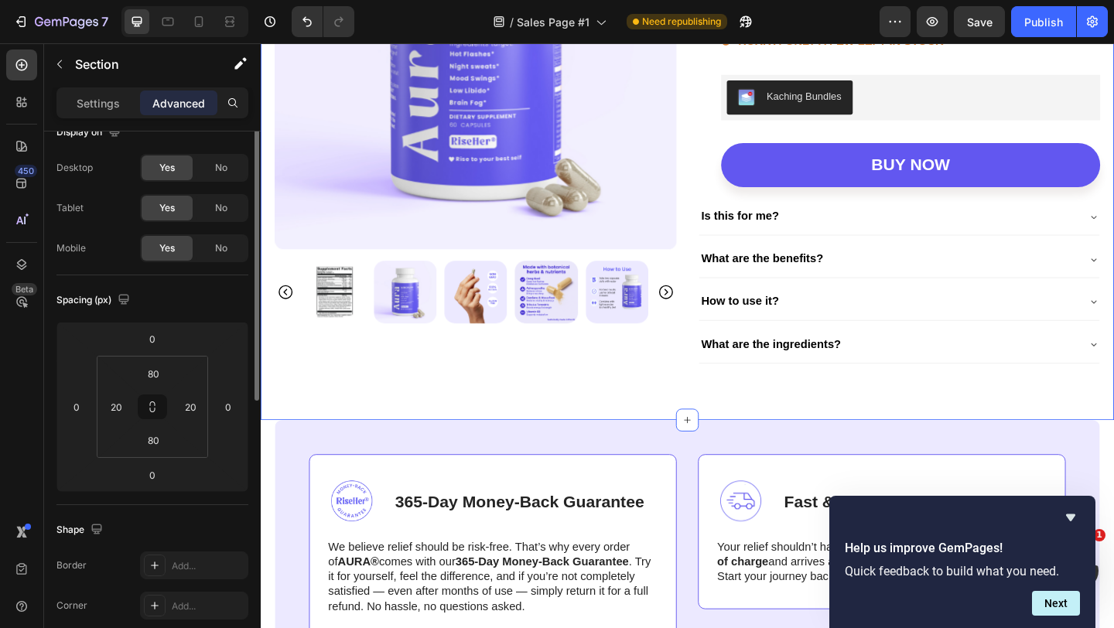
scroll to position [33, 0]
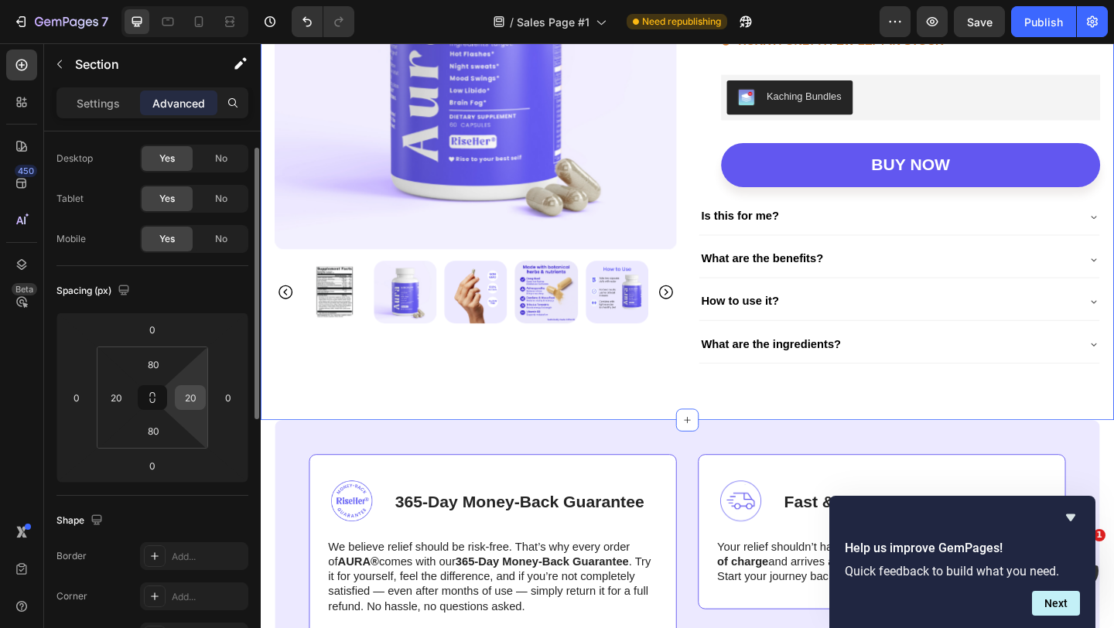
click at [191, 393] on input "20" at bounding box center [190, 397] width 23 height 23
type input "0"
click at [112, 398] on input "20" at bounding box center [115, 397] width 23 height 23
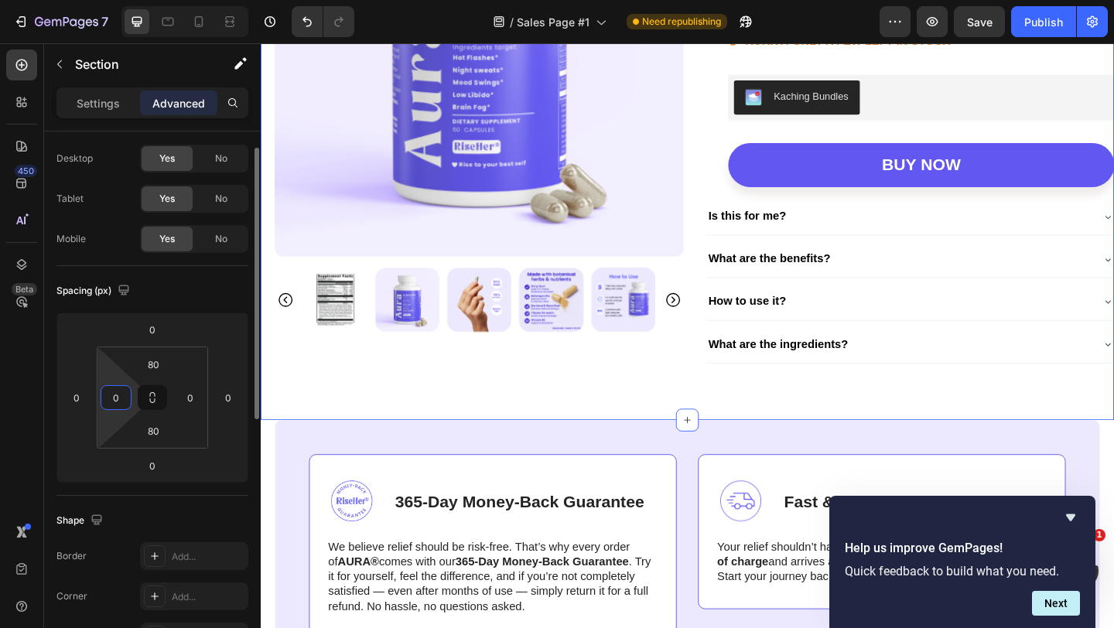
type input "0"
click at [201, 296] on div "Spacing (px)" at bounding box center [152, 290] width 192 height 25
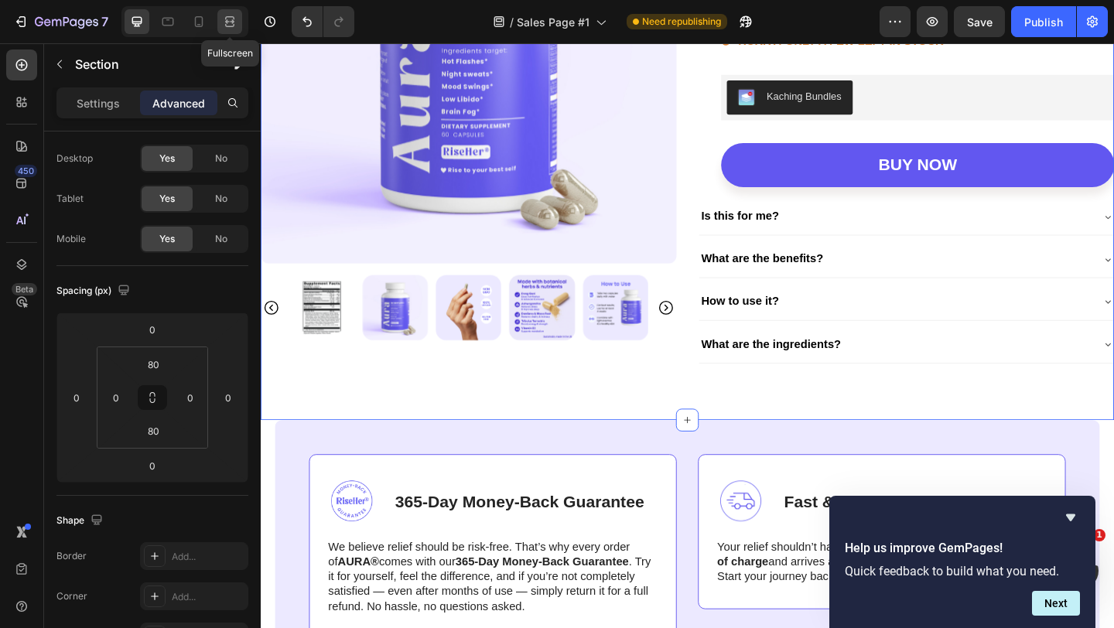
click at [227, 13] on div at bounding box center [229, 21] width 25 height 25
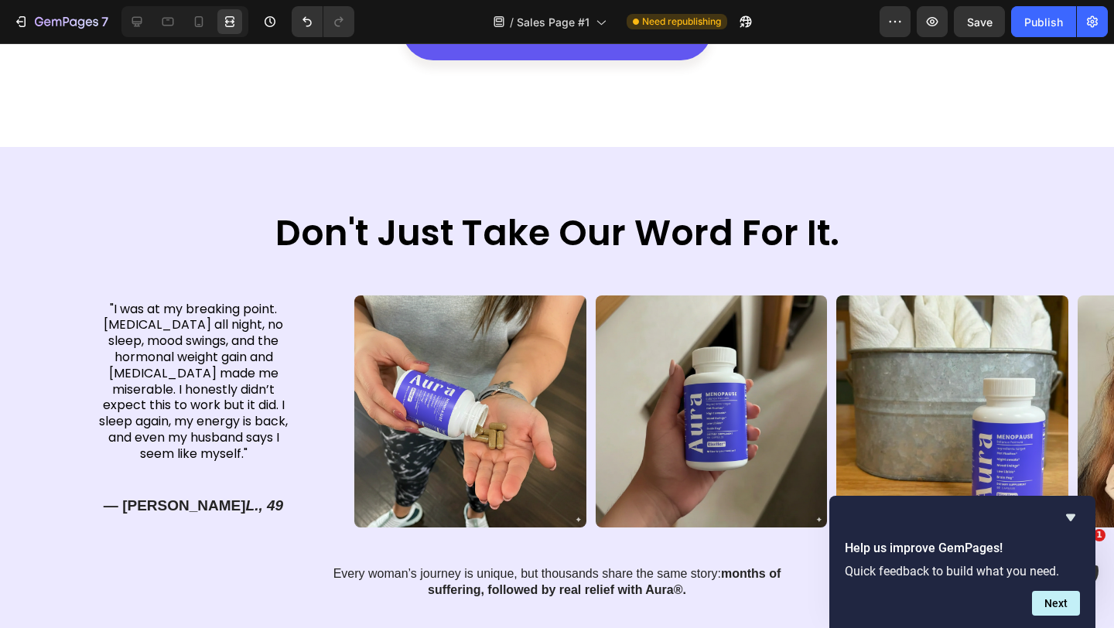
scroll to position [3005, 0]
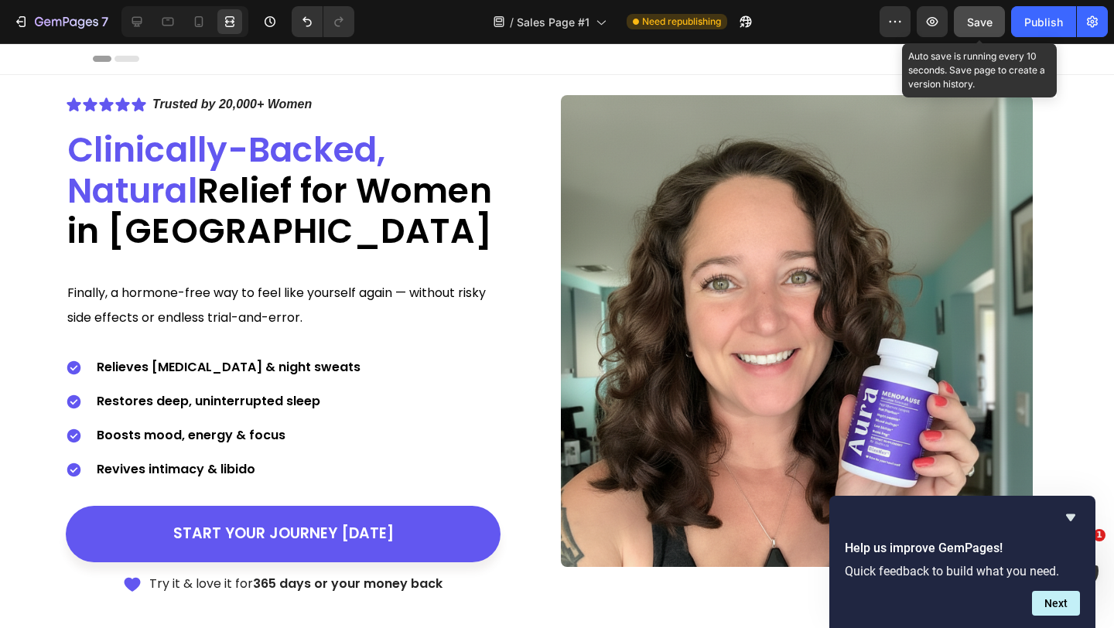
click at [959, 22] on button "Save" at bounding box center [979, 21] width 51 height 31
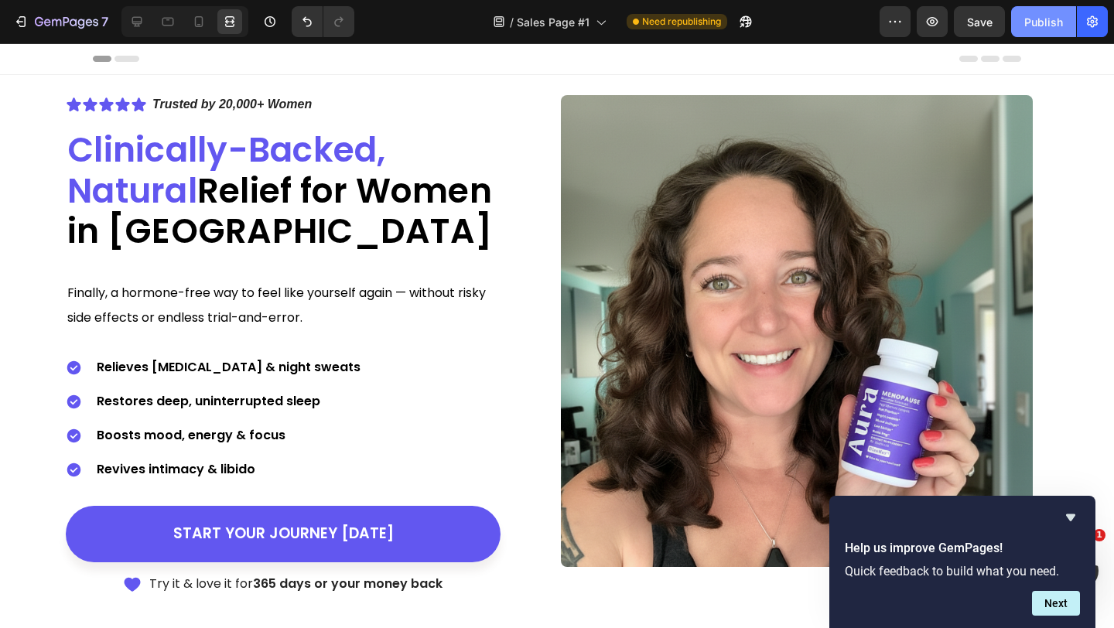
click at [1053, 29] on button "Publish" at bounding box center [1043, 21] width 65 height 31
